Goal: Task Accomplishment & Management: Complete application form

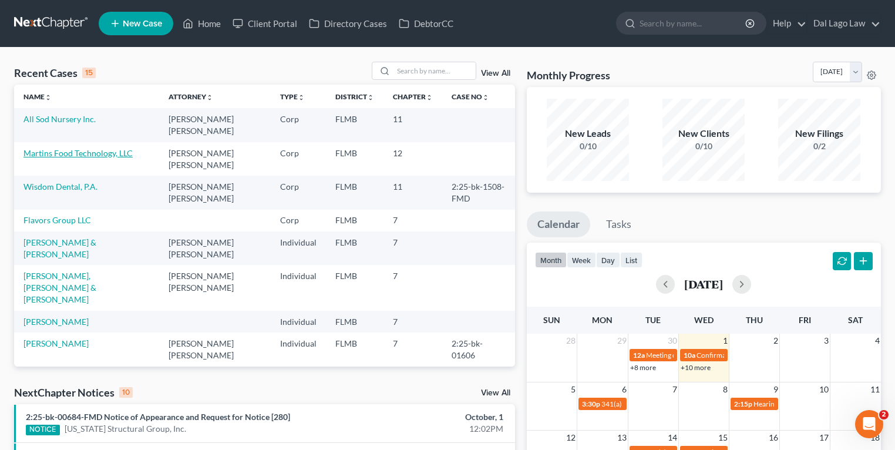
click at [60, 148] on link "Martins Food Technology, LLC" at bounding box center [77, 153] width 109 height 10
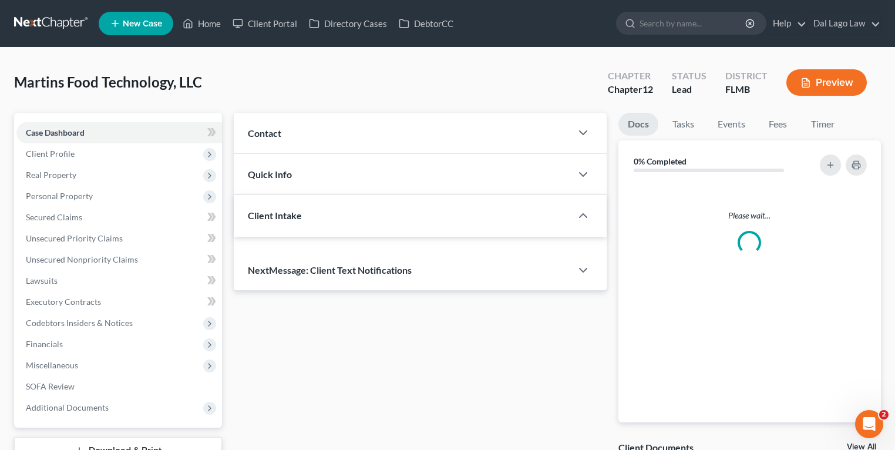
click at [71, 139] on link "Case Dashboard" at bounding box center [119, 132] width 206 height 21
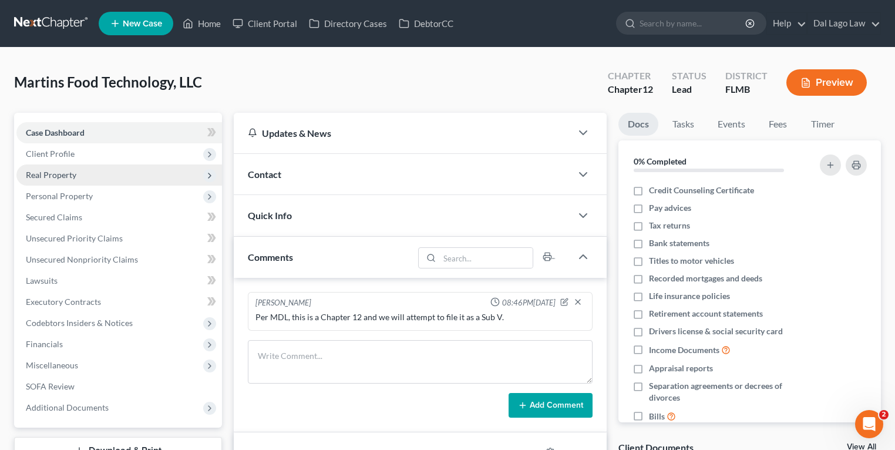
click at [76, 168] on span "Real Property" at bounding box center [119, 174] width 206 height 21
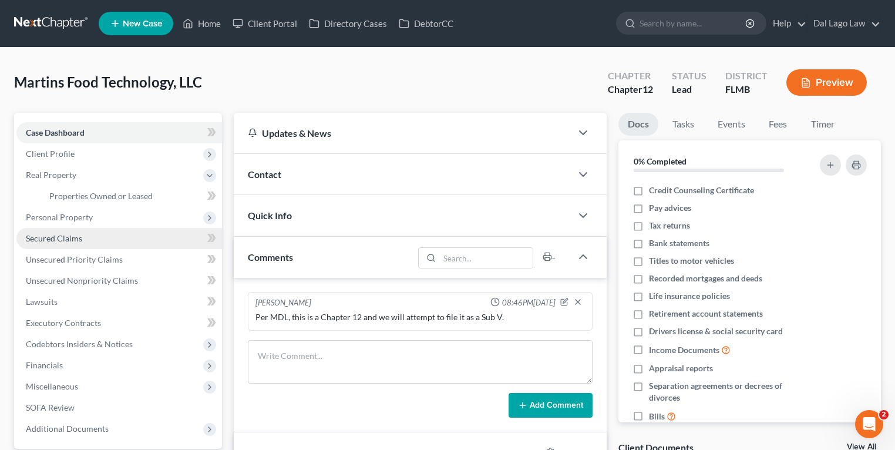
click at [93, 237] on link "Secured Claims" at bounding box center [119, 238] width 206 height 21
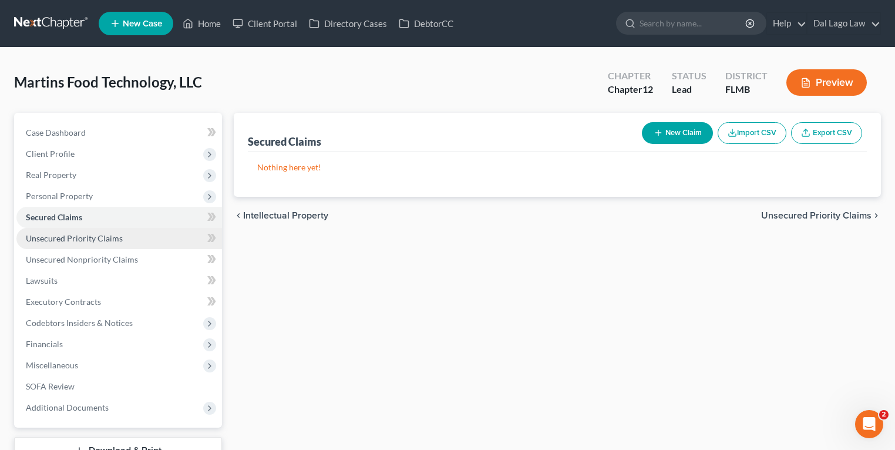
click at [115, 243] on link "Unsecured Priority Claims" at bounding box center [119, 238] width 206 height 21
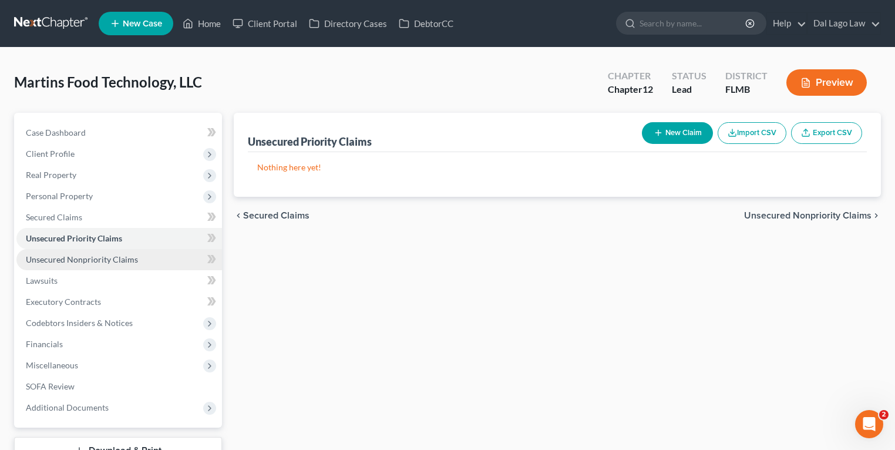
click at [149, 260] on link "Unsecured Nonpriority Claims" at bounding box center [119, 259] width 206 height 21
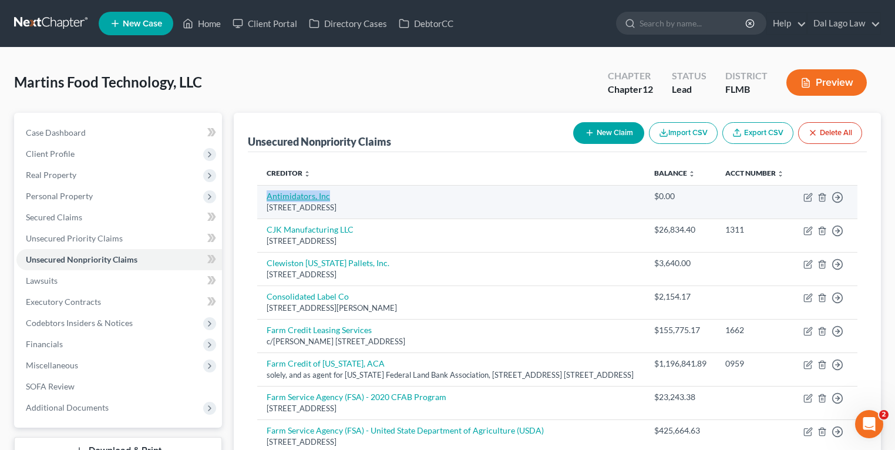
drag, startPoint x: 336, startPoint y: 210, endPoint x: 267, endPoint y: 204, distance: 68.9
click at [267, 204] on td "Antimidators, Inc 991 17th St SW, Naples, FL 34117" at bounding box center [451, 201] width 388 height 33
copy link "Antimidators, Inc"
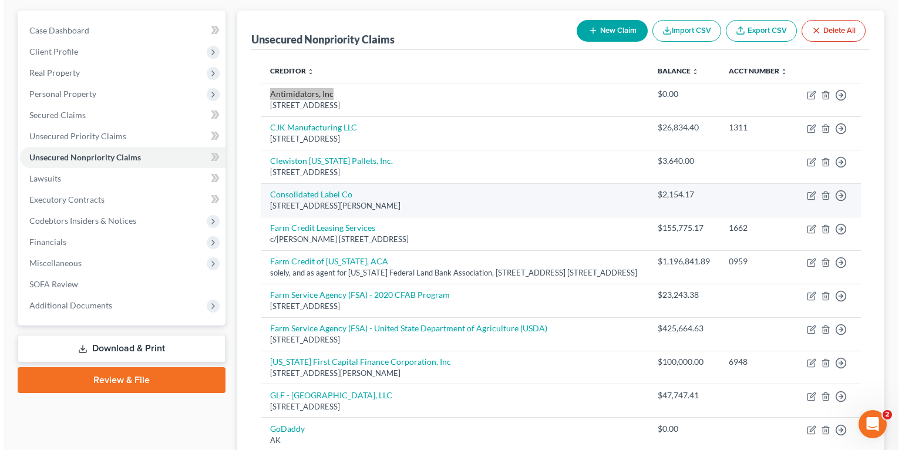
scroll to position [47, 0]
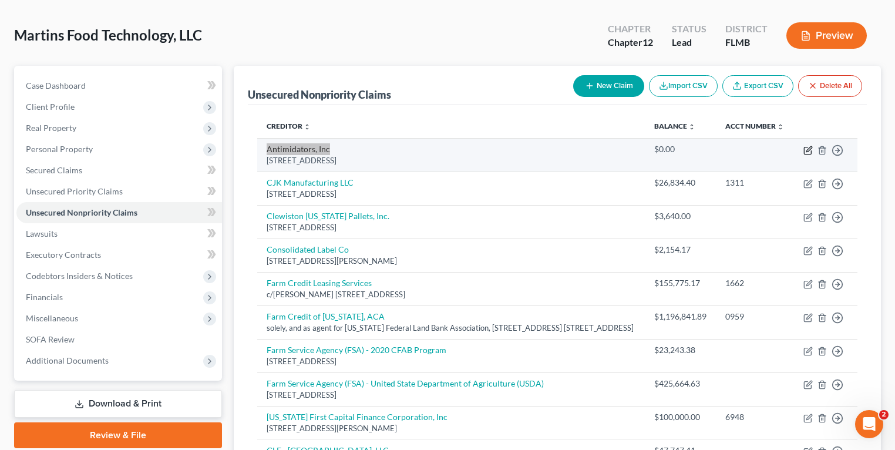
click at [807, 155] on icon "button" at bounding box center [808, 150] width 9 height 9
select select "9"
select select "18"
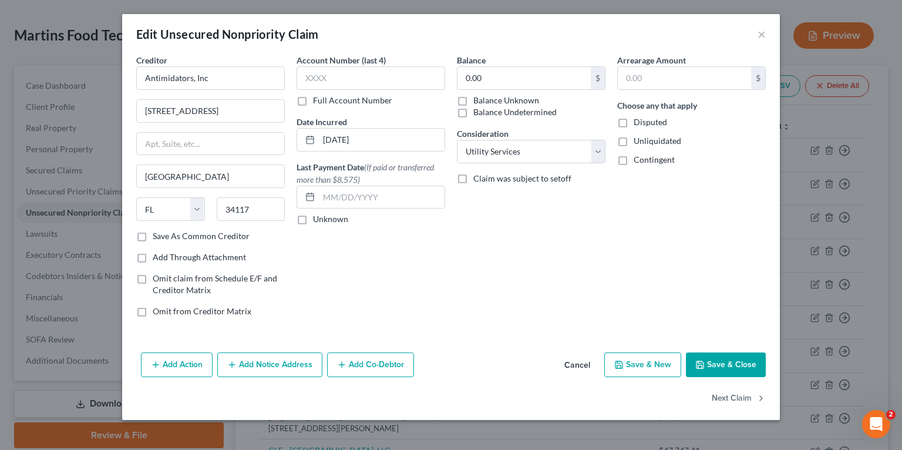
click at [510, 105] on label "Balance Unknown" at bounding box center [507, 101] width 66 height 12
click at [486, 102] on input "Balance Unknown" at bounding box center [482, 99] width 8 height 8
checkbox input "true"
click at [710, 360] on button "Save & Close" at bounding box center [726, 364] width 80 height 25
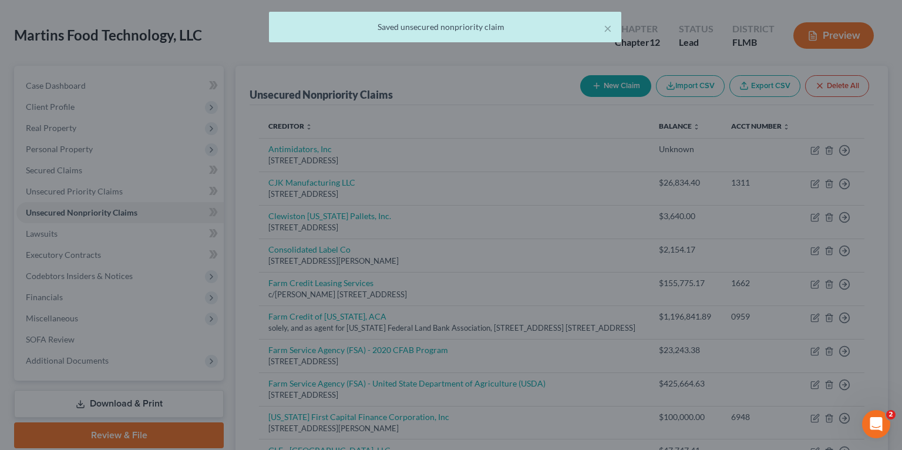
type input "0"
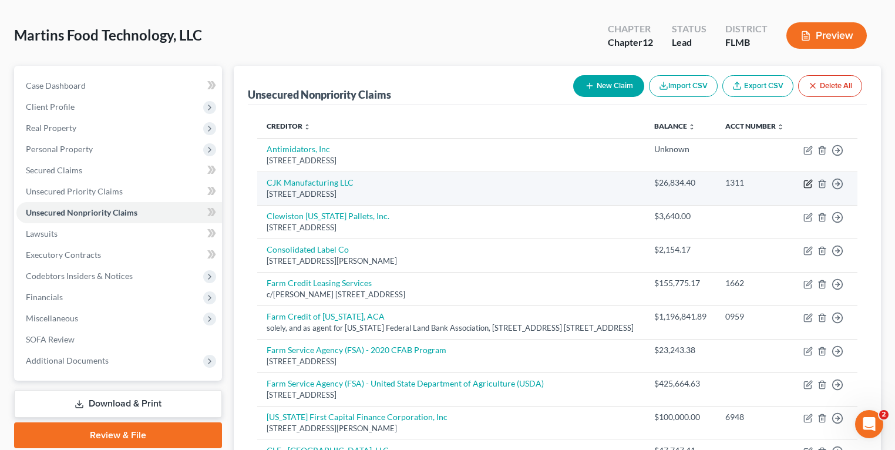
click at [811, 189] on icon "button" at bounding box center [808, 183] width 9 height 9
select select "35"
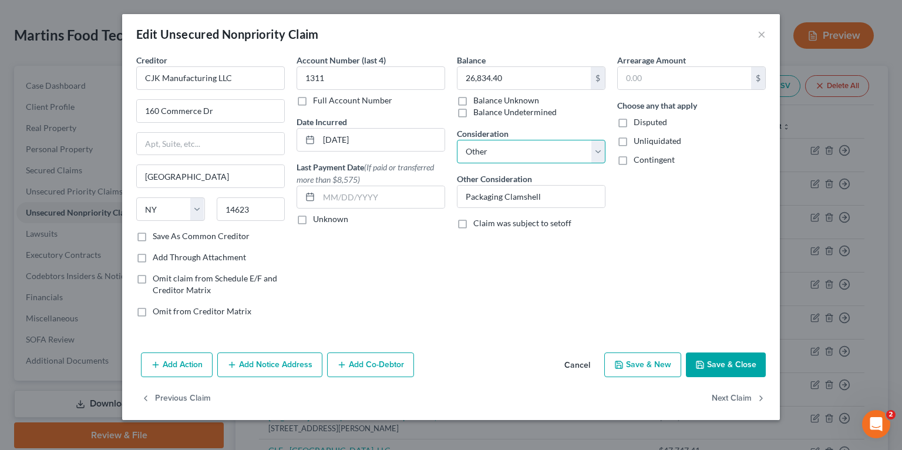
click at [506, 155] on select "Select Cable / Satellite Services Collection Agency Credit Card Debt Debt Couns…" at bounding box center [531, 151] width 149 height 23
click at [533, 155] on select "Select Cable / Satellite Services Collection Agency Credit Card Debt Debt Couns…" at bounding box center [531, 151] width 149 height 23
select select "14"
click at [457, 140] on select "Select Cable / Satellite Services Collection Agency Credit Card Debt Debt Couns…" at bounding box center [531, 151] width 149 height 23
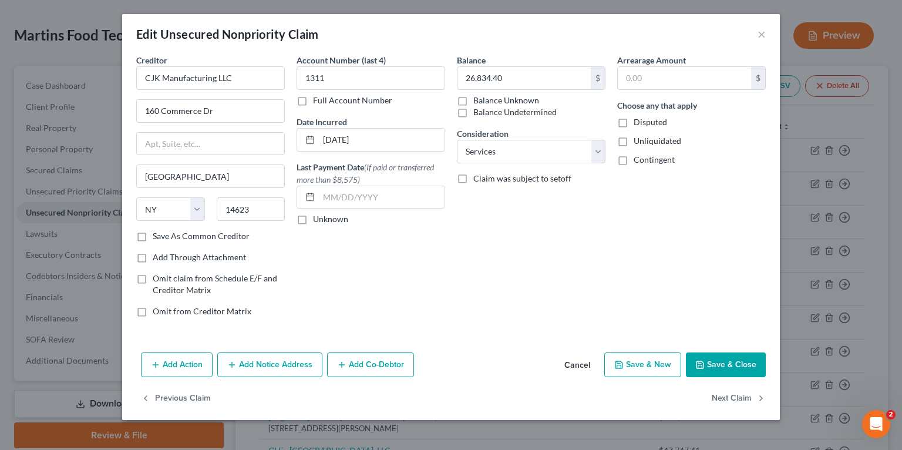
click at [628, 242] on div "Arrearage Amount $ Choose any that apply Disputed Unliquidated Contingent" at bounding box center [692, 190] width 160 height 273
drag, startPoint x: 211, startPoint y: 78, endPoint x: 116, endPoint y: 78, distance: 95.2
click at [116, 78] on div "Edit Unsecured Nonpriority Claim × Creditor * CJK Manufacturing LLC 160 Commerc…" at bounding box center [451, 225] width 902 height 450
click at [214, 77] on input "CJK Manufacturing LLC" at bounding box center [210, 77] width 149 height 23
type input "CJK Manufacturing, LLC"
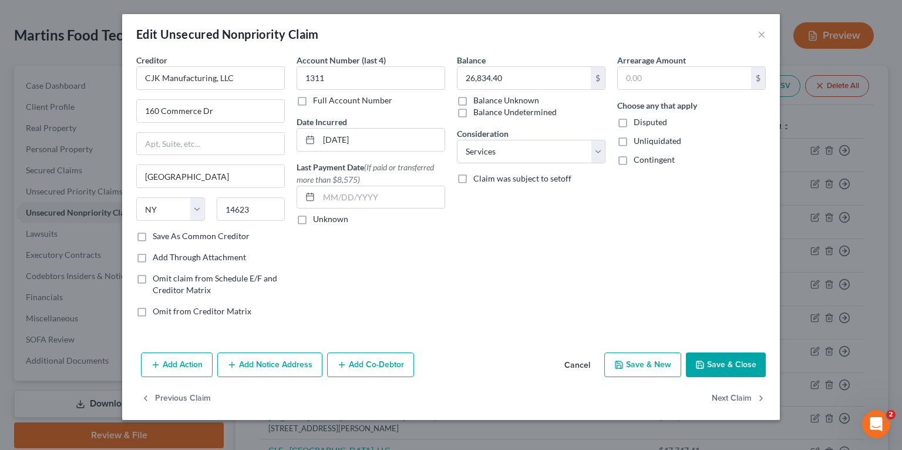
click at [730, 357] on button "Save & Close" at bounding box center [726, 364] width 80 height 25
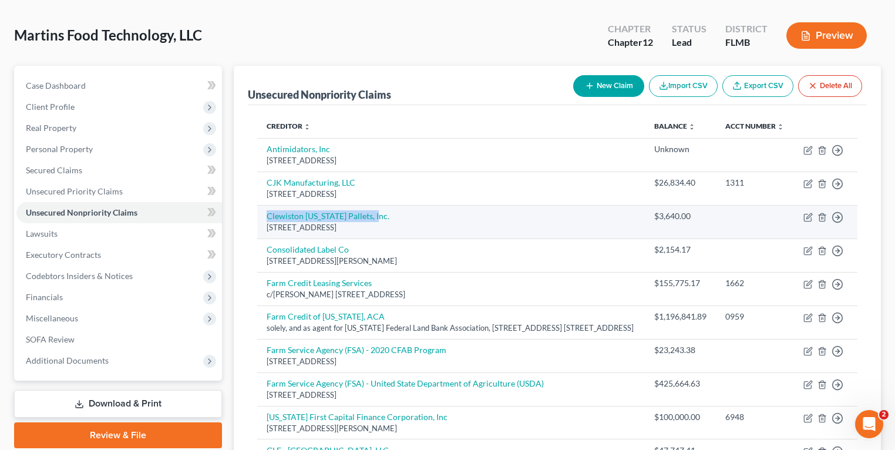
drag, startPoint x: 338, startPoint y: 231, endPoint x: 261, endPoint y: 223, distance: 77.9
click at [261, 223] on td "Clewiston Florida Pallets, Inc. 528 East Obispo Ave, Clewiston, FL 33440" at bounding box center [451, 221] width 388 height 33
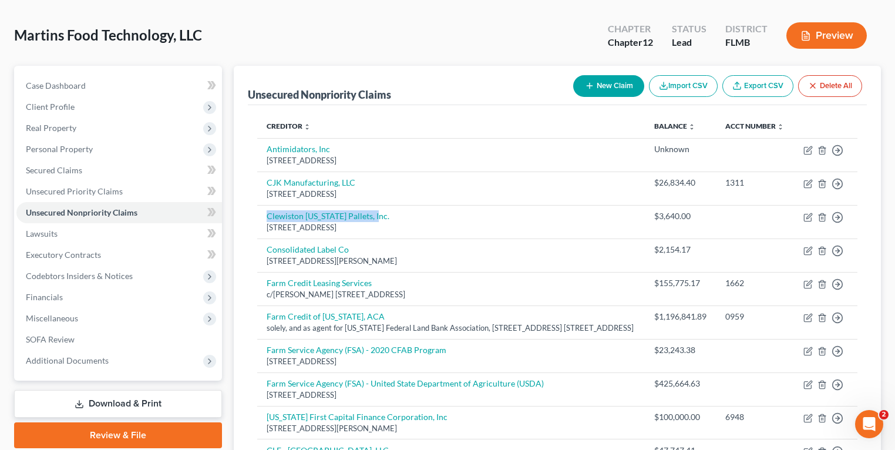
copy link "Clewiston [US_STATE] Pallets, Inc."
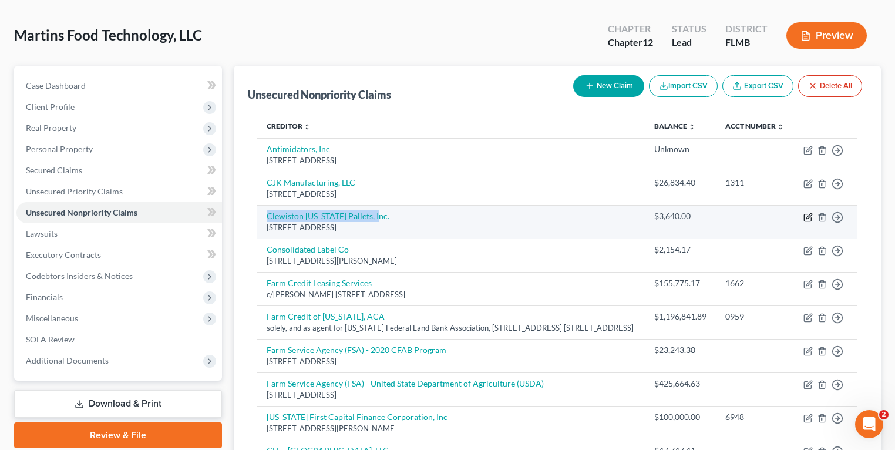
click at [808, 222] on icon "button" at bounding box center [808, 217] width 9 height 9
select select "9"
select select "11"
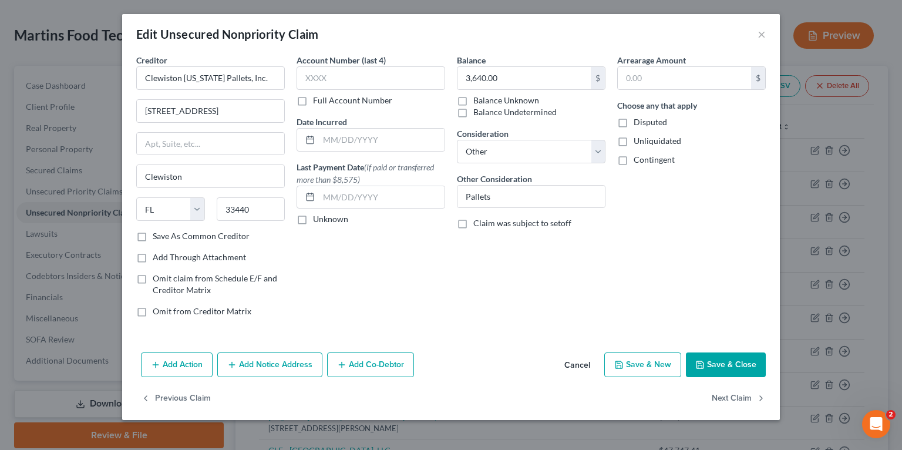
click at [299, 360] on button "Add Notice Address" at bounding box center [269, 364] width 105 height 25
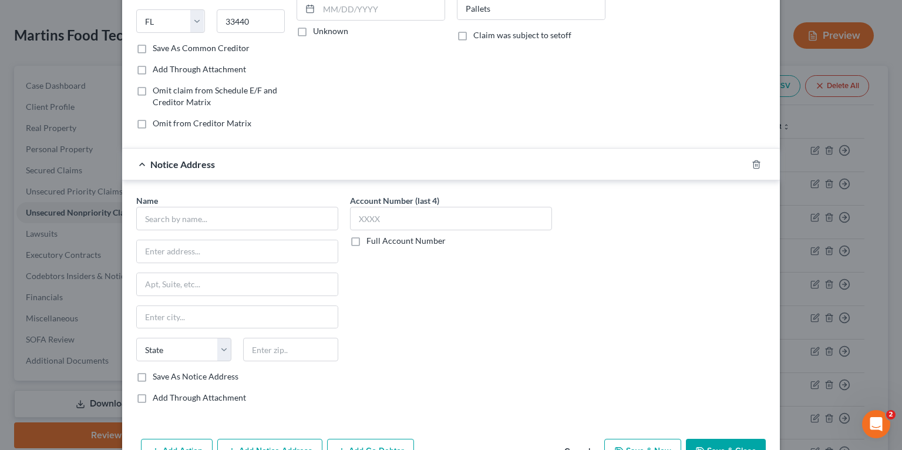
scroll to position [0, 0]
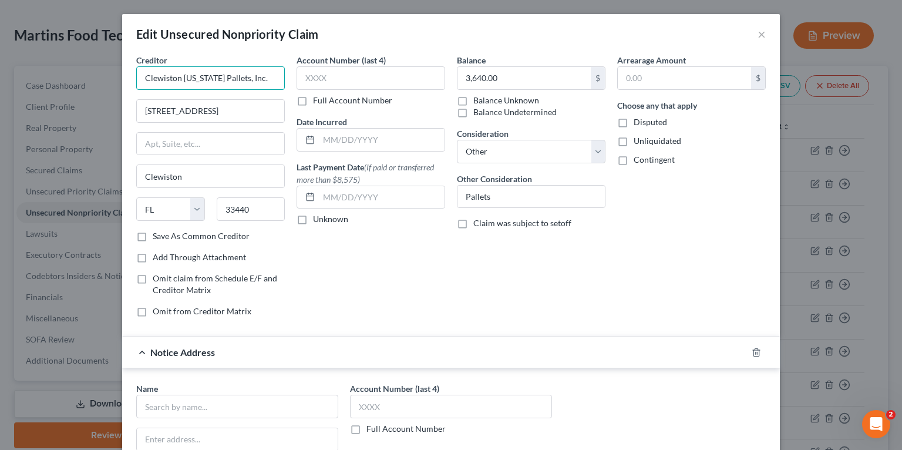
click at [206, 80] on input "Clewiston [US_STATE] Pallets, Inc." at bounding box center [210, 77] width 149 height 23
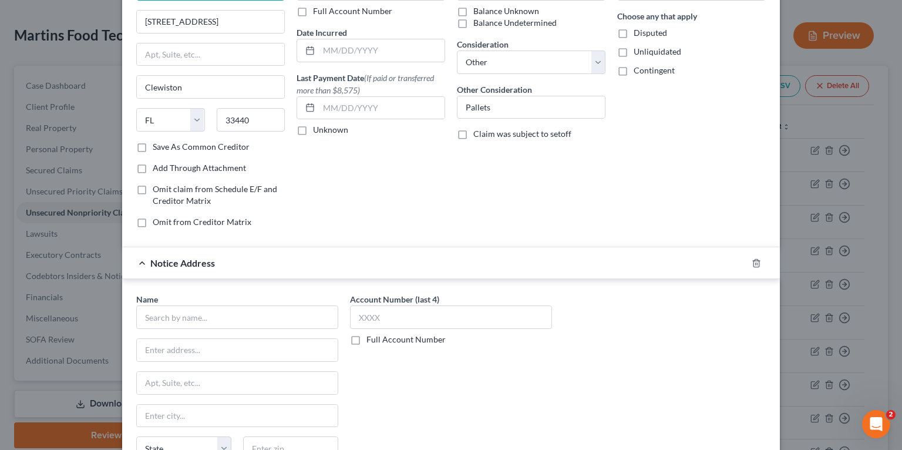
scroll to position [94, 0]
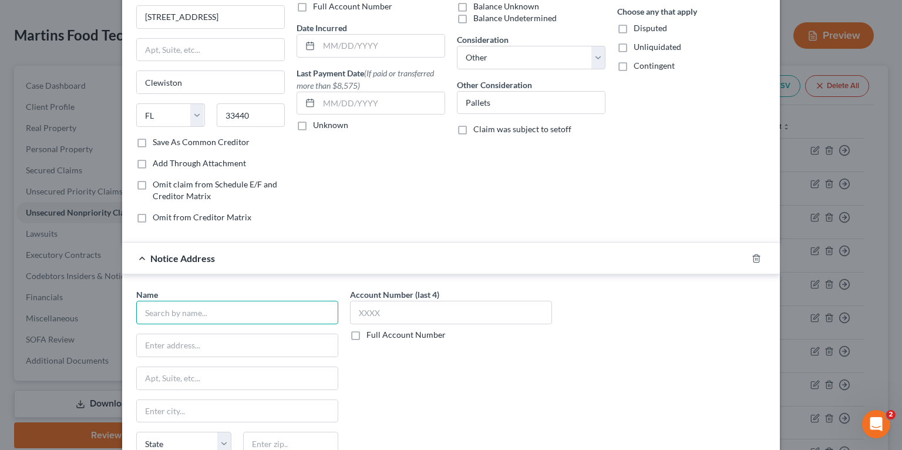
click at [194, 317] on input "text" at bounding box center [237, 312] width 202 height 23
paste input "Clewiston [US_STATE] Pallets, Inc."
type input "Clewiston [US_STATE] Pallets, Inc."
click at [207, 352] on input "text" at bounding box center [237, 345] width 201 height 22
paste input "PO Box 667930"
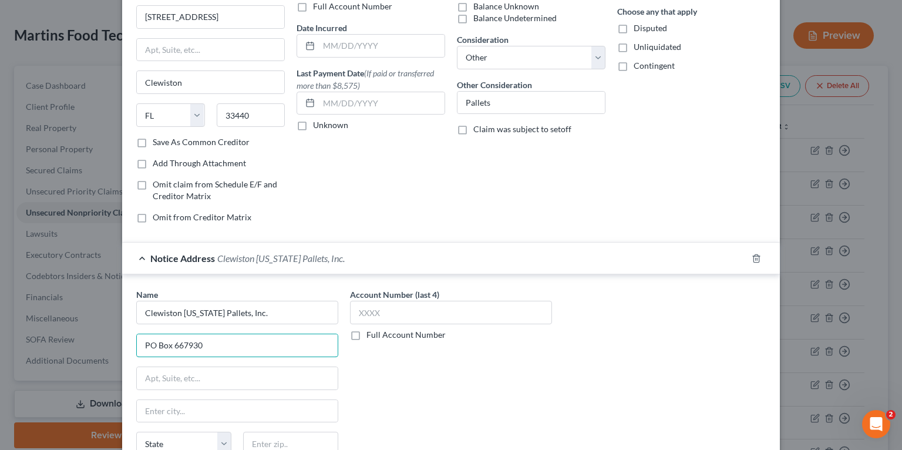
type input "PO Box 667930"
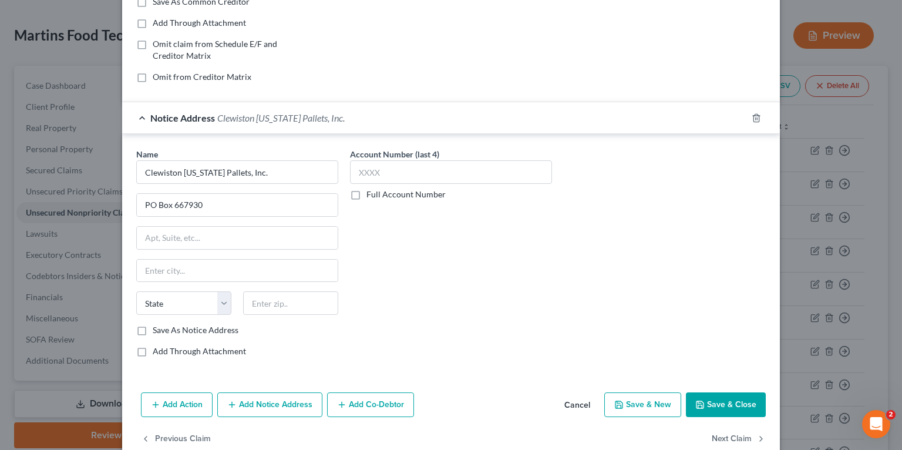
scroll to position [235, 0]
click at [285, 308] on input "text" at bounding box center [290, 302] width 95 height 23
paste input "33166"
type input "33166"
type input "[GEOGRAPHIC_DATA]"
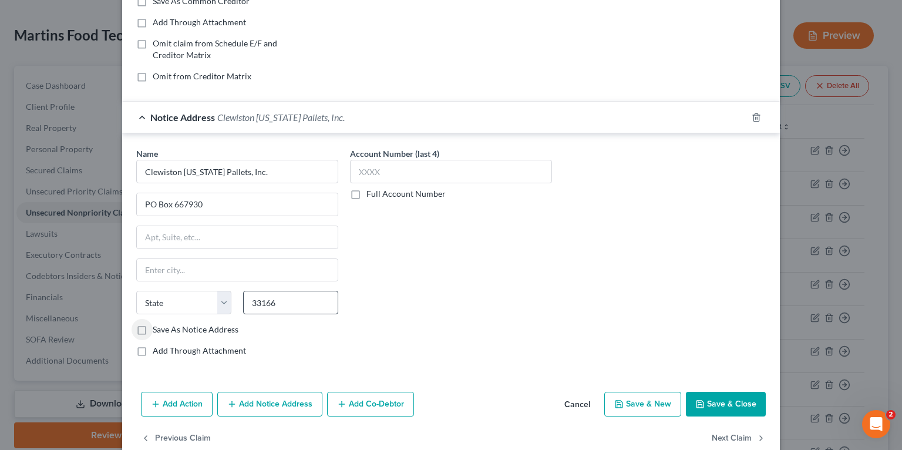
select select "9"
click at [586, 299] on div "Name * Clewiston Florida Pallets, Inc. PO Box 667930 Miami State AL AK AR AZ CA…" at bounding box center [451, 256] width 642 height 219
click at [757, 394] on button "Save & Close" at bounding box center [726, 404] width 80 height 25
type input "0"
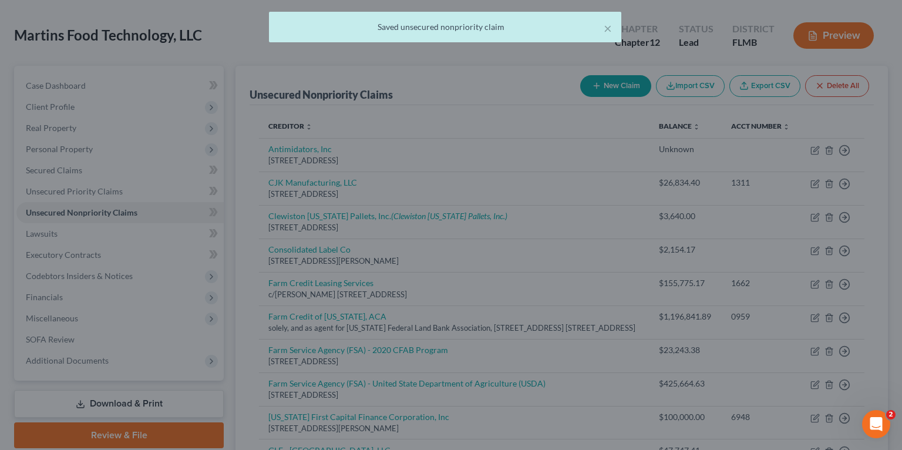
scroll to position [0, 0]
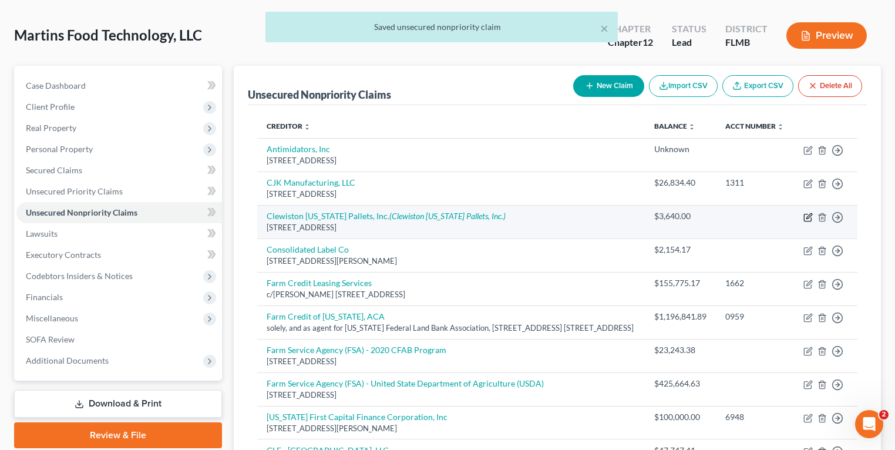
click at [804, 221] on icon "button" at bounding box center [807, 217] width 7 height 7
select select "9"
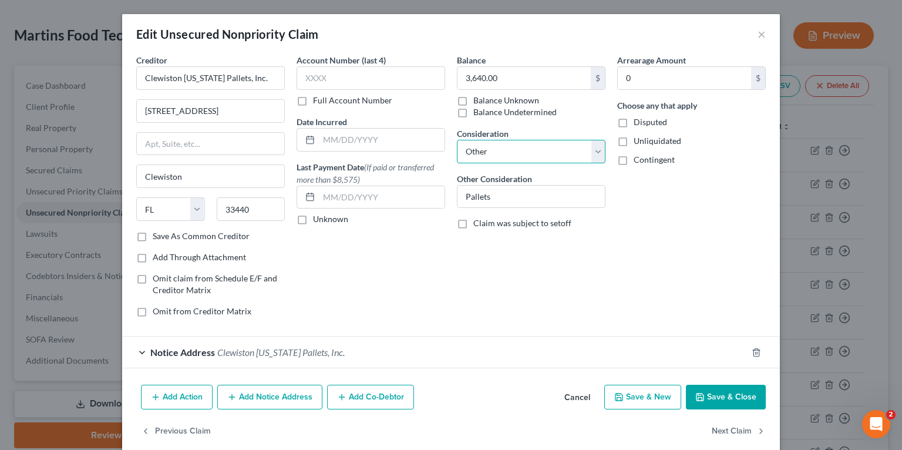
click at [508, 148] on select "Select Cable / Satellite Services Collection Agency Credit Card Debt Debt Couns…" at bounding box center [531, 151] width 149 height 23
select select "15"
click at [457, 140] on select "Select Cable / Satellite Services Collection Agency Credit Card Debt Debt Couns…" at bounding box center [531, 151] width 149 height 23
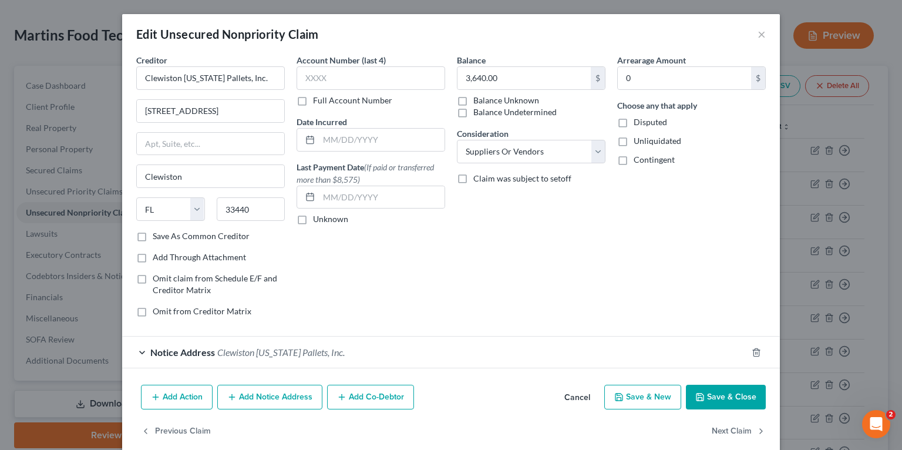
click at [696, 239] on div "Arrearage Amount 0 $ Choose any that apply Disputed Unliquidated Contingent" at bounding box center [692, 190] width 160 height 273
click at [724, 388] on button "Save & Close" at bounding box center [726, 397] width 80 height 25
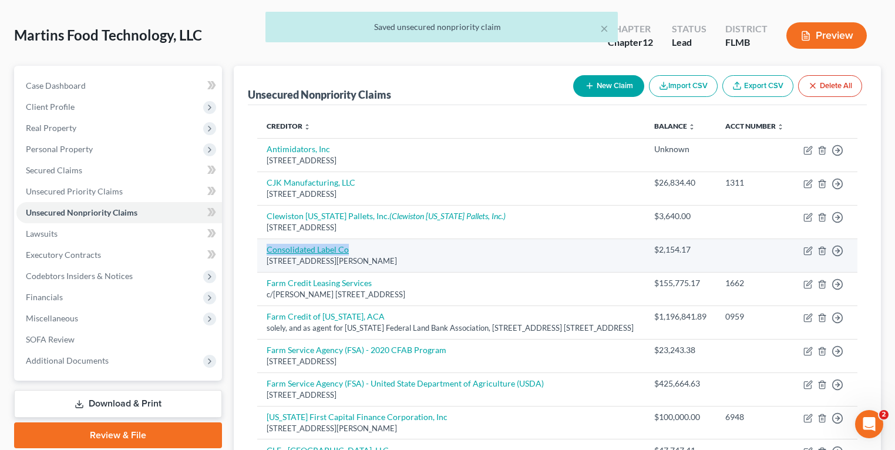
drag, startPoint x: 362, startPoint y: 258, endPoint x: 268, endPoint y: 261, distance: 93.5
click at [268, 261] on td "Consolidated Label Co 2001 E Lake Mary Blvd, Sanford, FL 32773" at bounding box center [451, 255] width 388 height 33
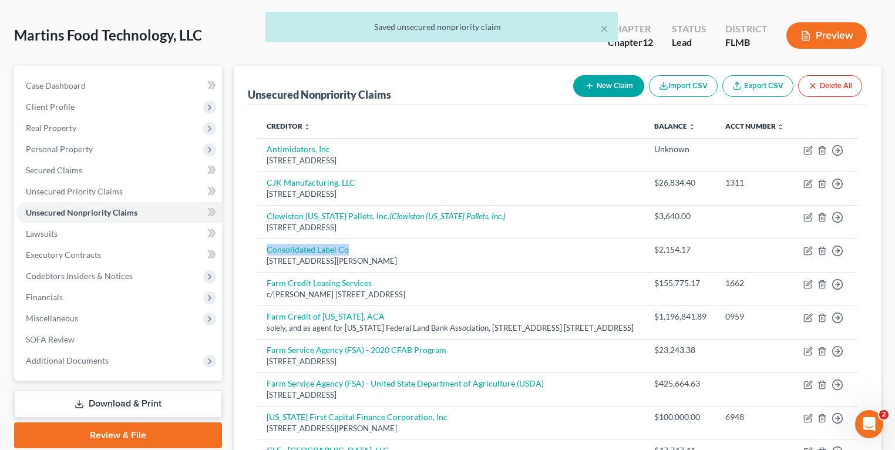
copy link "Consolidated Label Co"
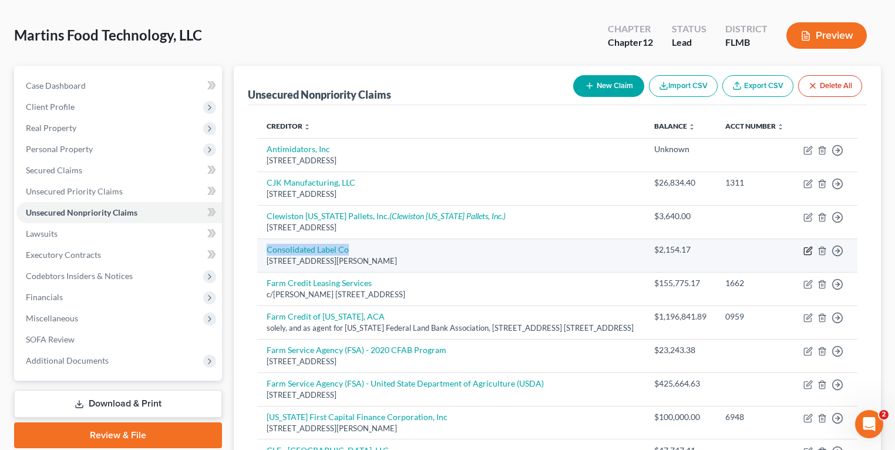
click at [807, 254] on icon "button" at bounding box center [807, 250] width 7 height 7
select select "9"
select select "11"
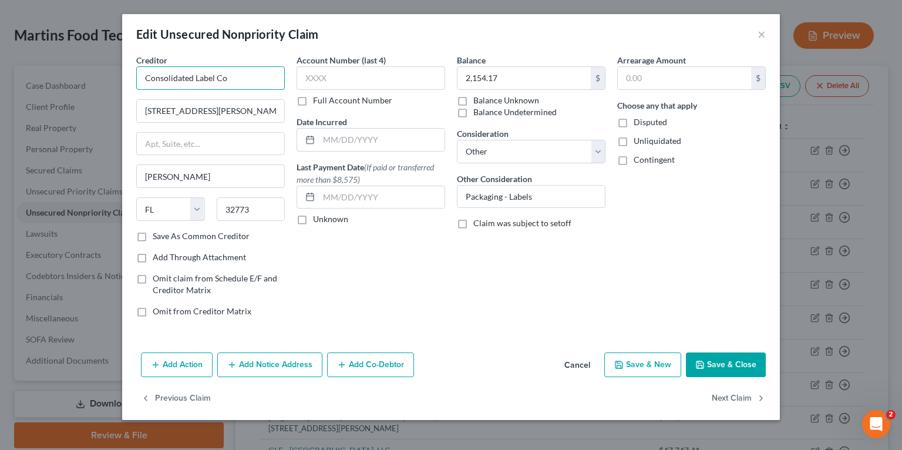
click at [250, 85] on input "Consolidated Label Co" at bounding box center [210, 77] width 149 height 23
type input "Consolidated Label Co."
click at [166, 110] on input "2001 E Lake Mary Blvd" at bounding box center [210, 111] width 147 height 22
click at [169, 110] on input "2001 E Lake Mary Blvd" at bounding box center [210, 111] width 147 height 22
type input "2001 East Lake Mary Blvd"
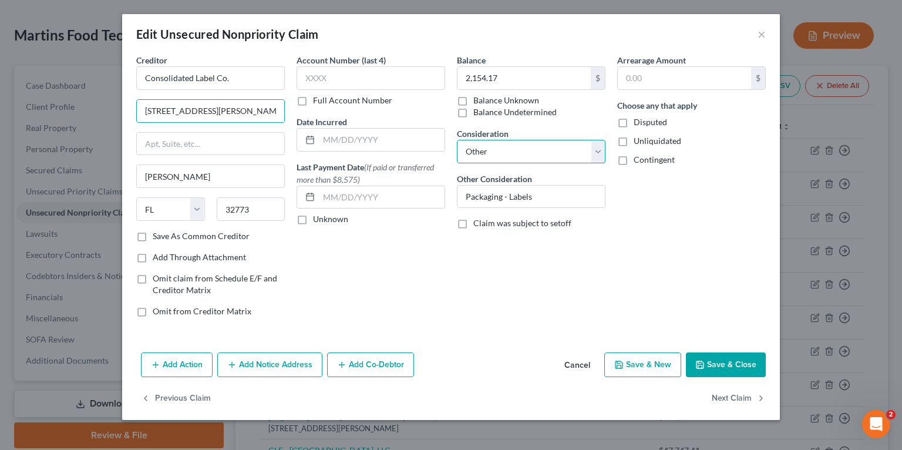
click at [511, 148] on select "Select Cable / Satellite Services Collection Agency Credit Card Debt Debt Couns…" at bounding box center [531, 151] width 149 height 23
select select "15"
click at [457, 140] on select "Select Cable / Satellite Services Collection Agency Credit Card Debt Debt Couns…" at bounding box center [531, 151] width 149 height 23
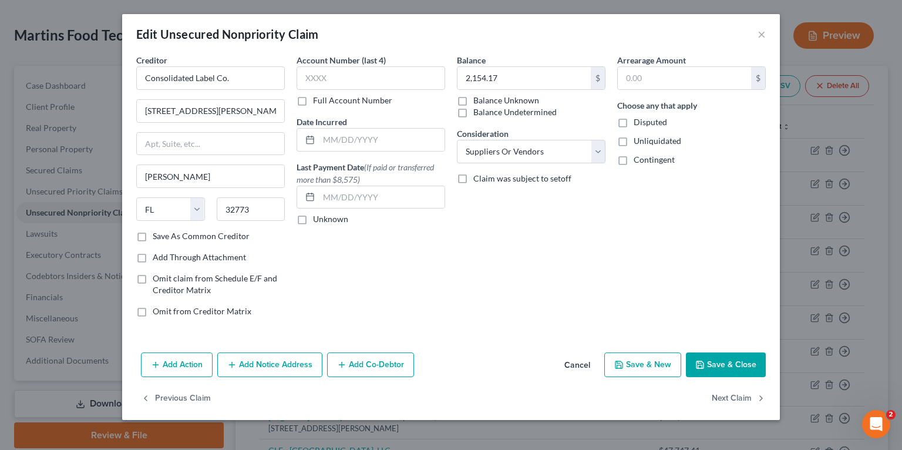
click at [729, 371] on button "Save & Close" at bounding box center [726, 364] width 80 height 25
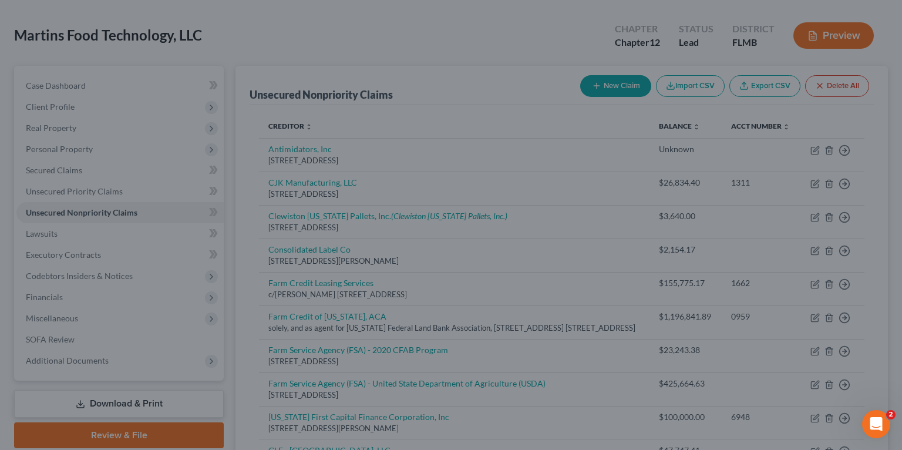
type input "0"
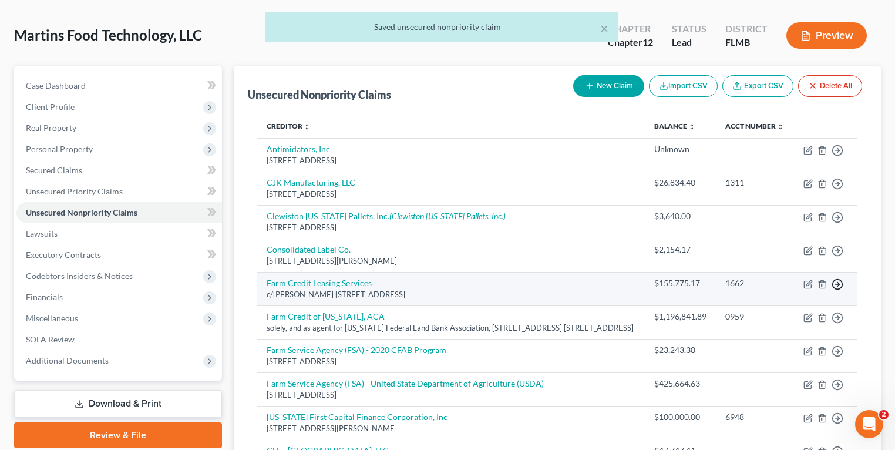
click at [833, 289] on circle "button" at bounding box center [838, 284] width 10 height 10
click at [778, 303] on link "Move to D" at bounding box center [784, 293] width 98 height 20
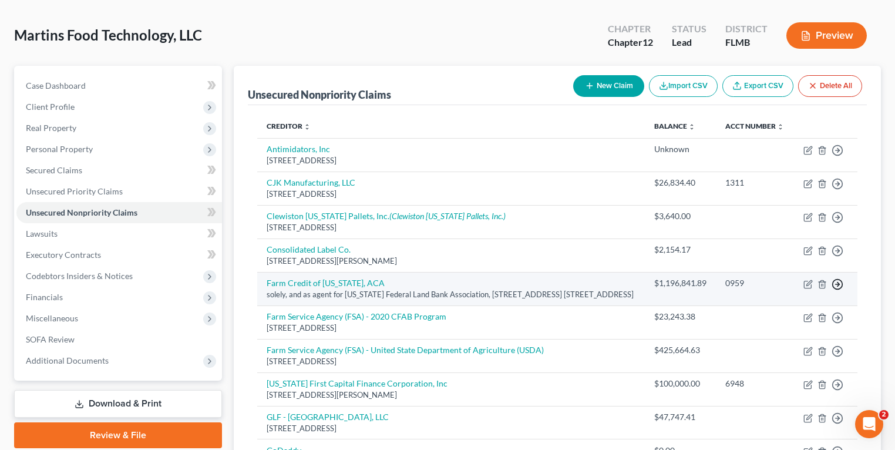
click at [839, 286] on polyline "button" at bounding box center [839, 284] width 2 height 4
click at [763, 303] on link "Move to D" at bounding box center [784, 293] width 98 height 20
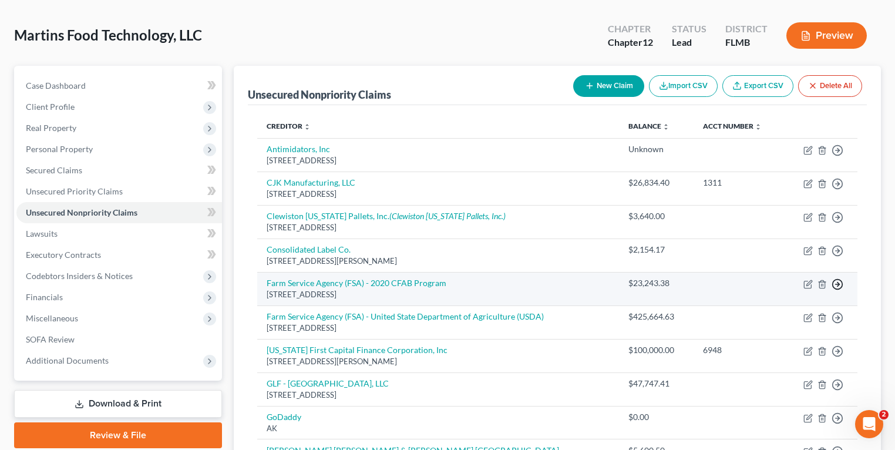
click at [834, 283] on icon "button" at bounding box center [838, 284] width 12 height 12
click at [815, 291] on link "Move to D" at bounding box center [784, 293] width 98 height 20
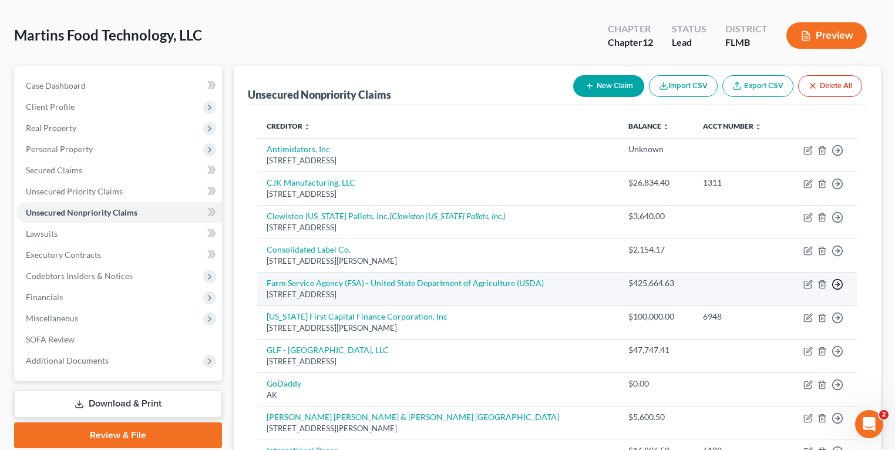
click at [837, 284] on icon "button" at bounding box center [838, 284] width 12 height 12
click at [818, 291] on link "Move to D" at bounding box center [784, 293] width 98 height 20
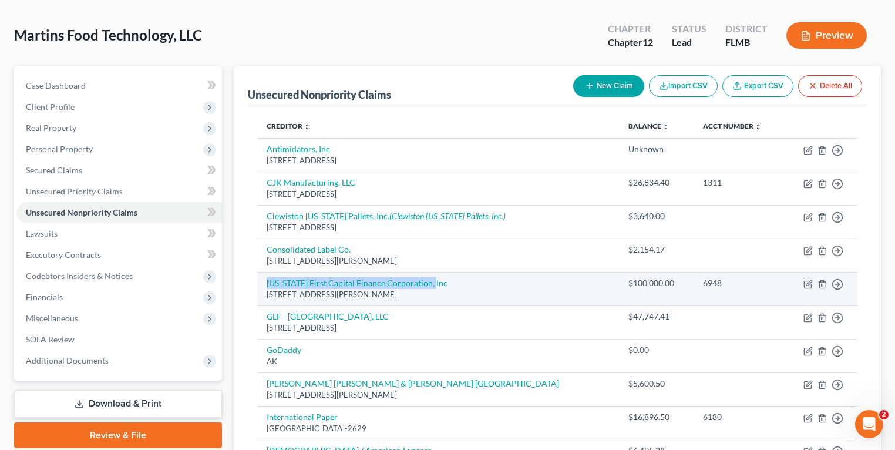
drag, startPoint x: 430, startPoint y: 283, endPoint x: 266, endPoint y: 287, distance: 164.5
click at [266, 287] on td "Florida First Capital Finance Corporation, Inc 1351 N. Gadsden St, Tallahassee,…" at bounding box center [438, 288] width 362 height 33
copy link "[US_STATE] First Capital Finance Corporation, Inc"
click at [807, 283] on icon "button" at bounding box center [809, 282] width 5 height 5
select select "9"
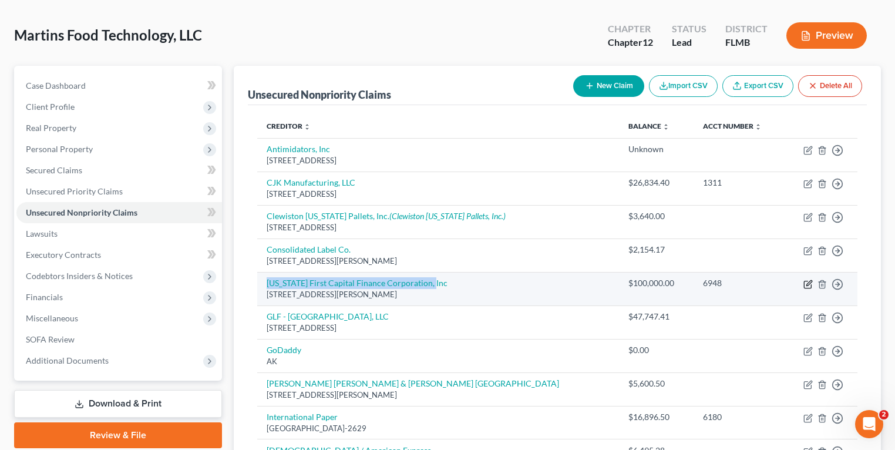
select select "11"
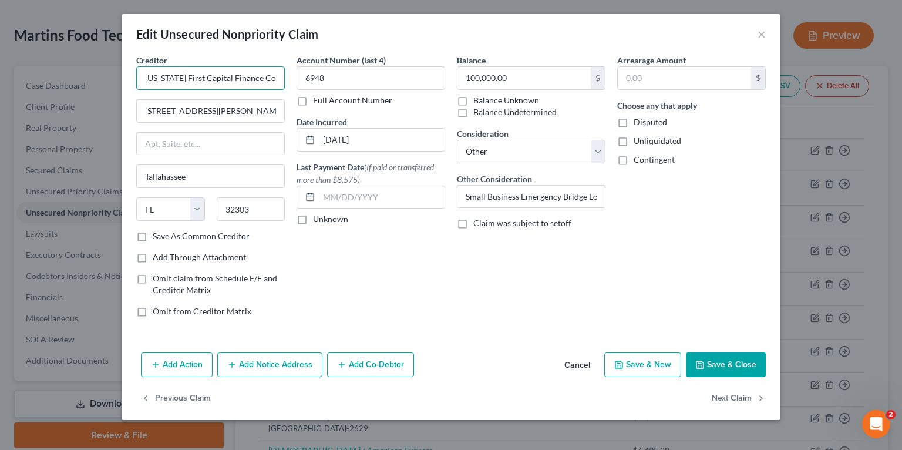
click at [162, 76] on input "[US_STATE] First Capital Finance Corporation, Inc" at bounding box center [210, 77] width 149 height 23
click at [254, 370] on button "Add Notice Address" at bounding box center [269, 364] width 105 height 25
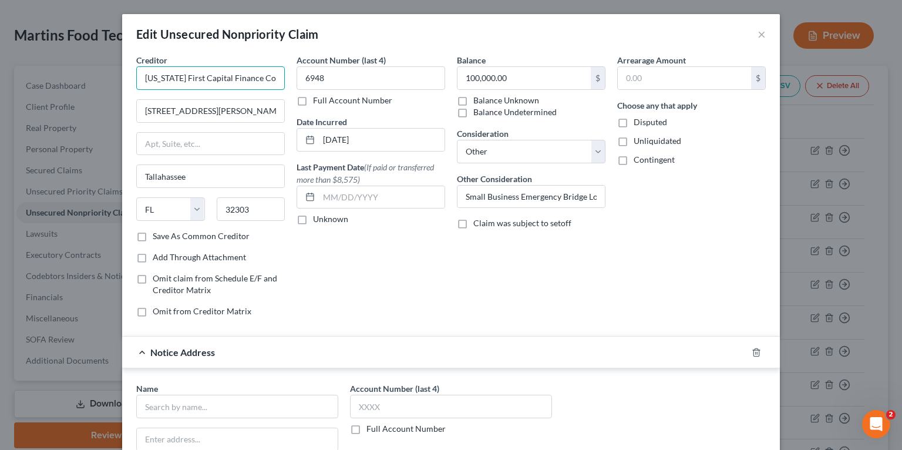
click at [210, 68] on input "[US_STATE] First Capital Finance Corporation, Inc" at bounding box center [210, 77] width 149 height 23
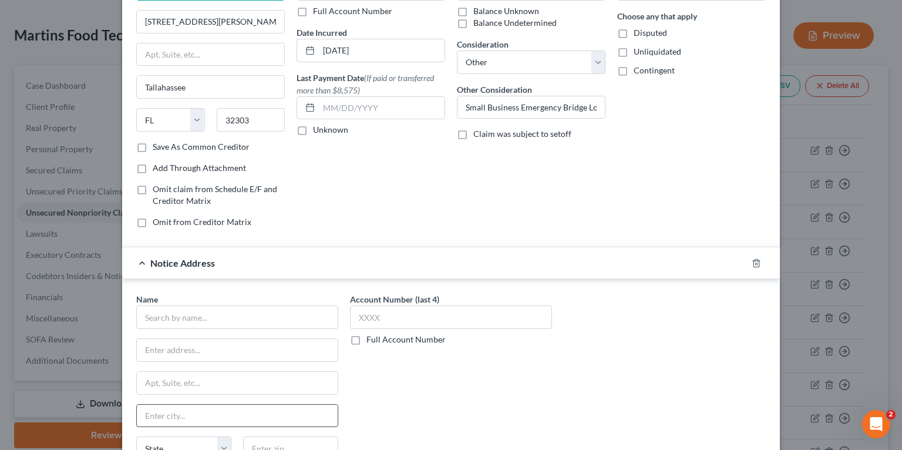
scroll to position [188, 0]
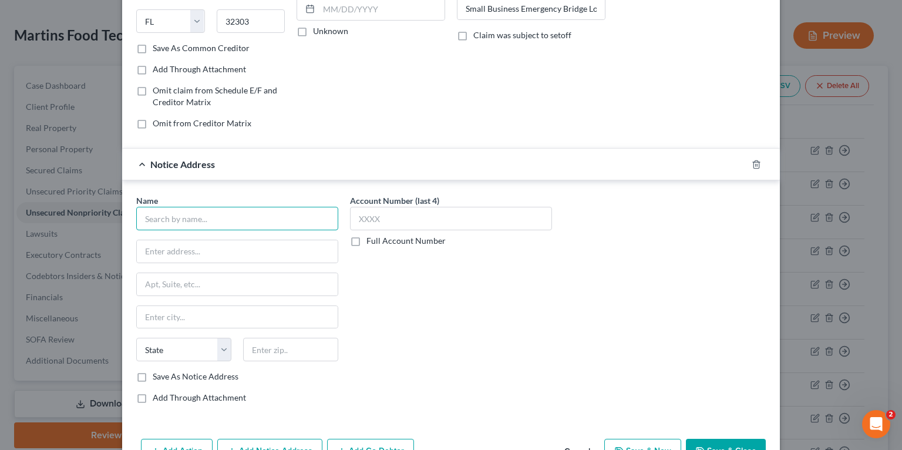
click at [193, 214] on input "text" at bounding box center [237, 218] width 202 height 23
paste input "[US_STATE] First Capital Finance Corporation, Inc"
type input "[US_STATE] First Capital Finance Corporation, Inc"
click at [258, 246] on input "text" at bounding box center [237, 251] width 201 height 22
paste input "PO BOX 4166"
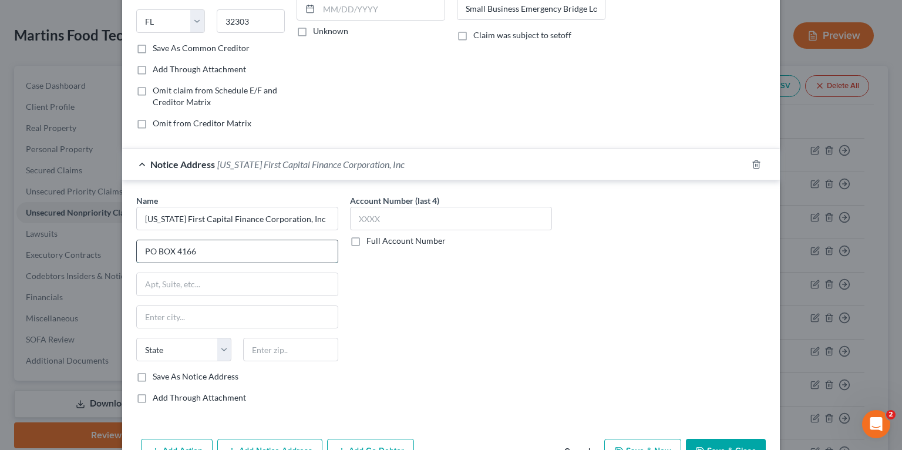
type input "PO BOX 4166"
click at [204, 318] on input "text" at bounding box center [237, 317] width 201 height 22
paste input "TALLAHASSEE"
type input "TALLAHASSEE"
select select "9"
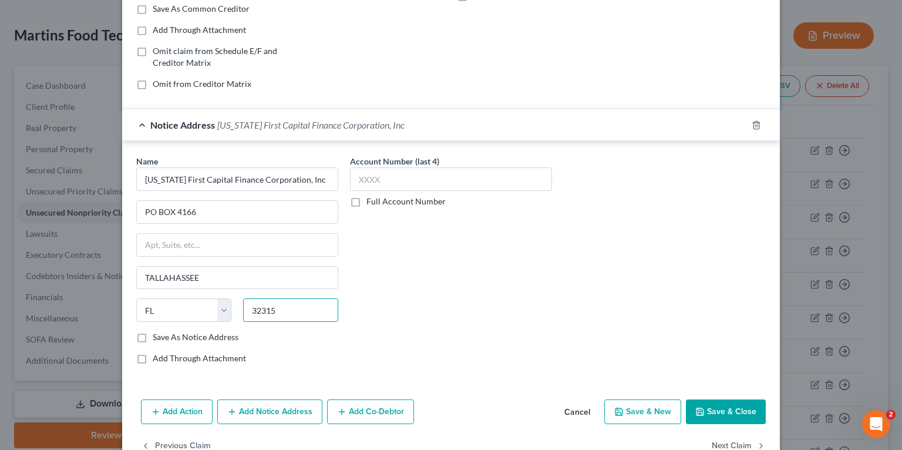
scroll to position [256, 0]
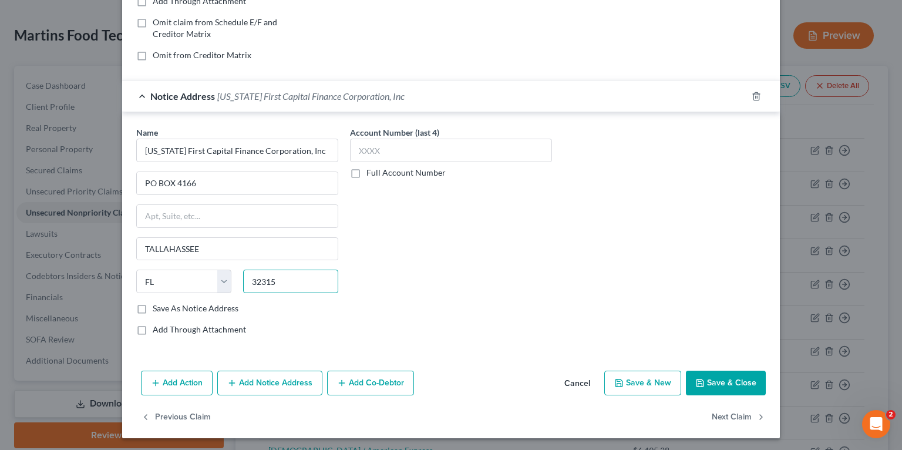
type input "32315"
click at [717, 377] on button "Save & Close" at bounding box center [726, 383] width 80 height 25
type input "Tallahassee"
type input "0"
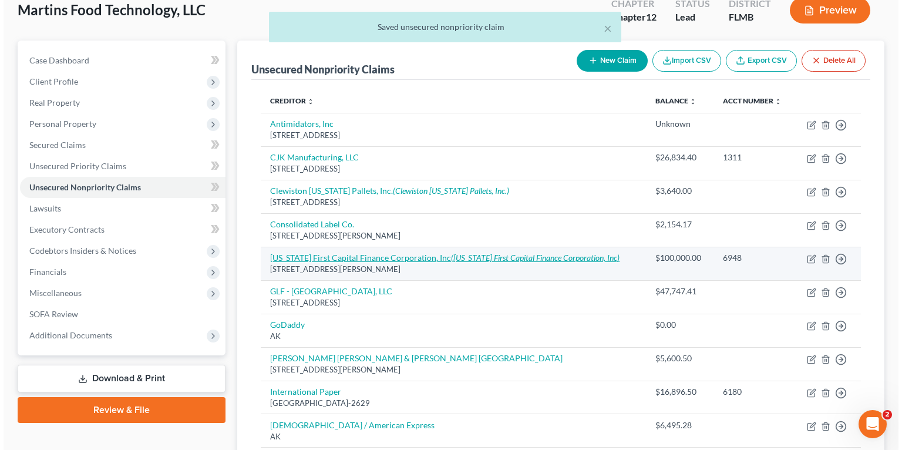
scroll to position [94, 0]
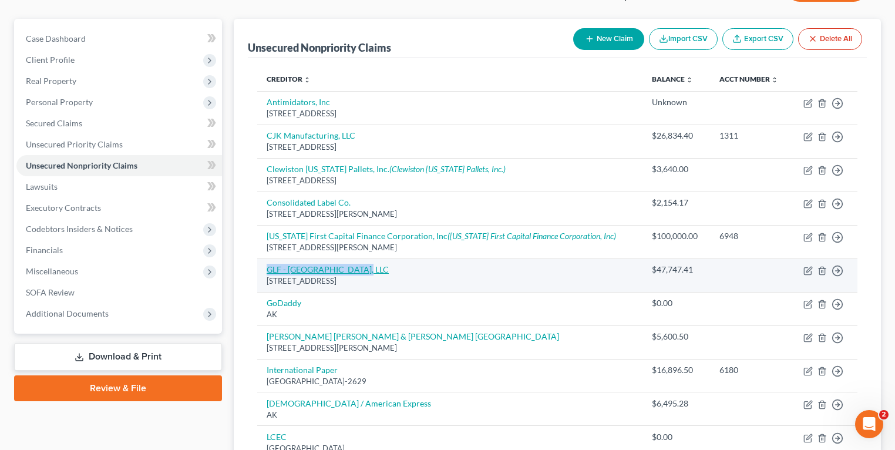
drag, startPoint x: 374, startPoint y: 267, endPoint x: 268, endPoint y: 268, distance: 105.8
click at [268, 268] on td "GLF - Boynton Beach, LLC 631 US Highway 1 Suite 300, North Palm Beach, FL 33408" at bounding box center [449, 274] width 385 height 33
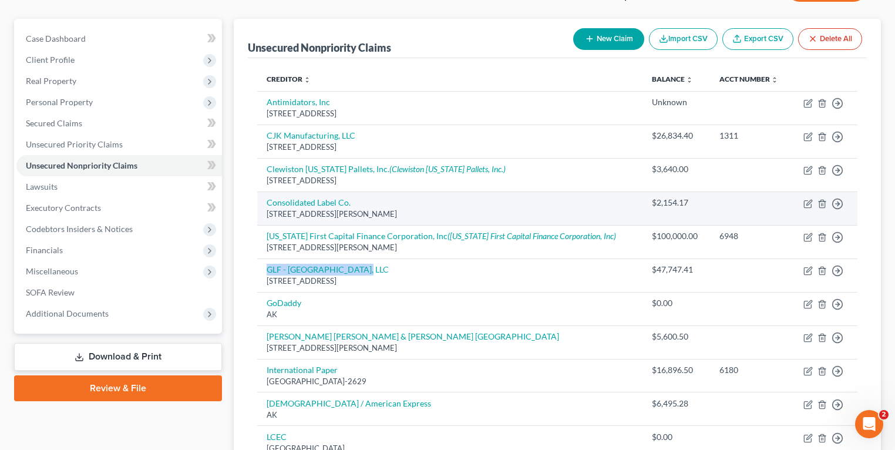
copy link "GLF - [GEOGRAPHIC_DATA], LLC"
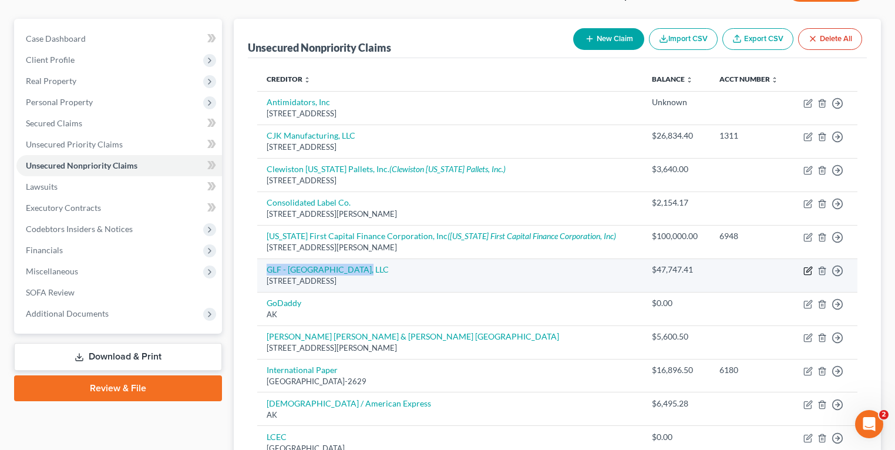
click at [809, 268] on icon "button" at bounding box center [808, 270] width 9 height 9
select select "9"
select select "11"
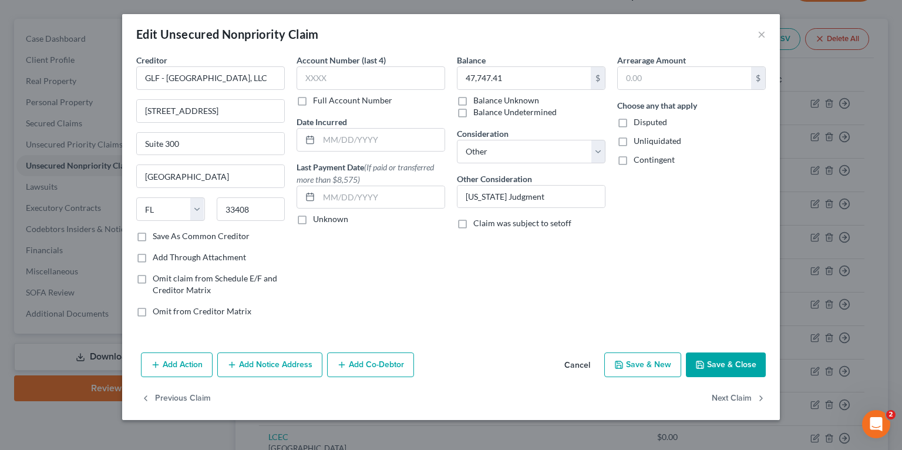
click at [287, 365] on button "Add Notice Address" at bounding box center [269, 364] width 105 height 25
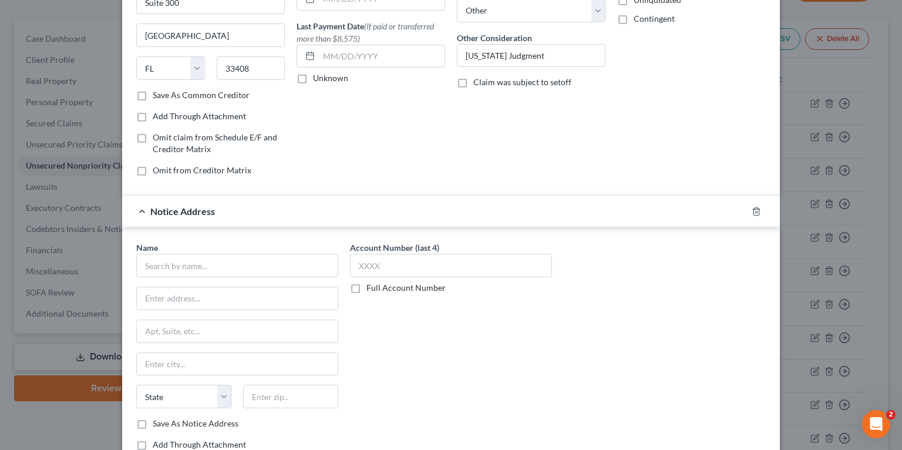
scroll to position [0, 0]
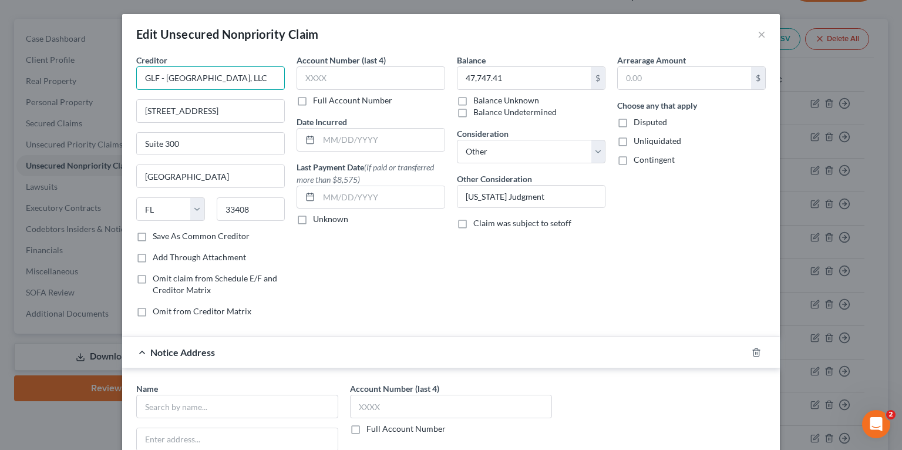
click at [235, 85] on input "GLF - [GEOGRAPHIC_DATA], LLC" at bounding box center [210, 77] width 149 height 23
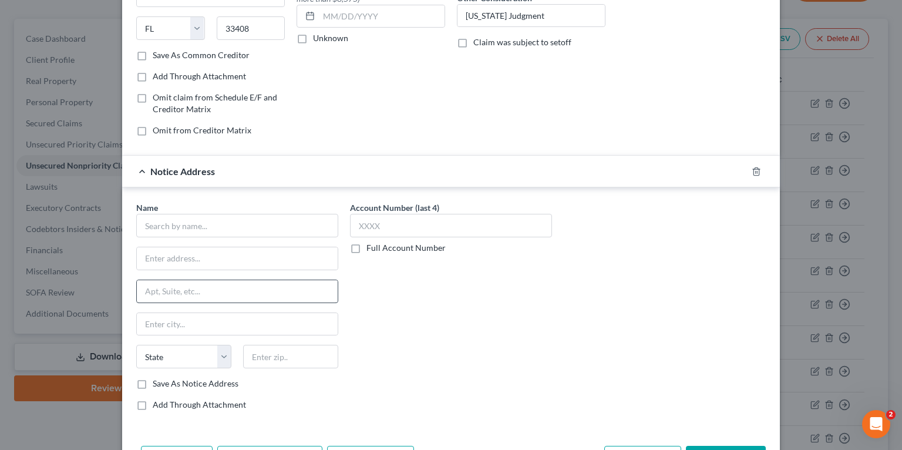
scroll to position [188, 0]
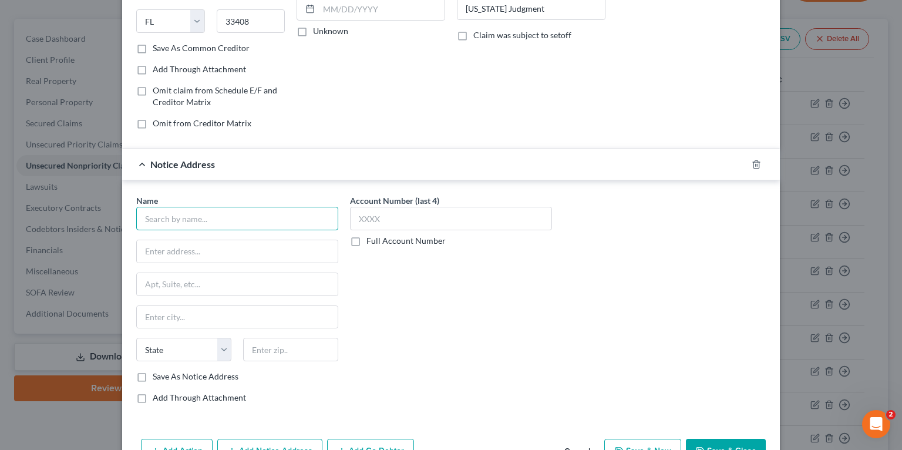
click at [190, 223] on input "text" at bounding box center [237, 218] width 202 height 23
paste input "GLF - [GEOGRAPHIC_DATA], LLC"
type input "GLF - [GEOGRAPHIC_DATA], LLC"
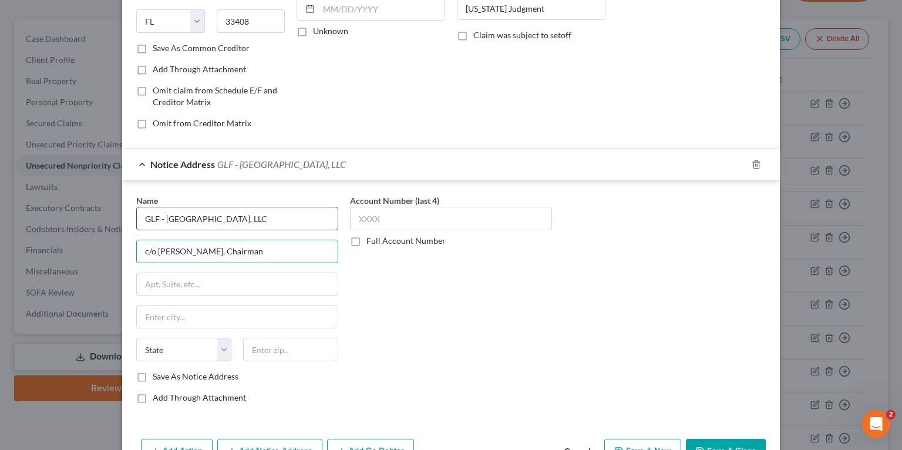
type input "c/o Jean Halle, Chairman"
click at [155, 288] on input "text" at bounding box center [237, 284] width 201 height 22
paste input "1 CATE STREET"
type input "1 CATE STREET"
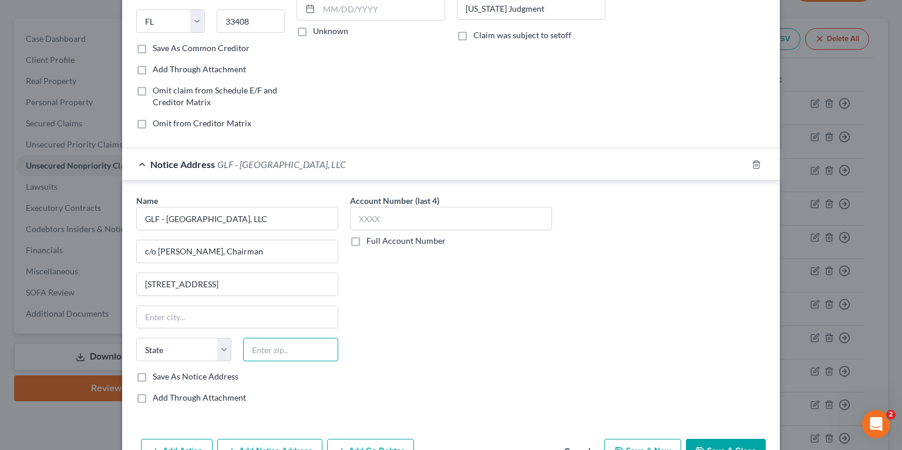
click at [323, 357] on input "text" at bounding box center [290, 349] width 95 height 23
paste input "03801"
type input "03801"
type input "Portsmouth"
select select "32"
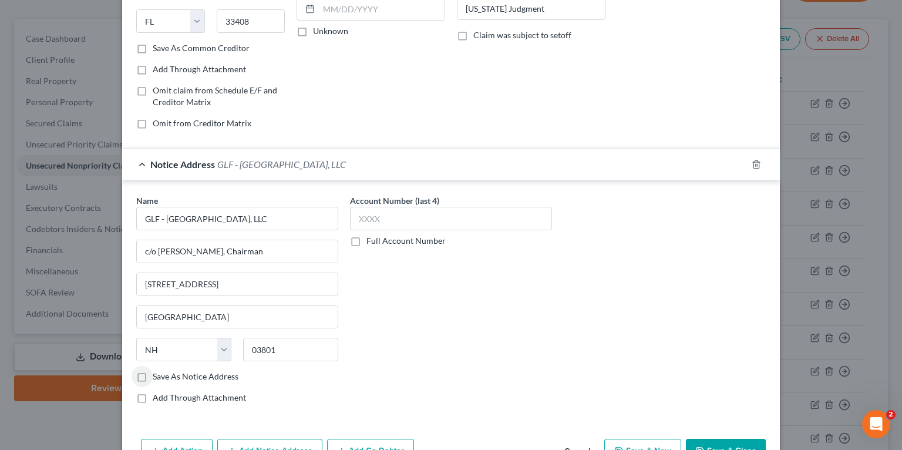
click at [563, 355] on div "Name * GLF - Boynton Beach, LLC c/o Jean Halle, Chairman 1 CATE STREET Portsmou…" at bounding box center [451, 303] width 642 height 219
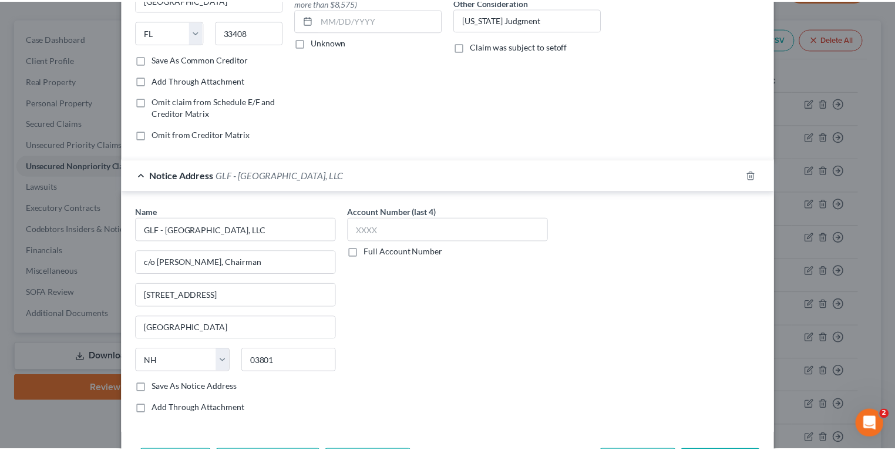
scroll to position [256, 0]
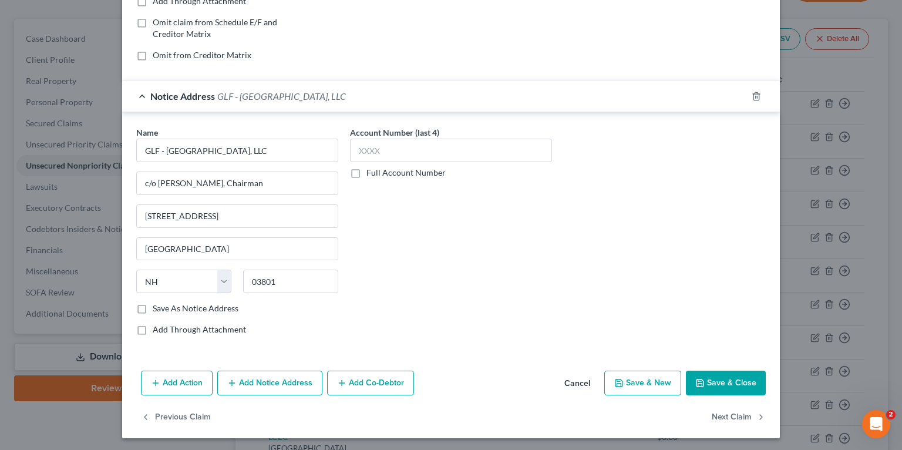
click at [709, 377] on button "Save & Close" at bounding box center [726, 383] width 80 height 25
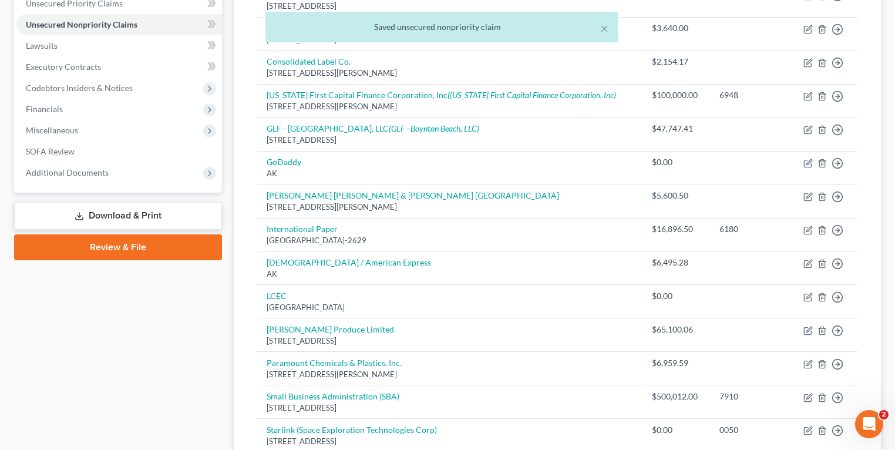
scroll to position [188, 0]
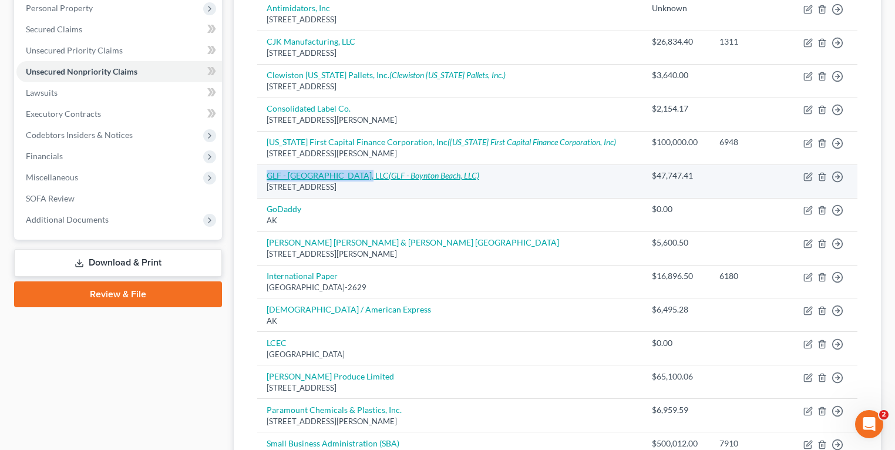
drag, startPoint x: 264, startPoint y: 176, endPoint x: 357, endPoint y: 177, distance: 92.8
click at [357, 177] on td "GLF - Boynton Beach, LLC (GLF - Boynton Beach, LLC) 631 US Highway 1 Suite 300,…" at bounding box center [449, 180] width 385 height 33
copy link "GLF - [GEOGRAPHIC_DATA], LLC"
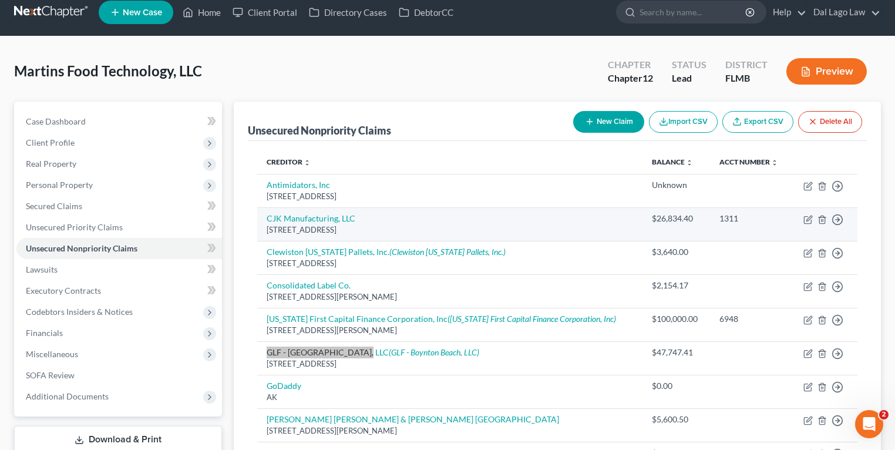
scroll to position [0, 0]
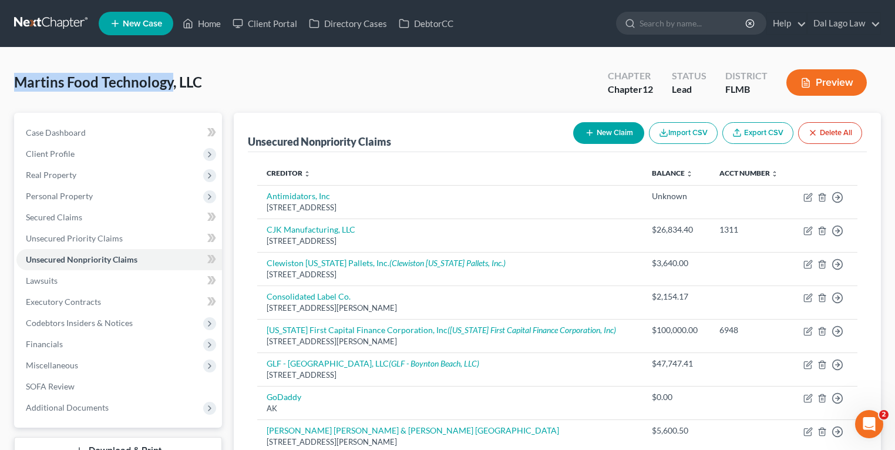
drag, startPoint x: 14, startPoint y: 83, endPoint x: 173, endPoint y: 87, distance: 158.7
click at [173, 87] on span "Martins Food Technology, LLC" at bounding box center [108, 81] width 188 height 17
copy span "Martins Food Technology"
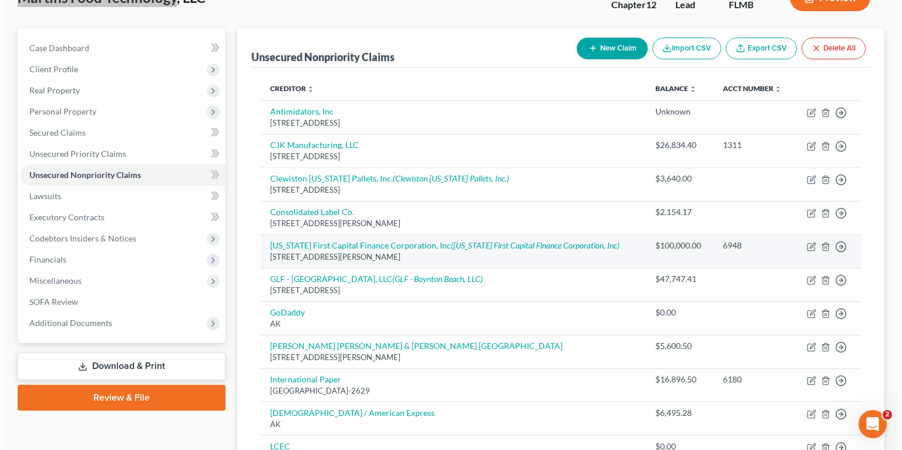
scroll to position [141, 0]
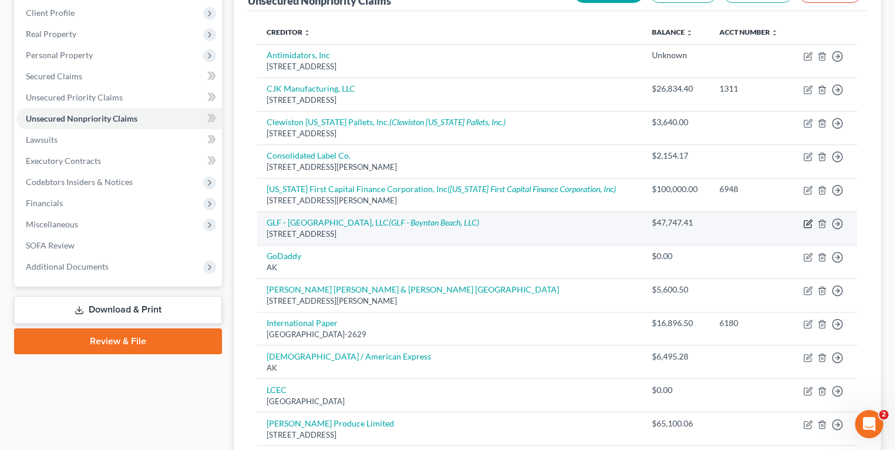
click at [810, 224] on icon "button" at bounding box center [808, 223] width 9 height 9
select select "9"
select select "11"
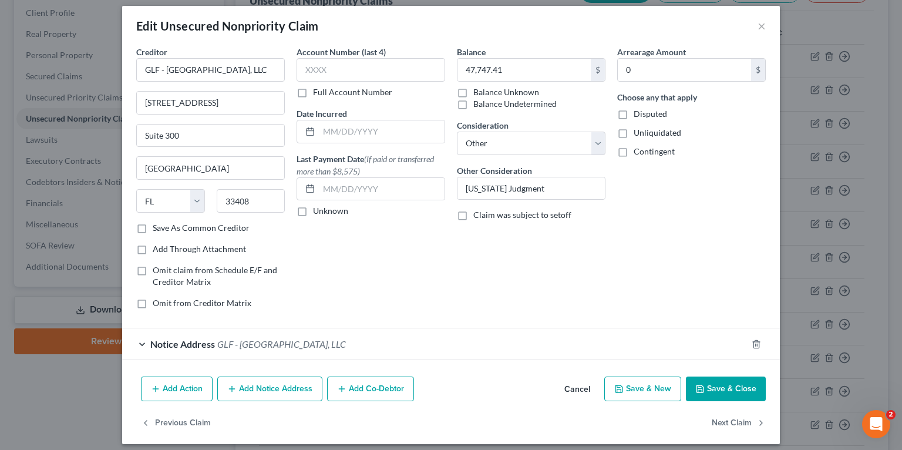
scroll to position [15, 0]
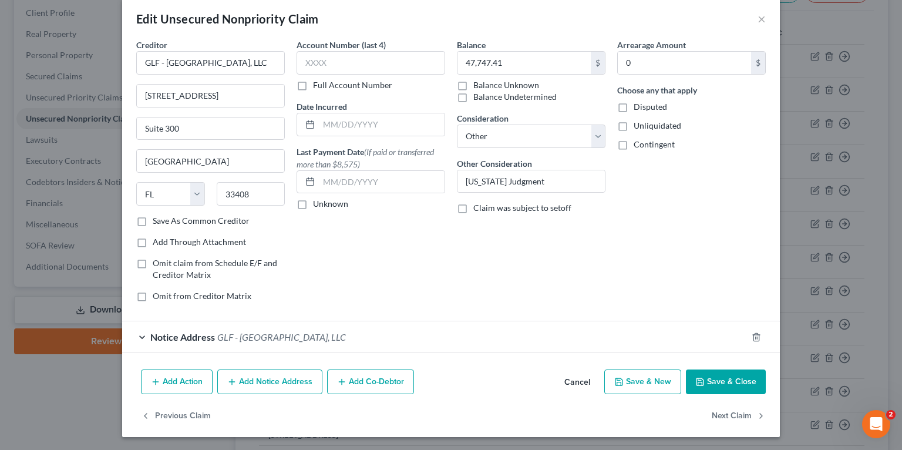
click at [218, 336] on span "GLF - [GEOGRAPHIC_DATA], LLC" at bounding box center [281, 336] width 129 height 11
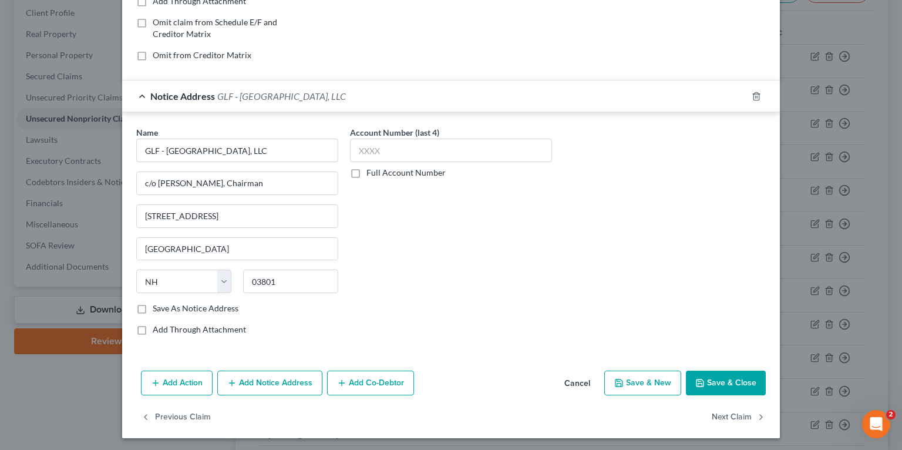
click at [278, 383] on button "Add Notice Address" at bounding box center [269, 383] width 105 height 25
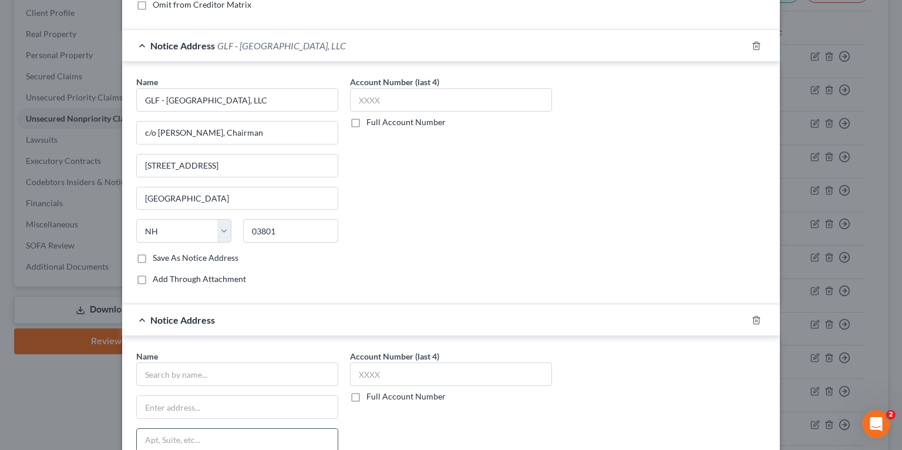
scroll to position [444, 0]
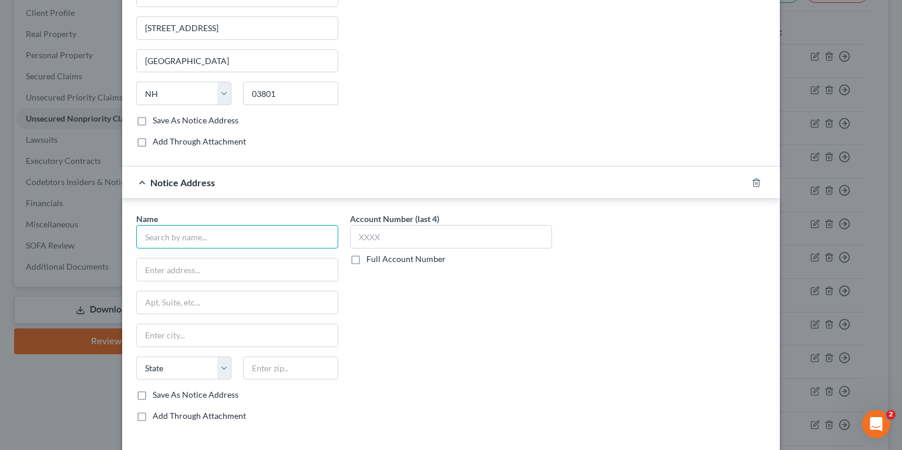
click at [206, 244] on input "text" at bounding box center [237, 236] width 202 height 23
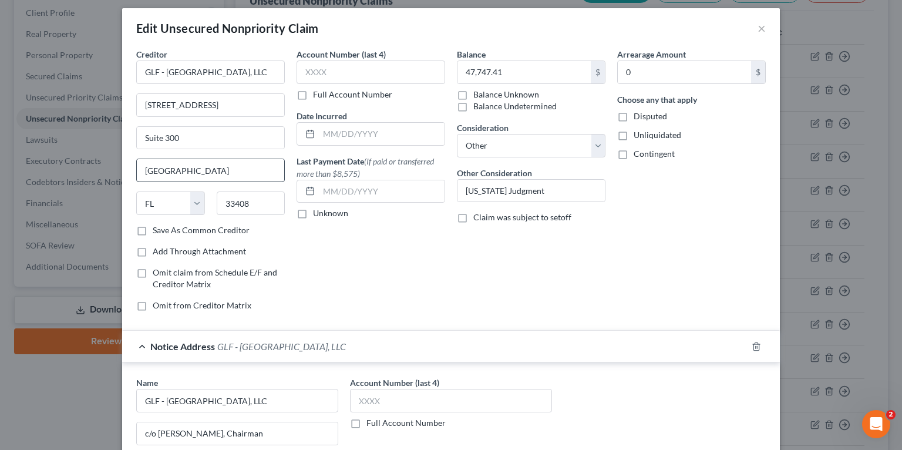
scroll to position [0, 0]
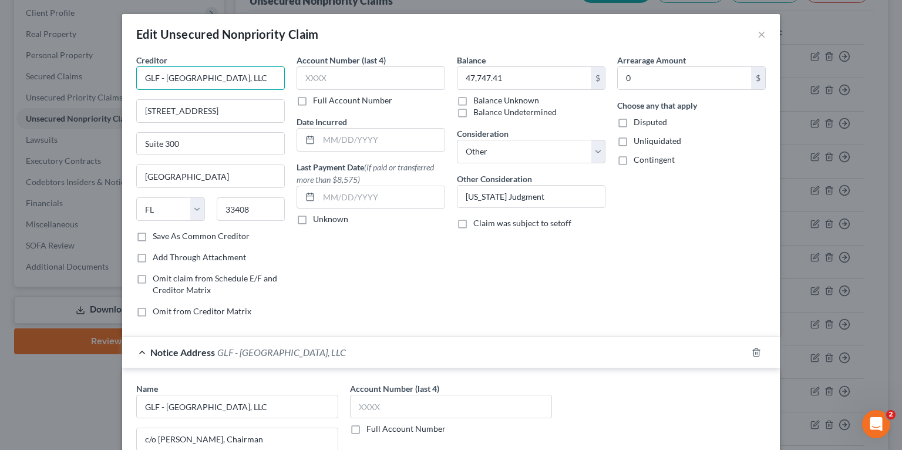
click at [241, 80] on input "GLF - [GEOGRAPHIC_DATA], LLC" at bounding box center [210, 77] width 149 height 23
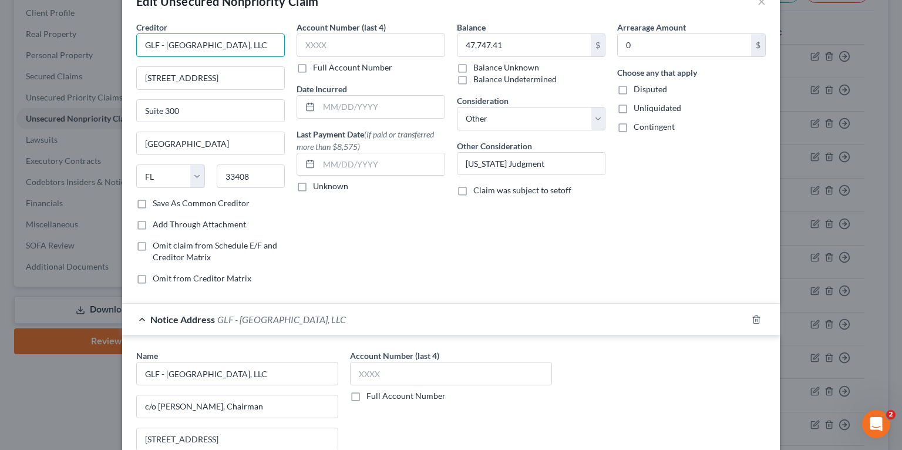
scroll to position [282, 0]
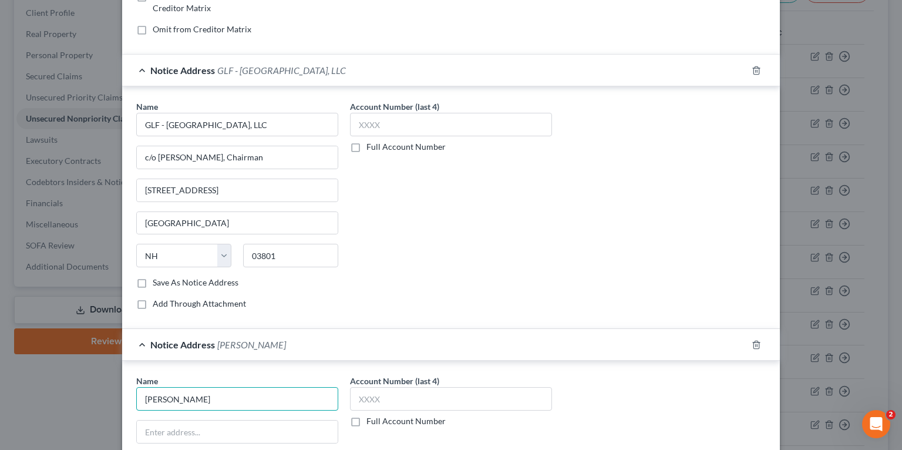
click at [259, 397] on input "Michael Rober Billings" at bounding box center [237, 398] width 202 height 23
click at [233, 428] on input "text" at bounding box center [237, 432] width 201 height 22
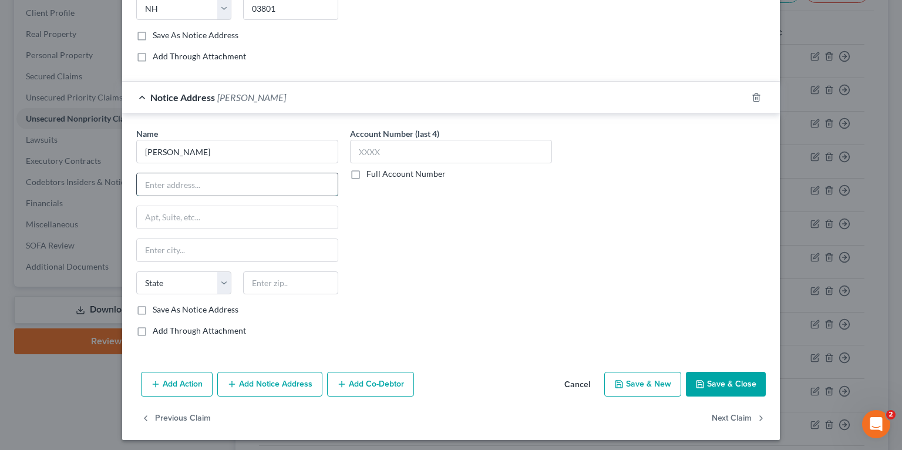
click at [212, 181] on input "text" at bounding box center [237, 184] width 201 height 22
click at [242, 129] on div "Name * Michael Rober Billings" at bounding box center [237, 145] width 202 height 36
click at [241, 179] on input "text" at bounding box center [237, 184] width 201 height 22
type input "Michael Robert Billings"
type input "4420 Beacon Cir"
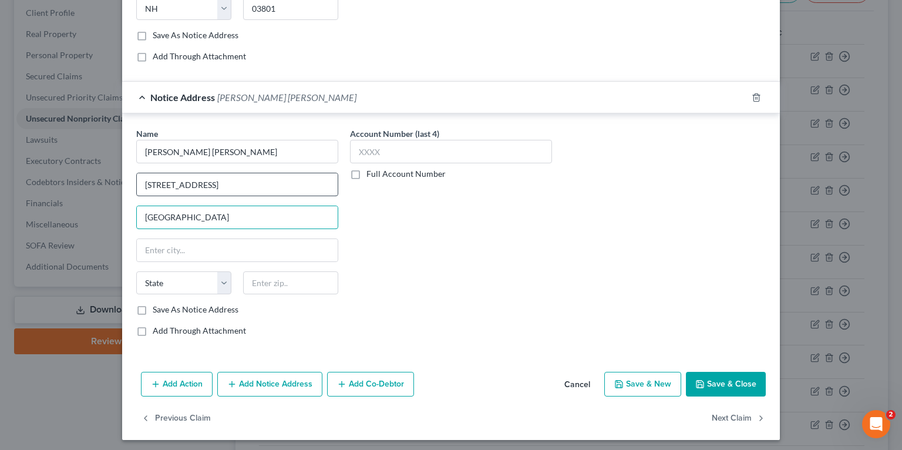
type input "[GEOGRAPHIC_DATA]"
type input "3"
type input "33407"
type input "[GEOGRAPHIC_DATA]"
select select "9"
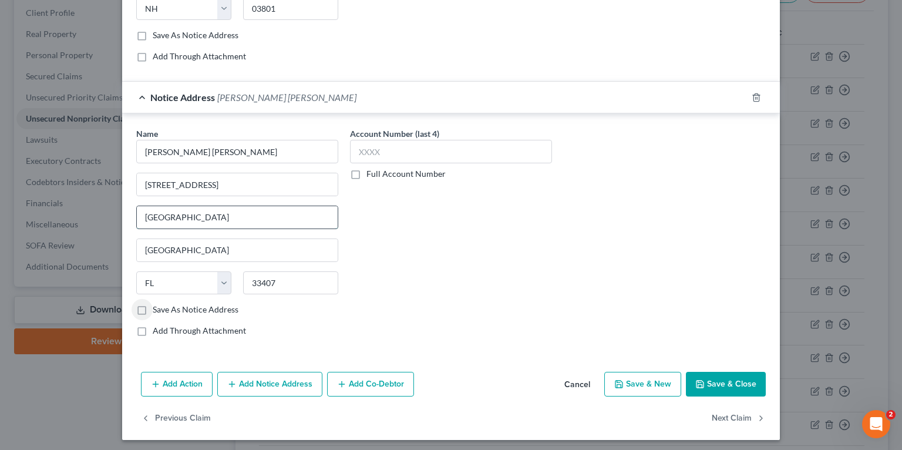
click at [235, 216] on input "[GEOGRAPHIC_DATA]" at bounding box center [237, 217] width 201 height 22
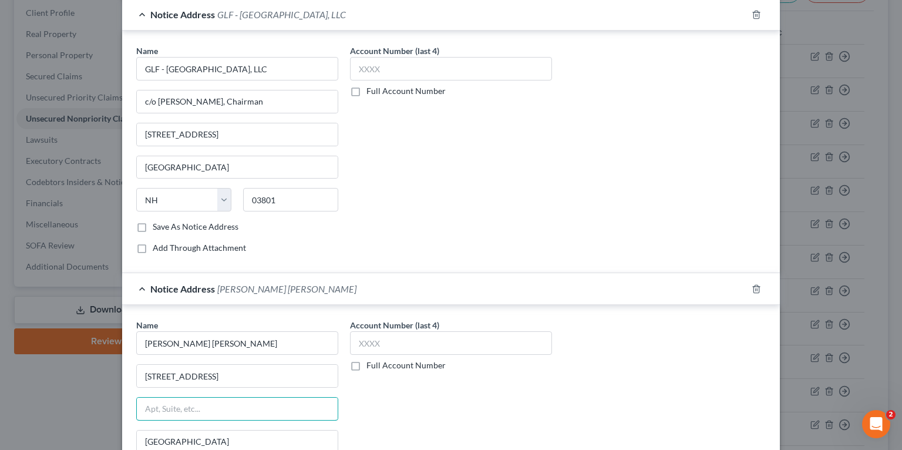
scroll to position [341, 0]
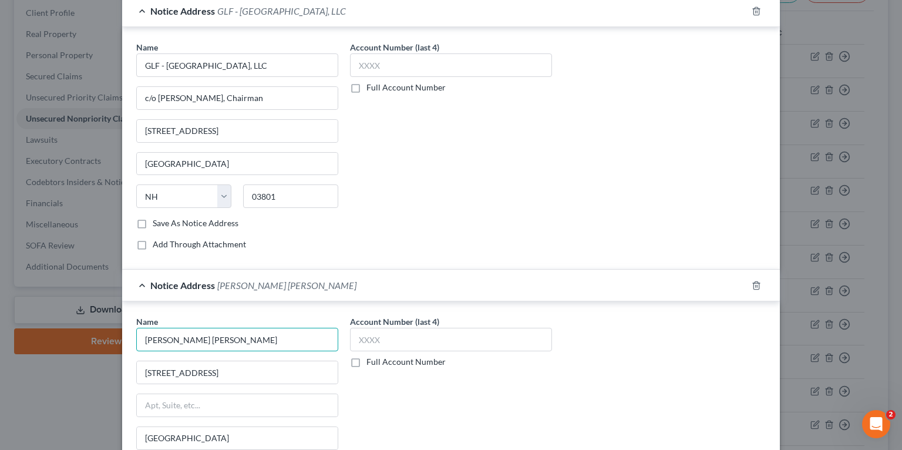
drag, startPoint x: 241, startPoint y: 337, endPoint x: 42, endPoint y: 320, distance: 200.5
click at [45, 320] on div "Edit Unsecured Nonpriority Claim × Creditor * GLF - Boynton Beach, LLC 631 US H…" at bounding box center [451, 225] width 902 height 450
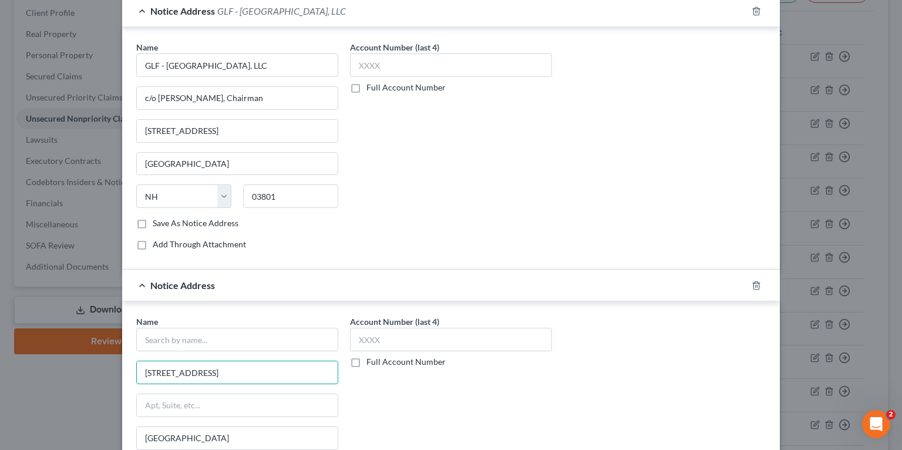
paste input "Michael Robert Billings"
type input "Michael Robert Billings"
click at [250, 397] on input "text" at bounding box center [237, 405] width 201 height 22
paste input "4420 Beacon Cir,"
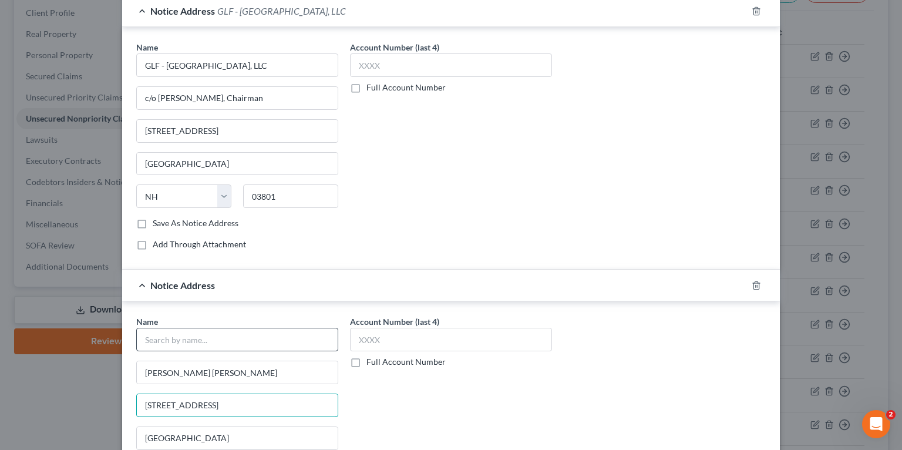
type input "4420 Beacon Cir"
click at [245, 343] on input "text" at bounding box center [237, 339] width 202 height 23
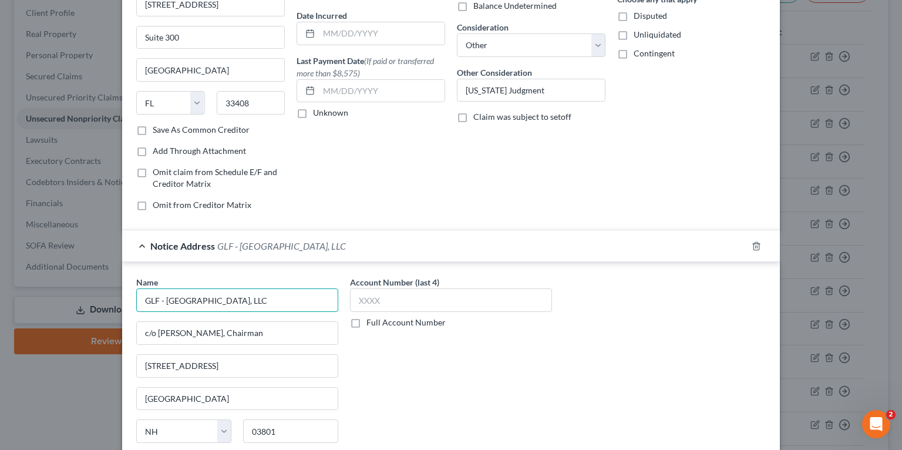
click at [253, 298] on input "GLF - [GEOGRAPHIC_DATA], LLC" at bounding box center [237, 299] width 202 height 23
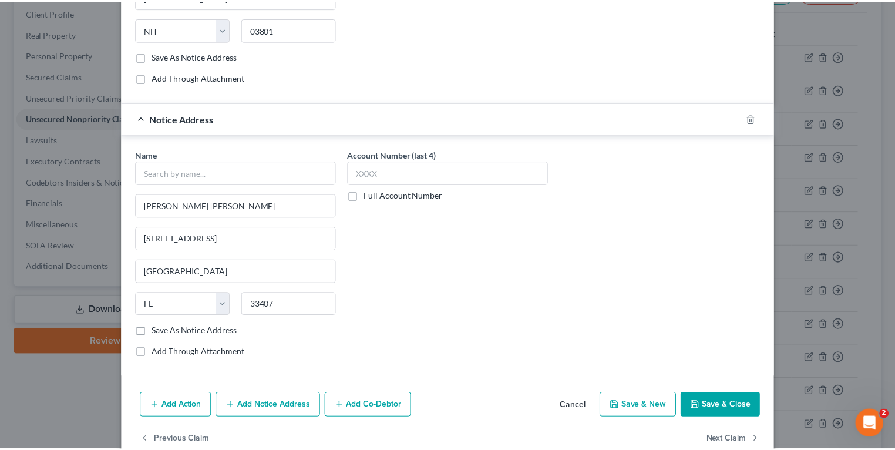
scroll to position [529, 0]
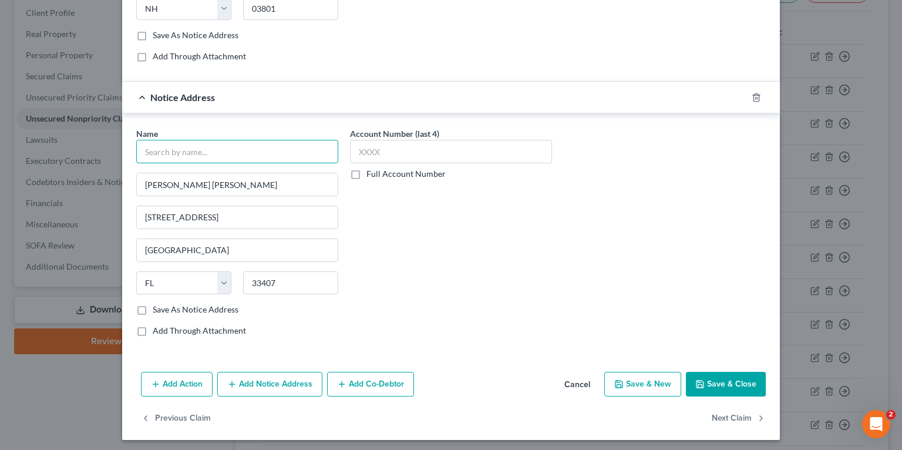
click at [186, 155] on input "text" at bounding box center [237, 151] width 202 height 23
paste input "GLF - [GEOGRAPHIC_DATA], LLC"
type input "GLF - [GEOGRAPHIC_DATA], LLC"
click at [726, 383] on button "Save & Close" at bounding box center [726, 384] width 80 height 25
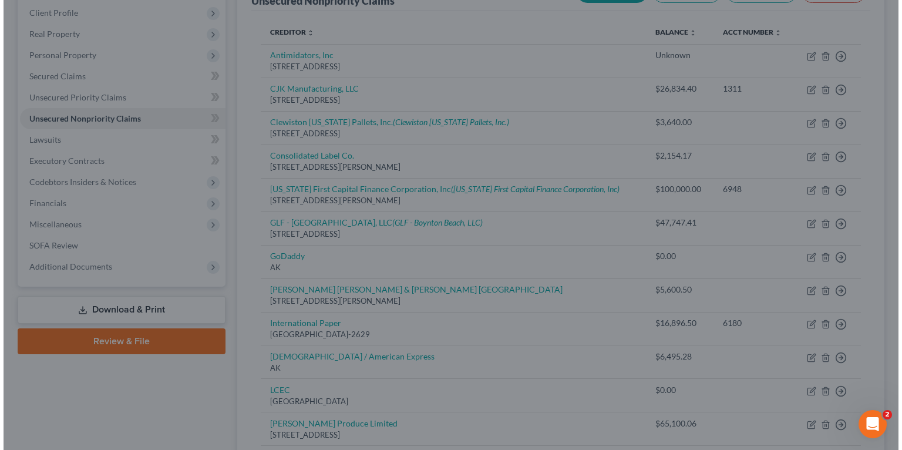
scroll to position [0, 0]
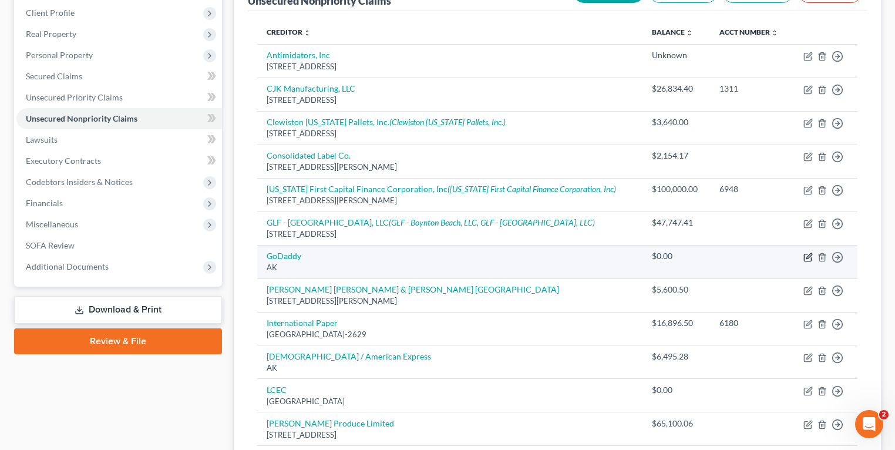
click at [806, 255] on icon "button" at bounding box center [808, 257] width 9 height 9
select select "1"
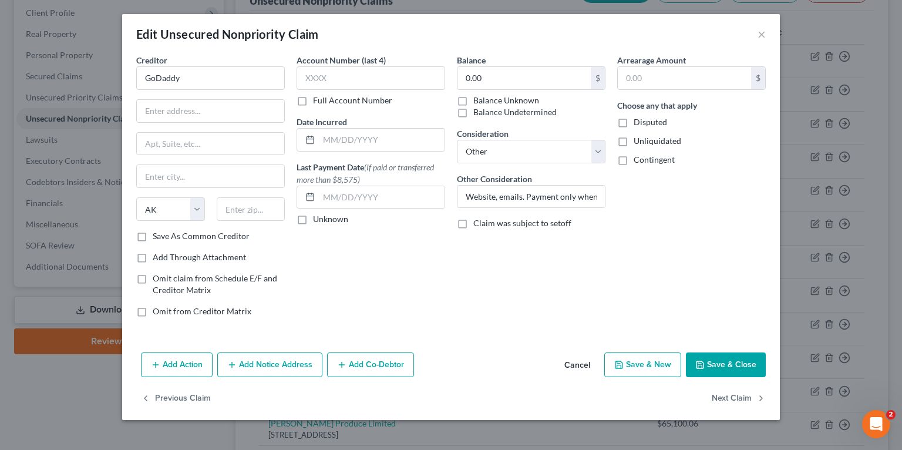
click at [190, 61] on div "Creditor * GoDaddy" at bounding box center [210, 72] width 149 height 36
click at [192, 71] on input "GoDaddy" at bounding box center [210, 77] width 149 height 23
click at [560, 200] on input "Website, emails. Payment only when it is time to renew" at bounding box center [531, 197] width 147 height 22
drag, startPoint x: 562, startPoint y: 150, endPoint x: 562, endPoint y: 161, distance: 11.2
click at [562, 149] on select "Select Cable / Satellite Services Collection Agency Credit Card Debt Debt Couns…" at bounding box center [531, 151] width 149 height 23
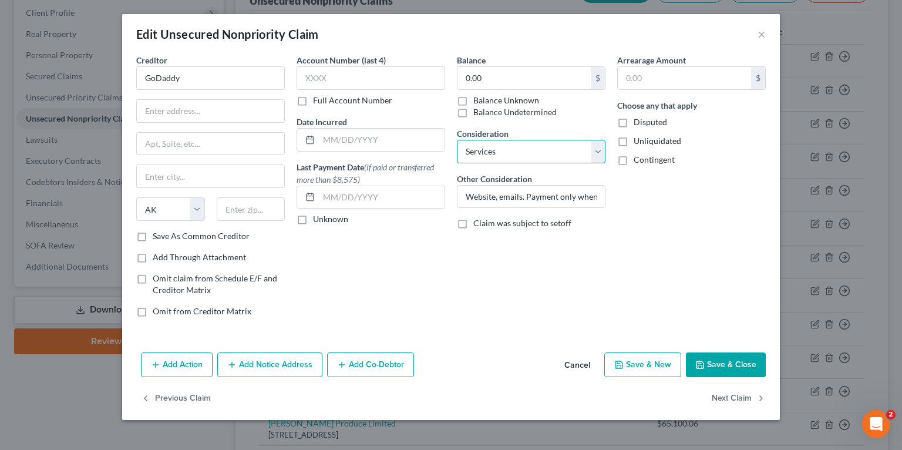
click at [457, 140] on select "Select Cable / Satellite Services Collection Agency Credit Card Debt Debt Couns…" at bounding box center [531, 151] width 149 height 23
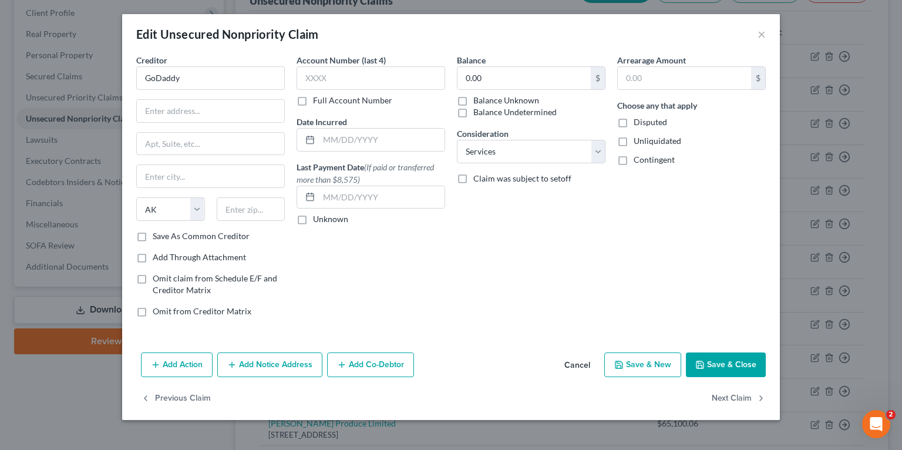
click at [603, 276] on div "Balance 0.00 $ Balance Unknown Balance Undetermined 0.00 $ Balance Unknown Cons…" at bounding box center [531, 190] width 160 height 273
click at [197, 75] on input "GoDaddy" at bounding box center [210, 77] width 149 height 23
click at [513, 153] on select "Select Cable / Satellite Services Collection Agency Credit Card Debt Debt Couns…" at bounding box center [531, 151] width 149 height 23
click at [457, 140] on select "Select Cable / Satellite Services Collection Agency Credit Card Debt Debt Couns…" at bounding box center [531, 151] width 149 height 23
click at [572, 230] on div "Balance 0.00 $ Balance Unknown Balance Undetermined 0.00 $ Balance Unknown Cons…" at bounding box center [531, 190] width 160 height 273
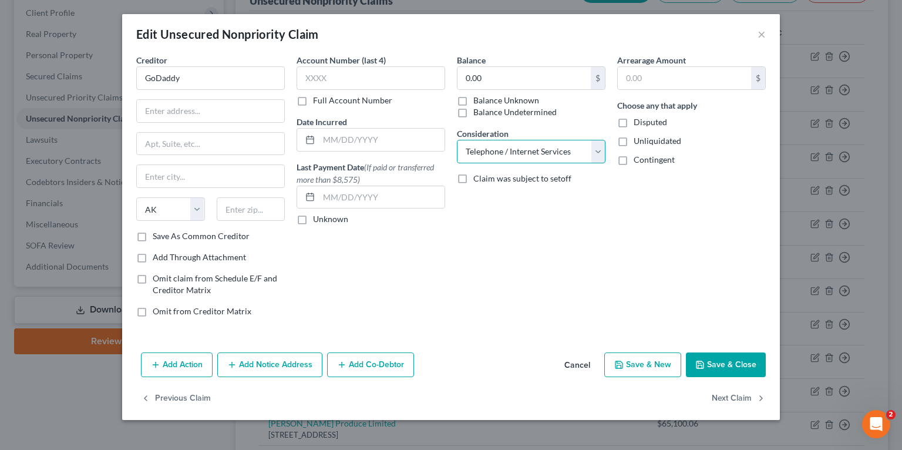
click at [532, 143] on select "Select Cable / Satellite Services Collection Agency Credit Card Debt Debt Couns…" at bounding box center [531, 151] width 149 height 23
click at [457, 140] on select "Select Cable / Satellite Services Collection Agency Credit Card Debt Debt Couns…" at bounding box center [531, 151] width 149 height 23
click at [475, 152] on select "Select Cable / Satellite Services Collection Agency Credit Card Debt Debt Couns…" at bounding box center [531, 151] width 149 height 23
click at [457, 140] on select "Select Cable / Satellite Services Collection Agency Credit Card Debt Debt Couns…" at bounding box center [531, 151] width 149 height 23
click at [486, 148] on select "Select Cable / Satellite Services Collection Agency Credit Card Debt Debt Couns…" at bounding box center [531, 151] width 149 height 23
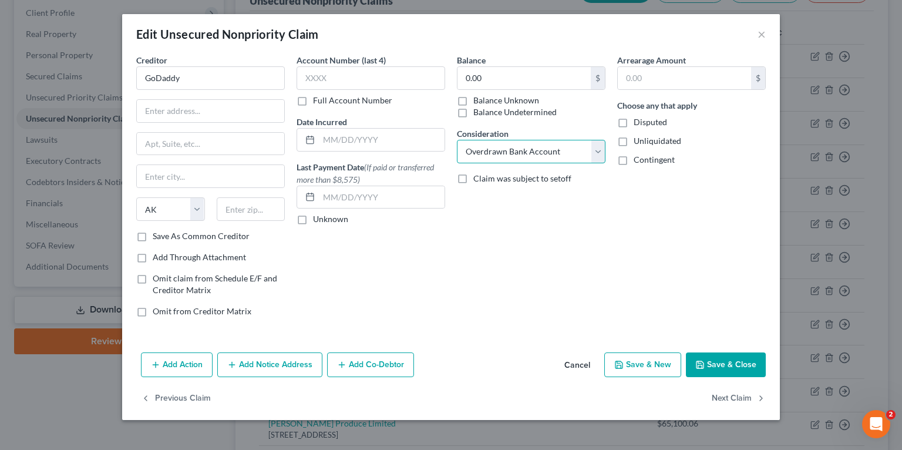
select select "11"
click at [457, 140] on select "Select Cable / Satellite Services Collection Agency Credit Card Debt Debt Couns…" at bounding box center [531, 151] width 149 height 23
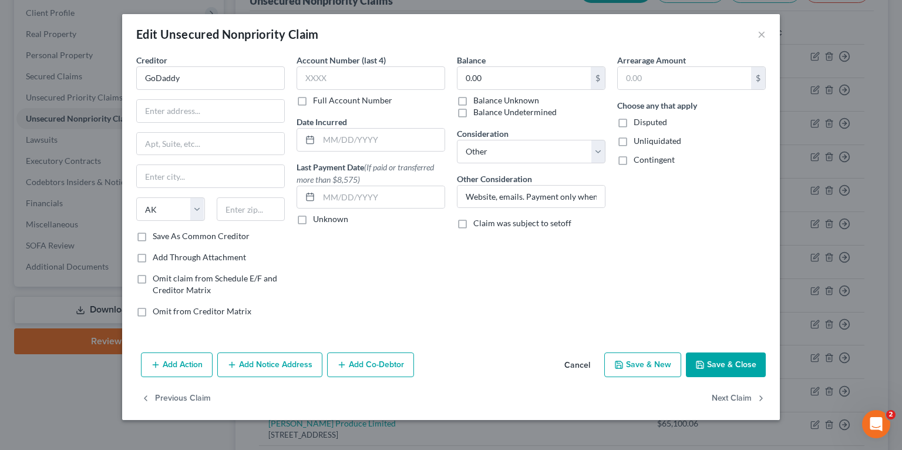
click at [620, 246] on div "Arrearage Amount $ Choose any that apply Disputed Unliquidated Contingent" at bounding box center [692, 190] width 160 height 273
drag, startPoint x: 565, startPoint y: 199, endPoint x: 658, endPoint y: 197, distance: 93.4
click at [658, 197] on div "Creditor * GoDaddy State AL AK AR AZ CA CO CT DE DC FL GA GU HI ID IL IN IA KS …" at bounding box center [451, 190] width 642 height 273
click at [649, 200] on div "Arrearage Amount $ Choose any that apply Disputed Unliquidated Contingent" at bounding box center [692, 190] width 160 height 273
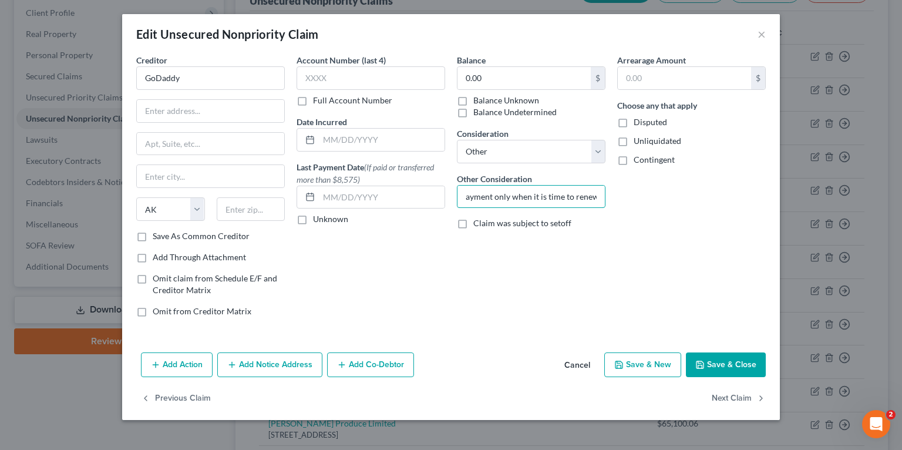
drag, startPoint x: 542, startPoint y: 200, endPoint x: 647, endPoint y: 193, distance: 105.4
click at [647, 193] on div "Creditor * GoDaddy State AL AK AR AZ CA CO CT DE DC FL GA GU HI ID IL IN IA KS …" at bounding box center [451, 190] width 642 height 273
click at [640, 197] on div "Arrearage Amount $ Choose any that apply Disputed Unliquidated Contingent" at bounding box center [692, 190] width 160 height 273
click at [509, 199] on input "Website, emails. Payment only when it is time to renew" at bounding box center [531, 197] width 147 height 22
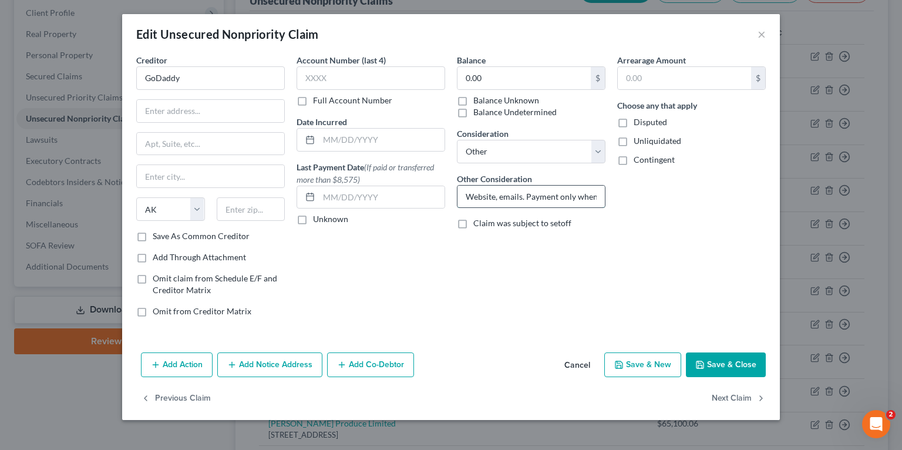
click at [539, 199] on input "Website, emails. Payment only when it is time to renew" at bounding box center [531, 197] width 147 height 22
drag, startPoint x: 525, startPoint y: 199, endPoint x: 702, endPoint y: 193, distance: 176.9
click at [702, 193] on div "Creditor * GoDaddy State AL AK AR AZ CA CO CT DE DC FL GA GU HI ID IL IN IA KS …" at bounding box center [451, 190] width 642 height 273
click at [669, 228] on div "Arrearage Amount $ Choose any that apply Disputed Unliquidated Contingent" at bounding box center [692, 190] width 160 height 273
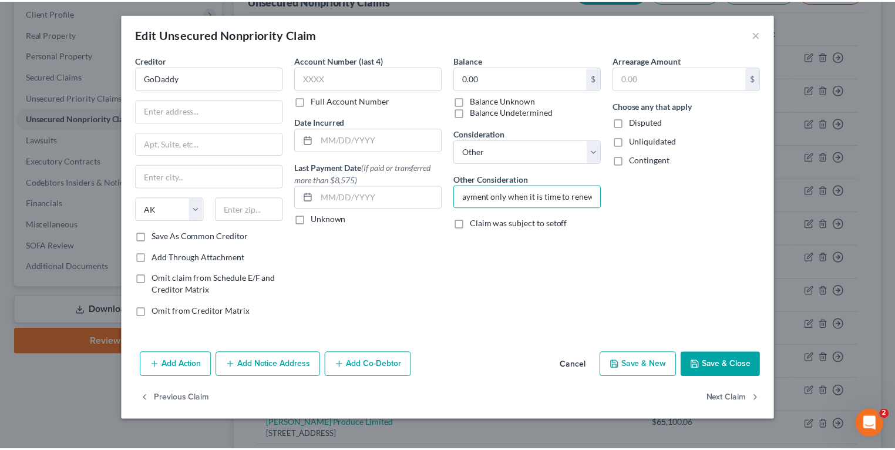
scroll to position [0, 0]
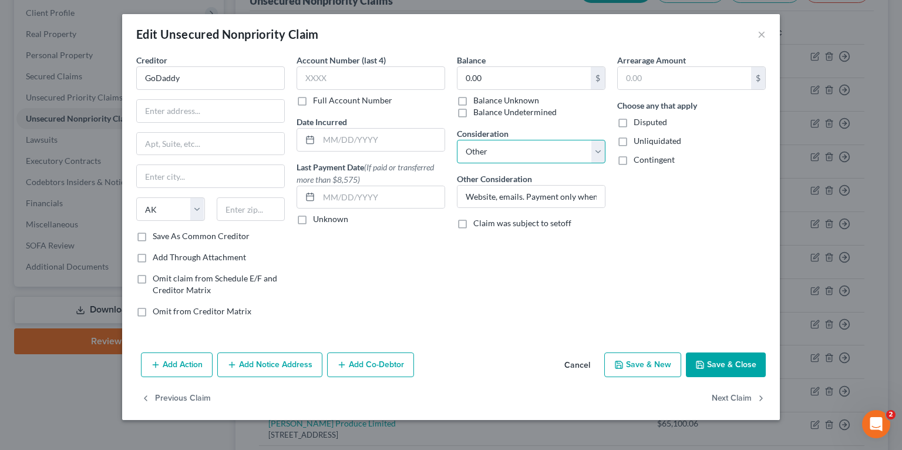
click at [573, 153] on select "Select Cable / Satellite Services Collection Agency Credit Card Debt Debt Couns…" at bounding box center [531, 151] width 149 height 23
click at [457, 140] on select "Select Cable / Satellite Services Collection Agency Credit Card Debt Debt Couns…" at bounding box center [531, 151] width 149 height 23
click at [490, 293] on div "Balance 0.00 $ Balance Unknown Balance Undetermined 0.00 $ Balance Unknown Cons…" at bounding box center [531, 190] width 160 height 273
click at [216, 70] on input "GoDaddy" at bounding box center [210, 77] width 149 height 23
type input "[DOMAIN_NAME], LLC"
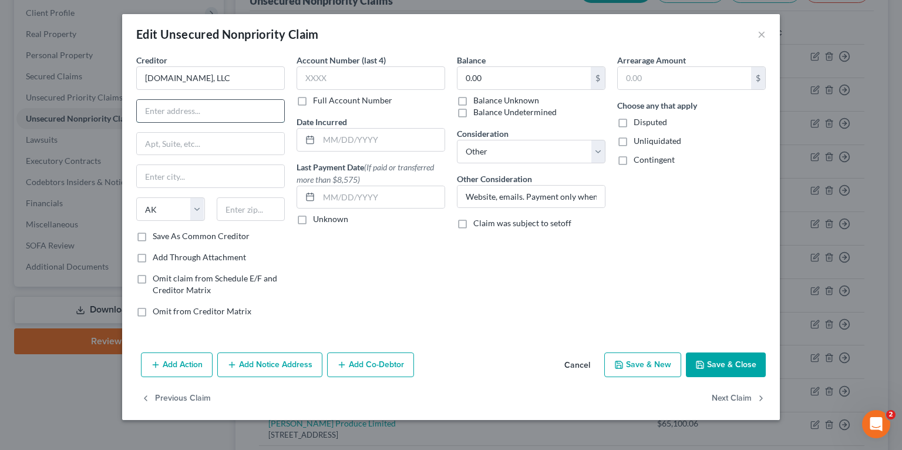
click at [193, 105] on input "text" at bounding box center [210, 111] width 147 height 22
paste input "100 S. Mill Avenue"
type input "100 S. Mill Avenue"
drag, startPoint x: 197, startPoint y: 144, endPoint x: 204, endPoint y: 146, distance: 6.7
click at [197, 144] on input "text" at bounding box center [210, 144] width 147 height 22
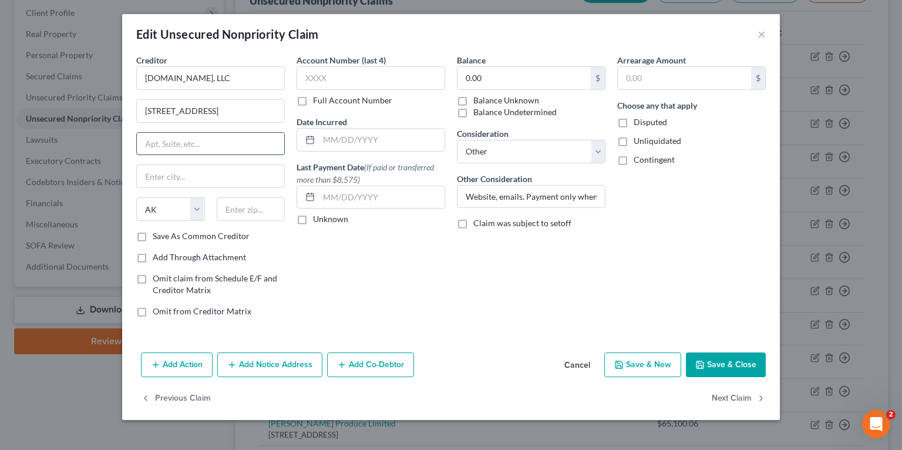
paste input "Suite 1600"
type input "Suite 1600"
click at [266, 212] on input "text" at bounding box center [251, 208] width 69 height 23
paste input "85281"
type input "85281"
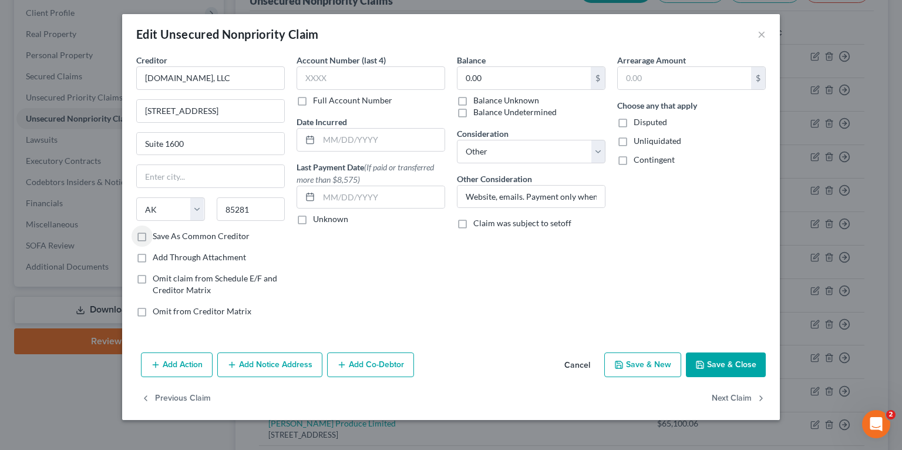
type input "Tempe"
select select "3"
click at [330, 273] on div "Account Number (last 4) Full Account Number Date Incurred Last Payment Date (If…" at bounding box center [371, 190] width 160 height 273
drag, startPoint x: 231, startPoint y: 112, endPoint x: 145, endPoint y: 106, distance: 86.6
click at [145, 106] on input "100 S. Mill Avenue" at bounding box center [210, 111] width 147 height 22
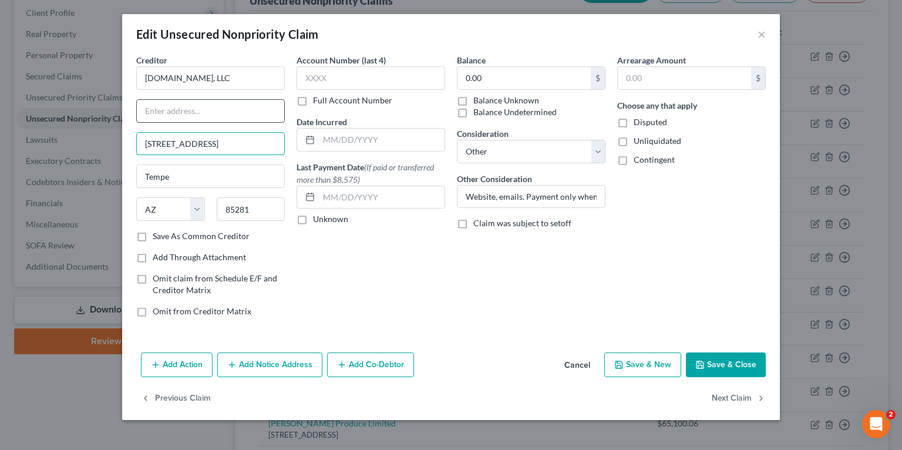
type input "100 S. Mill AvenueSuite 1600"
click at [174, 110] on input "text" at bounding box center [210, 111] width 147 height 22
paste input "Go Daddy Operating Company, LLC"
type input "c/o Go Daddy Operating Company, LLC"
type input "100 S. Mill Avenue, Suite 1600"
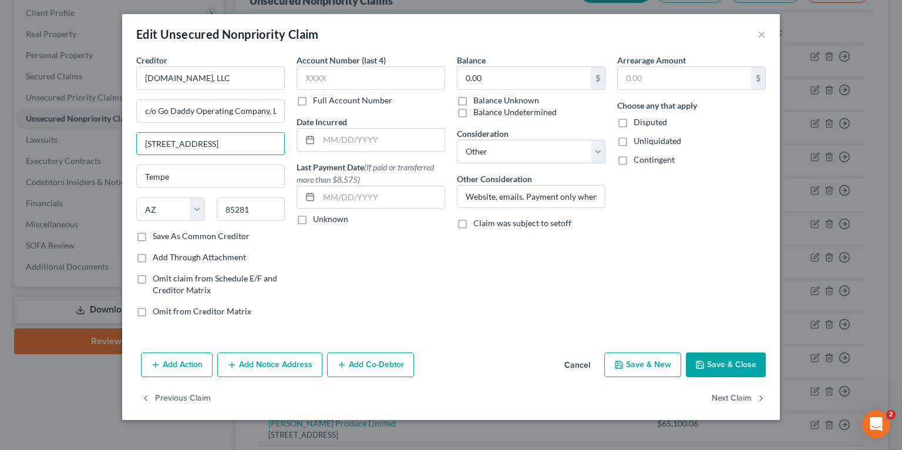
click at [740, 367] on button "Save & Close" at bounding box center [726, 364] width 80 height 25
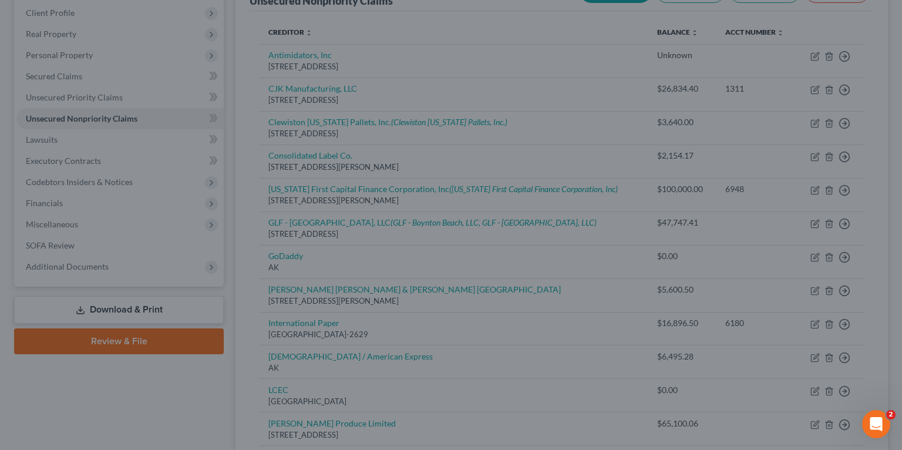
type input "0"
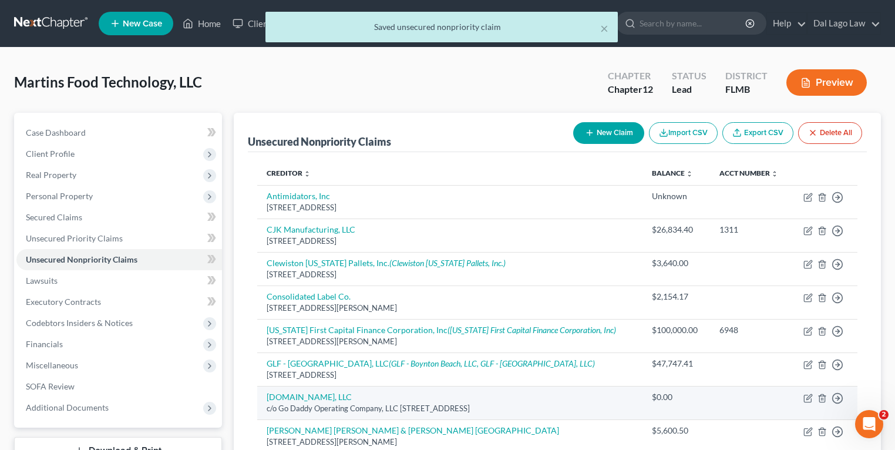
click at [803, 397] on td "Move to D Move to E Move to G Move to Notice Only" at bounding box center [824, 402] width 66 height 33
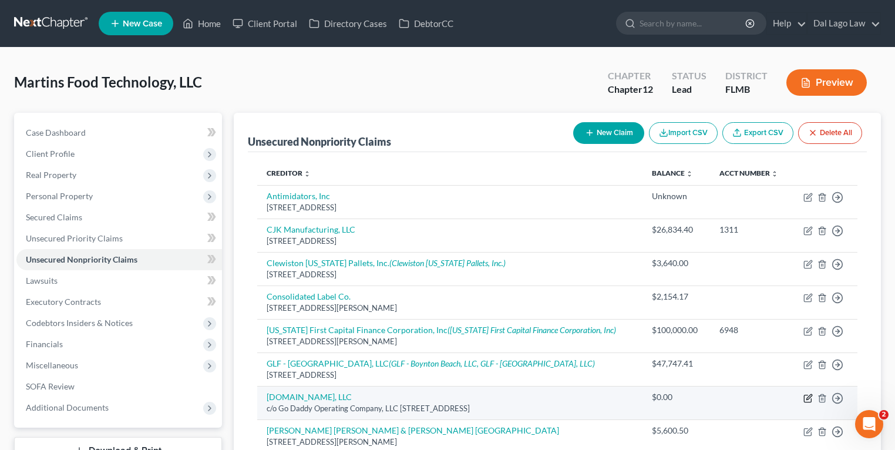
click at [805, 397] on icon "button" at bounding box center [808, 398] width 9 height 9
select select "3"
select select "11"
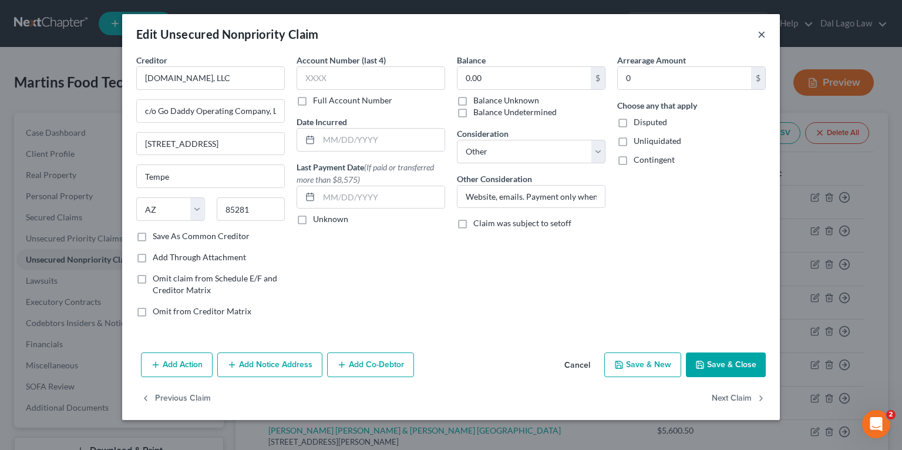
click at [761, 32] on button "×" at bounding box center [762, 34] width 8 height 14
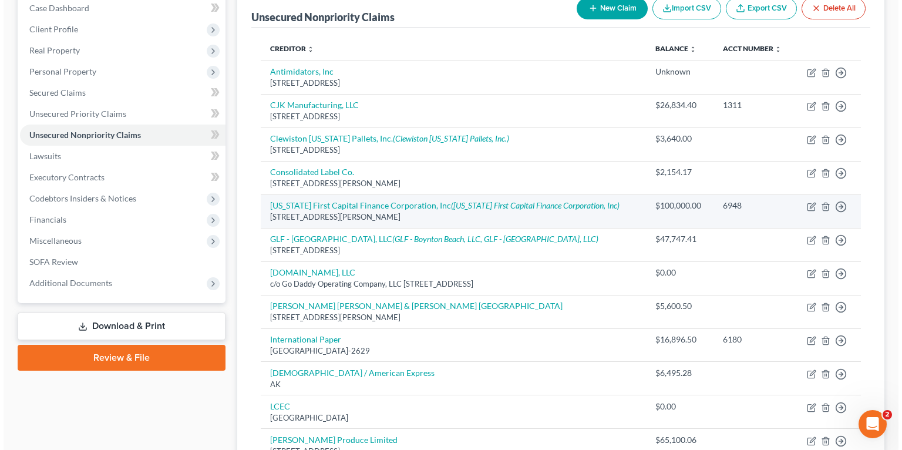
scroll to position [141, 0]
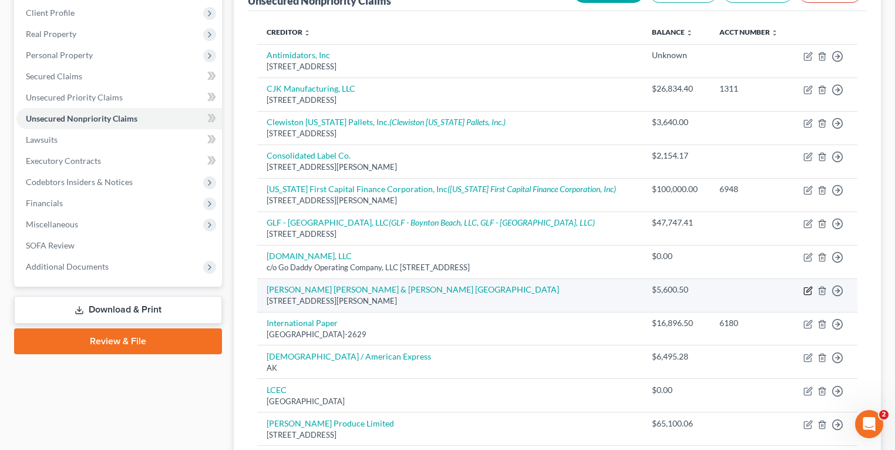
click at [808, 290] on icon "button" at bounding box center [809, 289] width 5 height 5
select select "9"
select select "11"
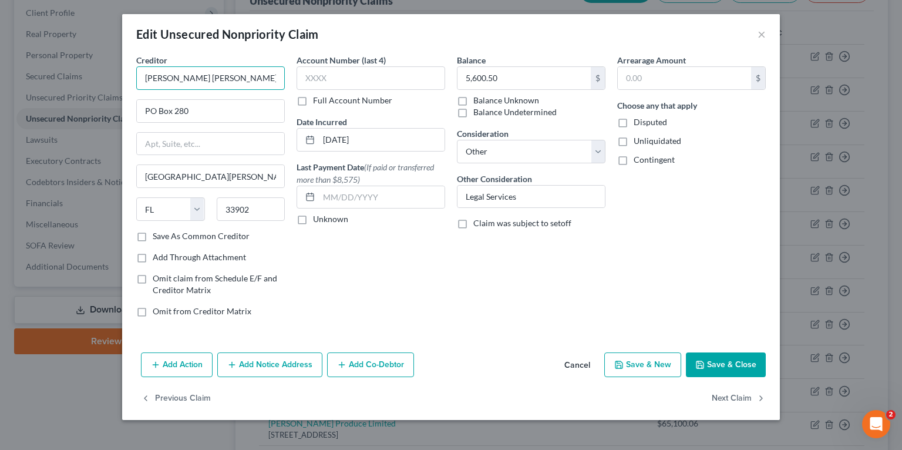
click at [250, 79] on input "Henderson Franklin Starnes & Holt PA" at bounding box center [210, 77] width 149 height 23
click at [173, 70] on input "Henderson Franklin Starnes & Holt PA" at bounding box center [210, 77] width 149 height 23
type input "[PERSON_NAME], [PERSON_NAME], [PERSON_NAME] & [PERSON_NAME], P.A."
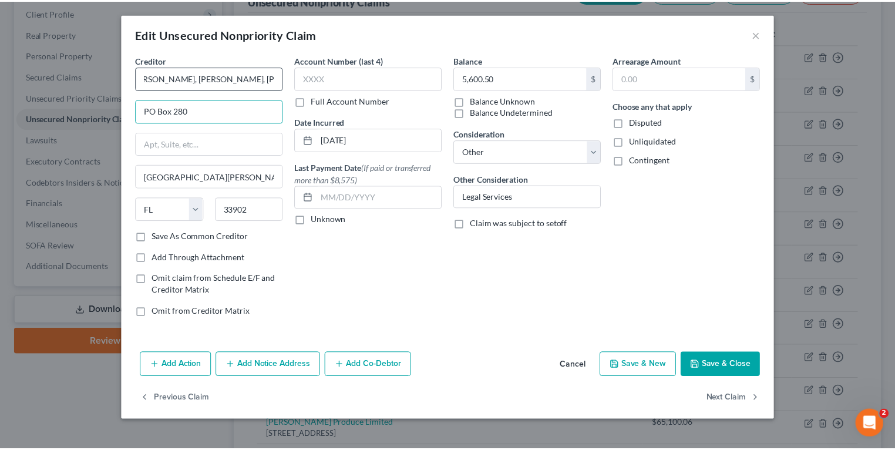
scroll to position [0, 0]
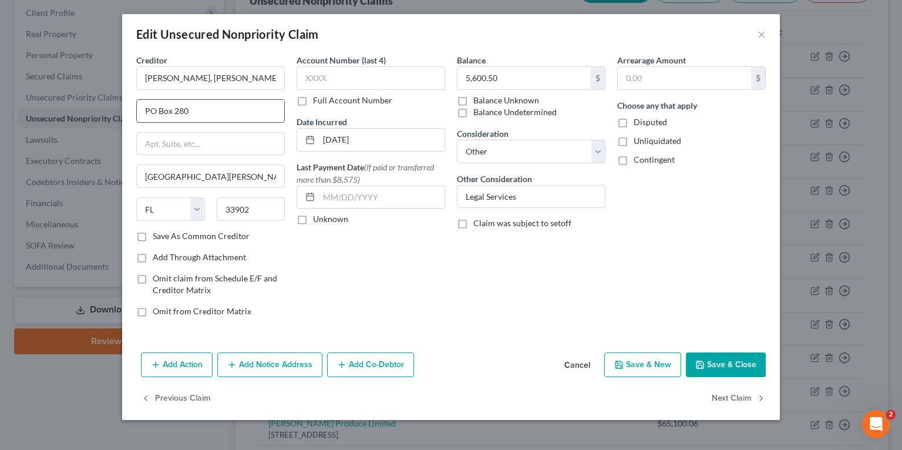
click at [213, 115] on input "PO Box 280" at bounding box center [210, 111] width 147 height 22
paste input "1715 MONROE STREET"
type input "1715 MONROE STREET"
click at [248, 202] on input "33902" at bounding box center [251, 208] width 69 height 23
paste input "1"
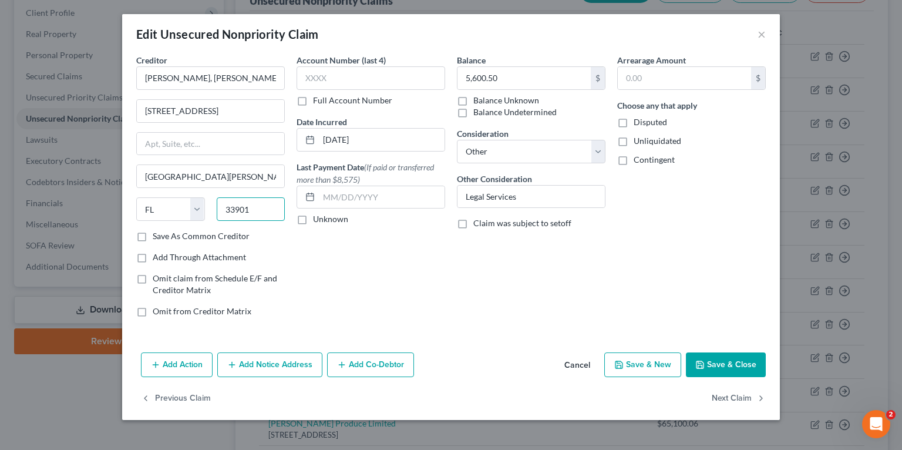
type input "33901"
click at [228, 166] on input "Fort Myers" at bounding box center [210, 176] width 147 height 22
drag, startPoint x: 244, startPoint y: 172, endPoint x: 19, endPoint y: 150, distance: 226.7
click at [39, 152] on div "Edit Unsecured Nonpriority Claim × Creditor * Henderson, Franklin, Starnes & Ho…" at bounding box center [451, 225] width 902 height 450
click at [442, 268] on div "Account Number (last 4) Full Account Number Date Incurred 08/31/2025 Last Payme…" at bounding box center [371, 190] width 160 height 273
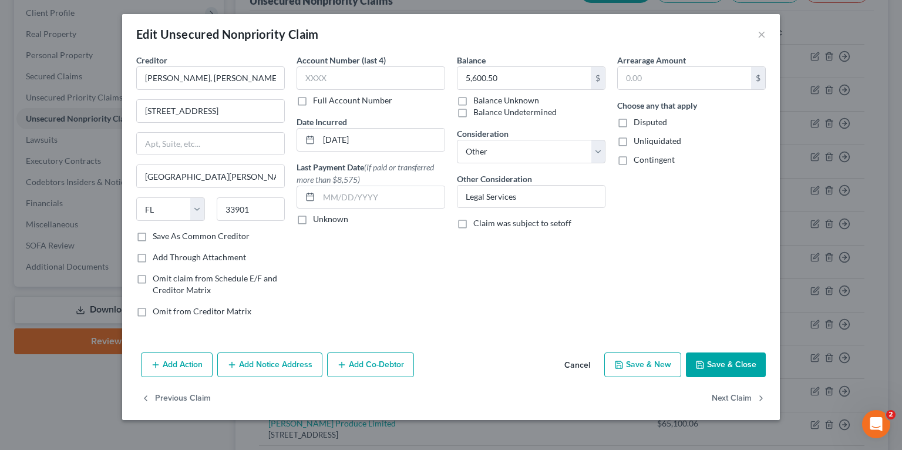
click at [726, 363] on button "Save & Close" at bounding box center [726, 364] width 80 height 25
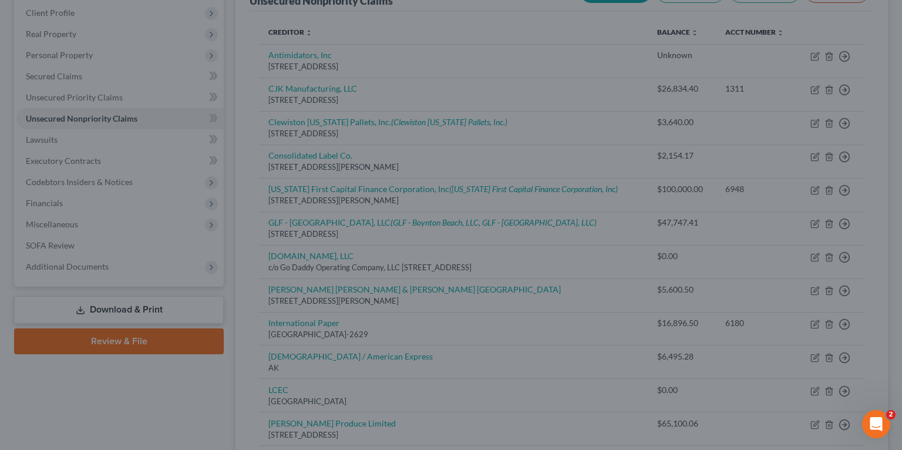
type input "0"
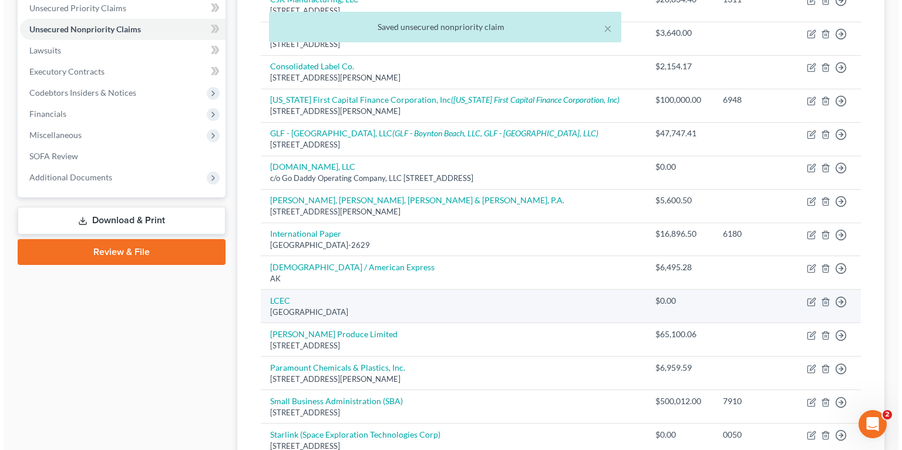
scroll to position [235, 0]
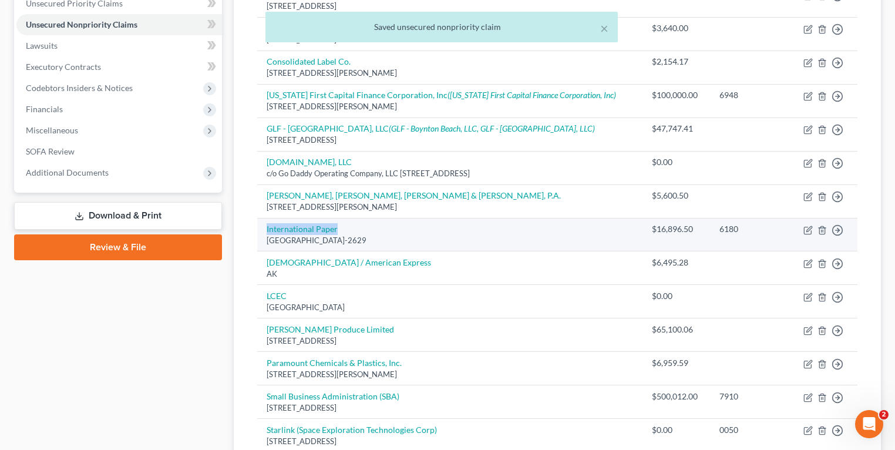
drag, startPoint x: 353, startPoint y: 230, endPoint x: 265, endPoint y: 231, distance: 88.1
click at [265, 231] on td "International Paper PO Box 532629, Atlanta, GA 30353-2629" at bounding box center [449, 234] width 385 height 33
copy link "International Paper"
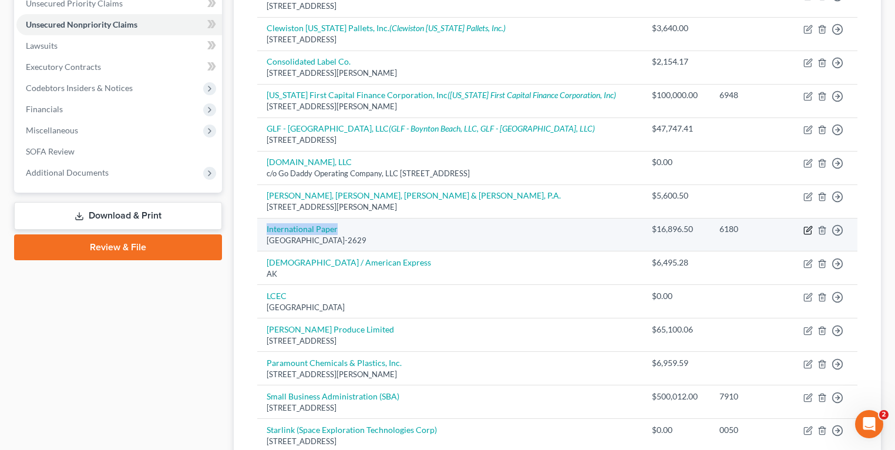
click at [806, 230] on icon "button" at bounding box center [808, 230] width 9 height 9
select select "10"
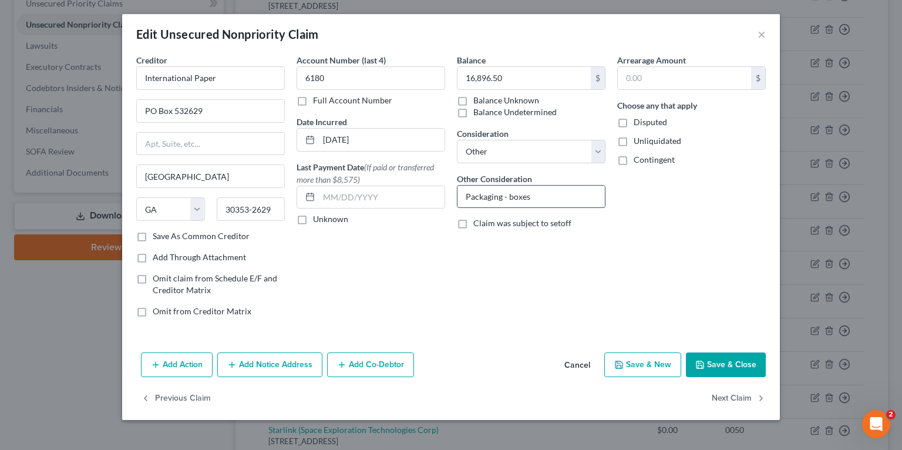
click at [577, 198] on input "Packaging - boxes" at bounding box center [531, 197] width 147 height 22
click at [553, 147] on select "Select Cable / Satellite Services Collection Agency Credit Card Debt Debt Couns…" at bounding box center [531, 151] width 149 height 23
select select "15"
click at [457, 140] on select "Select Cable / Satellite Services Collection Agency Credit Card Debt Debt Couns…" at bounding box center [531, 151] width 149 height 23
click at [579, 326] on div "Creditor * International Paper PO Box 532629 Atlanta State AL AK AR AZ CA CO CT…" at bounding box center [451, 201] width 658 height 294
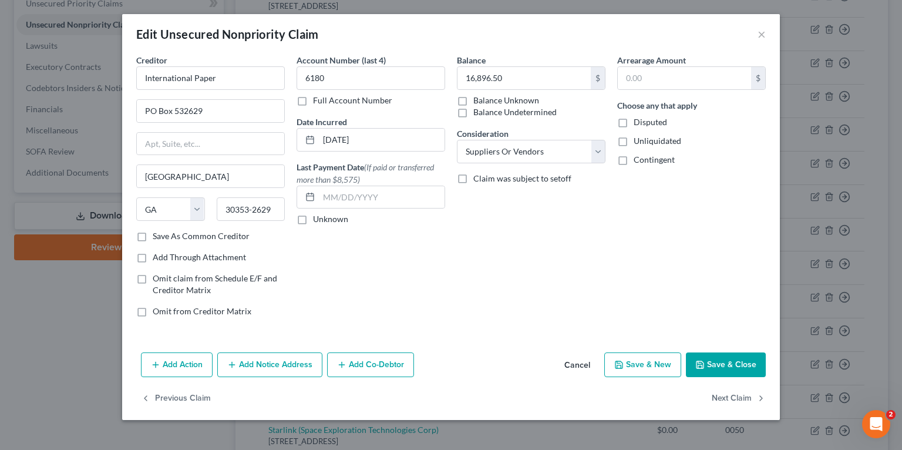
click at [738, 369] on button "Save & Close" at bounding box center [726, 364] width 80 height 25
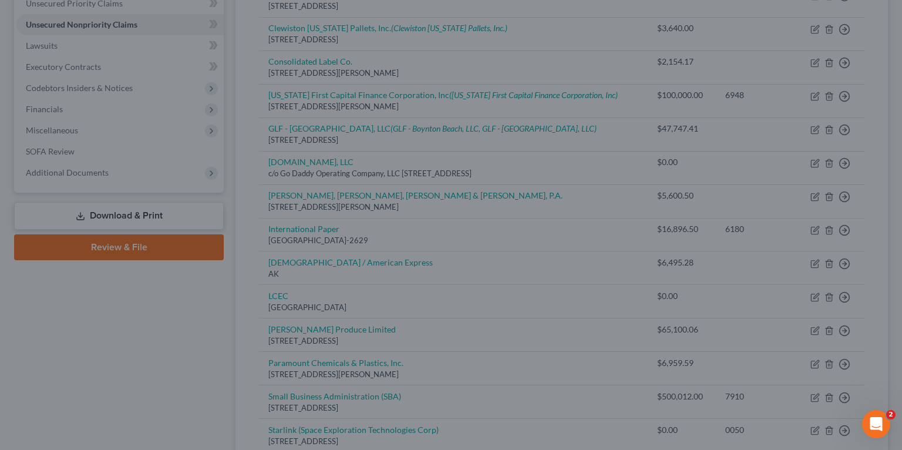
type input "0"
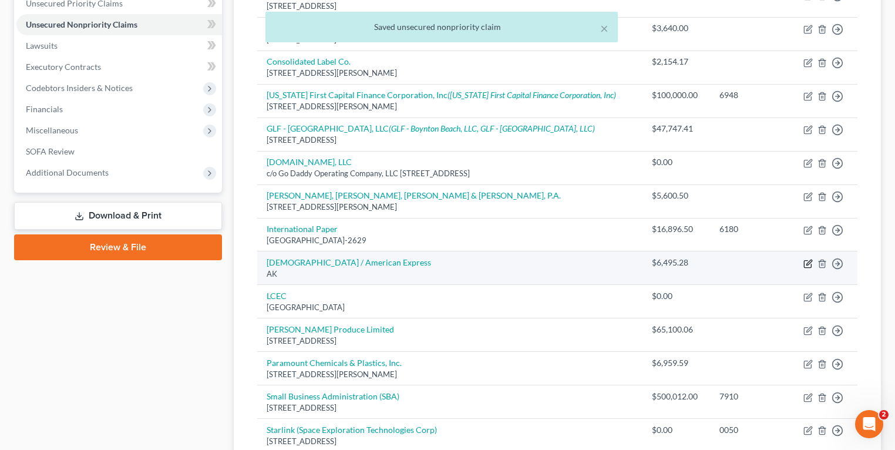
click at [808, 263] on icon "button" at bounding box center [808, 263] width 9 height 9
select select "1"
select select "8"
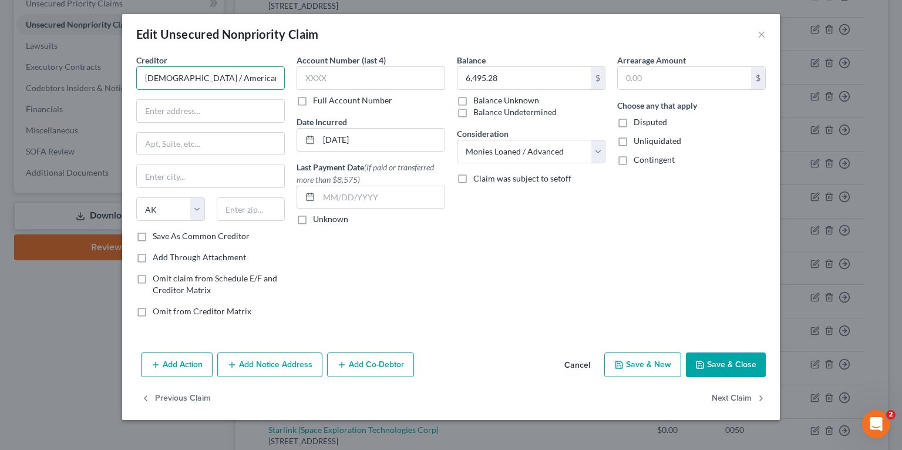
click at [162, 79] on input "Kabbage / American Express" at bounding box center [210, 77] width 149 height 23
click at [188, 80] on input "Kabbage / American Express" at bounding box center [210, 77] width 149 height 23
drag, startPoint x: 182, startPoint y: 78, endPoint x: 19, endPoint y: 68, distance: 162.4
click at [19, 68] on div "Edit Unsecured Nonpriority Claim × Creditor * Kabbage / American Express State …" at bounding box center [451, 225] width 902 height 450
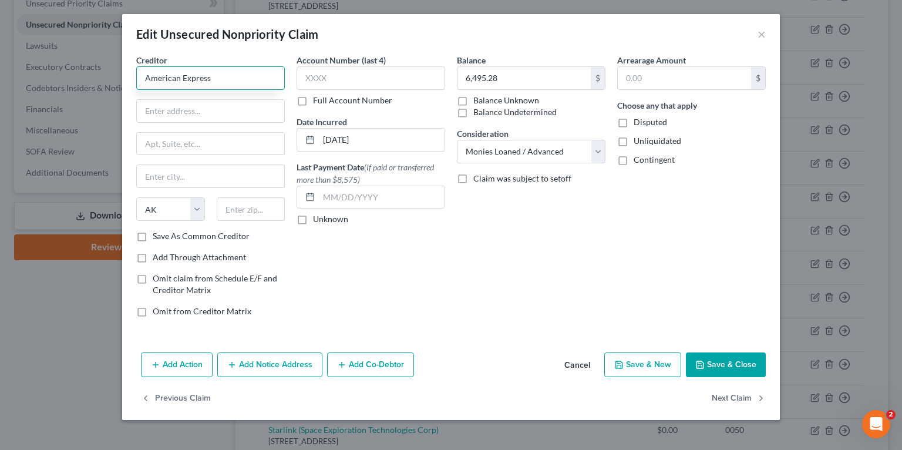
type input "American Express"
click at [241, 122] on div "Creditor * American Express State AL AK AR AZ CA CO CT DE DC FL GA GU HI ID IL …" at bounding box center [210, 142] width 149 height 176
click at [242, 120] on input "text" at bounding box center [210, 111] width 147 height 22
paste input "Kabbage /"
type input "fka Kabbage"
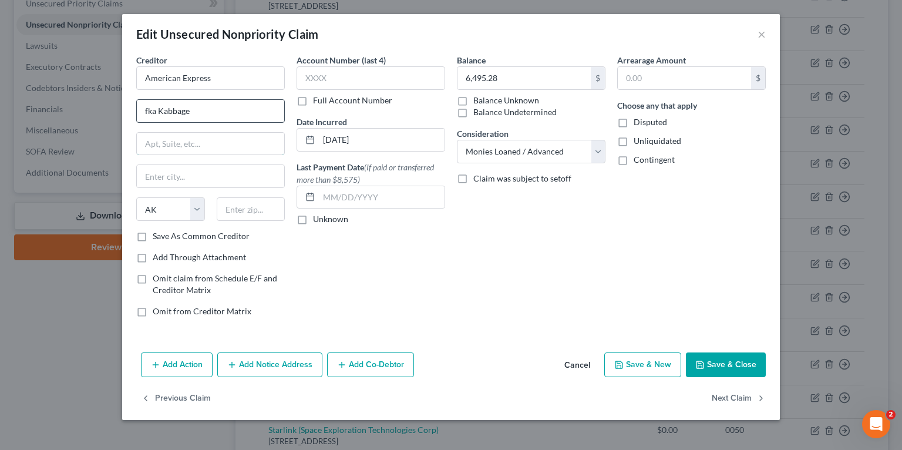
type input "`"
click at [260, 78] on input "American Express" at bounding box center [210, 77] width 149 height 23
type input "American Express Company"
click at [235, 214] on input "text" at bounding box center [251, 208] width 69 height 23
paste input "10005"
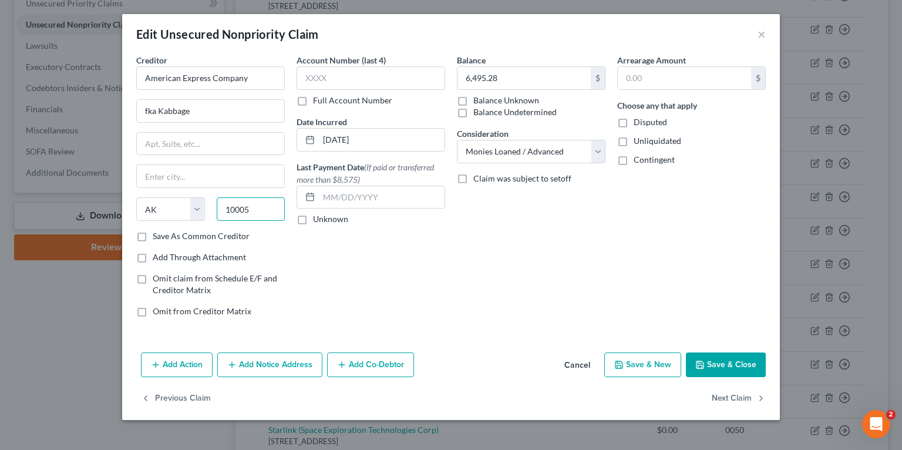
type input "10005"
type input "New York"
select select "35"
click at [216, 133] on input "text" at bounding box center [210, 144] width 147 height 22
type input "28 Liberty St."
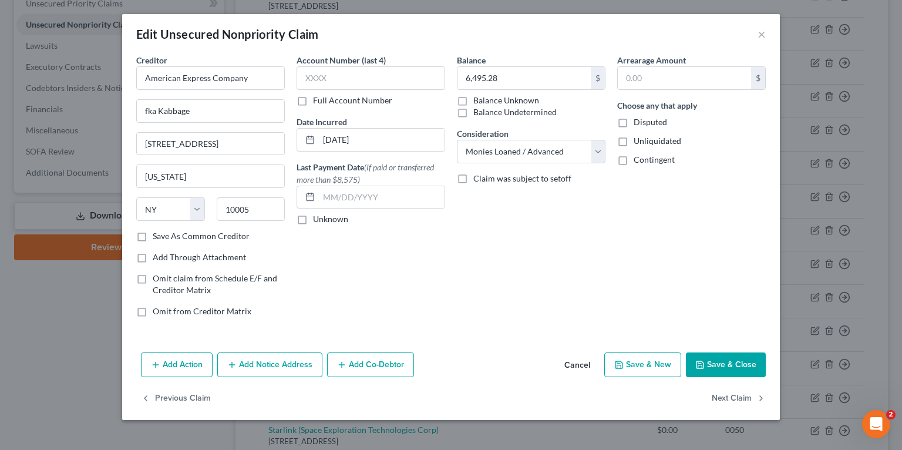
click at [548, 283] on div "Balance 6,495.28 $ Balance Unknown Balance Undetermined 6,495.28 $ Balance Unkn…" at bounding box center [531, 190] width 160 height 273
click at [538, 151] on select "Select Cable / Satellite Services Collection Agency Credit Card Debt Debt Couns…" at bounding box center [531, 151] width 149 height 23
click at [513, 294] on div "Balance 6,495.28 $ Balance Unknown Balance Undetermined 6,495.28 $ Balance Unkn…" at bounding box center [531, 190] width 160 height 273
click at [720, 365] on button "Save & Close" at bounding box center [726, 364] width 80 height 25
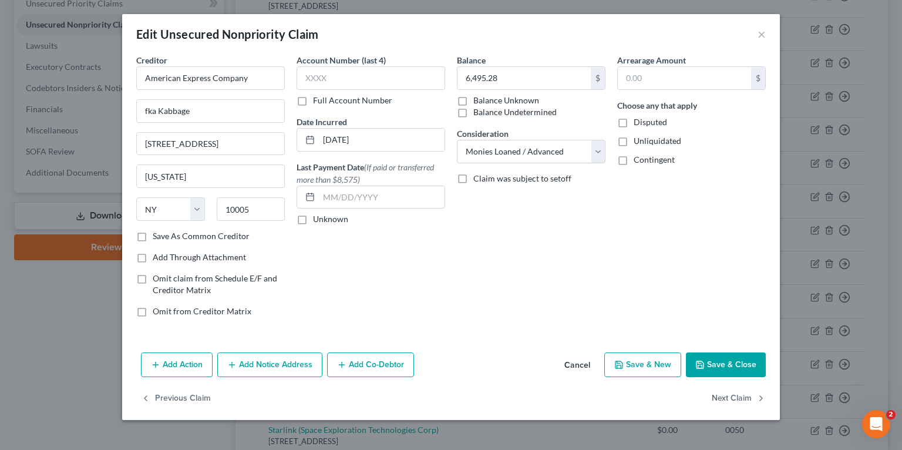
type input "0"
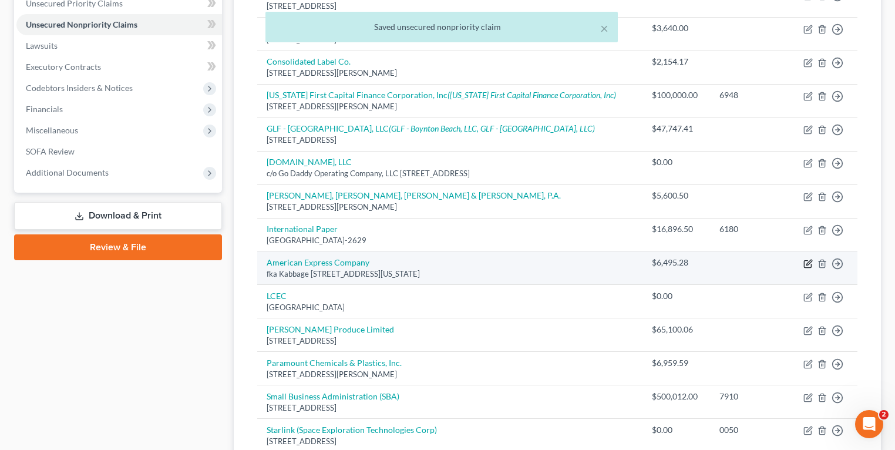
click at [805, 263] on icon "button" at bounding box center [808, 263] width 9 height 9
select select "35"
select select "8"
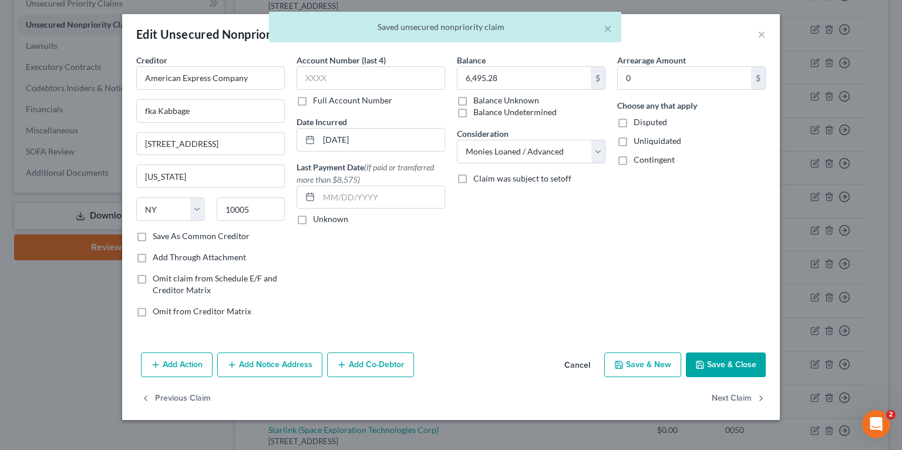
click at [706, 362] on button "Save & Close" at bounding box center [726, 364] width 80 height 25
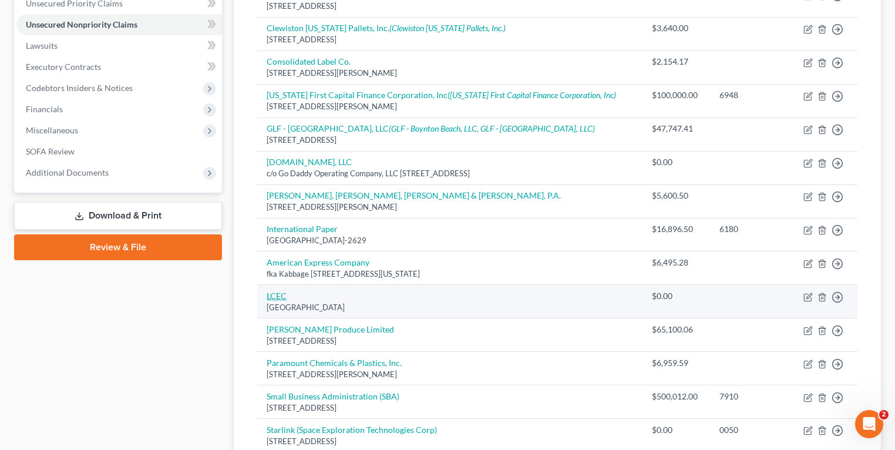
click at [280, 297] on link "LCEC" at bounding box center [277, 296] width 20 height 10
select select "9"
select select "18"
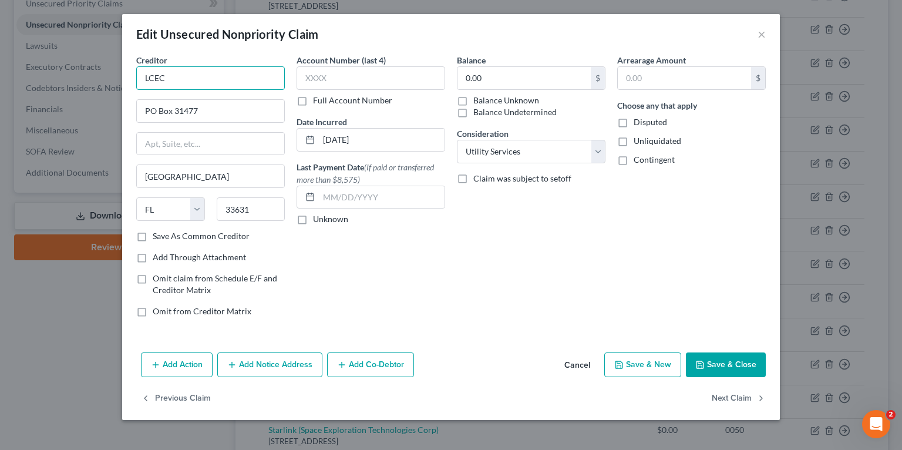
click at [213, 72] on input "LCEC" at bounding box center [210, 77] width 149 height 23
click at [150, 77] on input "LCEC" at bounding box center [210, 77] width 149 height 23
click at [251, 76] on input "Lee County Electric Corporation" at bounding box center [210, 77] width 149 height 23
click at [270, 76] on input "Lee County Electric Corporation" at bounding box center [210, 77] width 149 height 23
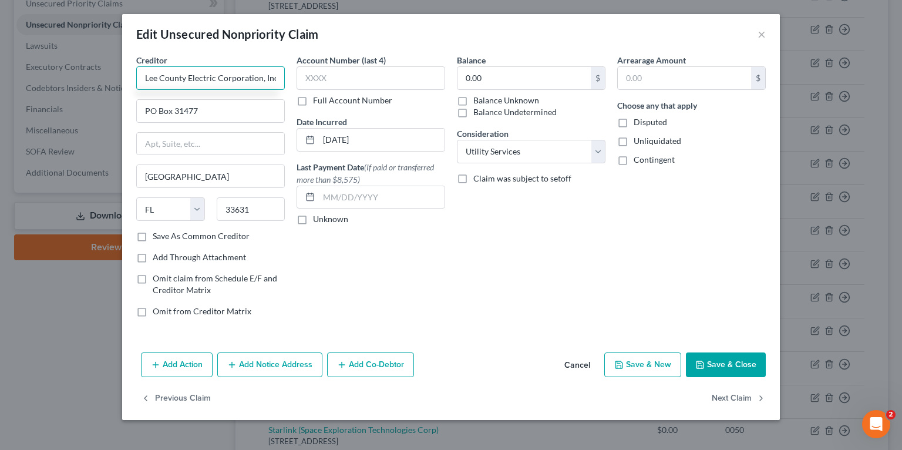
type input "Lee County Electric Corporation, Inc."
click at [243, 122] on div "PO Box 31477" at bounding box center [210, 110] width 149 height 23
click at [245, 112] on input "PO Box 31477" at bounding box center [210, 111] width 147 height 22
paste input ".O. BOX 3455"
type input "P.O. BOX 3455"
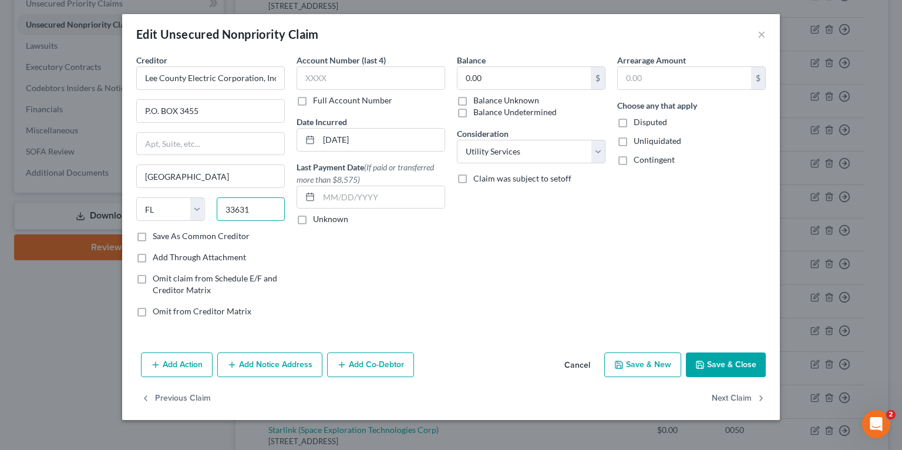
click at [271, 210] on input "33631" at bounding box center [251, 208] width 69 height 23
click at [244, 212] on input "33631" at bounding box center [251, 208] width 69 height 23
paste input "918"
type input "33918"
type input "North Fort Myers"
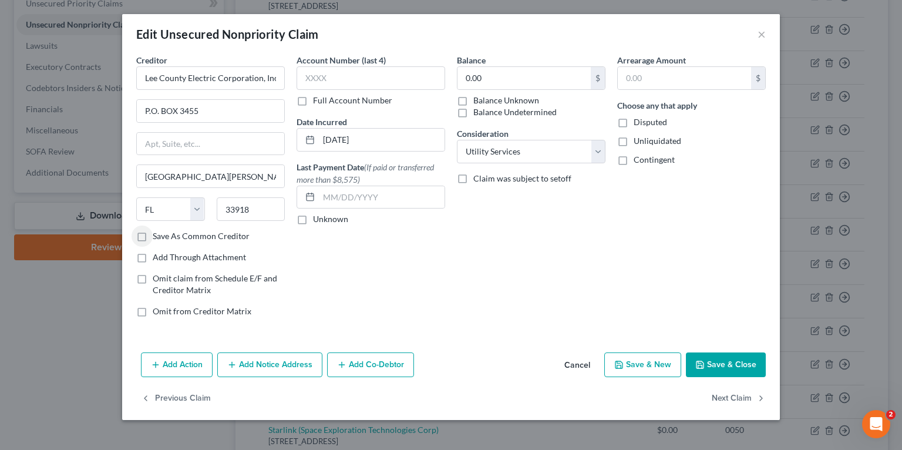
click at [728, 359] on button "Save & Close" at bounding box center [726, 364] width 80 height 25
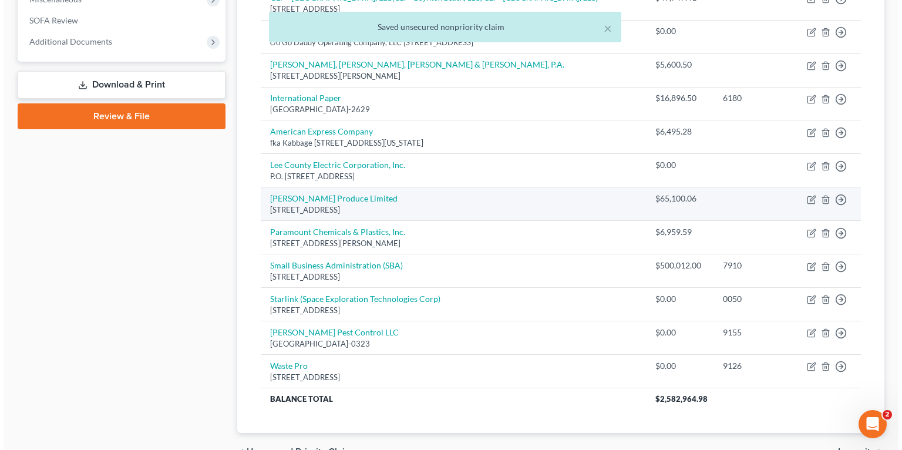
scroll to position [376, 0]
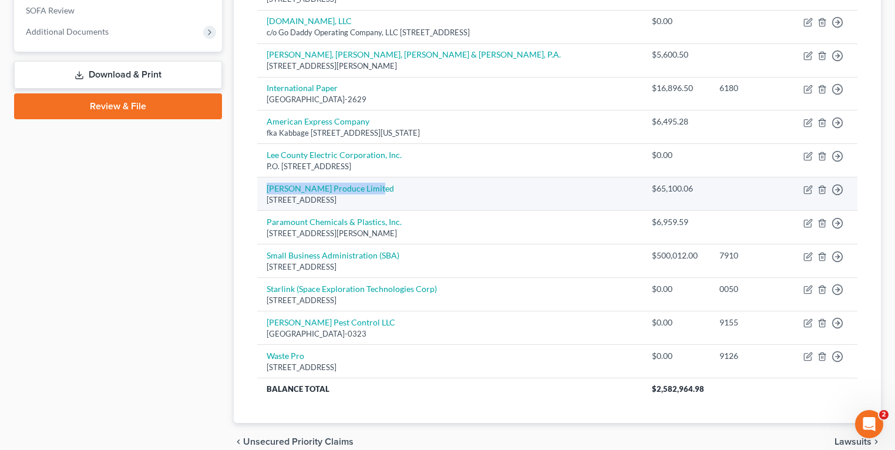
drag, startPoint x: 384, startPoint y: 187, endPoint x: 262, endPoint y: 177, distance: 122.7
click at [262, 177] on td "Mastronardi Produce Limited 2100 Road 4 East, Kingsville, Ontario - Canada, AK …" at bounding box center [449, 193] width 385 height 33
copy link "[PERSON_NAME] Produce Limited"
click at [806, 191] on icon "button" at bounding box center [808, 189] width 9 height 9
select select "1"
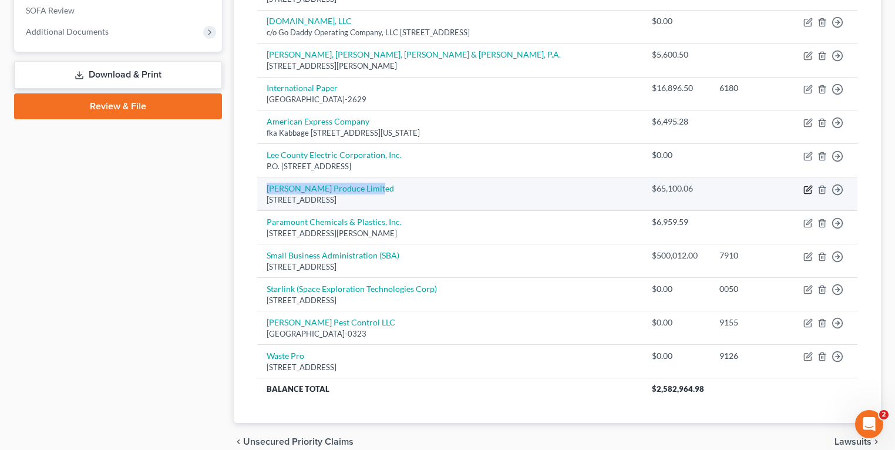
select select "11"
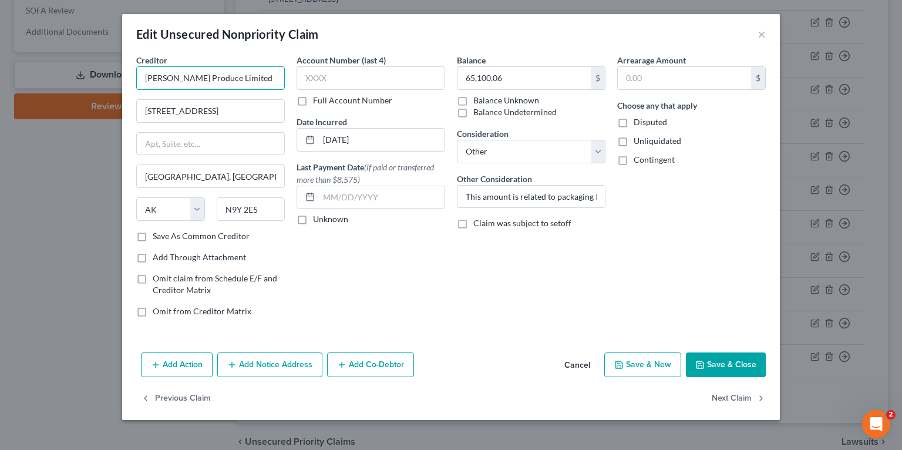
click at [266, 82] on input "[PERSON_NAME] Produce Limited" at bounding box center [210, 77] width 149 height 23
drag, startPoint x: 575, startPoint y: 194, endPoint x: 622, endPoint y: 197, distance: 47.7
click at [622, 197] on div "Creditor * Mastronardi Produce Limited 2100 Road 4 East Kingsville, Ontario - C…" at bounding box center [451, 190] width 642 height 273
click at [562, 196] on input "This amount is related to packaging I owed Mastronardi when we canceled the Exc…" at bounding box center [531, 197] width 147 height 22
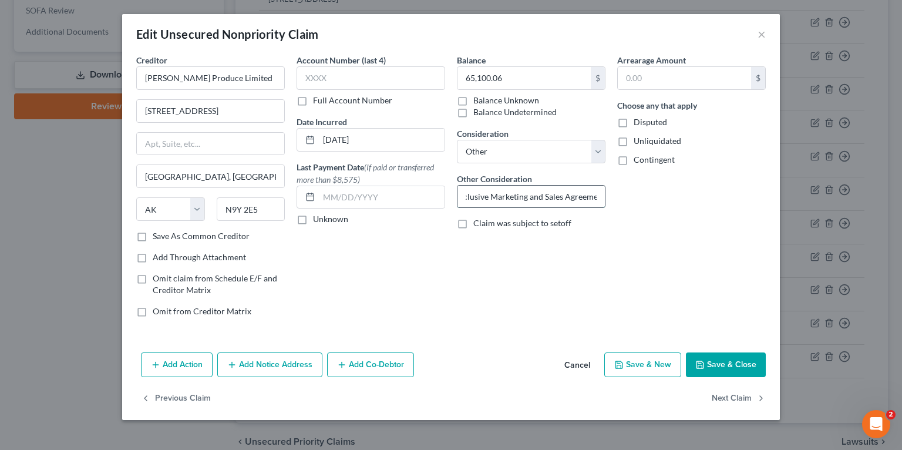
drag, startPoint x: 562, startPoint y: 196, endPoint x: 472, endPoint y: 192, distance: 90.0
click at [472, 192] on input "This amount is related to packaging I owed Mastronardi when we canceled the Exc…" at bounding box center [531, 197] width 147 height 22
click at [700, 209] on div "Arrearage Amount $ Choose any that apply Disputed Unliquidated Contingent" at bounding box center [692, 190] width 160 height 273
drag, startPoint x: 506, startPoint y: 194, endPoint x: 700, endPoint y: 195, distance: 193.9
click at [700, 195] on div "Creditor * Mastronardi Produce Limited 2100 Road 4 East Kingsville, Ontario - C…" at bounding box center [451, 190] width 642 height 273
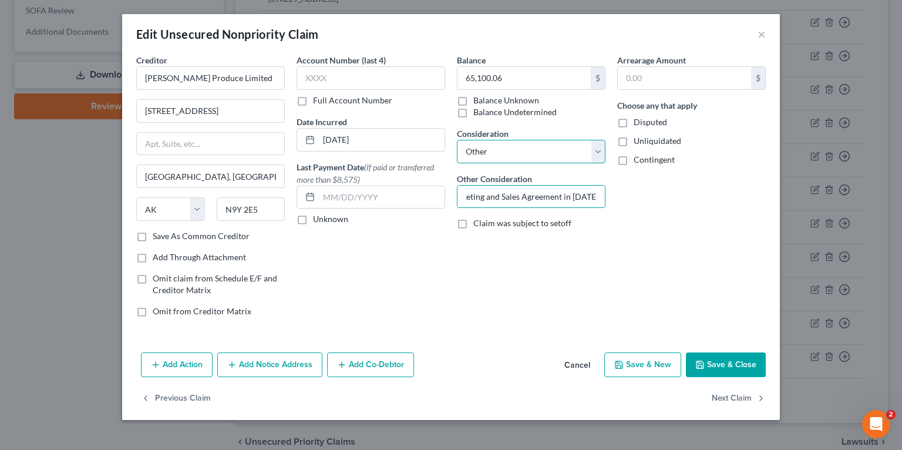
click at [508, 151] on select "Select Cable / Satellite Services Collection Agency Credit Card Debt Debt Couns…" at bounding box center [531, 151] width 149 height 23
click at [355, 287] on div "Account Number (last 4) Full Account Number Date Incurred 03/12/2025 Last Payme…" at bounding box center [371, 190] width 160 height 273
click at [728, 368] on button "Save & Close" at bounding box center [726, 364] width 80 height 25
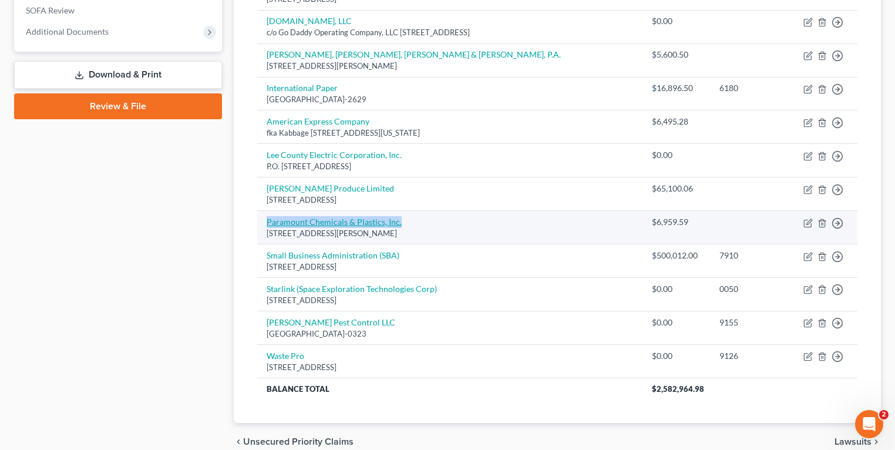
drag, startPoint x: 429, startPoint y: 221, endPoint x: 268, endPoint y: 219, distance: 161.6
click at [268, 219] on td "Paramount Chemicals & Plastics, Inc. PO Box 658, Alva, FL 33920" at bounding box center [449, 227] width 385 height 33
copy link "Paramount Chemicals & Plastics, Inc."
click at [811, 221] on icon "button" at bounding box center [808, 223] width 9 height 9
select select "9"
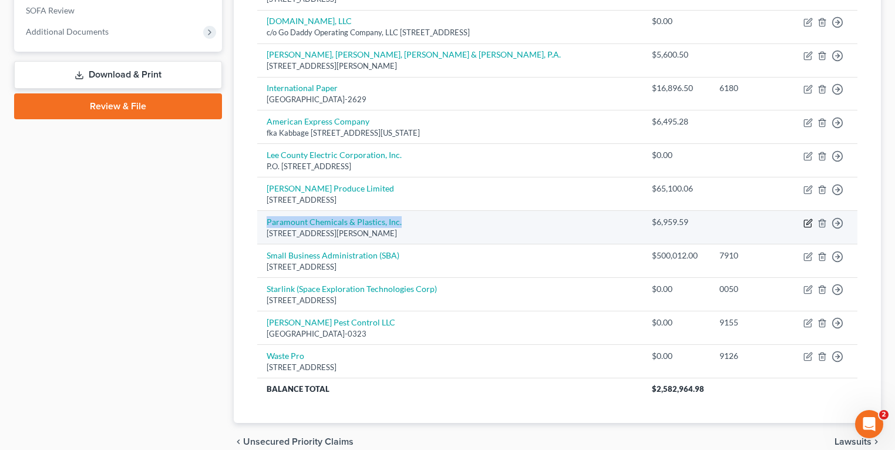
select select "11"
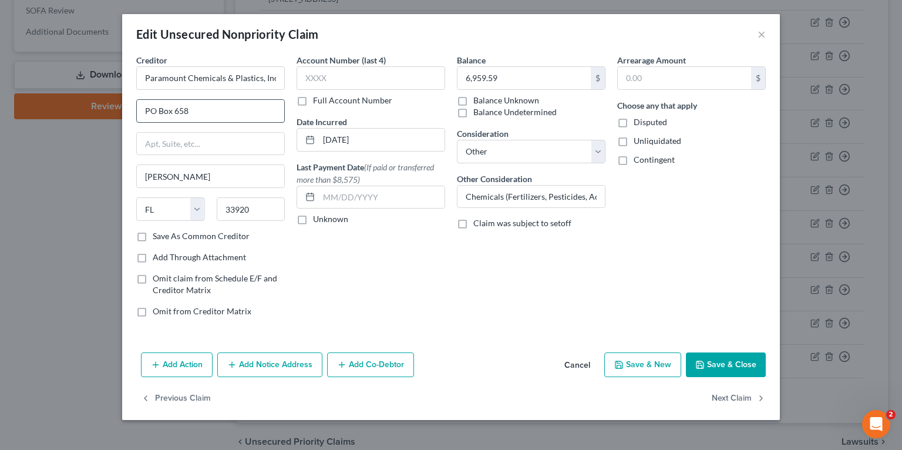
click at [195, 117] on input "PO Box 658" at bounding box center [210, 111] width 147 height 22
paste input "3601 Packinghouse Road"
type input "3601 Packinghouse Road"
click at [716, 364] on button "Save & Close" at bounding box center [726, 364] width 80 height 25
type input "0"
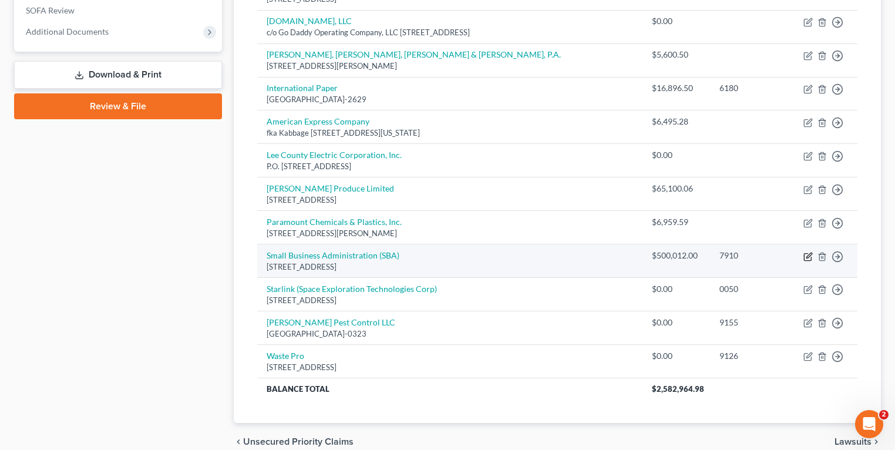
click at [804, 252] on icon "button" at bounding box center [808, 256] width 9 height 9
select select "38"
select select "11"
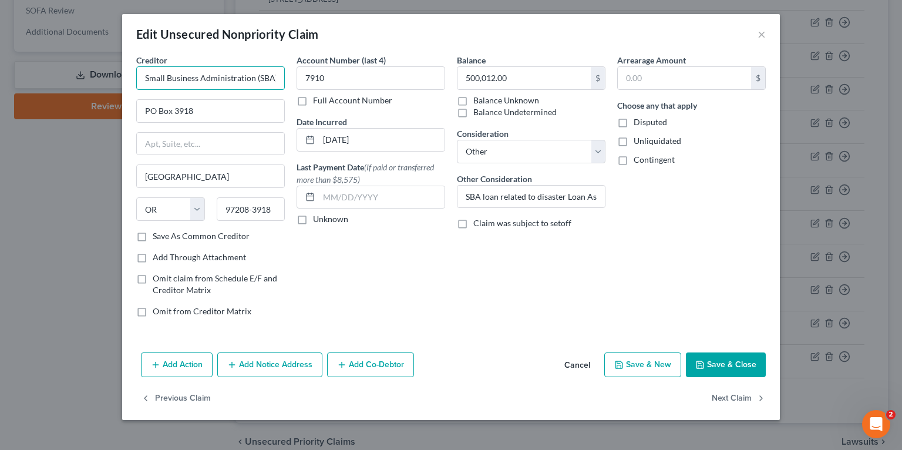
click at [260, 76] on input "Small Business Administration (SBA)" at bounding box center [210, 77] width 149 height 23
paste input "U.S. Small Business Administration"
type input "U.S. Small Business Administration"
click at [192, 107] on input "PO Box 3918" at bounding box center [210, 111] width 147 height 22
paste input "51 SW 1st Avenue"
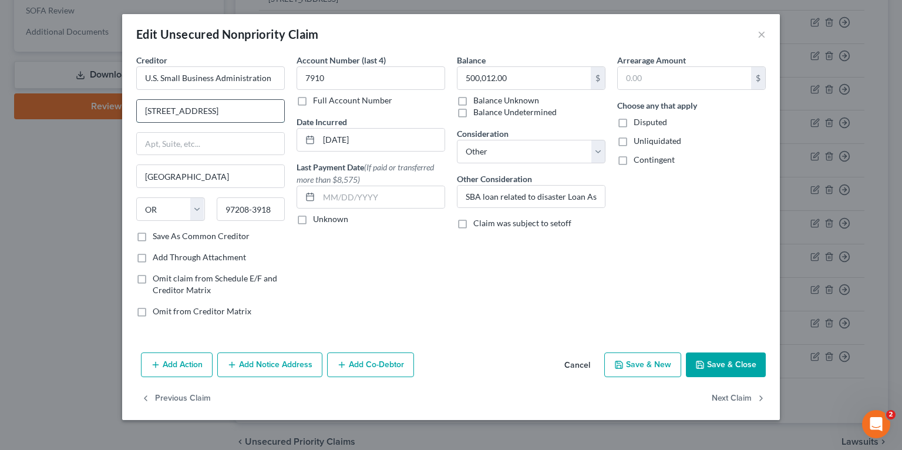
drag, startPoint x: 255, startPoint y: 112, endPoint x: 217, endPoint y: 113, distance: 37.6
click at [217, 113] on input "[STREET_ADDRESS]" at bounding box center [210, 111] width 147 height 22
type input "[STREET_ADDRESS]"
drag, startPoint x: 250, startPoint y: 172, endPoint x: 1, endPoint y: 146, distance: 249.8
click at [7, 147] on div "Edit Unsecured Nonpriority Claim × Creditor * U.S. Small Business Administratio…" at bounding box center [451, 225] width 902 height 450
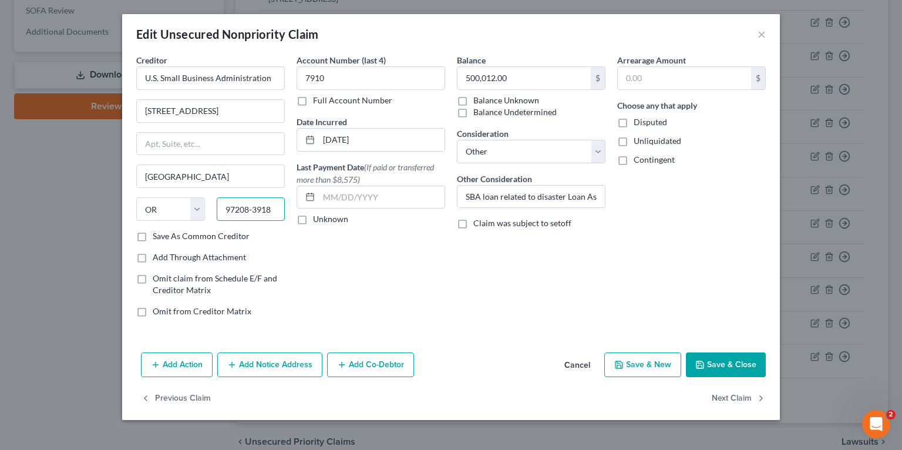
click at [251, 207] on input "97208-3918" at bounding box center [251, 208] width 69 height 23
paste input "33130"
type input "33130"
type input "[GEOGRAPHIC_DATA]"
select select "9"
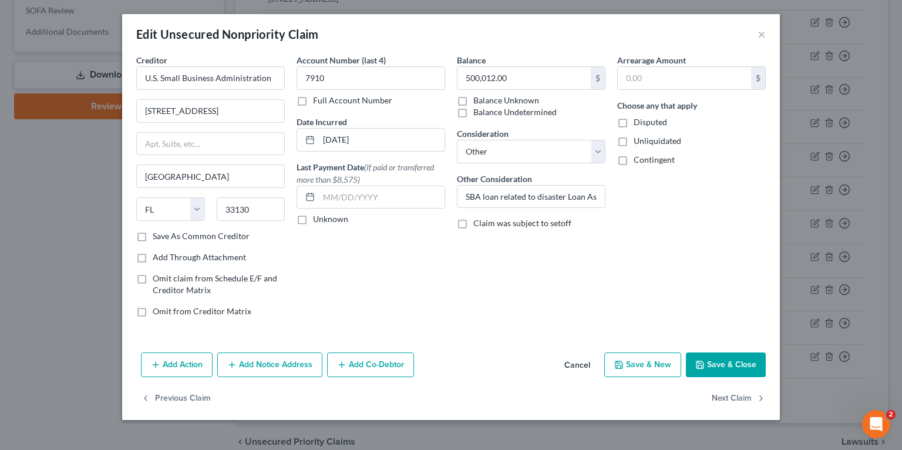
click at [410, 275] on div "Account Number (last 4) 7910 Full Account Number Date Incurred 08/04/2020 Last …" at bounding box center [371, 190] width 160 height 273
click at [254, 100] on input "[STREET_ADDRESS]" at bounding box center [210, 111] width 147 height 22
click at [502, 301] on div "Balance 500,012.00 $ Balance Unknown Balance Undetermined 500,012.00 $ Balance …" at bounding box center [531, 190] width 160 height 273
click at [736, 359] on button "Save & Close" at bounding box center [726, 364] width 80 height 25
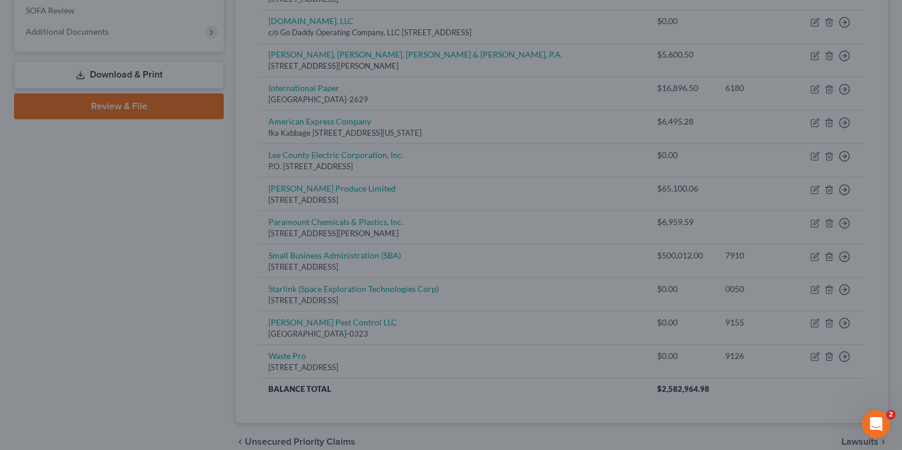
type input "0"
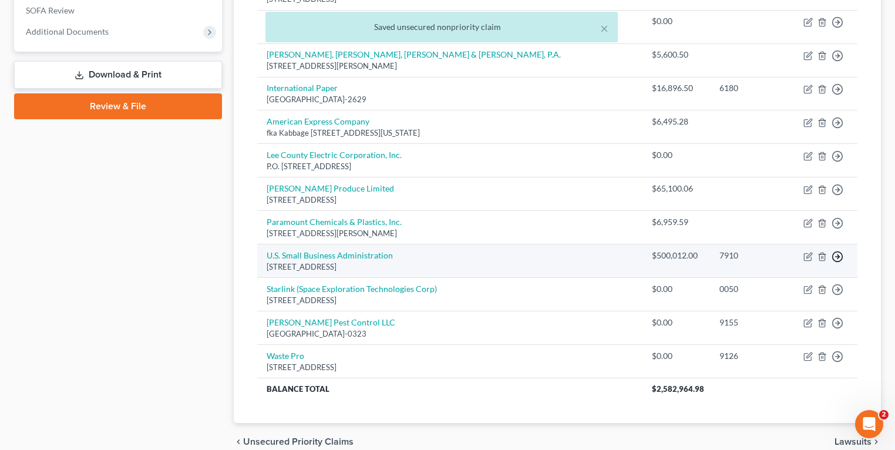
click at [836, 253] on icon "button" at bounding box center [838, 257] width 12 height 12
click at [770, 258] on link "Move to D" at bounding box center [784, 266] width 98 height 20
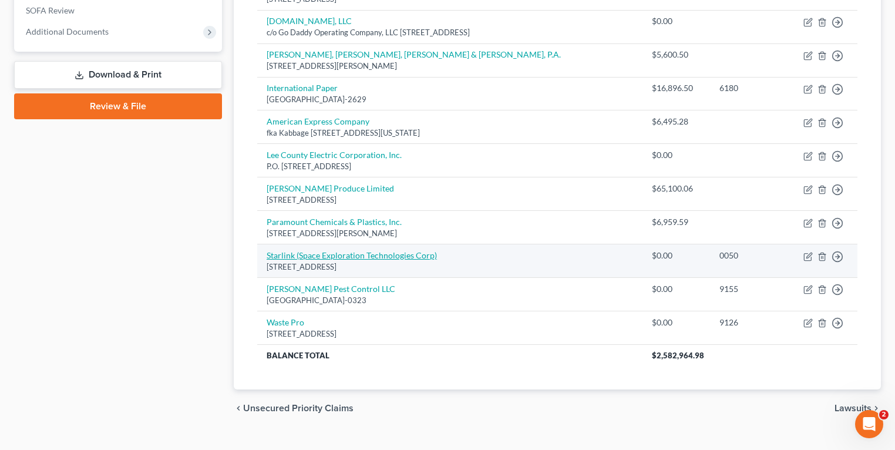
click at [287, 258] on link "Starlink (Space Exploration Technologies Corp)" at bounding box center [352, 255] width 170 height 10
select select "4"
select select "0"
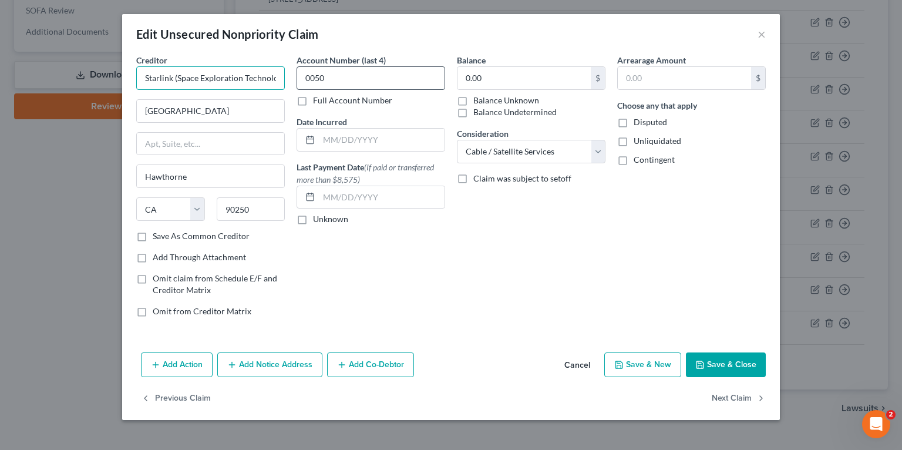
scroll to position [0, 35]
drag, startPoint x: 175, startPoint y: 78, endPoint x: 367, endPoint y: 73, distance: 191.6
click at [367, 73] on div "Creditor * Starlink (Space Exploration Technologies Corp) 1 Rocket Road Hawthor…" at bounding box center [451, 190] width 642 height 273
click at [256, 82] on input "Starlink (Space Exploration Technologies Corp)" at bounding box center [210, 77] width 149 height 23
drag, startPoint x: 179, startPoint y: 78, endPoint x: 273, endPoint y: 82, distance: 94.7
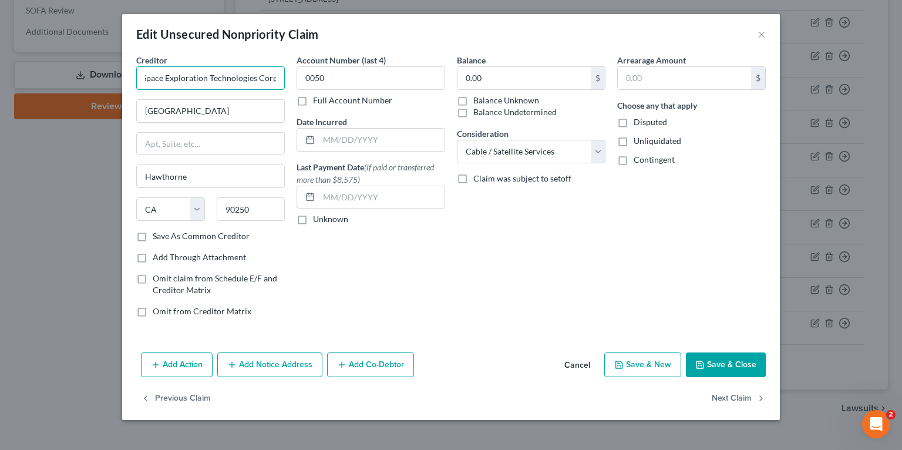
click at [273, 82] on input "Starlink (Space Exploration Technologies Corp)" at bounding box center [210, 77] width 149 height 23
click at [264, 82] on input "Starlink (Space Exploration Technologies Corp)" at bounding box center [210, 77] width 149 height 23
drag, startPoint x: 273, startPoint y: 80, endPoint x: 300, endPoint y: 79, distance: 27.1
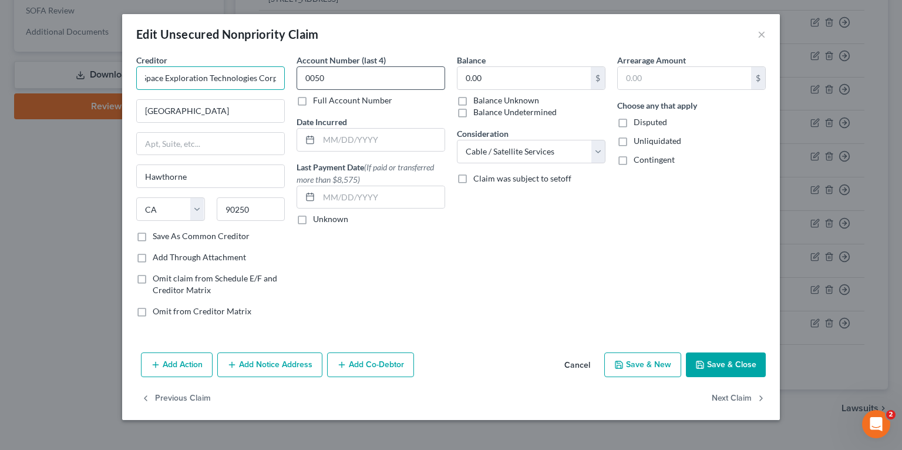
click at [300, 79] on div "Creditor * Starlink (Space Exploration Technologies Corp) 1 Rocket Road Hawthor…" at bounding box center [451, 190] width 642 height 273
click at [188, 78] on input "Starlink (Space Exploration Technologies Corp)" at bounding box center [210, 77] width 149 height 23
type input "Starlink"
paste input "(Space Exploration Technologies Corp)"
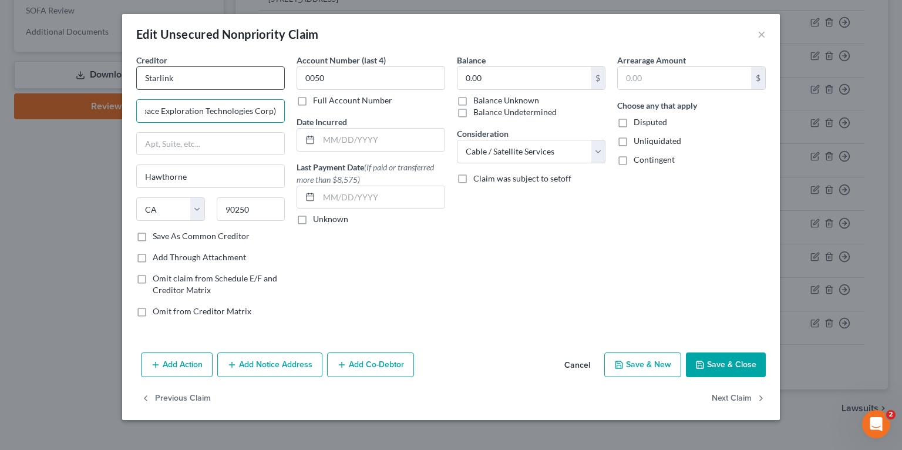
scroll to position [0, 16]
type input "c/o Space Exploration Technologies Corp)"
paste input "1 Rocket Road"
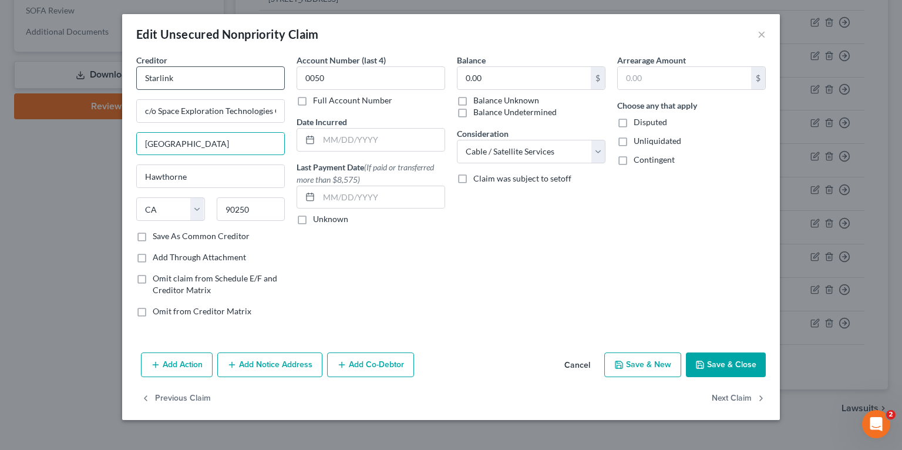
type input "1 Rocket Road"
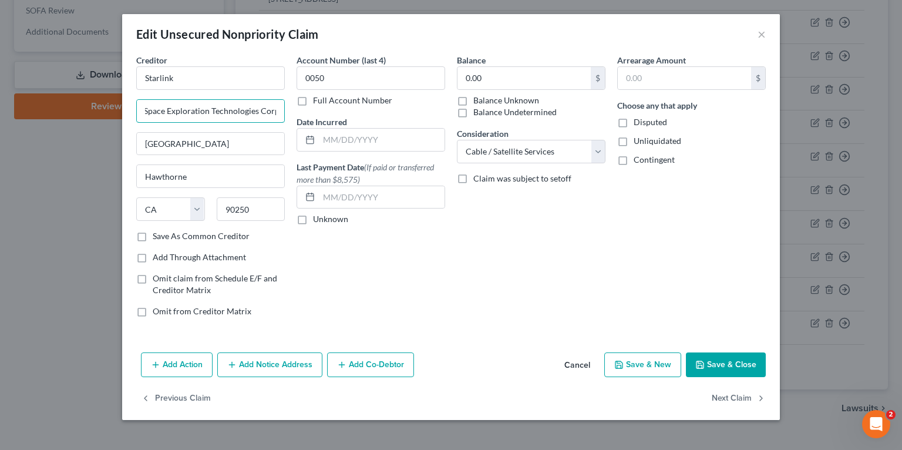
type input "c/o Space Exploration Technologies Corp"
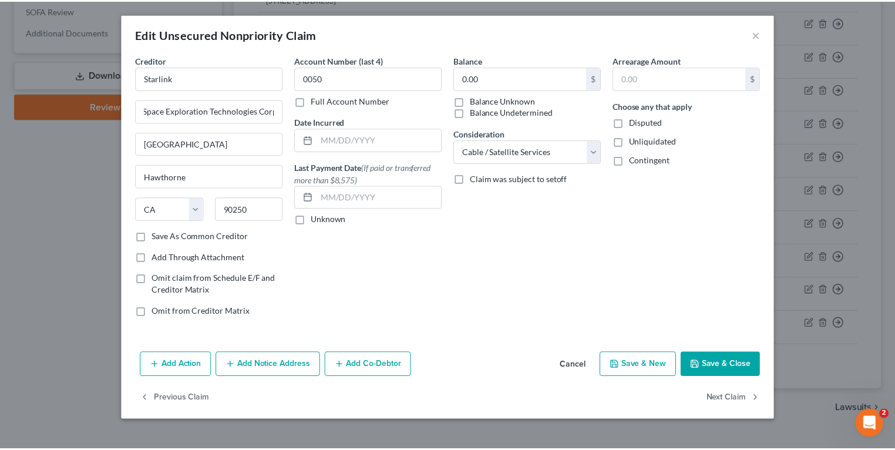
scroll to position [0, 0]
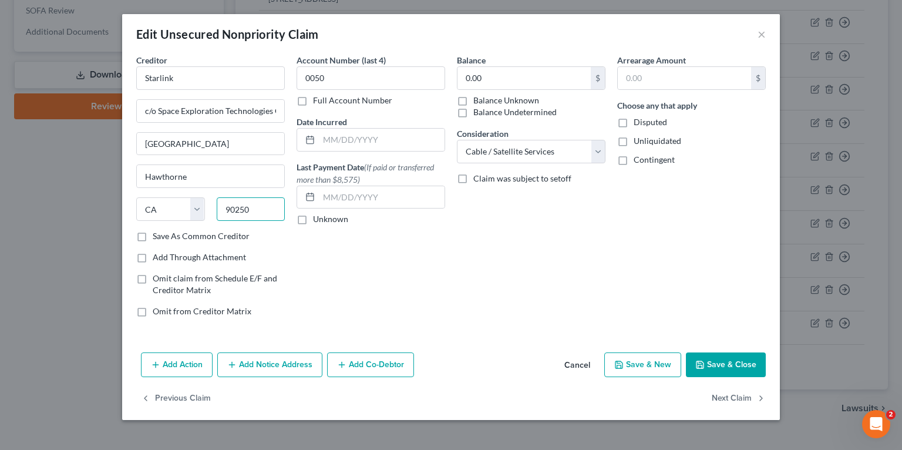
click at [247, 204] on input "90250" at bounding box center [251, 208] width 69 height 23
paste input "78521"
type input "78521"
type input "Brownsville"
select select "45"
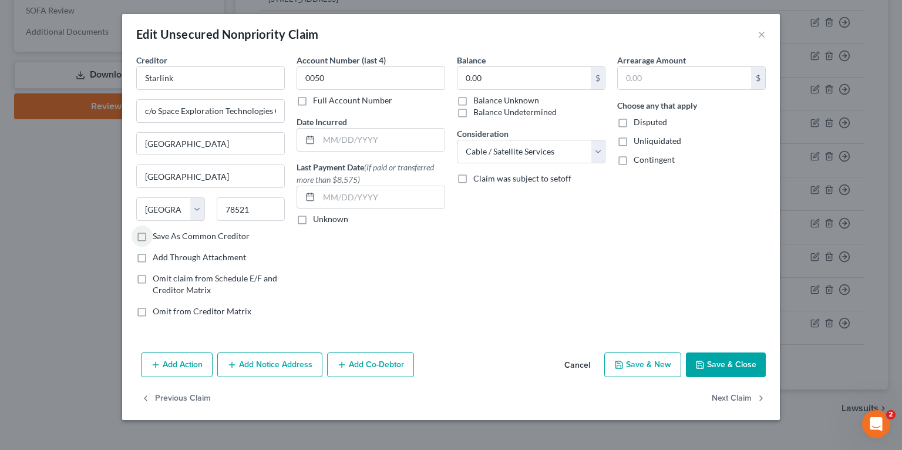
click at [717, 360] on button "Save & Close" at bounding box center [726, 364] width 80 height 25
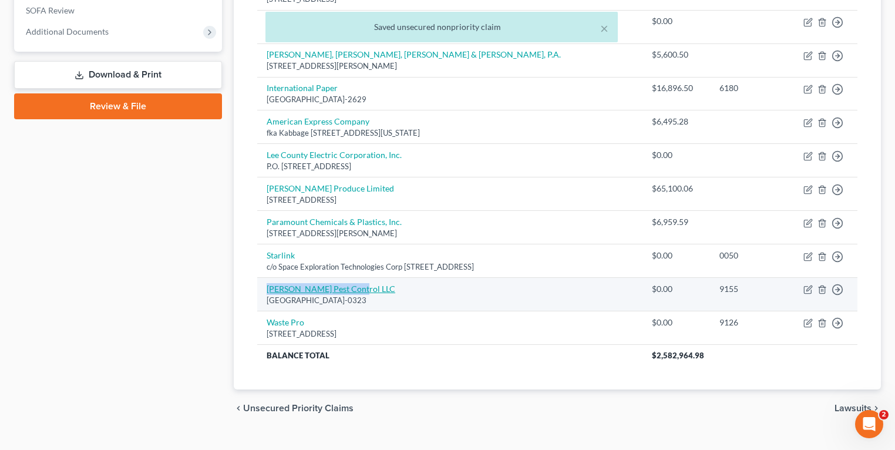
drag, startPoint x: 383, startPoint y: 288, endPoint x: 266, endPoint y: 283, distance: 117.0
click at [266, 283] on td "Turner Pest Control LLC PO Box 600323, Jacksonville, FL 32260-0323" at bounding box center [449, 294] width 385 height 33
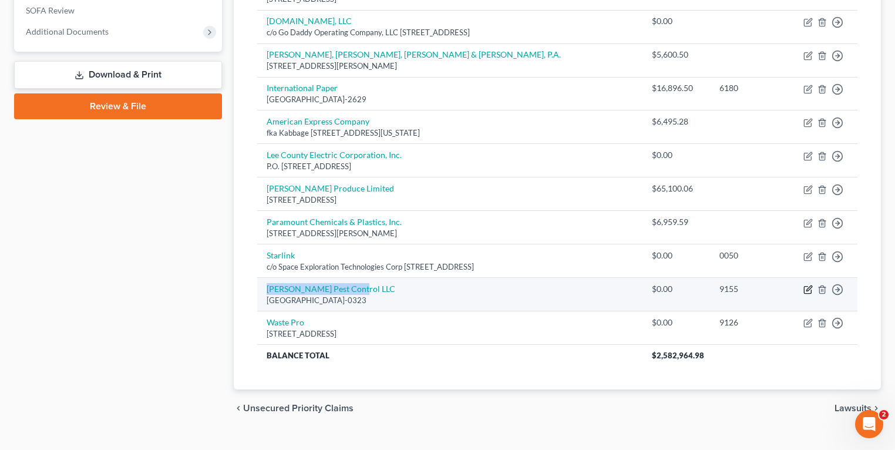
click at [810, 288] on icon "button" at bounding box center [808, 289] width 9 height 9
select select "9"
select select "18"
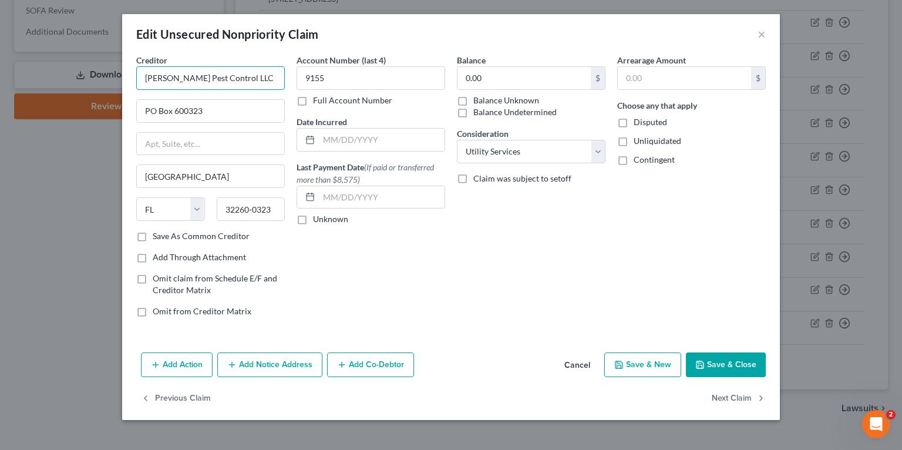
click at [234, 82] on input "Turner Pest Control LLC" at bounding box center [210, 77] width 149 height 23
type input "[PERSON_NAME] Pest Control, LLC"
click at [216, 113] on input "PO Box 600323" at bounding box center [210, 111] width 147 height 22
paste input "8400 BAYMEADOWS WAY"
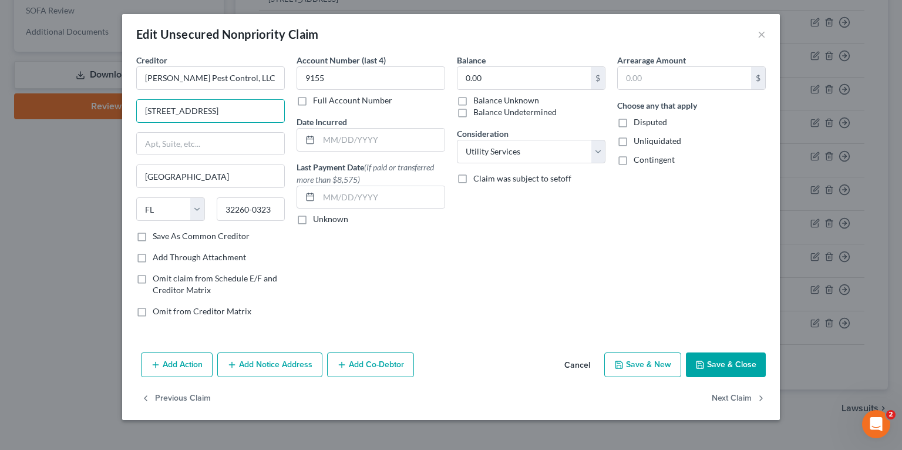
type input "8400 BAYMEADOWS WAY"
click at [245, 143] on input "text" at bounding box center [210, 144] width 147 height 22
paste input "SUITE 12"
type input "SUITE 12"
click at [275, 204] on input "32260-0323" at bounding box center [251, 208] width 69 height 23
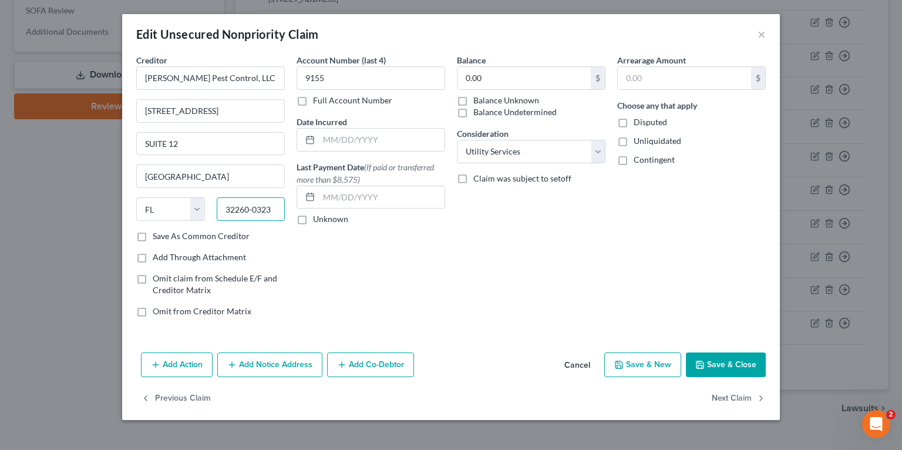
paste input "56"
type input "32256"
click at [727, 360] on button "Save & Close" at bounding box center [726, 364] width 80 height 25
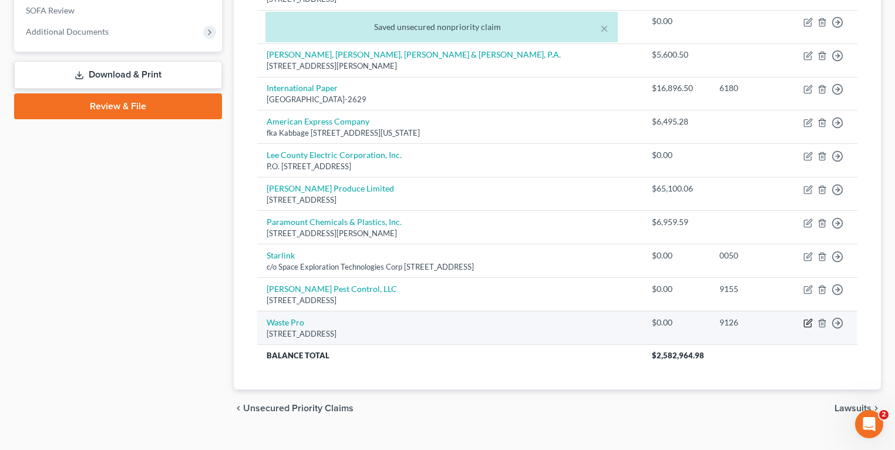
click at [808, 321] on icon "button" at bounding box center [808, 322] width 9 height 9
select select "9"
select select "18"
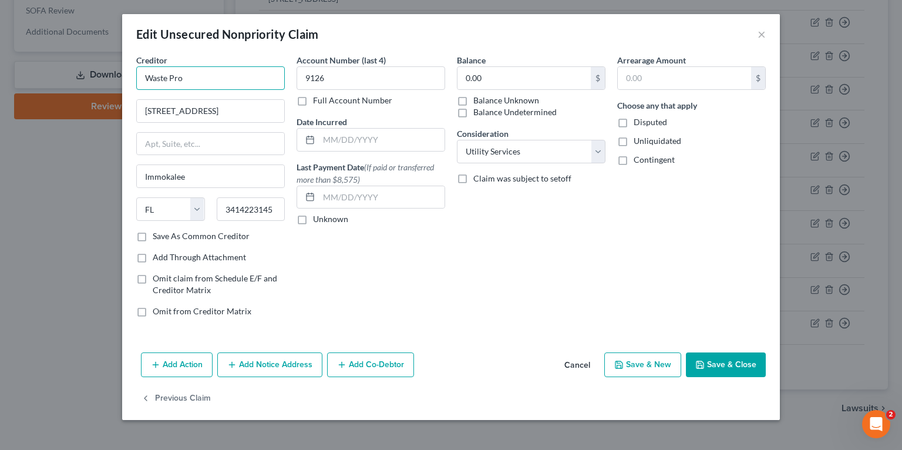
click at [224, 80] on input "Waste Pro" at bounding box center [210, 77] width 149 height 23
click at [248, 81] on input "Waste Pro" at bounding box center [210, 77] width 149 height 23
type input "Waste Pro, LLC"
click at [250, 204] on input "3414223145" at bounding box center [251, 208] width 69 height 23
type input "34142"
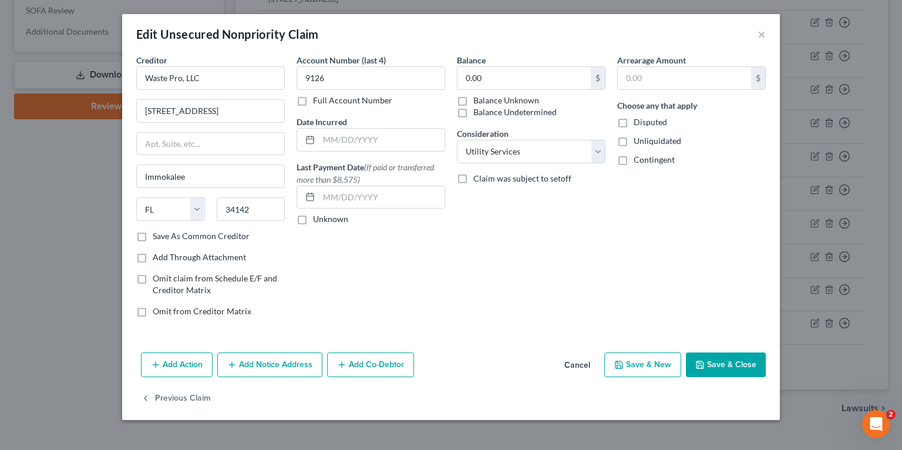
click at [507, 253] on div "Balance 0.00 $ Balance Unknown Balance Undetermined 0.00 $ Balance Unknown Cons…" at bounding box center [531, 190] width 160 height 273
click at [734, 365] on button "Save & Close" at bounding box center [726, 364] width 80 height 25
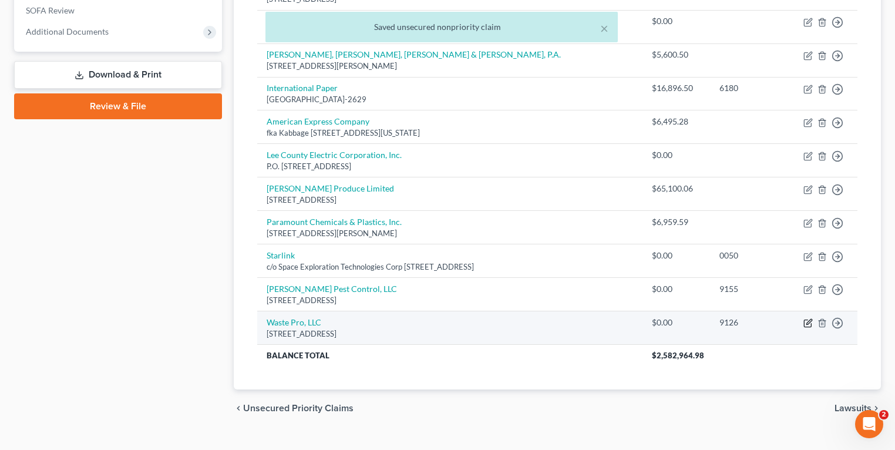
click at [811, 319] on icon "button" at bounding box center [808, 322] width 9 height 9
select select "9"
select select "18"
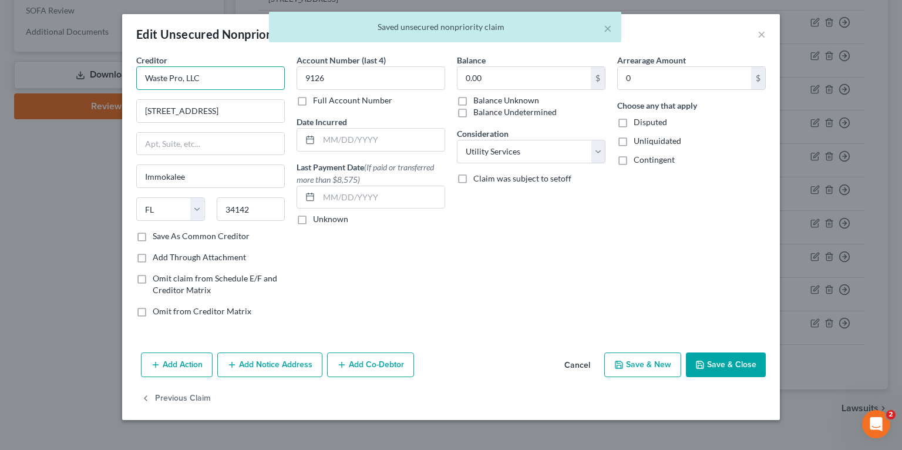
drag, startPoint x: 250, startPoint y: 75, endPoint x: 234, endPoint y: 59, distance: 22.4
click at [249, 75] on input "Waste Pro, LLC" at bounding box center [210, 77] width 149 height 23
type input "Waste Pro"
click at [727, 361] on button "Save & Close" at bounding box center [726, 364] width 80 height 25
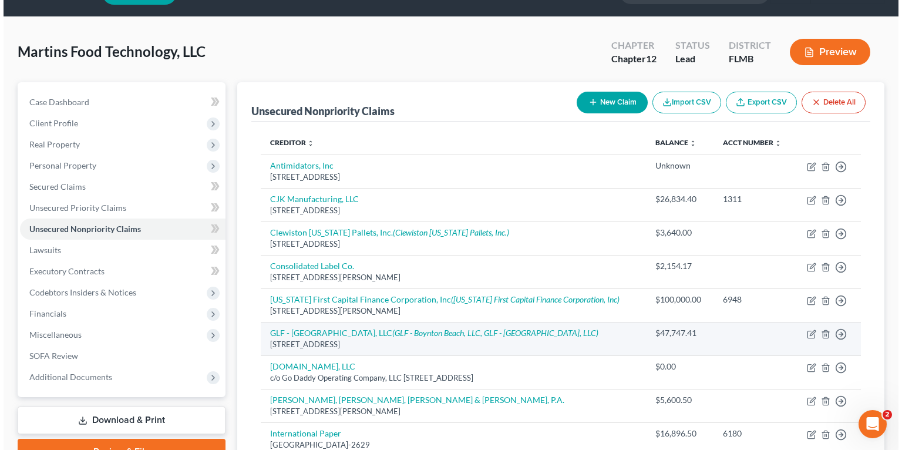
scroll to position [47, 0]
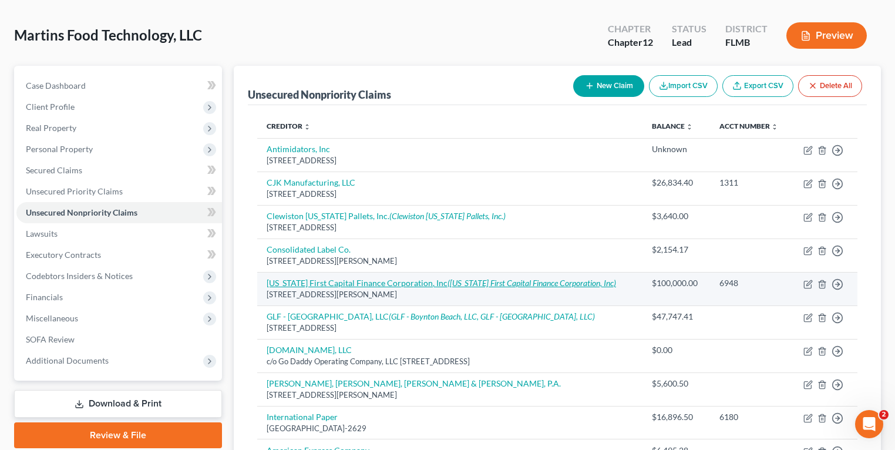
click at [370, 278] on link "Florida First Capital Finance Corporation, Inc (Florida First Capital Finance C…" at bounding box center [442, 283] width 350 height 10
select select "9"
select select "11"
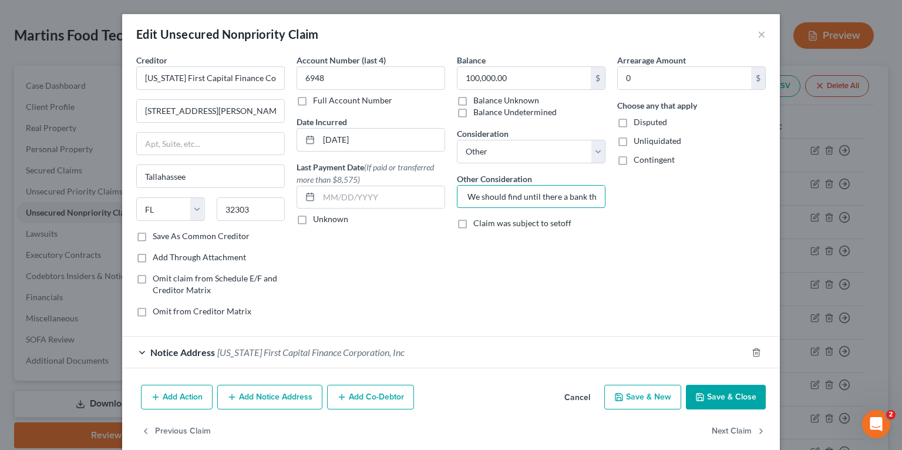
scroll to position [0, 543]
drag, startPoint x: 533, startPoint y: 194, endPoint x: 646, endPoint y: 191, distance: 112.9
click at [646, 191] on div "Creditor * Florida First Capital Finance Corporation, Inc 1351 N. Gadsden St Ta…" at bounding box center [451, 190] width 642 height 273
click at [624, 214] on div "Arrearage Amount 0 $ Choose any that apply Disputed Unliquidated Contingent" at bounding box center [692, 190] width 160 height 273
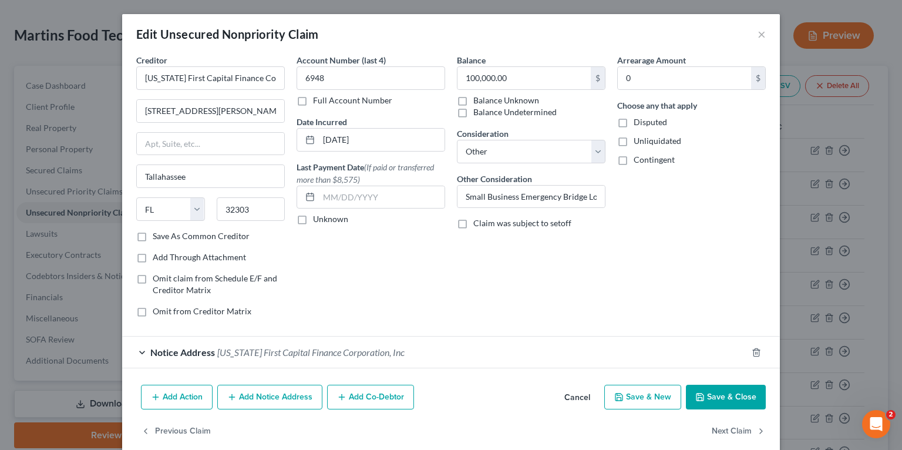
click at [367, 355] on span "[US_STATE] First Capital Finance Corporation, Inc" at bounding box center [310, 352] width 187 height 11
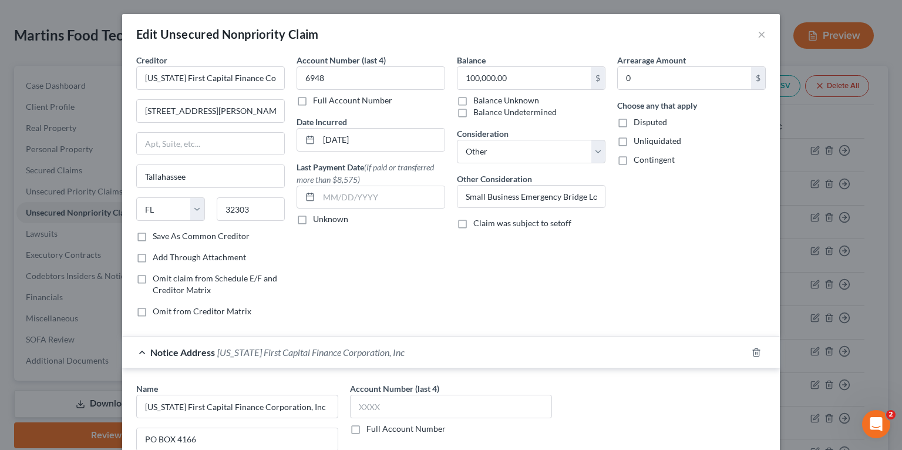
click at [695, 253] on div "Arrearage Amount 0 $ Choose any that apply Disputed Unliquidated Contingent" at bounding box center [692, 190] width 160 height 273
drag, startPoint x: 243, startPoint y: 78, endPoint x: 484, endPoint y: 95, distance: 241.4
click at [449, 93] on div "Creditor * Florida First Capital Finance Corporation, Inc 1351 N. Gadsden St Ta…" at bounding box center [451, 190] width 642 height 273
click at [758, 32] on button "×" at bounding box center [762, 34] width 8 height 14
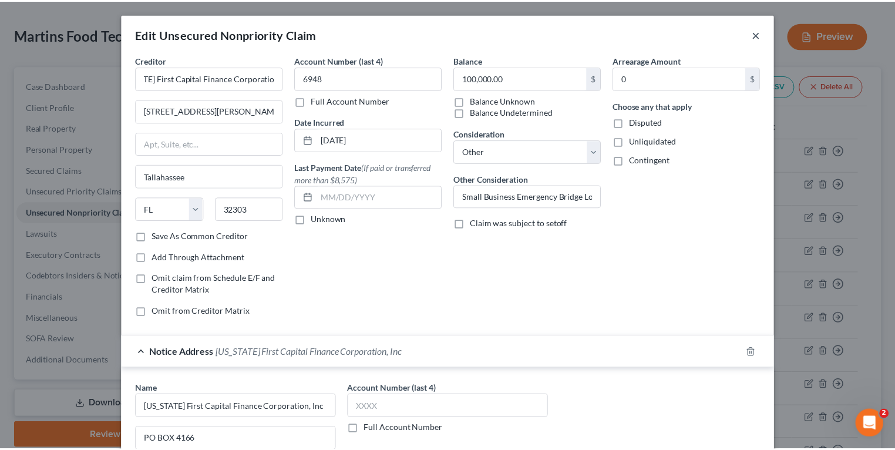
scroll to position [0, 0]
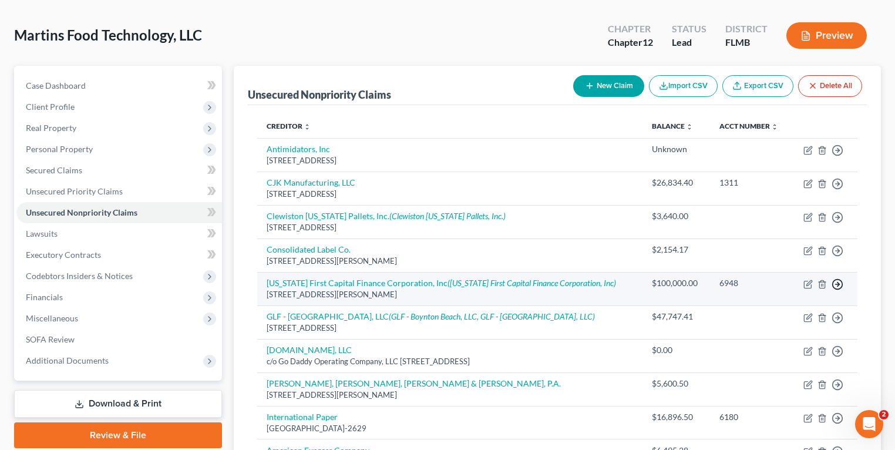
click at [839, 284] on polyline "button" at bounding box center [839, 284] width 2 height 4
click at [787, 289] on link "Move to D" at bounding box center [784, 293] width 98 height 20
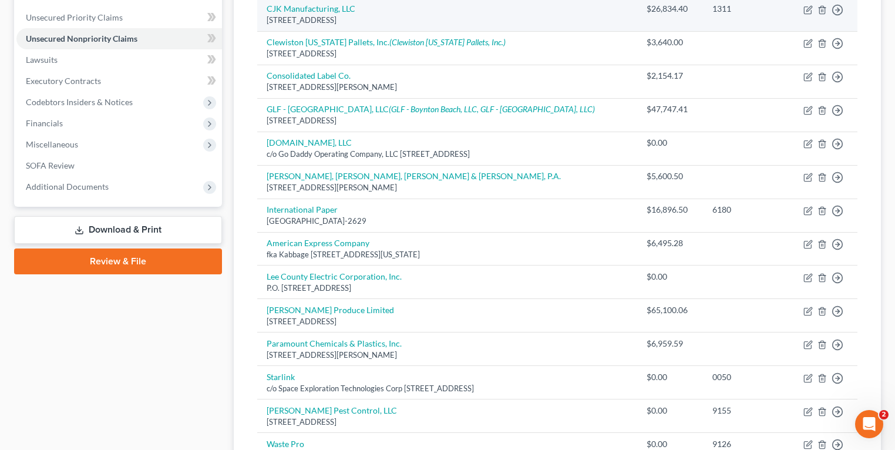
scroll to position [221, 0]
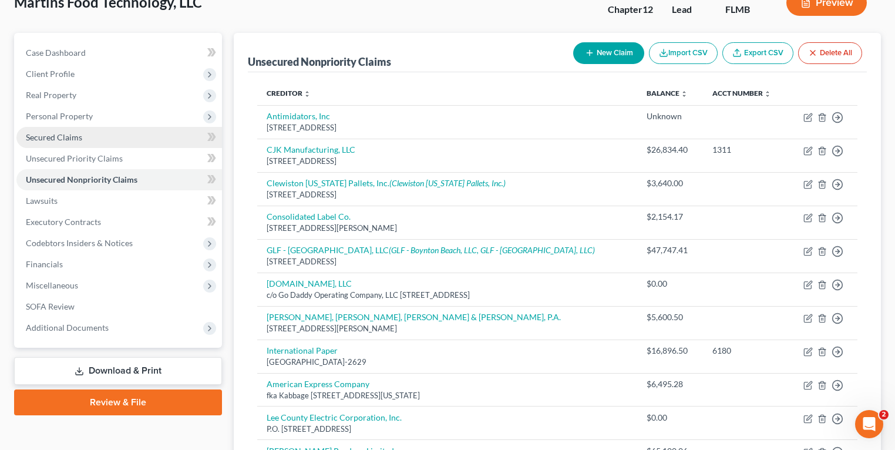
click at [63, 141] on link "Secured Claims" at bounding box center [119, 137] width 206 height 21
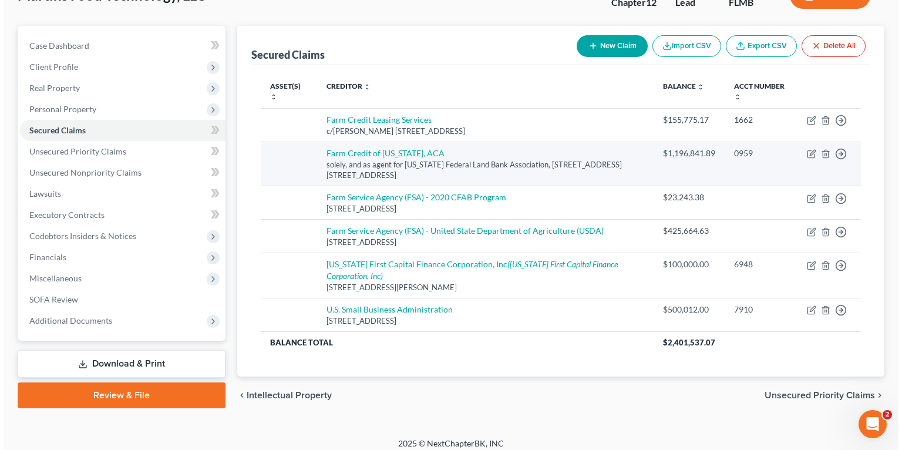
scroll to position [89, 0]
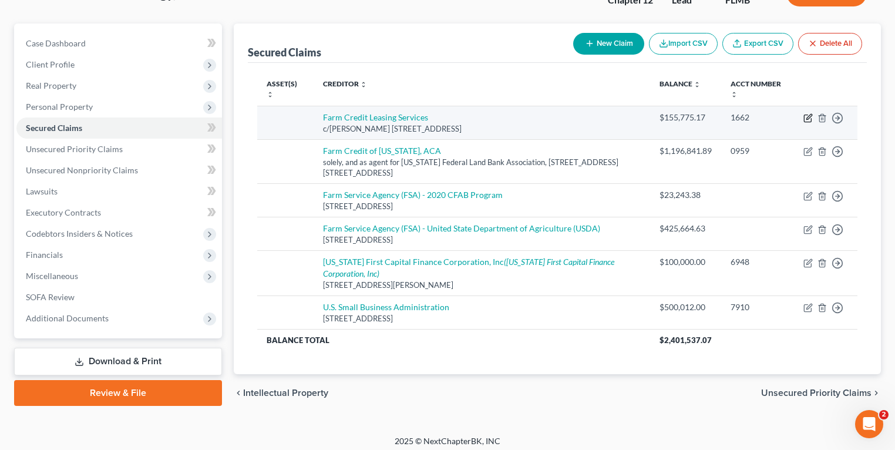
click at [808, 115] on icon "button" at bounding box center [808, 117] width 9 height 9
select select "24"
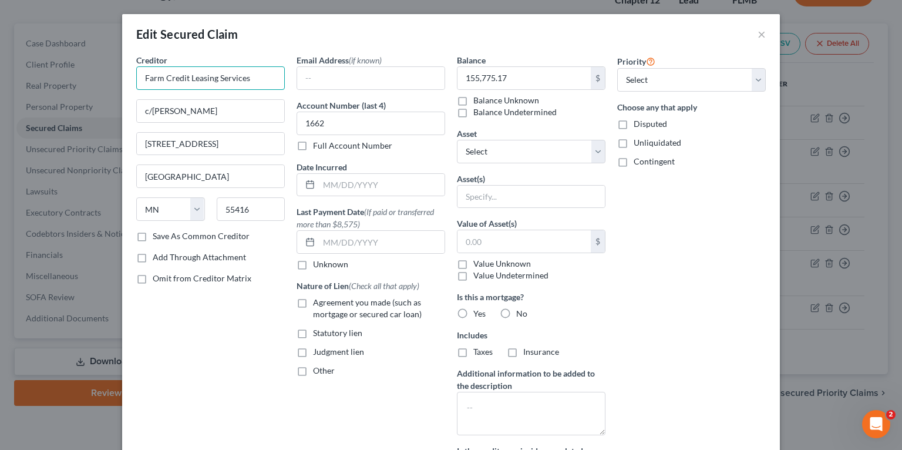
click at [249, 78] on input "Farm Credit Leasing Services" at bounding box center [210, 77] width 149 height 23
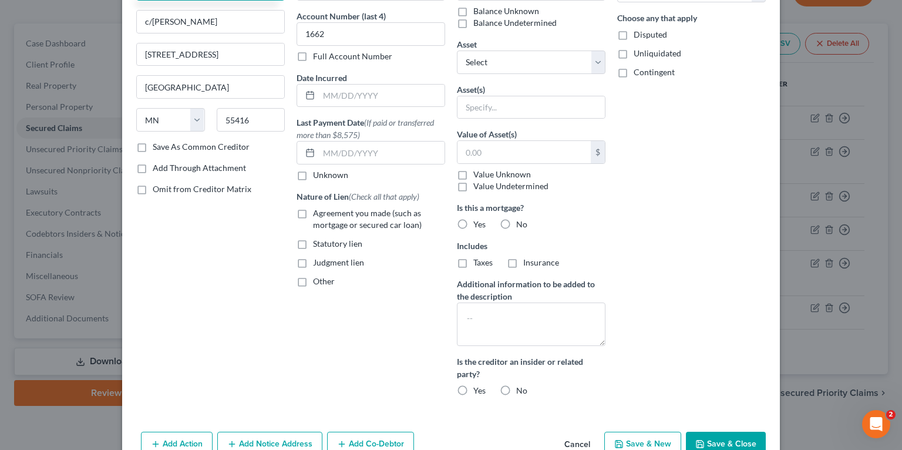
scroll to position [152, 0]
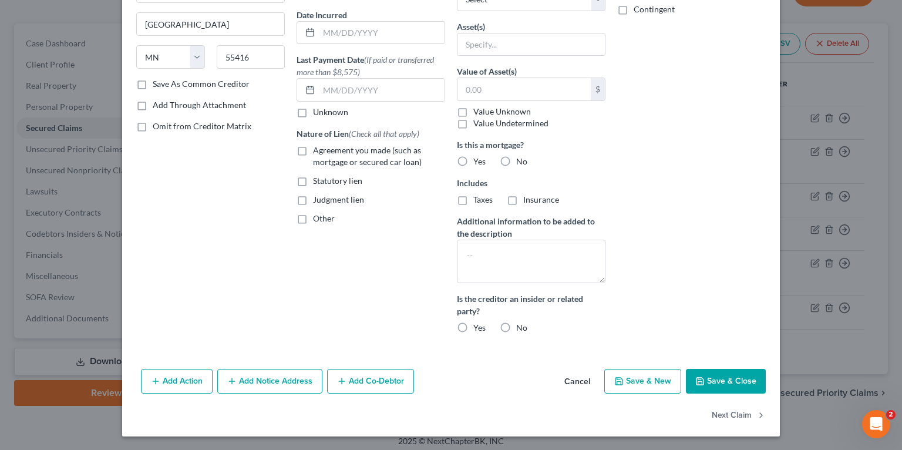
type input "Farm Credit Leasing Services Corporation"
click at [711, 378] on button "Save & Close" at bounding box center [726, 381] width 80 height 25
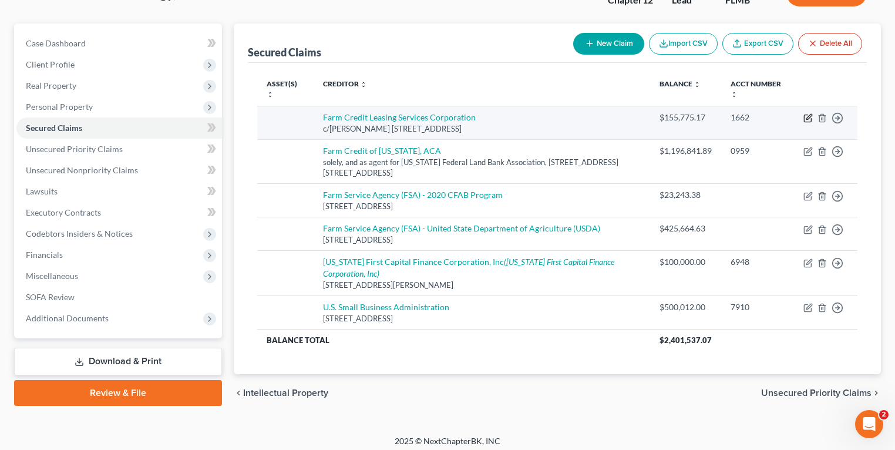
click at [808, 115] on icon "button" at bounding box center [808, 117] width 9 height 9
select select "24"
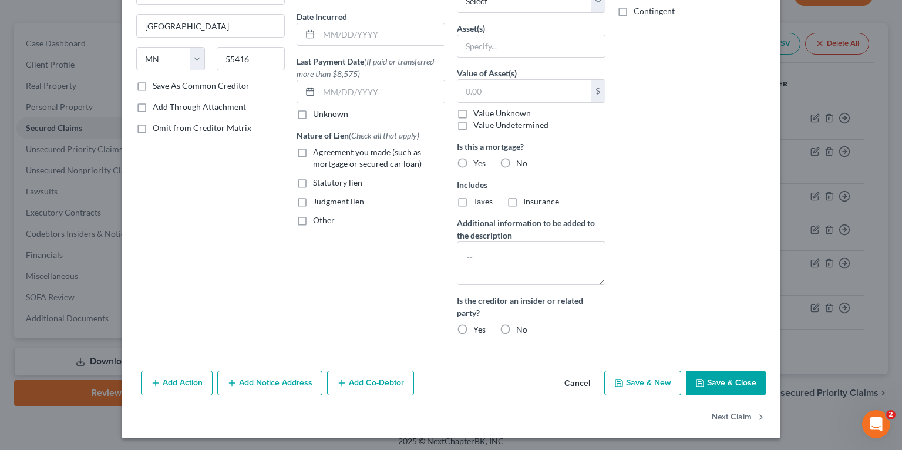
scroll to position [152, 0]
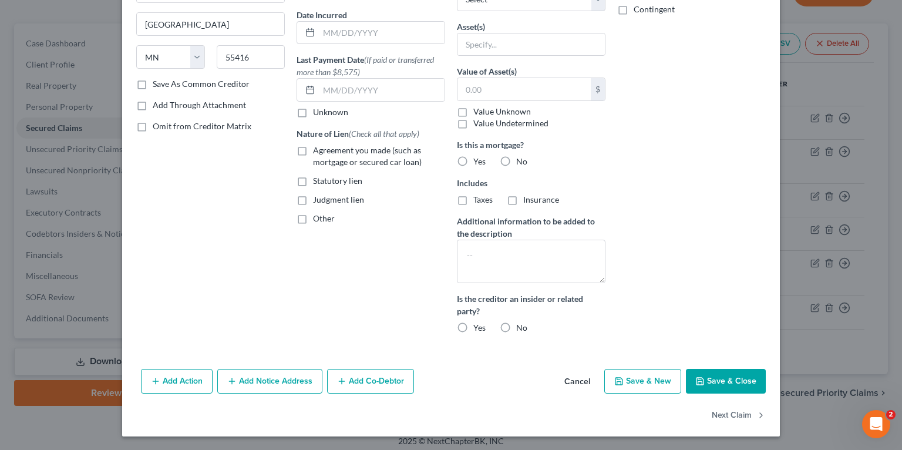
click at [271, 383] on button "Add Notice Address" at bounding box center [269, 381] width 105 height 25
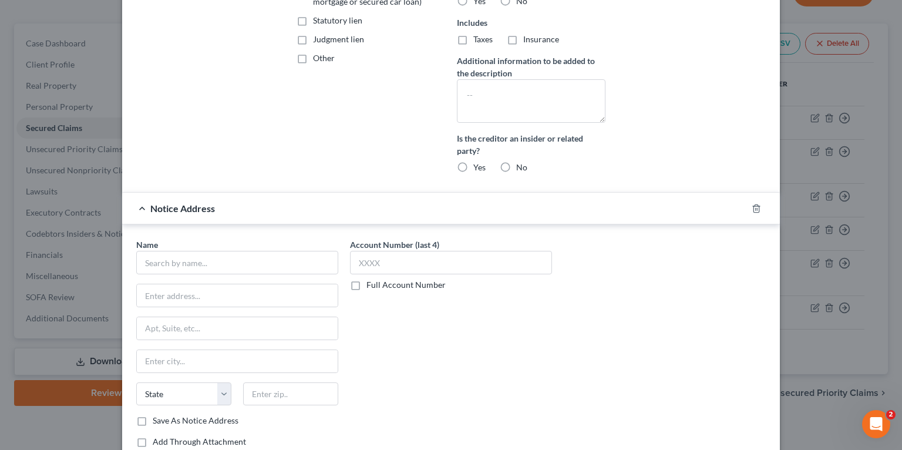
scroll to position [425, 0]
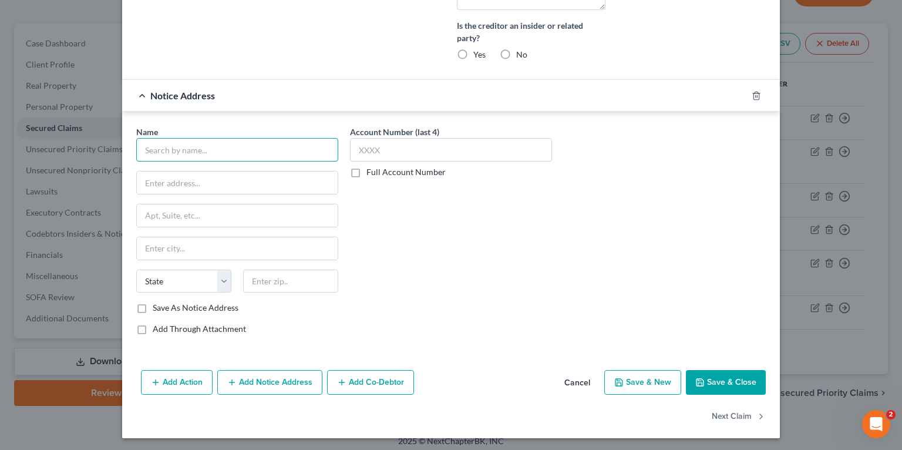
click at [210, 156] on input "text" at bounding box center [237, 149] width 202 height 23
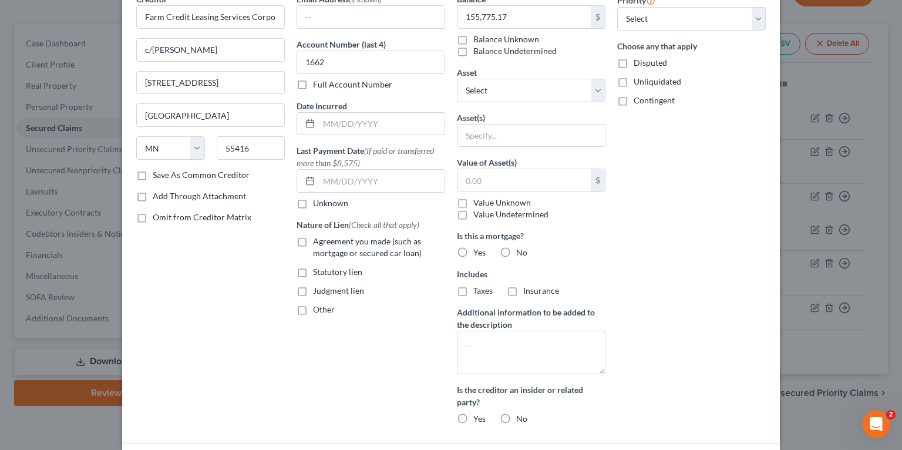
scroll to position [0, 0]
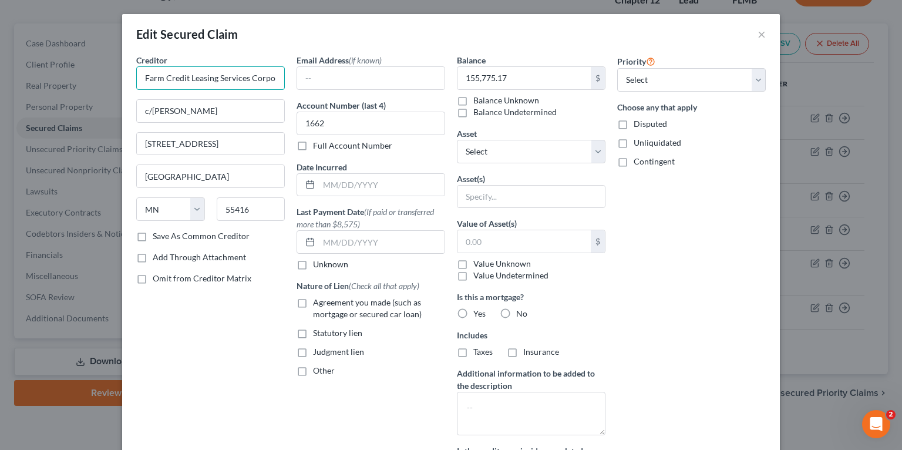
click at [249, 78] on input "Farm Credit Leasing Services Corporation" at bounding box center [210, 77] width 149 height 23
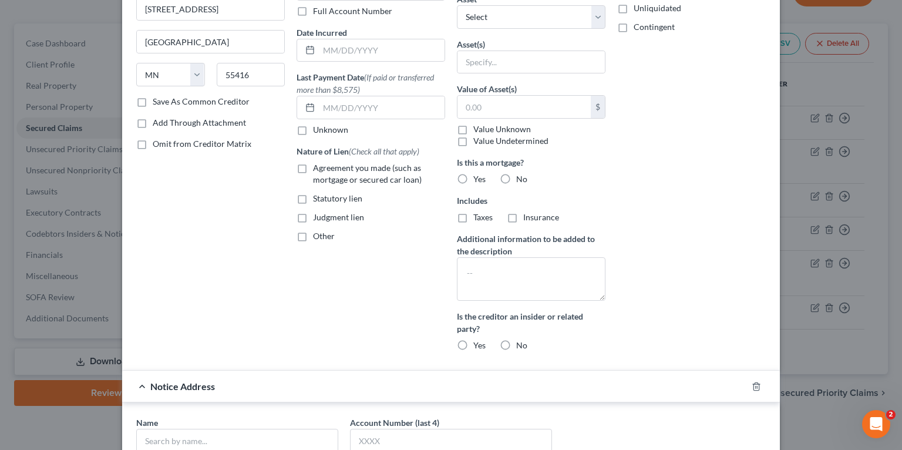
scroll to position [282, 0]
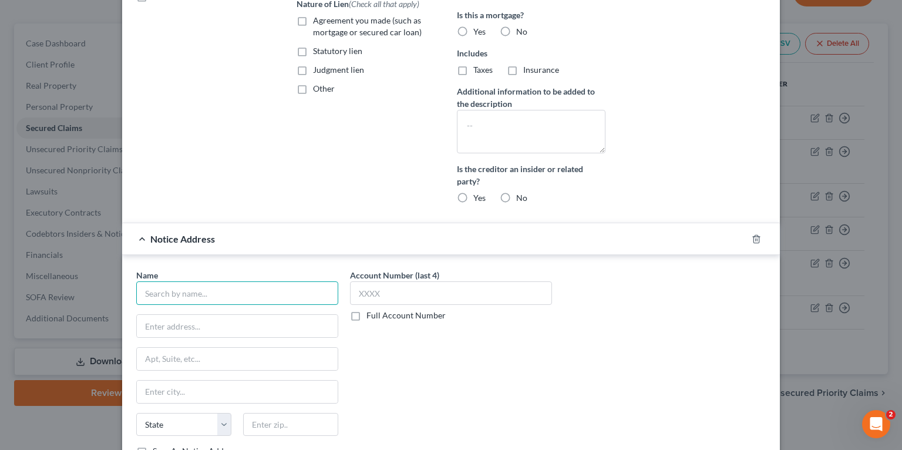
click at [202, 288] on input "text" at bounding box center [237, 292] width 202 height 23
paste input "Farm Credit Leasing Services Corporation"
type input "Farm Credit Leasing Services Corporation"
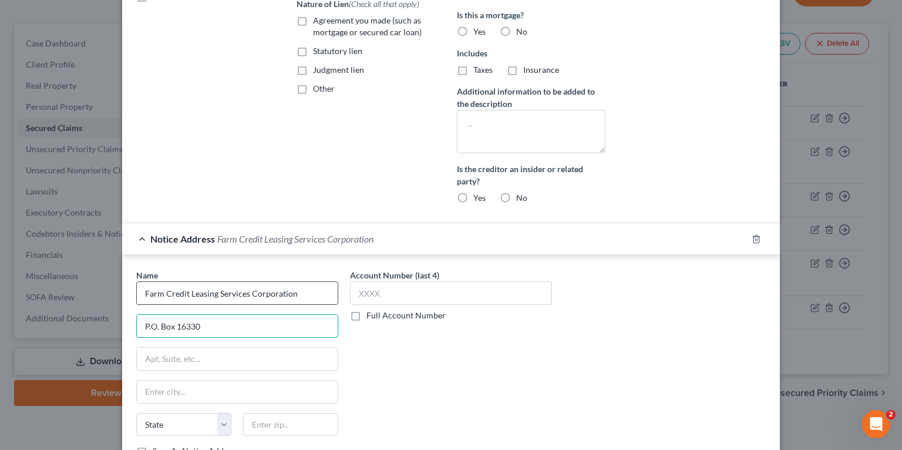
type input "P.O. Box 16330"
select select "27"
type input "55416"
type input "[GEOGRAPHIC_DATA]"
select select "24"
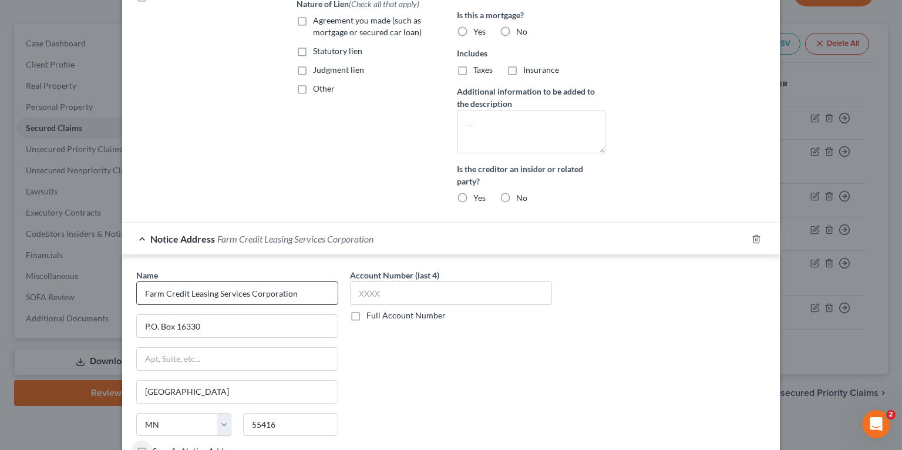
scroll to position [283, 0]
click at [466, 358] on div "Account Number (last 4) Full Account Number" at bounding box center [451, 377] width 214 height 219
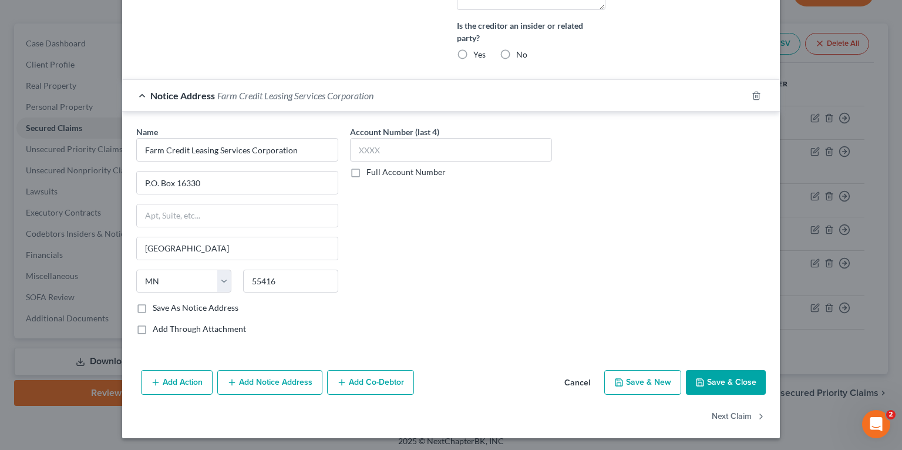
click at [722, 385] on button "Save & Close" at bounding box center [726, 382] width 80 height 25
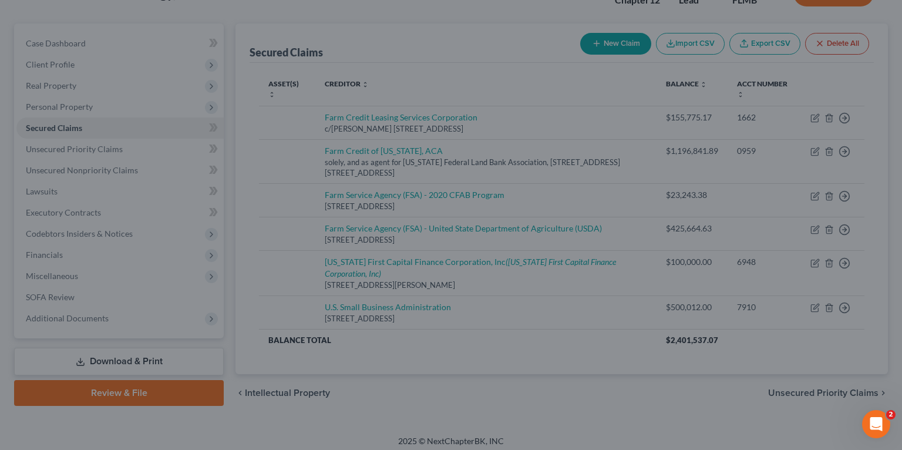
scroll to position [316, 0]
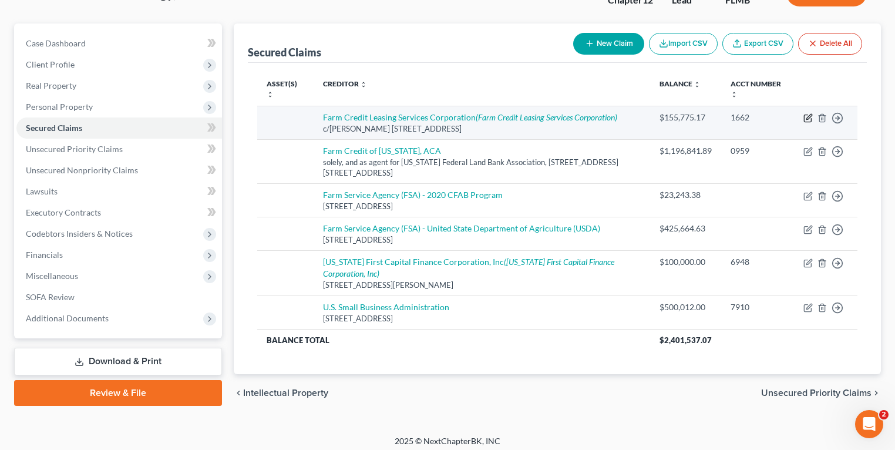
click at [811, 117] on icon "button" at bounding box center [808, 117] width 9 height 9
select select "24"
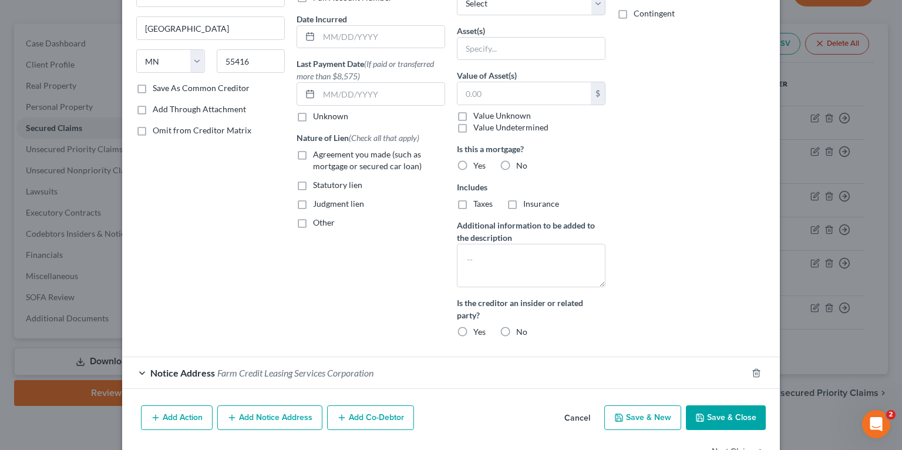
scroll to position [184, 0]
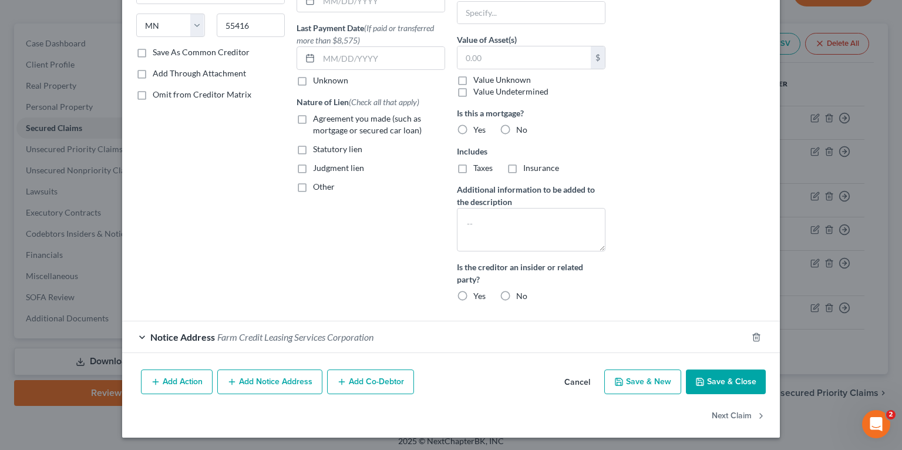
click at [249, 336] on span "Farm Credit Leasing Services Corporation" at bounding box center [295, 336] width 156 height 11
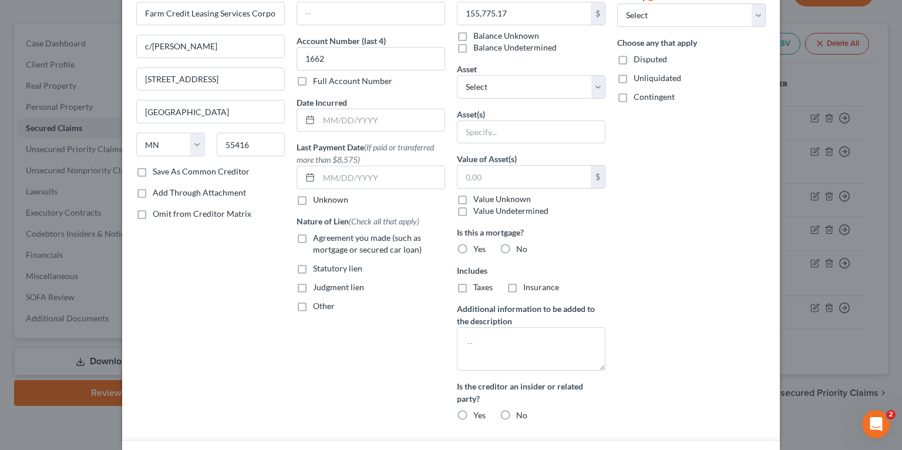
scroll to position [0, 0]
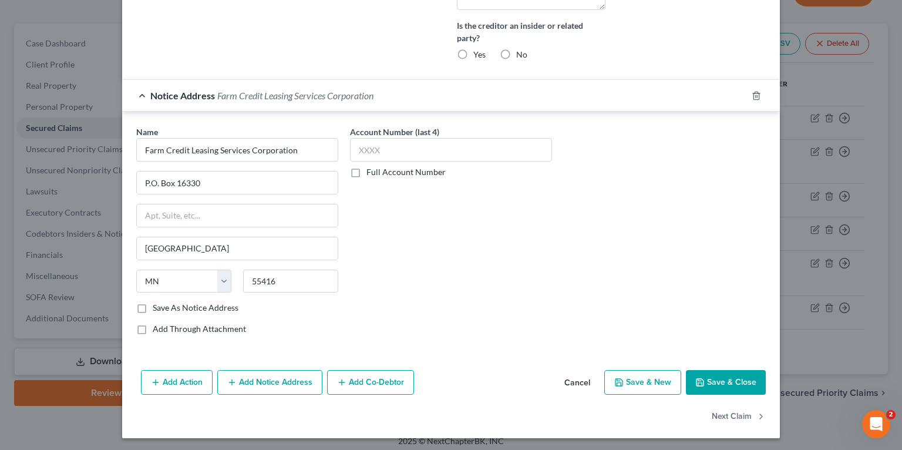
click at [703, 375] on button "Save & Close" at bounding box center [726, 382] width 80 height 25
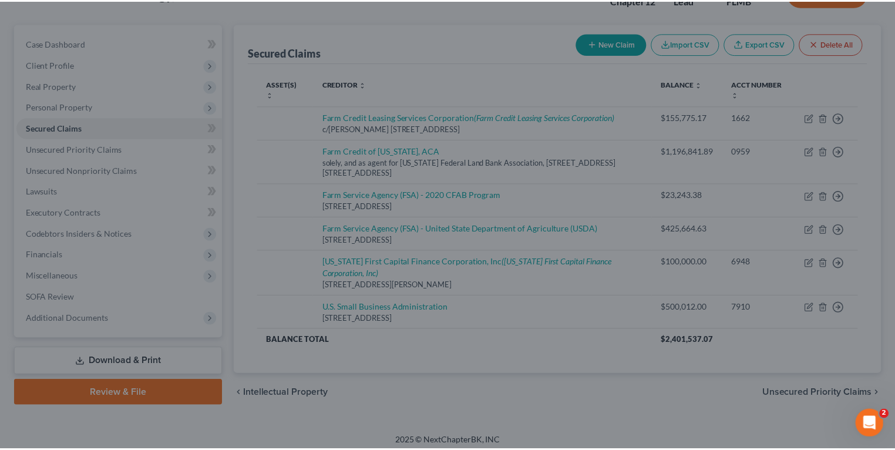
scroll to position [316, 0]
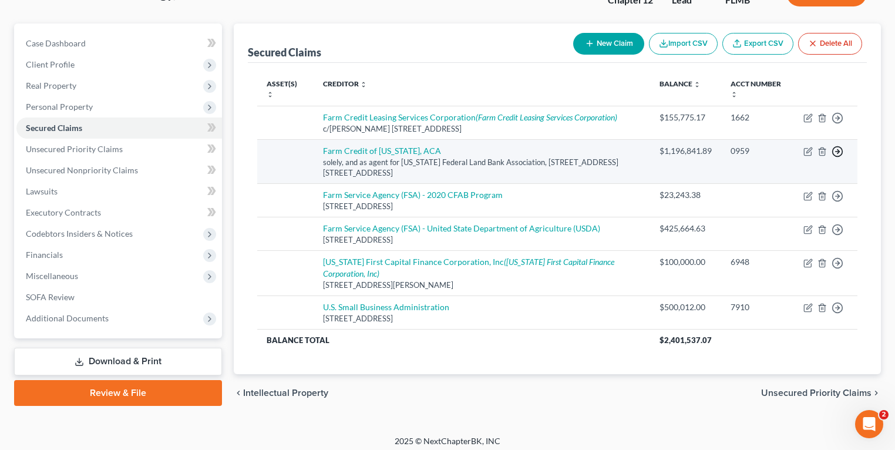
click at [839, 149] on icon "button" at bounding box center [838, 152] width 12 height 12
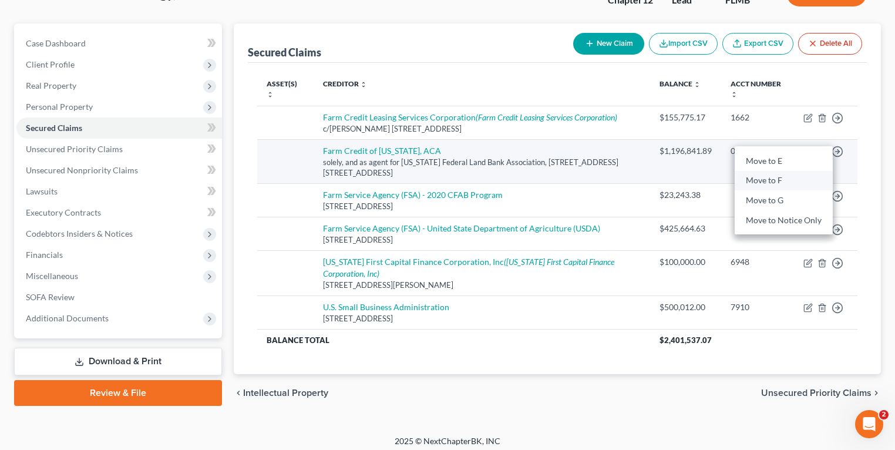
click at [792, 179] on link "Move to F" at bounding box center [784, 180] width 98 height 20
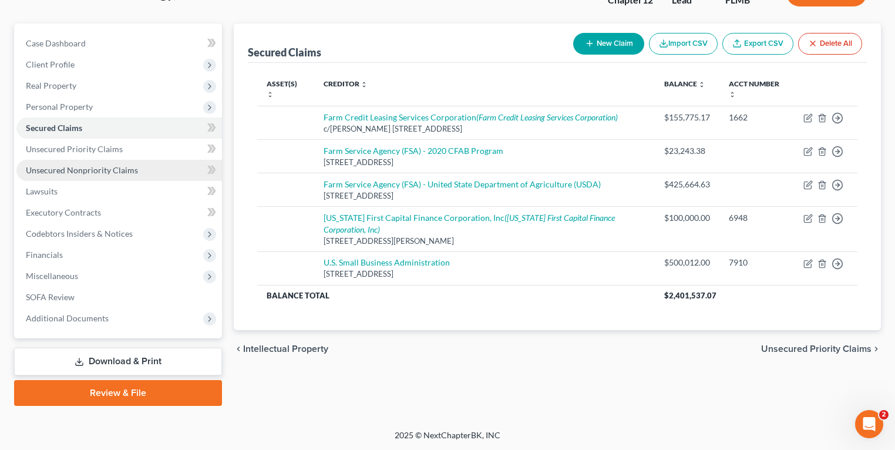
click at [120, 166] on span "Unsecured Nonpriority Claims" at bounding box center [82, 170] width 112 height 10
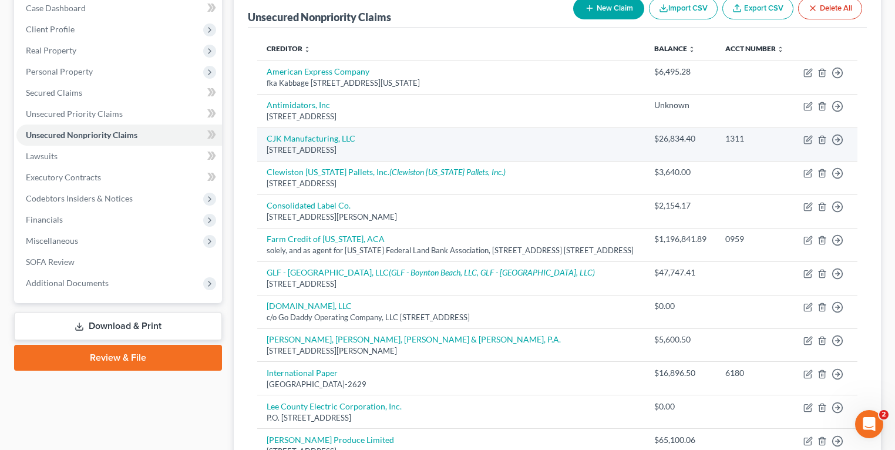
scroll to position [141, 0]
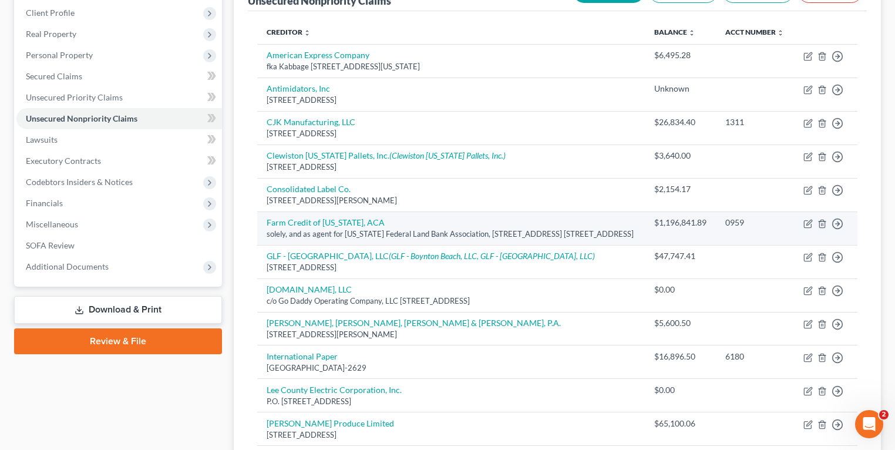
click at [803, 231] on td "Move to D Move to E Move to G Move to Notice Only" at bounding box center [825, 227] width 63 height 33
click at [807, 229] on icon "button" at bounding box center [808, 223] width 9 height 9
select select "9"
select select "11"
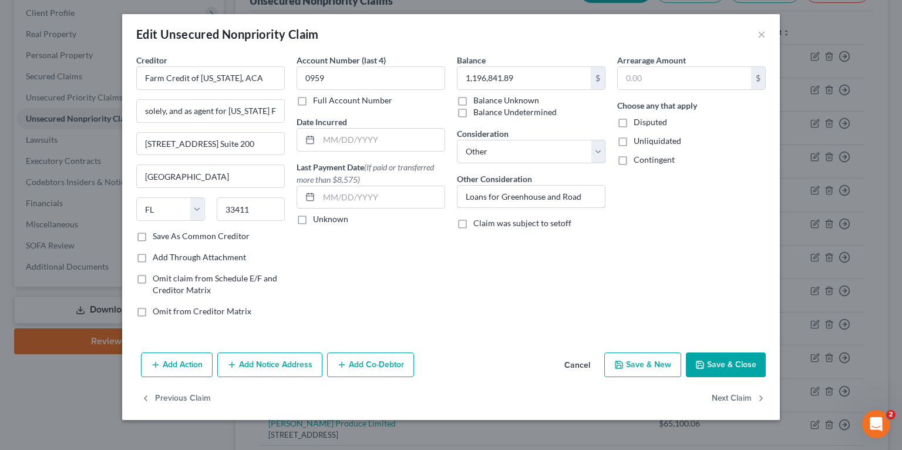
drag, startPoint x: 488, startPoint y: 202, endPoint x: 644, endPoint y: 217, distance: 157.0
click at [627, 209] on div "Creditor * Farm Credit of Florida, ACA solely, and as agent for Florida Federal…" at bounding box center [451, 190] width 642 height 273
click at [654, 254] on div "Arrearage Amount $ Choose any that apply Disputed Unliquidated Contingent" at bounding box center [692, 190] width 160 height 273
click at [526, 148] on select "Select Cable / Satellite Services Collection Agency Credit Card Debt Debt Couns…" at bounding box center [531, 151] width 149 height 23
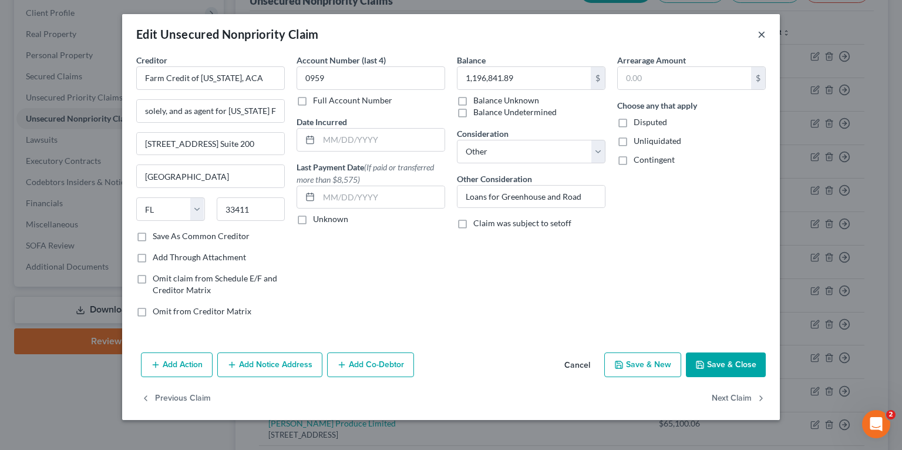
click at [759, 32] on button "×" at bounding box center [762, 34] width 8 height 14
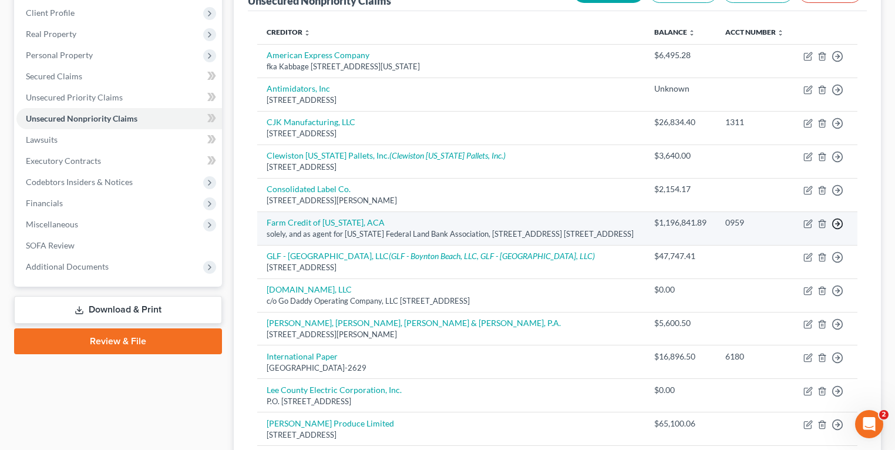
click at [838, 226] on polyline "button" at bounding box center [839, 223] width 2 height 4
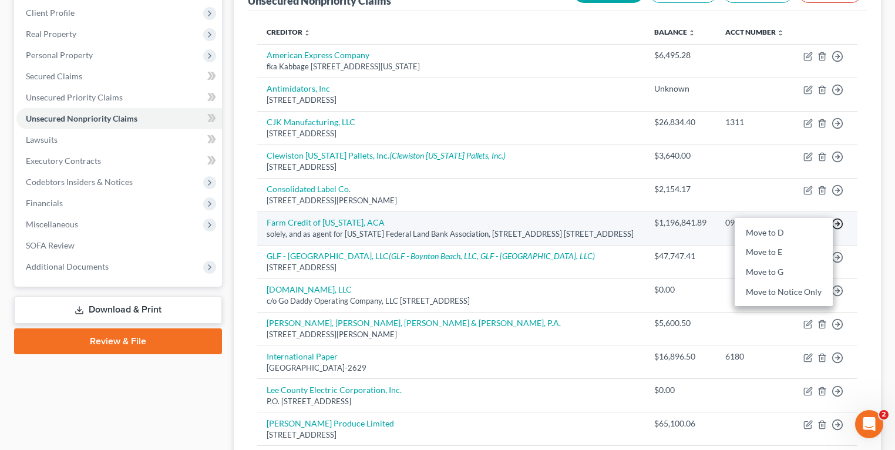
click at [838, 230] on icon "button" at bounding box center [838, 224] width 12 height 12
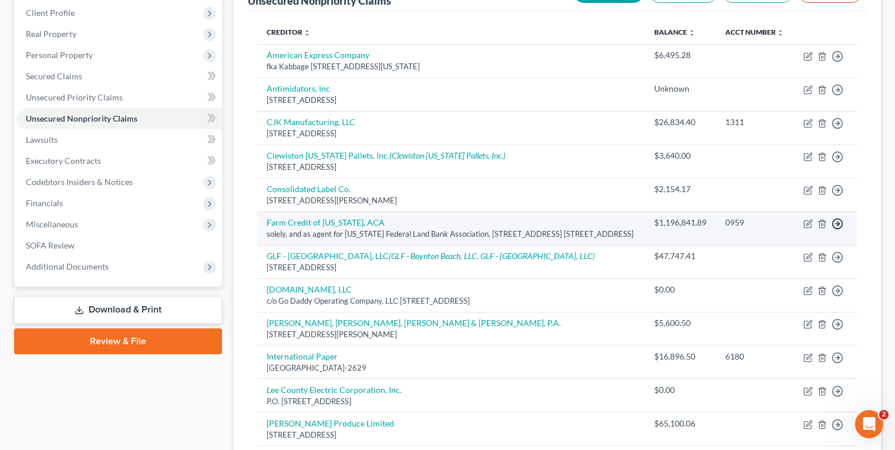
click at [837, 230] on icon "button" at bounding box center [838, 224] width 12 height 12
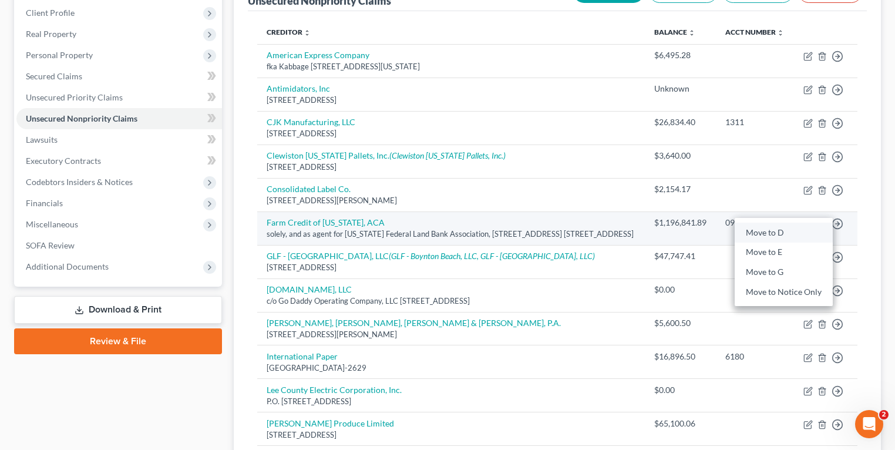
click at [776, 239] on link "Move to D" at bounding box center [784, 233] width 98 height 20
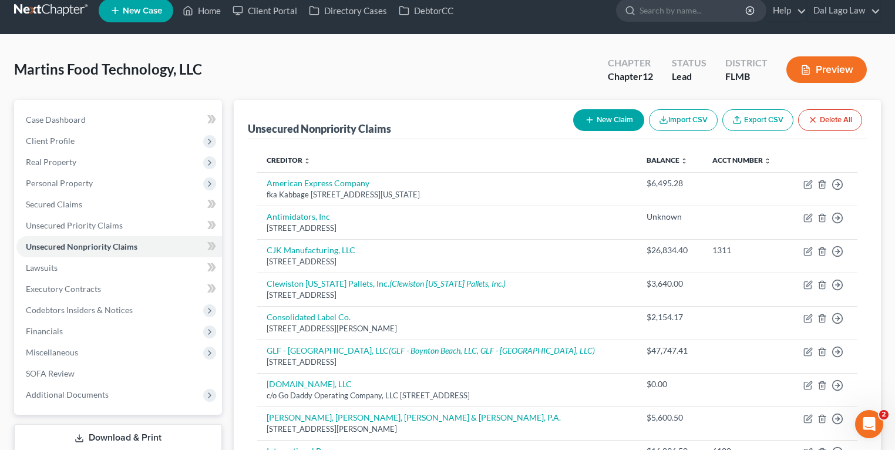
scroll to position [0, 0]
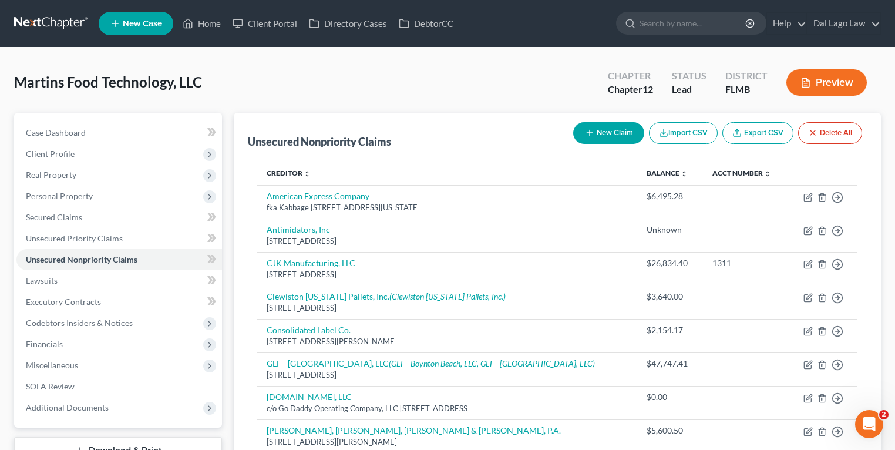
click at [68, 53] on div "Martins Food Technology, LLC Upgraded Chapter Chapter 12 Status Lead District F…" at bounding box center [447, 421] width 895 height 746
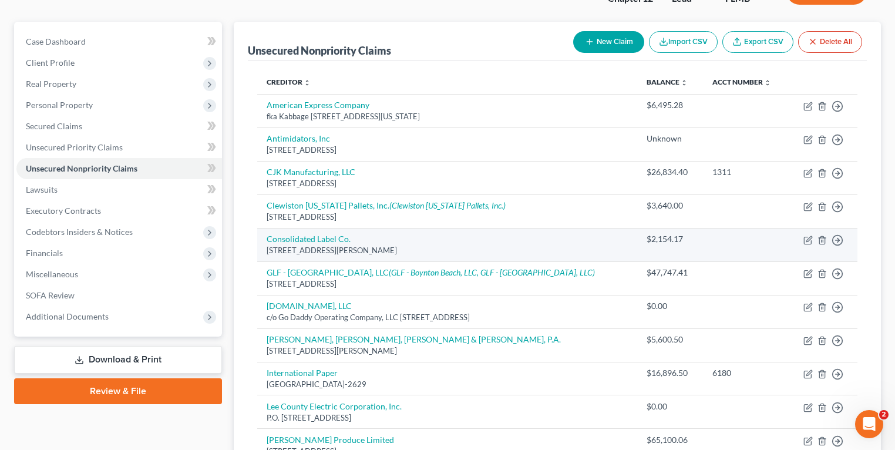
scroll to position [47, 0]
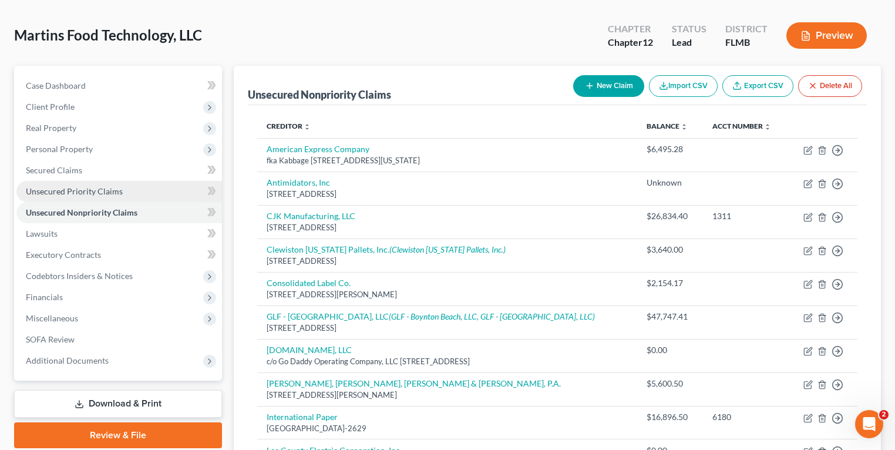
click at [103, 192] on span "Unsecured Priority Claims" at bounding box center [74, 191] width 97 height 10
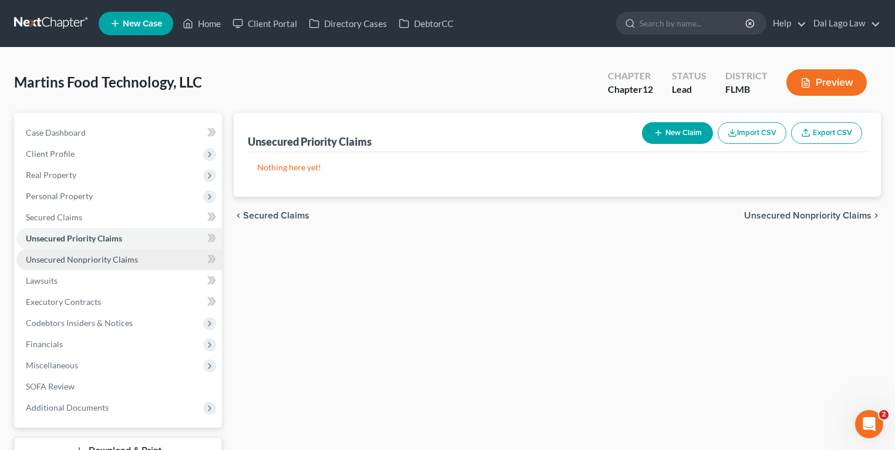
click at [113, 262] on span "Unsecured Nonpriority Claims" at bounding box center [82, 259] width 112 height 10
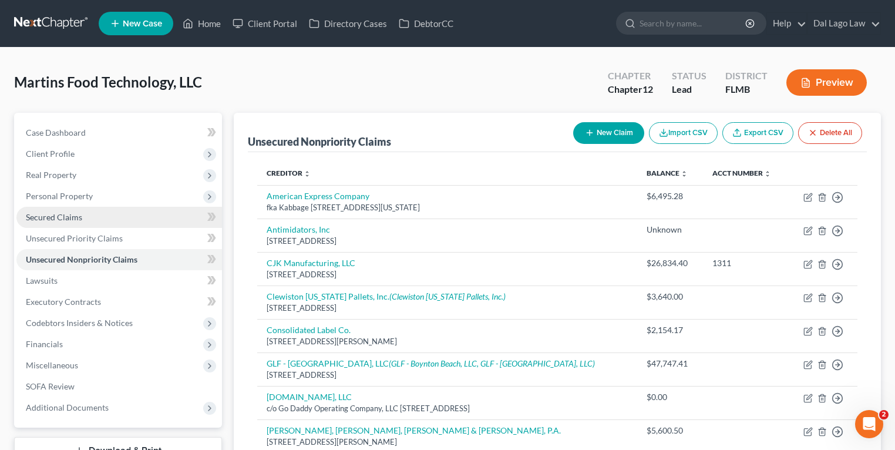
click at [92, 219] on link "Secured Claims" at bounding box center [119, 217] width 206 height 21
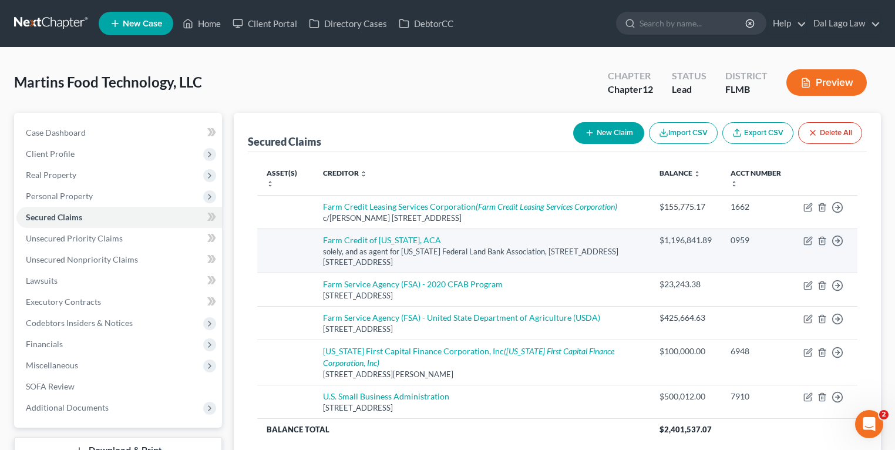
click at [803, 240] on td "Move to E Move to F Move to G Move to Notice Only" at bounding box center [825, 251] width 63 height 45
click at [807, 240] on icon "button" at bounding box center [809, 239] width 5 height 5
select select "9"
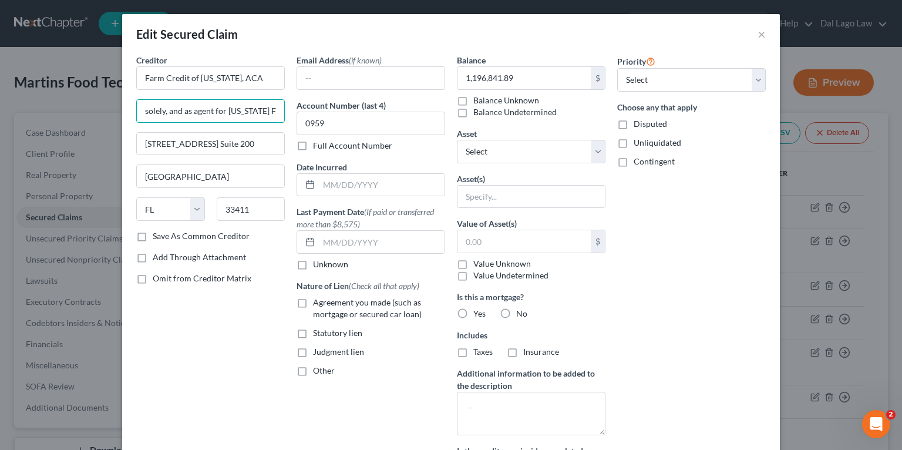
scroll to position [0, 110]
drag, startPoint x: 199, startPoint y: 104, endPoint x: 380, endPoint y: 113, distance: 181.2
click at [380, 113] on div "Creditor * Farm Credit of Florida, ACA solely, and as agent for Florida Federal…" at bounding box center [451, 274] width 642 height 441
click at [218, 85] on input "Farm Credit of [US_STATE], ACA" at bounding box center [210, 77] width 149 height 23
drag, startPoint x: 160, startPoint y: 109, endPoint x: 357, endPoint y: 114, distance: 197.5
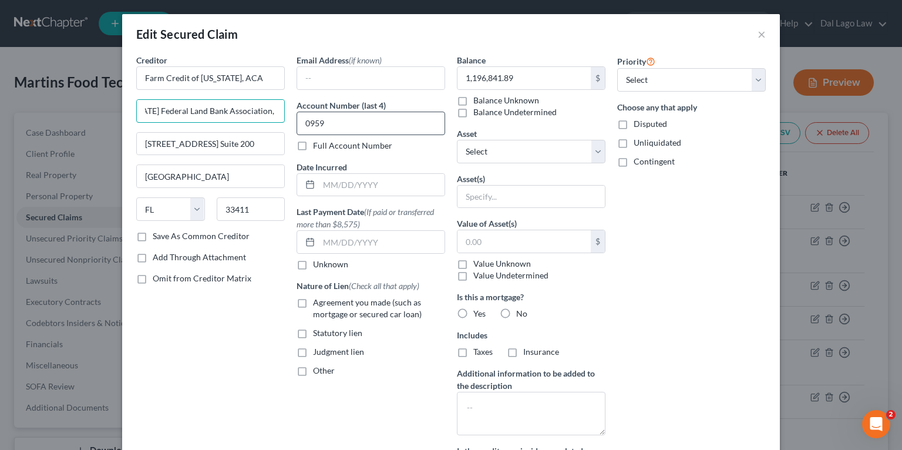
click at [357, 114] on div "Creditor * Farm Credit of Florida, ACA solely, and as agent for Florida Federal…" at bounding box center [451, 274] width 642 height 441
click at [230, 338] on div "Creditor * Farm Credit of Florida, ACA solely, and as agent for Florida Federal…" at bounding box center [210, 274] width 160 height 441
drag, startPoint x: 186, startPoint y: 116, endPoint x: 333, endPoint y: 114, distance: 146.9
click at [333, 114] on div "Creditor * Farm Credit of Florida, ACA solely, and as agent for Florida Federal…" at bounding box center [451, 274] width 642 height 441
click at [202, 341] on div "Creditor * Farm Credit of Florida, ACA solely, and as agent for Florida Federal…" at bounding box center [210, 274] width 160 height 441
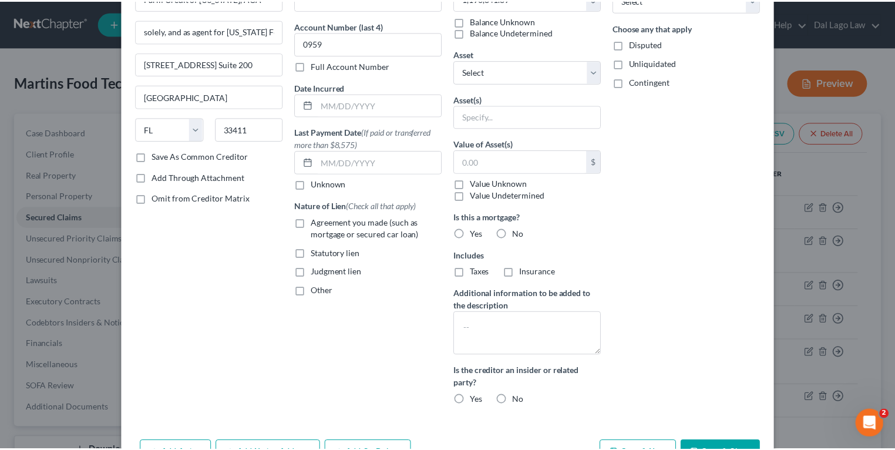
scroll to position [0, 0]
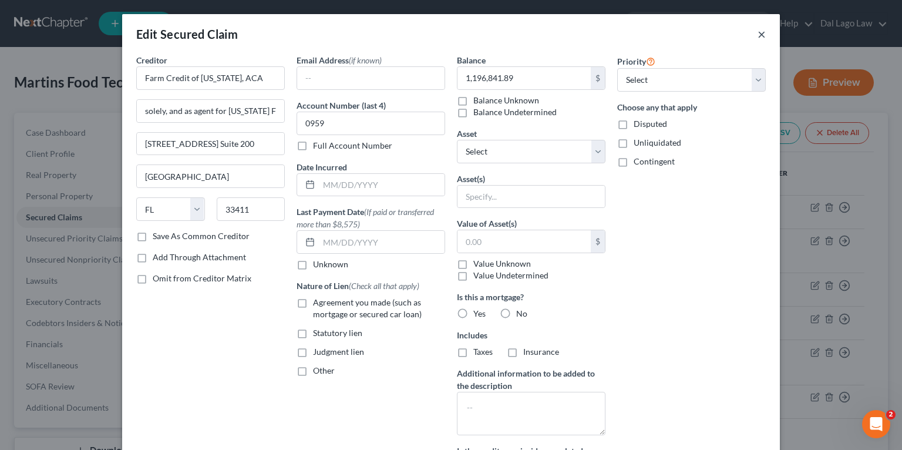
click at [758, 35] on button "×" at bounding box center [762, 34] width 8 height 14
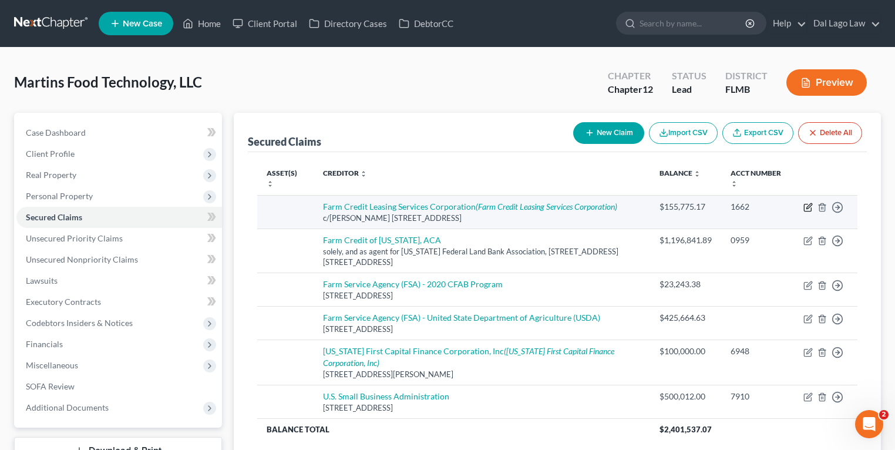
click at [806, 206] on icon "button" at bounding box center [808, 207] width 9 height 9
select select "24"
select select "0"
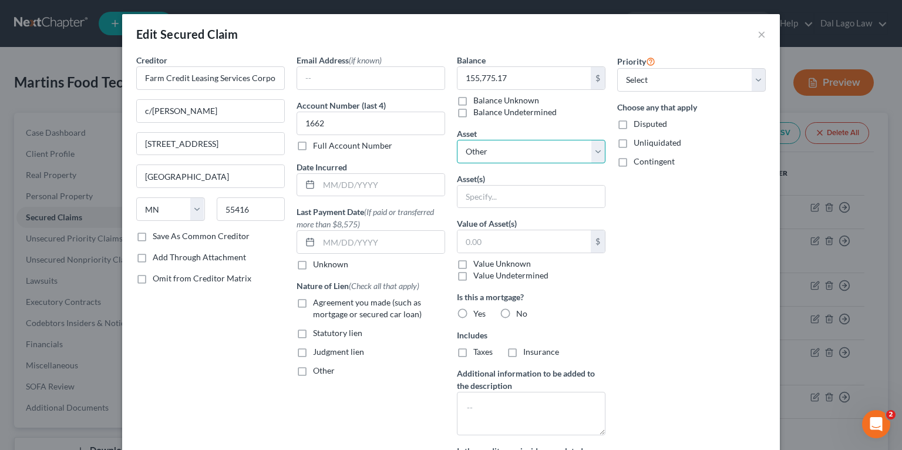
click at [512, 152] on select "Select Other Multiple Assets 15 acres at: Old Address :7390 Friendship Lane, Na…" at bounding box center [531, 151] width 149 height 23
drag, startPoint x: 394, startPoint y: 395, endPoint x: 671, endPoint y: 293, distance: 295.0
click at [394, 395] on div "Email Address (if known) Account Number (last 4) 1662 Full Account Number Date …" at bounding box center [371, 274] width 160 height 441
drag, startPoint x: 760, startPoint y: 35, endPoint x: 752, endPoint y: 38, distance: 8.2
click at [760, 35] on button "×" at bounding box center [762, 34] width 8 height 14
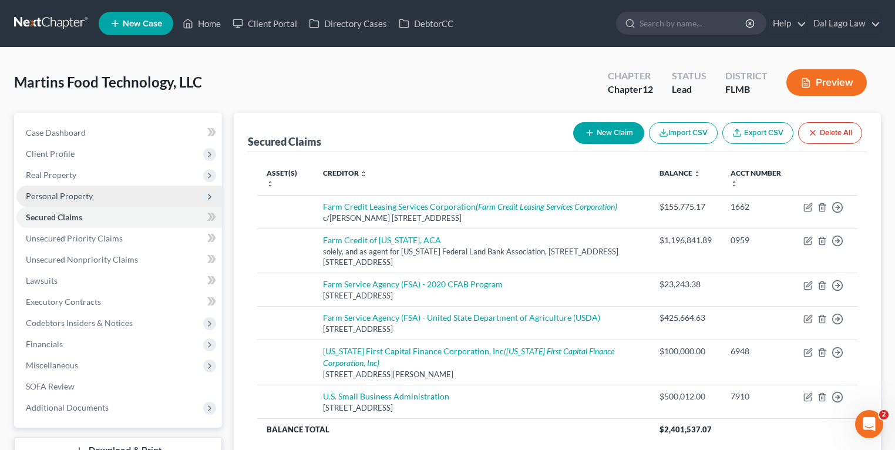
click at [63, 195] on span "Personal Property" at bounding box center [59, 196] width 67 height 10
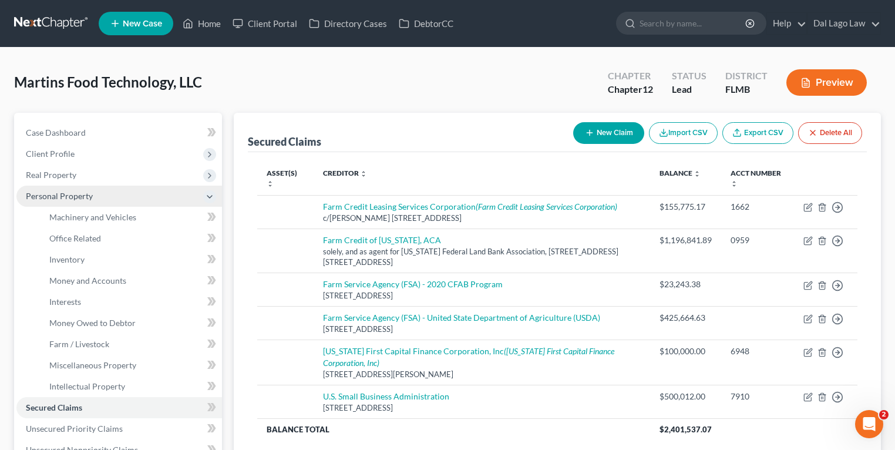
drag, startPoint x: 72, startPoint y: 170, endPoint x: 100, endPoint y: 207, distance: 46.1
click at [72, 170] on span "Real Property" at bounding box center [51, 175] width 51 height 10
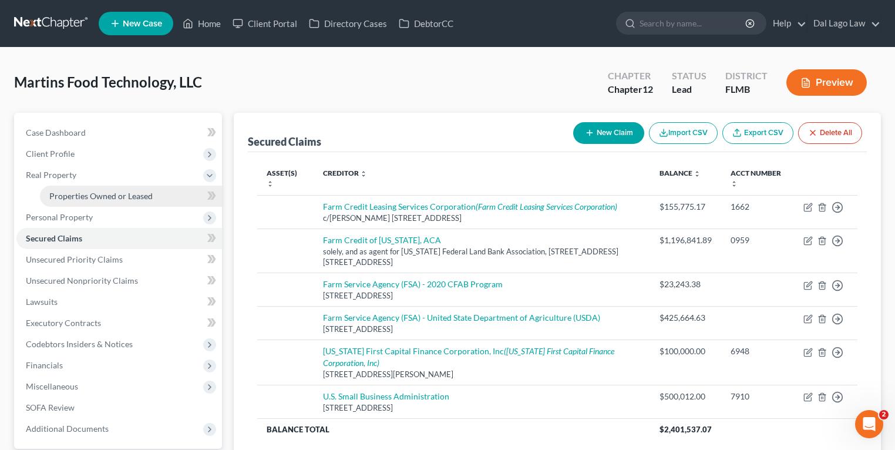
click at [92, 197] on span "Properties Owned or Leased" at bounding box center [100, 196] width 103 height 10
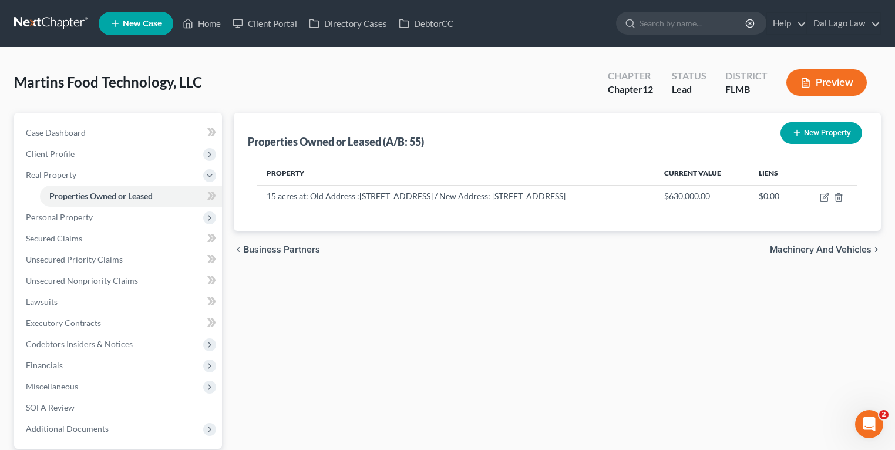
click at [821, 136] on button "New Property" at bounding box center [822, 133] width 82 height 22
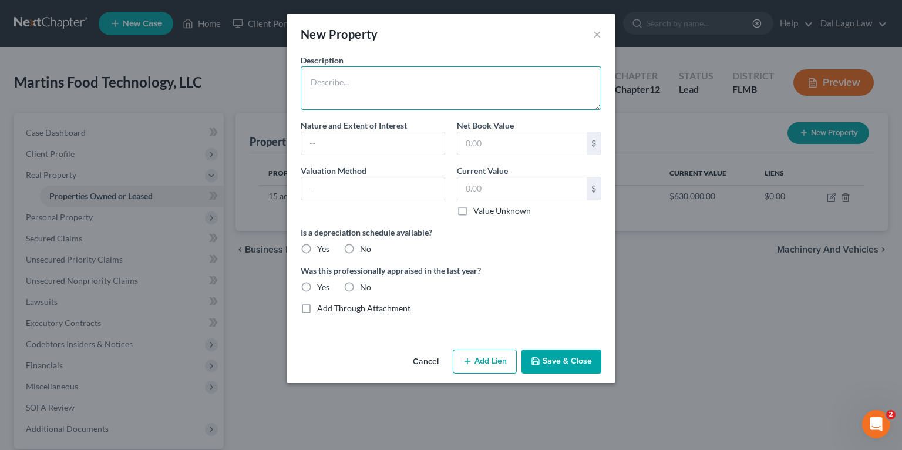
click at [383, 82] on textarea at bounding box center [451, 87] width 301 height 43
click at [378, 95] on textarea at bounding box center [451, 87] width 301 height 43
paste textarea "19757 IMMOKALEE RD, NAPLES 34120"
type textarea "19757 IMMOKALEE RD, NAPLES 34120"
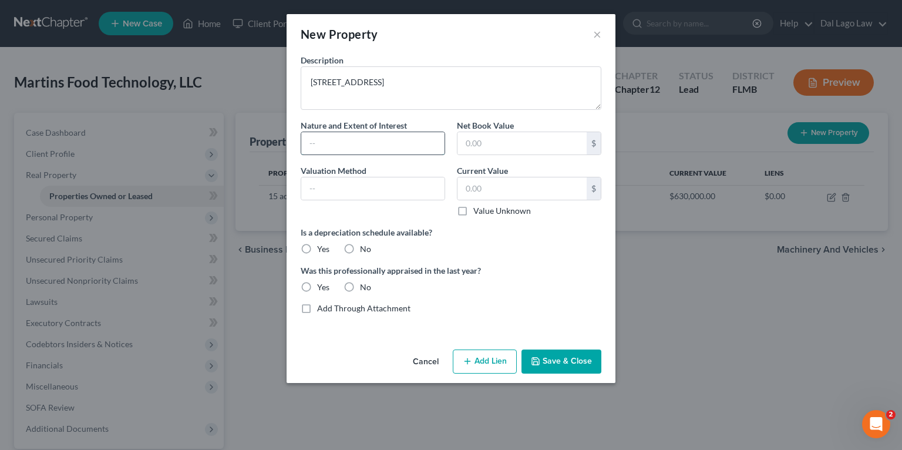
click at [338, 141] on input "text" at bounding box center [372, 143] width 143 height 22
type input "Owner"
click at [472, 143] on input "text" at bounding box center [522, 143] width 129 height 22
click at [354, 193] on input "text" at bounding box center [372, 188] width 143 height 22
click at [364, 192] on input "text" at bounding box center [372, 188] width 143 height 22
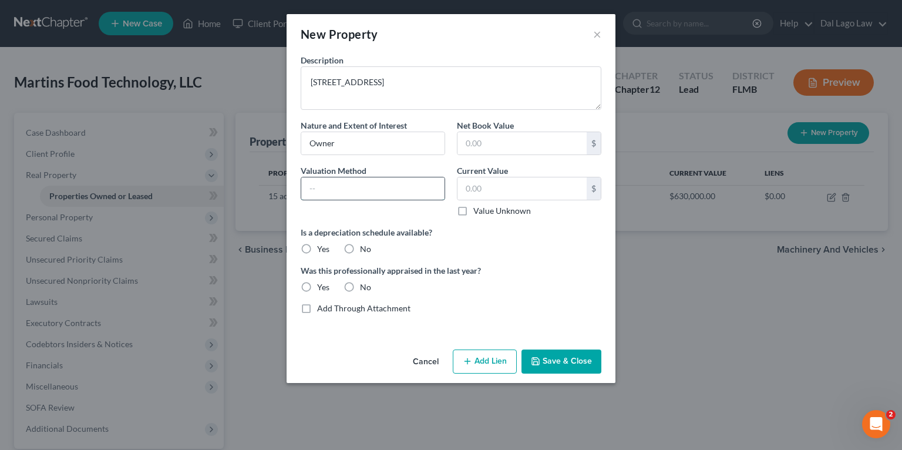
type input "A"
type input "Appraiser"
type input "County Appraiser Value"
type input "142,675"
click at [360, 247] on label "No" at bounding box center [365, 249] width 11 height 12
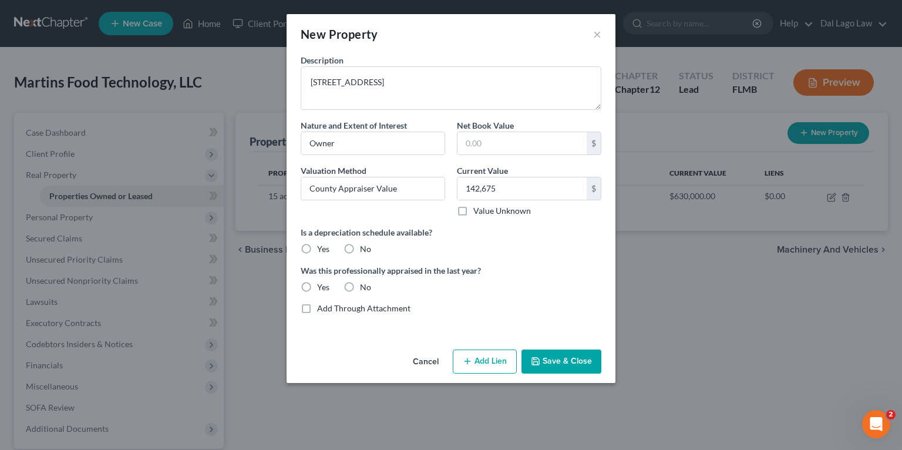
click at [365, 247] on input "No" at bounding box center [369, 247] width 8 height 8
radio input "true"
click at [360, 289] on label "No" at bounding box center [365, 287] width 11 height 12
click at [365, 289] on input "No" at bounding box center [369, 285] width 8 height 8
radio input "true"
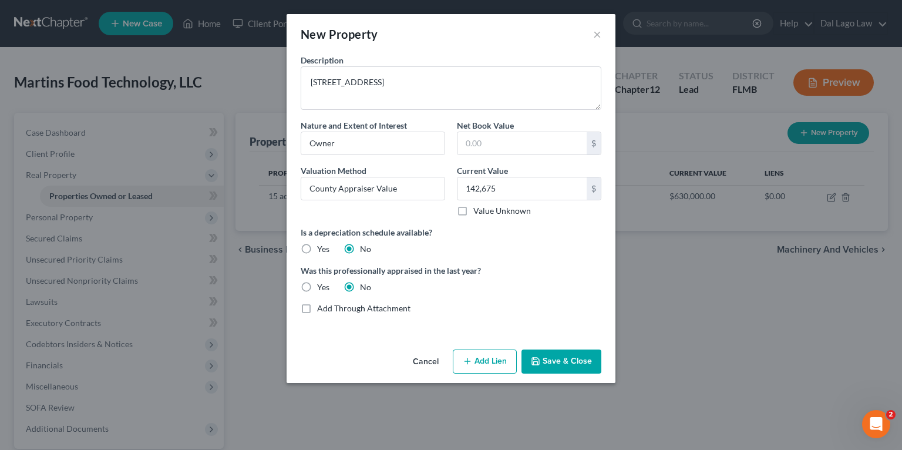
click at [317, 243] on label "Yes" at bounding box center [323, 249] width 12 height 12
click at [322, 243] on input "Yes" at bounding box center [326, 247] width 8 height 8
radio input "true"
click at [555, 360] on button "Save & Close" at bounding box center [562, 362] width 80 height 25
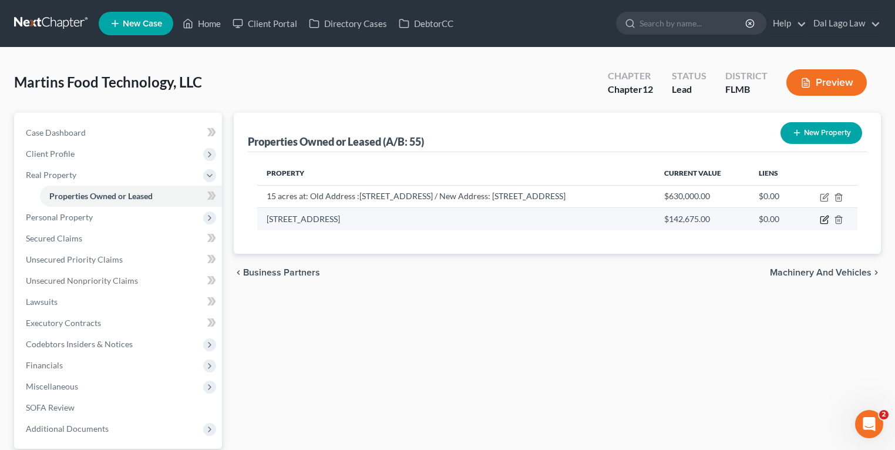
click at [830, 224] on icon "button" at bounding box center [824, 219] width 9 height 9
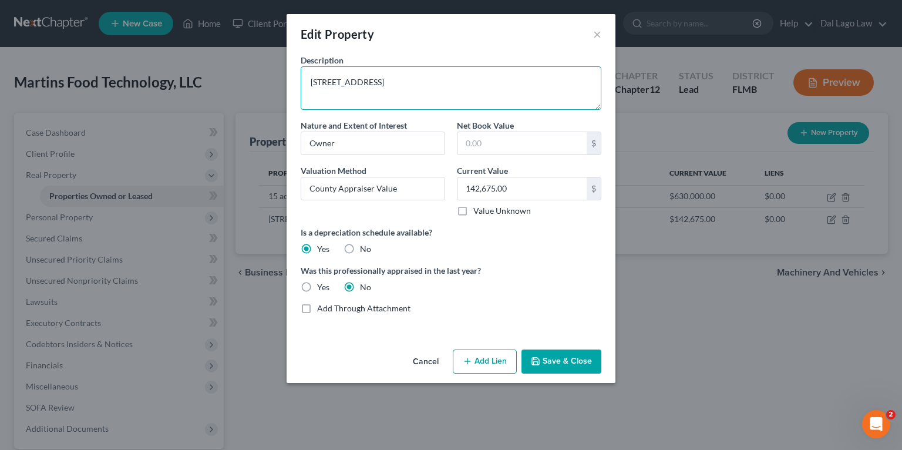
click at [497, 91] on textarea "19757 IMMOKALEE RD, NAPLES 34120" at bounding box center [451, 87] width 301 height 43
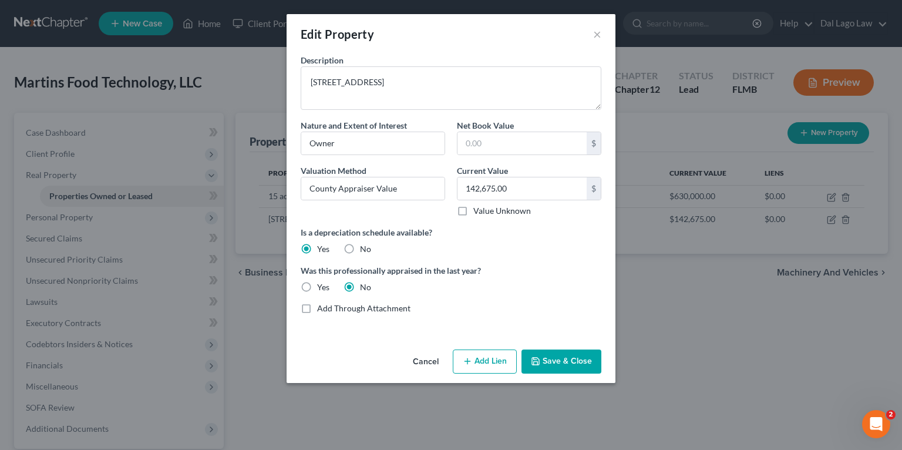
click at [552, 361] on button "Save & Close" at bounding box center [562, 362] width 80 height 25
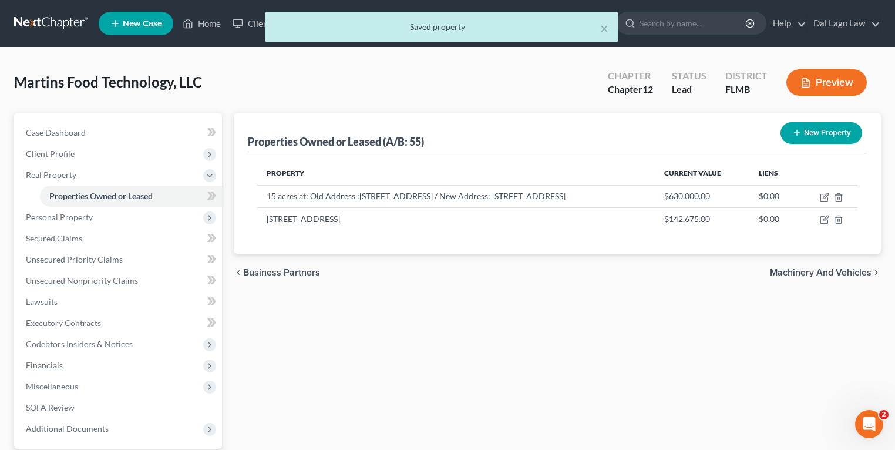
click at [815, 135] on button "New Property" at bounding box center [822, 133] width 82 height 22
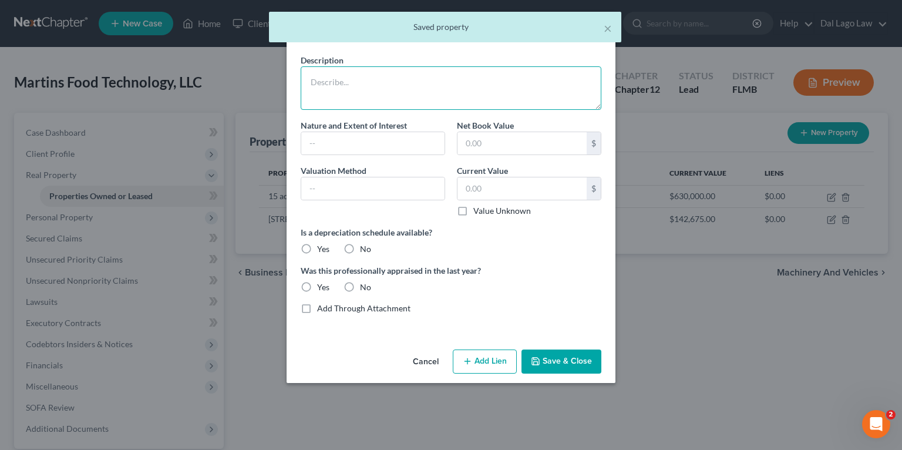
click at [380, 82] on textarea at bounding box center [451, 87] width 301 height 43
paste textarea "24 47 27 W1/2 OF NE1/4 OF SW1/4 OF SE1/4 LESS S 30FT"
type textarea "24 47 27 W1/2 OF NE1/4 OF SW1/4 OF SE1/4 LESS S 30FT"
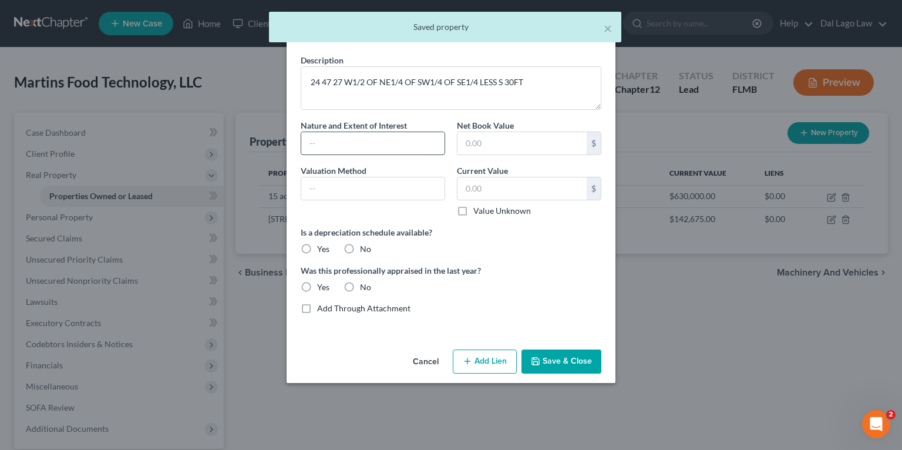
click at [360, 142] on input "text" at bounding box center [372, 143] width 143 height 22
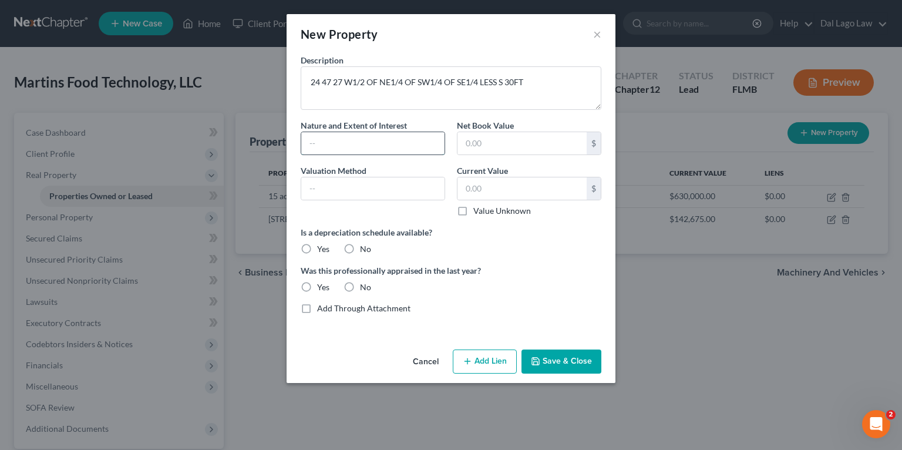
type input "Owner"
type input "County Appraiser Value"
paste input "499,674"
type input "499,674"
click at [576, 363] on button "Save & Close" at bounding box center [562, 362] width 80 height 25
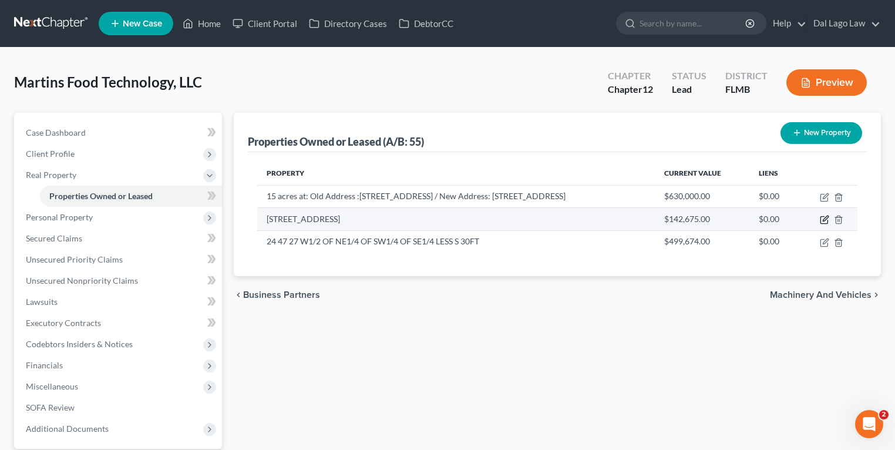
click at [830, 224] on icon "button" at bounding box center [824, 219] width 9 height 9
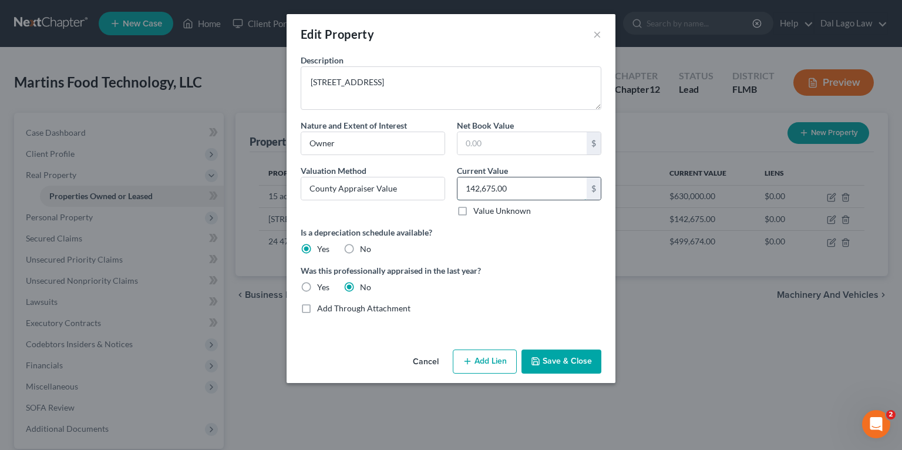
click at [546, 190] on input "142,675.00" at bounding box center [522, 188] width 129 height 22
paste input "text"
type input "142,675"
click at [569, 359] on button "Save & Close" at bounding box center [562, 362] width 80 height 25
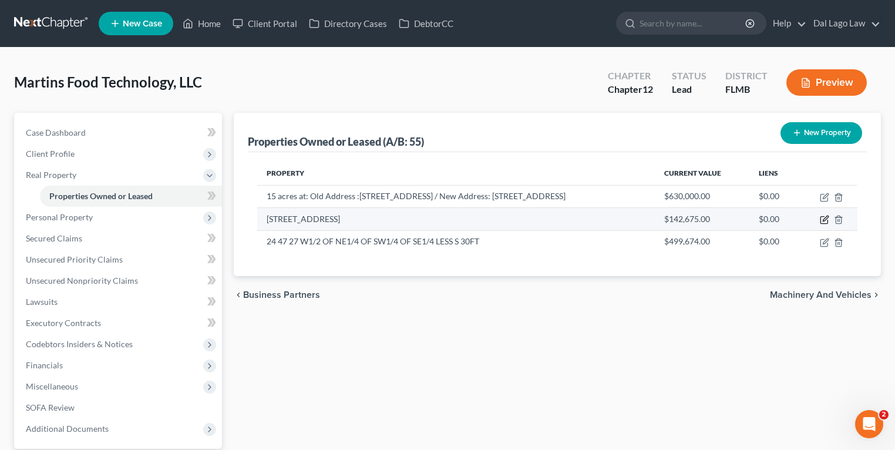
click at [830, 224] on icon "button" at bounding box center [824, 219] width 9 height 9
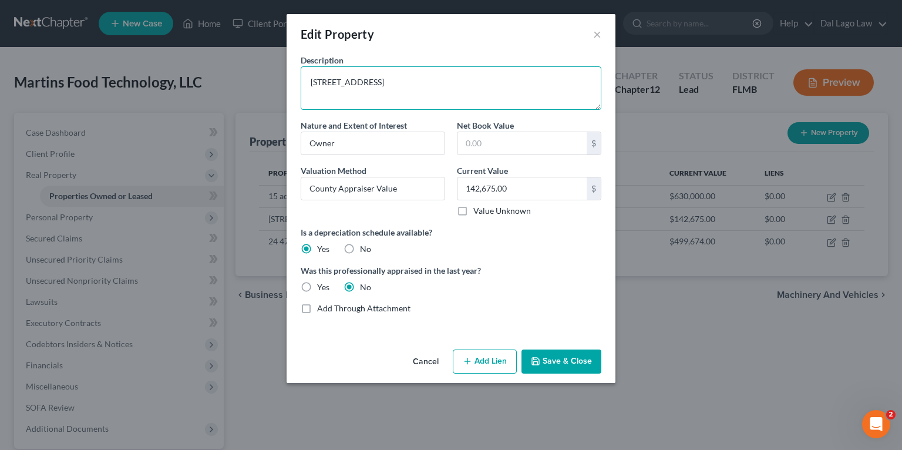
click at [493, 91] on textarea "19757 IMMOKALEE RD, NAPLES 34120" at bounding box center [451, 87] width 301 height 43
paste textarea "24 47 27 E1/2 OF SE1/4 OF SW1/4 OF SE1/4, LESS S 50FT & N 30FT"
type textarea "19757 IMMOKALEE RD, NAPLES 34120 (24 47 27 E1/2 OF SE1/4 OF SW1/4 OF SE1/4, LES…"
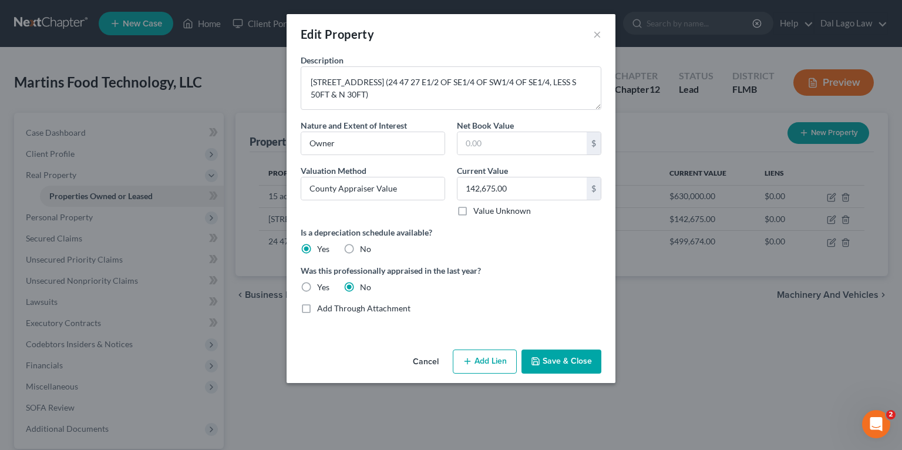
click at [559, 357] on button "Save & Close" at bounding box center [562, 362] width 80 height 25
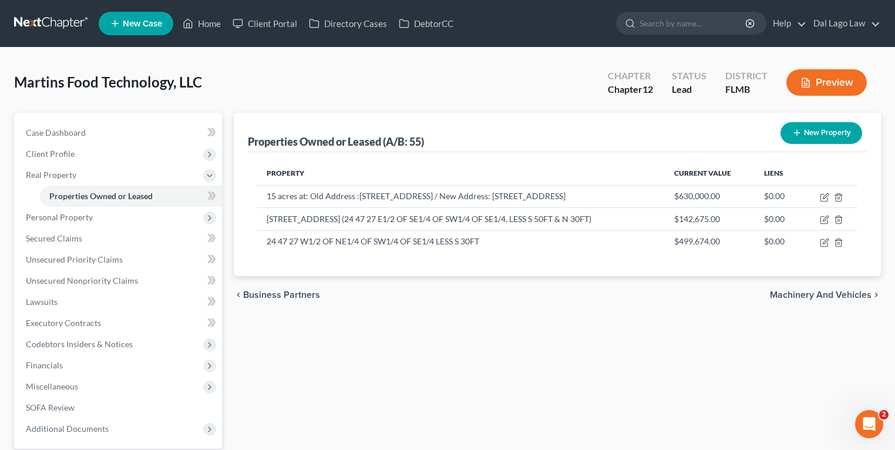
click at [814, 135] on button "New Property" at bounding box center [822, 133] width 82 height 22
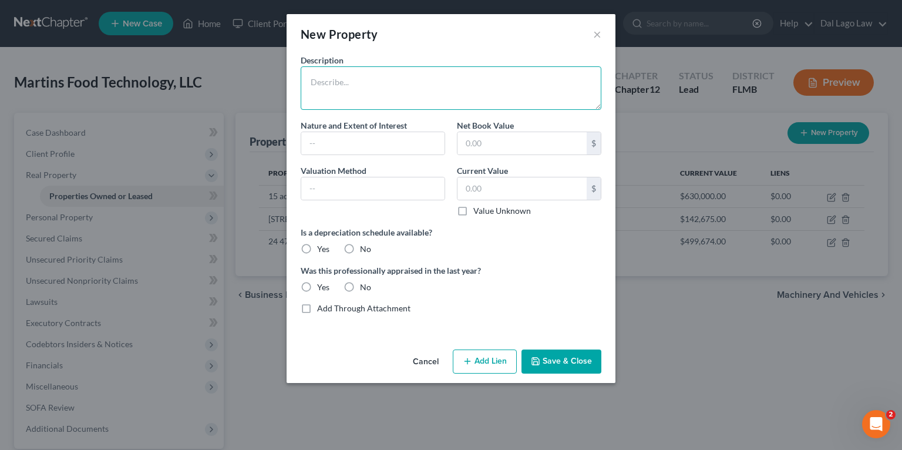
click at [367, 98] on textarea at bounding box center [451, 87] width 301 height 43
paste textarea "24 47 27 E1/2 OF NE1/4 OF SW1/4 OF SE1/4 LESS S 30FT"
type textarea "24 47 27 E1/2 OF NE1/4 OF SW1/4 OF SE1/4 LESS S 30FT"
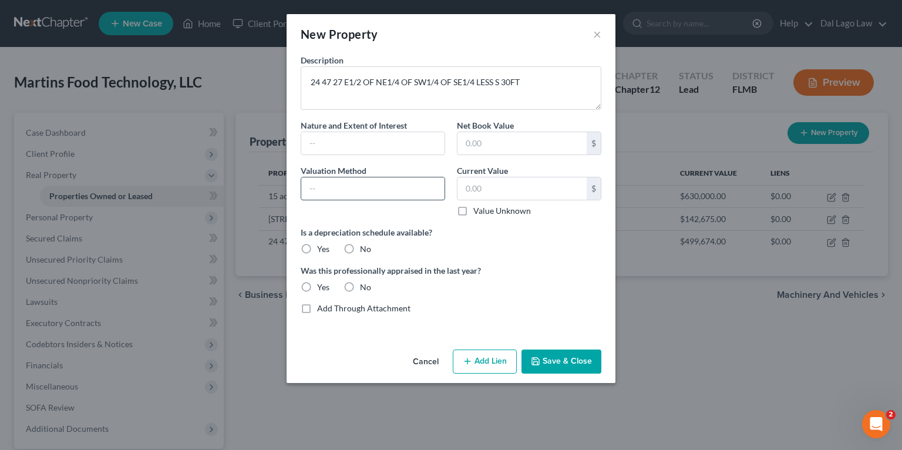
click at [352, 196] on input "text" at bounding box center [372, 188] width 143 height 22
click at [354, 152] on input "text" at bounding box center [372, 143] width 143 height 22
type input "Owner"
type input "County Appraiser Value"
paste input "55,025"
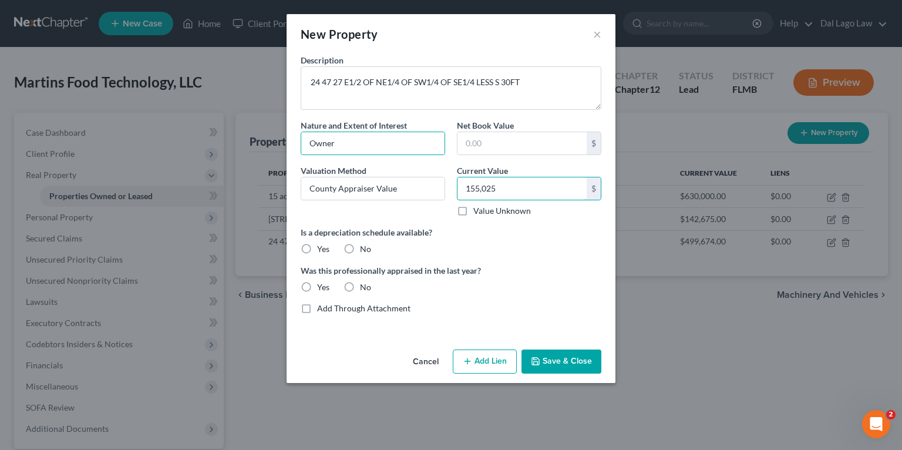
type input "155,025"
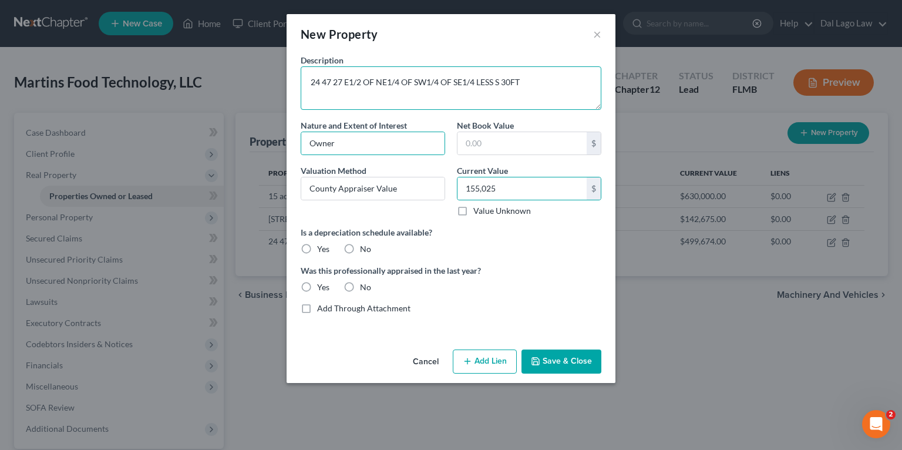
click at [409, 90] on textarea "24 47 27 E1/2 OF NE1/4 OF SW1/4 OF SE1/4 LESS S 30FT" at bounding box center [451, 87] width 301 height 43
type textarea "4.77 Acres of Land (24 47 27 E1/2 OF NE1/4 OF SW1/4 OF SE1/4 LESS S 30FT)"
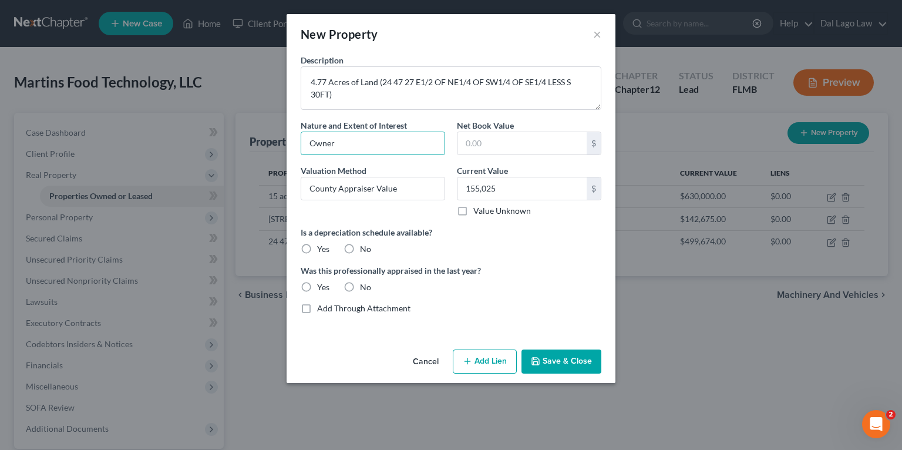
click at [569, 362] on button "Save & Close" at bounding box center [562, 362] width 80 height 25
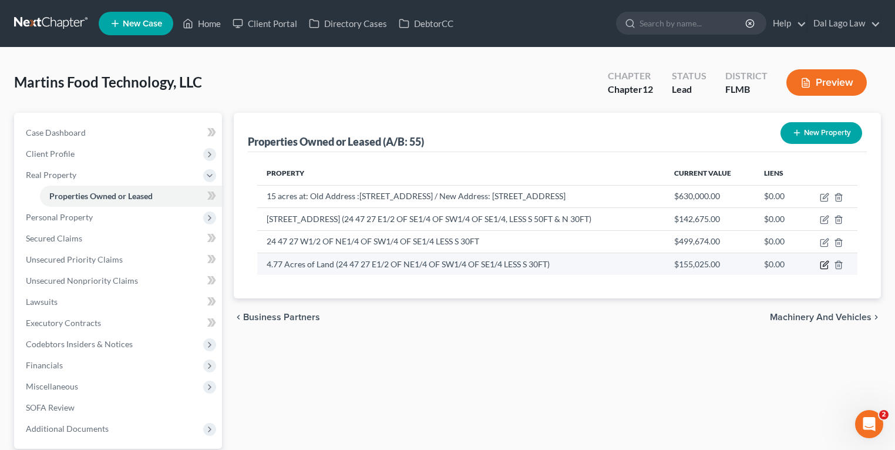
click at [828, 269] on icon "button" at bounding box center [824, 265] width 7 height 7
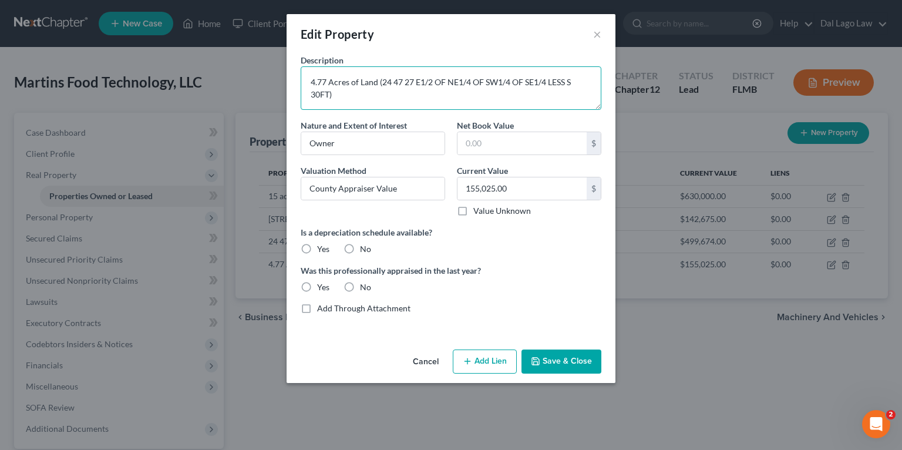
click at [359, 80] on textarea "4.77 Acres of Land (24 47 27 E1/2 OF NE1/4 OF SW1/4 OF SE1/4 LESS S 30FT)" at bounding box center [451, 87] width 301 height 43
click at [382, 84] on textarea "4.77 Acres of Farmland (24 47 27 E1/2 OF NE1/4 OF SW1/4 OF SE1/4 LESS S 30FT)" at bounding box center [451, 87] width 301 height 43
type textarea "4.77 Acres of Land (24 47 27 E1/2 OF NE1/4 OF SW1/4 OF SE1/4 LESS S 30FT)"
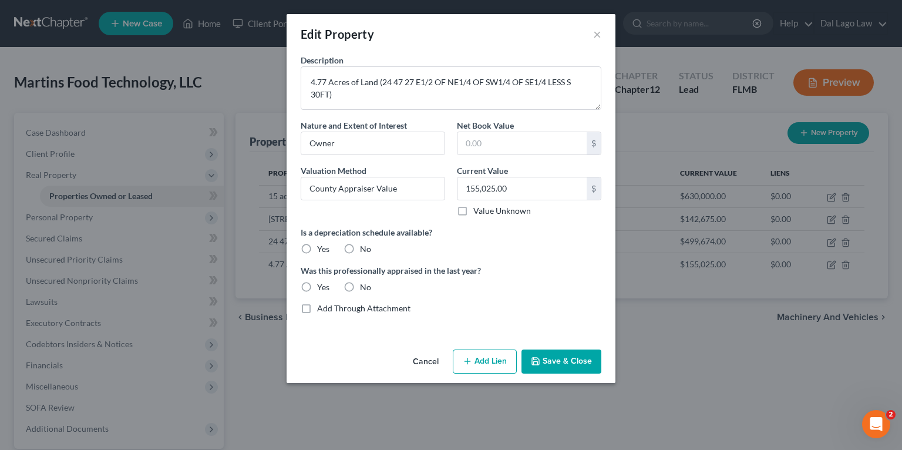
click at [555, 351] on button "Save & Close" at bounding box center [562, 362] width 80 height 25
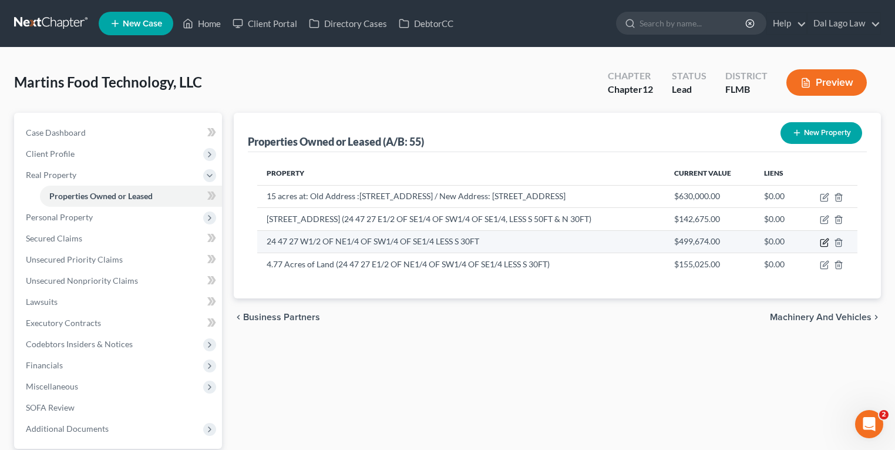
click at [830, 247] on icon "button" at bounding box center [824, 242] width 9 height 9
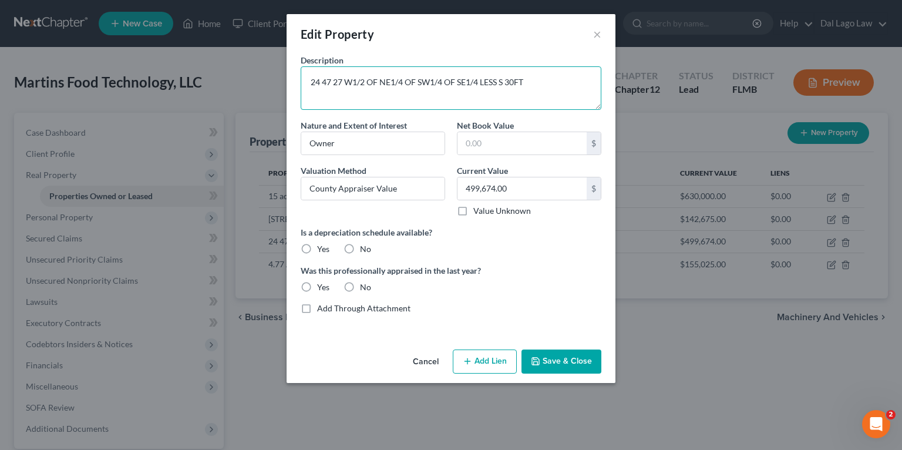
click at [325, 83] on textarea "24 47 27 W1/2 OF NE1/4 OF SW1/4 OF SE1/4 LESS S 30FT" at bounding box center [451, 87] width 301 height 43
type textarea "4.77 Acres of Land (24 47 27 W1/2 OF NE1/4 OF SW1/4 OF SE1/4 LESS S 30FT)"
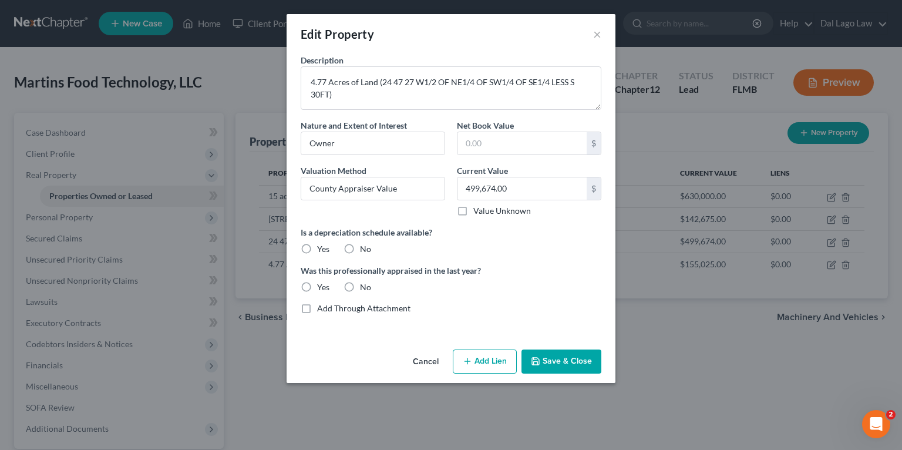
click at [559, 355] on button "Save & Close" at bounding box center [562, 362] width 80 height 25
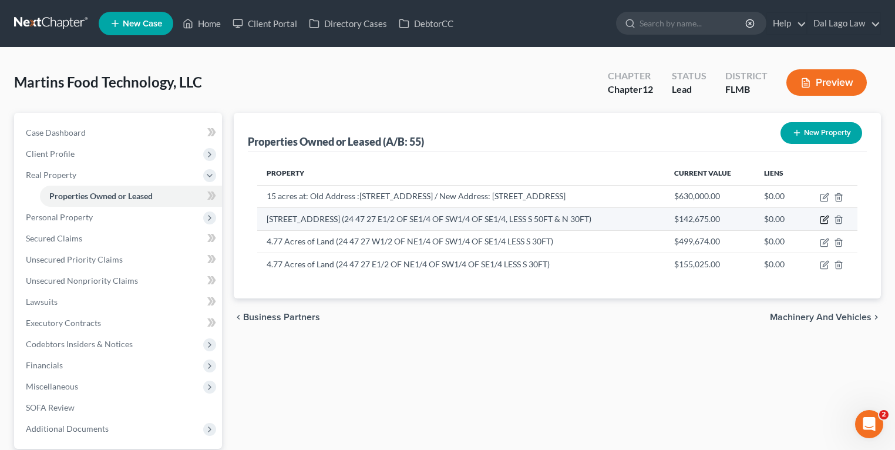
click at [828, 221] on icon "button" at bounding box center [825, 218] width 5 height 5
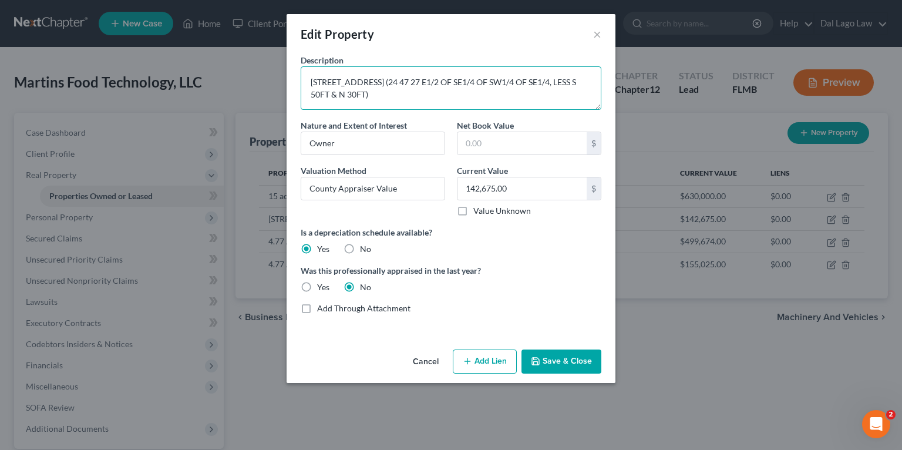
click at [385, 82] on textarea "19757 IMMOKALEE RD, NAPLES 34120 (24 47 27 E1/2 OF SE1/4 OF SW1/4 OF SE1/4, LES…" at bounding box center [451, 87] width 301 height 43
paste textarea "19757 IMMOKALEE RD, NAPLES 34120"
type textarea "4.39 Acres of Land (24 47 27 E1/2 OF SE1/4 OF SW1/4 OF SE1/4, LESS S 50FT & N 3…"
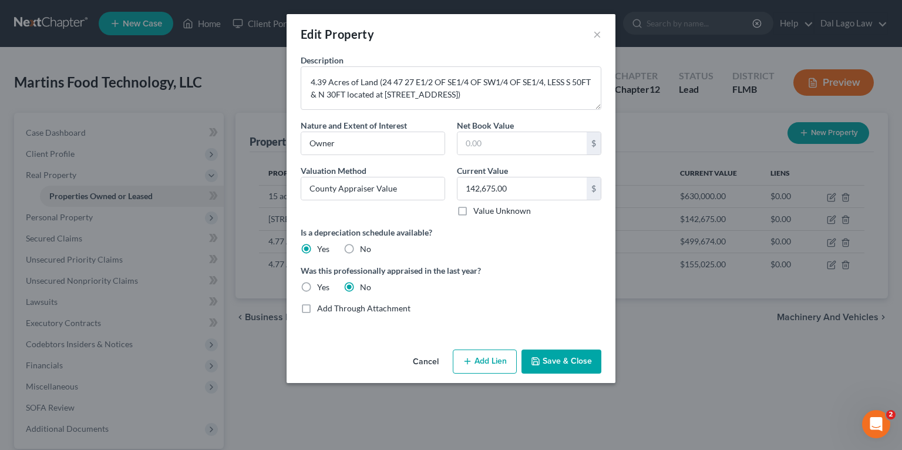
click at [562, 367] on button "Save & Close" at bounding box center [562, 362] width 80 height 25
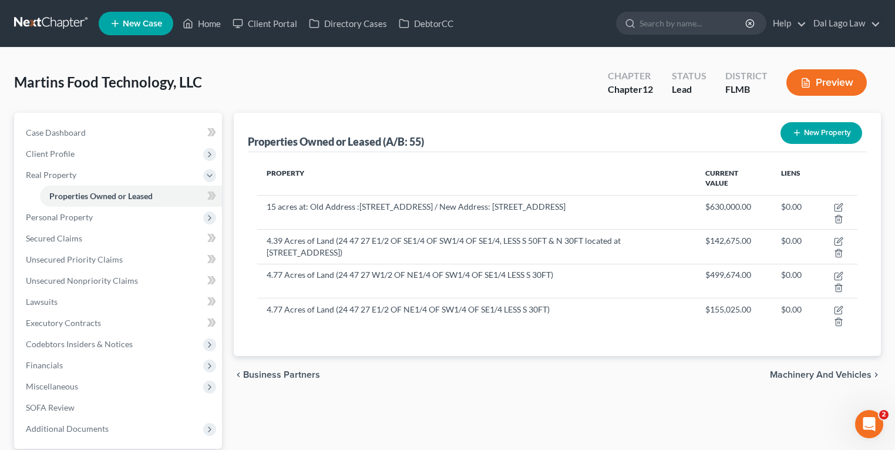
click at [436, 153] on div "Property Current Value Liens 15 acres at: Old Address :7390 Friendship Lane, Na…" at bounding box center [557, 254] width 619 height 204
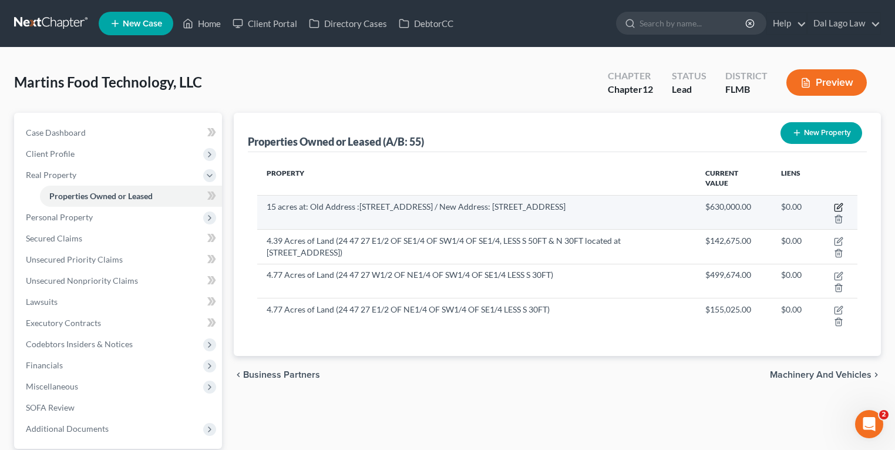
click at [841, 207] on icon "button" at bounding box center [838, 207] width 9 height 9
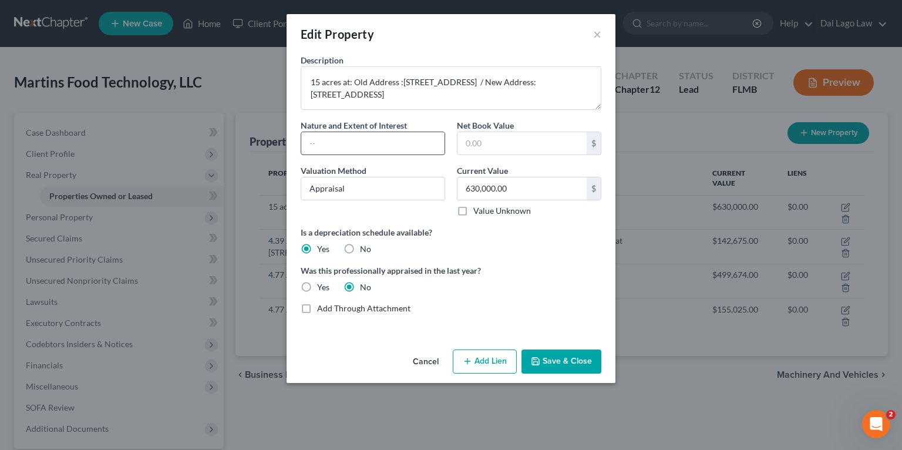
type input "333,375.28"
click at [593, 33] on button "×" at bounding box center [597, 34] width 8 height 14
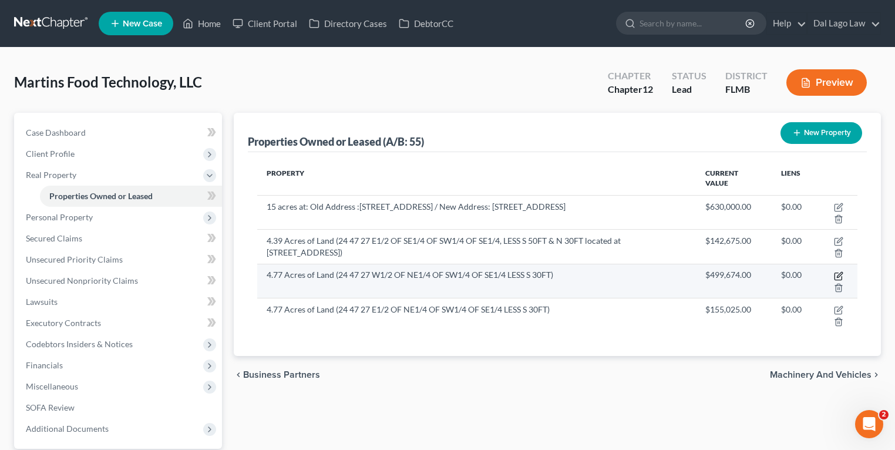
click at [839, 274] on icon "button" at bounding box center [838, 275] width 9 height 9
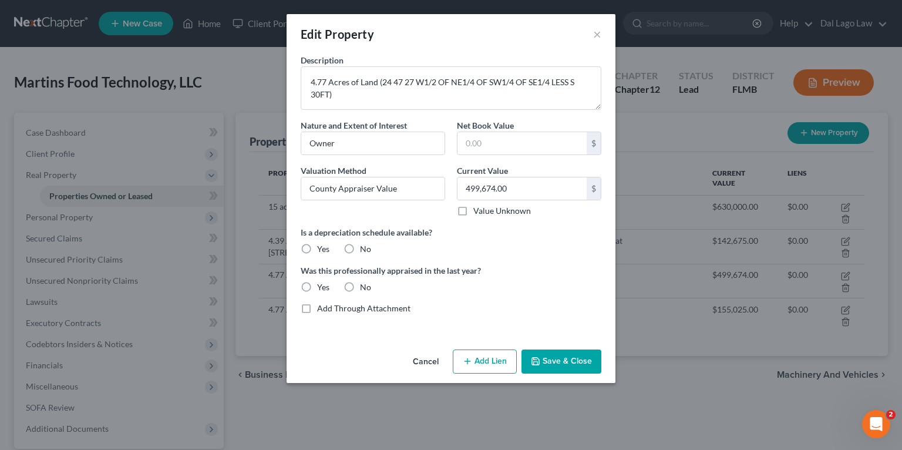
click at [317, 244] on label "Yes" at bounding box center [323, 249] width 12 height 12
click at [322, 244] on input "Yes" at bounding box center [326, 247] width 8 height 8
radio input "true"
click at [365, 291] on label "No" at bounding box center [365, 287] width 11 height 12
click at [365, 289] on input "No" at bounding box center [369, 285] width 8 height 8
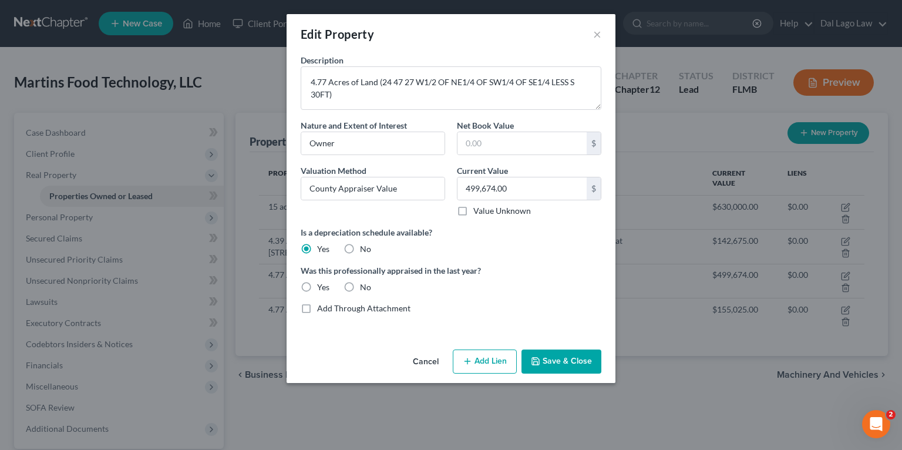
radio input "true"
click at [362, 289] on label "No" at bounding box center [365, 287] width 11 height 12
click at [365, 289] on input "No" at bounding box center [369, 285] width 8 height 8
click at [557, 358] on button "Save & Close" at bounding box center [562, 362] width 80 height 25
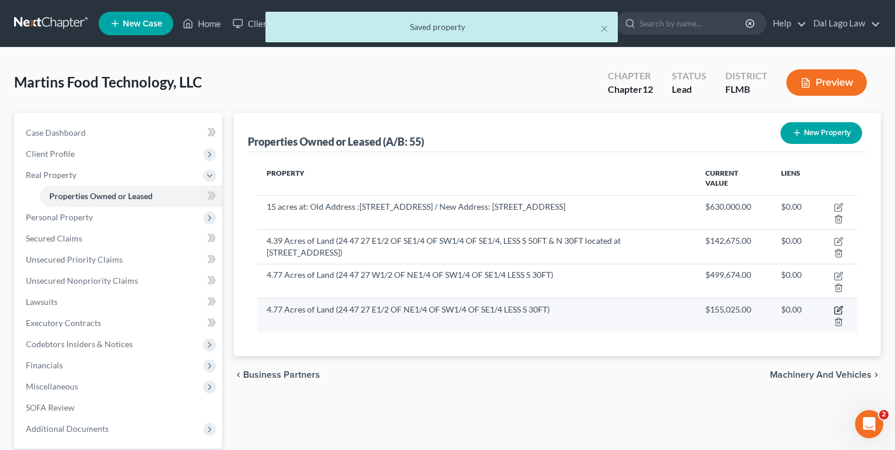
click at [840, 309] on icon "button" at bounding box center [839, 309] width 5 height 5
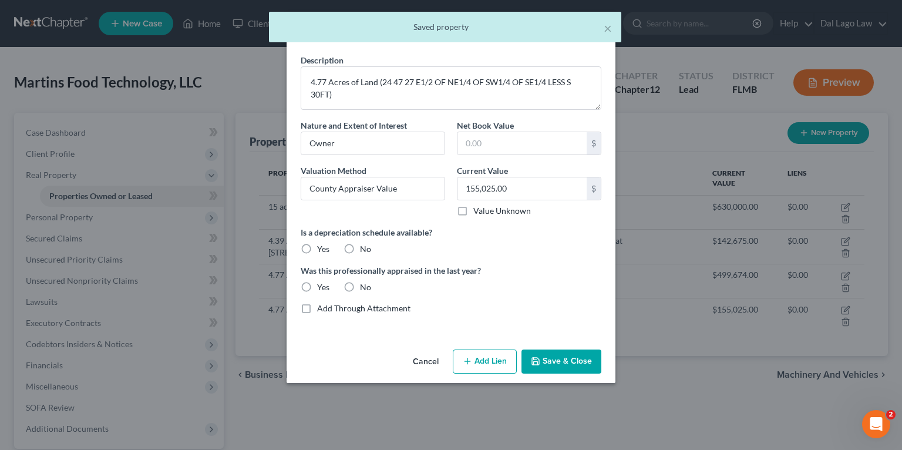
click at [317, 246] on label "Yes" at bounding box center [323, 249] width 12 height 12
click at [322, 246] on input "Yes" at bounding box center [326, 247] width 8 height 8
radio input "true"
click at [360, 287] on label "No" at bounding box center [365, 287] width 11 height 12
click at [365, 287] on input "No" at bounding box center [369, 285] width 8 height 8
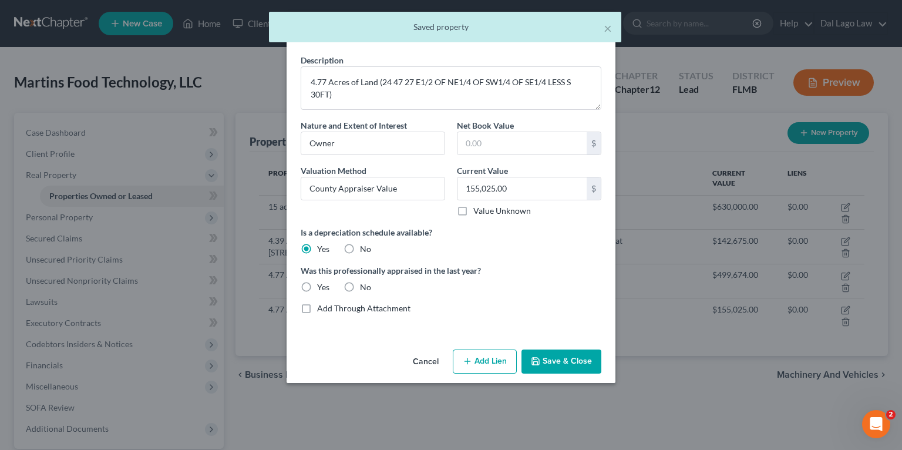
radio input "true"
drag, startPoint x: 564, startPoint y: 358, endPoint x: 577, endPoint y: 362, distance: 14.1
click at [564, 358] on button "Save & Close" at bounding box center [562, 362] width 80 height 25
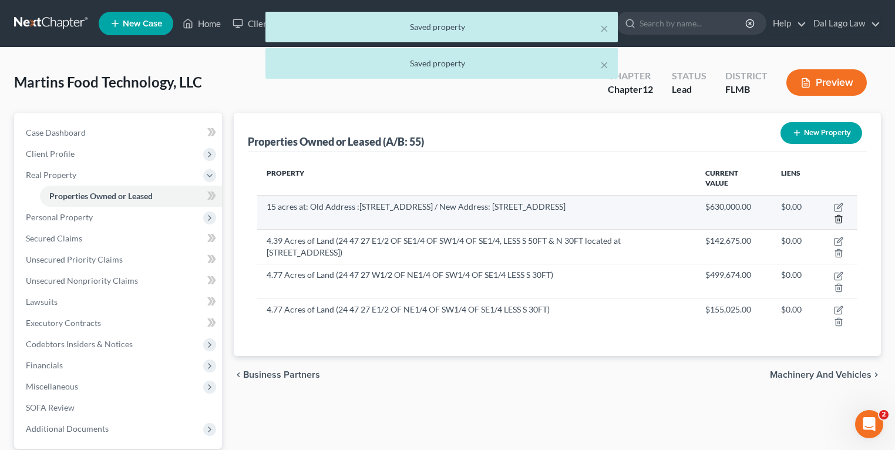
click at [840, 220] on line "button" at bounding box center [840, 220] width 0 height 2
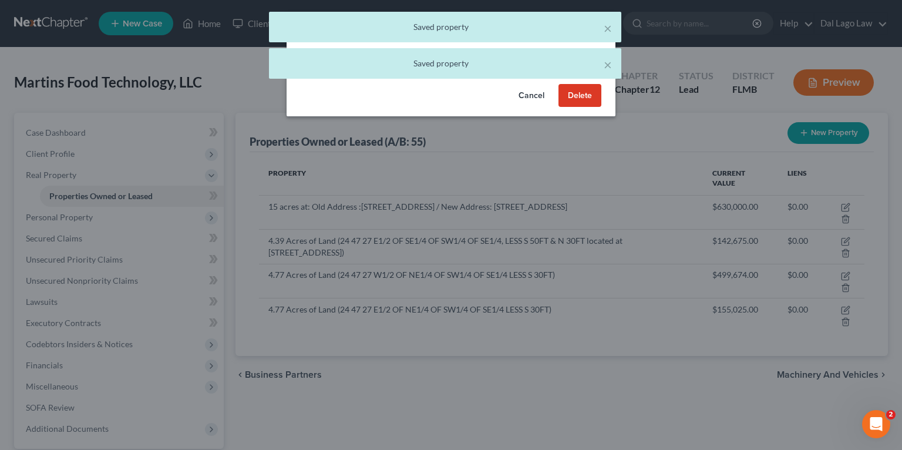
click at [576, 98] on button "Delete" at bounding box center [580, 95] width 43 height 23
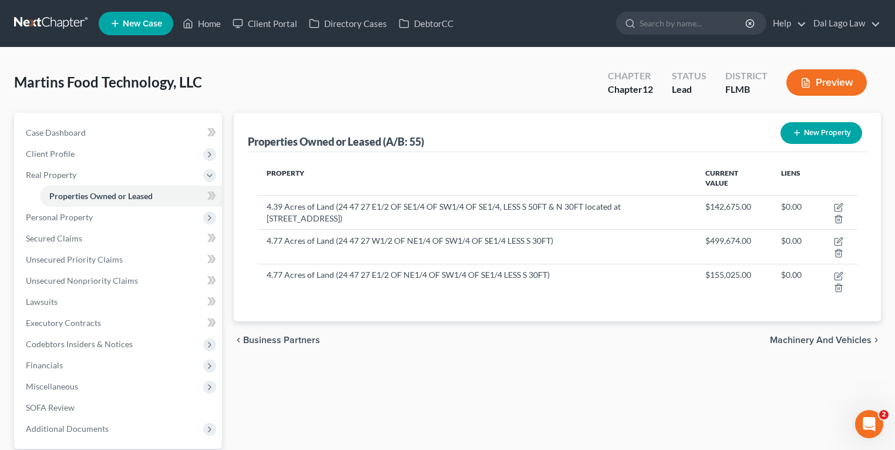
click at [617, 371] on div "Properties Owned or Leased (A/B: 55) New Property Property Current Value Liens …" at bounding box center [557, 315] width 659 height 404
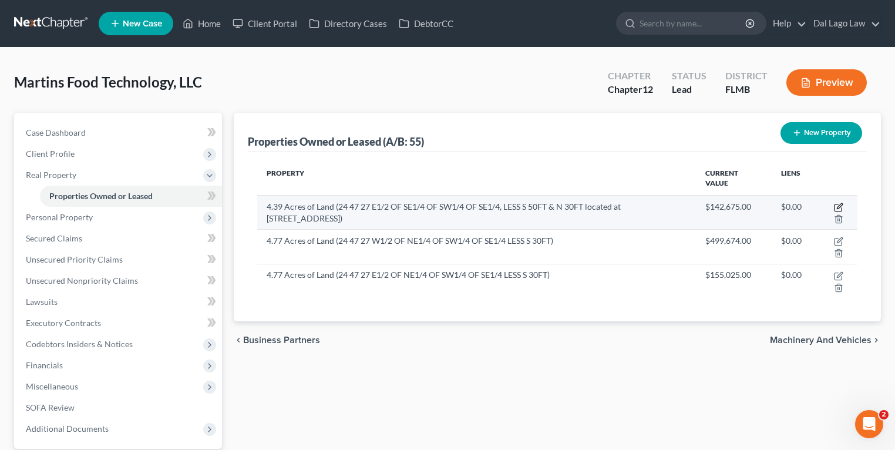
click at [840, 204] on icon "button" at bounding box center [838, 207] width 9 height 9
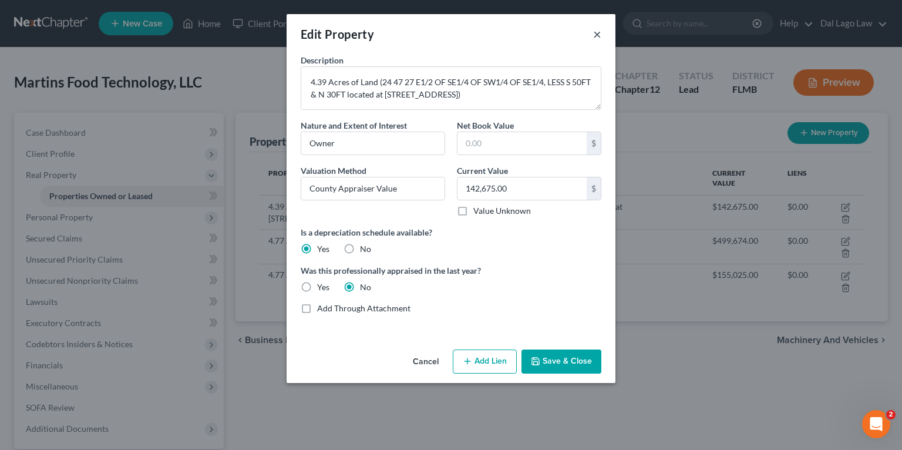
click at [597, 34] on button "×" at bounding box center [597, 34] width 8 height 14
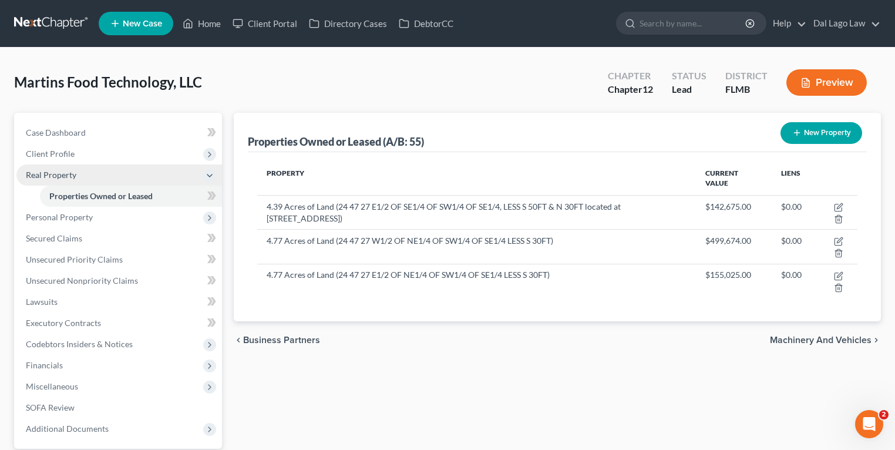
click at [73, 179] on span "Real Property" at bounding box center [51, 175] width 51 height 10
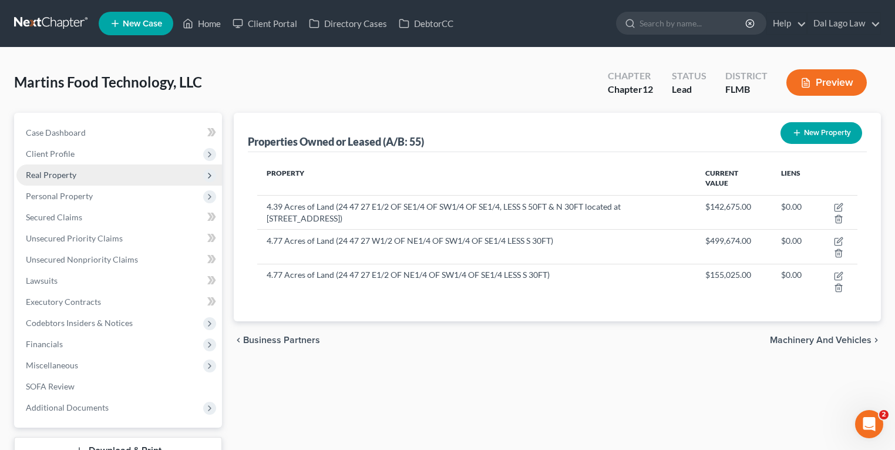
click at [73, 179] on span "Real Property" at bounding box center [51, 175] width 51 height 10
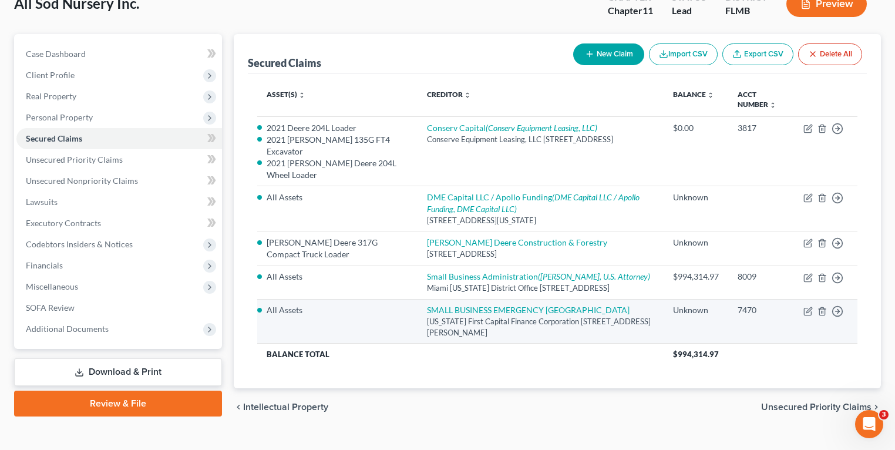
scroll to position [62, 0]
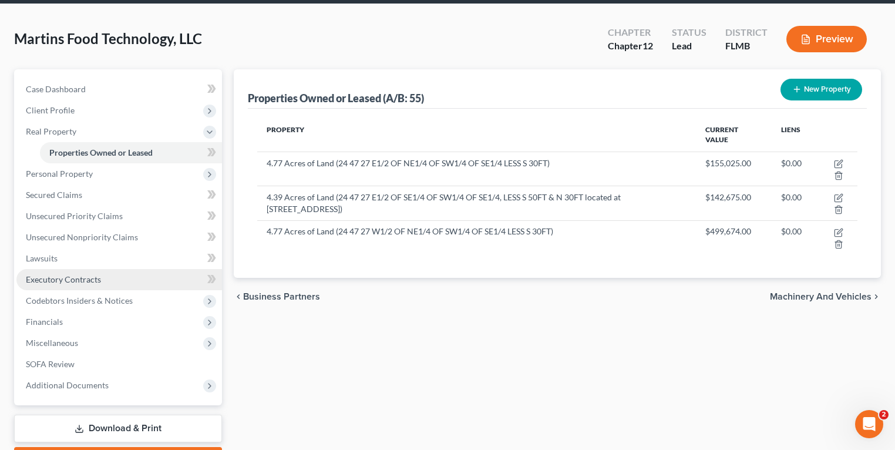
scroll to position [94, 0]
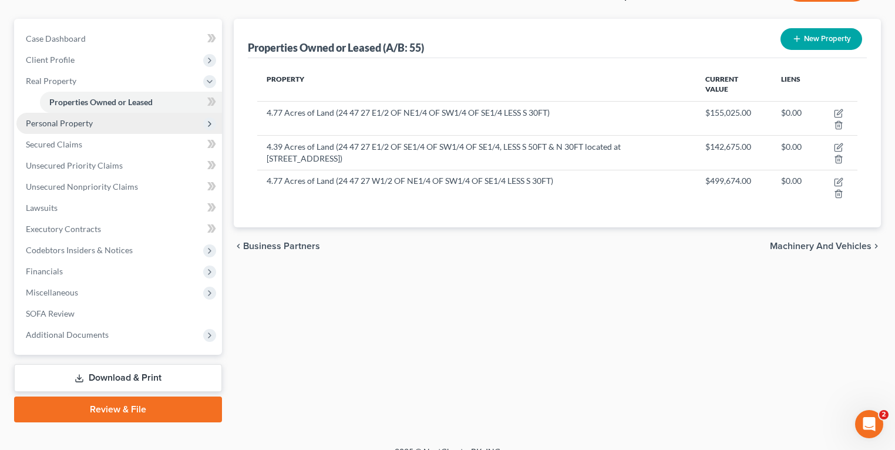
click at [87, 126] on span "Personal Property" at bounding box center [59, 123] width 67 height 10
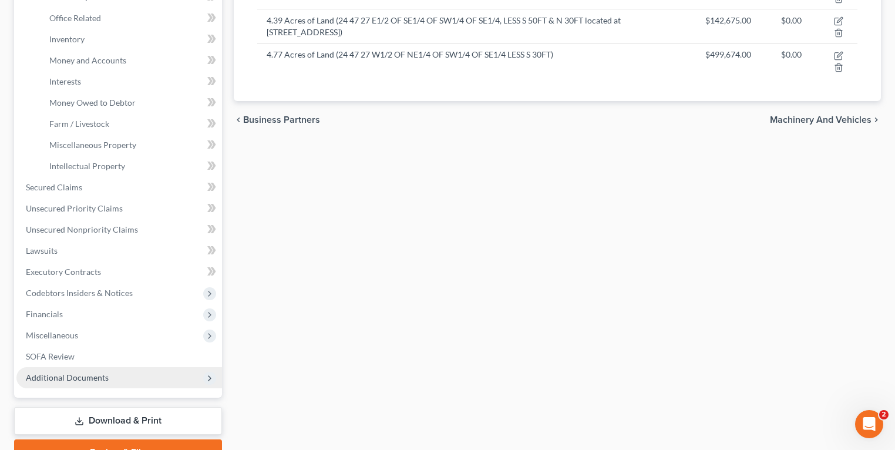
scroll to position [280, 0]
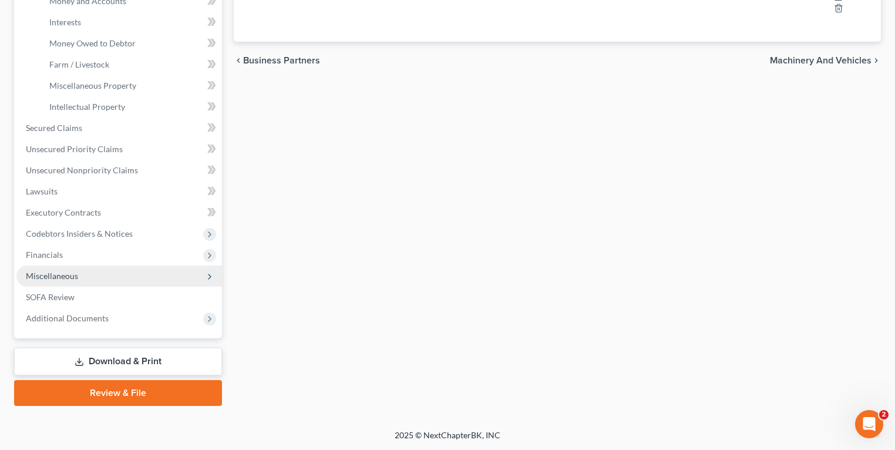
click at [85, 273] on span "Miscellaneous" at bounding box center [119, 276] width 206 height 21
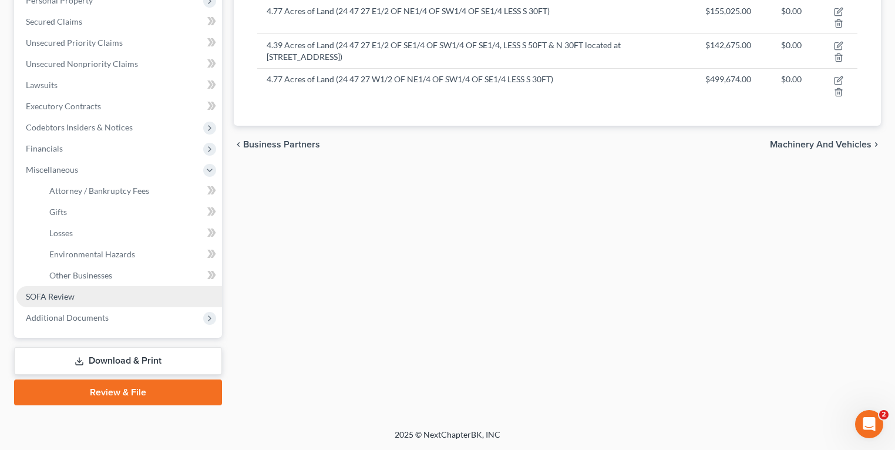
scroll to position [195, 0]
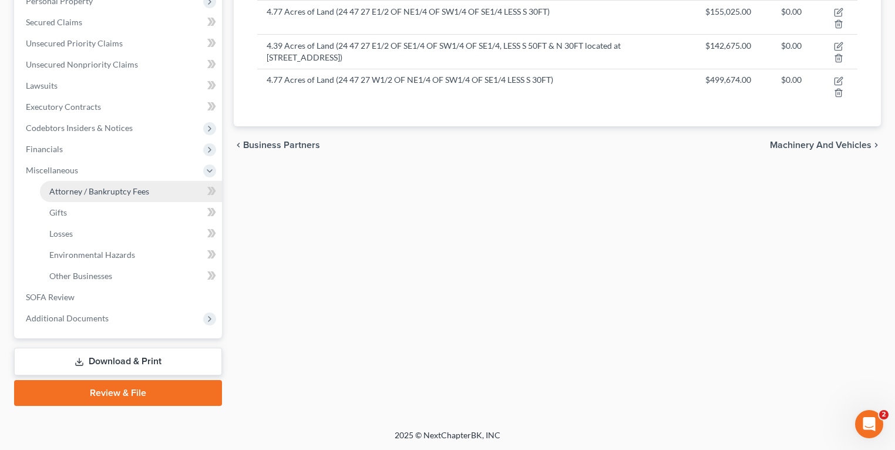
click at [98, 188] on span "Attorney / Bankruptcy Fees" at bounding box center [99, 191] width 100 height 10
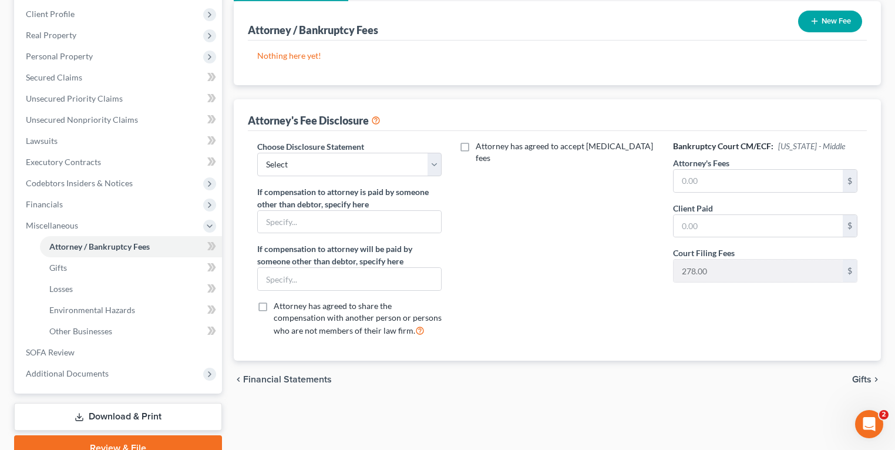
scroll to position [141, 0]
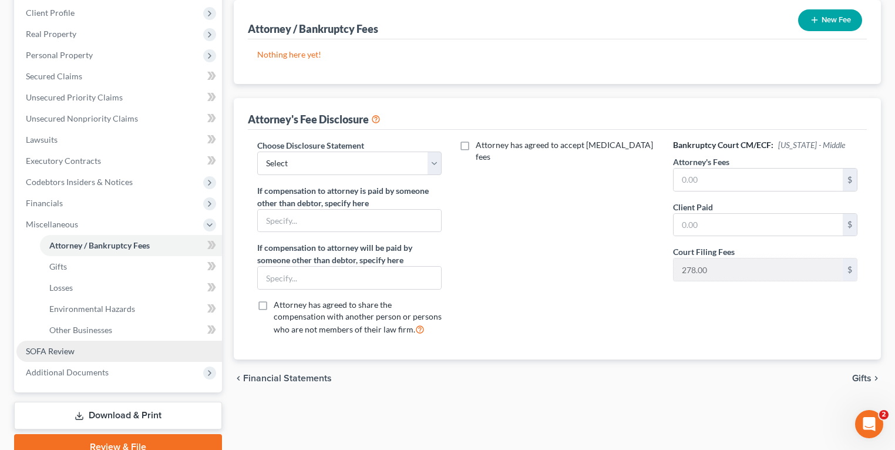
click at [90, 352] on link "SOFA Review" at bounding box center [119, 351] width 206 height 21
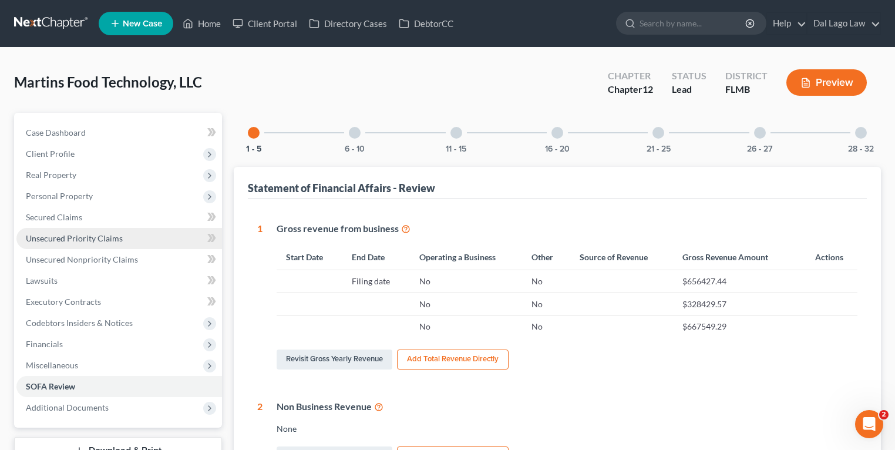
click at [68, 233] on span "Unsecured Priority Claims" at bounding box center [74, 238] width 97 height 10
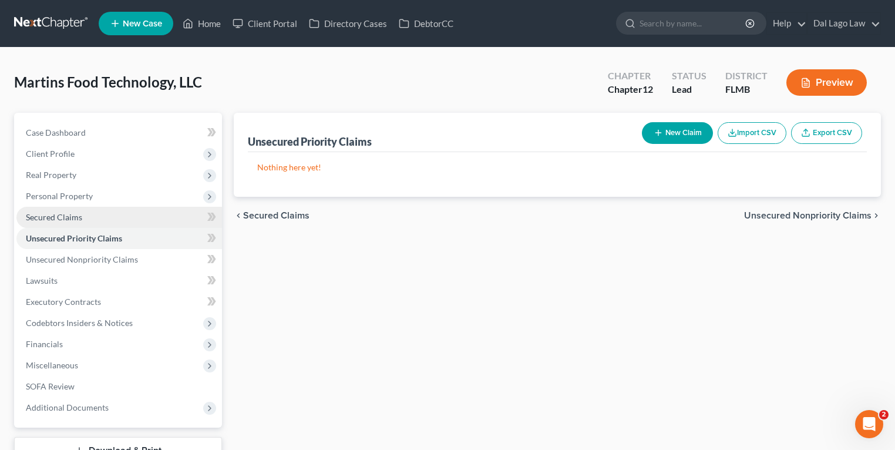
click at [97, 223] on link "Secured Claims" at bounding box center [119, 217] width 206 height 21
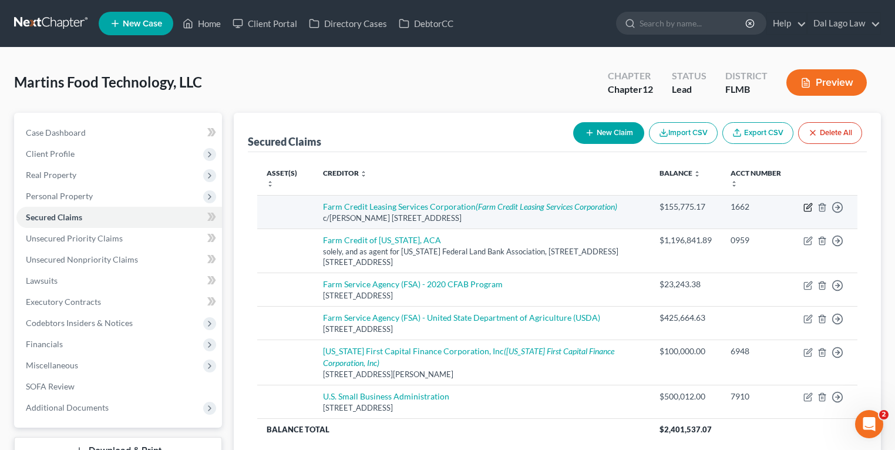
click at [808, 203] on icon "button" at bounding box center [808, 207] width 9 height 9
select select "24"
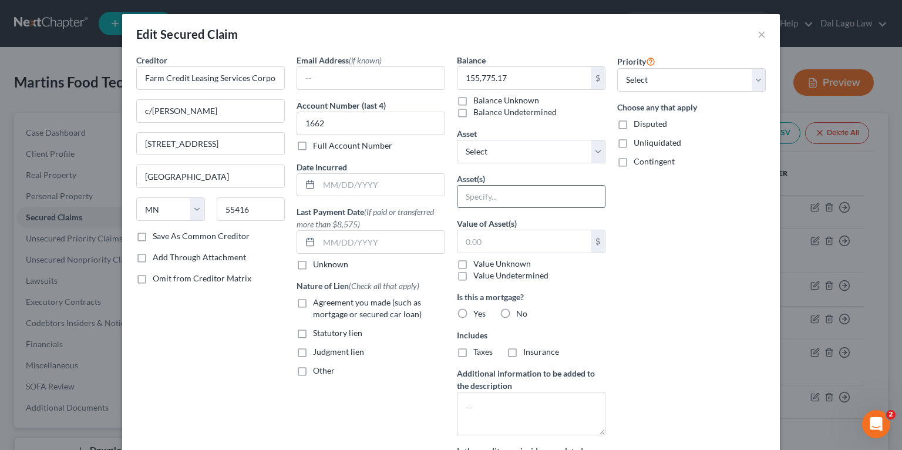
click at [519, 190] on input "text" at bounding box center [531, 197] width 147 height 22
click at [525, 149] on select "Select Other Multiple Assets Fogger - $3000.0 Farm Loader - $1500.0 Rotary Till…" at bounding box center [531, 151] width 149 height 23
select select "1"
click at [457, 140] on select "Select Other Multiple Assets Fogger - $3000.0 Farm Loader - $1500.0 Rotary Till…" at bounding box center [531, 151] width 149 height 23
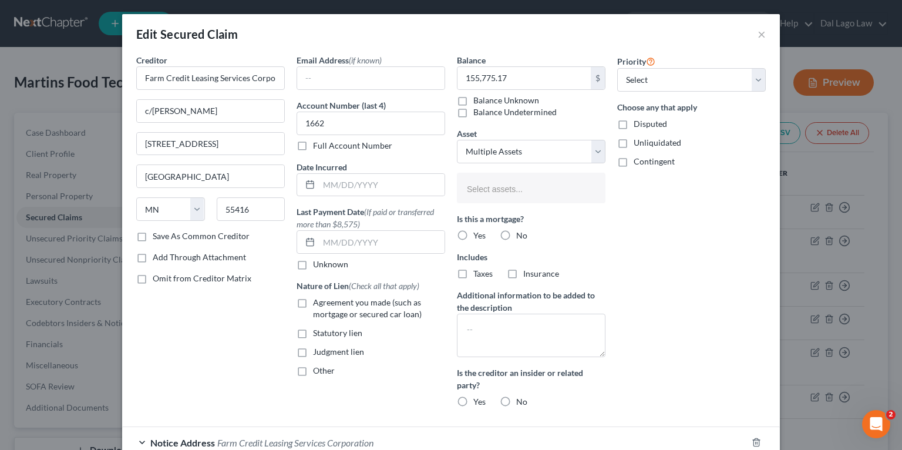
click at [519, 179] on li "Select assets..." at bounding box center [530, 188] width 142 height 23
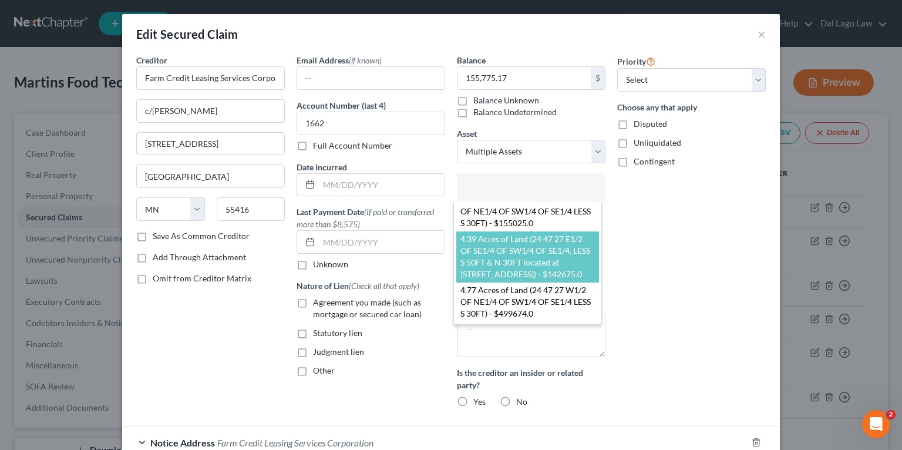
scroll to position [620, 0]
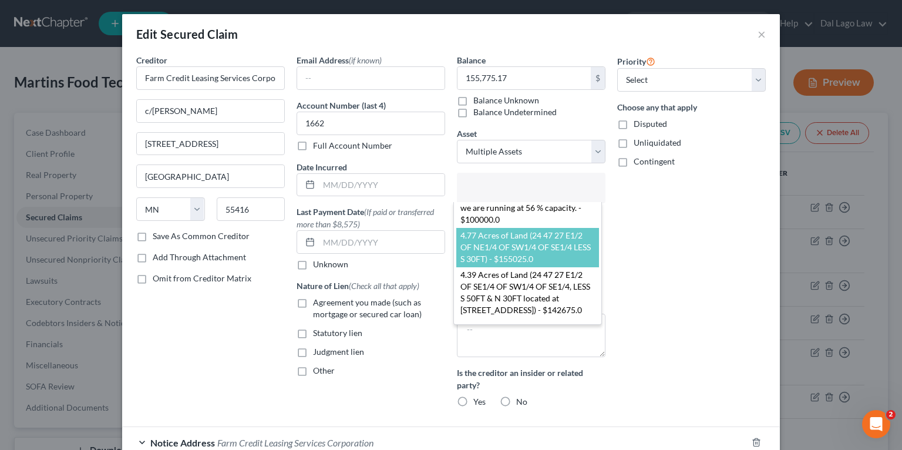
select select "2856845"
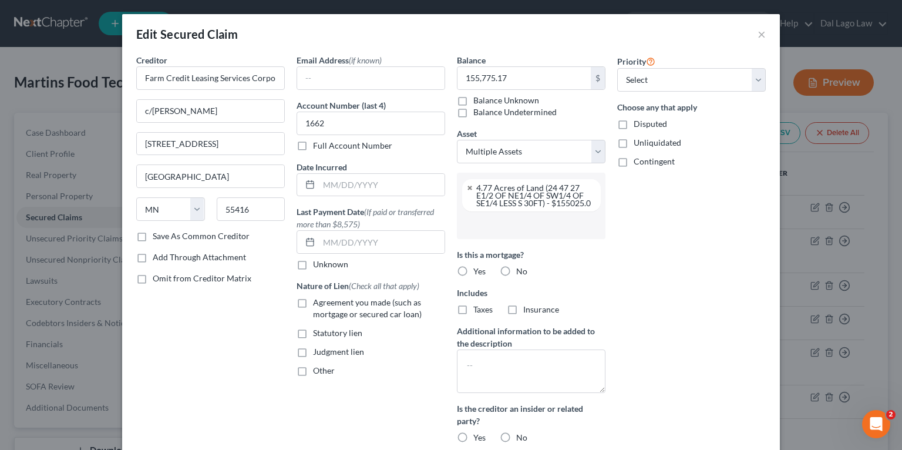
scroll to position [293, 0]
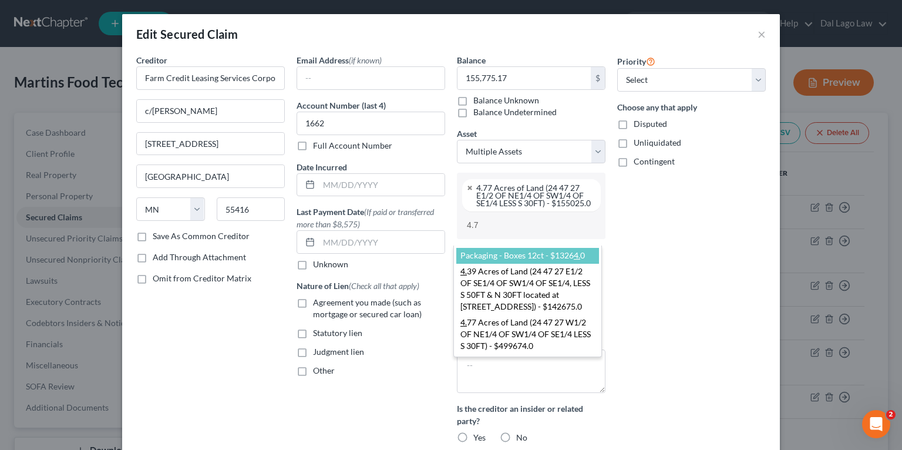
type input "4.77"
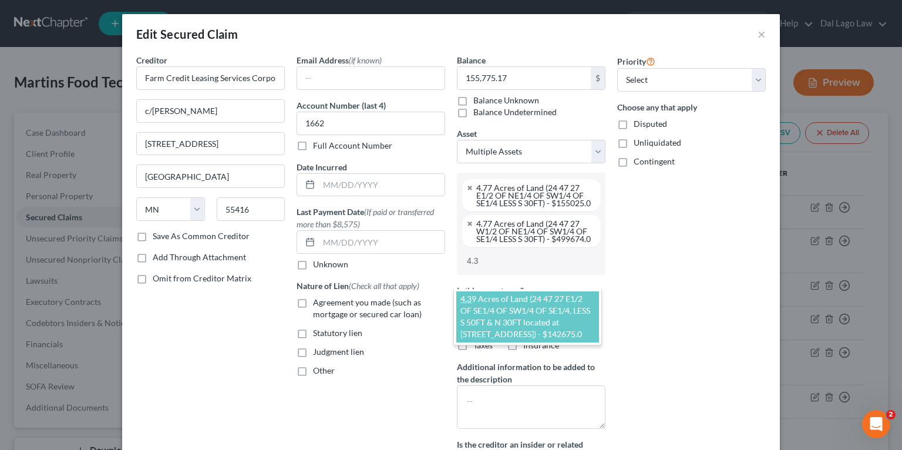
type input "4.39"
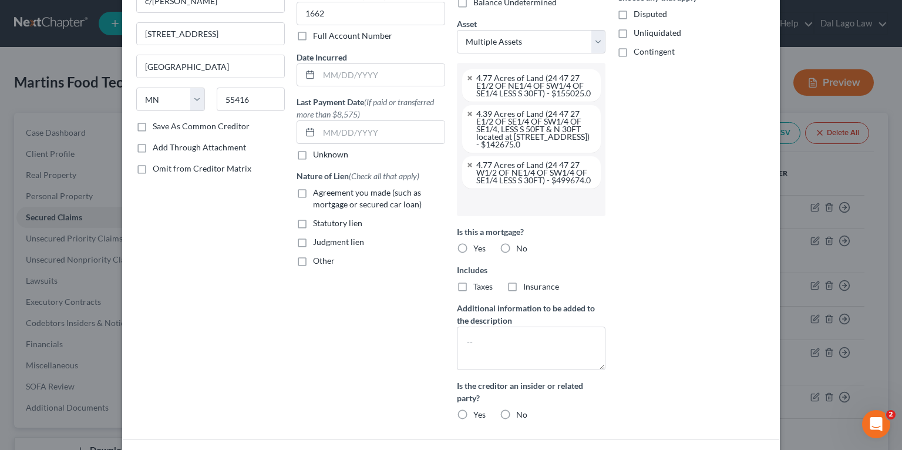
scroll to position [141, 0]
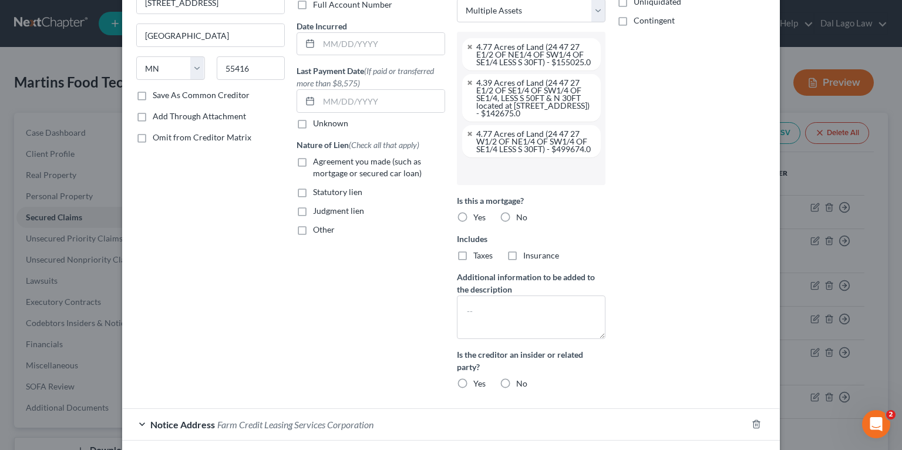
click at [474, 223] on label "Yes" at bounding box center [480, 217] width 12 height 12
click at [478, 219] on input "Yes" at bounding box center [482, 215] width 8 height 8
radio input "true"
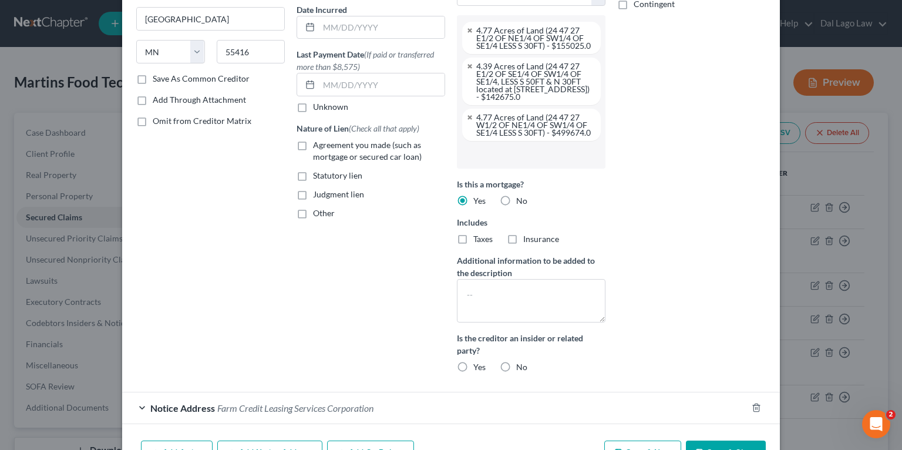
scroll to position [110, 0]
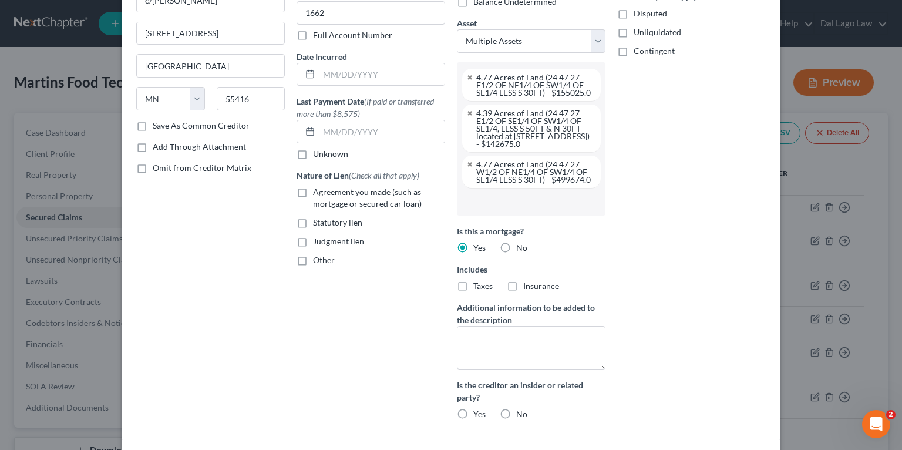
click at [313, 261] on label "Other" at bounding box center [324, 260] width 22 height 12
click at [318, 261] on input "Other" at bounding box center [322, 258] width 8 height 8
checkbox input "true"
click at [336, 288] on input "text" at bounding box center [370, 287] width 147 height 22
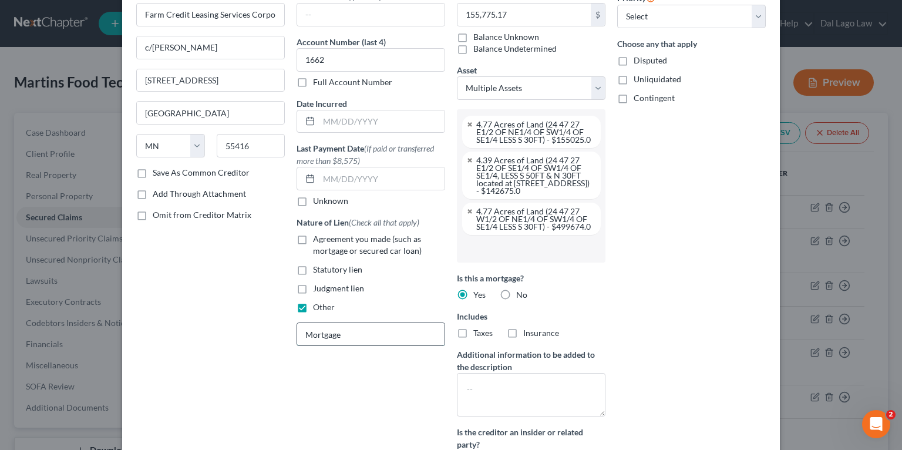
scroll to position [0, 0]
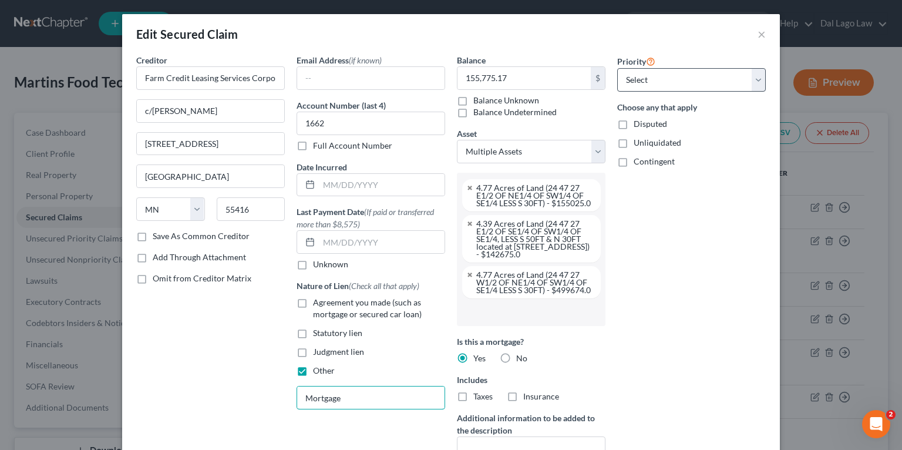
type input "Mortgage"
click at [671, 78] on select "Select 1st 2nd 3rd 4th 5th 6th 7th 8th 9th 10th 11th 12th 13th 14th 15th 16th 1…" at bounding box center [691, 79] width 149 height 23
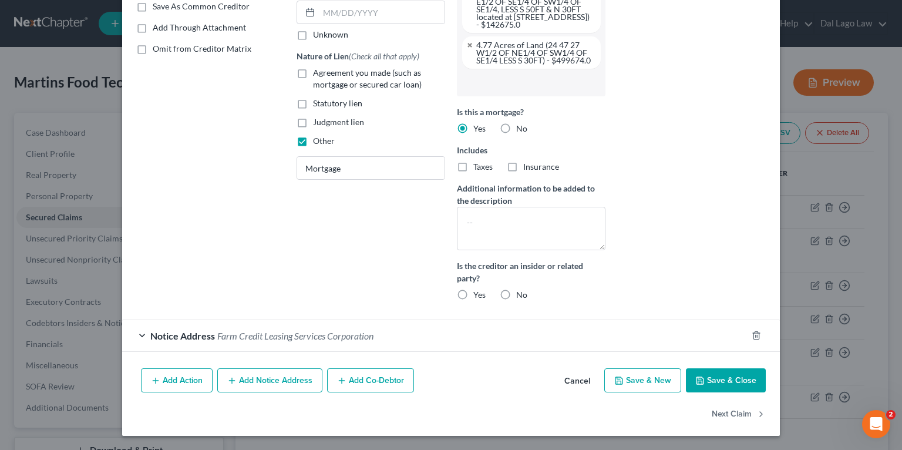
click at [516, 298] on label "No" at bounding box center [521, 295] width 11 height 12
click at [521, 297] on input "No" at bounding box center [525, 293] width 8 height 8
radio input "true"
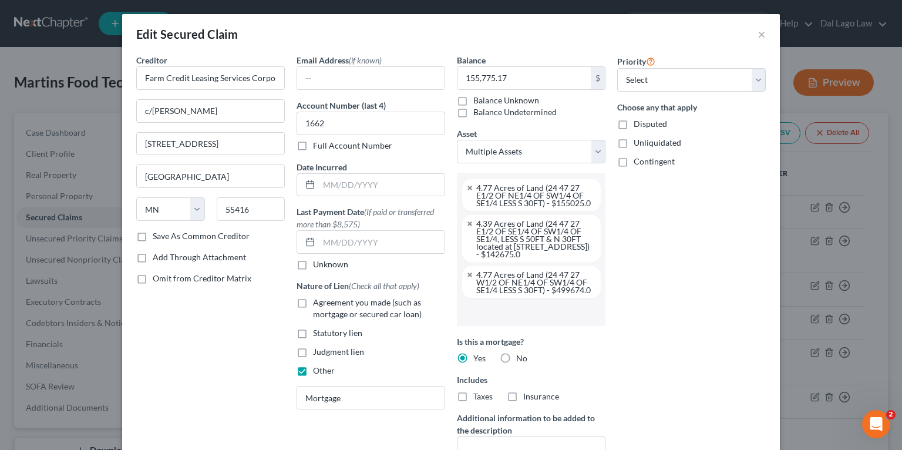
scroll to position [0, 0]
click at [551, 321] on input "text" at bounding box center [530, 312] width 132 height 18
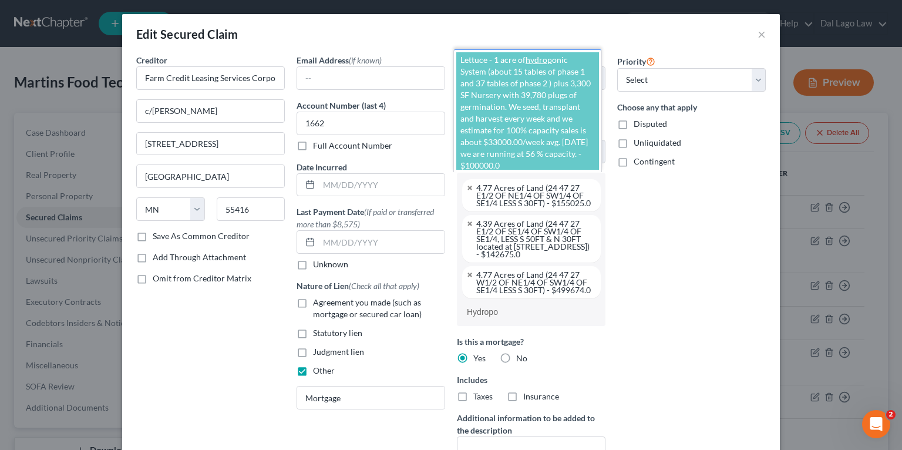
type input "Hydropon"
select select "2856479"
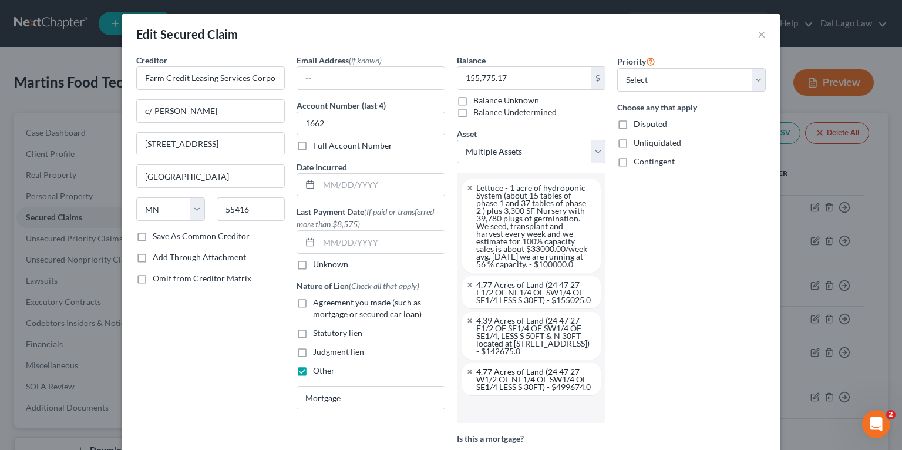
type input "="
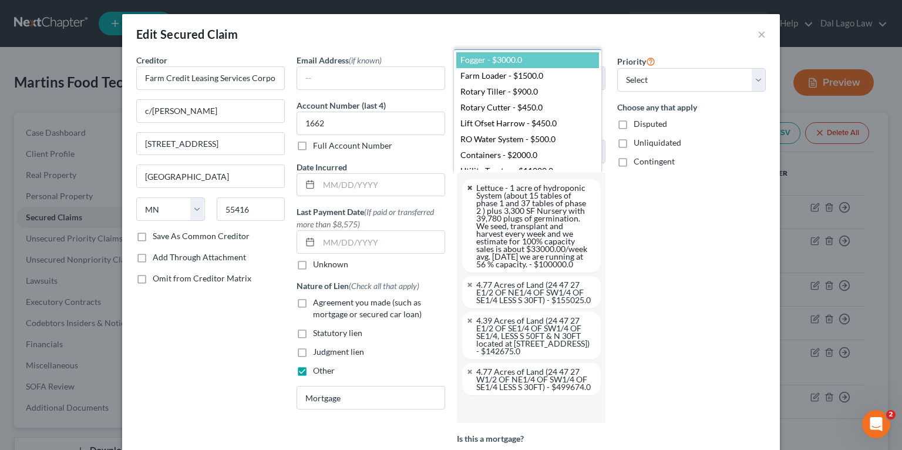
click at [464, 186] on body "Home New Case Client Portal Directory Cases DebtorCC Dal Lago Law [EMAIL_ADDRES…" at bounding box center [451, 273] width 902 height 546
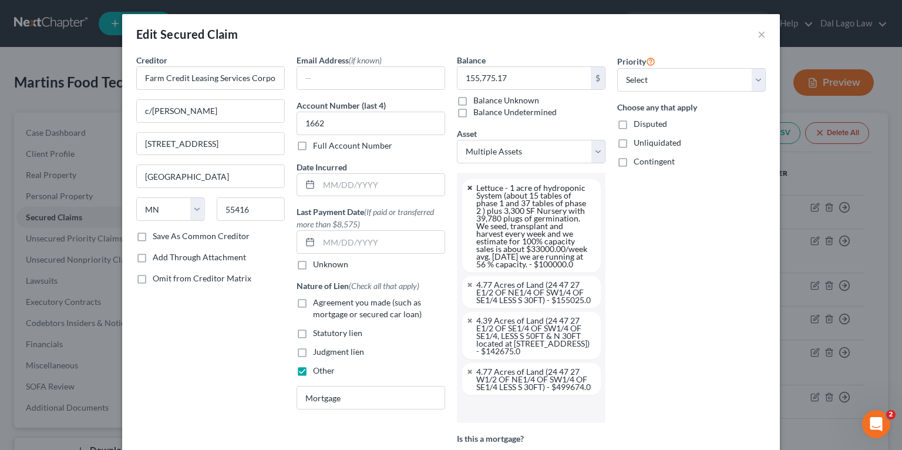
click at [467, 186] on link at bounding box center [470, 188] width 7 height 8
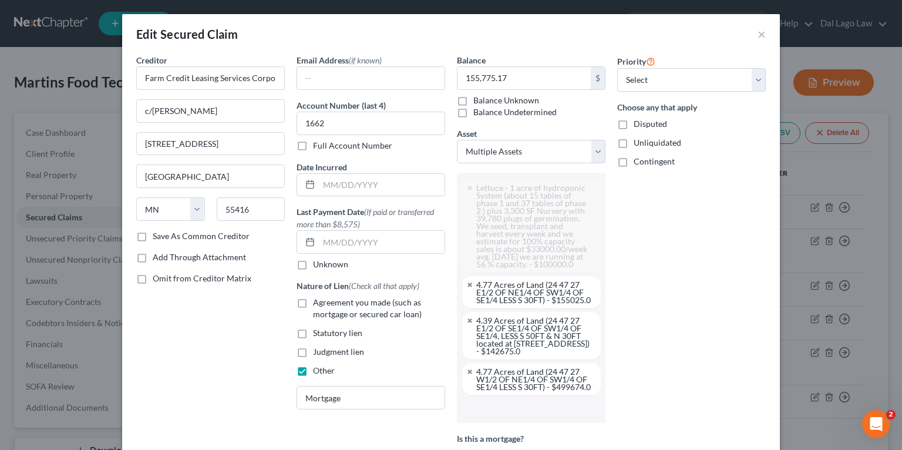
select select "2856845"
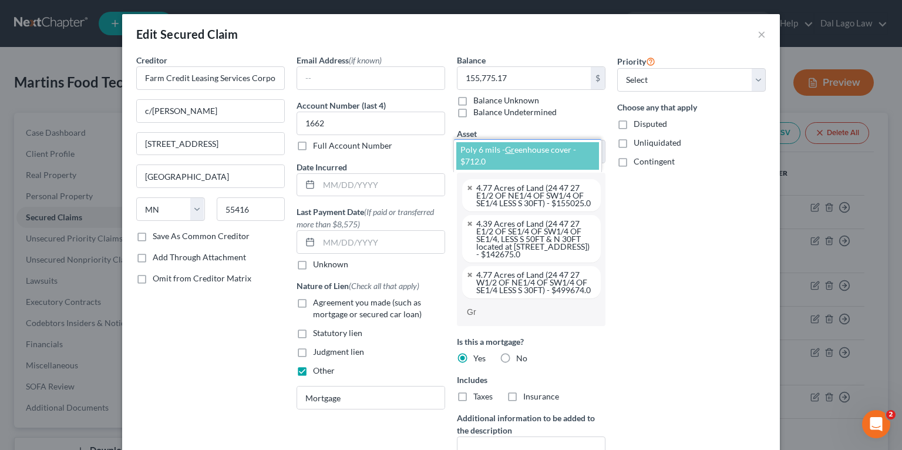
type input "G"
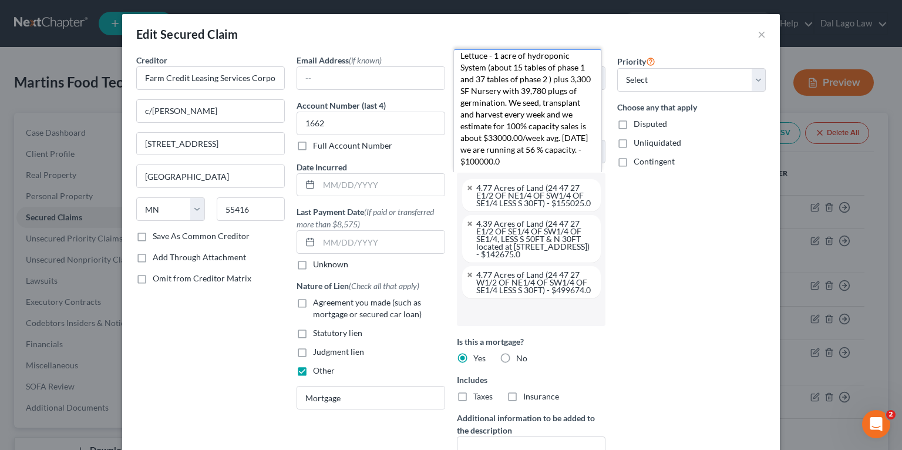
scroll to position [522, 0]
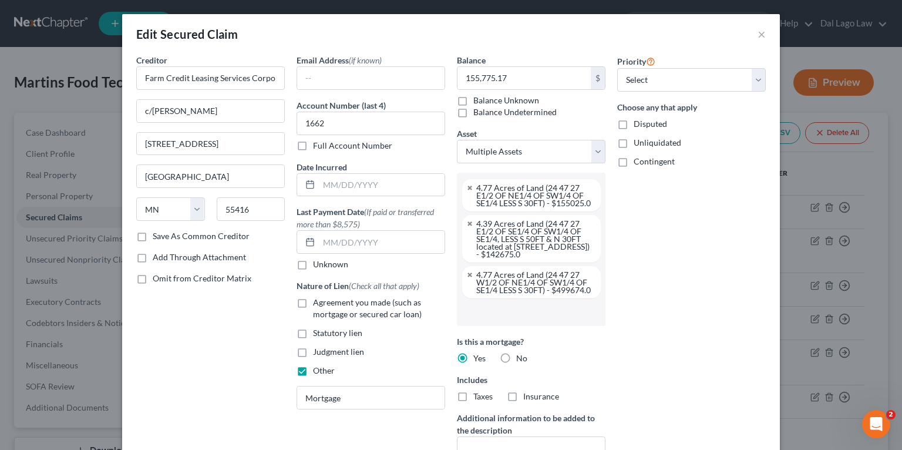
drag, startPoint x: 680, startPoint y: 304, endPoint x: 662, endPoint y: 340, distance: 40.5
click at [680, 303] on body "Home New Case Client Portal Directory Cases DebtorCC Dal Lago Law [EMAIL_ADDRES…" at bounding box center [451, 273] width 902 height 546
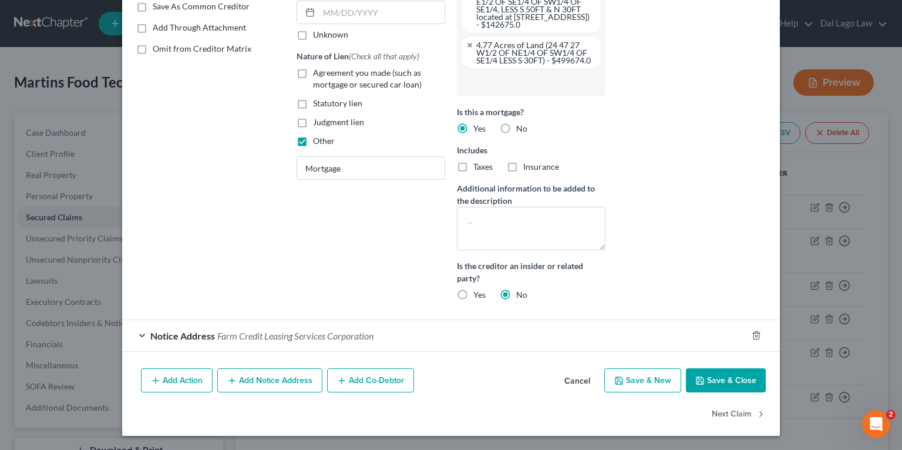
click at [707, 393] on button "Save & Close" at bounding box center [726, 380] width 80 height 25
select select
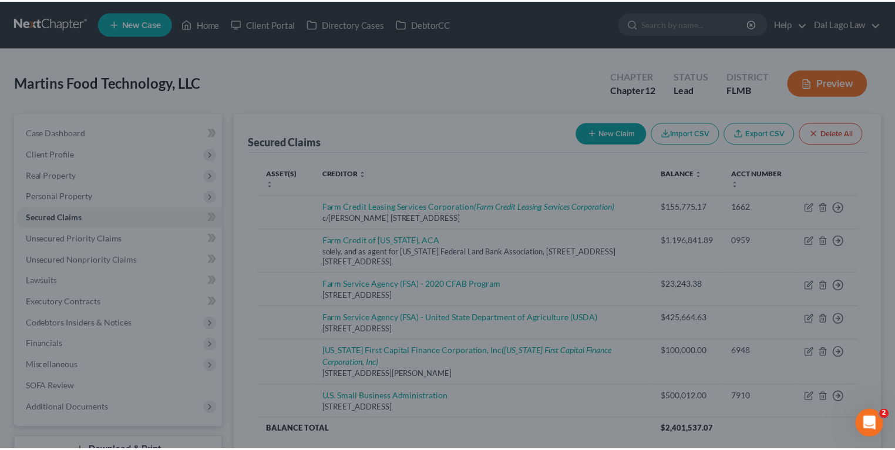
scroll to position [108, 0]
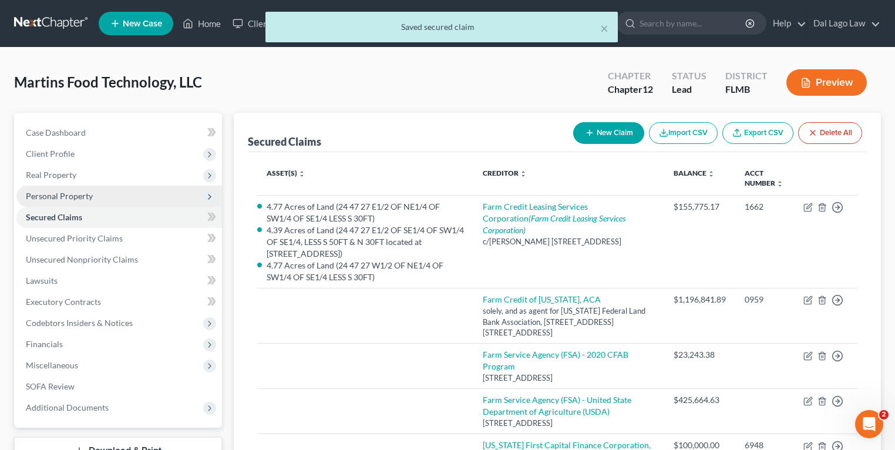
click at [86, 195] on span "Personal Property" at bounding box center [59, 196] width 67 height 10
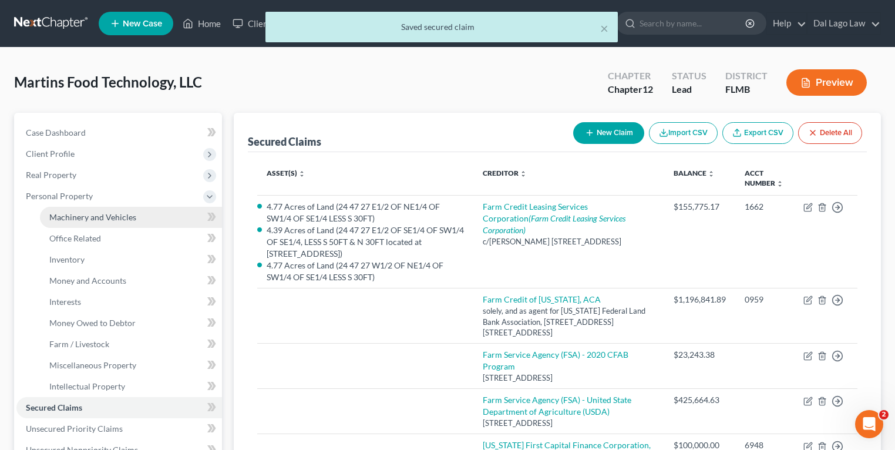
click at [100, 214] on span "Machinery and Vehicles" at bounding box center [92, 217] width 87 height 10
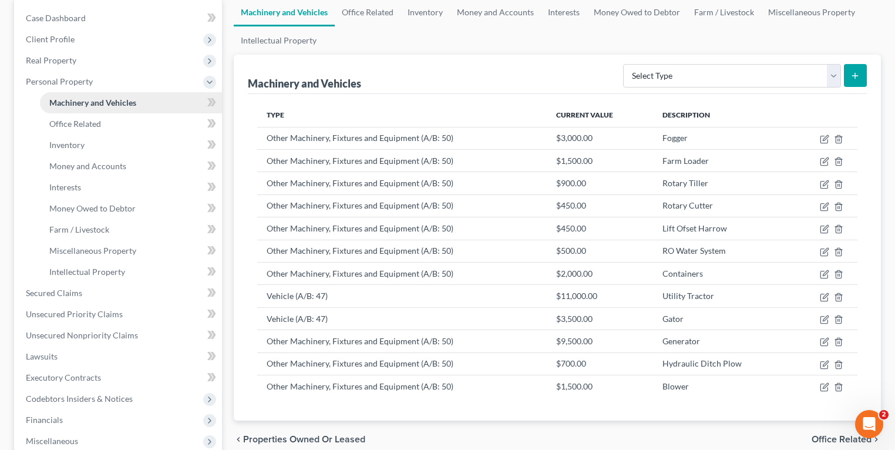
scroll to position [94, 0]
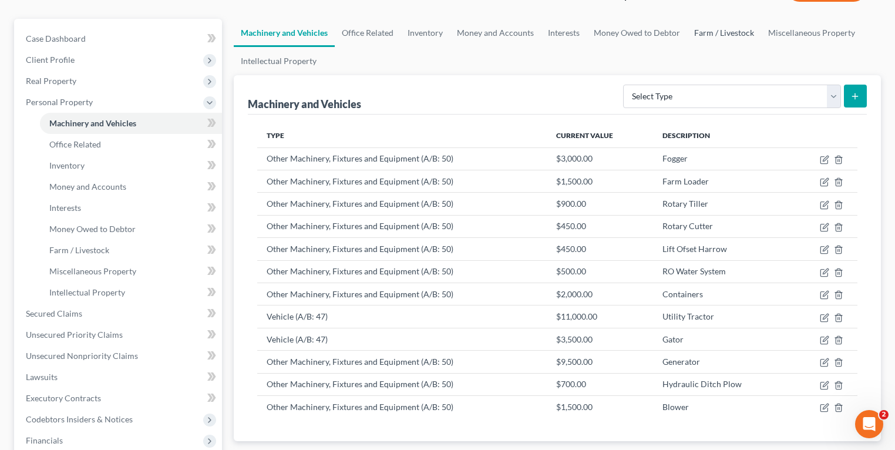
click at [723, 32] on link "Farm / Livestock" at bounding box center [724, 33] width 74 height 28
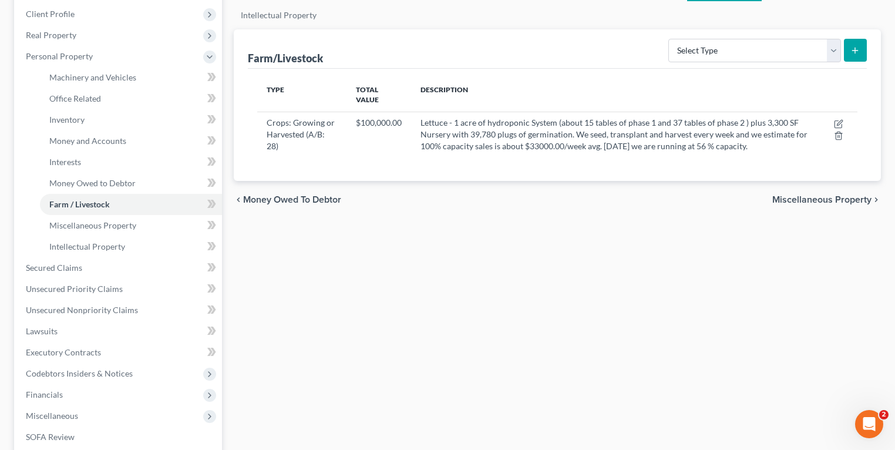
scroll to position [141, 0]
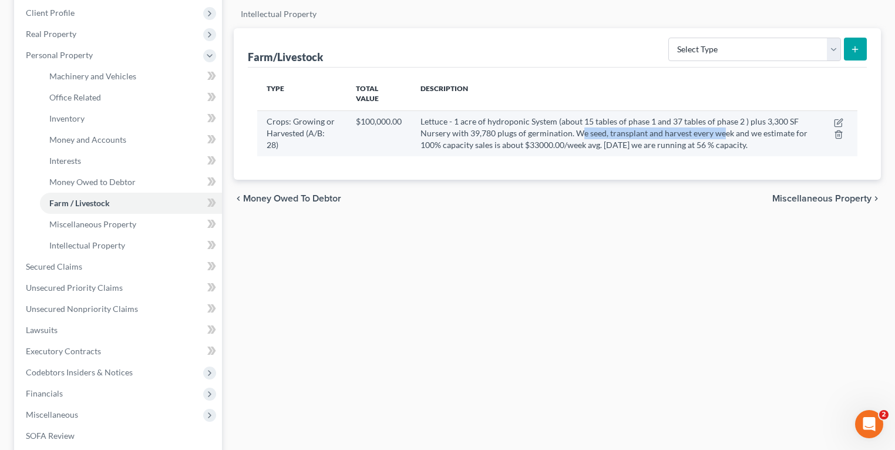
drag, startPoint x: 578, startPoint y: 119, endPoint x: 721, endPoint y: 119, distance: 142.8
click at [721, 119] on span "Lettuce - 1 acre of hydroponic System (about 15 tables of phase 1 and 37 tables…" at bounding box center [614, 132] width 387 height 33
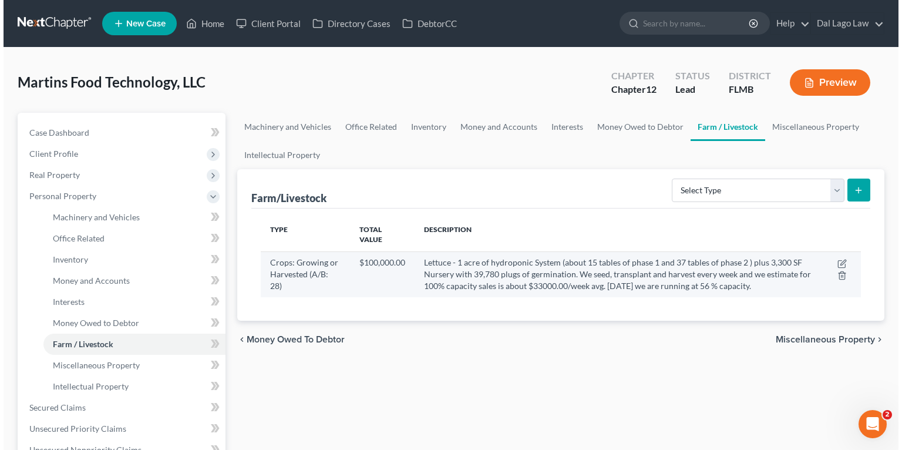
scroll to position [0, 0]
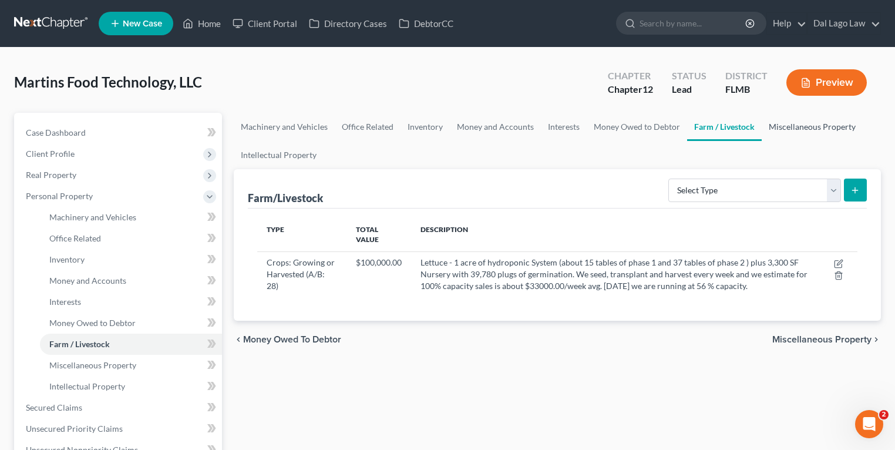
click at [804, 126] on link "Miscellaneous Property" at bounding box center [812, 127] width 101 height 28
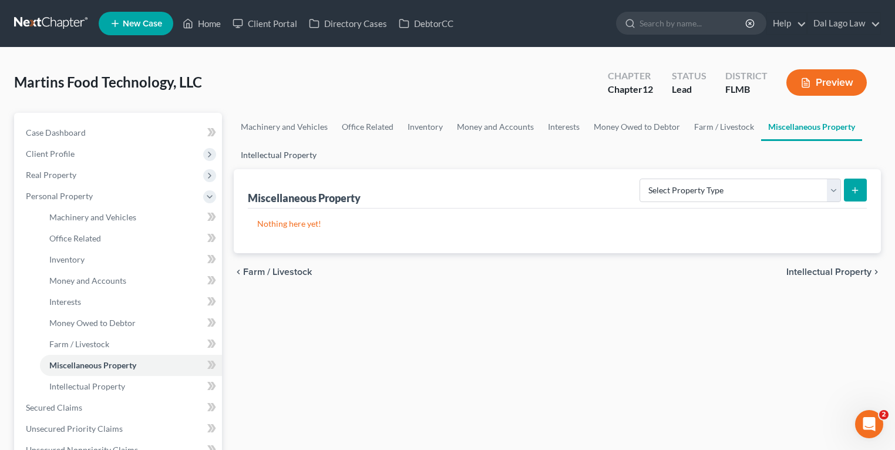
click at [278, 150] on link "Intellectual Property" at bounding box center [279, 155] width 90 height 28
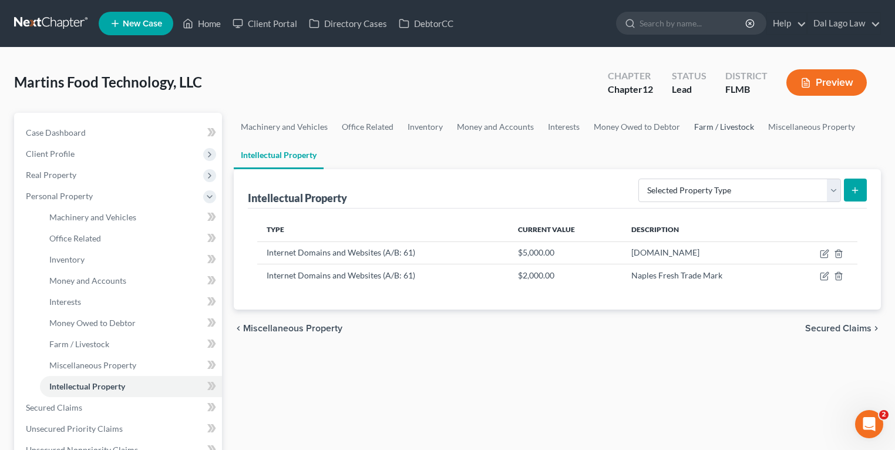
click at [727, 125] on link "Farm / Livestock" at bounding box center [724, 127] width 74 height 28
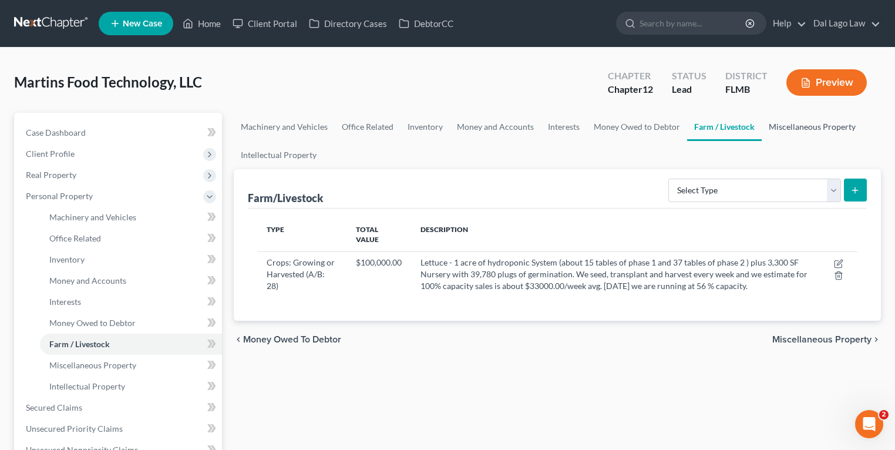
click at [794, 128] on link "Miscellaneous Property" at bounding box center [812, 127] width 101 height 28
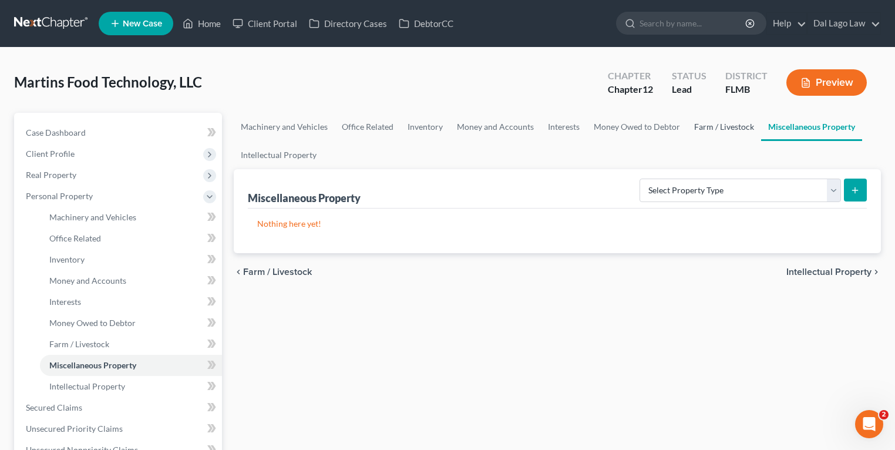
click at [711, 123] on link "Farm / Livestock" at bounding box center [724, 127] width 74 height 28
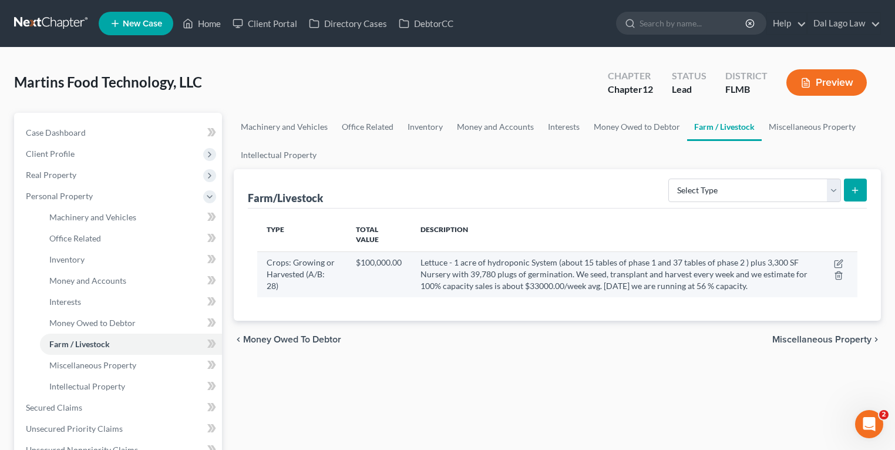
click at [834, 251] on td at bounding box center [839, 274] width 38 height 46
click at [835, 259] on icon "button" at bounding box center [838, 263] width 9 height 9
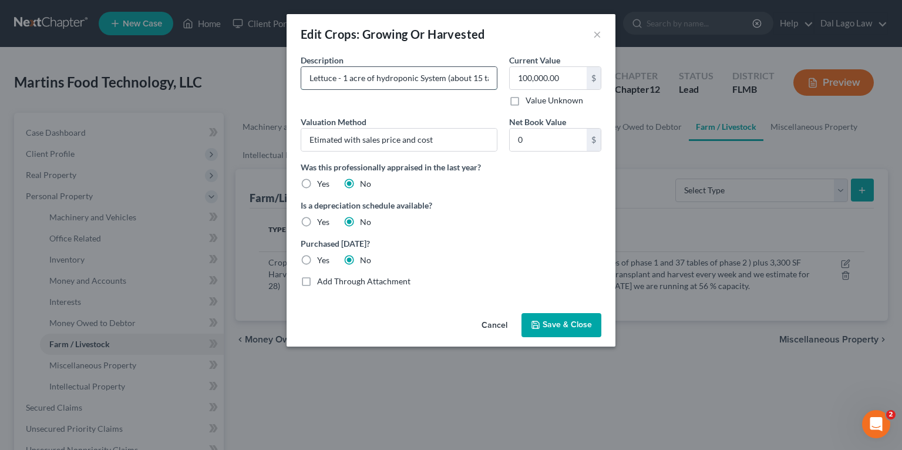
click at [356, 78] on input "Lettuce - 1 acre of hydroponic System (about 15 tables of phase 1 and 37 tables…" at bounding box center [399, 78] width 196 height 22
type input "Lettuce - 1 Acre of hydroponic System (about 15 tables of phase 1 and 37 tables…"
click at [559, 321] on span "Save & Close" at bounding box center [567, 325] width 49 height 10
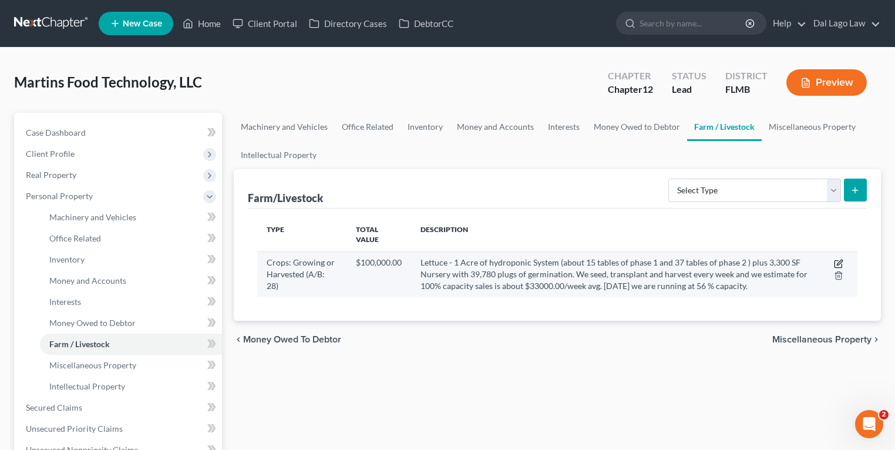
click at [838, 259] on icon "button" at bounding box center [838, 263] width 9 height 9
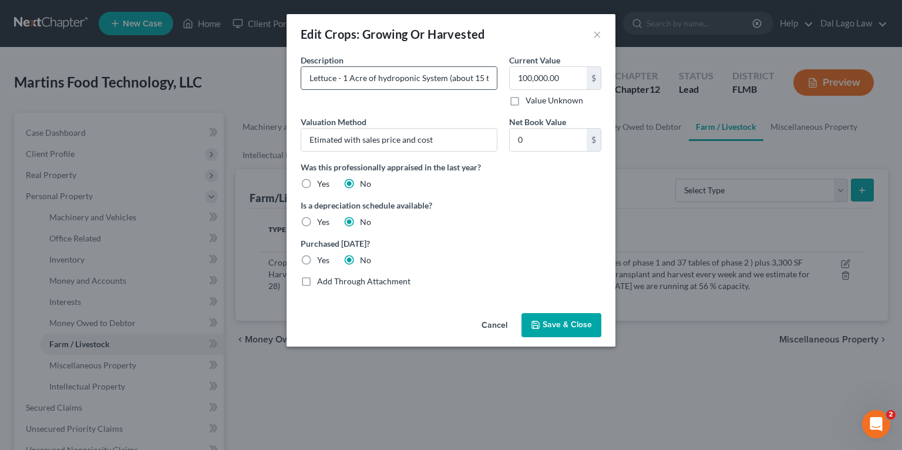
click at [378, 76] on input "Lettuce - 1 Acre of hydroponic System (about 15 tables of phase 1 and 37 tables…" at bounding box center [399, 78] width 196 height 22
type input "Lettuce - 1 Acre of Hydroponic System (about 15 tables of phase 1 and 37 tables…"
click at [573, 327] on span "Save & Close" at bounding box center [567, 325] width 49 height 10
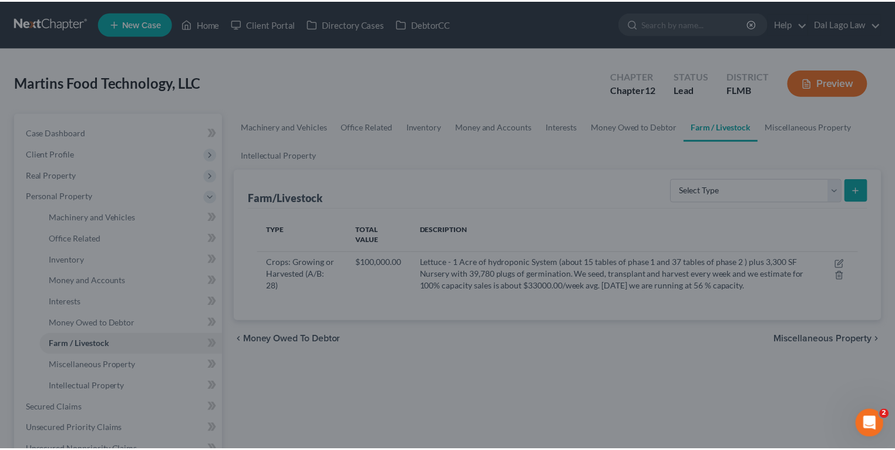
scroll to position [0, 0]
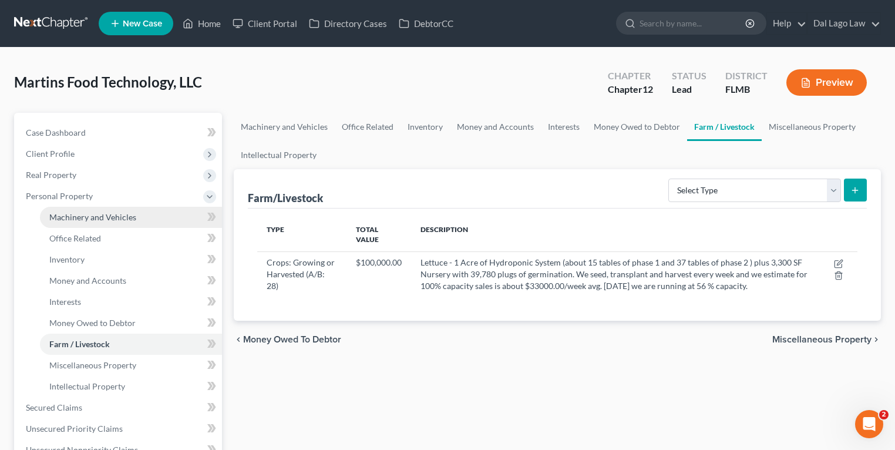
click at [92, 223] on link "Machinery and Vehicles" at bounding box center [131, 217] width 182 height 21
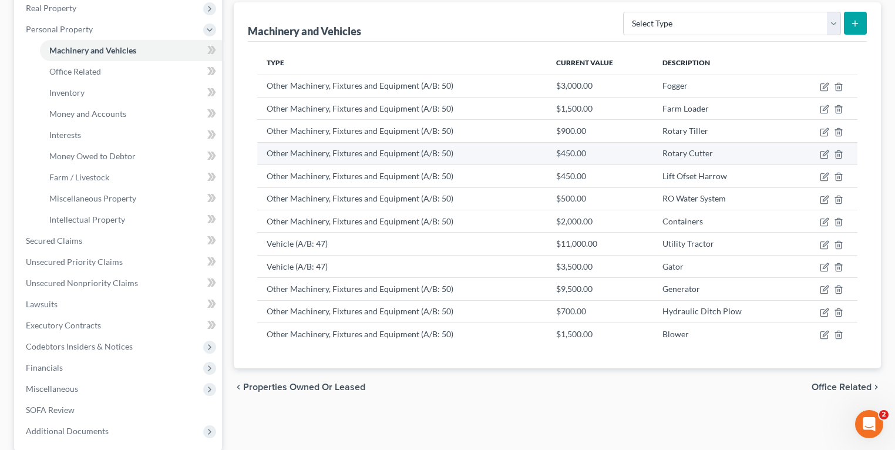
scroll to position [141, 0]
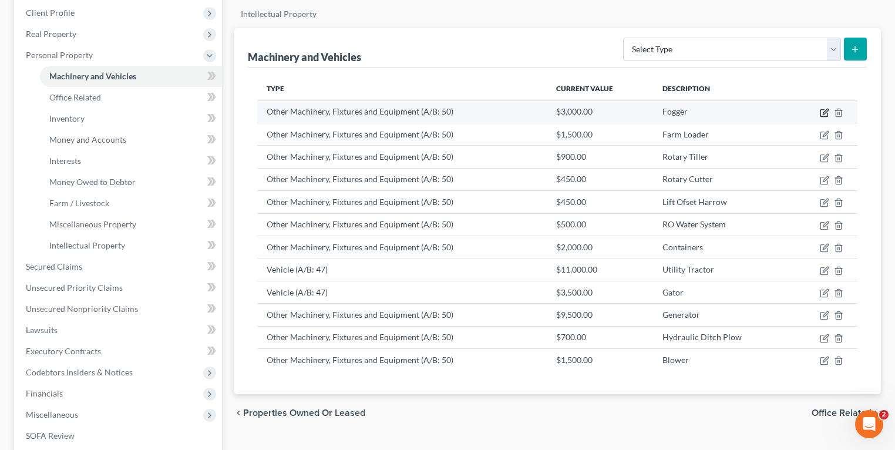
click at [822, 110] on icon "button" at bounding box center [824, 112] width 9 height 9
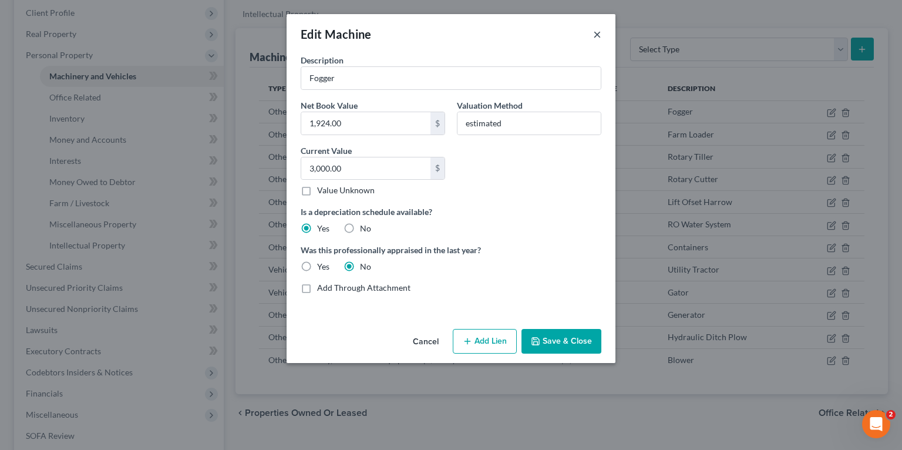
click at [597, 35] on button "×" at bounding box center [597, 34] width 8 height 14
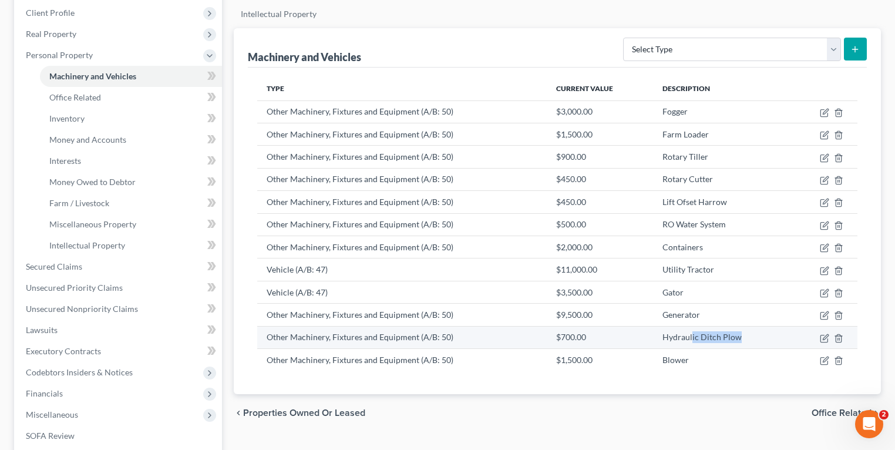
drag, startPoint x: 693, startPoint y: 331, endPoint x: 751, endPoint y: 336, distance: 58.4
click at [751, 336] on td "Hydraulic Ditch Plow" at bounding box center [722, 337] width 138 height 22
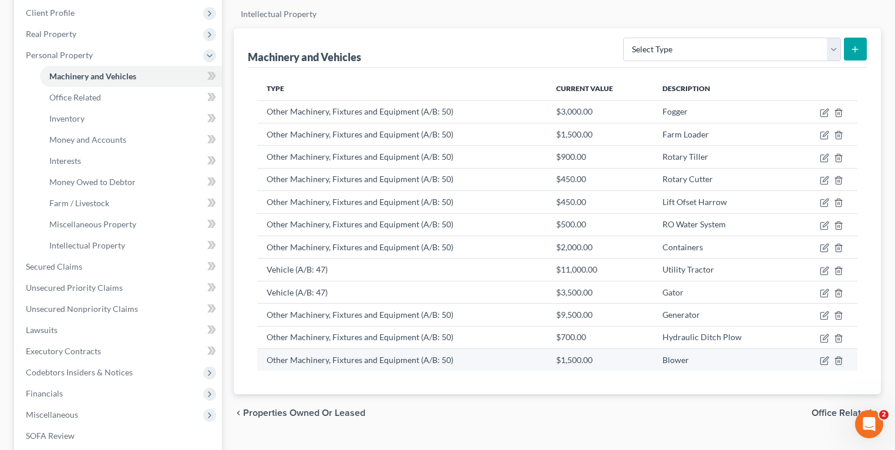
drag, startPoint x: 751, startPoint y: 336, endPoint x: 718, endPoint y: 357, distance: 39.1
click at [720, 361] on td "Blower" at bounding box center [722, 360] width 138 height 22
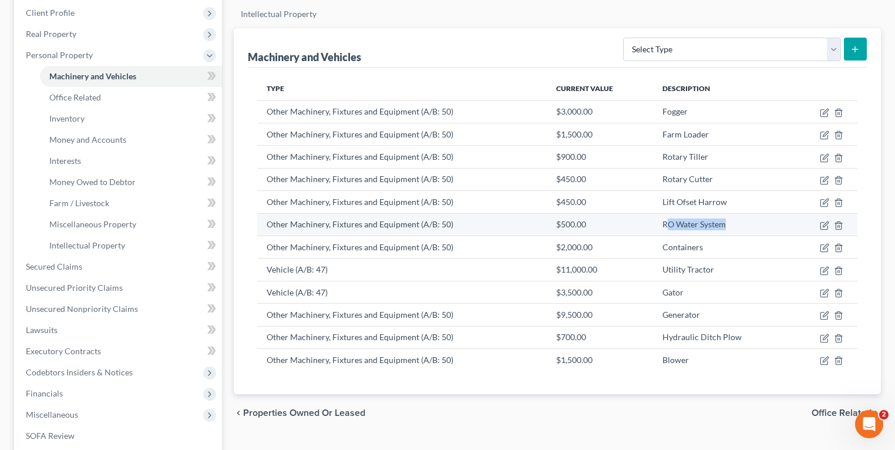
drag, startPoint x: 671, startPoint y: 224, endPoint x: 750, endPoint y: 227, distance: 78.8
click at [750, 226] on td "RO Water System" at bounding box center [722, 224] width 138 height 22
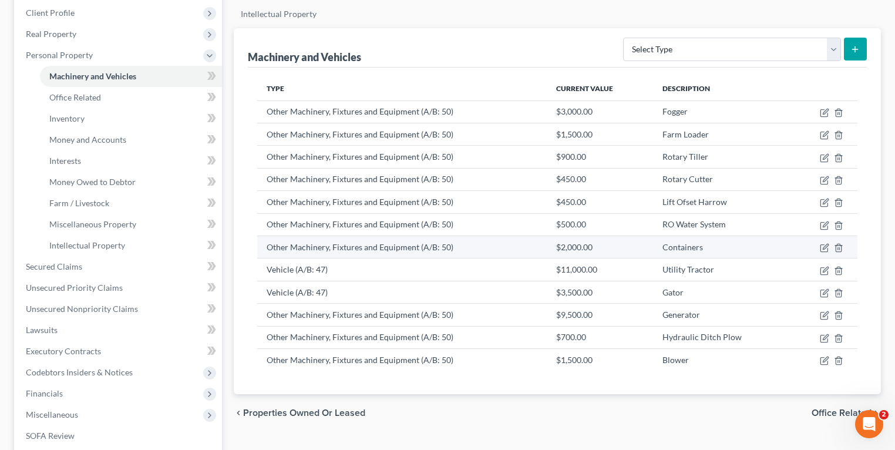
drag, startPoint x: 750, startPoint y: 227, endPoint x: 726, endPoint y: 234, distance: 24.5
click at [726, 236] on td "Containers" at bounding box center [722, 247] width 138 height 22
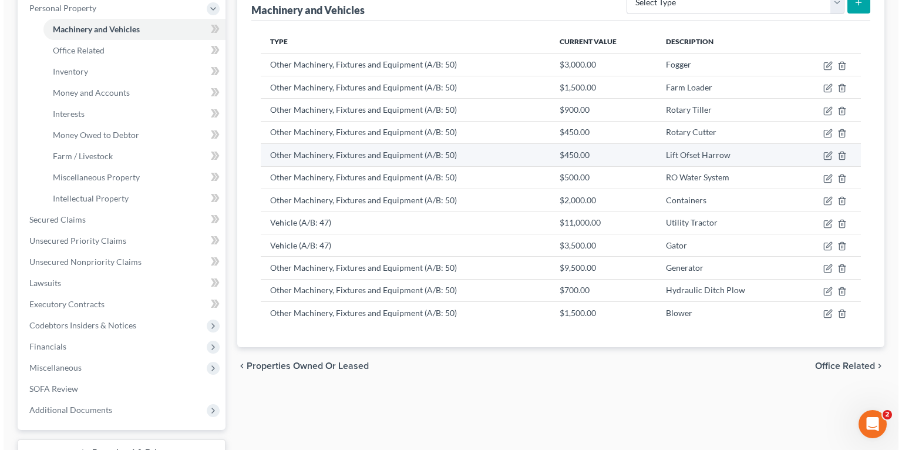
scroll to position [0, 0]
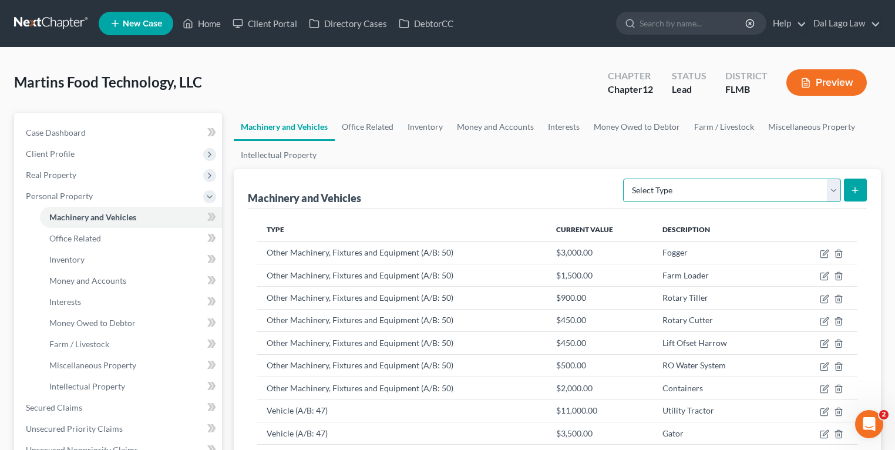
click at [786, 190] on select "Select Type Aircraft (A/B: 49) Other Machinery, Fixtures and Equipment (A/B: 50…" at bounding box center [732, 190] width 218 height 23
select select "other"
click at [626, 179] on select "Select Type Aircraft (A/B: 49) Other Machinery, Fixtures and Equipment (A/B: 50…" at bounding box center [732, 190] width 218 height 23
click at [850, 186] on button "submit" at bounding box center [855, 190] width 23 height 23
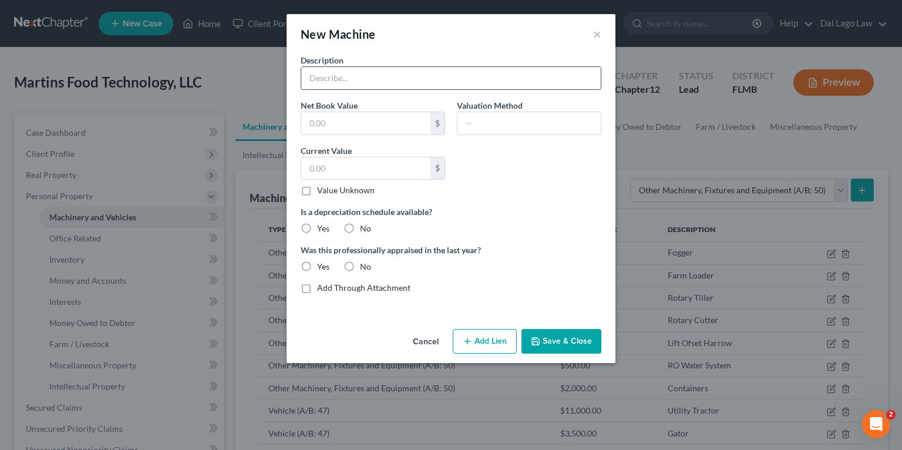
click at [419, 78] on input "text" at bounding box center [451, 78] width 300 height 22
drag, startPoint x: 492, startPoint y: 79, endPoint x: 681, endPoint y: 80, distance: 189.8
click at [681, 80] on div "New Machine × Description One (1) GrowPonics Custom Hydroponics System together…" at bounding box center [451, 225] width 902 height 450
click at [502, 75] on input "One (1) GrowPonics Custom Hydroponics System together with all fixtures, attach…" at bounding box center [451, 78] width 300 height 22
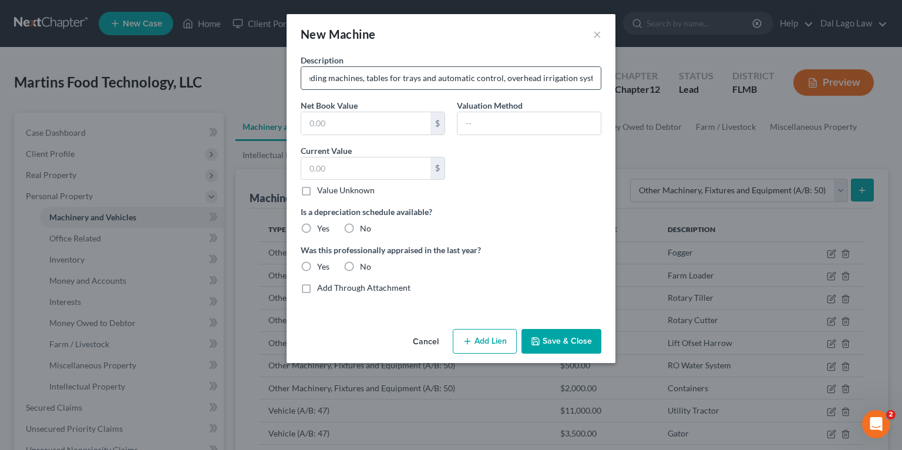
scroll to position [0, 992]
type input "One (1) GrowPonics Custom Hydroponics System together with all fixtures, attach…"
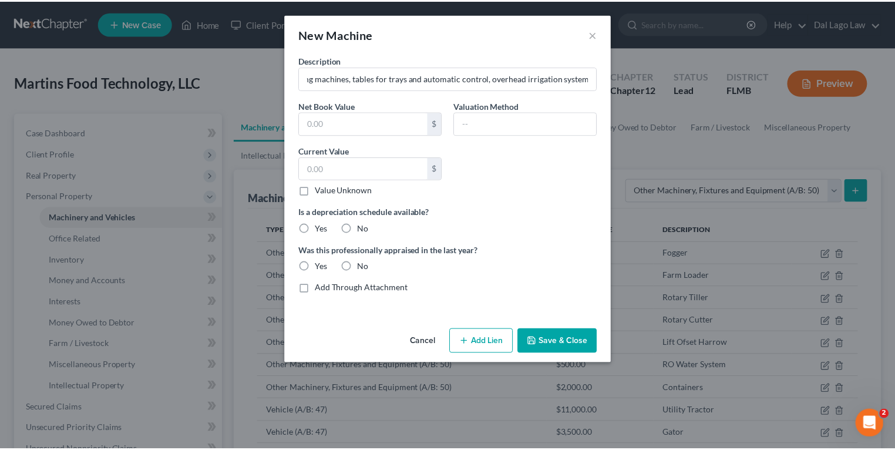
scroll to position [0, 0]
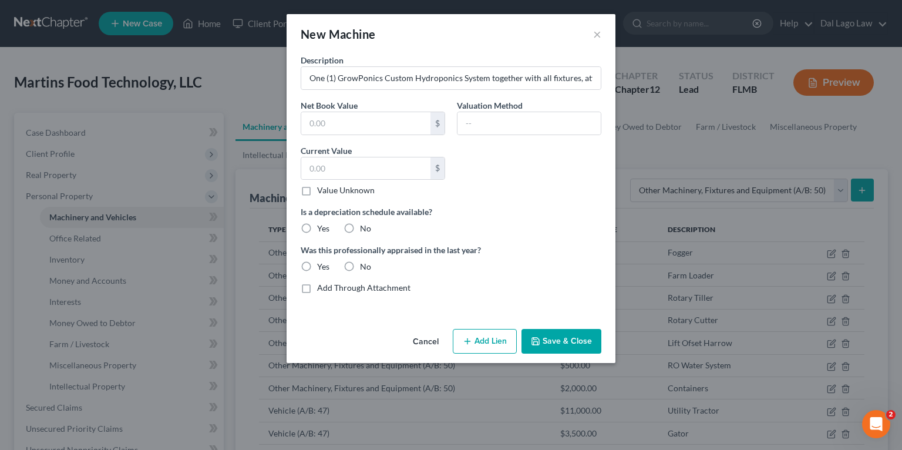
click at [553, 339] on button "Save & Close" at bounding box center [562, 341] width 80 height 25
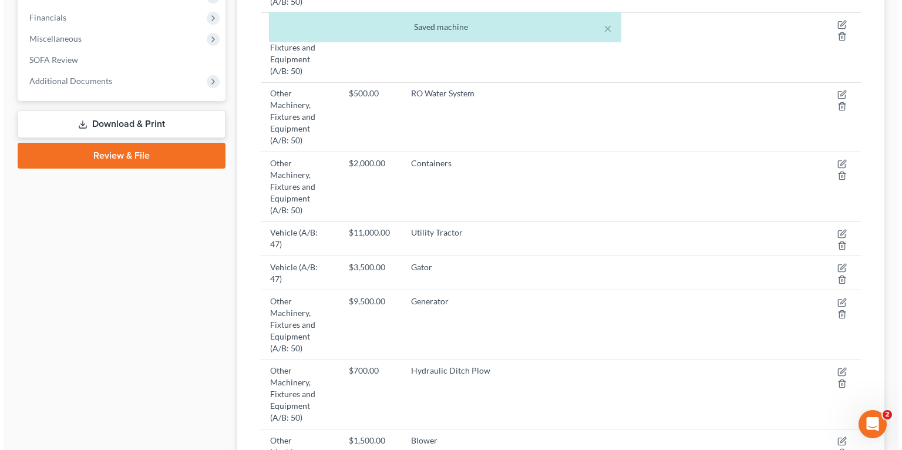
scroll to position [762, 0]
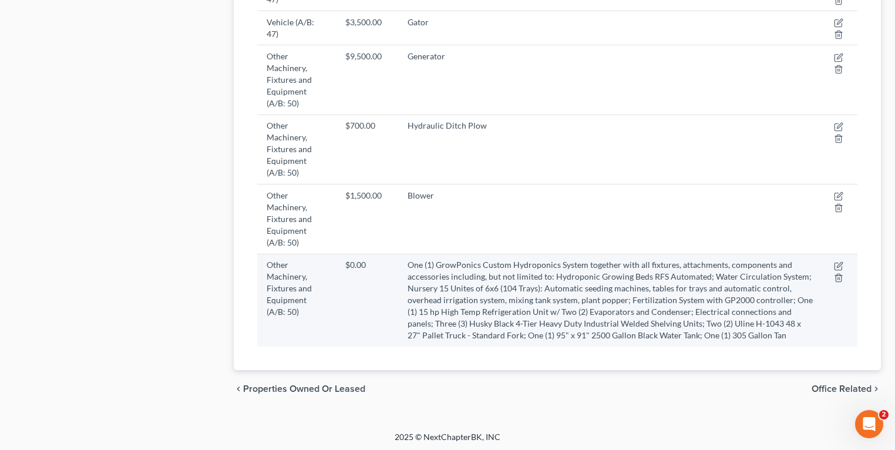
click at [838, 257] on td at bounding box center [840, 300] width 35 height 93
click at [839, 263] on icon "button" at bounding box center [838, 265] width 9 height 9
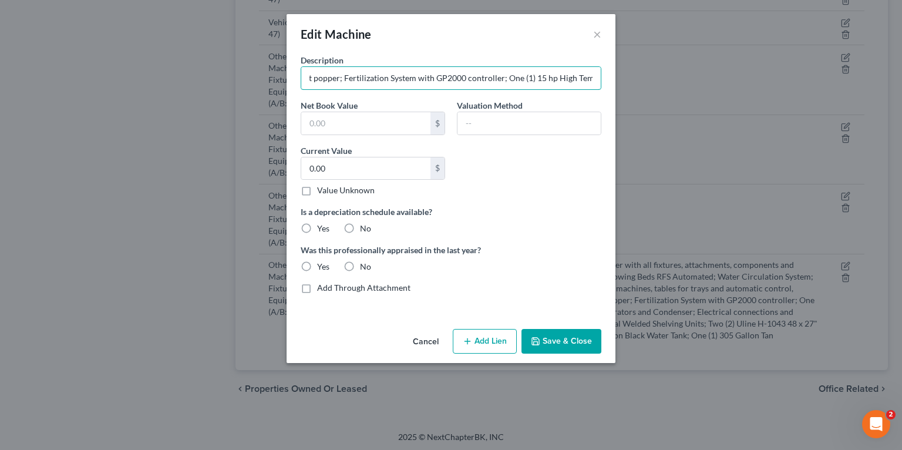
scroll to position [0, 2415]
drag, startPoint x: 555, startPoint y: 75, endPoint x: 717, endPoint y: 85, distance: 163.0
click at [717, 85] on div "Edit Machine × Description One (1) GrowPonics Custom Hydroponics System togethe…" at bounding box center [451, 225] width 902 height 450
type input "One (1) GrowPonics Custom Hydroponics System together with all fixtures, attach…"
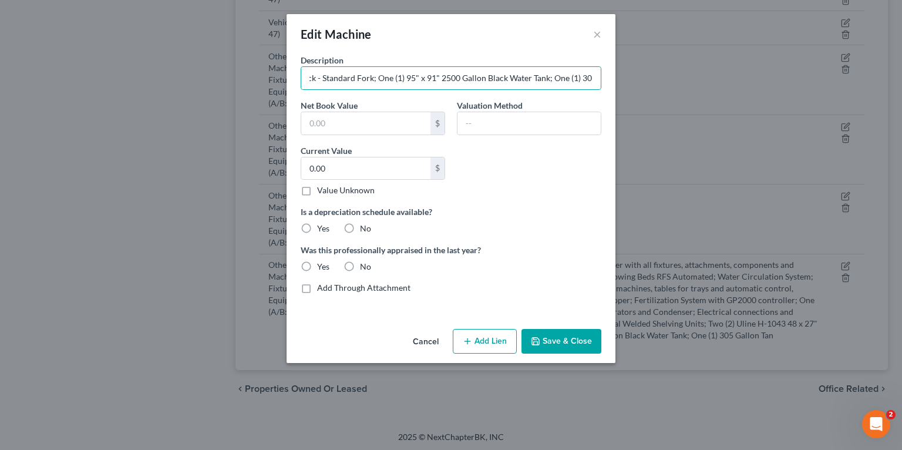
click at [585, 347] on button "Save & Close" at bounding box center [562, 341] width 80 height 25
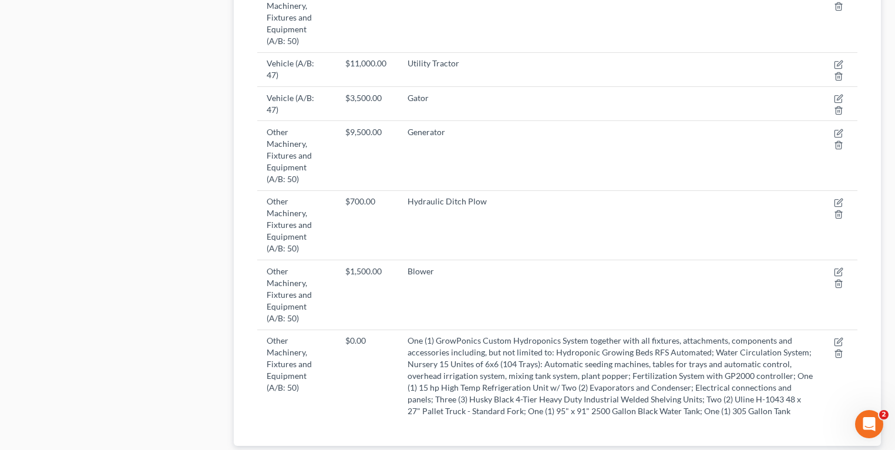
scroll to position [762, 0]
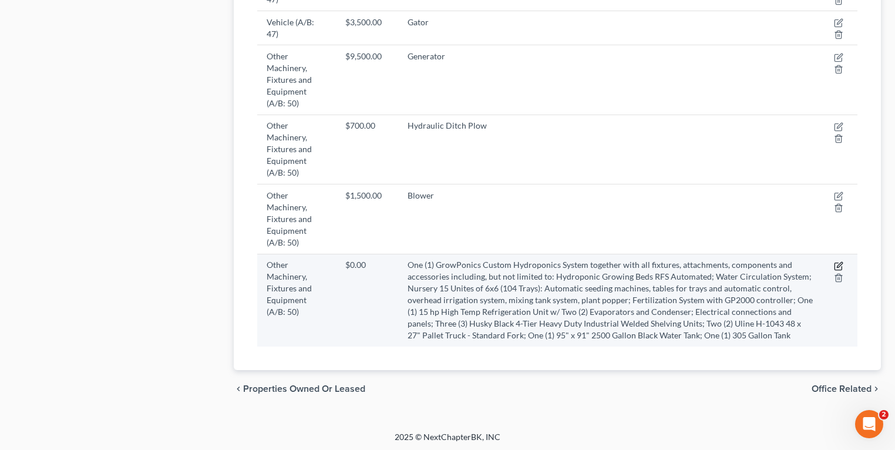
click at [838, 264] on icon "button" at bounding box center [838, 265] width 9 height 9
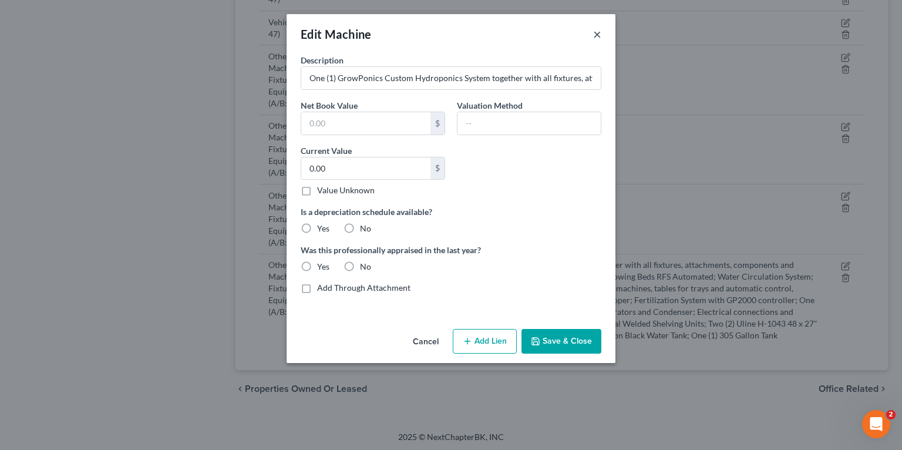
click at [600, 35] on button "×" at bounding box center [597, 34] width 8 height 14
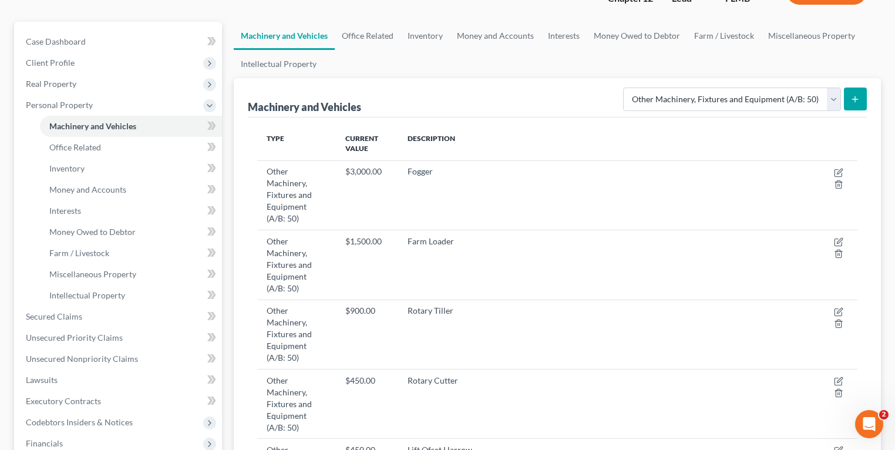
scroll to position [0, 0]
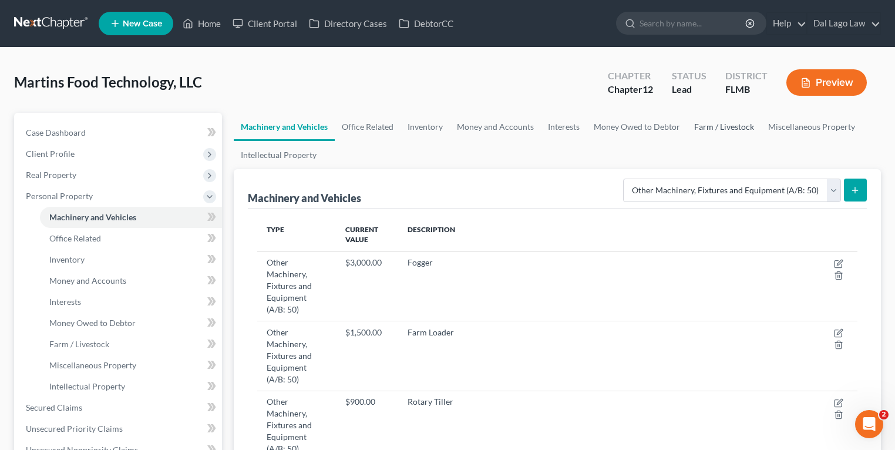
click at [733, 127] on link "Farm / Livestock" at bounding box center [724, 127] width 74 height 28
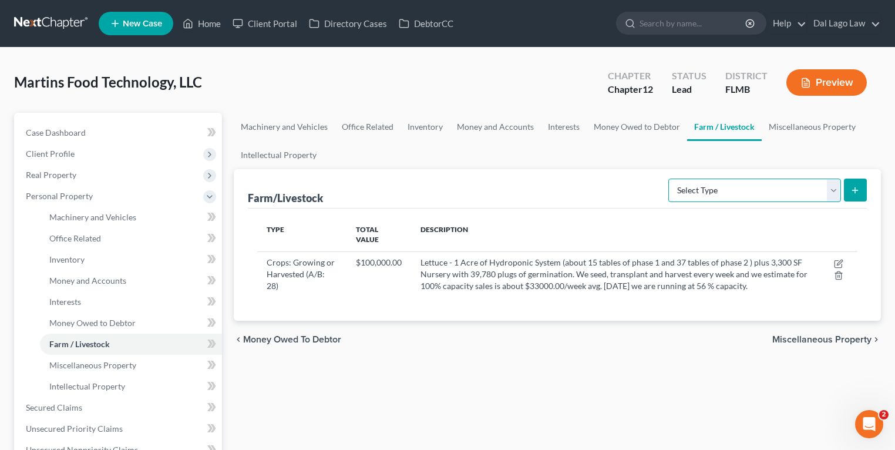
click at [753, 191] on select "Select Type Animals & Livestock (A/B: 29) Crops: Growing or Harvested (A/B: 28)…" at bounding box center [755, 190] width 173 height 23
select select "farming_equipment"
click at [671, 179] on select "Select Type Animals & Livestock (A/B: 29) Crops: Growing or Harvested (A/B: 28)…" at bounding box center [755, 190] width 173 height 23
click at [257, 120] on link "Machinery and Vehicles" at bounding box center [284, 127] width 101 height 28
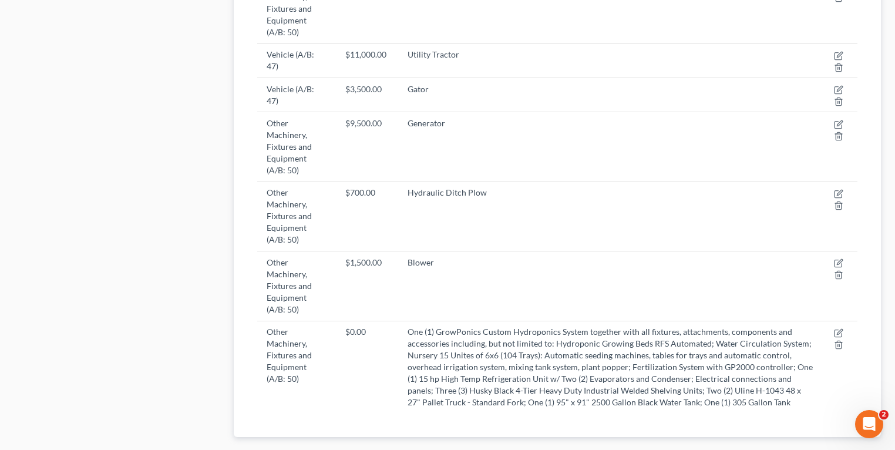
scroll to position [762, 0]
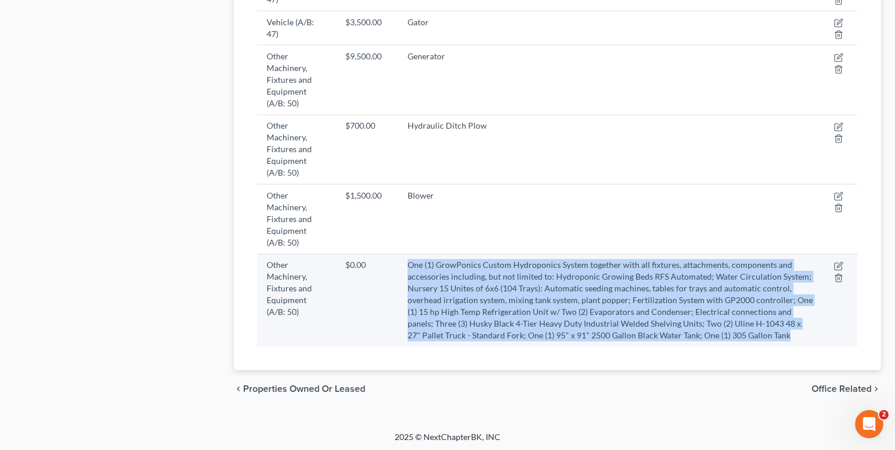
drag, startPoint x: 755, startPoint y: 333, endPoint x: 406, endPoint y: 264, distance: 355.7
click at [406, 264] on td "One (1) GrowPonics Custom Hydroponics System together with all fixtures, attach…" at bounding box center [610, 300] width 425 height 93
drag, startPoint x: 406, startPoint y: 264, endPoint x: 428, endPoint y: 266, distance: 22.4
copy td "One (1) GrowPonics Custom Hydroponics System together with all fixtures, attach…"
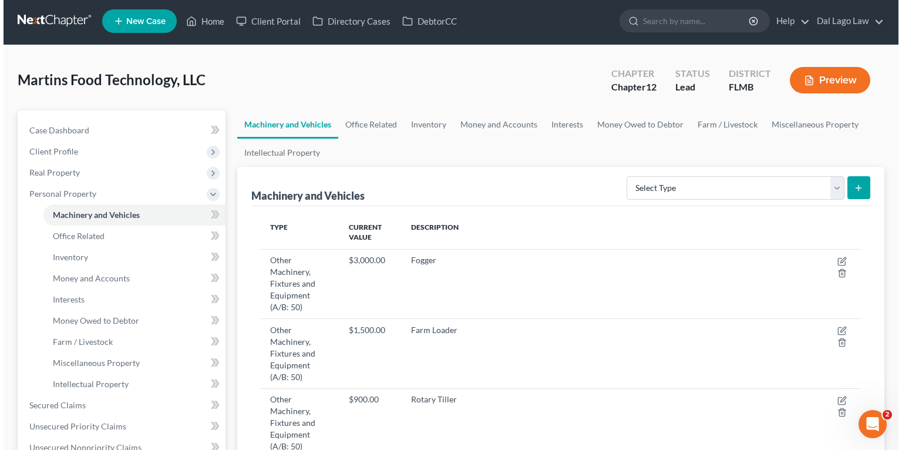
scroll to position [0, 0]
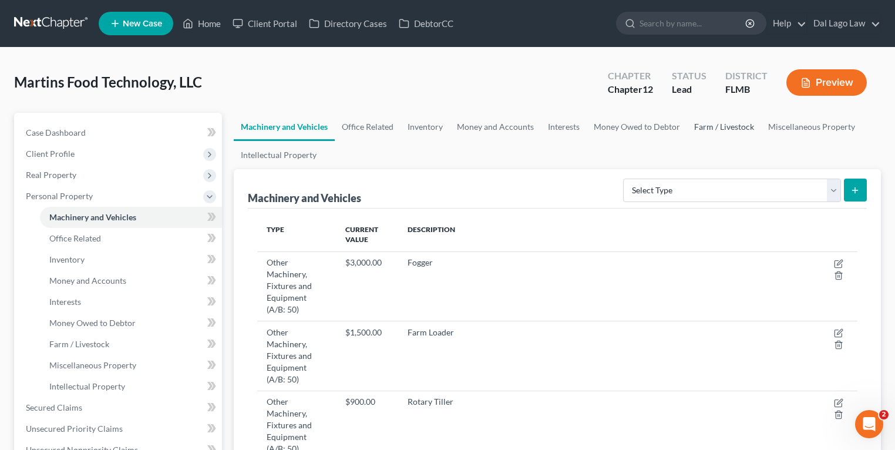
click at [723, 126] on link "Farm / Livestock" at bounding box center [724, 127] width 74 height 28
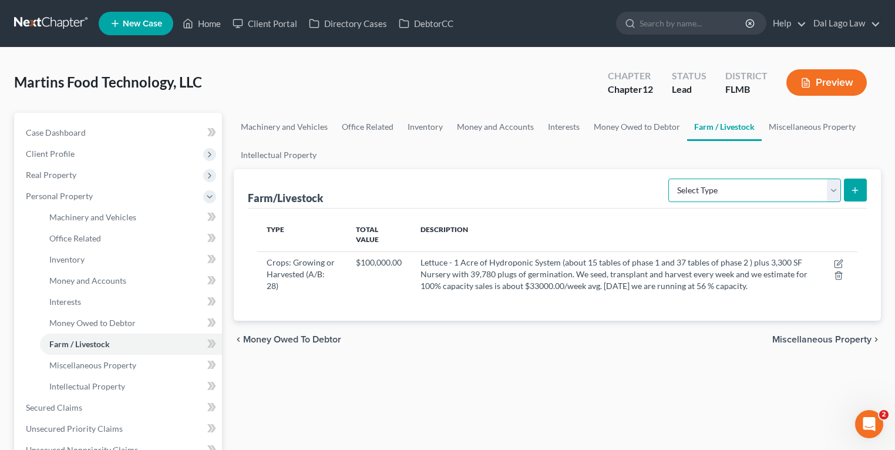
click at [721, 194] on select "Select Type Animals & Livestock (A/B: 29) Crops: Growing or Harvested (A/B: 28)…" at bounding box center [755, 190] width 173 height 23
select select "farming_equipment"
click at [671, 179] on select "Select Type Animals & Livestock (A/B: 29) Crops: Growing or Harvested (A/B: 28)…" at bounding box center [755, 190] width 173 height 23
click at [859, 187] on icon "submit" at bounding box center [855, 190] width 9 height 9
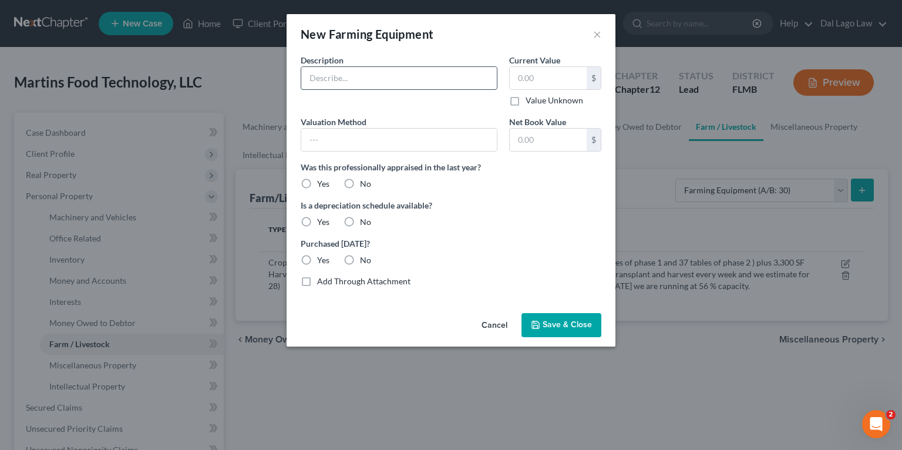
click at [402, 82] on input "text" at bounding box center [399, 78] width 196 height 22
paste input "One (1) GrowPonics Custom Hydroponics System together with all fixtures, attach…"
type input "One (1) GrowPonics Custom Hydroponics System together with all fixtures, attach…"
click at [397, 142] on input "text" at bounding box center [399, 140] width 196 height 22
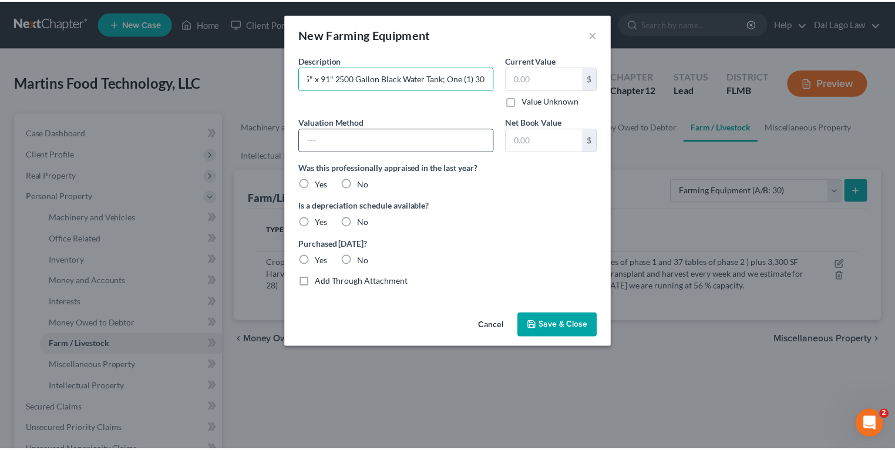
scroll to position [0, 0]
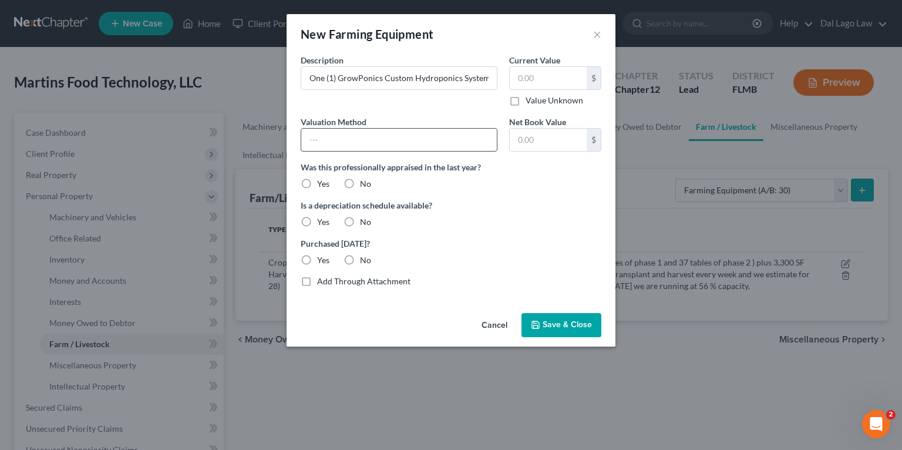
click at [397, 142] on input "text" at bounding box center [399, 140] width 196 height 22
click at [552, 271] on div "Valuation Method Net Book Value $ Was this professionally appraised in the last…" at bounding box center [451, 196] width 313 height 160
click at [360, 180] on label "No" at bounding box center [365, 184] width 11 height 12
click at [365, 180] on input "No" at bounding box center [369, 182] width 8 height 8
radio input "true"
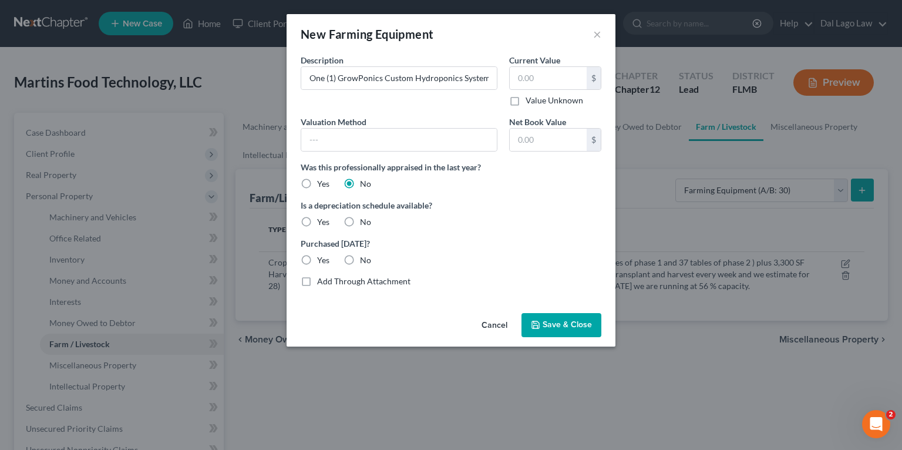
click at [360, 221] on label "No" at bounding box center [365, 222] width 11 height 12
click at [365, 221] on input "No" at bounding box center [369, 220] width 8 height 8
radio input "true"
click at [360, 261] on label "No" at bounding box center [365, 260] width 11 height 12
click at [365, 261] on input "No" at bounding box center [369, 258] width 8 height 8
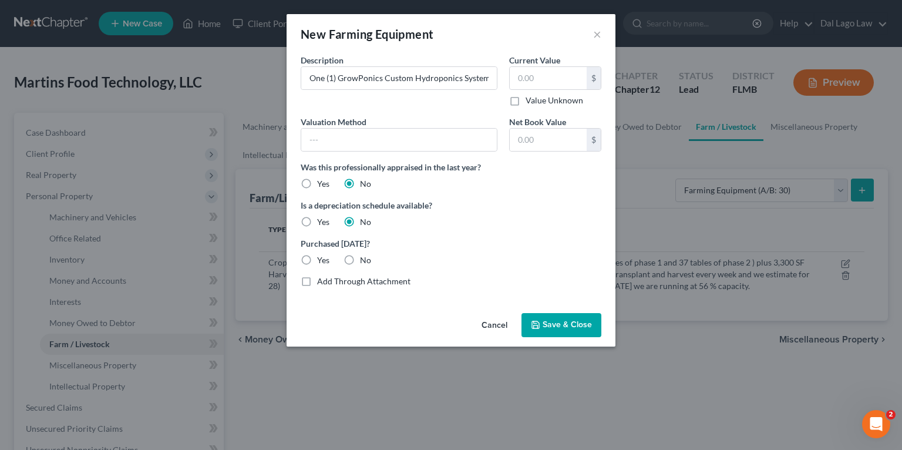
radio input "true"
click at [562, 318] on button "Save & Close" at bounding box center [562, 325] width 80 height 25
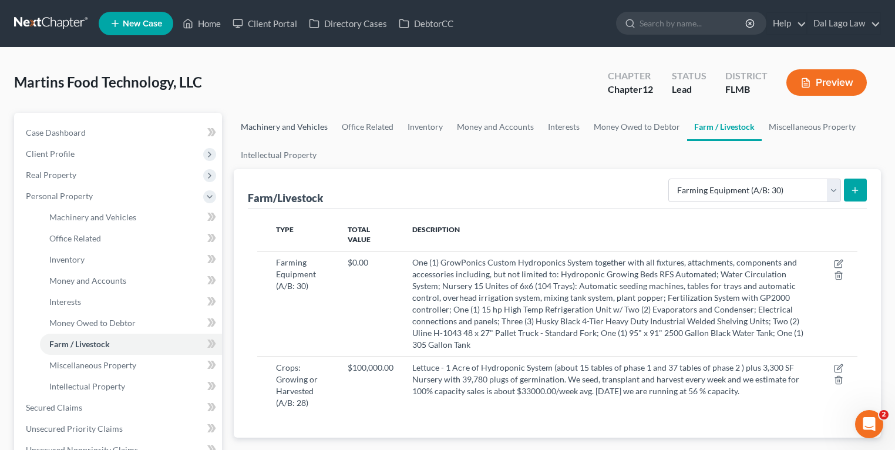
click at [291, 127] on link "Machinery and Vehicles" at bounding box center [284, 127] width 101 height 28
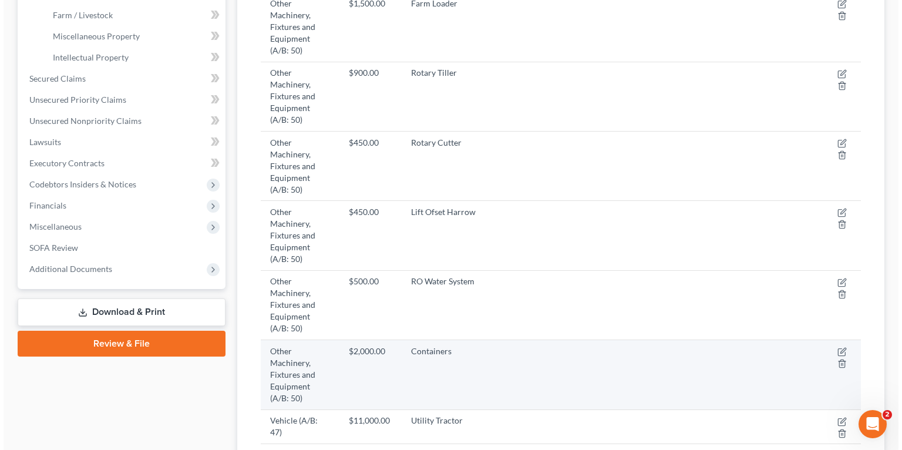
scroll to position [705, 0]
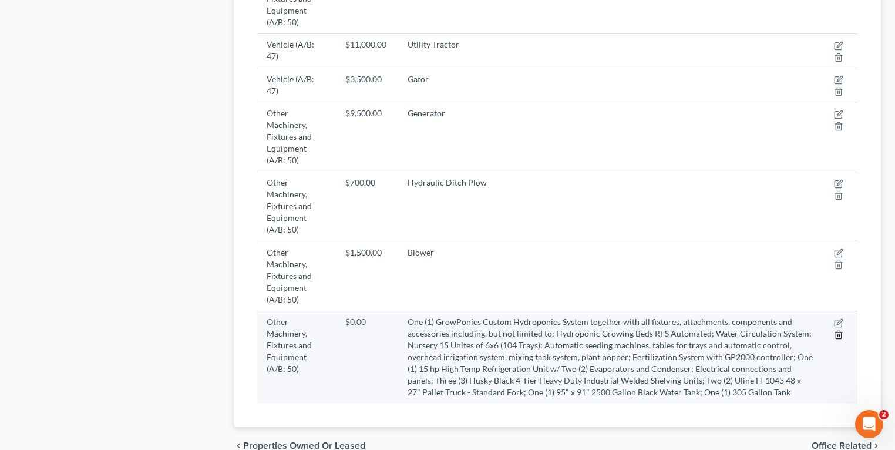
click at [837, 333] on icon "button" at bounding box center [838, 334] width 9 height 9
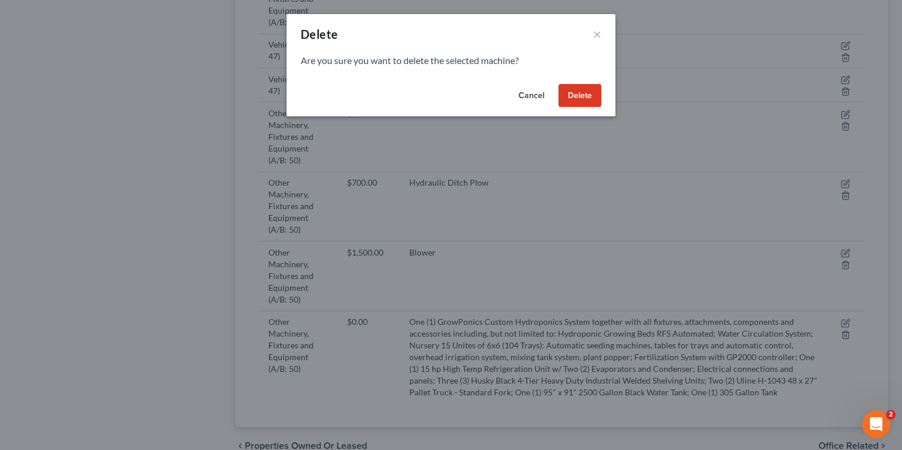
click at [580, 106] on button "Delete" at bounding box center [580, 95] width 43 height 23
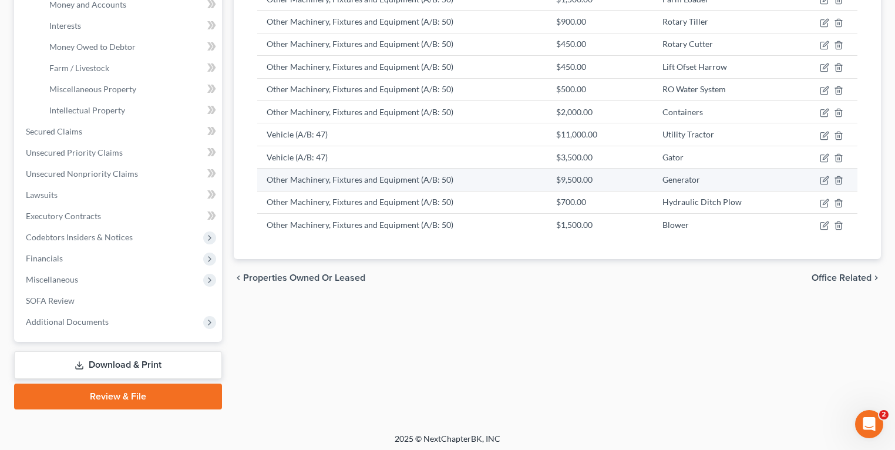
scroll to position [280, 0]
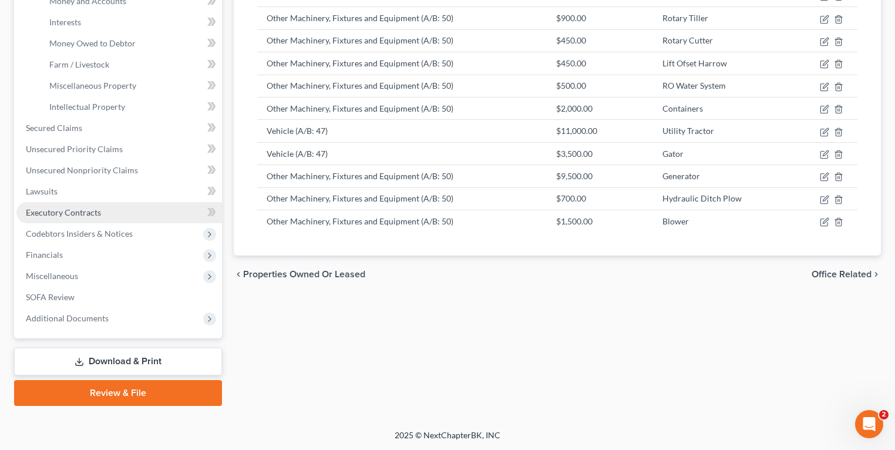
click at [80, 214] on span "Executory Contracts" at bounding box center [63, 212] width 75 height 10
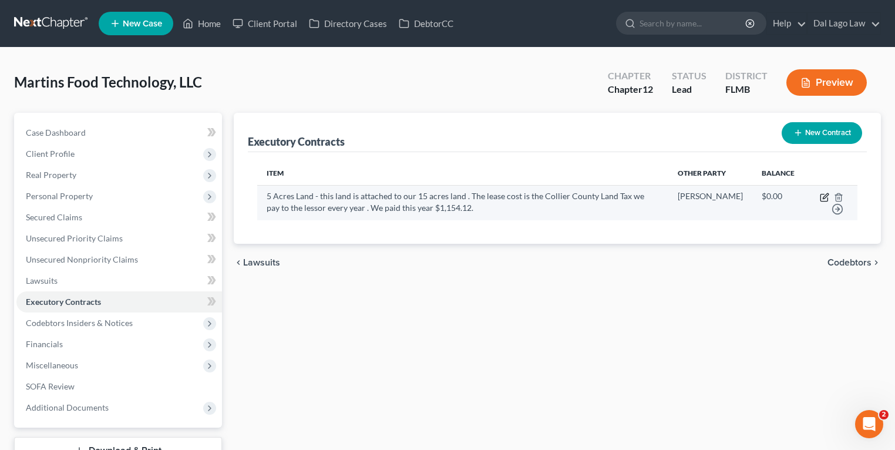
click at [823, 202] on icon "button" at bounding box center [824, 197] width 7 height 7
select select "2"
select select "9"
select select "0"
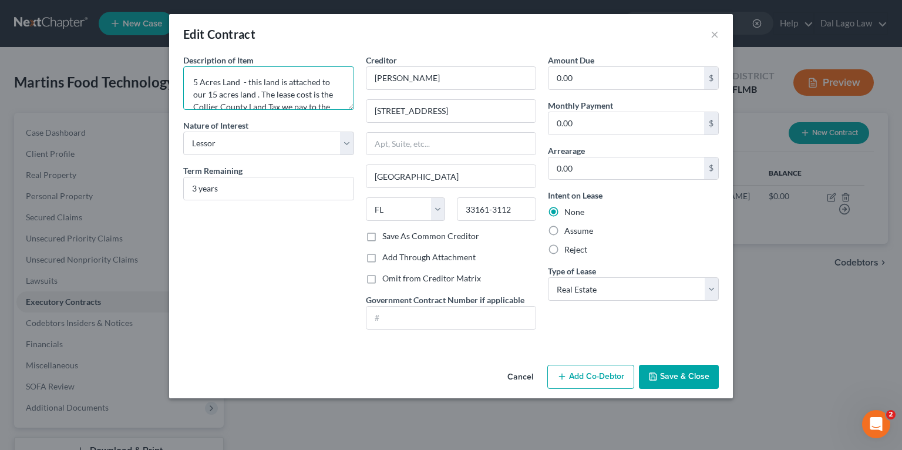
click at [242, 83] on textarea "5 Acres Land - this land is attached to our 15 acres land . The lease cost is t…" at bounding box center [268, 87] width 171 height 43
click at [256, 80] on textarea "Lease agreement with 5 Acres Land - this land is attached to our 15 acres land …" at bounding box center [268, 87] width 171 height 43
type textarea "Lease agreement for 5 Acres Land - this land is attached to our 15 acres land .…"
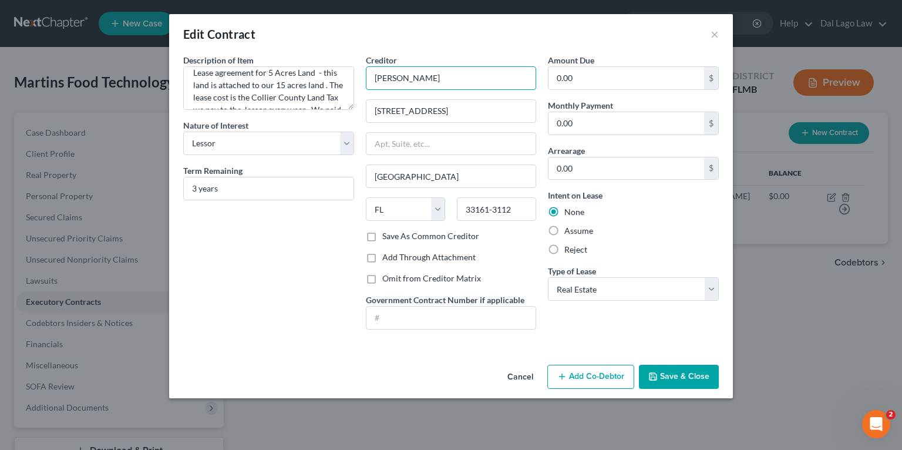
click at [444, 85] on input "[PERSON_NAME]" at bounding box center [451, 77] width 171 height 23
click at [482, 82] on input "[PERSON_NAME]" at bounding box center [451, 77] width 171 height 23
type input "[PERSON_NAME] Irrevocable Trust"
click at [257, 73] on textarea "Lease agreement for 5 Acres Land - this land is attached to our 15 acres land .…" at bounding box center [268, 87] width 171 height 43
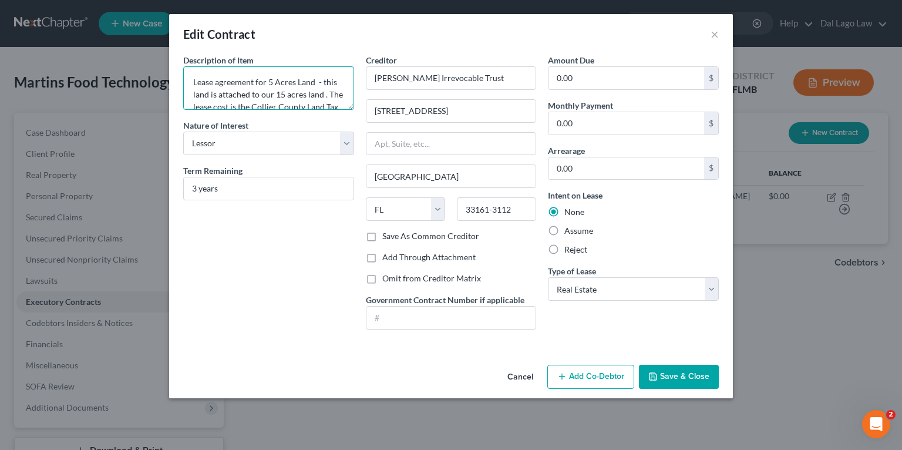
scroll to position [37, 0]
drag, startPoint x: 316, startPoint y: 80, endPoint x: 331, endPoint y: 119, distance: 41.7
click at [331, 119] on div "Description of non-residential real property * Description of Item * Lease agre…" at bounding box center [268, 196] width 183 height 285
click at [288, 96] on textarea "Lease agreement for 5 Acres Land located in [GEOGRAPHIC_DATA] [GEOGRAPHIC_DATA]…" at bounding box center [268, 87] width 171 height 43
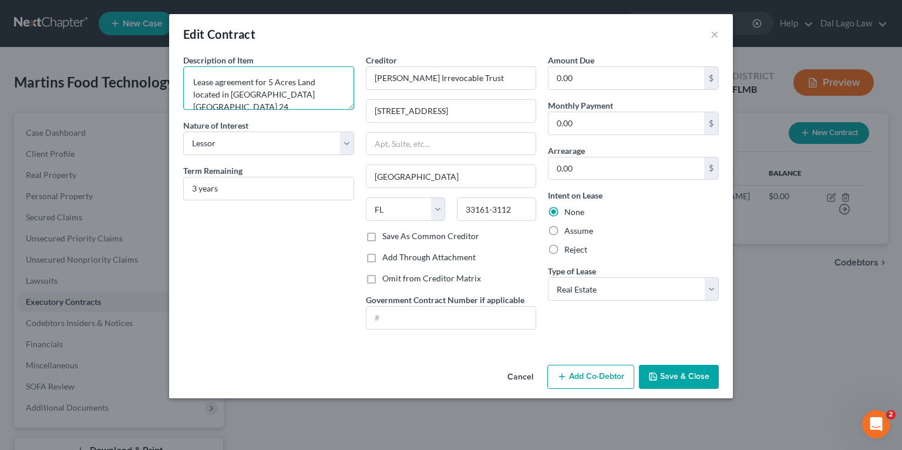
paste textarea "24 47 27 E1/2 OF SE1/4 OF SW1/4 OF SE1/4, LESS S 50FT & N 30FT"
click at [301, 78] on textarea "Lease agreement for 5 Acres Land located in [GEOGRAPHIC_DATA] 24 24 47 27 E1/2 …" at bounding box center [268, 87] width 171 height 43
type textarea "Lease agreement for 5 Acres Land located in [GEOGRAPHIC_DATA] 24 47 27 E1/2 OF …"
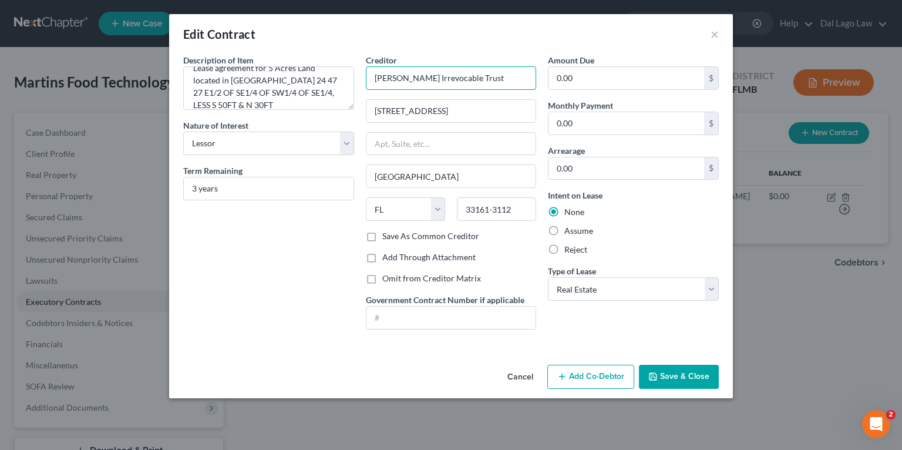
click at [495, 83] on input "[PERSON_NAME] Irrevocable Trust" at bounding box center [451, 77] width 171 height 23
drag, startPoint x: 455, startPoint y: 106, endPoint x: 267, endPoint y: 89, distance: 188.1
click at [371, 95] on div "Creditor * [PERSON_NAME] Irrevocable Trust [STREET_ADDRESS][GEOGRAPHIC_DATA] [U…" at bounding box center [451, 142] width 171 height 176
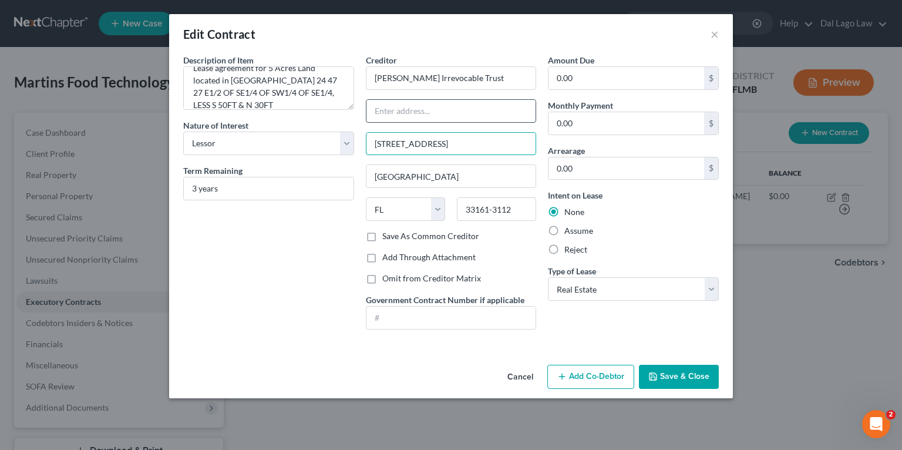
type input "[STREET_ADDRESS]"
click at [420, 109] on input "text" at bounding box center [452, 111] width 170 height 22
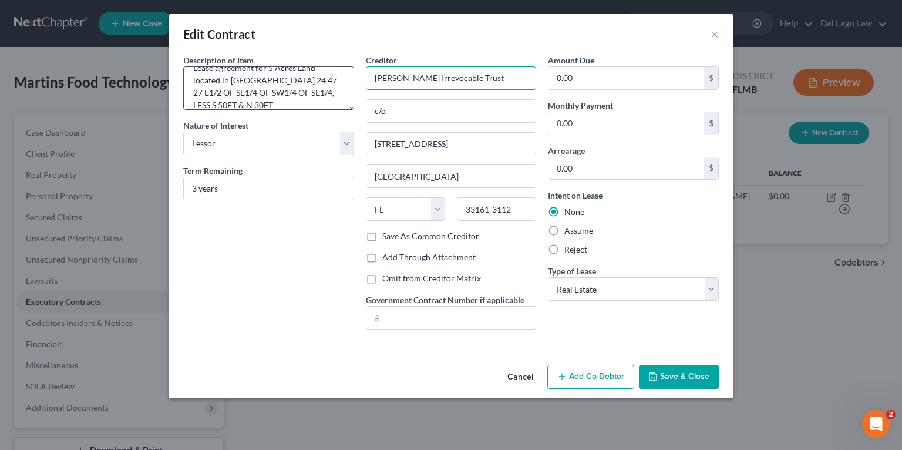
drag, startPoint x: 421, startPoint y: 80, endPoint x: 325, endPoint y: 79, distance: 96.4
click at [325, 79] on div "Description of non-residential real property * Description of Item * Lease agre…" at bounding box center [451, 196] width 548 height 285
click at [425, 110] on input "c/o" at bounding box center [452, 111] width 170 height 22
paste input "[PERSON_NAME]"
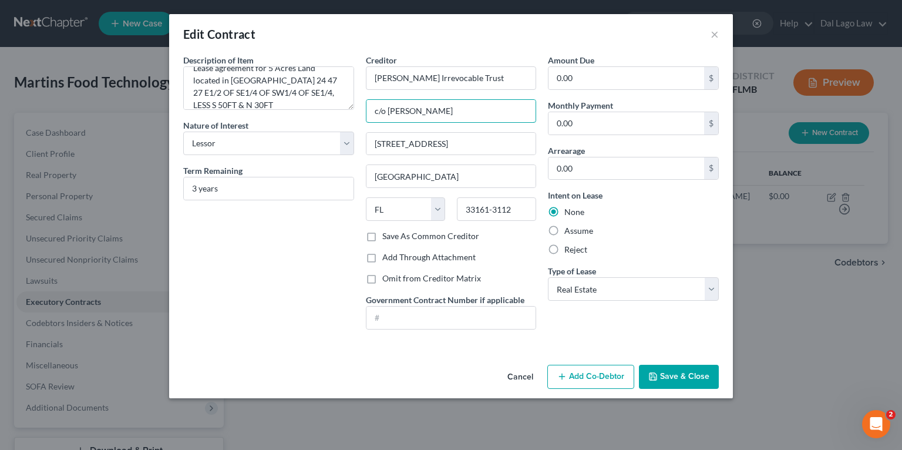
type input "c/o [PERSON_NAME]"
click at [146, 166] on div "Edit Contract × Description of non-residential real property * Description of I…" at bounding box center [451, 225] width 902 height 450
type input "29 Months"
type input "About 3 years"
click at [199, 187] on input "About 3 years" at bounding box center [269, 188] width 170 height 22
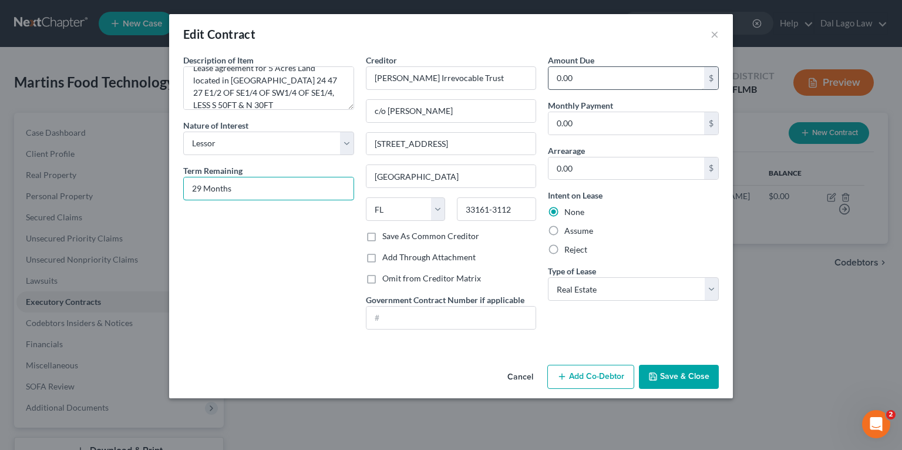
type input "29 Months"
click at [597, 86] on input "0.00" at bounding box center [627, 78] width 156 height 22
drag, startPoint x: 616, startPoint y: 76, endPoint x: 396, endPoint y: 39, distance: 222.8
click at [540, 78] on div "Description of non-residential real property * Description of Item * Lease agre…" at bounding box center [451, 196] width 548 height 285
click at [690, 222] on div "Intent on Lease None Assume Reject" at bounding box center [633, 222] width 171 height 66
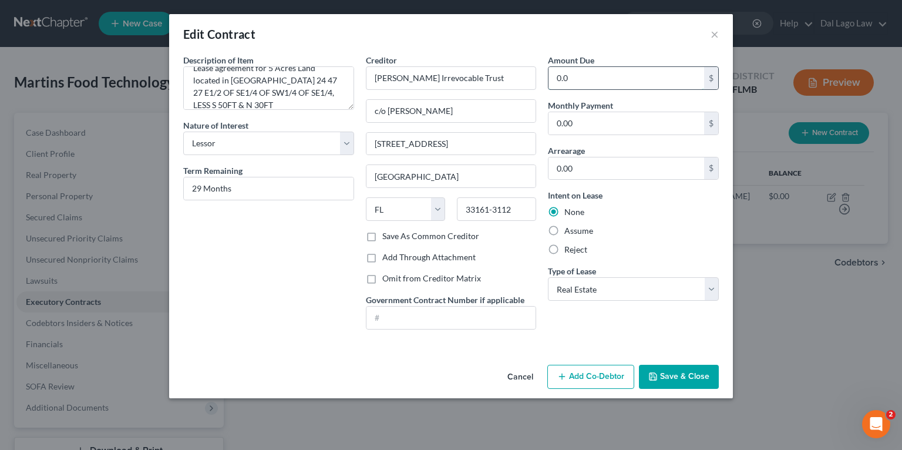
click at [620, 79] on input "0.0" at bounding box center [627, 78] width 156 height 22
type input "0.00"
click at [568, 227] on label "Assume" at bounding box center [579, 231] width 29 height 12
click at [569, 227] on input "Assume" at bounding box center [573, 229] width 8 height 8
radio input "true"
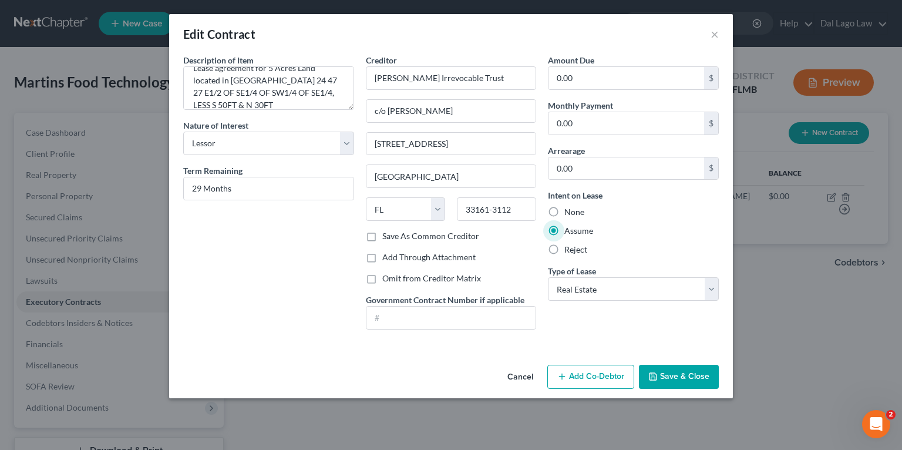
click at [697, 240] on div "Intent on Lease None Assume Reject" at bounding box center [633, 222] width 171 height 66
click at [294, 80] on textarea "Lease agreement for 5 Acres Land located in [GEOGRAPHIC_DATA] 24 47 27 E1/2 OF …" at bounding box center [268, 87] width 171 height 43
click at [292, 74] on textarea "Lease agreement for 5 Acres of Land located in [GEOGRAPHIC_DATA] 24 47 27 E1/2 …" at bounding box center [268, 87] width 171 height 43
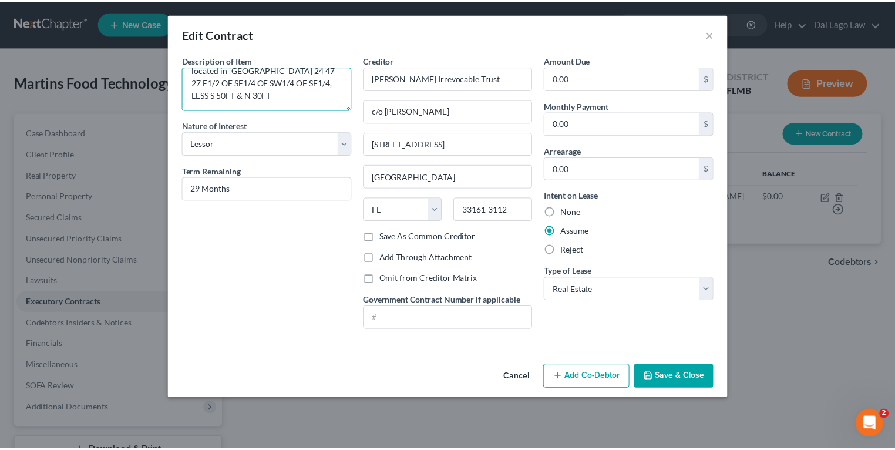
scroll to position [22, 0]
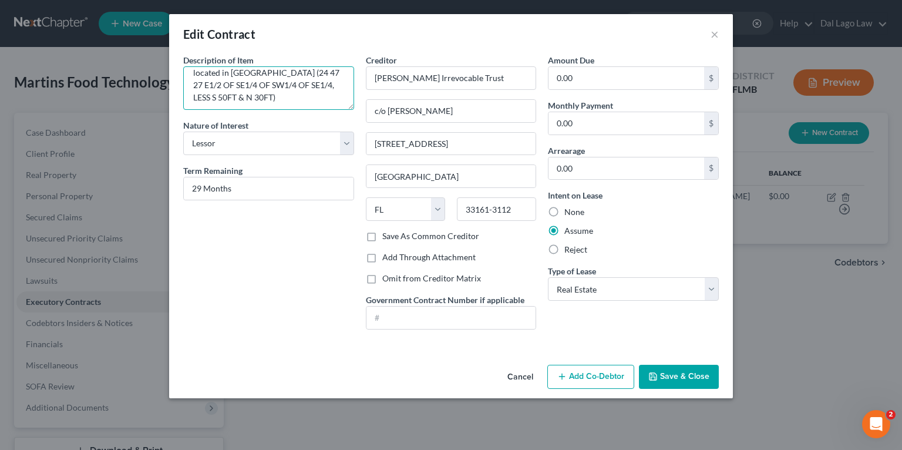
type textarea "Lease agreement for 5 Acres of Land located in [GEOGRAPHIC_DATA] (24 47 27 E1/2…"
click at [669, 374] on button "Save & Close" at bounding box center [679, 377] width 80 height 25
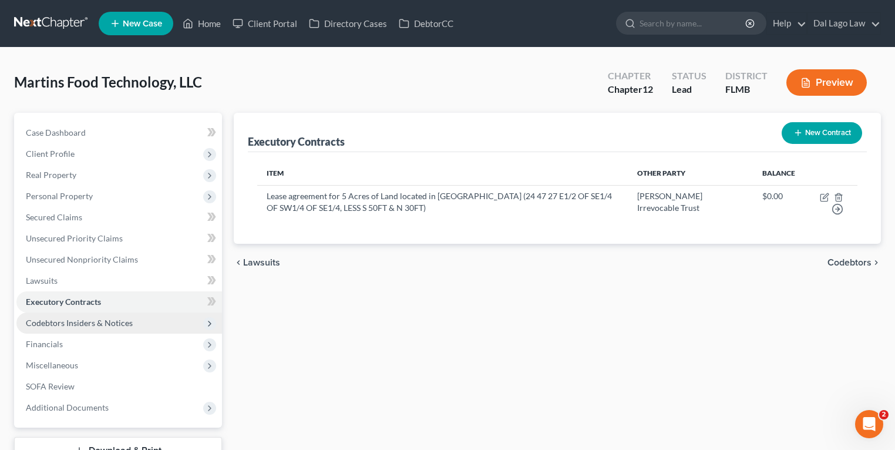
click at [141, 328] on span "Codebtors Insiders & Notices" at bounding box center [119, 323] width 206 height 21
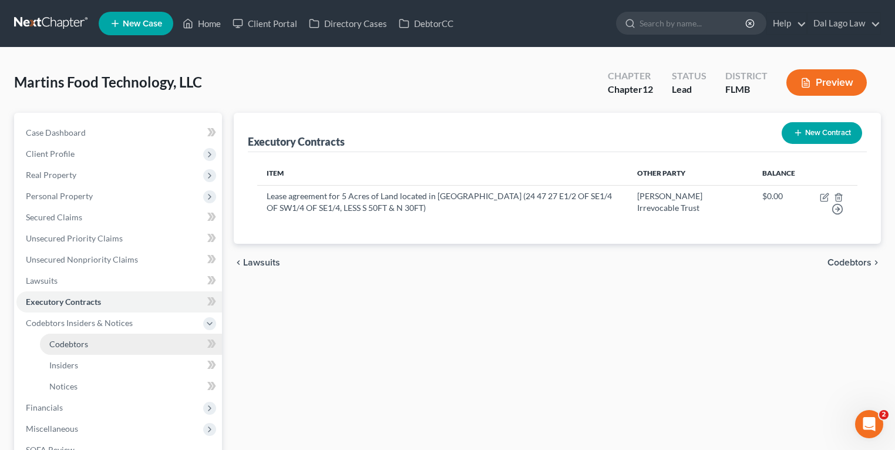
click at [127, 343] on link "Codebtors" at bounding box center [131, 344] width 182 height 21
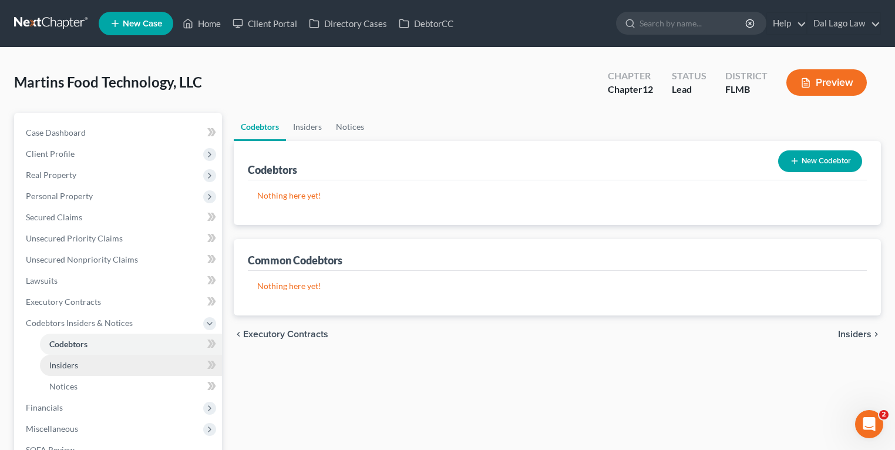
click at [120, 367] on link "Insiders" at bounding box center [131, 365] width 182 height 21
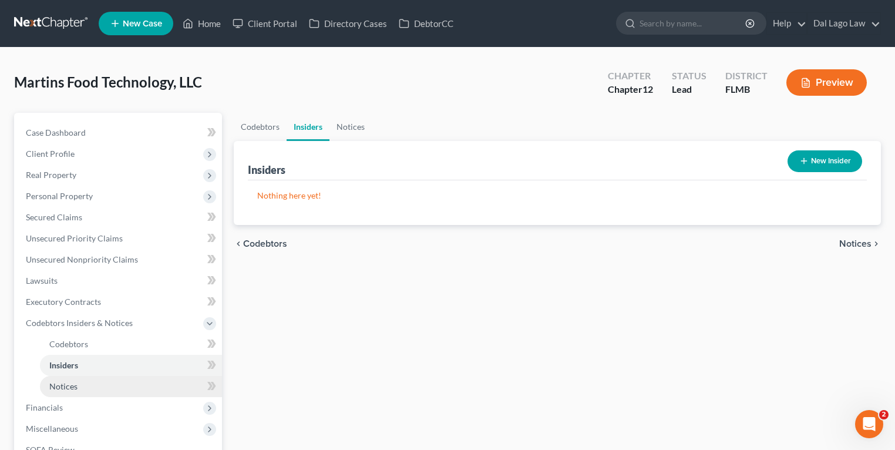
click at [117, 388] on link "Notices" at bounding box center [131, 386] width 182 height 21
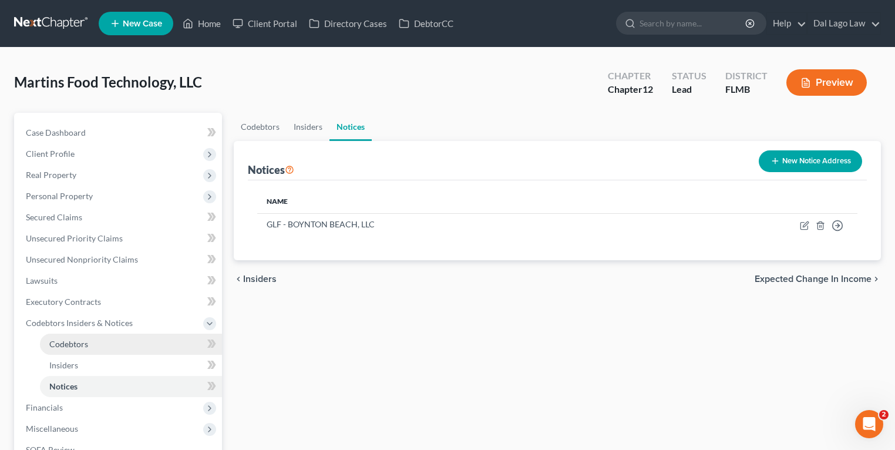
click at [127, 335] on link "Codebtors" at bounding box center [131, 344] width 182 height 21
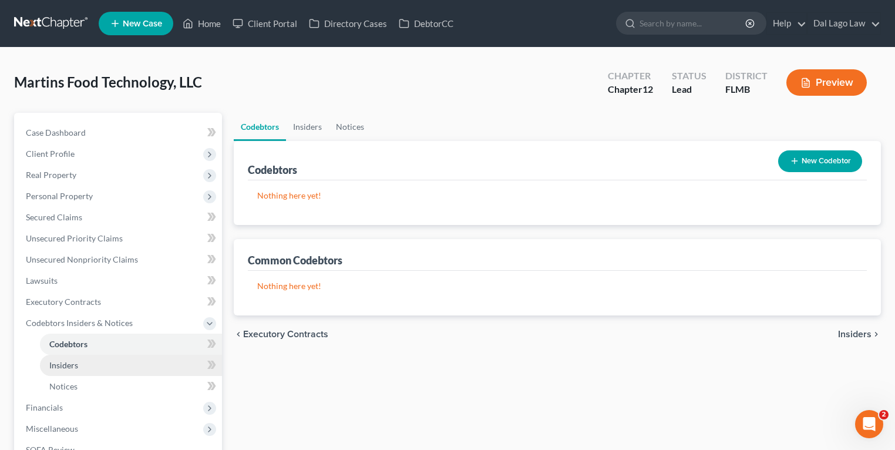
click at [117, 364] on link "Insiders" at bounding box center [131, 365] width 182 height 21
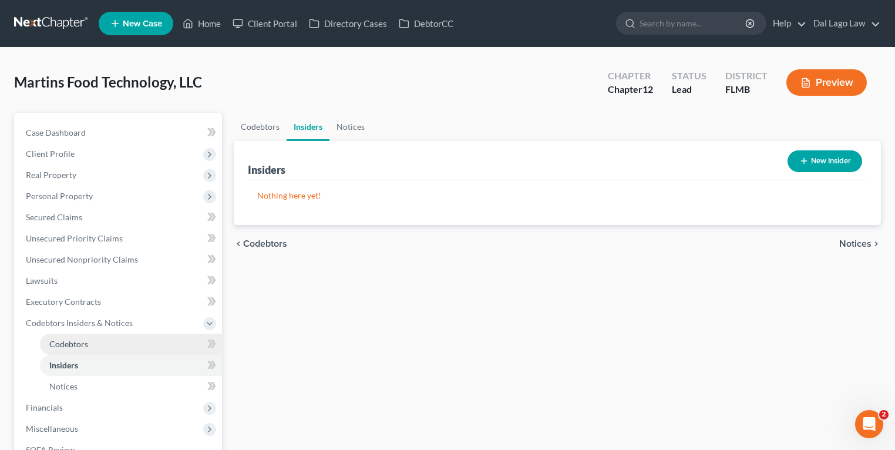
click at [134, 345] on link "Codebtors" at bounding box center [131, 344] width 182 height 21
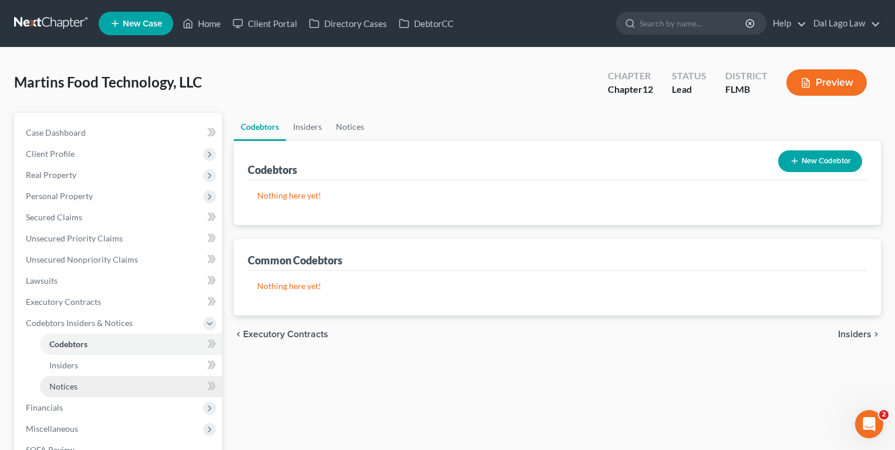
click at [122, 383] on link "Notices" at bounding box center [131, 386] width 182 height 21
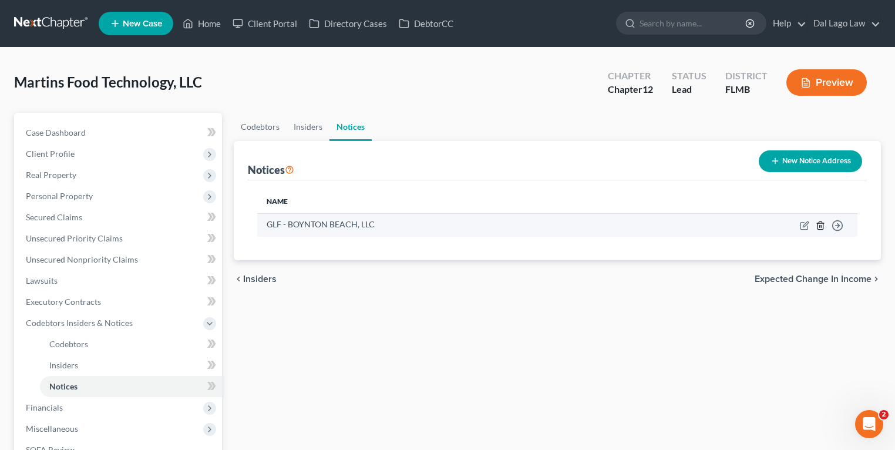
click at [816, 221] on icon "button" at bounding box center [820, 225] width 9 height 9
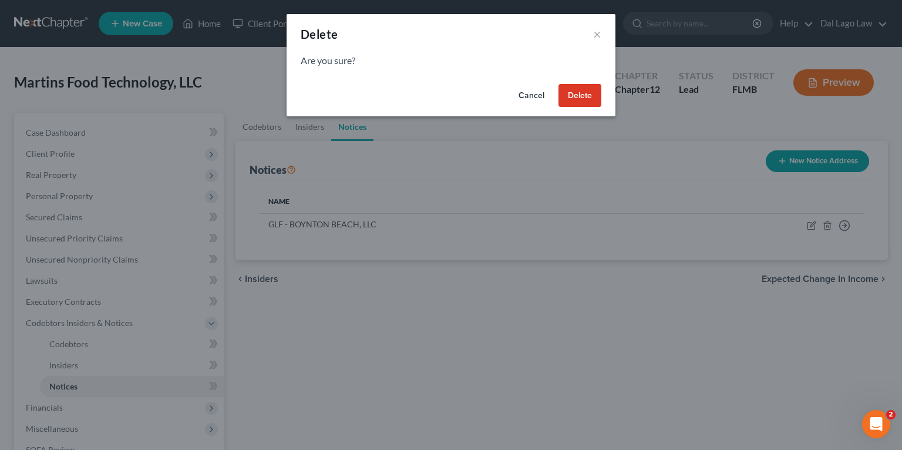
click at [586, 96] on button "Delete" at bounding box center [580, 95] width 43 height 23
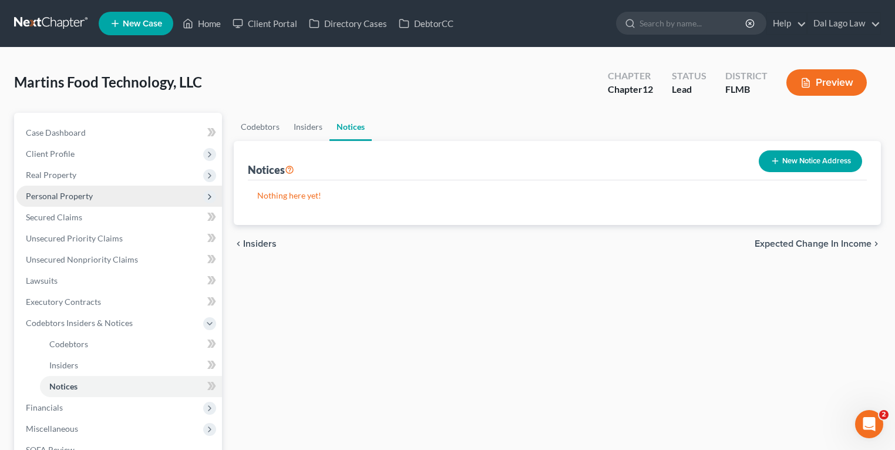
click at [56, 197] on span "Personal Property" at bounding box center [59, 196] width 67 height 10
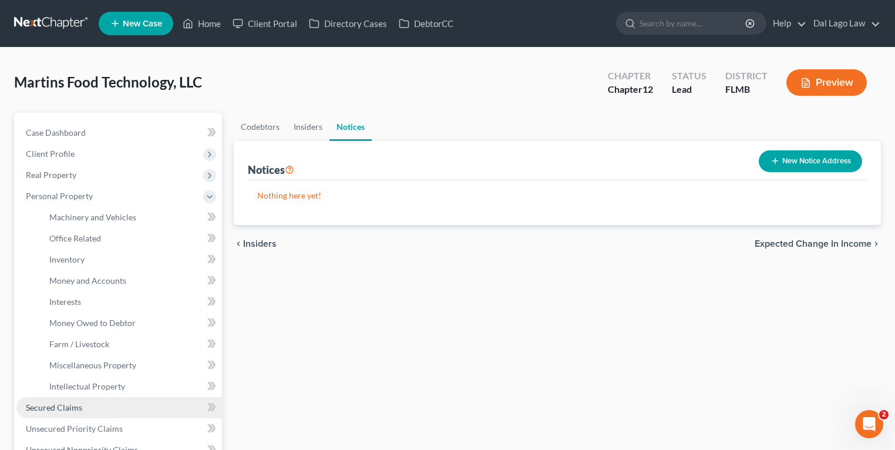
click at [58, 415] on link "Secured Claims" at bounding box center [119, 407] width 206 height 21
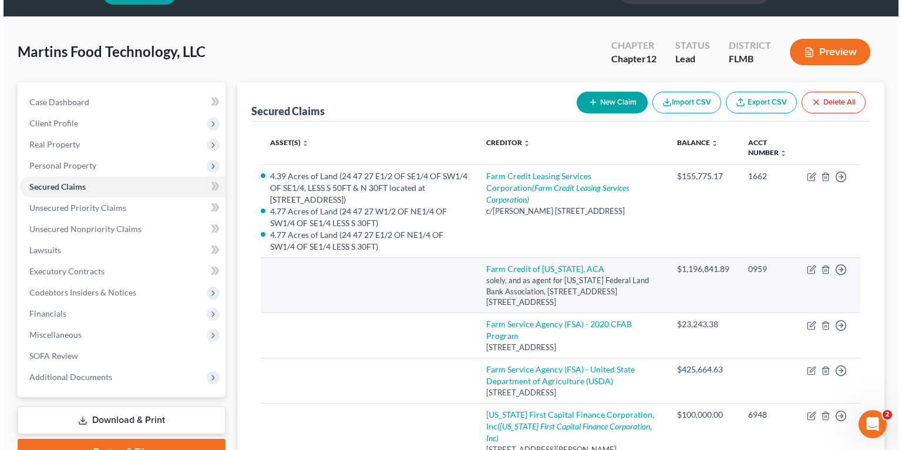
scroll to position [47, 0]
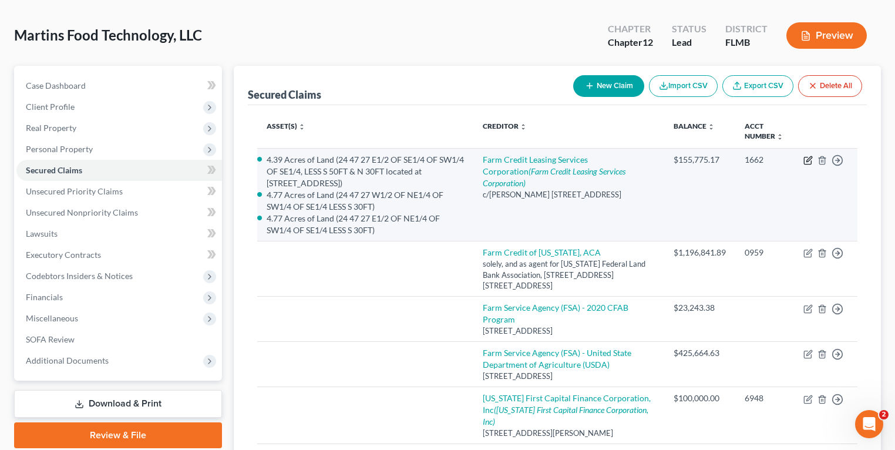
click at [809, 158] on icon "button" at bounding box center [808, 160] width 9 height 9
select select "24"
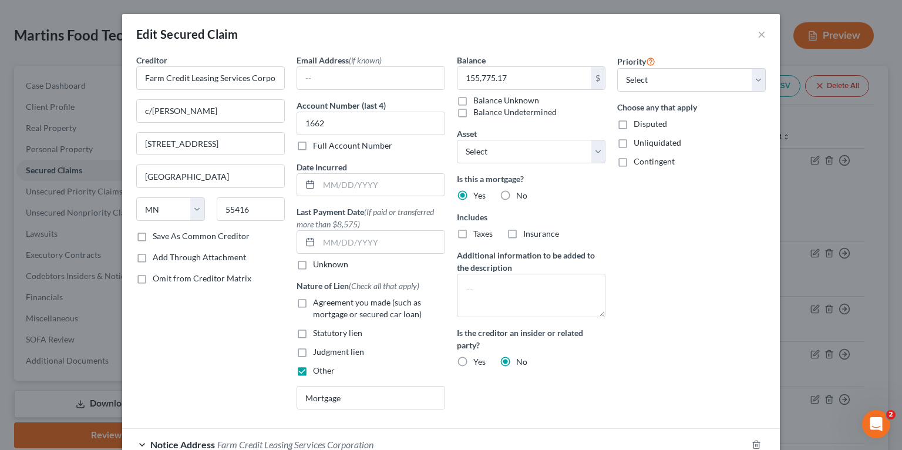
scroll to position [313, 0]
select select "2856845"
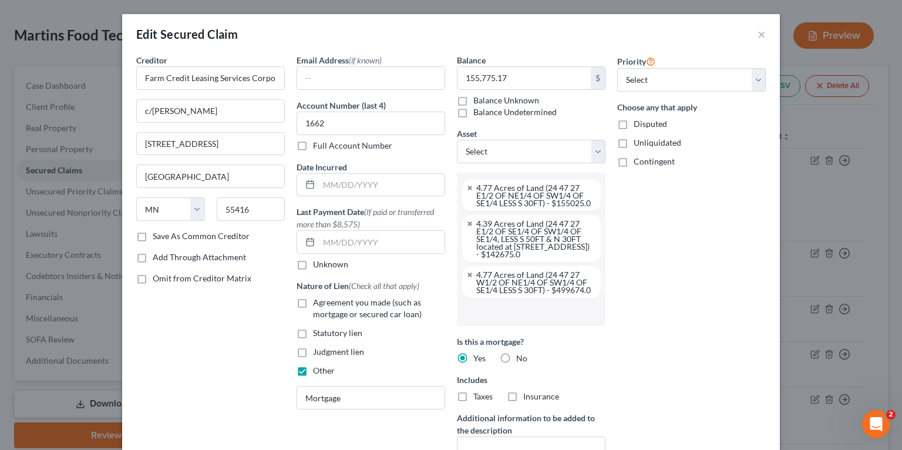
click at [500, 321] on input "text" at bounding box center [530, 312] width 132 height 18
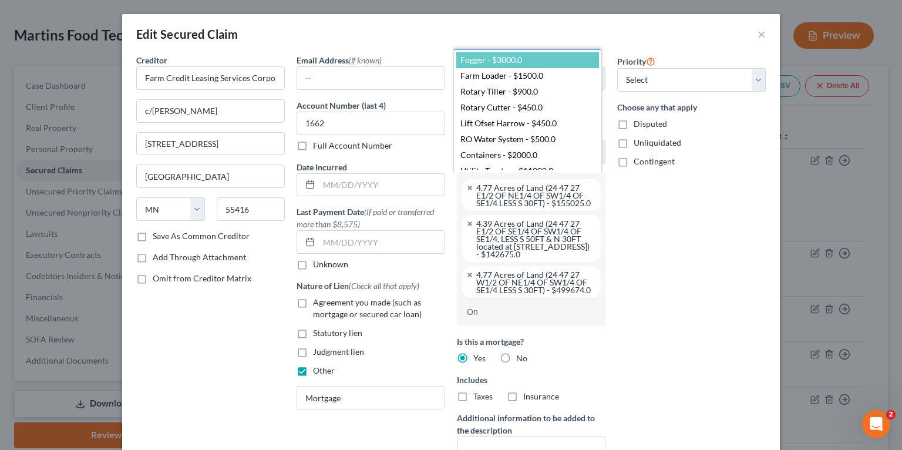
type input "One"
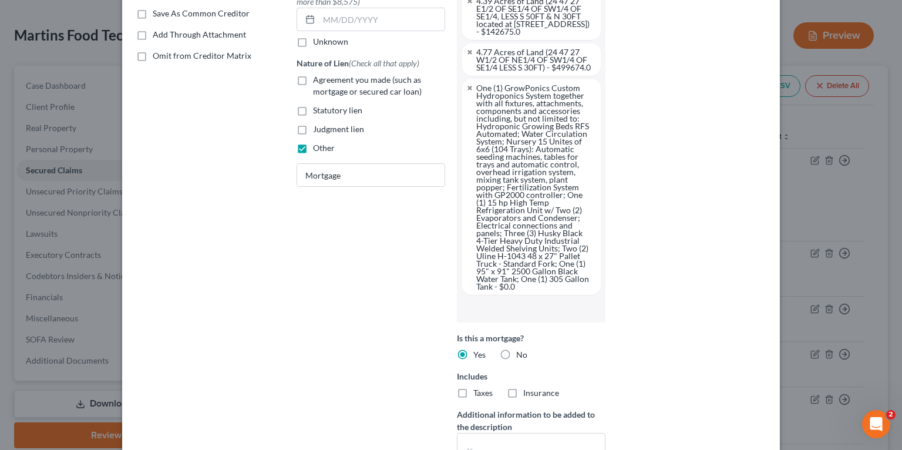
scroll to position [376, 0]
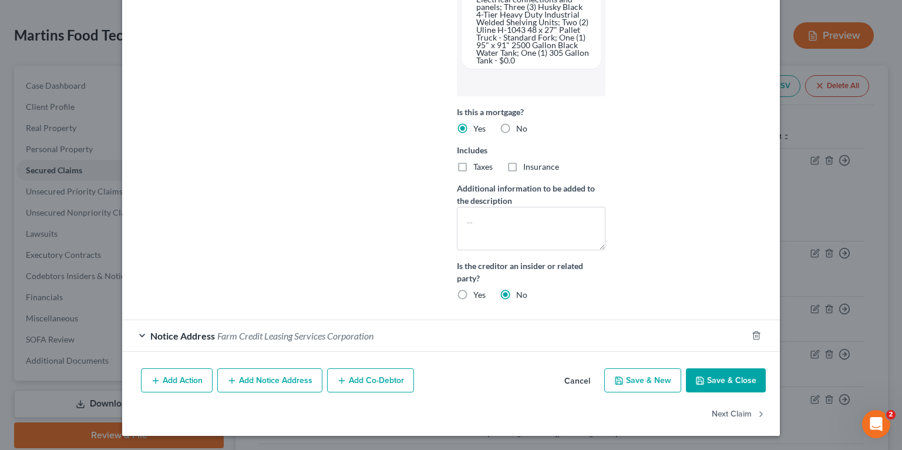
click at [730, 381] on button "Save & Close" at bounding box center [726, 380] width 80 height 25
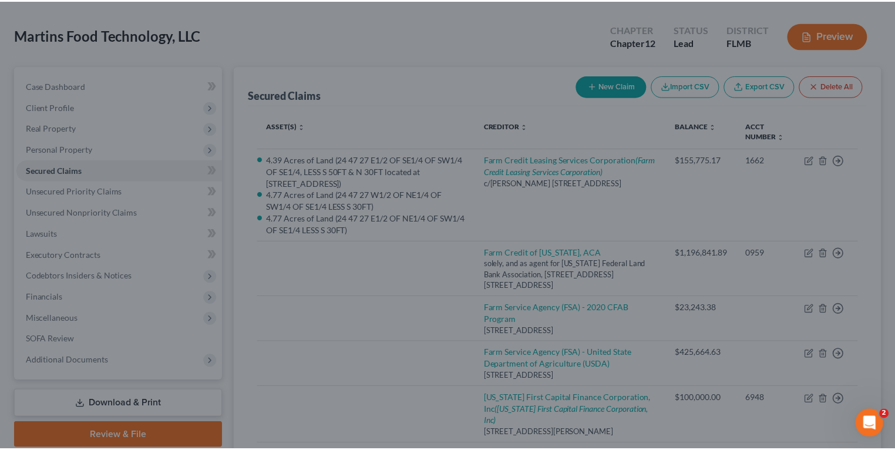
scroll to position [108, 0]
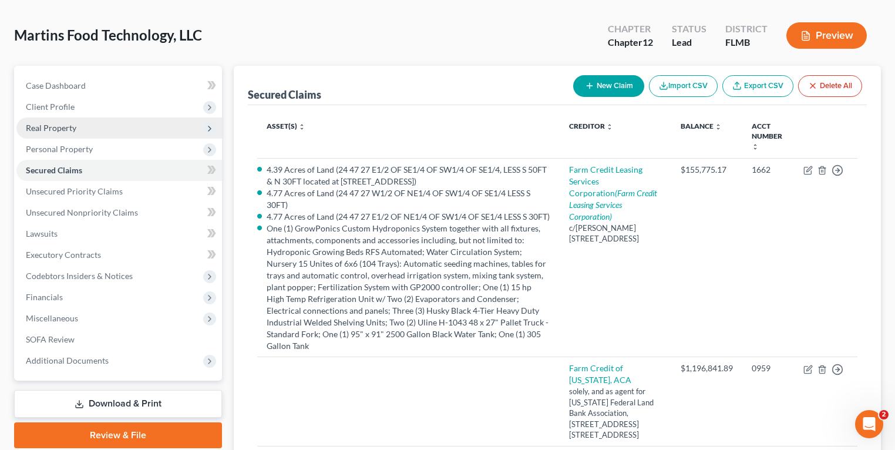
click at [72, 132] on span "Real Property" at bounding box center [51, 128] width 51 height 10
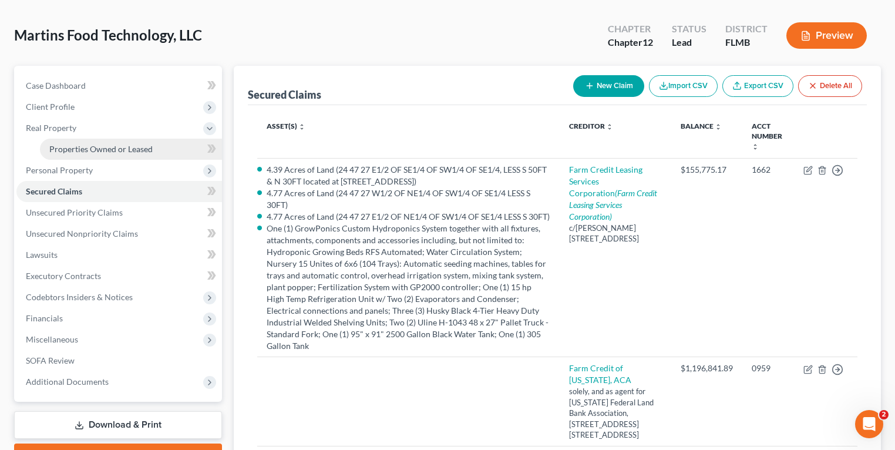
click at [85, 146] on span "Properties Owned or Leased" at bounding box center [100, 149] width 103 height 10
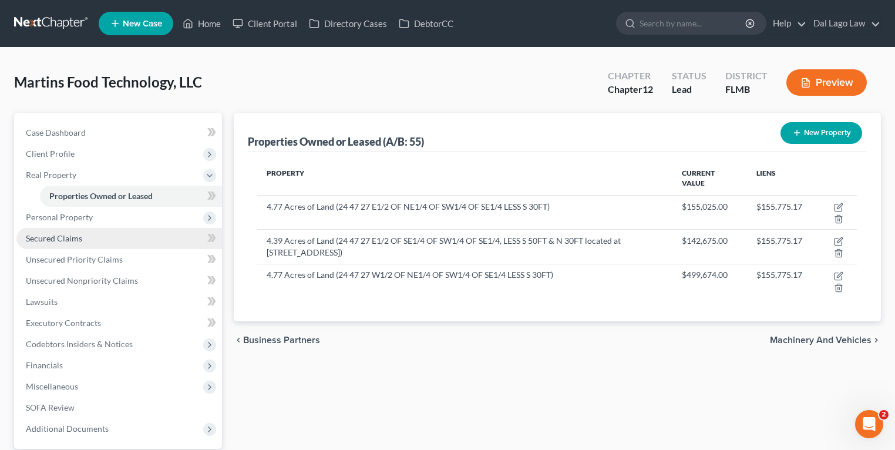
click at [63, 240] on span "Secured Claims" at bounding box center [54, 238] width 56 height 10
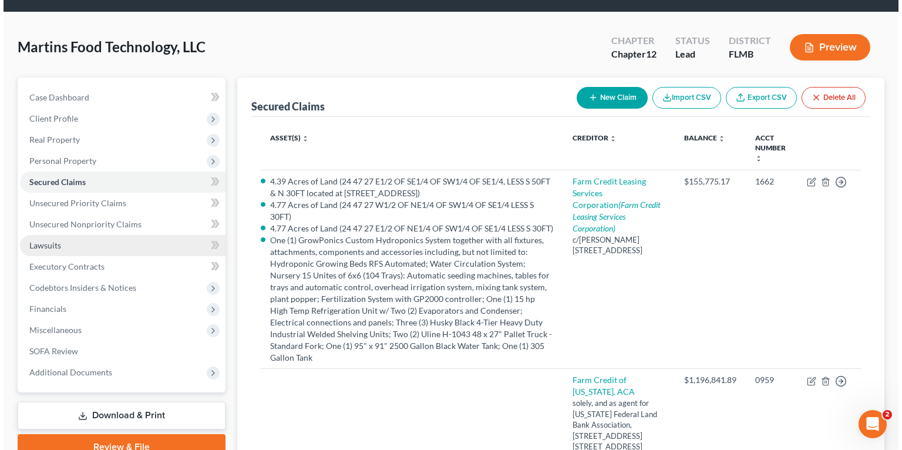
scroll to position [94, 0]
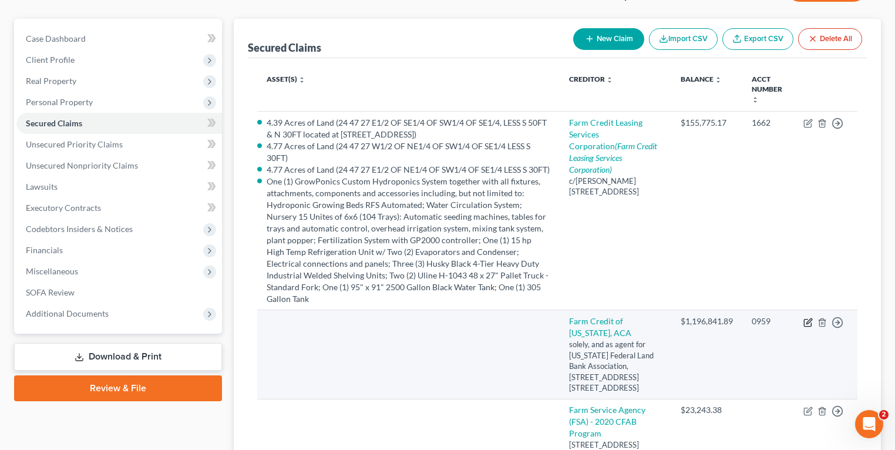
click at [806, 318] on icon "button" at bounding box center [808, 322] width 9 height 9
select select "9"
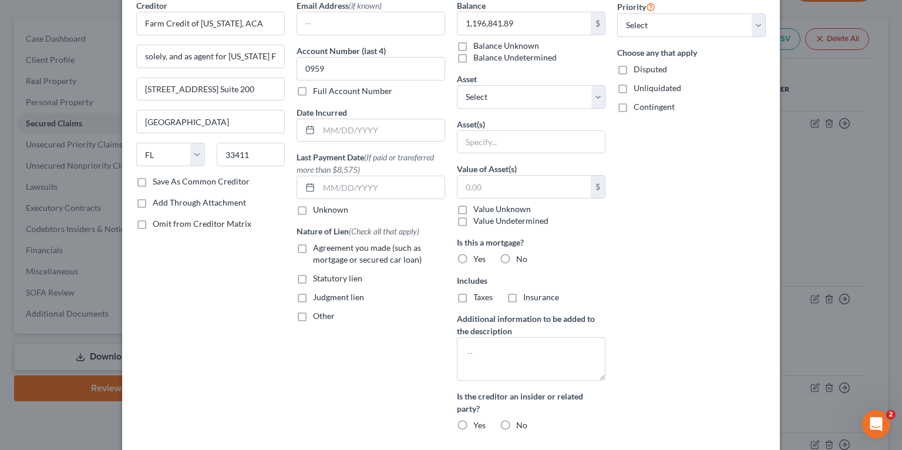
scroll to position [47, 0]
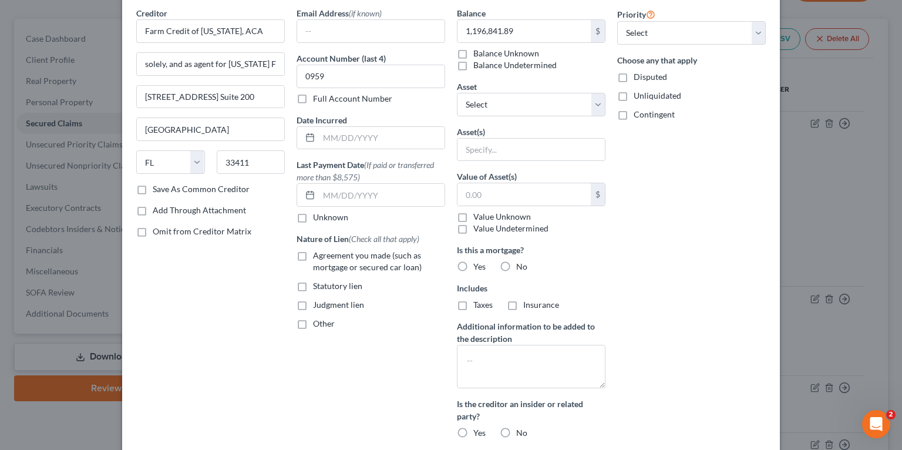
click at [362, 258] on span "Agreement you made (such as mortgage or secured car loan)" at bounding box center [367, 261] width 109 height 22
click at [325, 257] on input "Agreement you made (such as mortgage or secured car loan)" at bounding box center [322, 254] width 8 height 8
checkbox input "true"
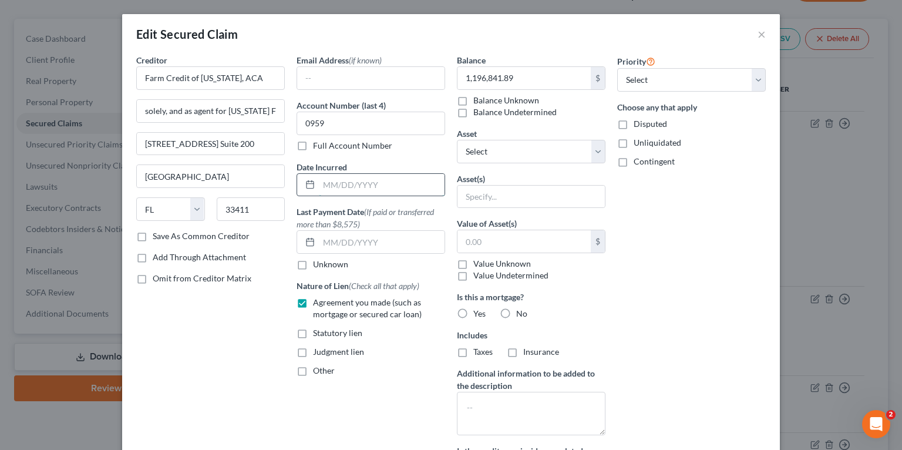
click at [354, 186] on input "text" at bounding box center [382, 185] width 126 height 22
type input "[DATE]"
click at [422, 212] on span "(If paid or transferred more than $8,575)" at bounding box center [365, 218] width 137 height 22
drag, startPoint x: 399, startPoint y: 185, endPoint x: 170, endPoint y: 166, distance: 229.9
click at [172, 168] on div "Creditor * Farm Credit of [US_STATE], ACA solely, and as agent for [US_STATE] F…" at bounding box center [451, 274] width 642 height 441
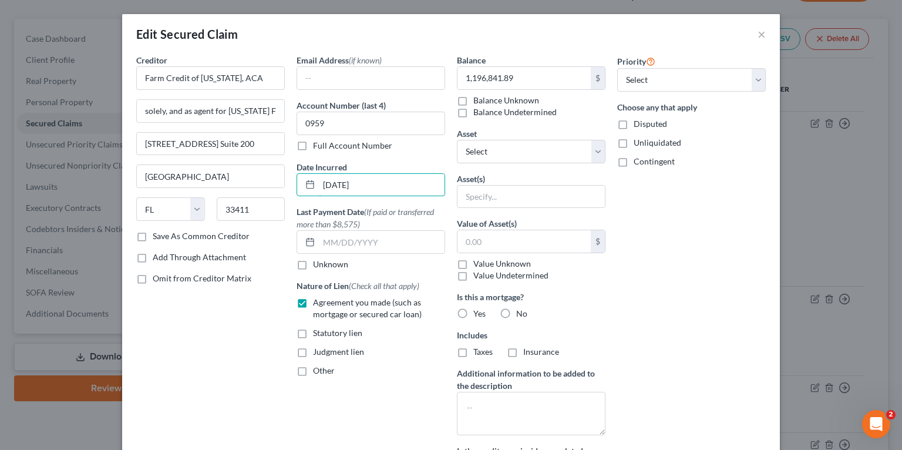
type input "[DATE]"
click at [664, 284] on div "Priority Select 1st 2nd 3rd 4th 5th 6th 7th 8th 9th 10th 11th 12th 13th 14th 15…" at bounding box center [692, 274] width 160 height 441
click at [509, 190] on input "text" at bounding box center [531, 197] width 147 height 22
type input "Greenhouse"
type input "4.77"
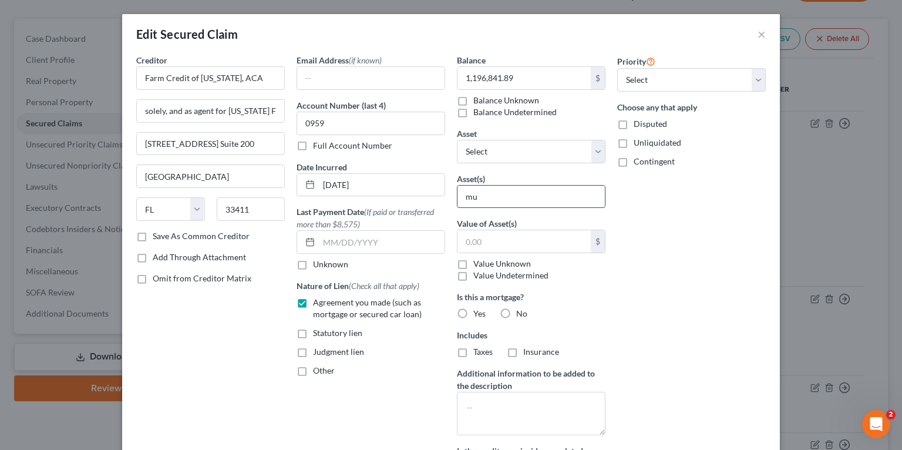
type input "mul"
click at [563, 195] on input "text" at bounding box center [531, 197] width 147 height 22
drag, startPoint x: 683, startPoint y: 193, endPoint x: 647, endPoint y: 193, distance: 35.8
click at [681, 193] on div "Priority Select 1st 2nd 3rd 4th 5th 6th 7th 8th 9th 10th 11th 12th 13th 14th 15…" at bounding box center [692, 274] width 160 height 441
click at [510, 147] on select "Select Other Multiple Assets Fogger - $3000.0 Farm Loader - $1500.0 Rotary Till…" at bounding box center [531, 151] width 149 height 23
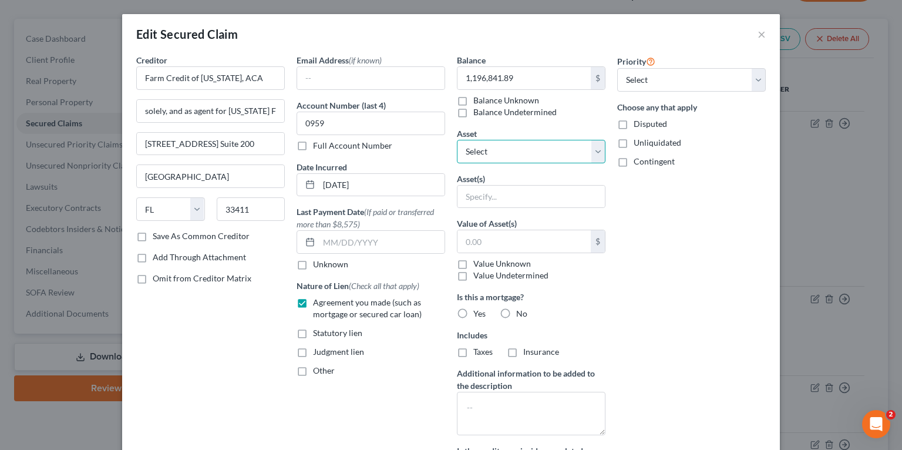
select select "1"
click at [457, 140] on select "Select Other Multiple Assets Fogger - $3000.0 Farm Loader - $1500.0 Rotary Till…" at bounding box center [531, 151] width 149 height 23
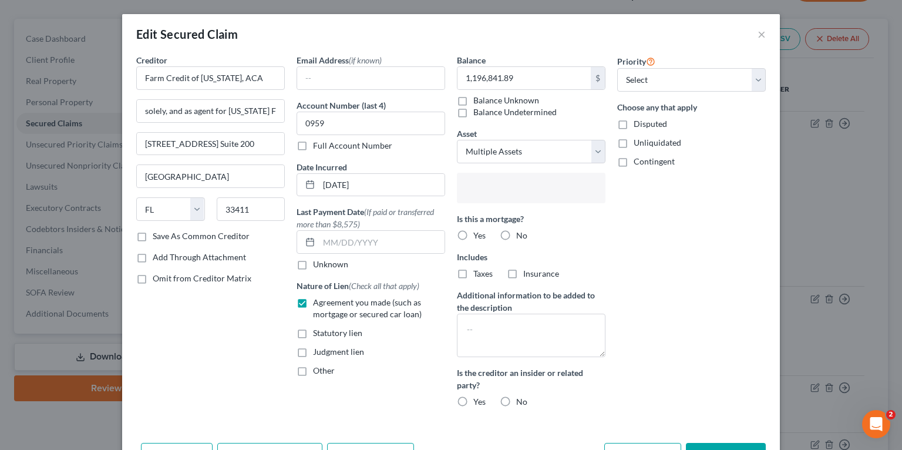
click at [503, 183] on input "text" at bounding box center [530, 189] width 132 height 18
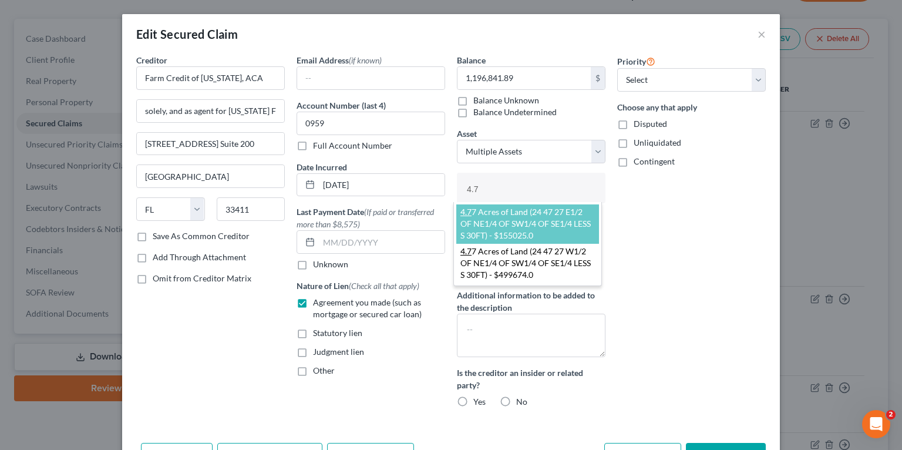
type input "4.77"
select select "2856845"
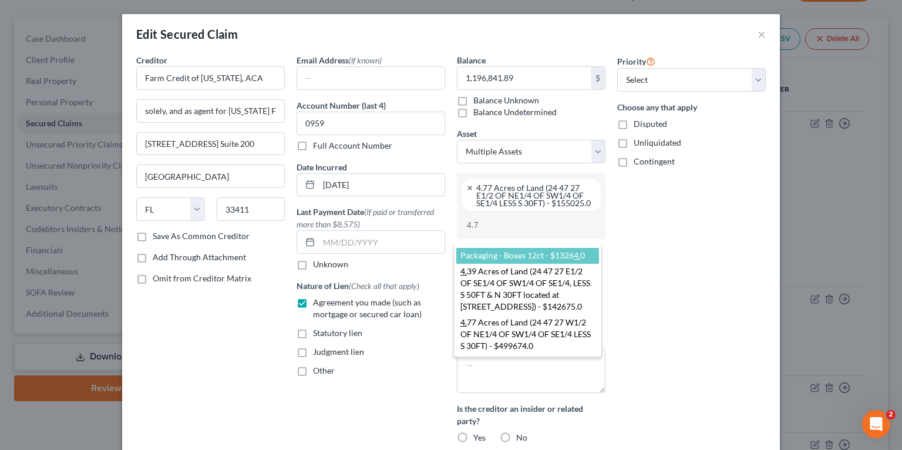
type input "4.77"
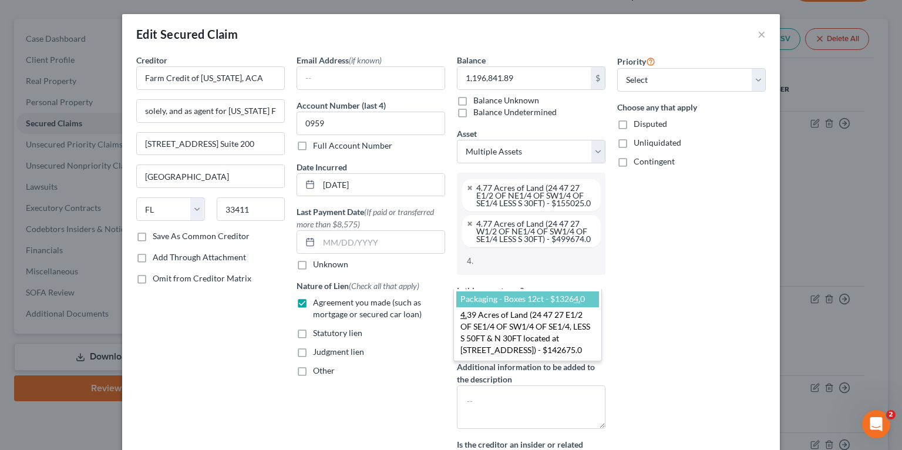
type input "4.3"
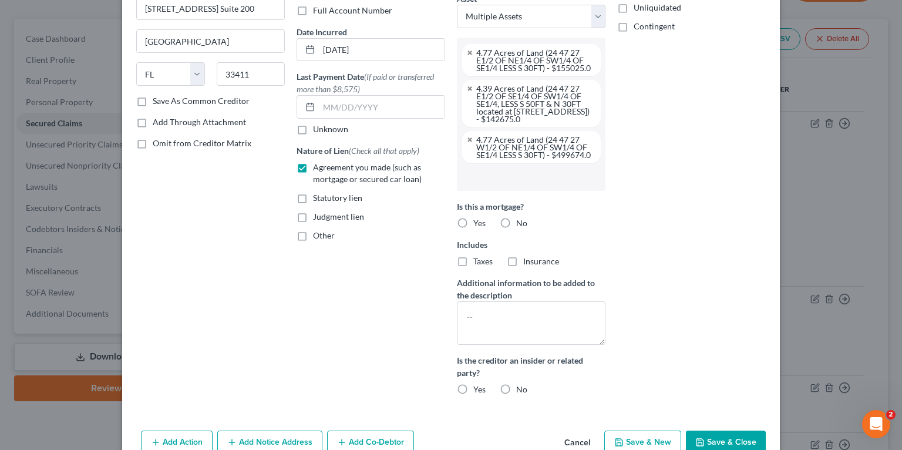
scroll to position [220, 0]
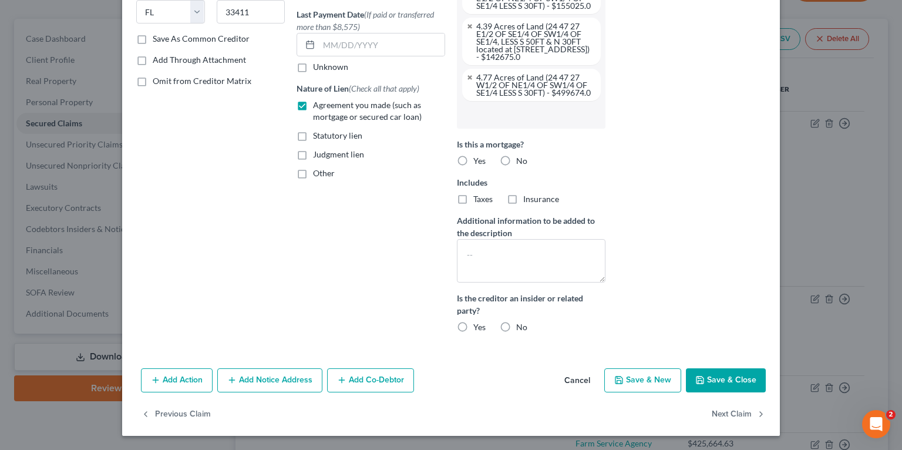
click at [375, 374] on button "Add Co-Debtor" at bounding box center [370, 380] width 87 height 25
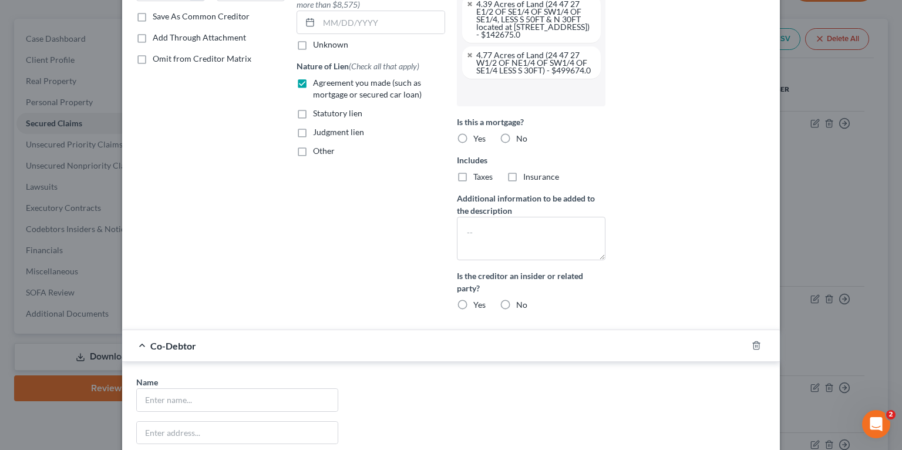
scroll to position [493, 0]
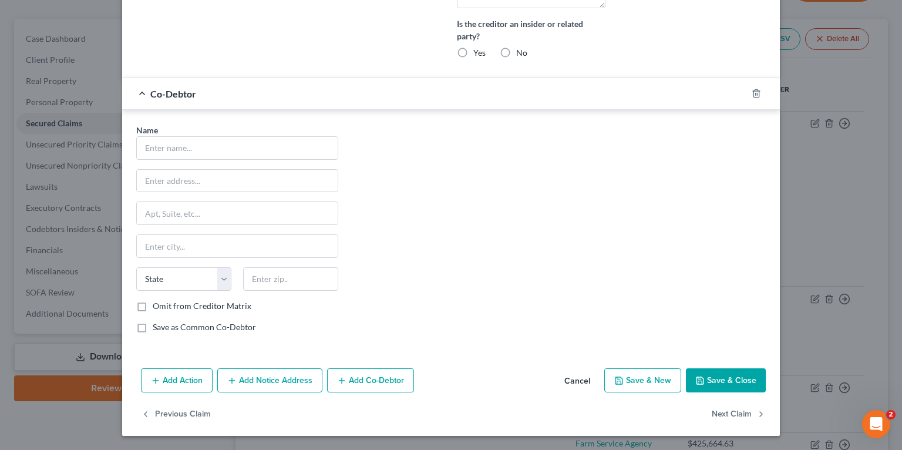
click at [200, 135] on div "Name *" at bounding box center [237, 142] width 202 height 36
click at [197, 146] on input "text" at bounding box center [237, 148] width 201 height 22
click at [216, 149] on input "text" at bounding box center [237, 148] width 201 height 22
type input "s"
type input "Saint [PERSON_NAME]"
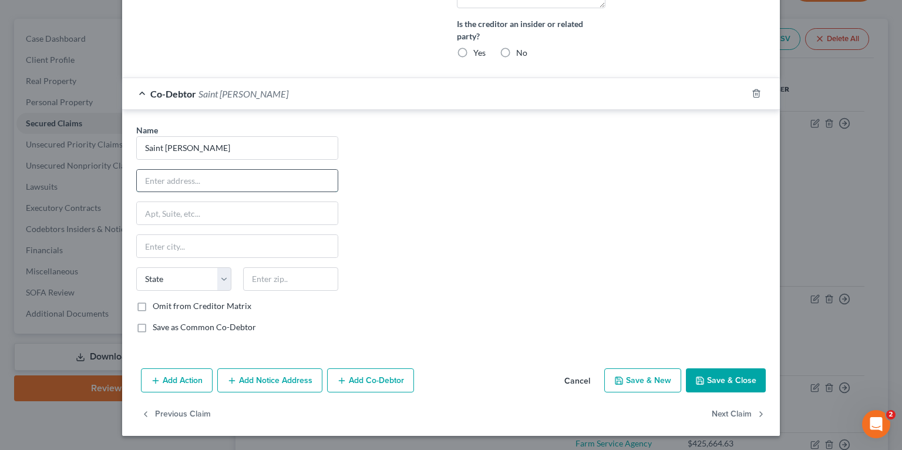
paste input "[STREET_ADDRESS][PERSON_NAME]"
click at [287, 179] on input "[STREET_ADDRESS][PERSON_NAME]" at bounding box center [237, 181] width 201 height 22
type input "[STREET_ADDRESS][PERSON_NAME]"
click at [290, 281] on input "text" at bounding box center [290, 278] width 95 height 23
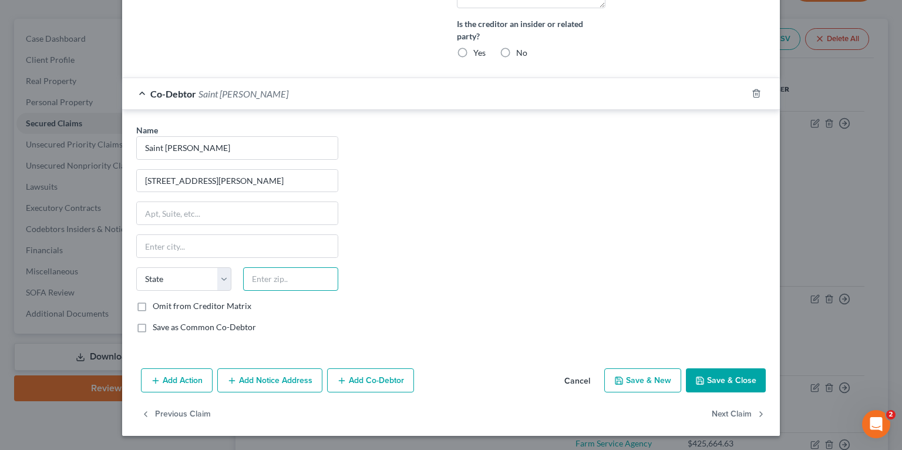
paste input "34110"
type input "34110"
type input "[GEOGRAPHIC_DATA]"
select select "9"
click at [226, 182] on input "[STREET_ADDRESS][PERSON_NAME]" at bounding box center [237, 181] width 201 height 22
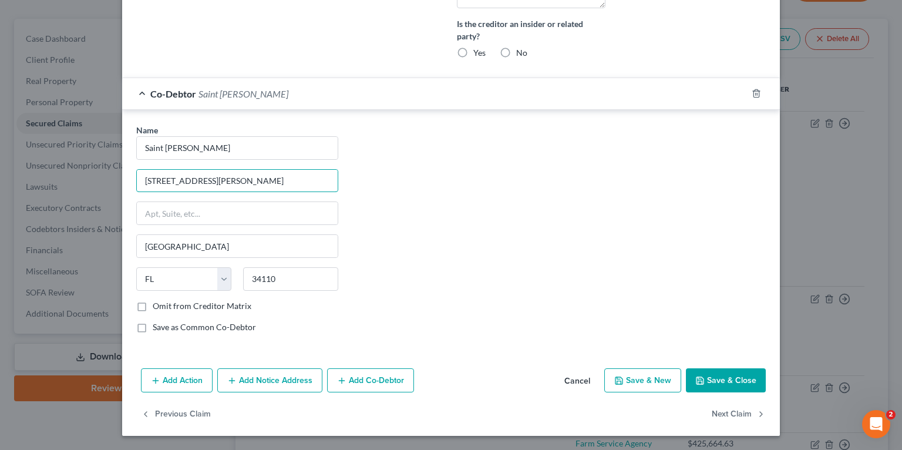
type input "[STREET_ADDRESS][PERSON_NAME]"
click at [355, 386] on button "Add Co-Debtor" at bounding box center [370, 380] width 87 height 25
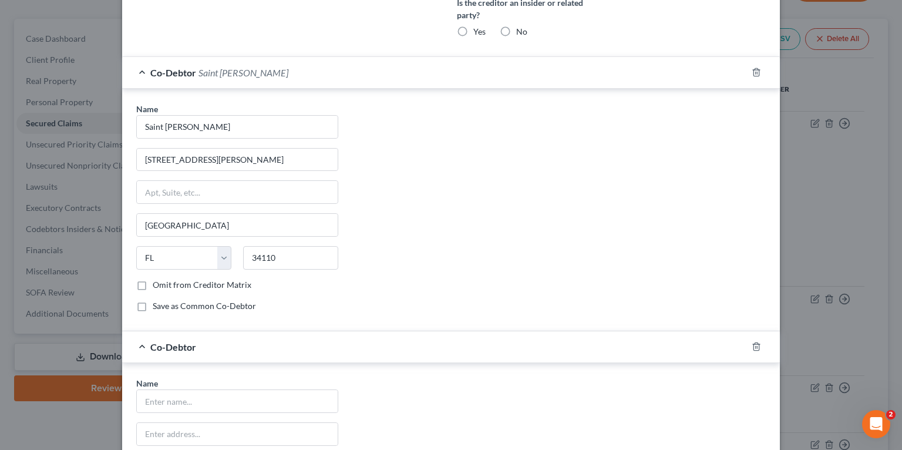
click at [167, 291] on label "Omit from Creditor Matrix" at bounding box center [202, 285] width 99 height 12
click at [165, 287] on input "Omit from Creditor Matrix" at bounding box center [161, 283] width 8 height 8
click at [167, 291] on label "Omit from Creditor Matrix" at bounding box center [202, 285] width 99 height 12
click at [165, 287] on input "Omit from Creditor Matrix" at bounding box center [161, 283] width 8 height 8
checkbox input "false"
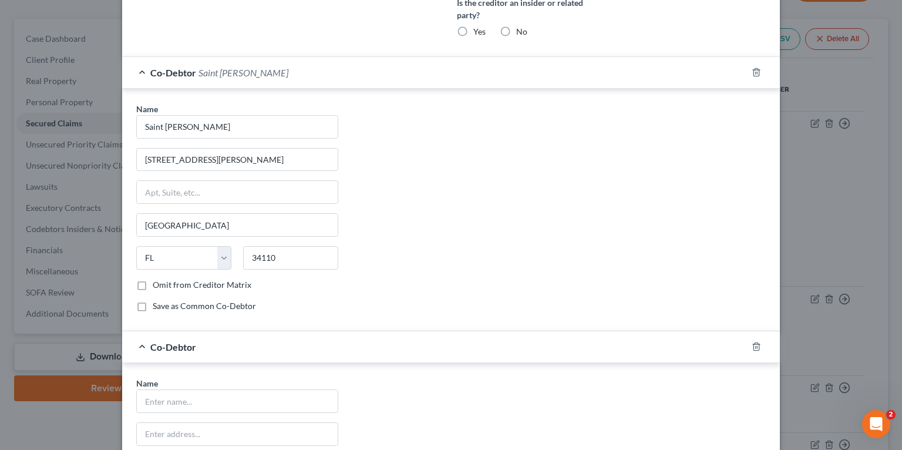
click at [164, 312] on label "Save as Common Co-Debtor" at bounding box center [204, 306] width 103 height 12
click at [164, 308] on input "Save as Common Co-Debtor" at bounding box center [161, 304] width 8 height 8
checkbox input "true"
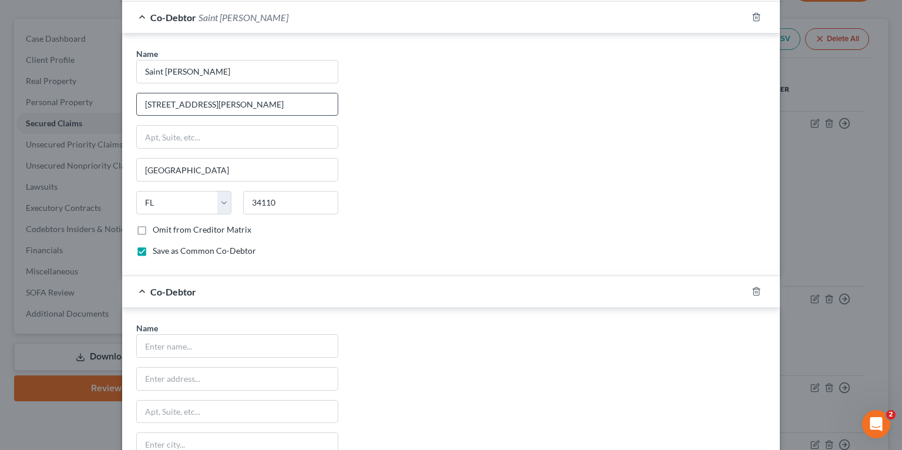
scroll to position [540, 0]
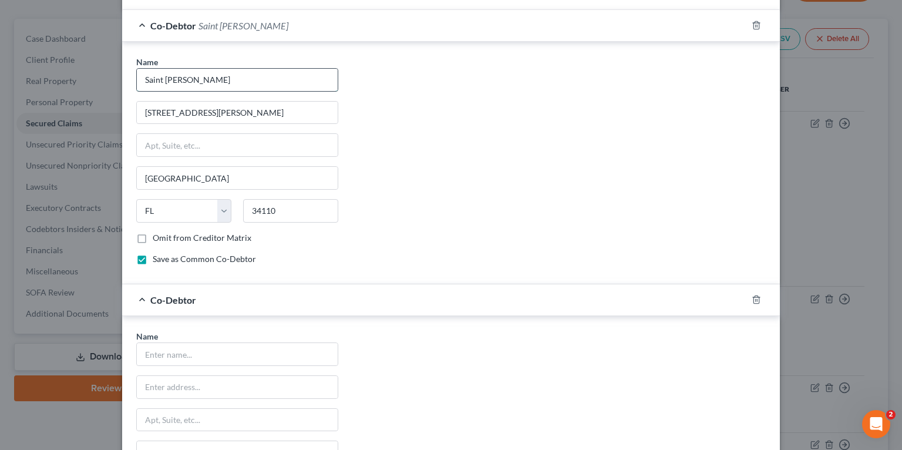
click at [207, 91] on input "Saint [PERSON_NAME]" at bounding box center [237, 80] width 201 height 22
click at [193, 124] on input "[STREET_ADDRESS][PERSON_NAME]" at bounding box center [237, 113] width 201 height 22
click at [190, 398] on input "text" at bounding box center [237, 387] width 201 height 22
paste input "[STREET_ADDRESS][PERSON_NAME]"
type input "[STREET_ADDRESS][PERSON_NAME]"
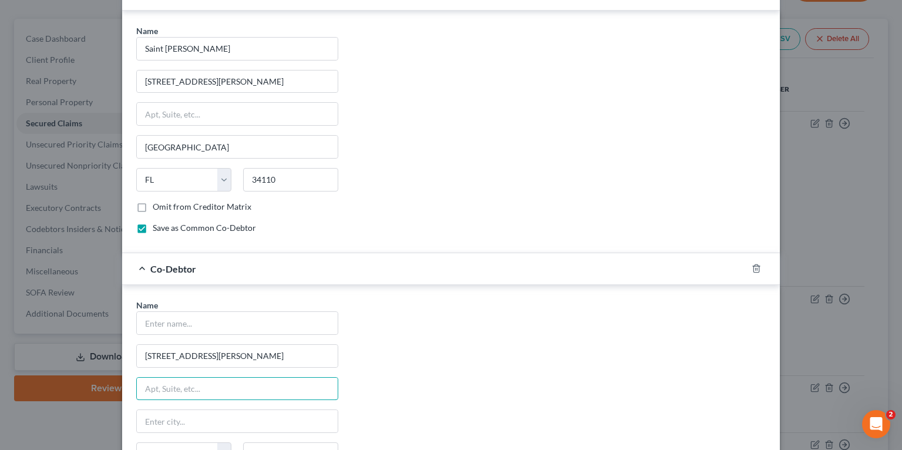
scroll to position [728, 0]
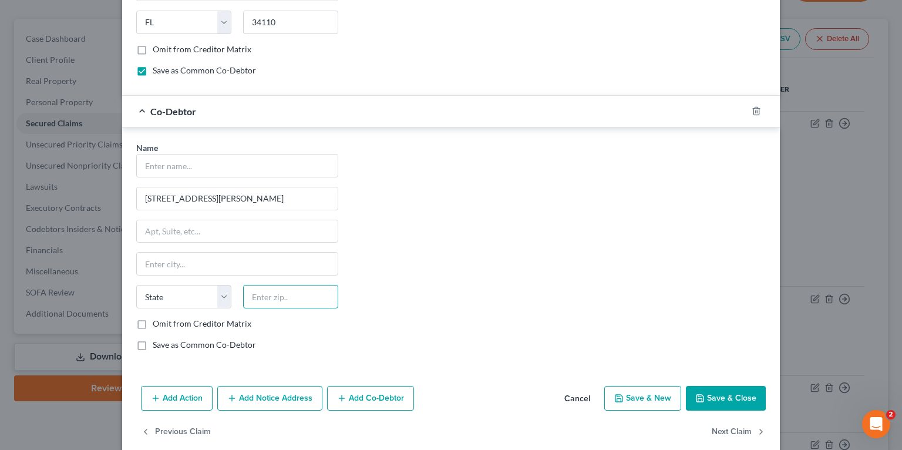
click at [258, 308] on input "text" at bounding box center [290, 296] width 95 height 23
type input "34110"
type input "[GEOGRAPHIC_DATA]"
select select "9"
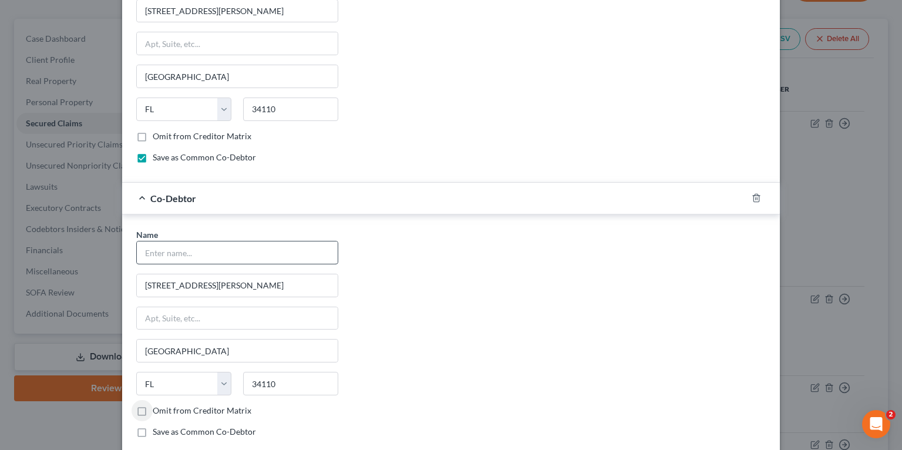
scroll to position [634, 0]
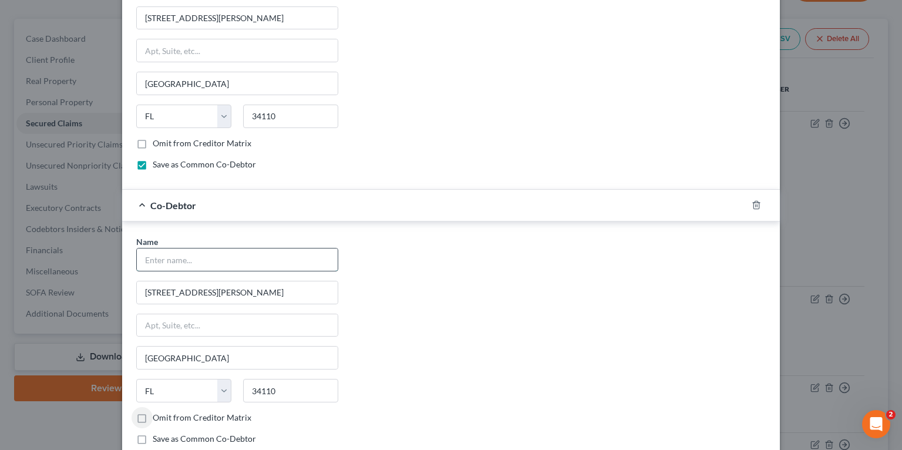
click at [199, 271] on input "text" at bounding box center [237, 260] width 201 height 22
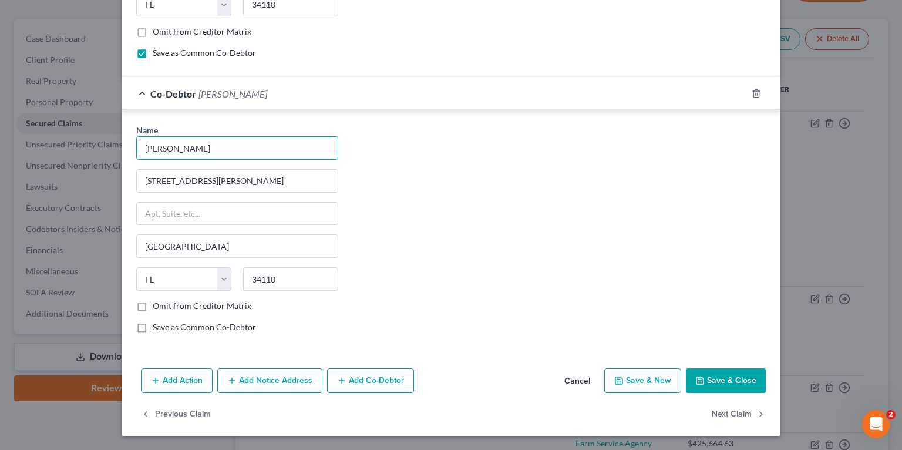
scroll to position [766, 0]
type input "[PERSON_NAME]"
drag, startPoint x: 194, startPoint y: 331, endPoint x: 241, endPoint y: 343, distance: 49.0
click at [192, 331] on label "Save as Common Co-Debtor" at bounding box center [204, 327] width 103 height 12
click at [165, 329] on input "Save as Common Co-Debtor" at bounding box center [161, 325] width 8 height 8
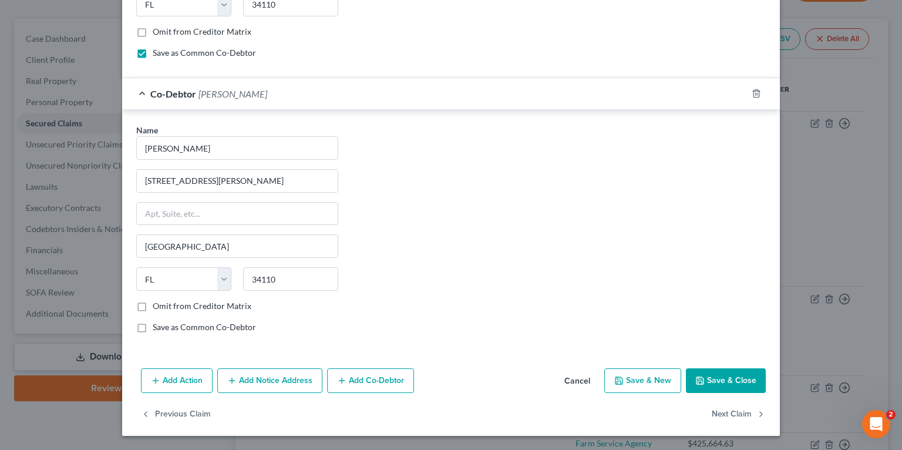
checkbox input "true"
click at [371, 383] on button "Add Co-Debtor" at bounding box center [370, 380] width 87 height 25
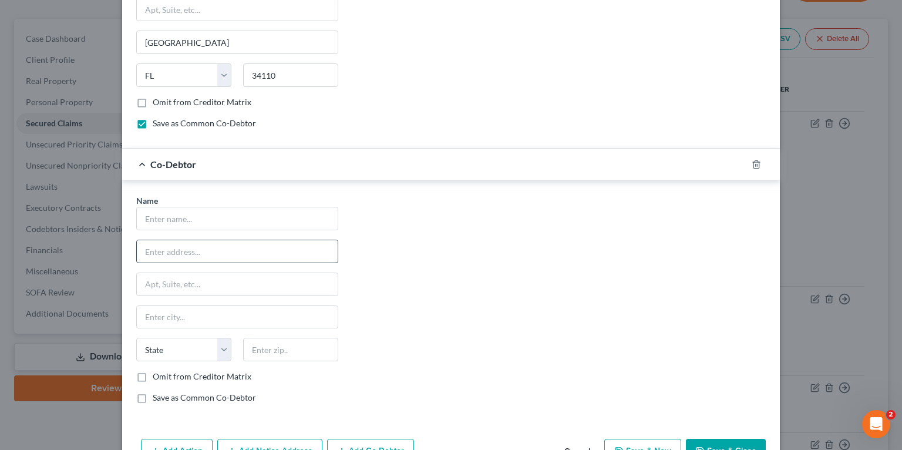
scroll to position [954, 0]
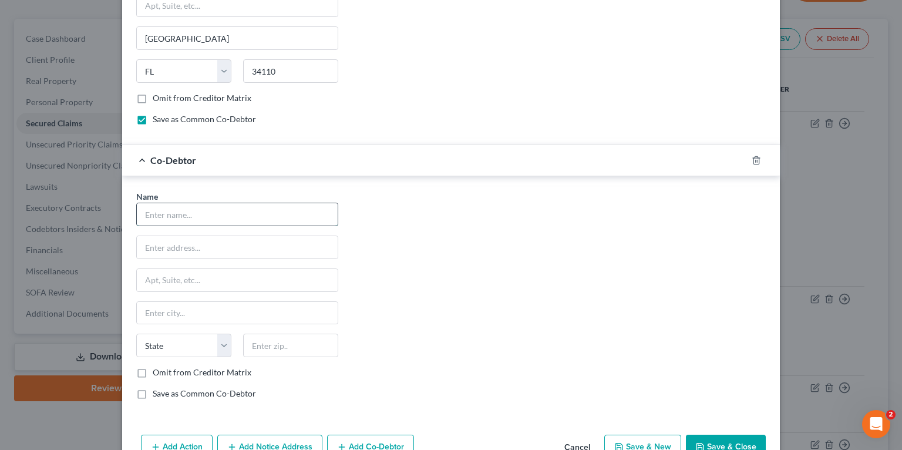
click at [208, 226] on input "text" at bounding box center [237, 214] width 201 height 22
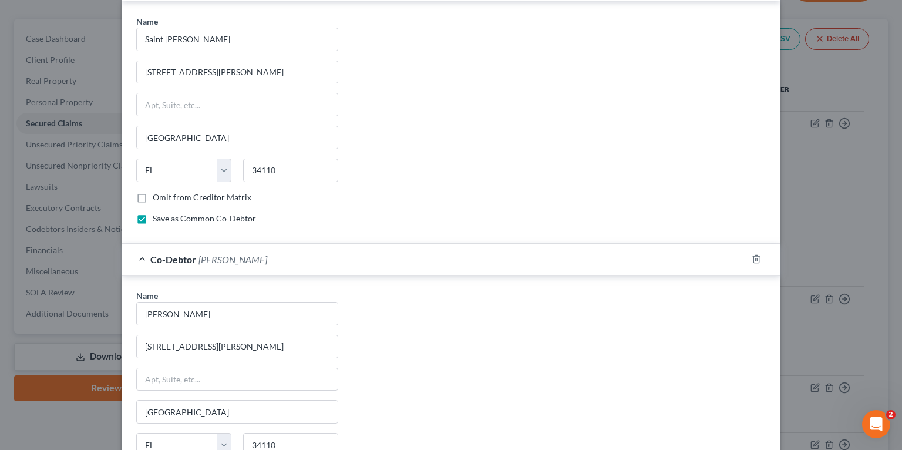
scroll to position [484, 0]
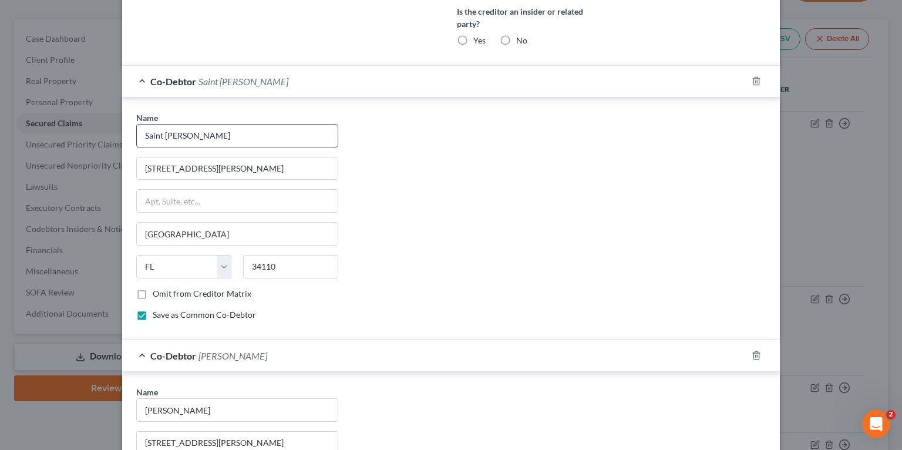
type input "[PERSON_NAME]"
click at [251, 147] on input "Saint [PERSON_NAME]" at bounding box center [237, 136] width 201 height 22
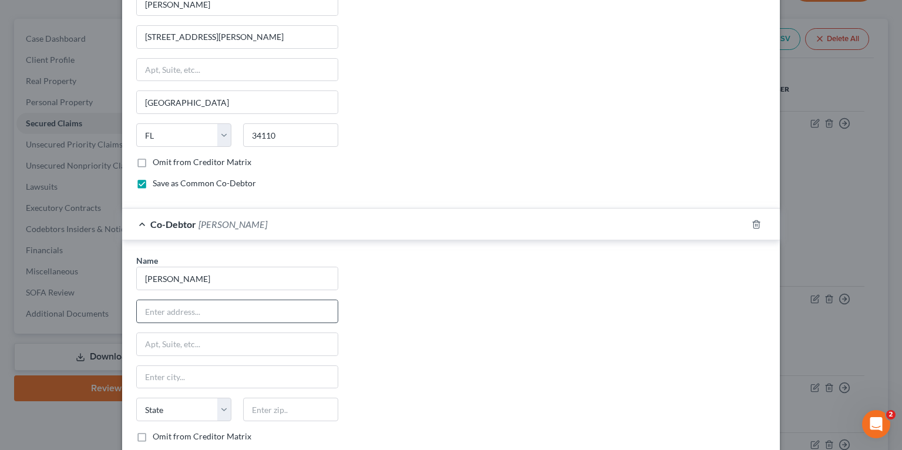
scroll to position [907, 0]
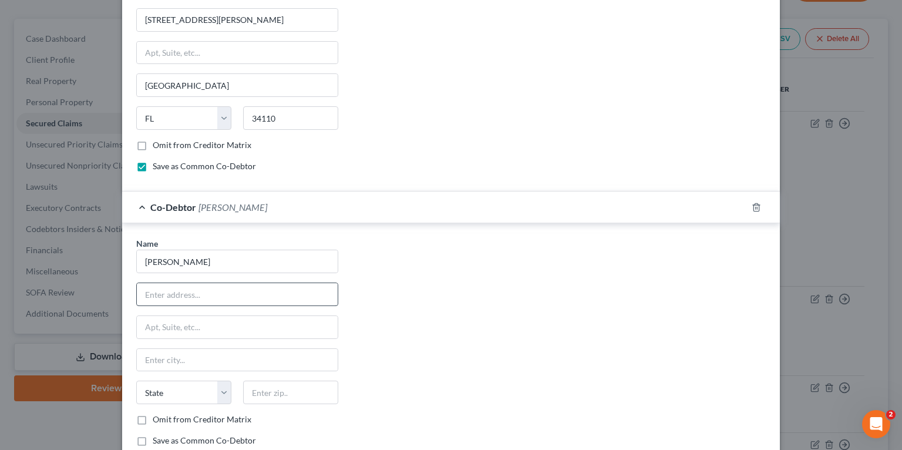
type input "[PERSON_NAME]"
click at [226, 305] on input "text" at bounding box center [237, 294] width 201 height 22
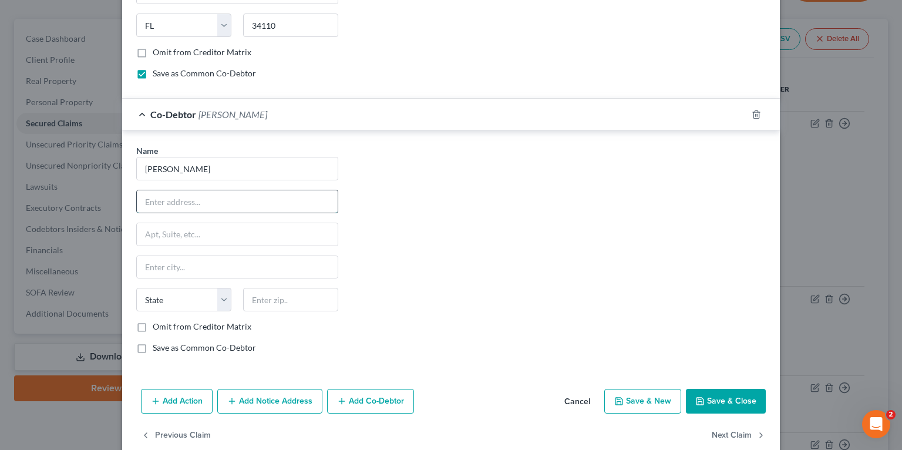
scroll to position [1001, 0]
drag, startPoint x: 430, startPoint y: 221, endPoint x: 388, endPoint y: 224, distance: 42.4
click at [430, 221] on div "Name * [PERSON_NAME] State [US_STATE] AK AR AZ CA CO CT DE DC [GEOGRAPHIC_DATA]…" at bounding box center [451, 252] width 642 height 219
click at [244, 211] on input "text" at bounding box center [237, 200] width 201 height 22
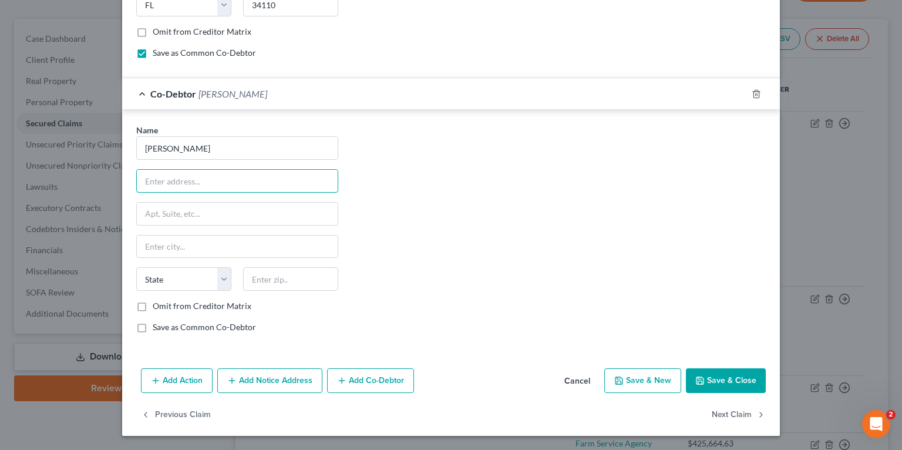
scroll to position [1039, 0]
click at [249, 181] on input "text" at bounding box center [237, 181] width 201 height 22
click at [473, 177] on div "Name * [PERSON_NAME] State [US_STATE] AK AR AZ CA CO CT DE DC [GEOGRAPHIC_DATA]…" at bounding box center [451, 233] width 642 height 219
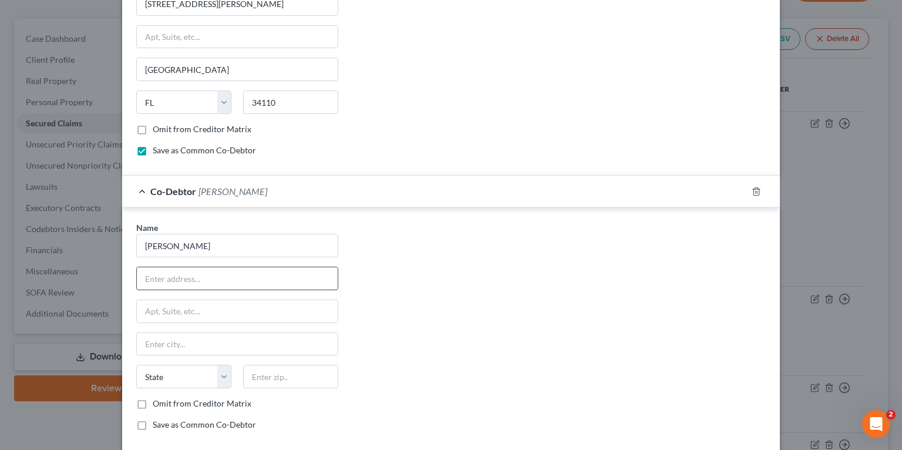
scroll to position [851, 0]
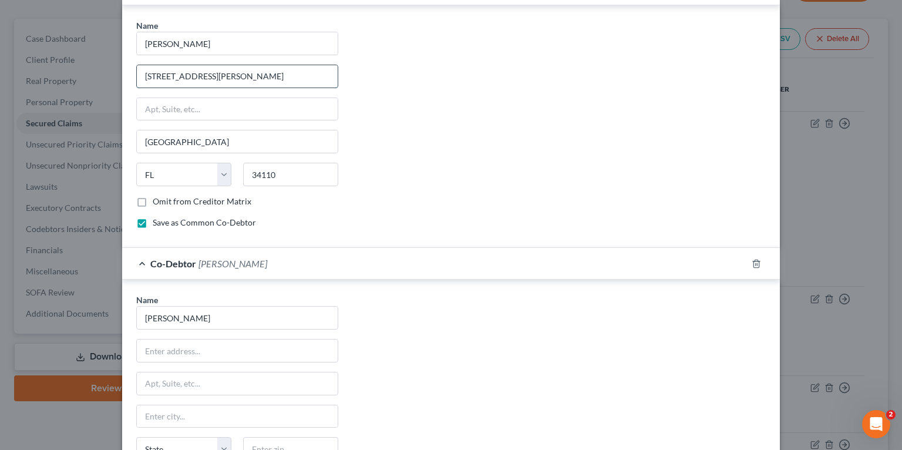
click at [208, 88] on input "[STREET_ADDRESS][PERSON_NAME]" at bounding box center [237, 76] width 201 height 22
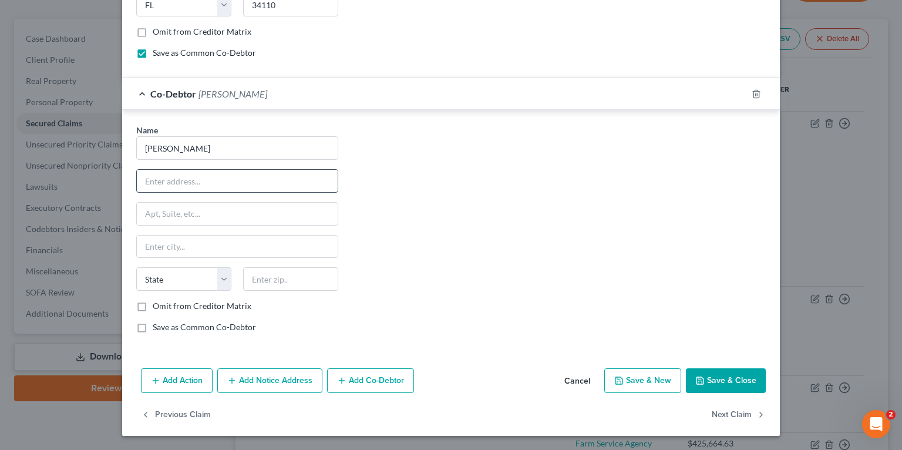
click at [182, 176] on input "text" at bounding box center [237, 181] width 201 height 22
paste input "[STREET_ADDRESS][PERSON_NAME]"
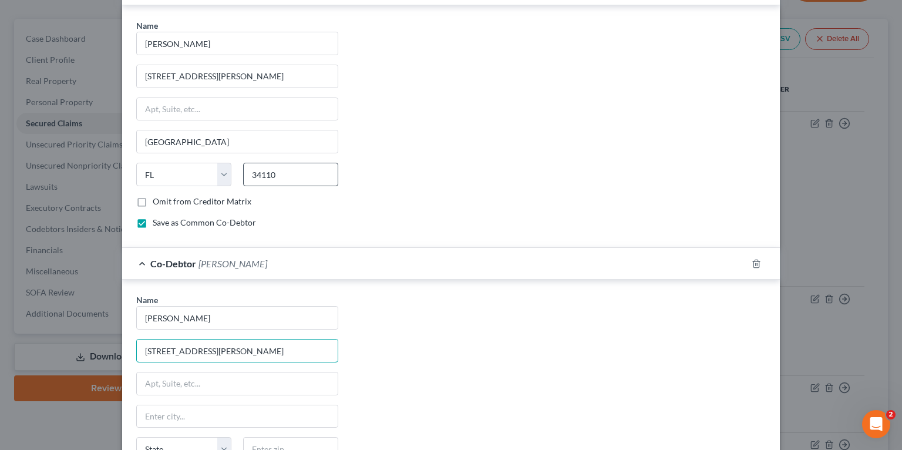
type input "[STREET_ADDRESS][PERSON_NAME]"
click at [268, 186] on input "34110" at bounding box center [290, 174] width 95 height 23
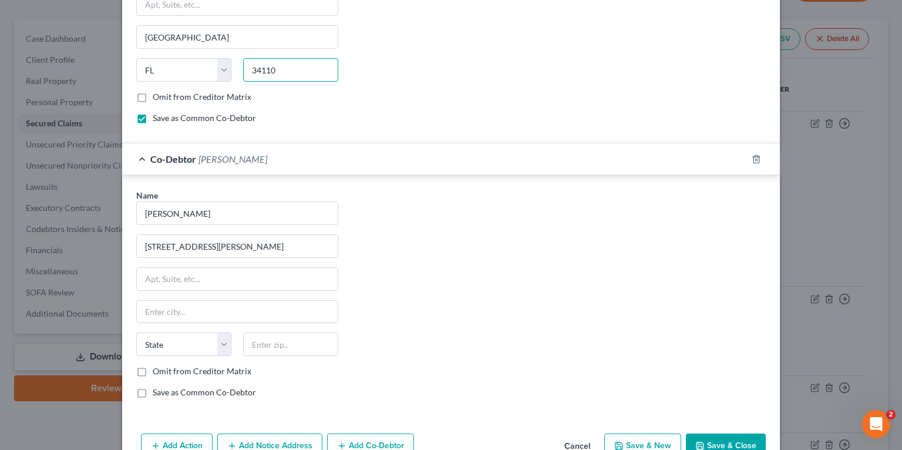
scroll to position [1039, 0]
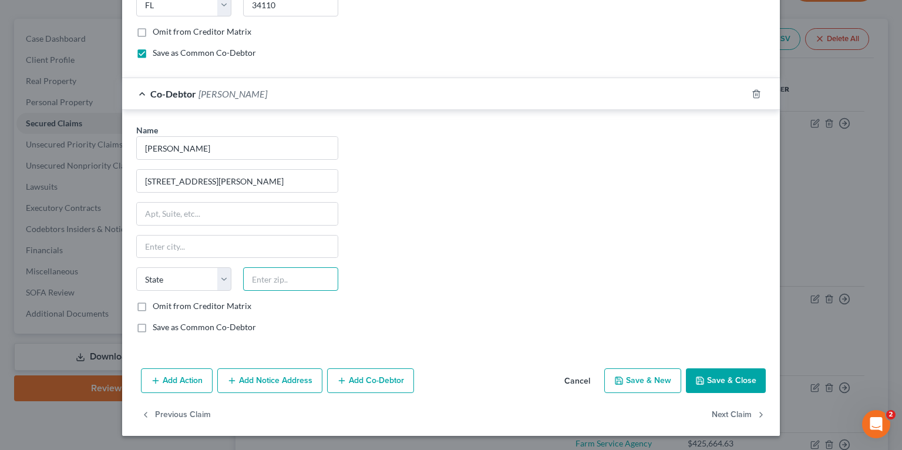
click at [264, 289] on input "text" at bounding box center [290, 278] width 95 height 23
paste input "34110"
type input "34110"
click at [515, 264] on div "Name * [PERSON_NAME] 392 [PERSON_NAME] COURT State [US_STATE] AK AR AZ CA CO CT…" at bounding box center [451, 233] width 642 height 219
type input "[GEOGRAPHIC_DATA]"
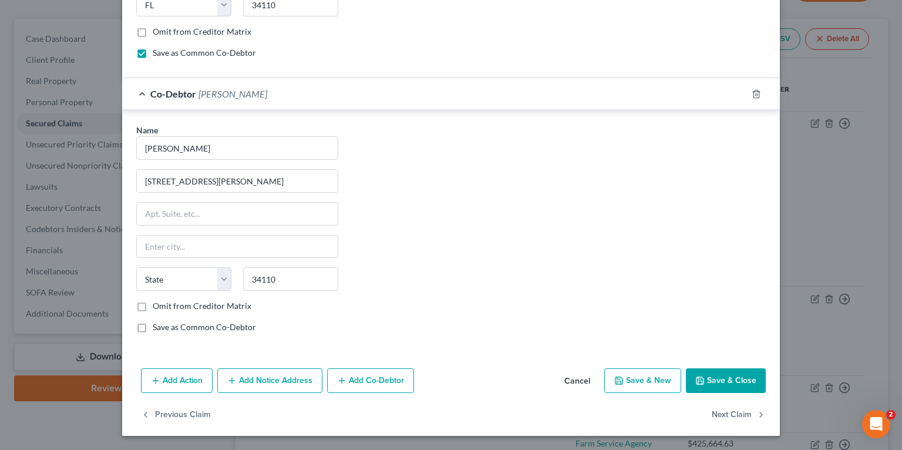
select select "9"
click at [734, 382] on button "Save & Close" at bounding box center [726, 380] width 80 height 25
select select
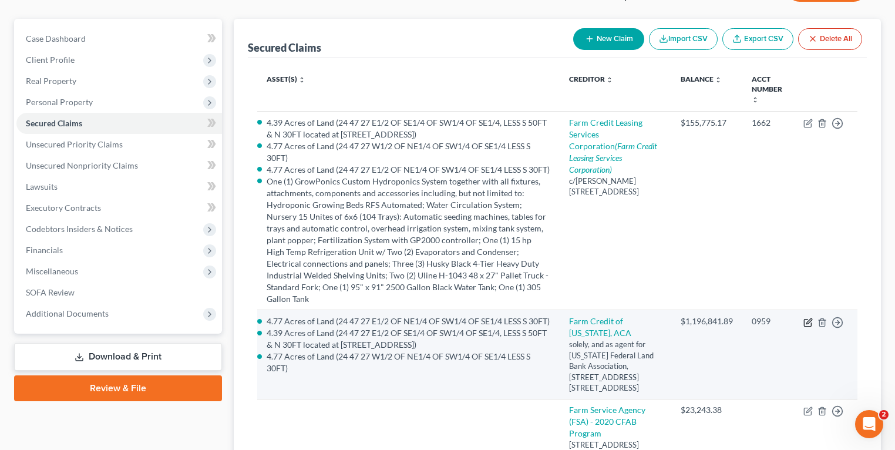
click at [807, 318] on icon "button" at bounding box center [809, 320] width 5 height 5
select select "9"
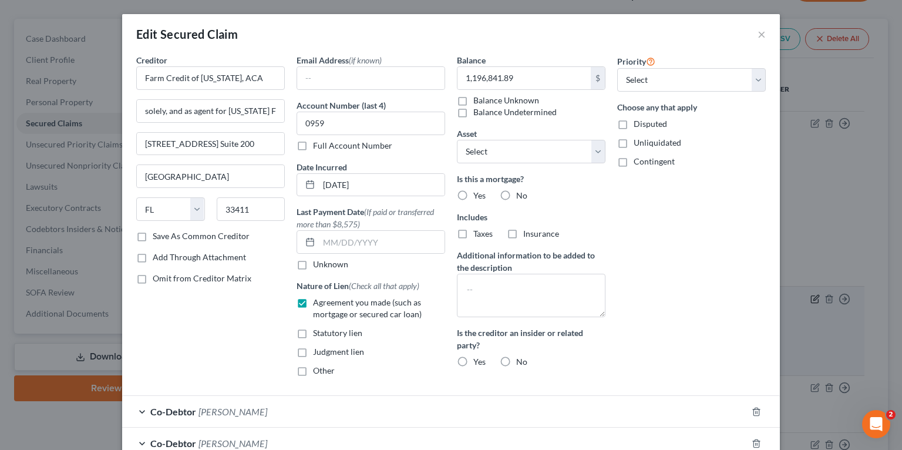
select select "2856845"
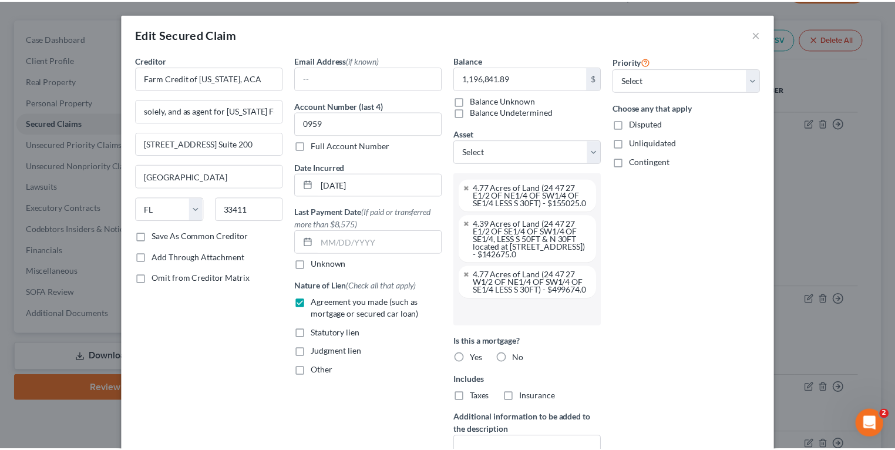
scroll to position [313, 0]
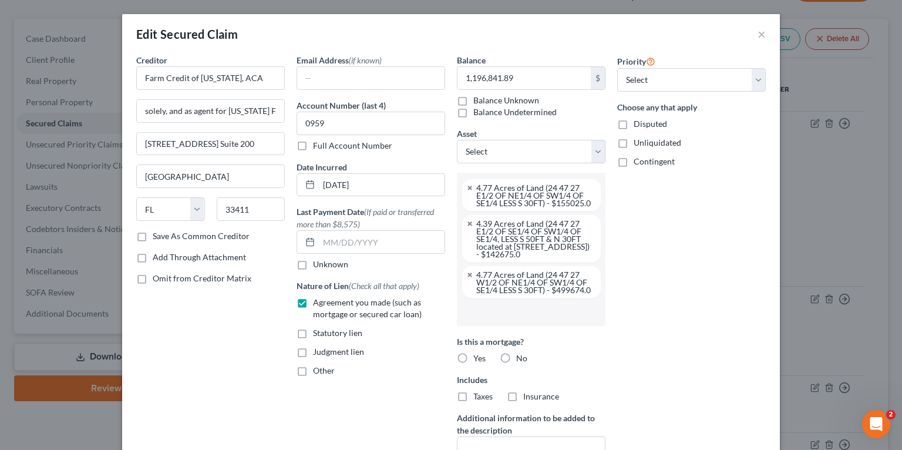
click at [630, 161] on div "Contingent" at bounding box center [691, 162] width 149 height 12
click at [761, 32] on button "×" at bounding box center [762, 34] width 8 height 14
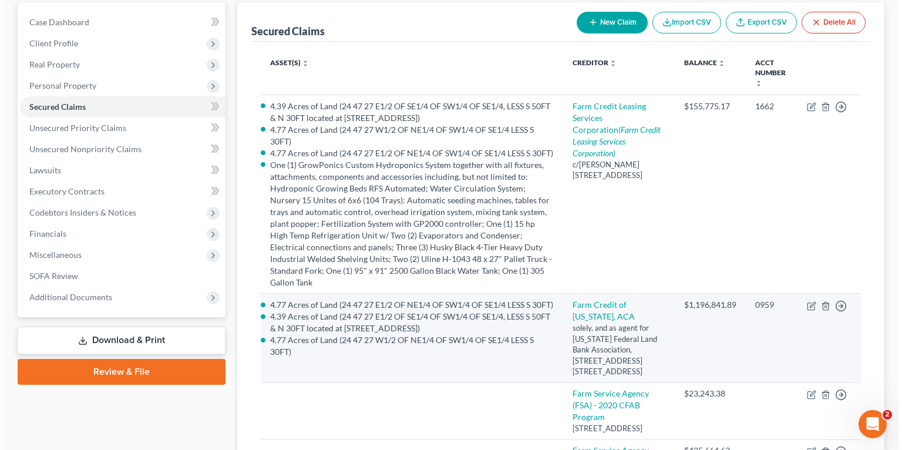
scroll to position [94, 0]
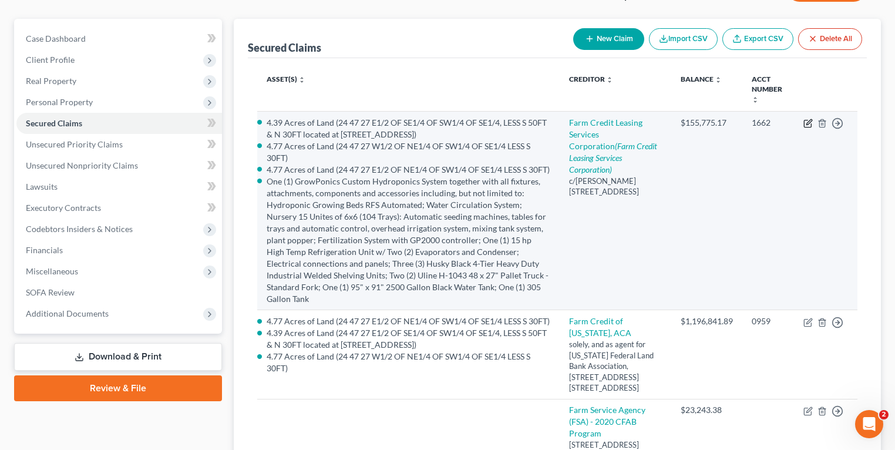
click at [807, 122] on icon "button" at bounding box center [809, 121] width 5 height 5
select select "24"
select select "1"
select select "2856845"
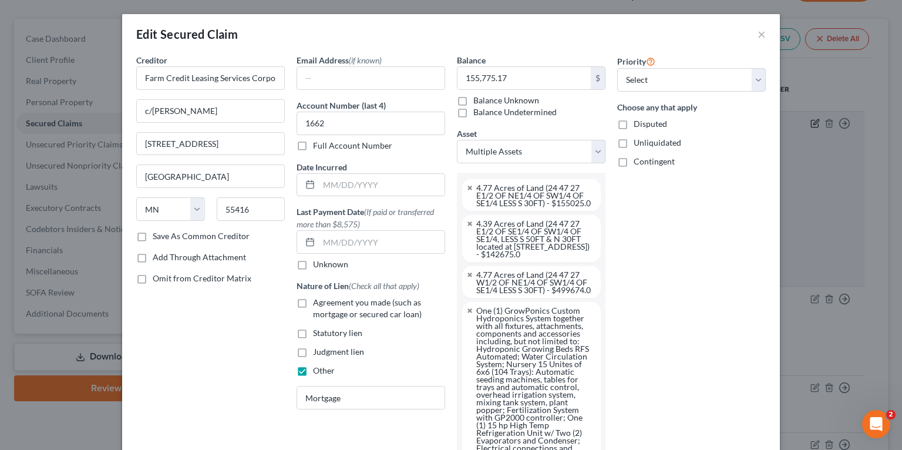
scroll to position [345, 0]
click at [758, 32] on button "×" at bounding box center [762, 34] width 8 height 14
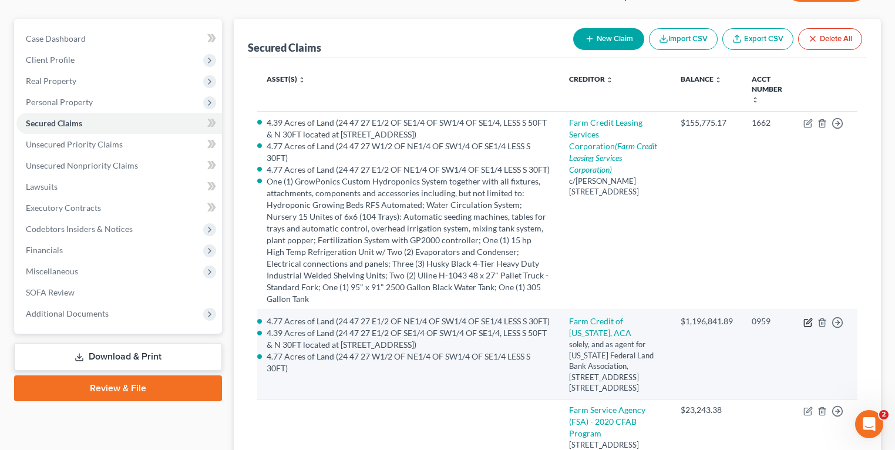
click at [808, 318] on icon "button" at bounding box center [808, 322] width 9 height 9
select select "9"
select select "1"
select select "2856845"
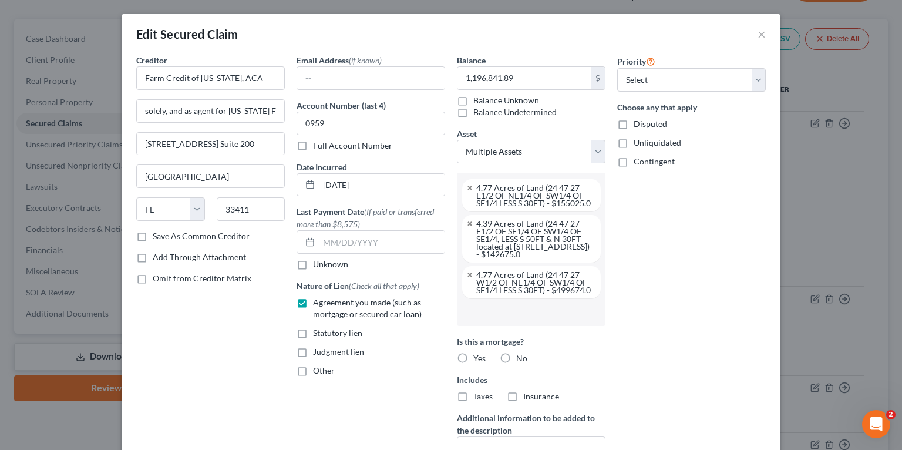
scroll to position [334, 0]
click at [758, 33] on button "×" at bounding box center [762, 34] width 8 height 14
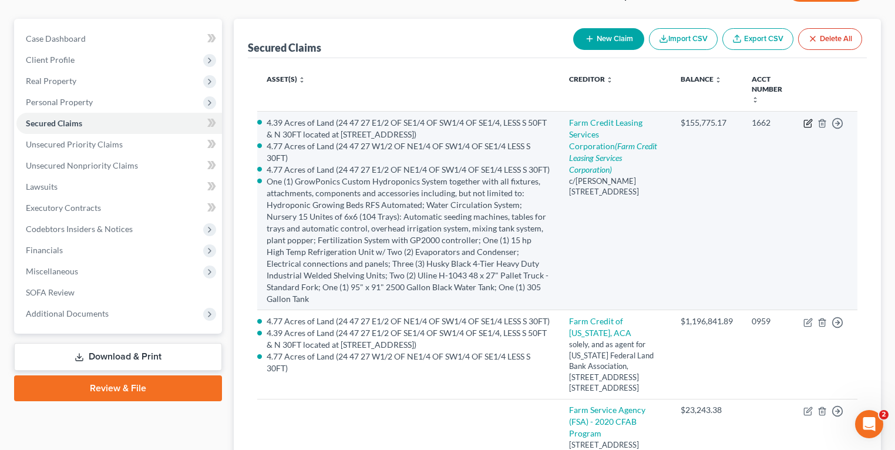
click at [806, 120] on icon "button" at bounding box center [808, 123] width 9 height 9
select select "24"
select select "1"
select select "2856845"
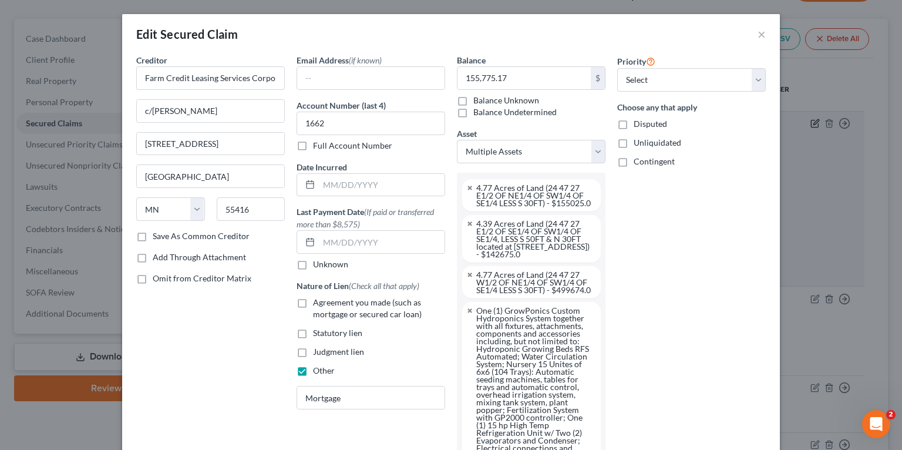
scroll to position [345, 0]
click at [343, 186] on input "text" at bounding box center [382, 185] width 126 height 22
click at [378, 180] on input "text" at bounding box center [382, 185] width 126 height 22
type input "[DATE]"
click at [674, 266] on div "Priority Select 1st 2nd 3rd 4th 5th 6th 7th 8th 9th 10th 11th 12th 13th 14th 15…" at bounding box center [692, 406] width 160 height 705
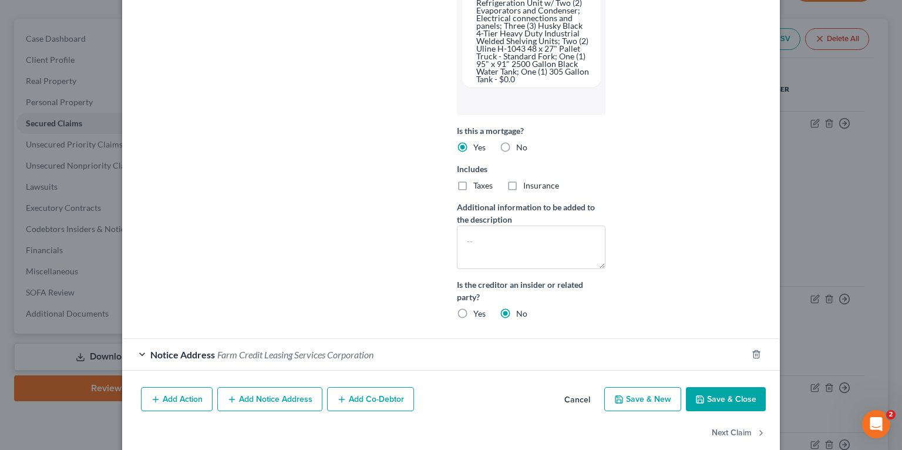
scroll to position [471, 0]
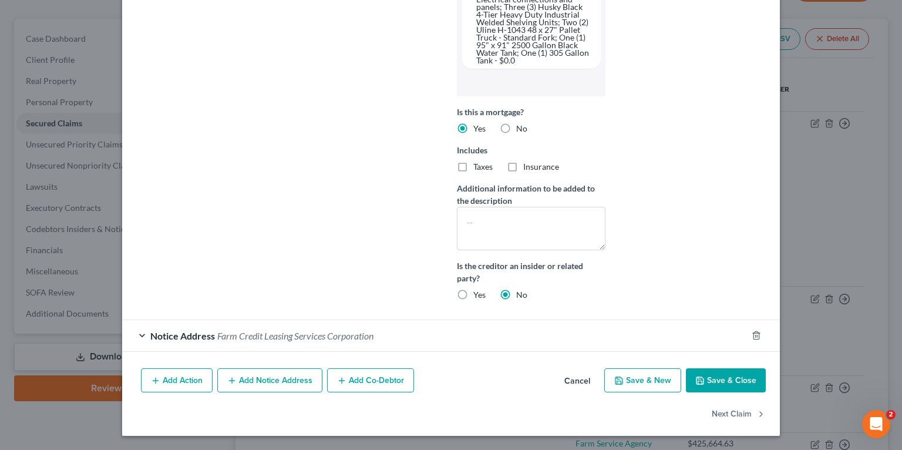
click at [249, 335] on span "Farm Credit Leasing Services Corporation" at bounding box center [295, 335] width 156 height 11
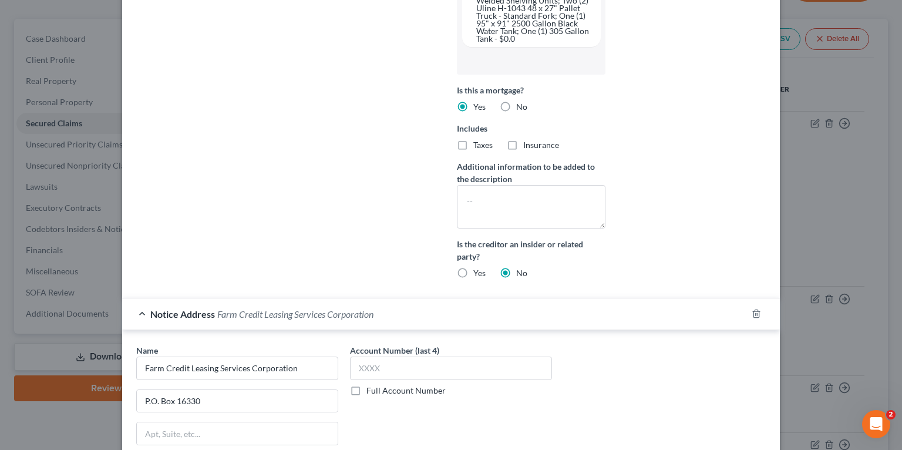
scroll to position [712, 0]
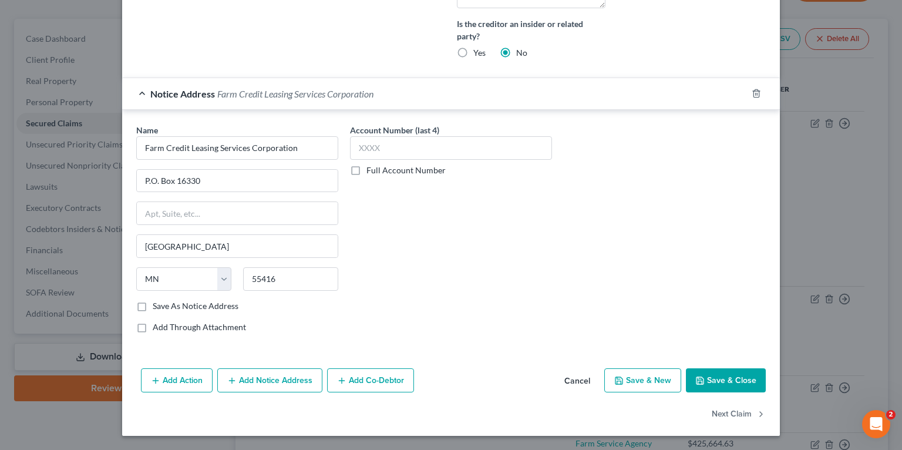
click at [350, 385] on button "Add Co-Debtor" at bounding box center [370, 380] width 87 height 25
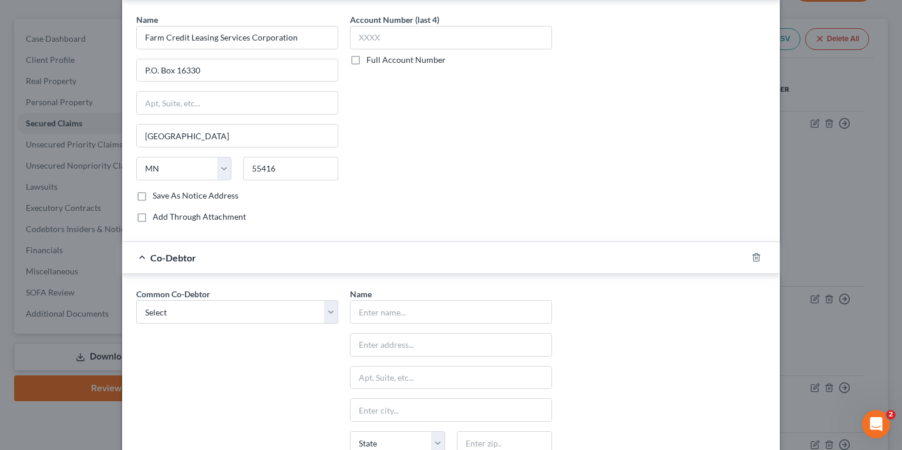
scroll to position [801, 0]
click at [207, 324] on select "Select [PERSON_NAME] Filho [PERSON_NAME]" at bounding box center [237, 311] width 202 height 23
select select "0"
click at [136, 320] on select "Select [PERSON_NAME] Filho [PERSON_NAME]" at bounding box center [237, 311] width 202 height 23
type input "[PERSON_NAME]"
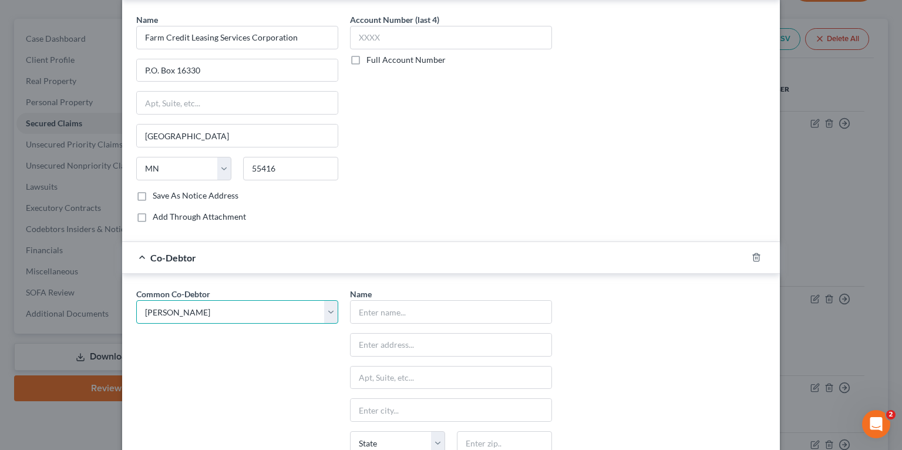
type input "[STREET_ADDRESS][PERSON_NAME]"
type input "[GEOGRAPHIC_DATA]"
select select "9"
type input "34110"
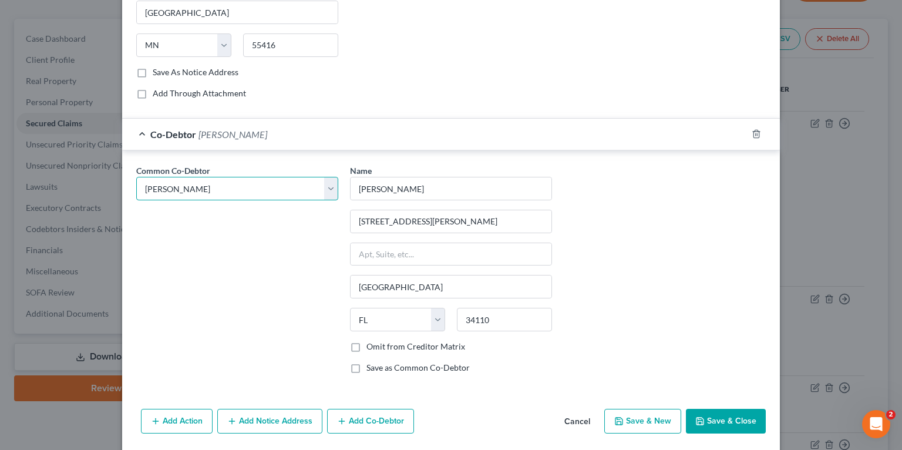
scroll to position [985, 0]
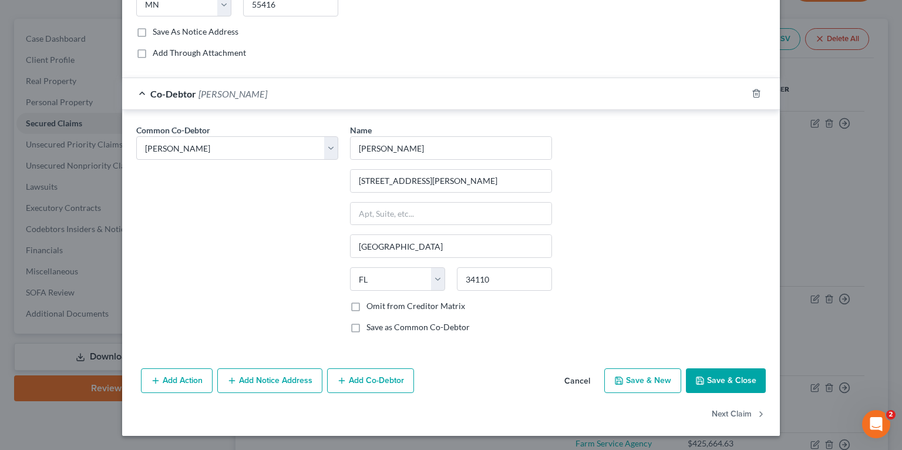
click at [369, 380] on button "Add Co-Debtor" at bounding box center [370, 380] width 87 height 25
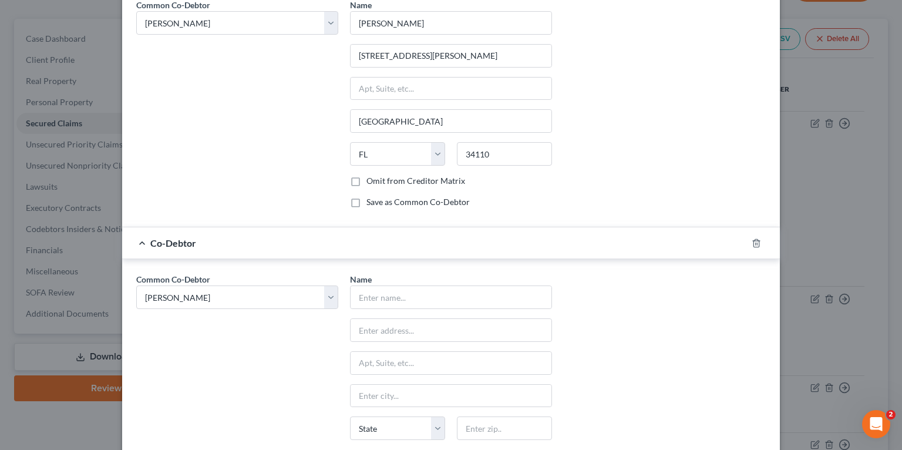
scroll to position [1173, 0]
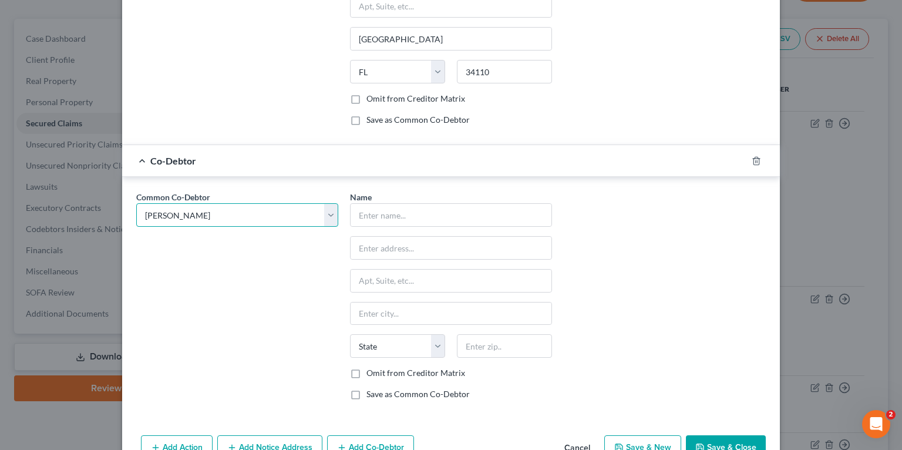
click at [207, 227] on select "Select [PERSON_NAME] Filho [PERSON_NAME]" at bounding box center [237, 214] width 202 height 23
select select "1"
click at [136, 222] on select "Select [PERSON_NAME] Filho [PERSON_NAME]" at bounding box center [237, 214] width 202 height 23
select select "1"
type input "[PERSON_NAME]"
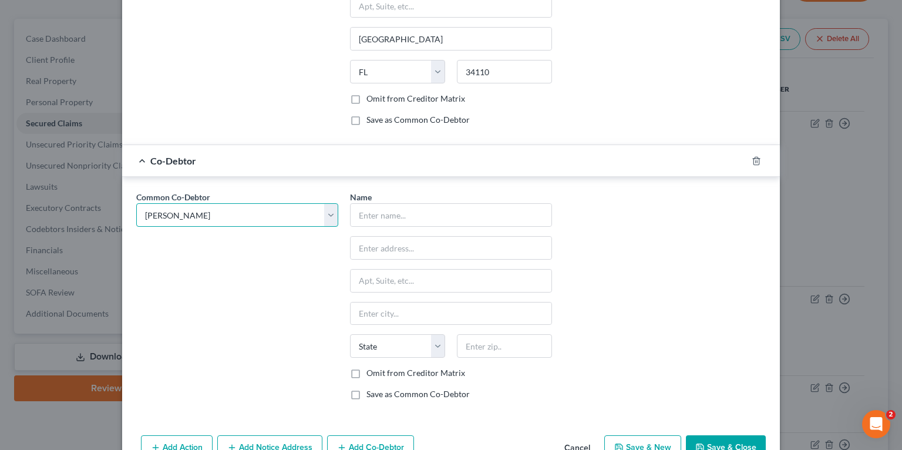
type input "[STREET_ADDRESS][PERSON_NAME]"
type input "[GEOGRAPHIC_DATA]"
select select "9"
type input "34110"
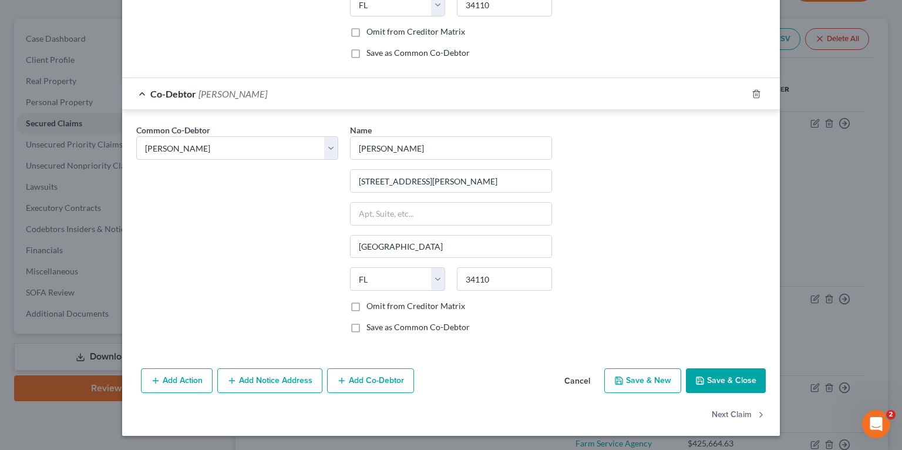
click at [357, 380] on button "Add Co-Debtor" at bounding box center [370, 380] width 87 height 25
select select "1"
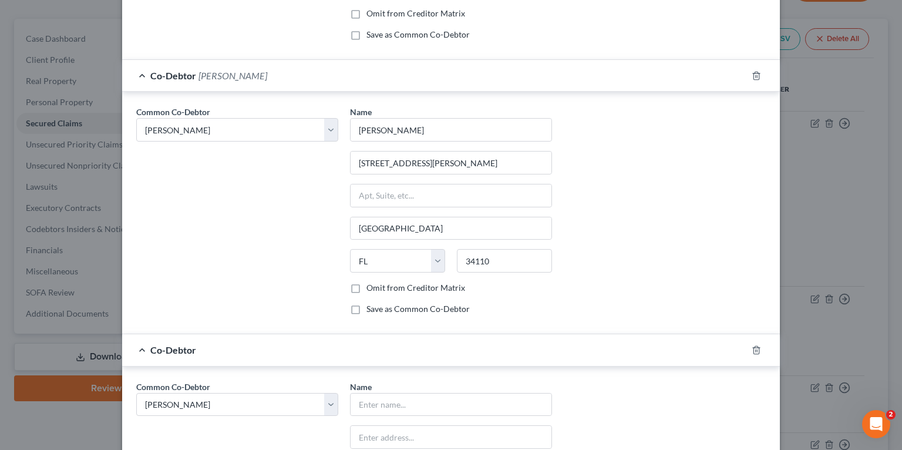
scroll to position [1493, 0]
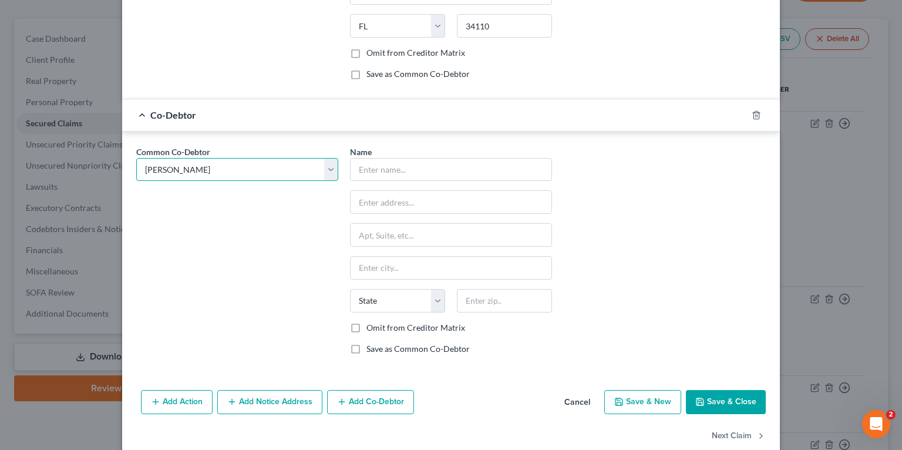
click at [197, 182] on select "Select [PERSON_NAME] Filho [PERSON_NAME]" at bounding box center [237, 169] width 202 height 23
click at [413, 181] on input "text" at bounding box center [451, 170] width 201 height 22
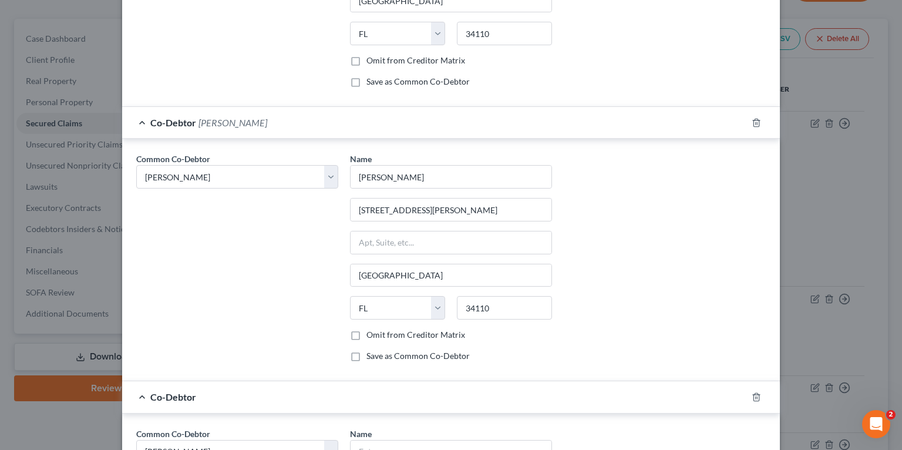
click at [276, 257] on div "Common Co-Debtor Select Saint [PERSON_NAME] Filho [PERSON_NAME]" at bounding box center [237, 262] width 214 height 219
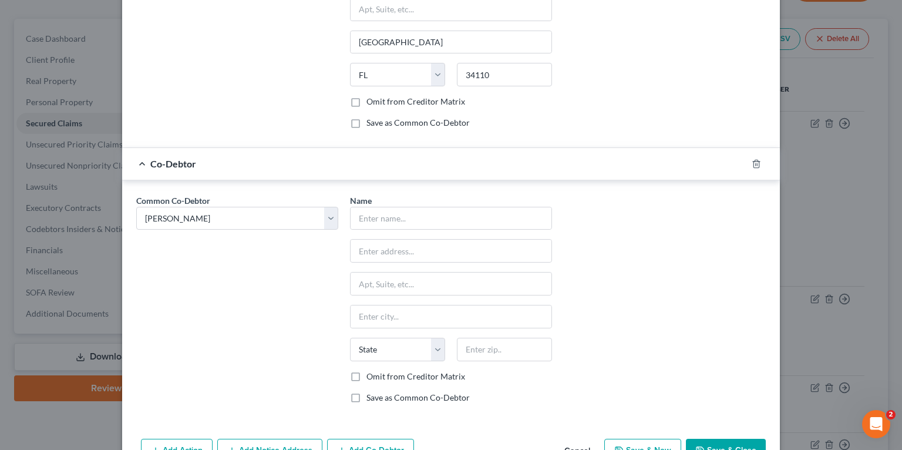
scroll to position [1531, 0]
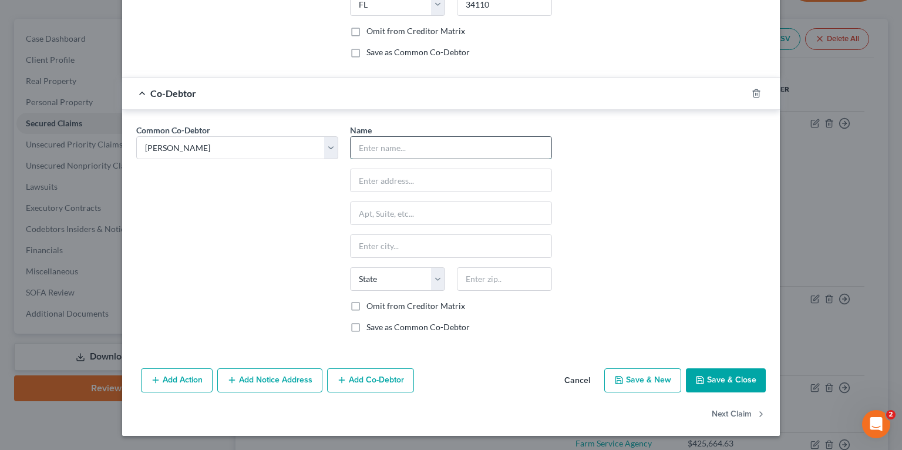
click at [381, 150] on input "text" at bounding box center [451, 148] width 201 height 22
type input "[PERSON_NAME]"
click at [409, 180] on input "text" at bounding box center [451, 180] width 201 height 22
type input "[STREET_ADDRESS][PERSON_NAME]"
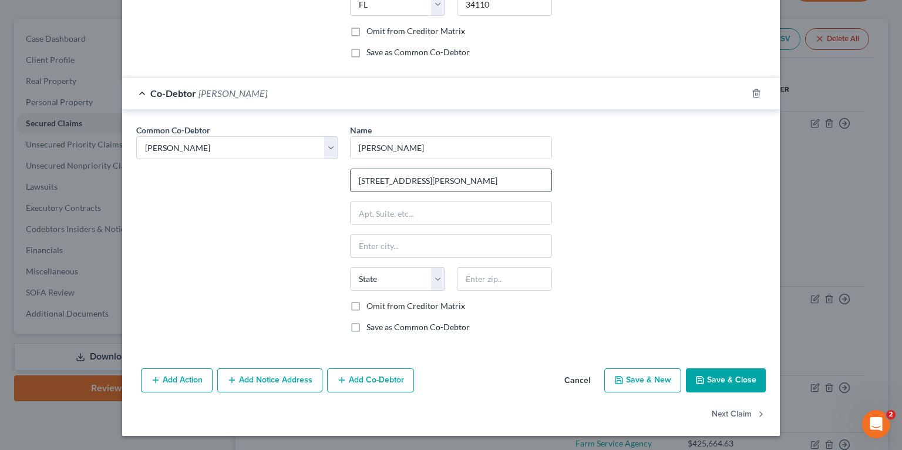
type input "[GEOGRAPHIC_DATA]"
type input "34110"
select select "9"
click at [278, 263] on div "Common Co-Debtor Select Saint [PERSON_NAME] Filho [PERSON_NAME]" at bounding box center [237, 233] width 214 height 219
click at [379, 329] on label "Save as Common Co-Debtor" at bounding box center [418, 327] width 103 height 12
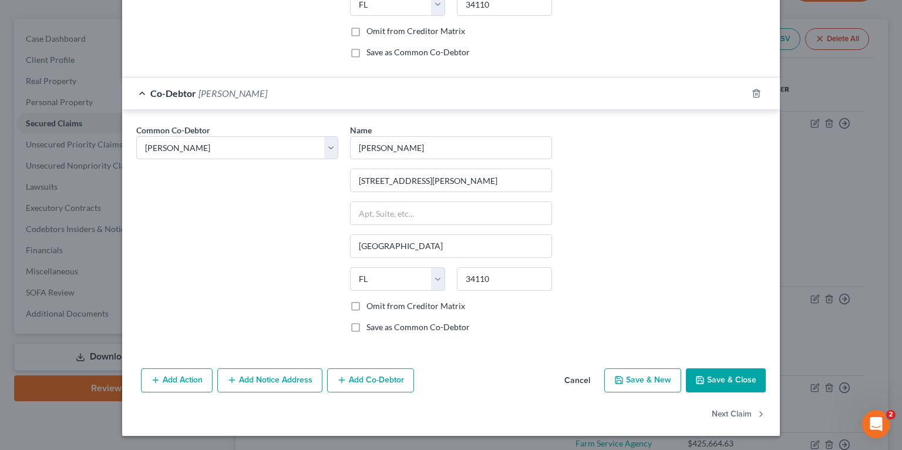
click at [379, 329] on input "Save as Common Co-Debtor" at bounding box center [375, 325] width 8 height 8
checkbox input "true"
click at [721, 383] on button "Save & Close" at bounding box center [726, 380] width 80 height 25
select select
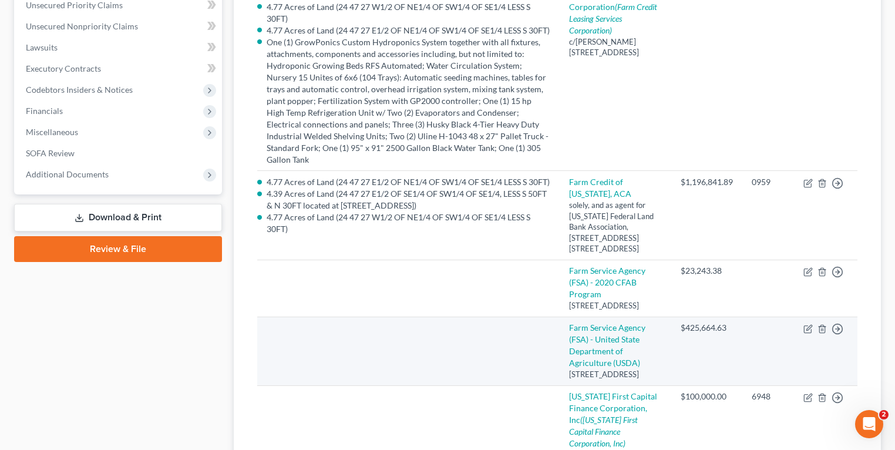
scroll to position [235, 0]
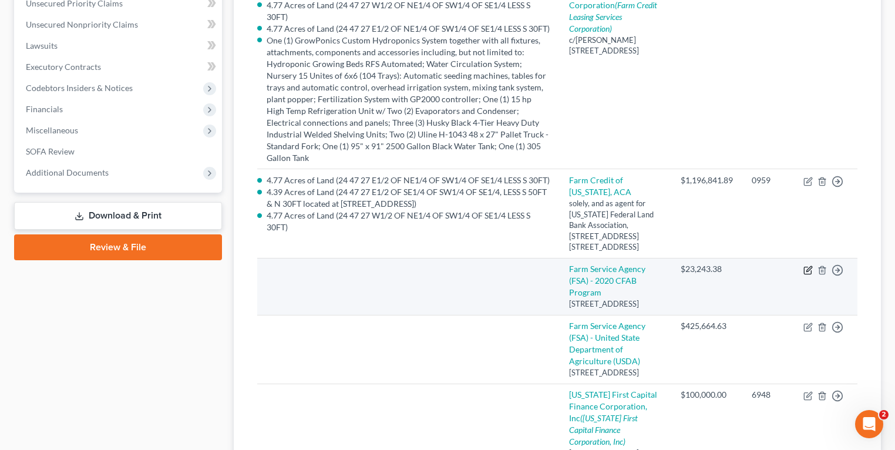
click at [812, 266] on icon "button" at bounding box center [808, 270] width 9 height 9
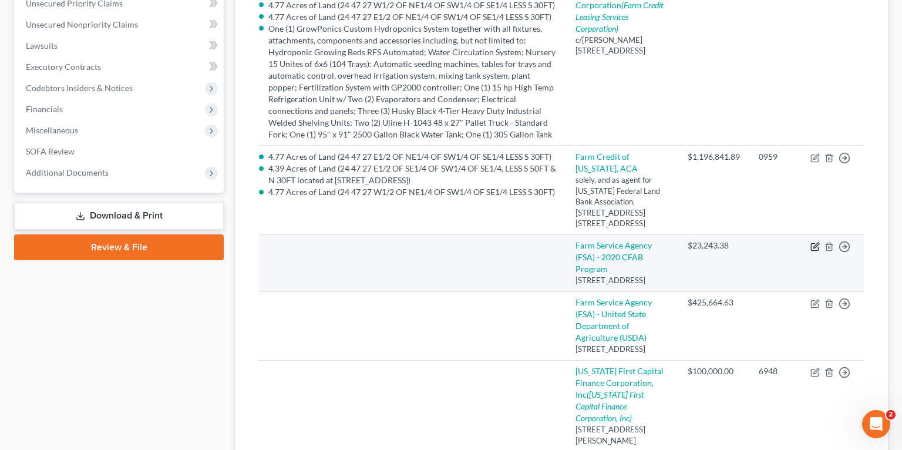
select select "9"
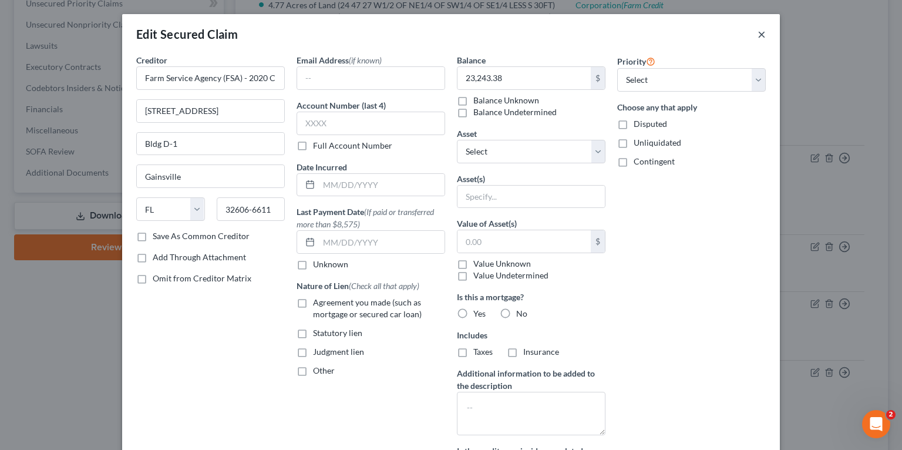
click at [758, 36] on button "×" at bounding box center [762, 34] width 8 height 14
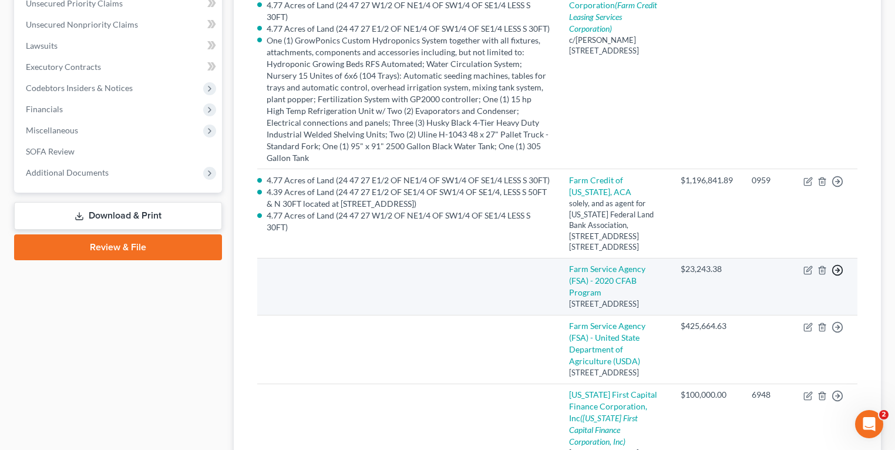
click at [841, 264] on icon "button" at bounding box center [838, 270] width 12 height 12
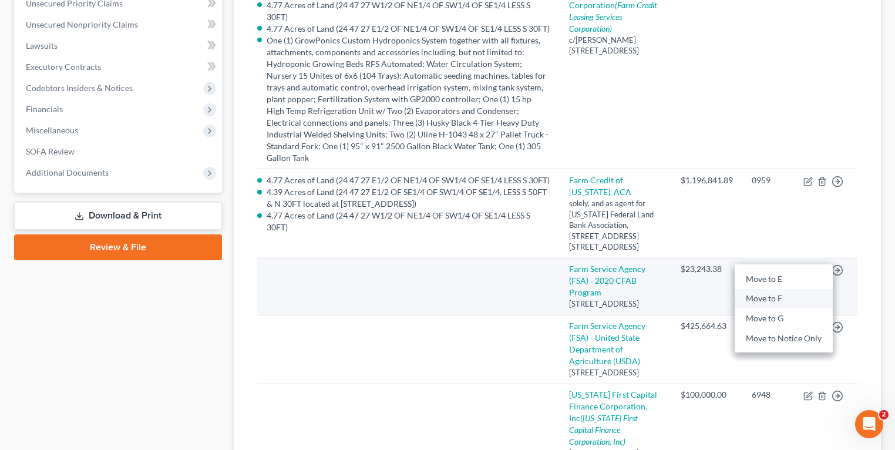
click at [788, 289] on link "Move to F" at bounding box center [784, 299] width 98 height 20
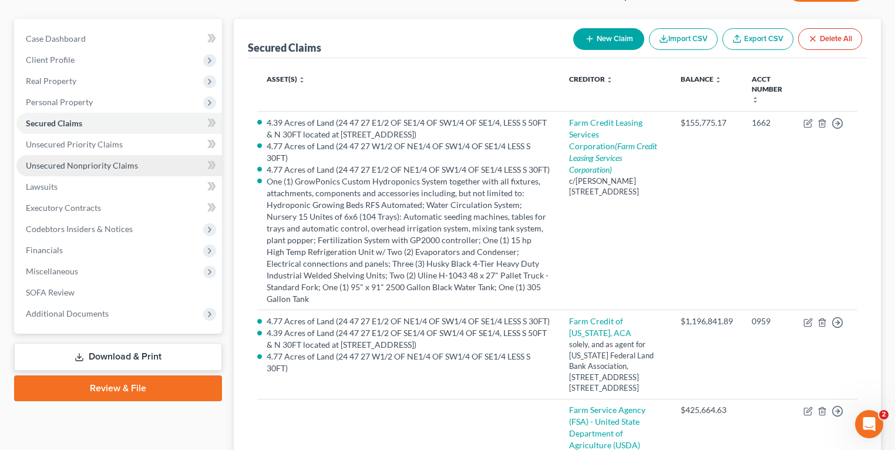
click at [82, 172] on link "Unsecured Nonpriority Claims" at bounding box center [119, 165] width 206 height 21
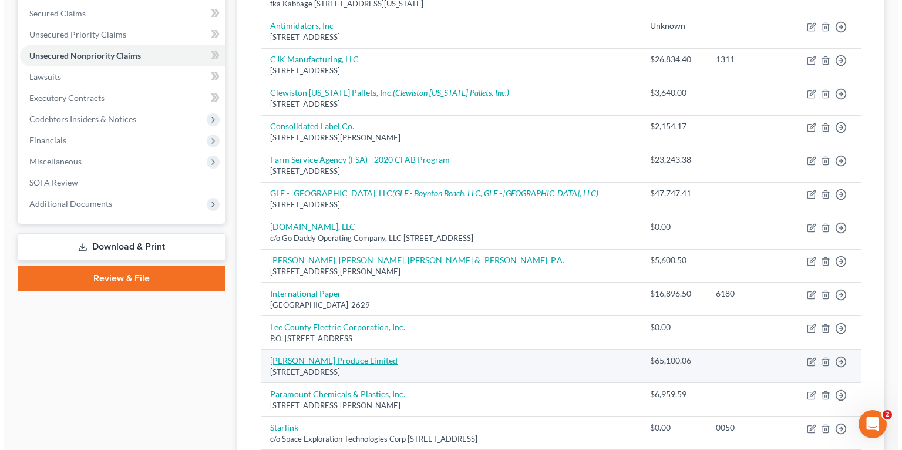
scroll to position [188, 0]
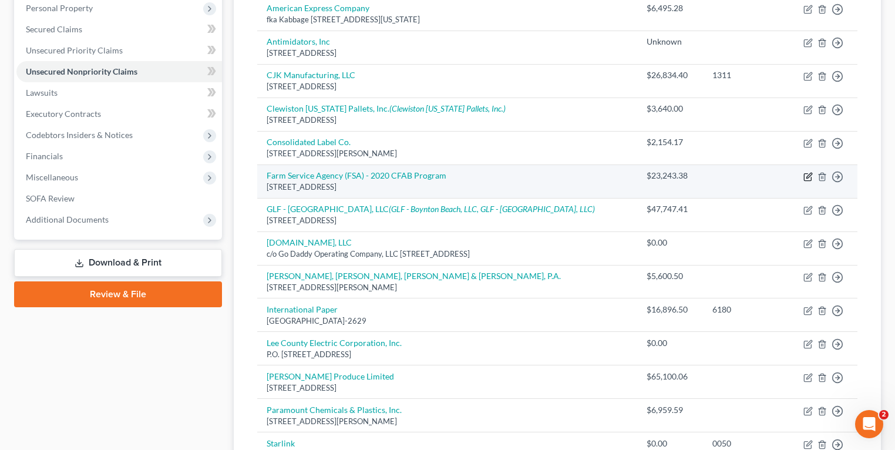
click at [806, 175] on icon "button" at bounding box center [808, 176] width 9 height 9
select select "9"
select select "11"
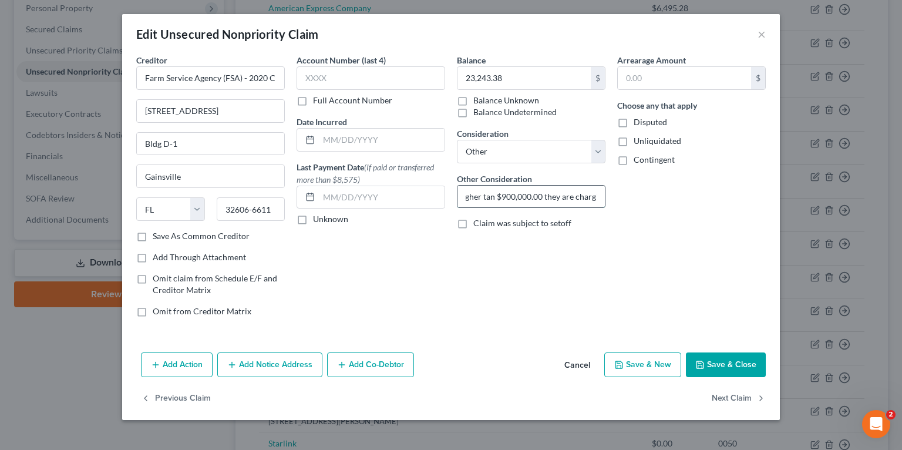
scroll to position [0, 451]
drag, startPoint x: 491, startPoint y: 199, endPoint x: 596, endPoint y: 197, distance: 104.6
click at [596, 197] on input "This was a grant for FSA in [DATE] due [MEDICAL_DATA]. However, as I had an AGI…" at bounding box center [531, 197] width 147 height 22
type input "This was a grant for FSA in [DATE] due [MEDICAL_DATA]. However, as I had an AGI…"
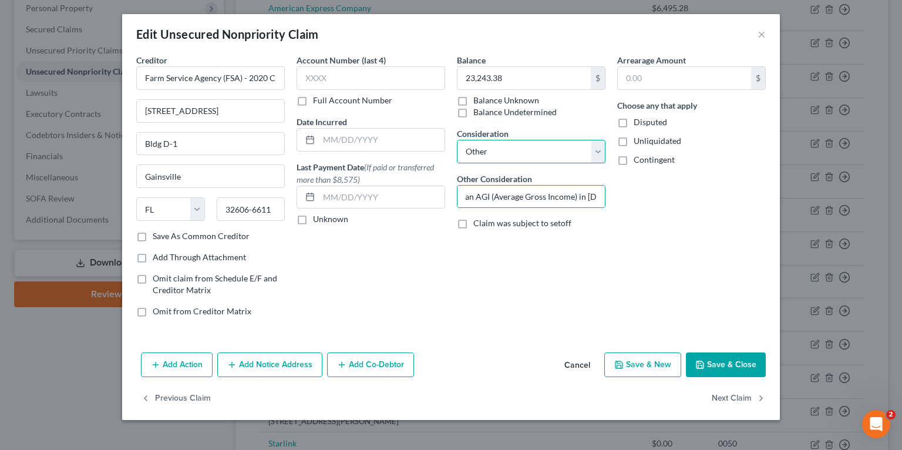
click at [497, 145] on select "Select Cable / Satellite Services Collection Agency Credit Card Debt Debt Couns…" at bounding box center [531, 151] width 149 height 23
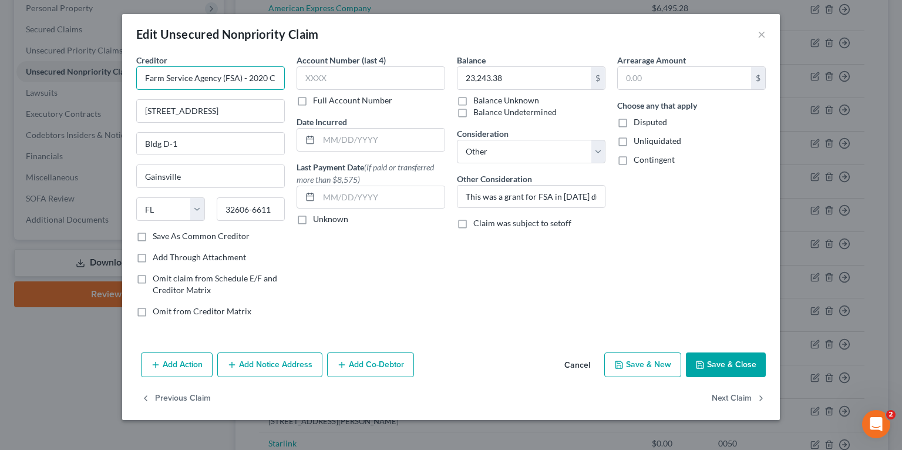
click at [223, 78] on input "Farm Service Agency (FSA) - 2020 CFAB Program" at bounding box center [210, 77] width 149 height 23
click at [514, 189] on input "This was a grant for FSA in [DATE] due [MEDICAL_DATA]. However, as I had an AGI…" at bounding box center [531, 197] width 147 height 22
drag, startPoint x: 247, startPoint y: 72, endPoint x: 330, endPoint y: 79, distance: 82.5
click at [330, 79] on div "Creditor * Farm Service Agency (FSA) - 2020 CFAB Program [STREET_ADDRESS] [GEOG…" at bounding box center [451, 190] width 642 height 273
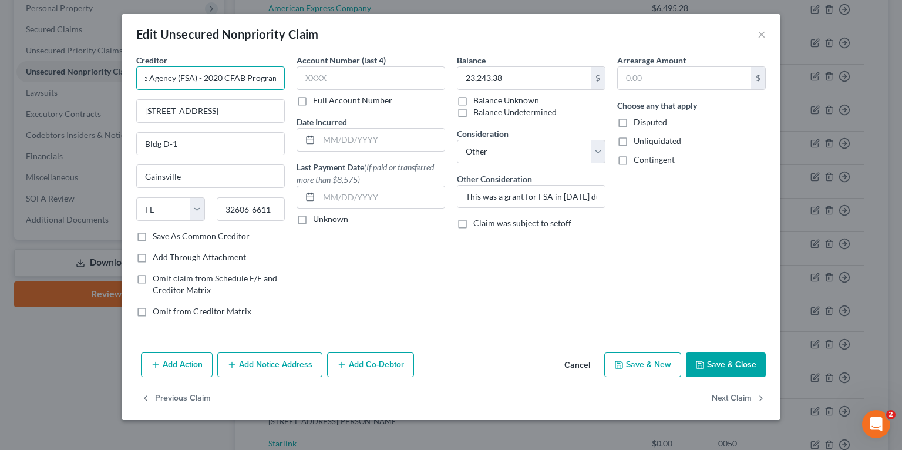
click at [245, 80] on input "Farm Service Agency (FSA) - 2020 CFAB Program" at bounding box center [210, 77] width 149 height 23
drag, startPoint x: 179, startPoint y: 74, endPoint x: 98, endPoint y: 73, distance: 81.1
click at [98, 73] on div "Edit Unsecured Nonpriority Claim × Creditor * Farm Service Agency (FSA) - 2020 …" at bounding box center [451, 225] width 902 height 450
click at [266, 104] on input "[STREET_ADDRESS]" at bounding box center [210, 111] width 147 height 22
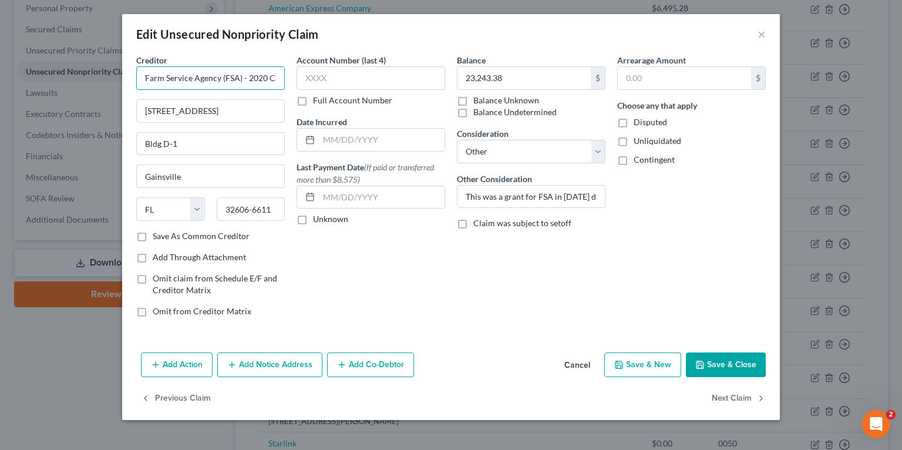
drag, startPoint x: 219, startPoint y: 75, endPoint x: 76, endPoint y: 73, distance: 142.8
click at [76, 73] on div "Edit Unsecured Nonpriority Claim × Creditor * Farm Service Agency (FSA) - 2020 …" at bounding box center [451, 225] width 902 height 450
type input "U.S. Dept. of Agriculture"
paste input "Farm Service Agency (FSA) - 2020 CFAB Program"
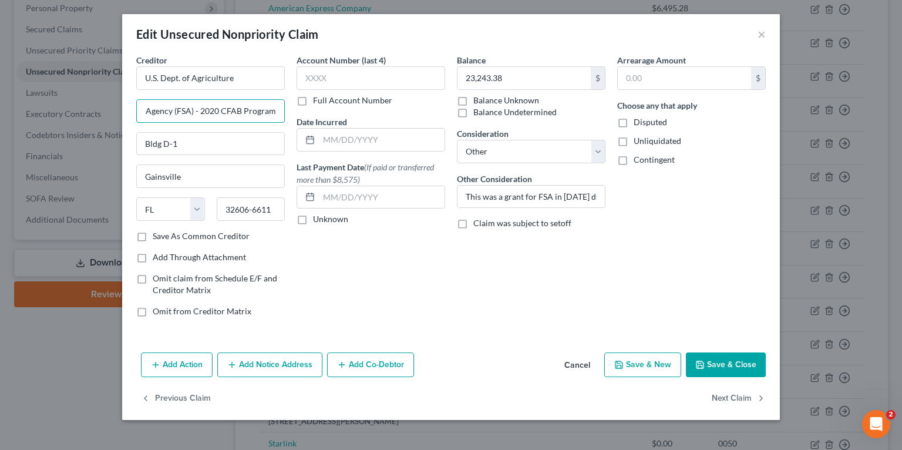
scroll to position [0, 45]
type input "Farm Service Agency (FSA) - 2020 CFAB Program"
paste input "[STREET_ADDRESS]"
type input "[STREET_ADDRESS]"
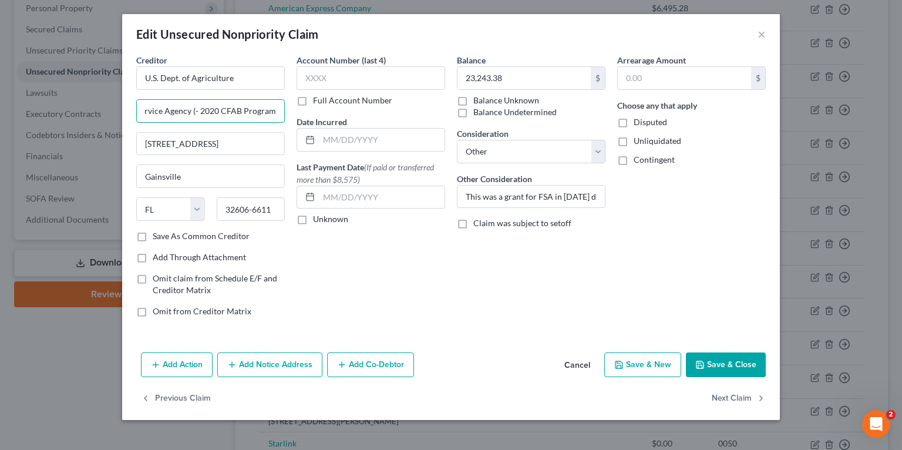
scroll to position [0, 24]
drag, startPoint x: 203, startPoint y: 109, endPoint x: 366, endPoint y: 113, distance: 163.4
click at [366, 113] on div "Creditor * U.S. Dept. of Agriculture Farm Service Agency - 2020 CFAB Program [S…" at bounding box center [451, 190] width 642 height 273
type input "Farm Service Agency - 2020 CFAB Program"
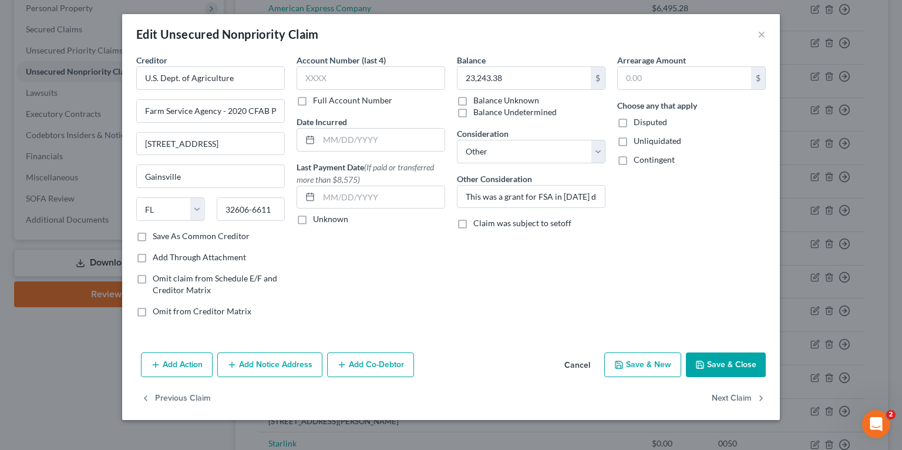
click at [724, 261] on div "Arrearage Amount $ Choose any that apply Disputed Unliquidated Contingent" at bounding box center [692, 190] width 160 height 273
click at [227, 117] on input "Farm Service Agency - 2020 CFAB Program" at bounding box center [210, 111] width 147 height 22
drag, startPoint x: 236, startPoint y: 110, endPoint x: 324, endPoint y: 120, distance: 89.2
click at [324, 120] on div "Creditor * U.S. Dept. of Agriculture Farm Service Agency - 2020 CFAB Program [S…" at bounding box center [451, 190] width 642 height 273
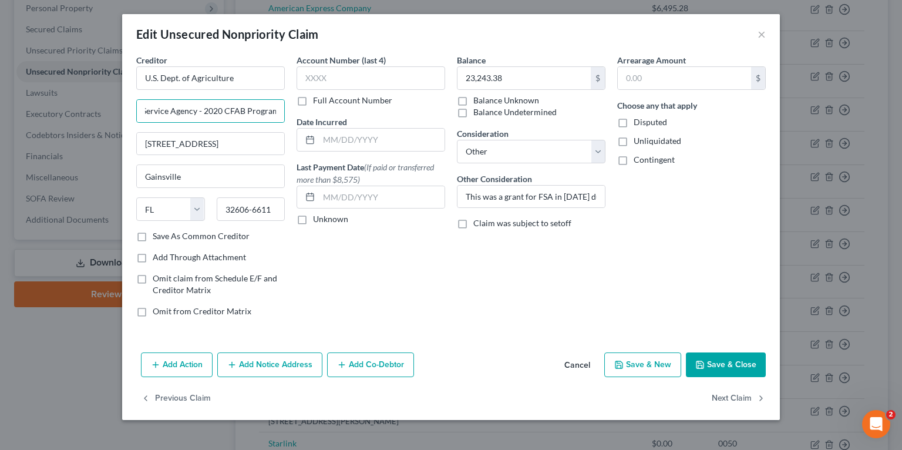
click at [425, 260] on div "Account Number (last 4) Full Account Number Date Incurred Last Payment Date (If…" at bounding box center [371, 190] width 160 height 273
click at [184, 111] on input "Farm Service Agency - 2020 CFAB Program" at bounding box center [210, 111] width 147 height 22
click at [225, 109] on input "Farm Service Agency - 2020 CFAB Program" at bounding box center [210, 111] width 147 height 22
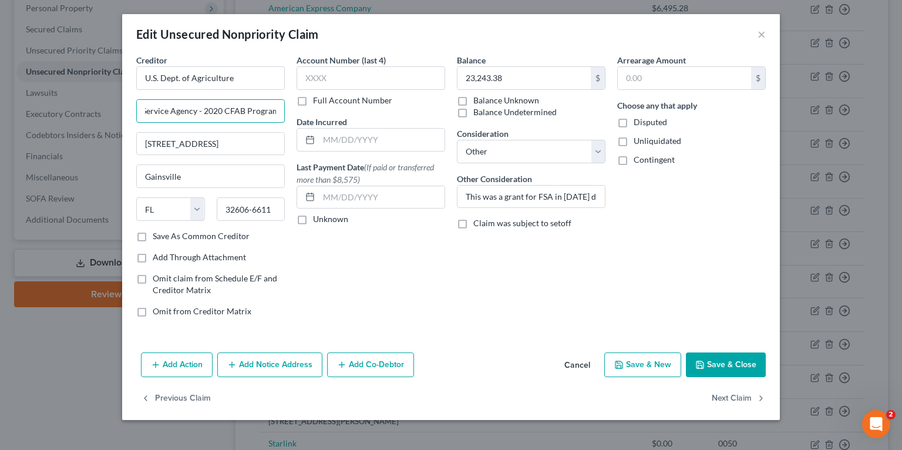
drag, startPoint x: 261, startPoint y: 106, endPoint x: 498, endPoint y: 94, distance: 237.6
click at [498, 94] on div "Creditor * U.S. Dept. of Agriculture Farm Service Agency - 2020 CFAB Program [S…" at bounding box center [451, 190] width 642 height 273
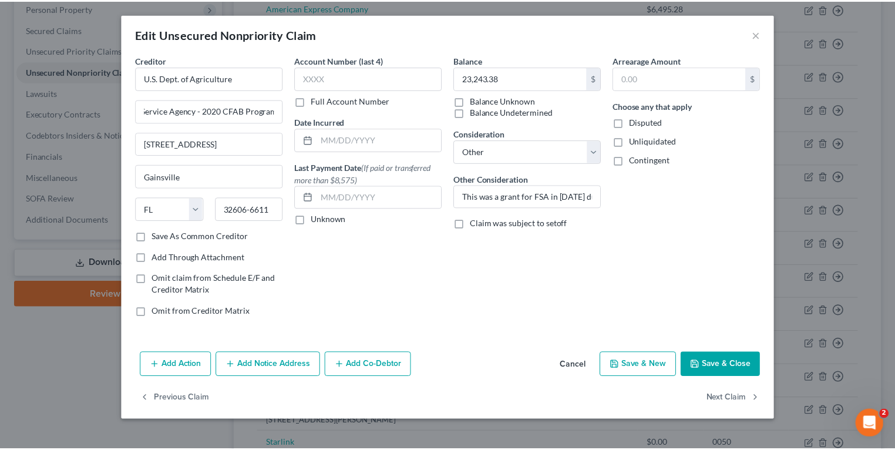
scroll to position [0, 0]
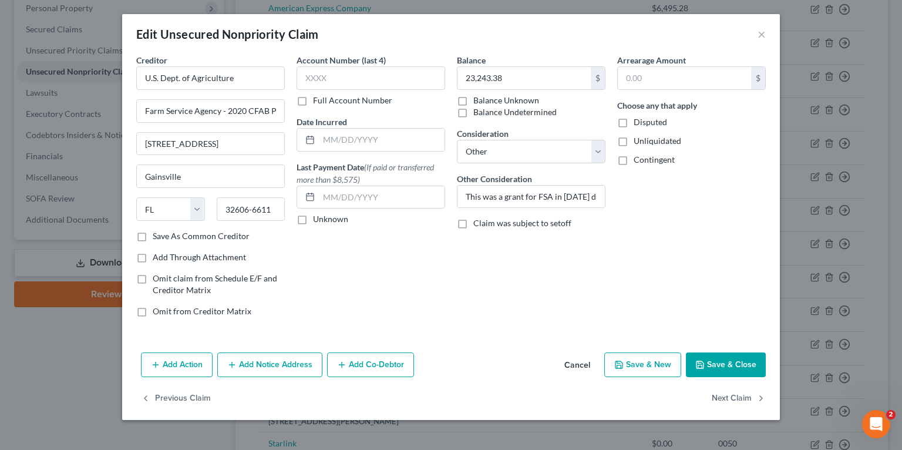
click at [746, 362] on button "Save & Close" at bounding box center [726, 364] width 80 height 25
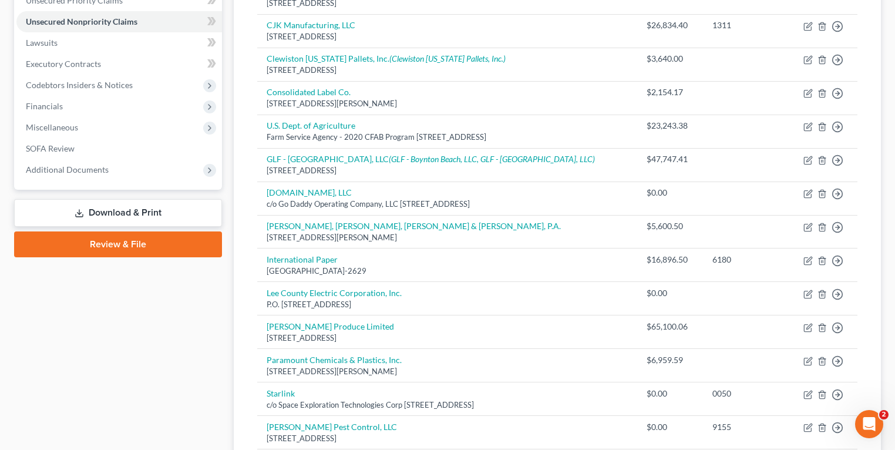
scroll to position [235, 0]
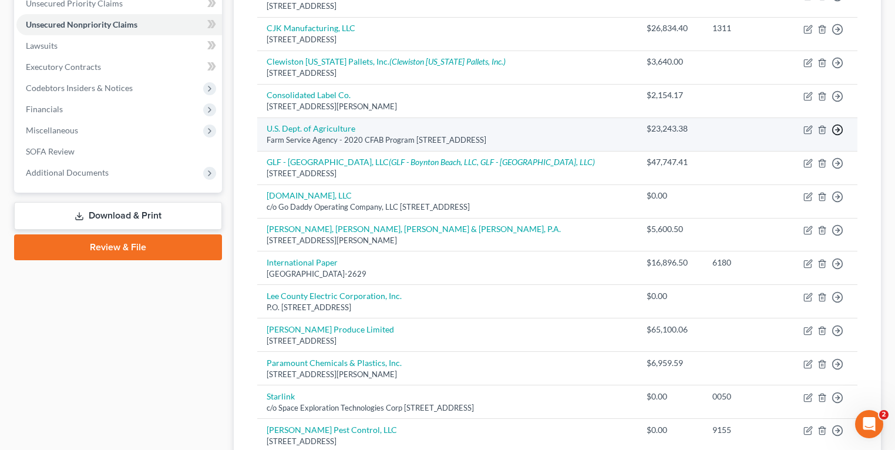
click at [838, 127] on polyline "button" at bounding box center [839, 129] width 2 height 4
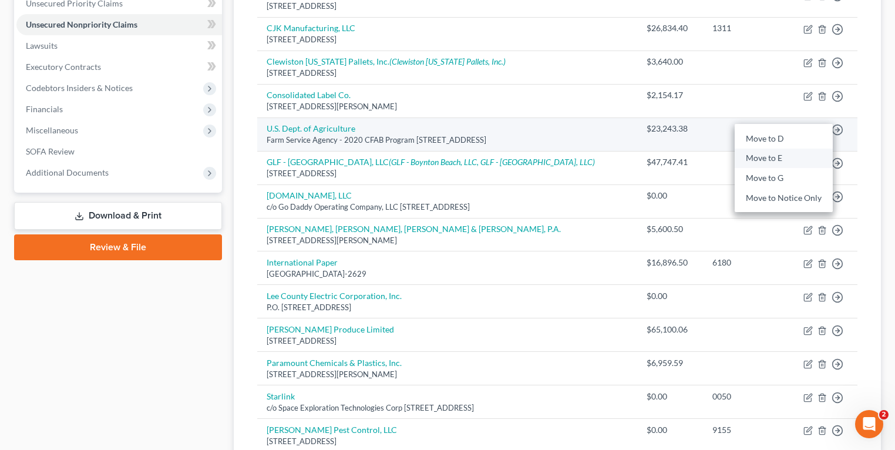
click at [778, 156] on link "Move to E" at bounding box center [784, 159] width 98 height 20
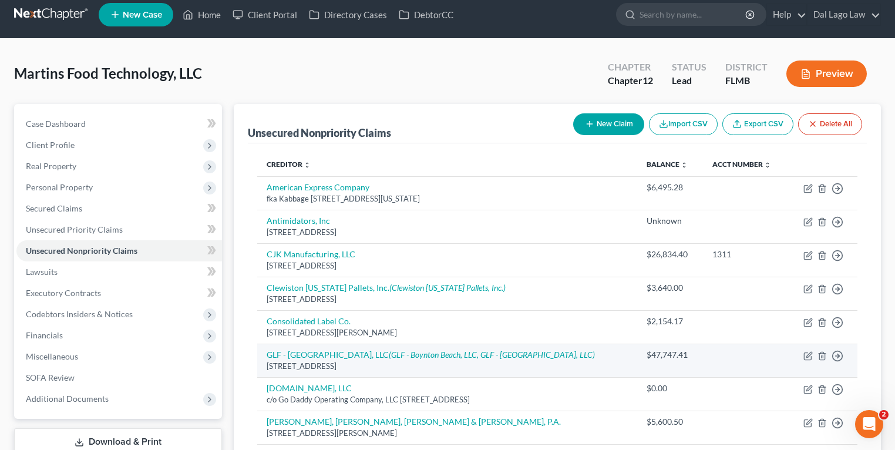
scroll to position [0, 0]
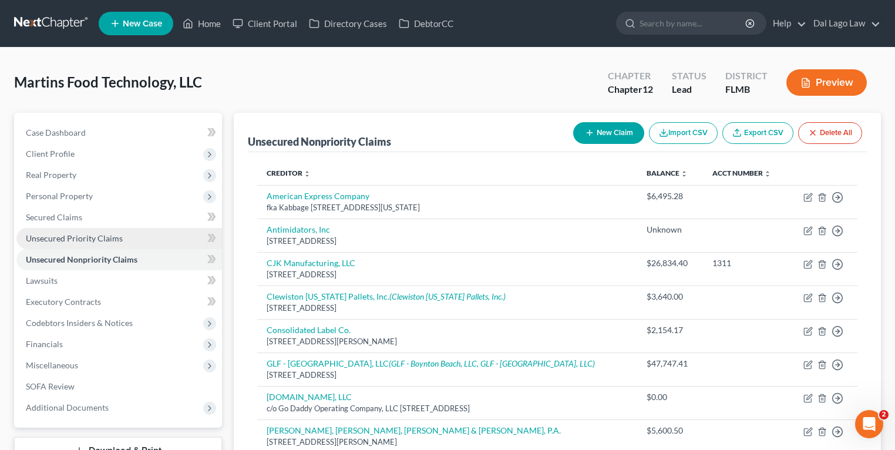
click at [102, 243] on link "Unsecured Priority Claims" at bounding box center [119, 238] width 206 height 21
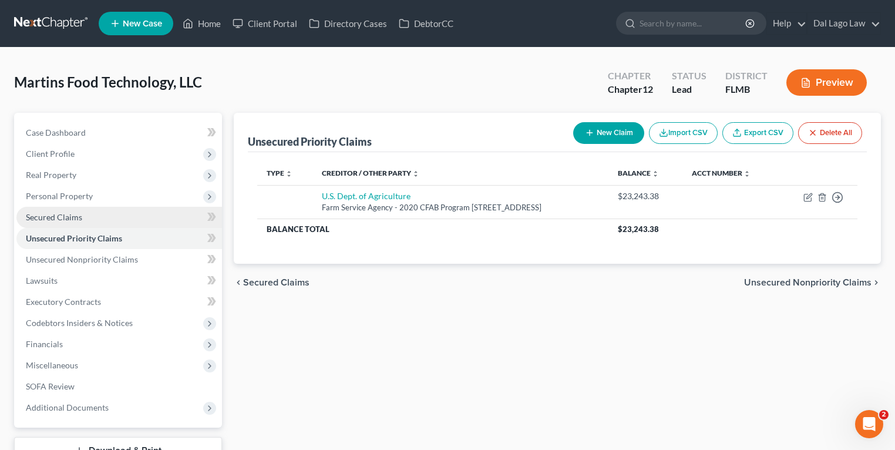
click at [139, 216] on link "Secured Claims" at bounding box center [119, 217] width 206 height 21
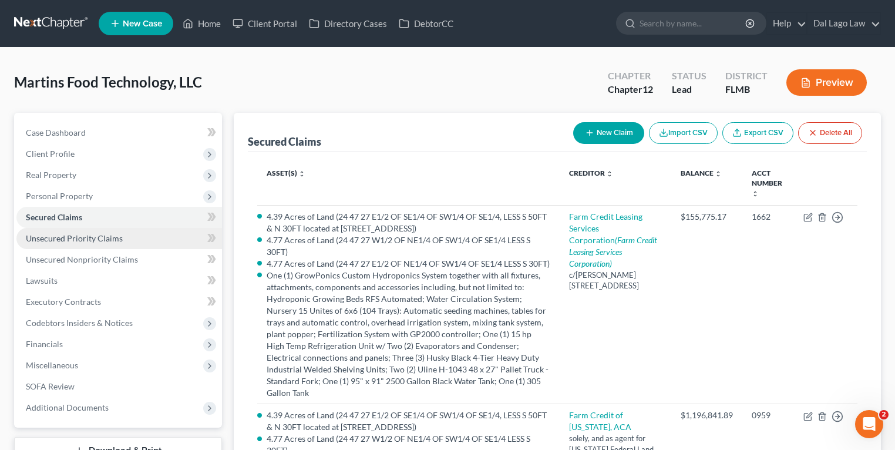
click at [125, 238] on link "Unsecured Priority Claims" at bounding box center [119, 238] width 206 height 21
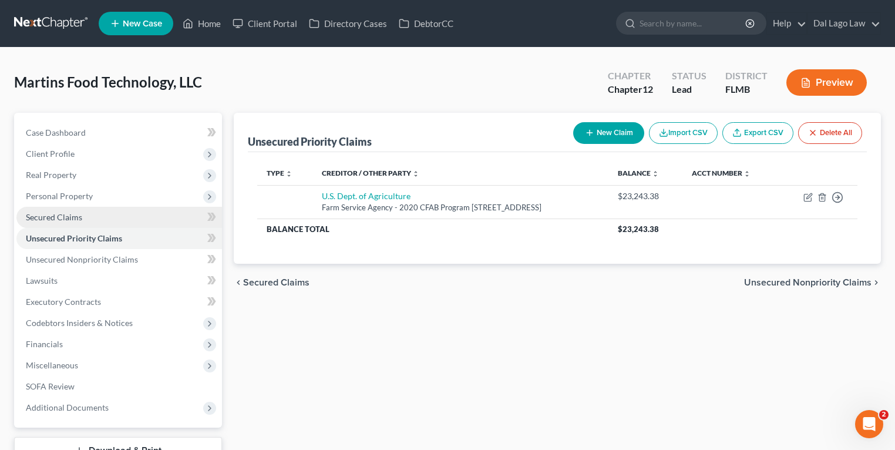
click at [134, 216] on link "Secured Claims" at bounding box center [119, 217] width 206 height 21
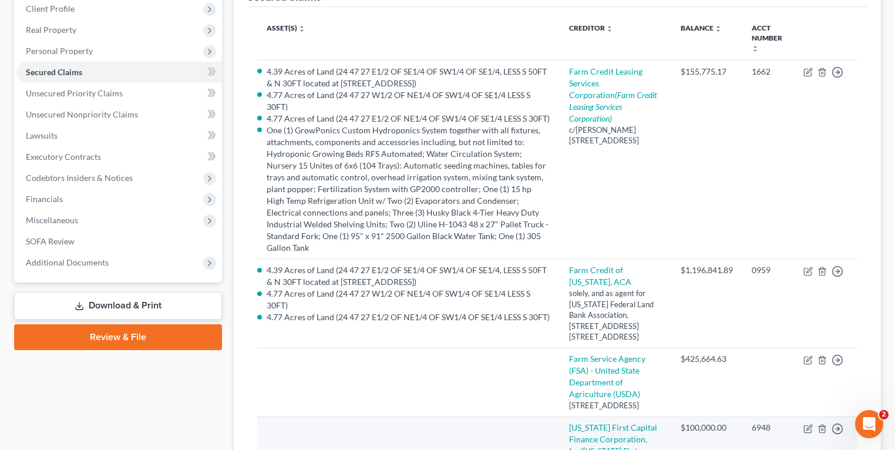
scroll to position [282, 0]
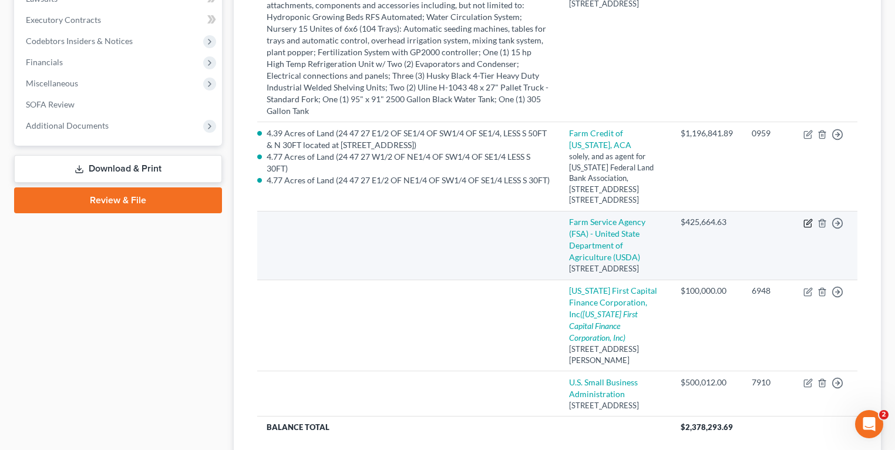
click at [810, 219] on icon "button" at bounding box center [809, 221] width 5 height 5
select select "9"
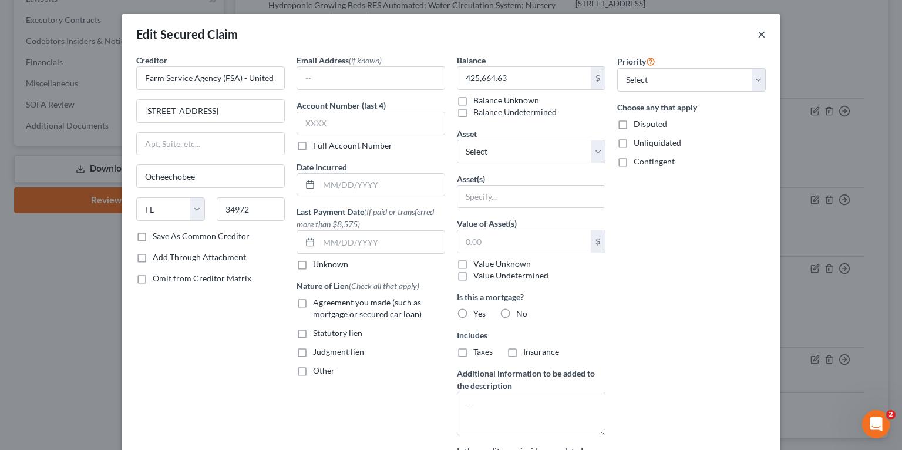
click at [758, 33] on button "×" at bounding box center [762, 34] width 8 height 14
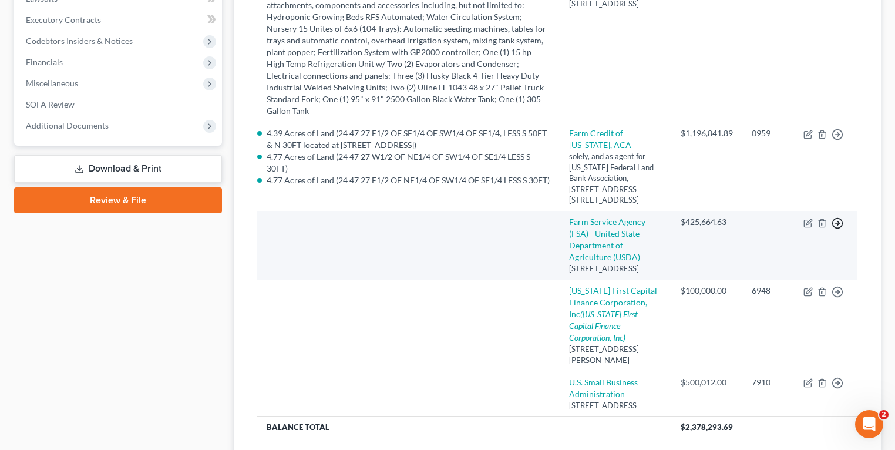
click at [840, 217] on icon "button" at bounding box center [838, 223] width 12 height 12
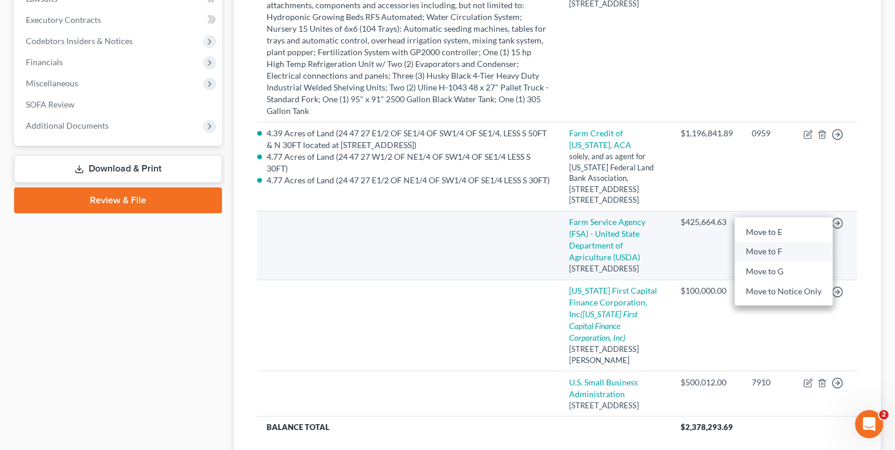
click at [792, 242] on link "Move to F" at bounding box center [784, 252] width 98 height 20
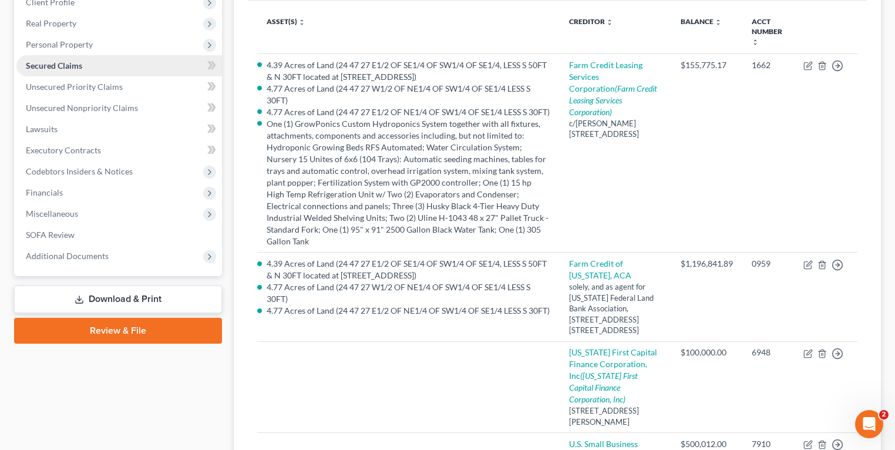
scroll to position [141, 0]
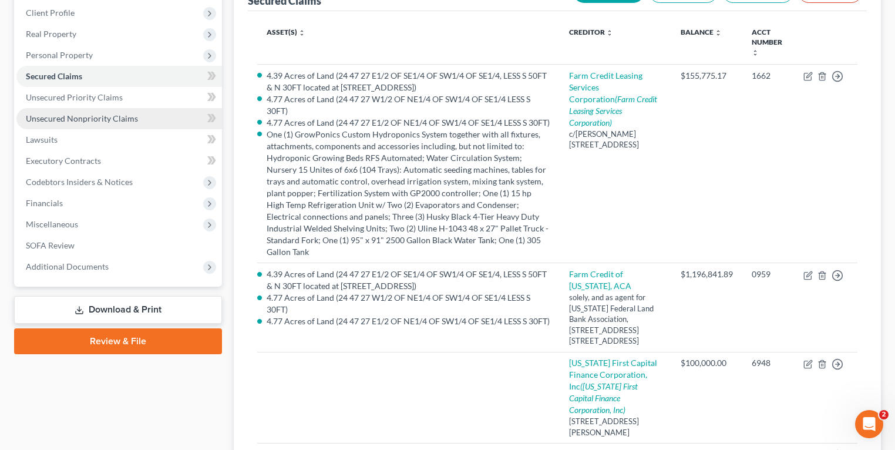
click at [95, 122] on span "Unsecured Nonpriority Claims" at bounding box center [82, 118] width 112 height 10
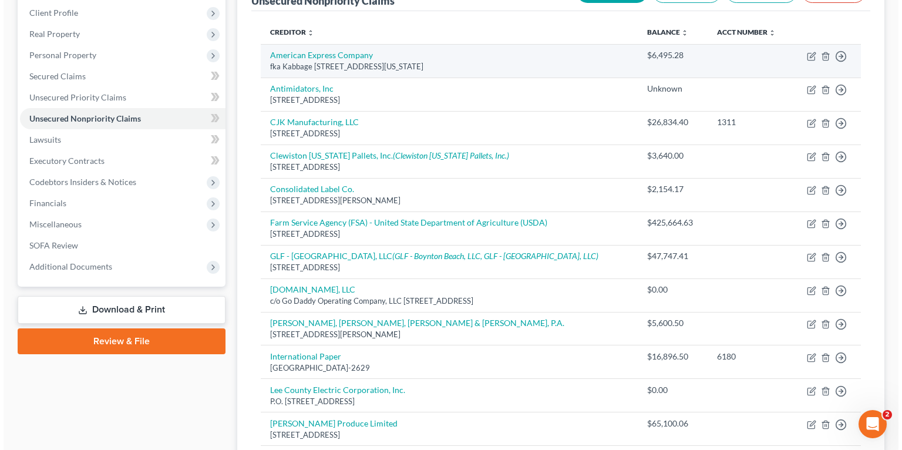
scroll to position [94, 0]
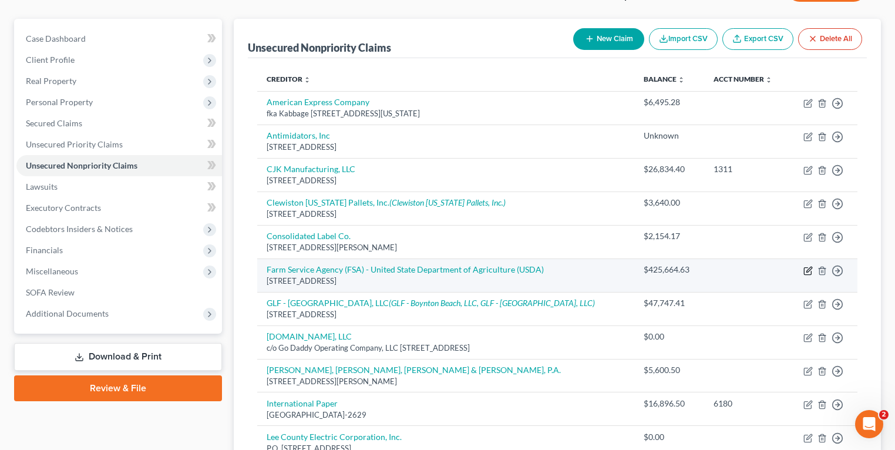
click at [811, 267] on icon "button" at bounding box center [809, 269] width 5 height 5
select select "9"
select select "11"
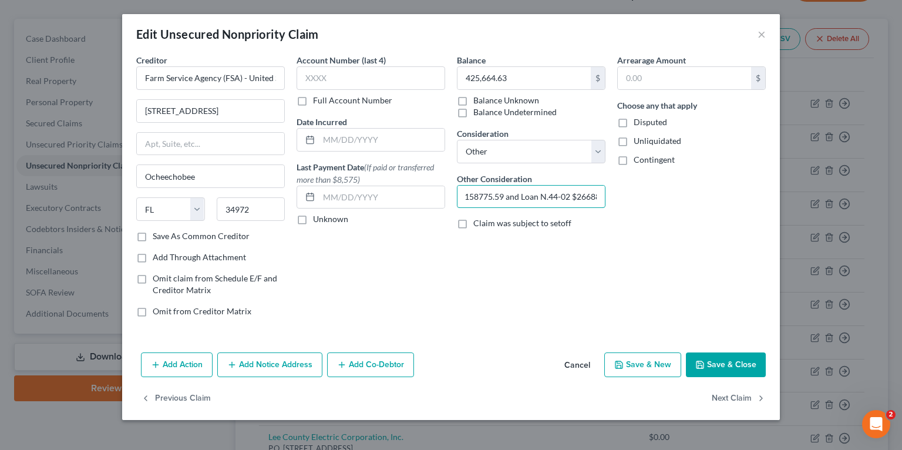
scroll to position [0, 116]
drag, startPoint x: 475, startPoint y: 194, endPoint x: 630, endPoint y: 195, distance: 155.7
click at [639, 194] on div "Creditor * Farm Service Agency (FSA) - United State Department of Agriculture (…" at bounding box center [451, 190] width 642 height 273
click at [556, 197] on input "FArm loan: Loan N.44-01 $158775.59 and Loan N.44-02 $266889.04" at bounding box center [531, 197] width 147 height 22
drag, startPoint x: 550, startPoint y: 193, endPoint x: 642, endPoint y: 192, distance: 91.7
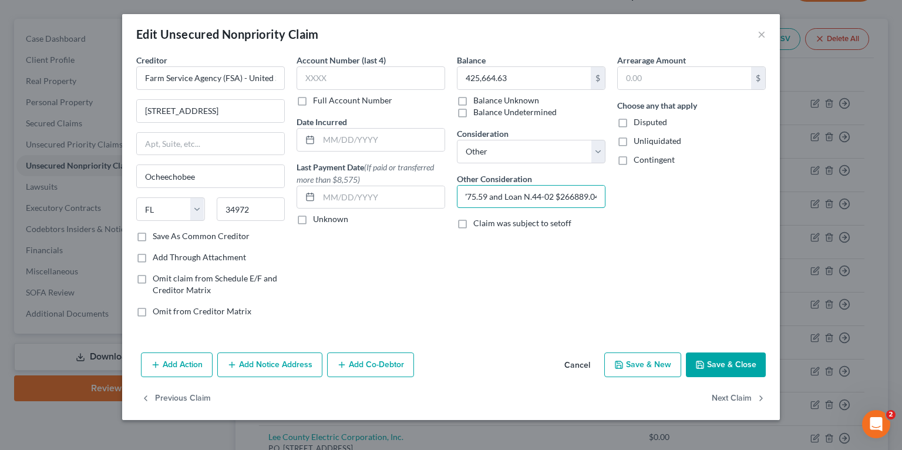
click at [642, 192] on div "Creditor * Farm Service Agency (FSA) - United State Department of Agriculture (…" at bounding box center [451, 190] width 642 height 273
click at [553, 192] on input "FArm loan: Loan N.44-01 $158775.59 and Loan N.44-02 $266889.04" at bounding box center [531, 197] width 147 height 22
drag, startPoint x: 501, startPoint y: 195, endPoint x: 443, endPoint y: 193, distance: 57.6
click at [438, 193] on div "Creditor * Farm Service Agency (FSA) - United State Department of Agriculture (…" at bounding box center [451, 190] width 642 height 273
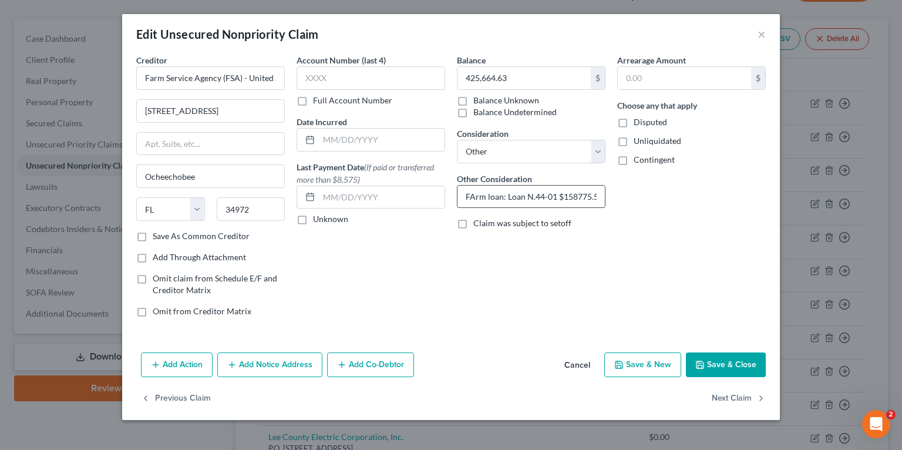
click at [533, 200] on input "FArm loan: Loan N.44-01 $158775.59 and Loan N.44-02 $266889.04" at bounding box center [531, 197] width 147 height 22
drag, startPoint x: 585, startPoint y: 197, endPoint x: 677, endPoint y: 200, distance: 91.7
click at [677, 200] on div "Creditor * Farm Service Agency (FSA) - United State Department of Agriculture (…" at bounding box center [451, 190] width 642 height 273
click at [557, 198] on input "FArm loan: Loan N.44-01 $158775.59 and Loan N.44-02 $266889.04" at bounding box center [531, 197] width 147 height 22
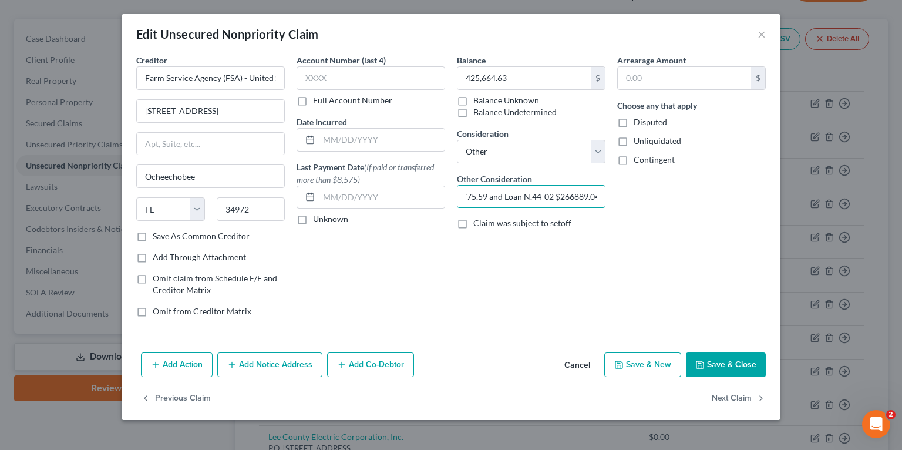
drag, startPoint x: 541, startPoint y: 197, endPoint x: 658, endPoint y: 198, distance: 116.9
click at [658, 198] on div "Creditor * Farm Service Agency (FSA) - United State Department of Agriculture (…" at bounding box center [451, 190] width 642 height 273
click at [657, 199] on div "Arrearage Amount $ Choose any that apply Disputed Unliquidated Contingent" at bounding box center [692, 190] width 160 height 273
click at [197, 85] on input "Farm Service Agency (FSA) - United State Department of Agriculture (USDA)" at bounding box center [210, 77] width 149 height 23
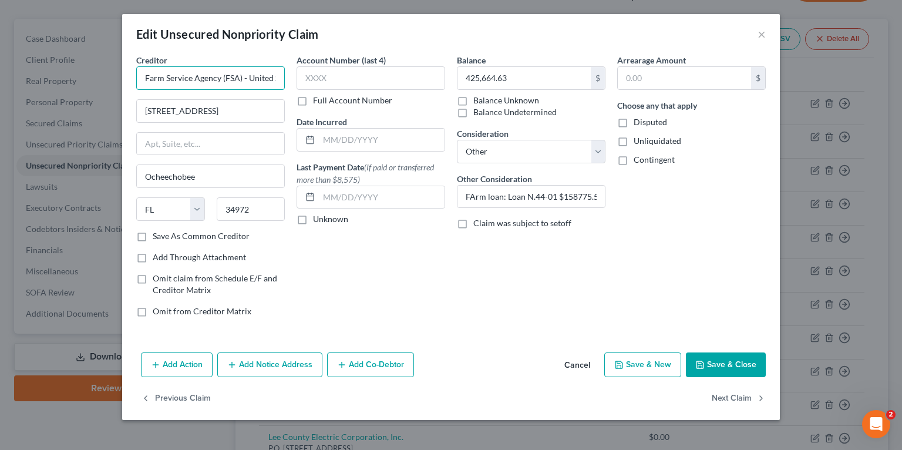
scroll to position [0, 142]
drag, startPoint x: 207, startPoint y: 80, endPoint x: 461, endPoint y: 102, distance: 254.1
click at [461, 100] on div "Creditor * Farm Service Agency (FSA) - United State Department of Agriculture (…" at bounding box center [451, 190] width 642 height 273
click at [196, 67] on input "Farm Service Agency (FSA) - United State Department of Agriculture (USDA)" at bounding box center [210, 77] width 149 height 23
click at [199, 73] on input "Farm Service Agency (FSA) - United State Department of Agriculture (USDA)" at bounding box center [210, 77] width 149 height 23
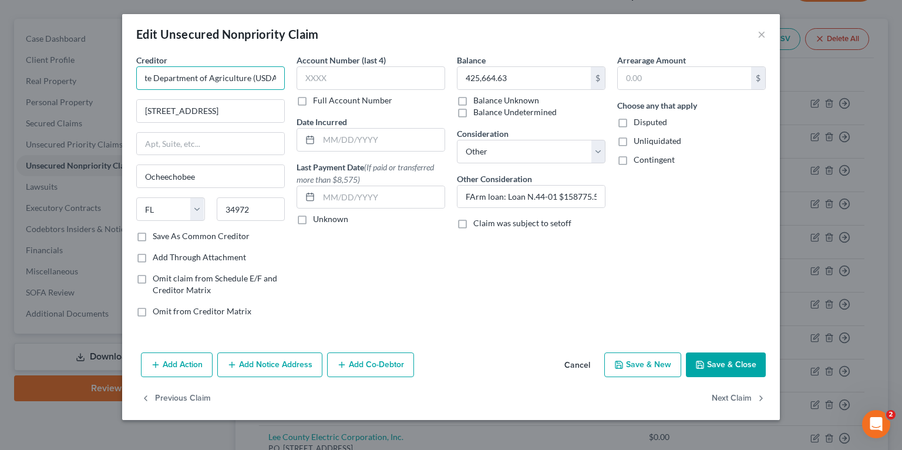
drag, startPoint x: 181, startPoint y: 76, endPoint x: 307, endPoint y: 95, distance: 127.8
click at [307, 95] on div "Creditor * Farm Service Agency (FSA) - United State Department of Agriculture (…" at bounding box center [451, 190] width 642 height 273
paste input "Farm Service Agency (FSA) - United State Department of Agriculture (USDA)"
type input "Farm Service Agency (FSA) - United State Department of Agriculture (USDA)"
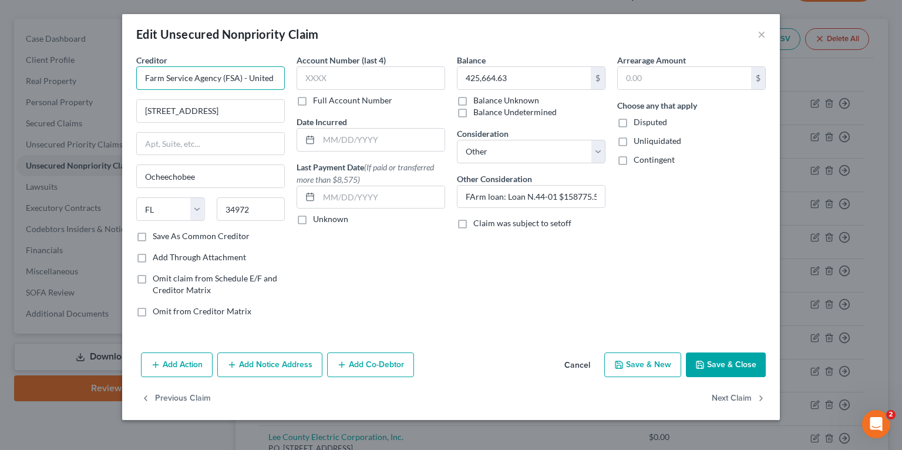
drag, startPoint x: 240, startPoint y: 76, endPoint x: 121, endPoint y: 78, distance: 118.7
click at [121, 78] on div "Edit Unsecured Nonpriority Claim × Creditor * Farm Service Agency (FSA) - Unite…" at bounding box center [451, 225] width 902 height 450
click at [189, 69] on input "Farm Service Agency (FSA) - United State Department of Agriculture (USDA)" at bounding box center [210, 77] width 149 height 23
click at [202, 78] on input "Farm Service Agency (FSA) - United State Department of Agriculture (USDA)" at bounding box center [210, 77] width 149 height 23
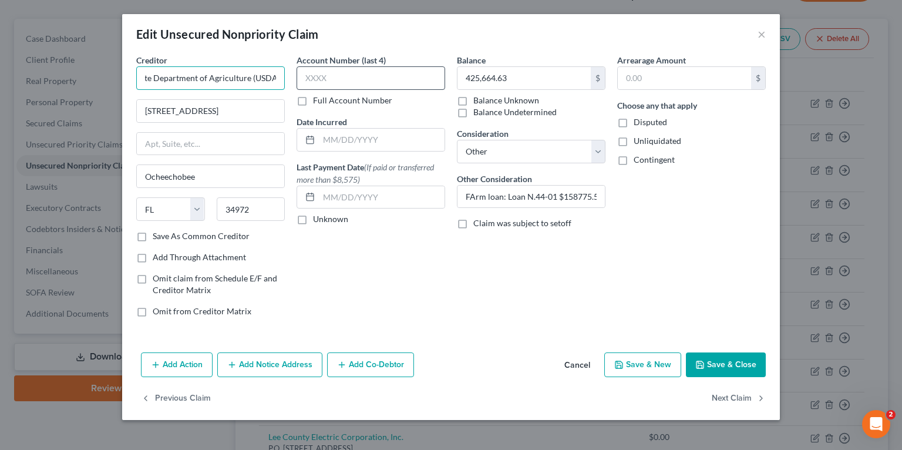
drag, startPoint x: 265, startPoint y: 75, endPoint x: 350, endPoint y: 69, distance: 84.8
click at [350, 69] on div "Creditor * Farm Service Agency (FSA) - United State Department of Agriculture (…" at bounding box center [451, 190] width 642 height 273
click at [761, 34] on button "×" at bounding box center [762, 34] width 8 height 14
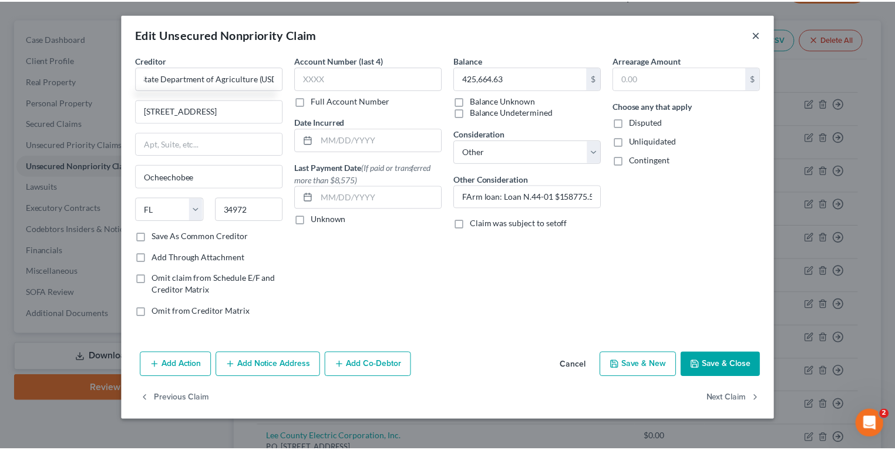
scroll to position [0, 0]
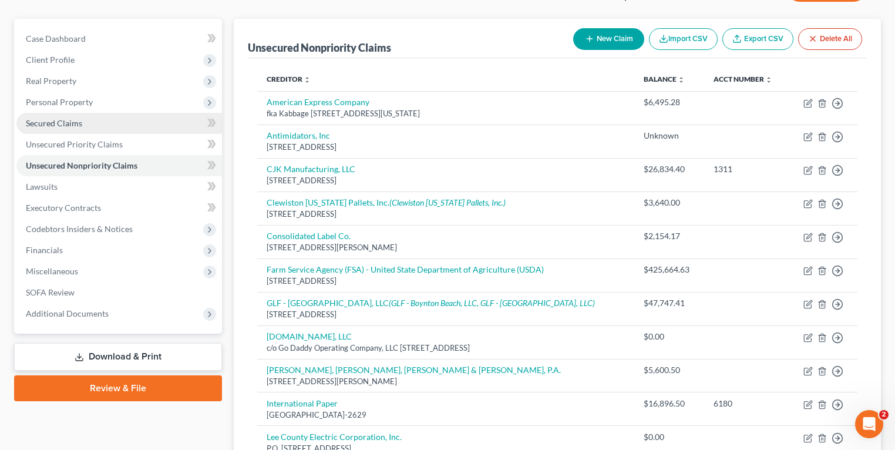
click at [54, 125] on span "Secured Claims" at bounding box center [54, 123] width 56 height 10
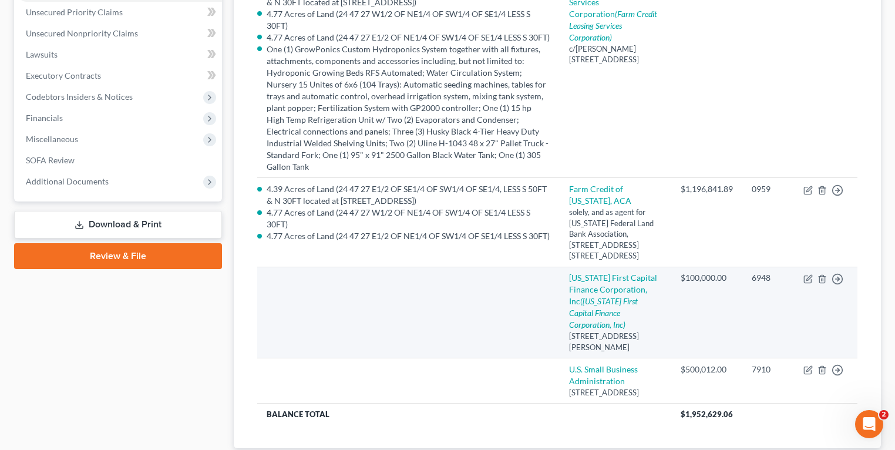
scroll to position [292, 0]
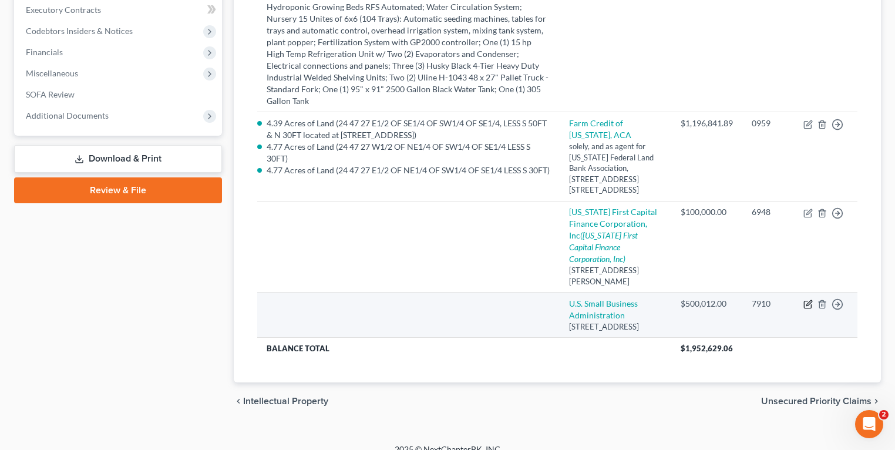
click at [808, 301] on icon "button" at bounding box center [809, 303] width 5 height 5
select select "9"
select select "0"
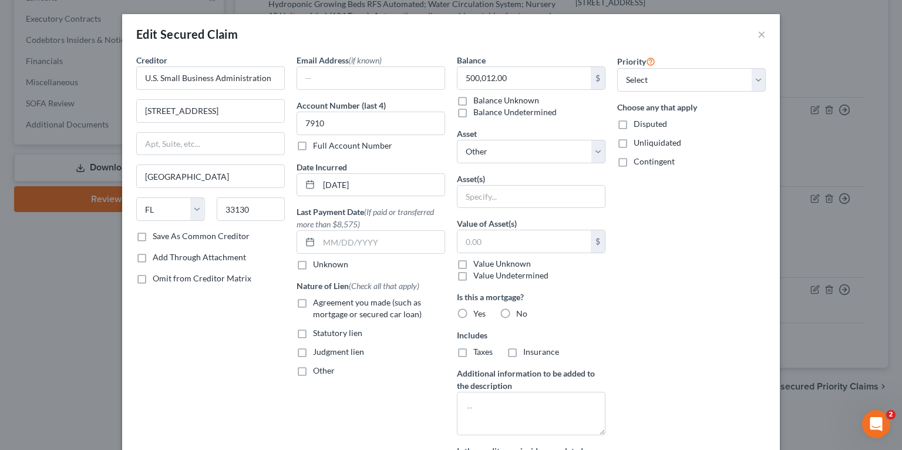
click at [763, 39] on div "Edit Secured Claim ×" at bounding box center [451, 34] width 658 height 40
click at [751, 33] on div "Edit Secured Claim ×" at bounding box center [451, 34] width 658 height 40
click at [758, 34] on button "×" at bounding box center [762, 34] width 8 height 14
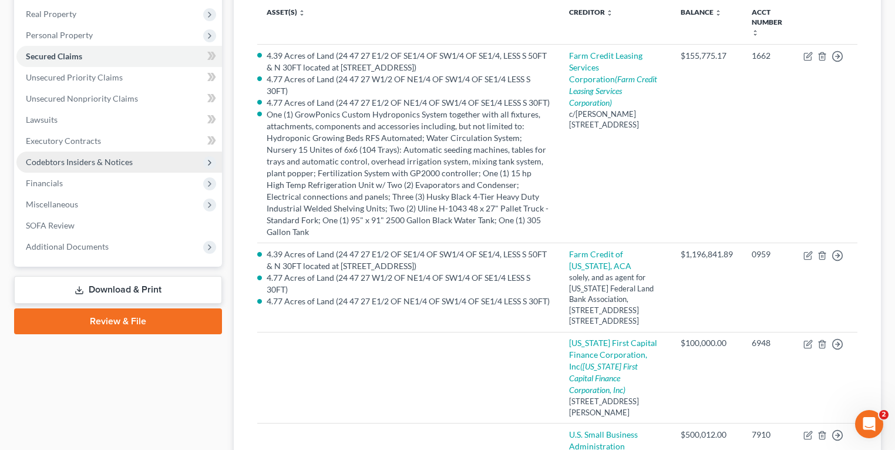
scroll to position [151, 0]
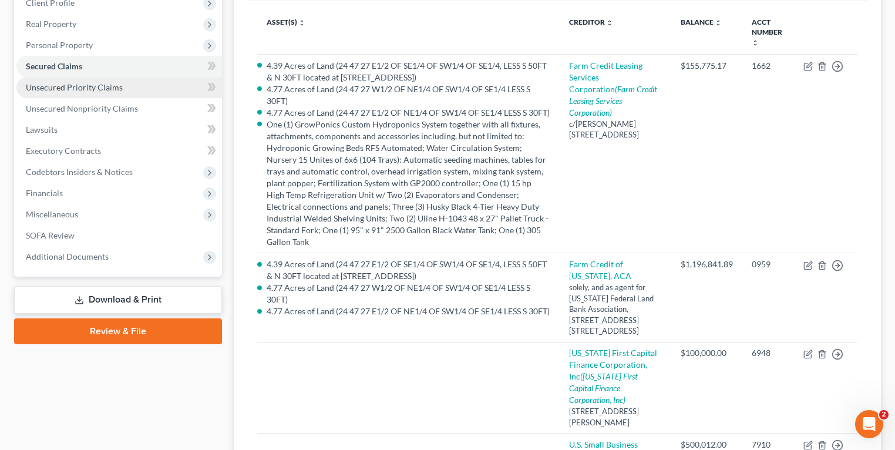
click at [110, 90] on span "Unsecured Priority Claims" at bounding box center [74, 87] width 97 height 10
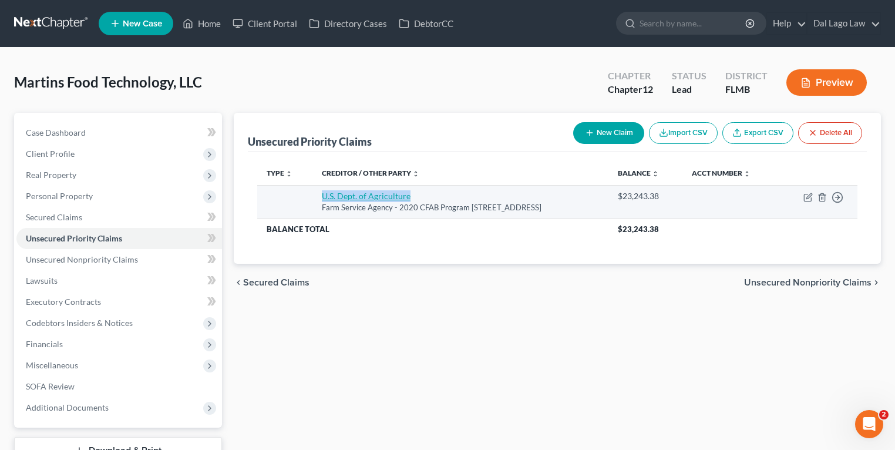
drag, startPoint x: 398, startPoint y: 194, endPoint x: 311, endPoint y: 199, distance: 87.0
click at [313, 199] on td "U.S. Dept. of Agriculture Farm Service Agency - 2020 CFAB Program [STREET_ADDRE…" at bounding box center [461, 201] width 296 height 33
copy link "U.S. Dept. of Agriculture"
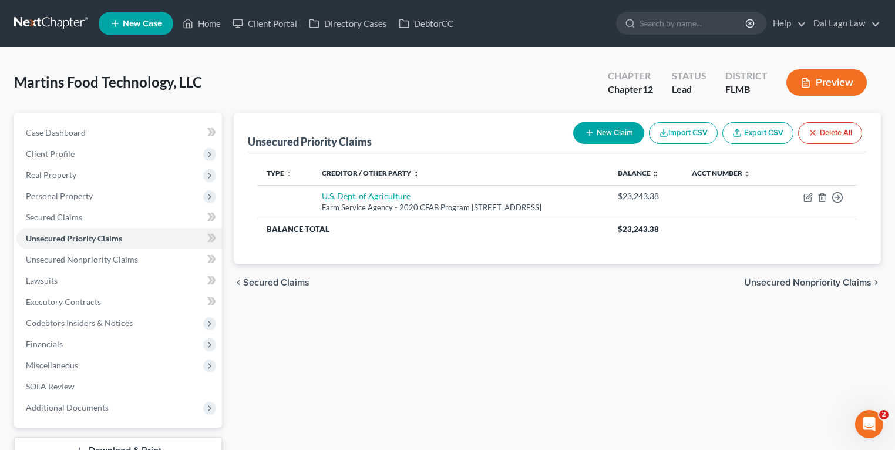
click at [558, 293] on div "chevron_left Secured Claims Unsecured Nonpriority Claims chevron_right" at bounding box center [557, 283] width 647 height 38
click at [61, 215] on span "Secured Claims" at bounding box center [54, 217] width 56 height 10
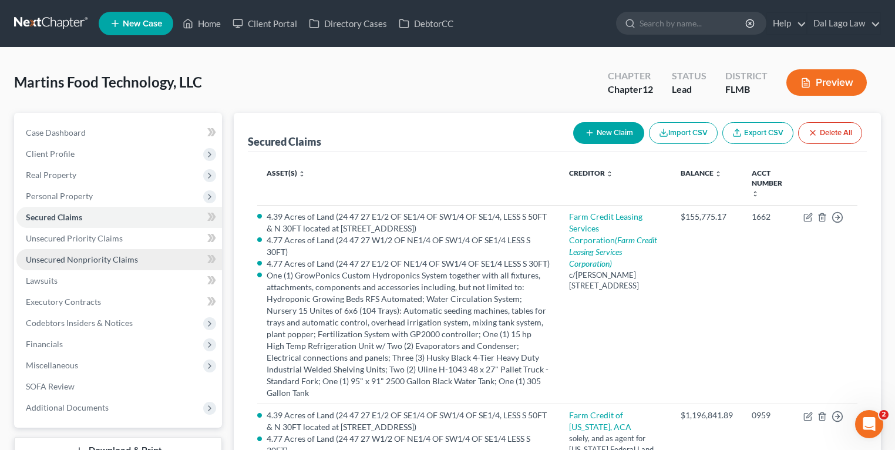
click at [85, 258] on span "Unsecured Nonpriority Claims" at bounding box center [82, 259] width 112 height 10
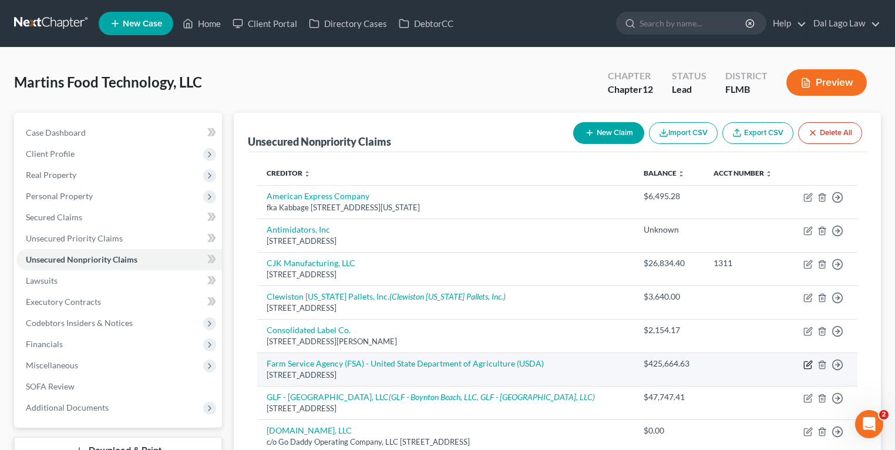
click at [808, 367] on icon "button" at bounding box center [808, 364] width 9 height 9
select select "9"
select select "11"
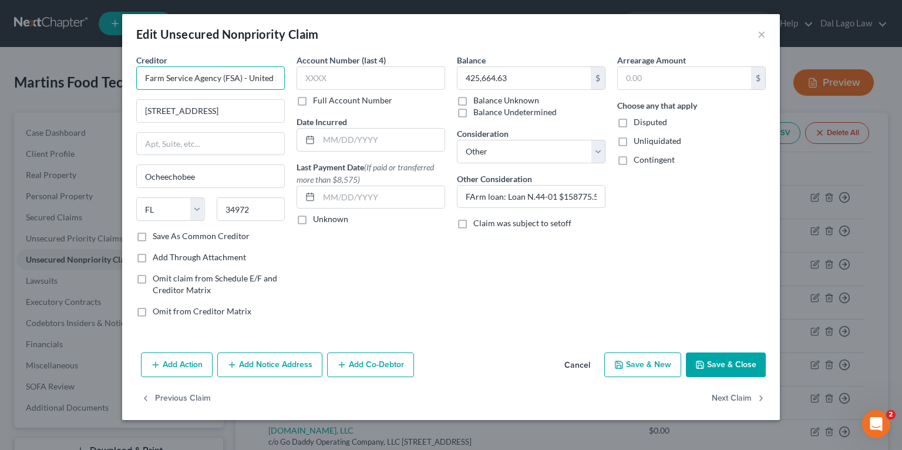
click at [172, 78] on input "Farm Service Agency (FSA) - United State Department of Agriculture (USDA)" at bounding box center [210, 77] width 149 height 23
paste input "U.S. Dept. of Agriculture"
type input "U.S. Dept. of Agriculture"
paste input "Farm Service Agency (FSA) - United State Department of Agriculture (USDA)"
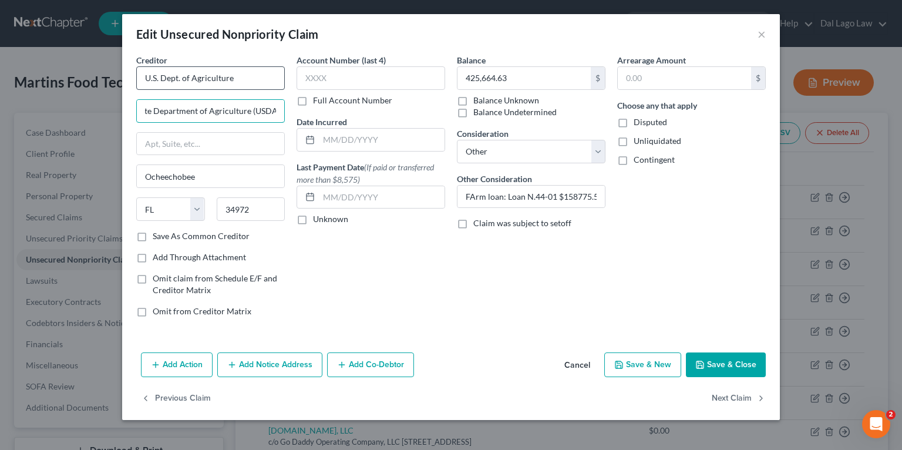
type input "Farm Service Agency (FSA) - United State Department of Agriculture (USDA)"
paste input "[STREET_ADDRESS]"
type input "[STREET_ADDRESS]"
click at [219, 110] on input "Farm Service Agency (FSA) - United State Department of Agriculture (USDA)" at bounding box center [210, 111] width 147 height 22
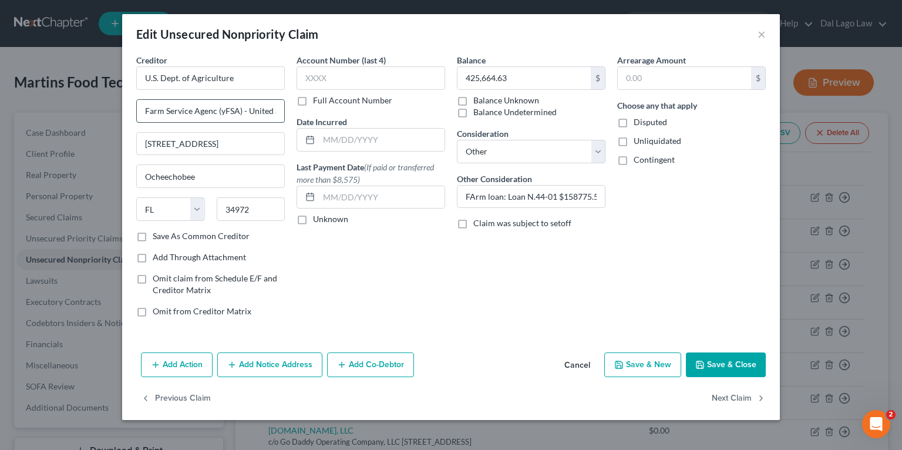
click at [217, 108] on input "Farm Service Agenc (yFSA) - United State Department of Agriculture (USDA)" at bounding box center [210, 111] width 147 height 22
type input "Farm Service Agency"
click at [261, 82] on input "U.S. Dept. of Agriculture" at bounding box center [210, 77] width 149 height 23
click at [254, 119] on input "Farm Service Agency" at bounding box center [210, 111] width 147 height 22
click at [256, 68] on input "U.S. Dept. of Agriculture" at bounding box center [210, 77] width 149 height 23
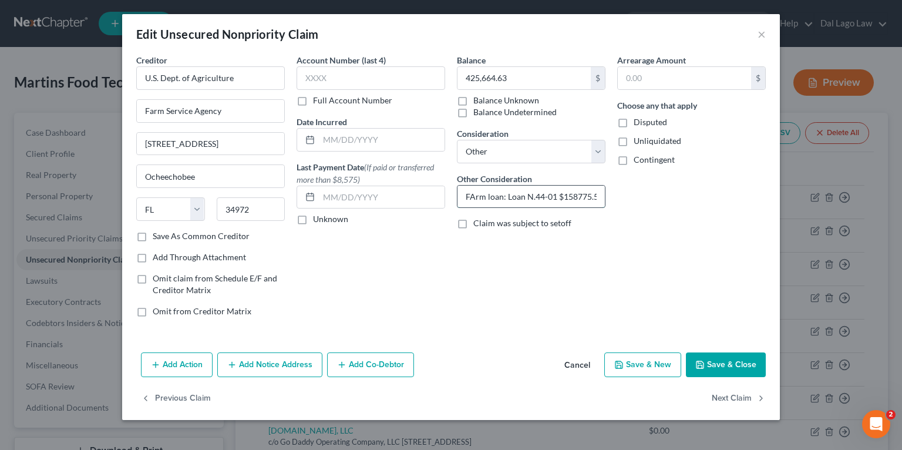
click at [471, 196] on input "FArm loan: Loan N.44-01 $158775.59 and Loan N.44-02 $266889.04" at bounding box center [531, 197] width 147 height 22
type input "Farm loan: Loan N.44-01 $158775.59 and Loan N.44-02 $266889.04"
click at [330, 142] on input "text" at bounding box center [382, 140] width 126 height 22
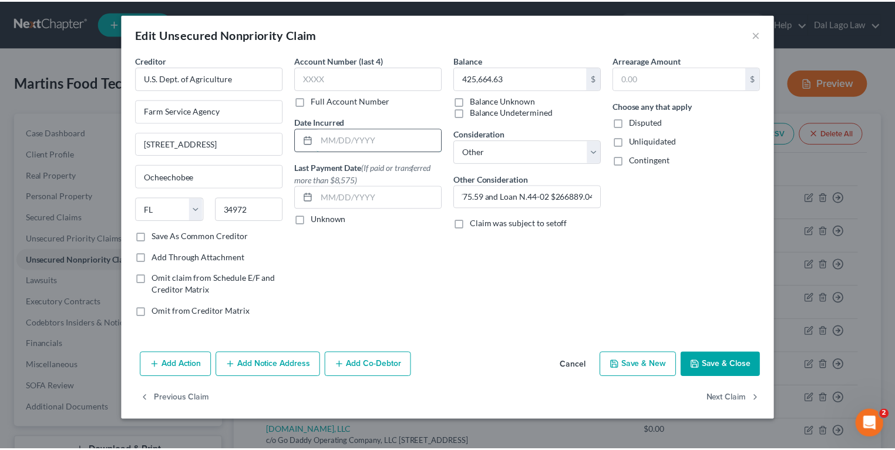
scroll to position [0, 0]
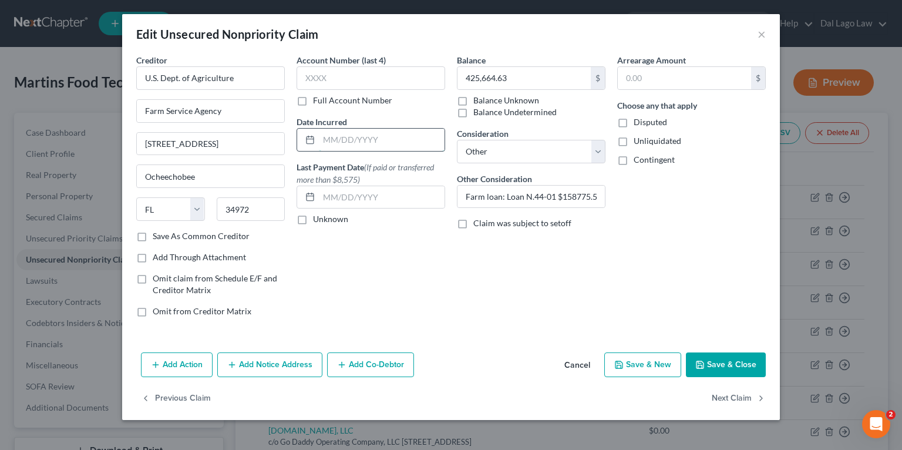
click at [345, 139] on input "text" at bounding box center [382, 140] width 126 height 22
type input "[DATE]"
click at [724, 365] on button "Save & Close" at bounding box center [726, 364] width 80 height 25
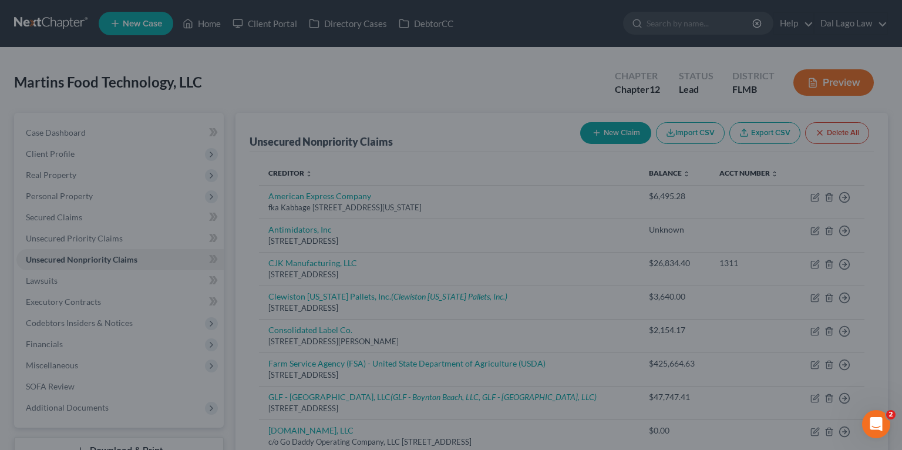
type input "0"
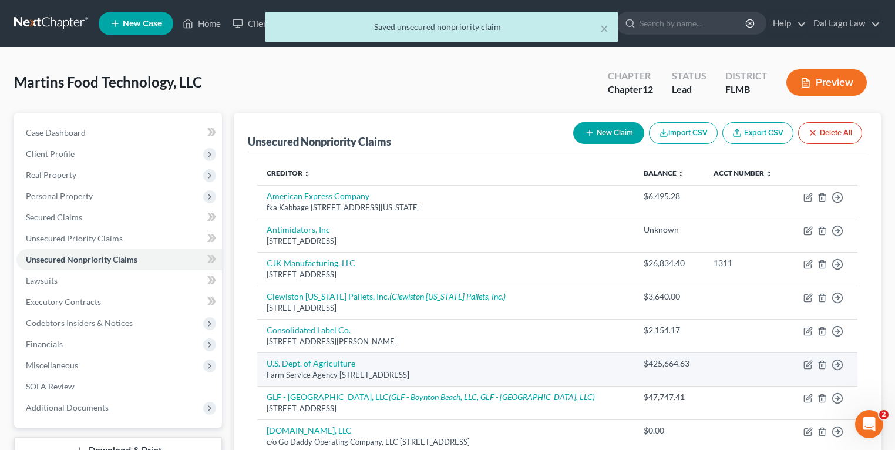
scroll to position [94, 0]
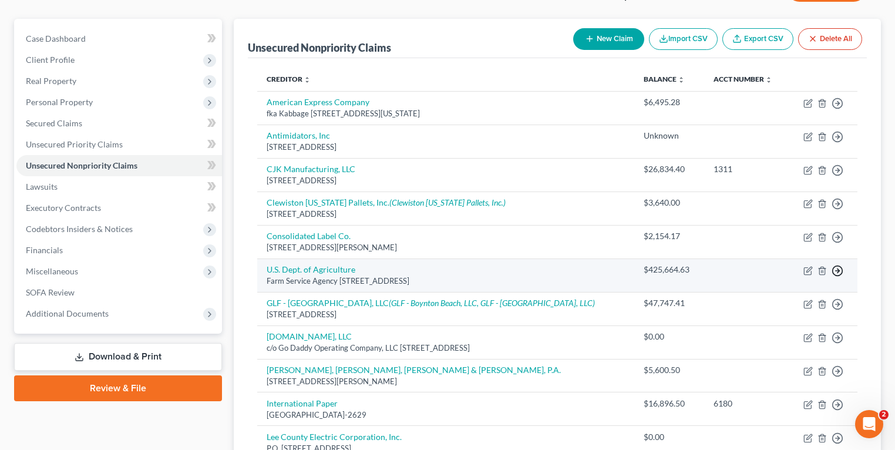
click at [839, 271] on line "button" at bounding box center [838, 271] width 4 height 0
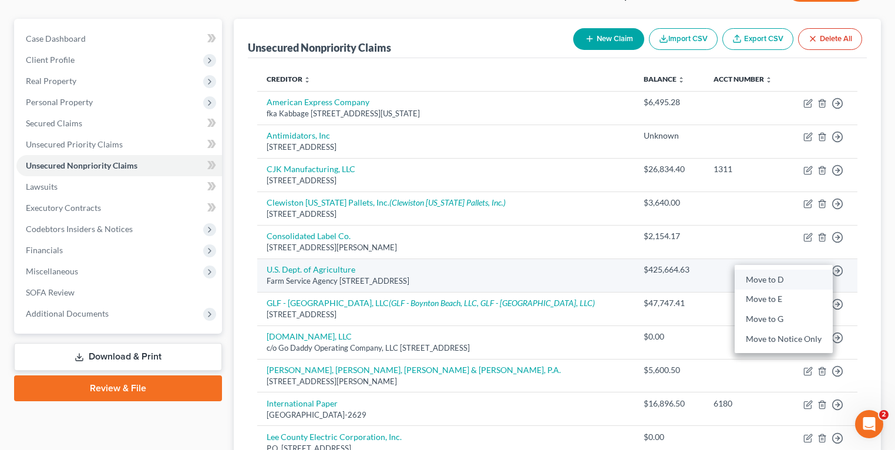
click at [777, 281] on link "Move to D" at bounding box center [784, 280] width 98 height 20
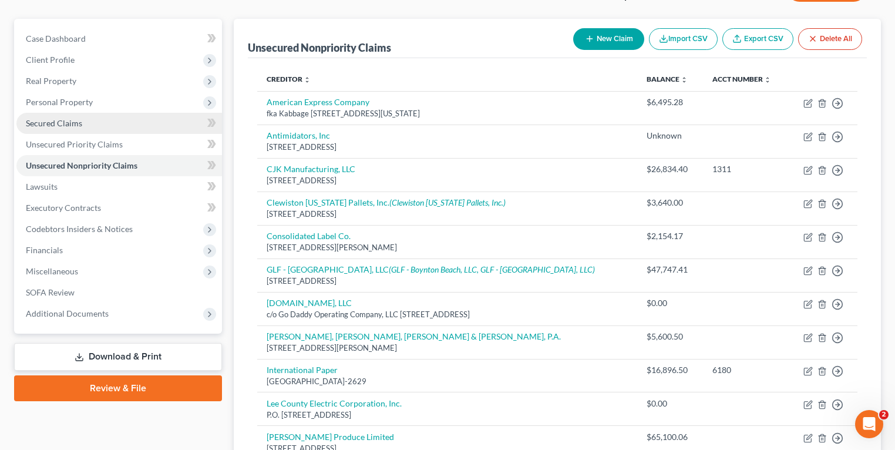
click at [96, 120] on link "Secured Claims" at bounding box center [119, 123] width 206 height 21
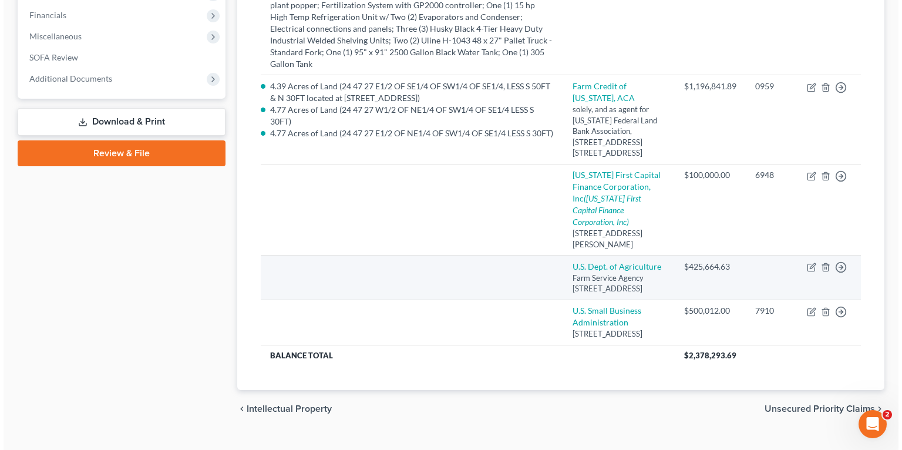
scroll to position [348, 0]
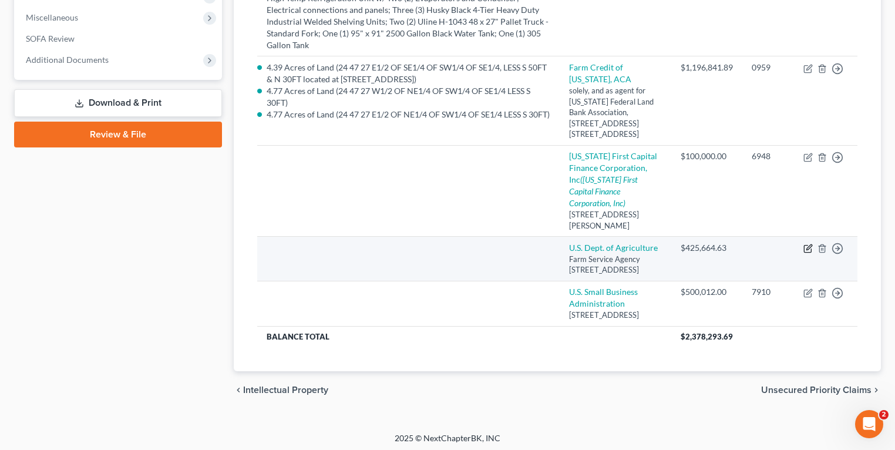
click at [808, 244] on icon "button" at bounding box center [808, 248] width 9 height 9
select select "9"
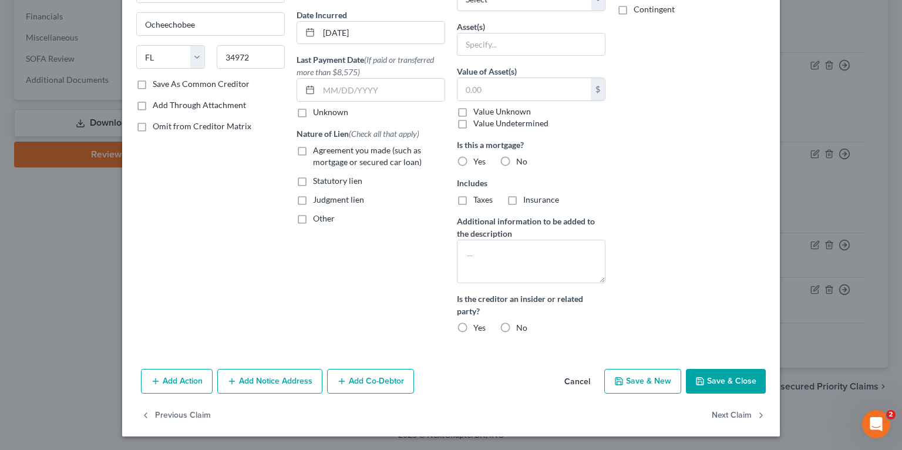
scroll to position [0, 0]
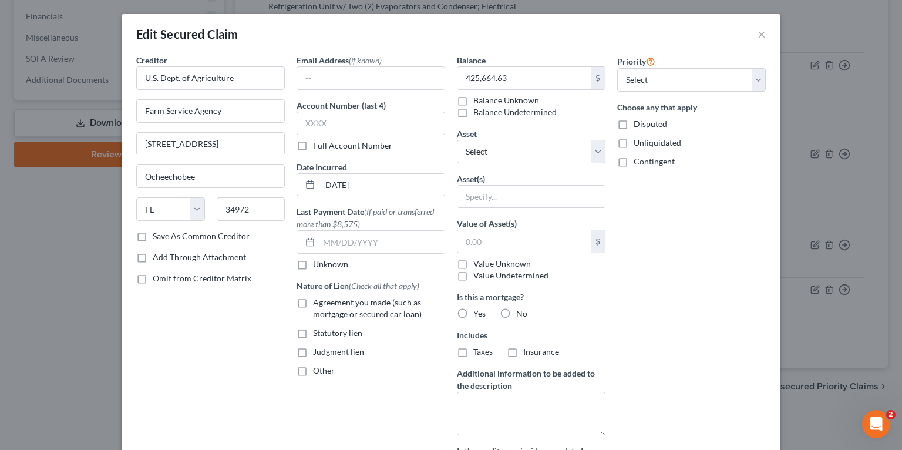
click at [330, 303] on span "Agreement you made (such as mortgage or secured car loan)" at bounding box center [367, 308] width 109 height 22
click at [325, 303] on input "Agreement you made (such as mortgage or secured car loan)" at bounding box center [322, 301] width 8 height 8
checkbox input "true"
click at [489, 150] on select "Select Other Multiple Assets Fogger - $3000.0 Farm Loader - $1500.0 Rotary Till…" at bounding box center [531, 151] width 149 height 23
select select "1"
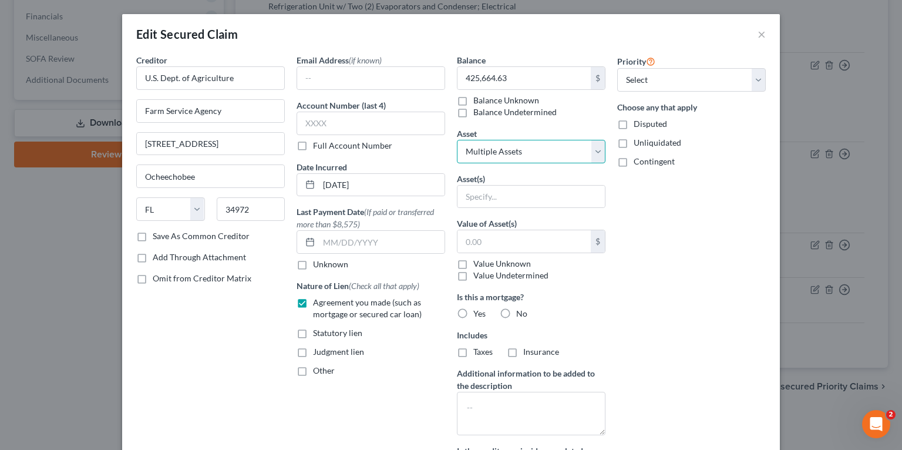
click at [457, 140] on select "Select Other Multiple Assets Fogger - $3000.0 Farm Loader - $1500.0 Rotary Till…" at bounding box center [531, 151] width 149 height 23
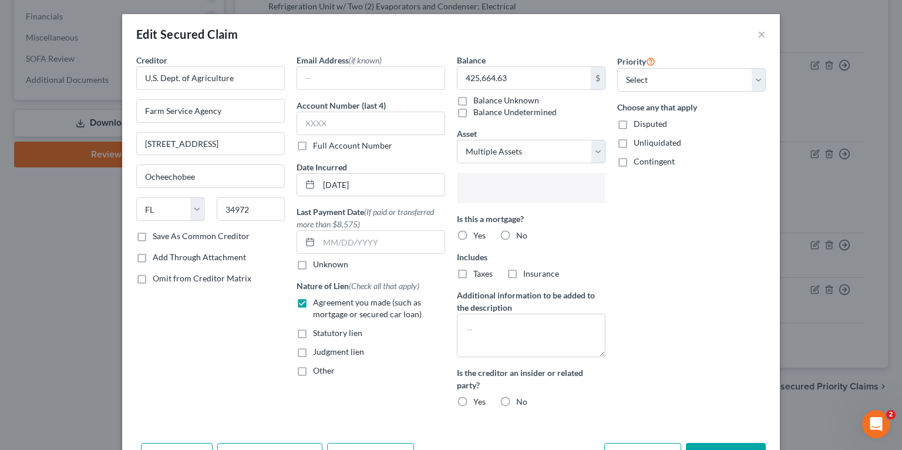
click at [500, 183] on input "text" at bounding box center [530, 189] width 132 height 18
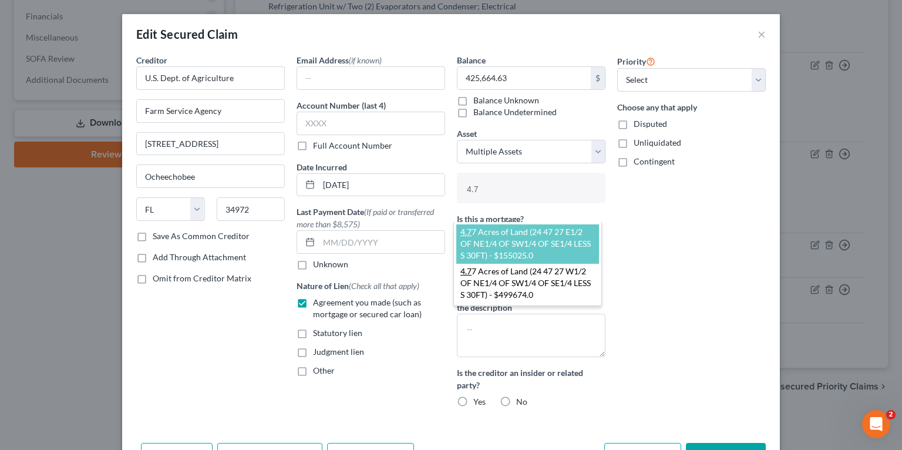
type input "4.77"
select select "2856845"
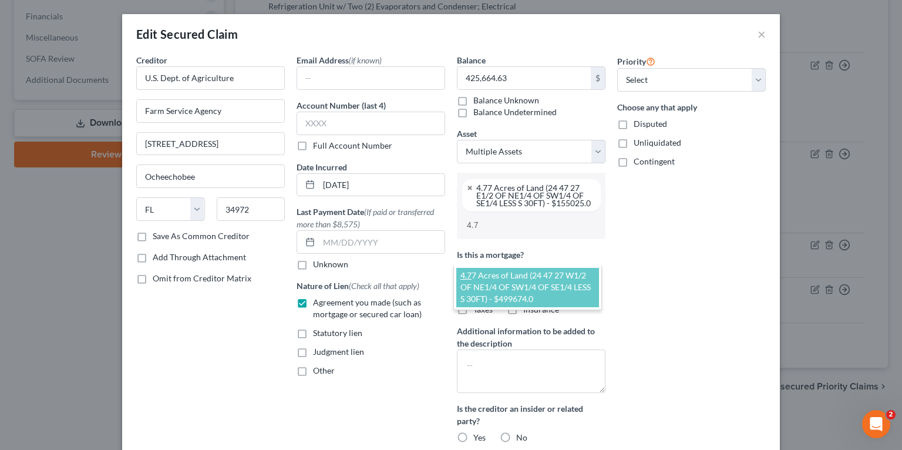
type input "4.77"
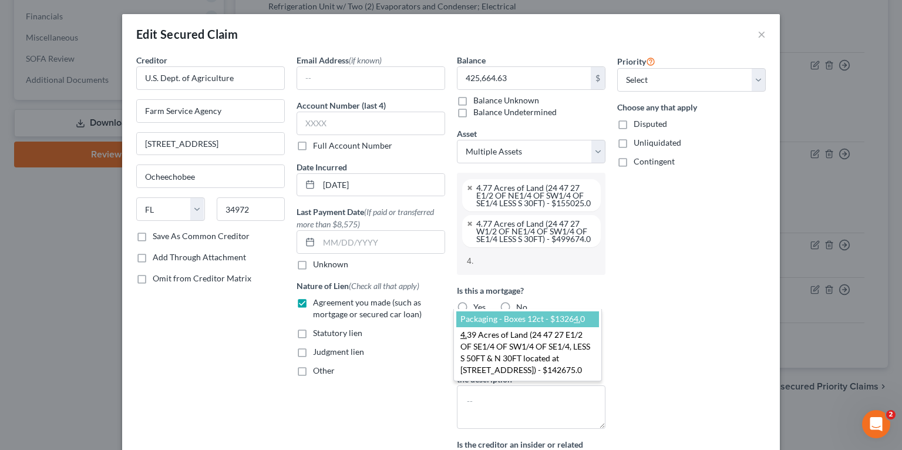
type input "4.3"
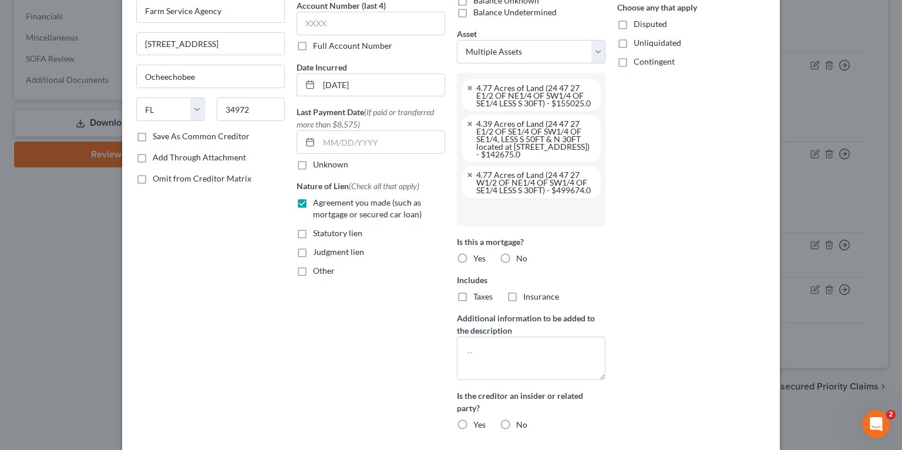
scroll to position [220, 0]
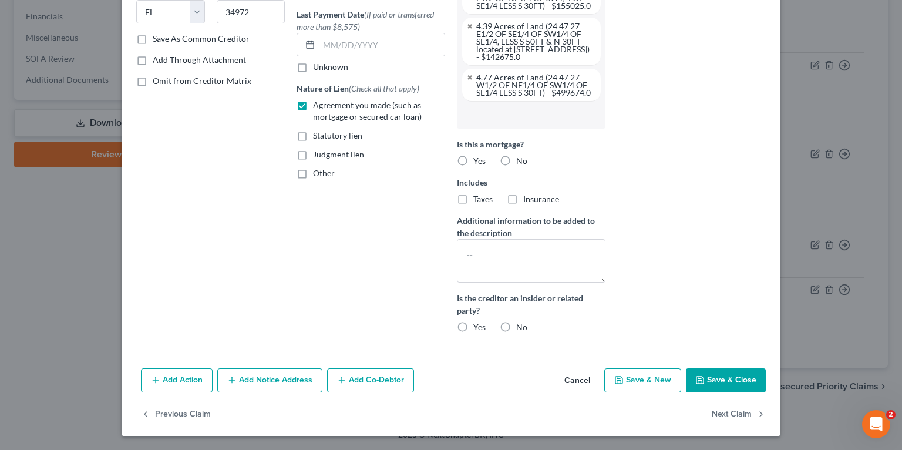
click at [474, 156] on label "Yes" at bounding box center [480, 161] width 12 height 12
click at [478, 156] on input "Yes" at bounding box center [482, 159] width 8 height 8
radio input "true"
click at [704, 378] on button "Save & Close" at bounding box center [726, 380] width 80 height 25
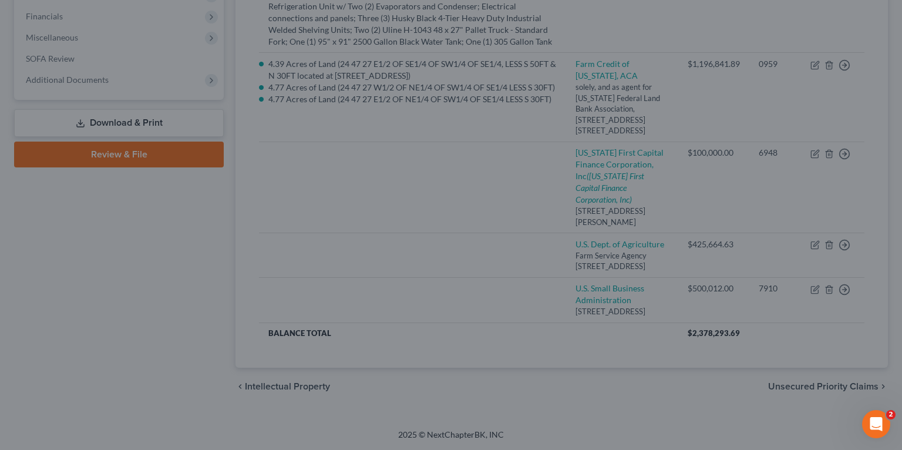
select select "30"
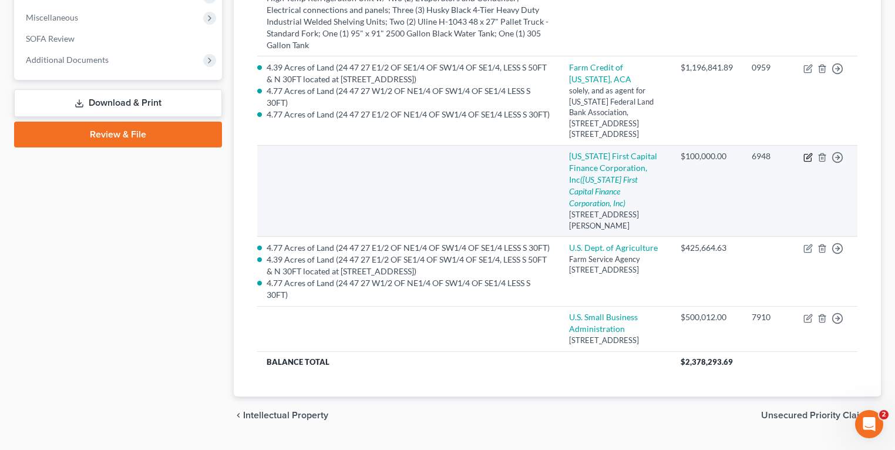
click at [810, 153] on icon "button" at bounding box center [808, 157] width 9 height 9
select select "9"
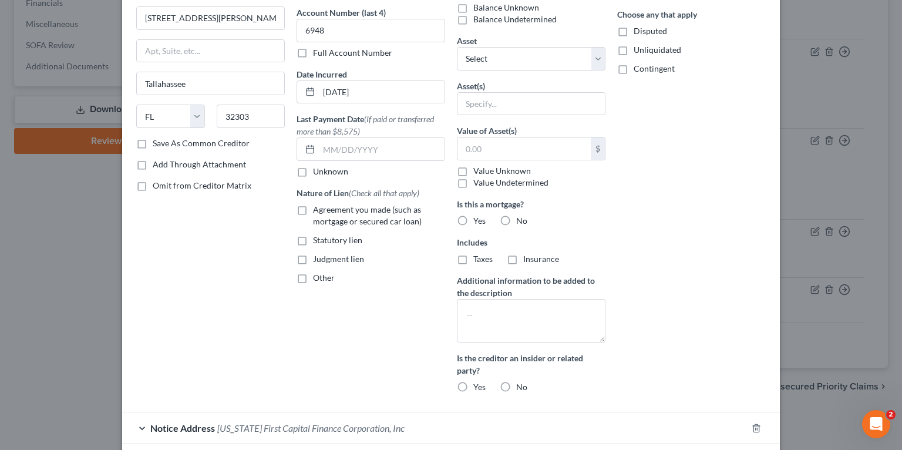
scroll to position [184, 0]
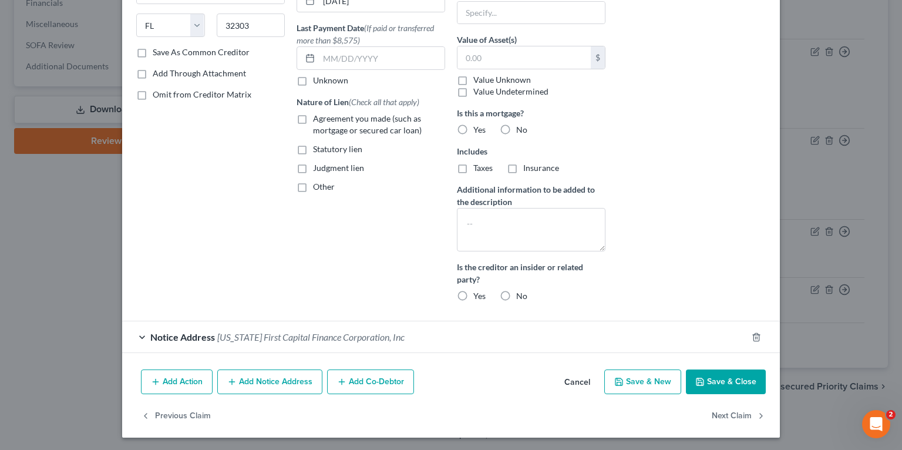
click at [347, 338] on span "[US_STATE] First Capital Finance Corporation, Inc" at bounding box center [310, 336] width 187 height 11
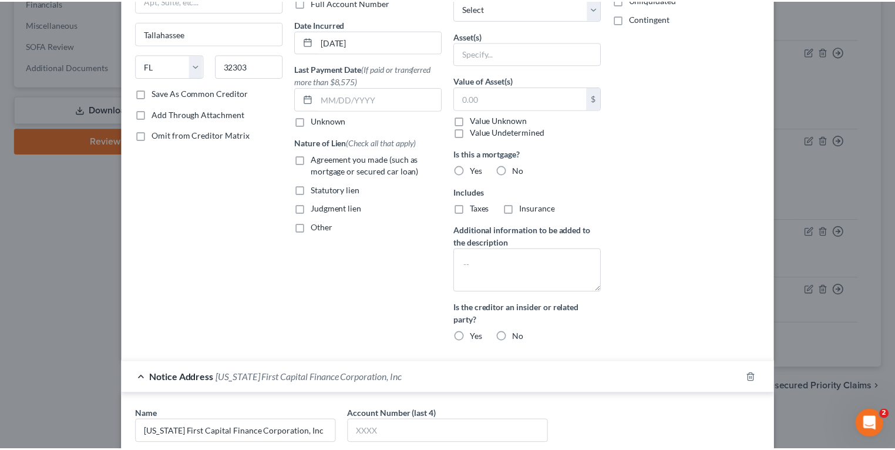
scroll to position [0, 0]
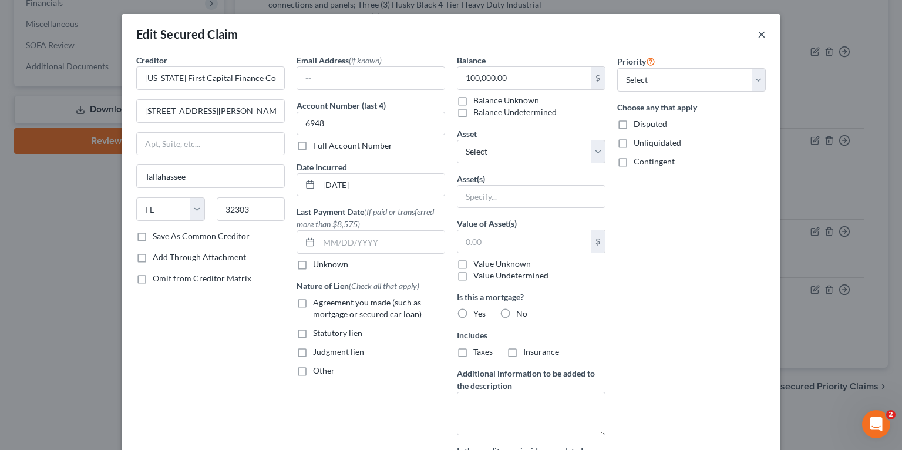
click at [758, 35] on button "×" at bounding box center [762, 34] width 8 height 14
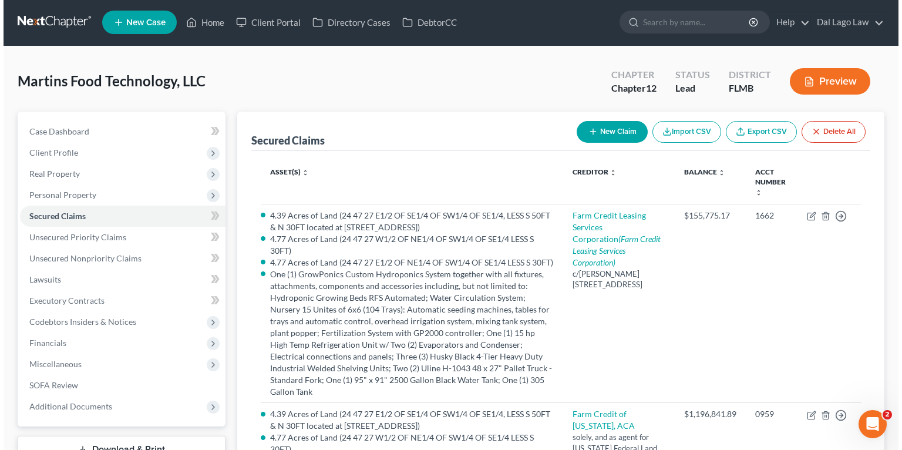
scroll to position [282, 0]
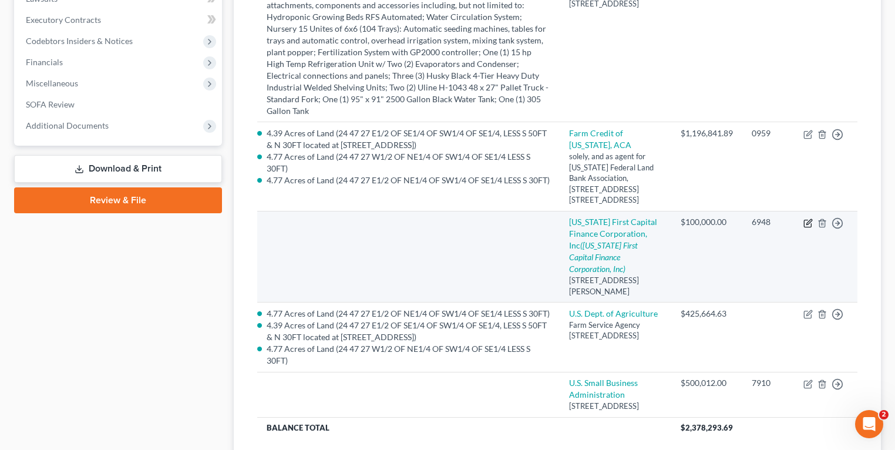
click at [808, 219] on icon "button" at bounding box center [808, 223] width 9 height 9
select select "9"
select select "0"
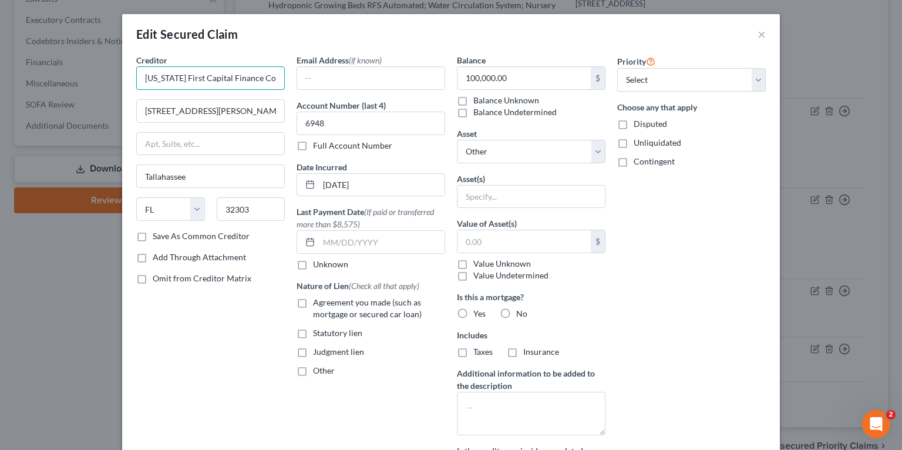
click at [176, 70] on input "[US_STATE] First Capital Finance Corporation, Inc" at bounding box center [210, 77] width 149 height 23
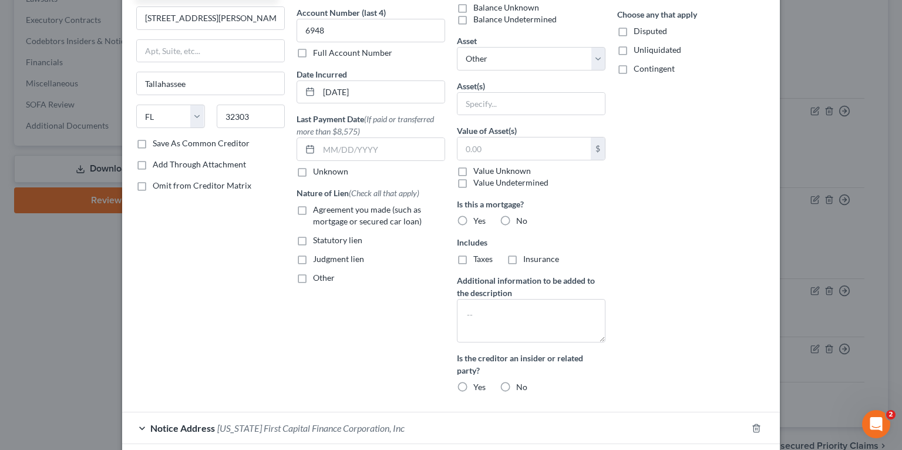
scroll to position [184, 0]
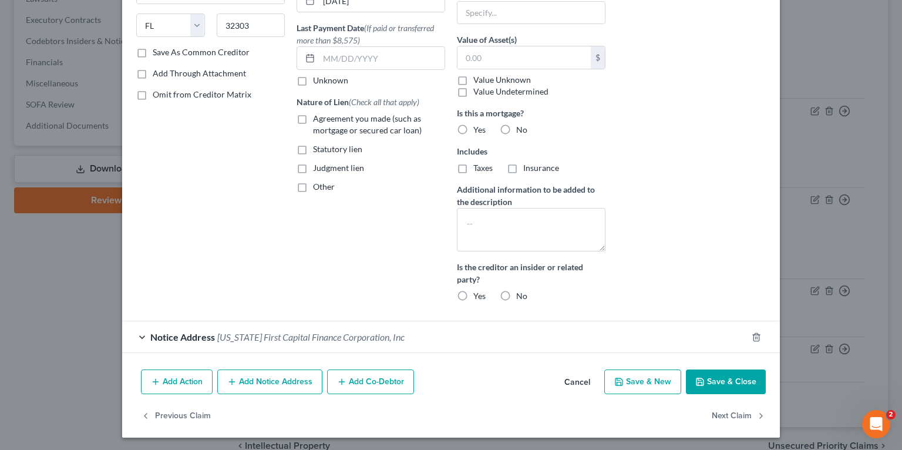
type input "DELETE? THIS IS A LOAN TO SAINT [PERSON_NAME], SEE AGREEMENT [US_STATE] First C…"
click at [734, 384] on button "Save & Close" at bounding box center [726, 382] width 80 height 25
select select
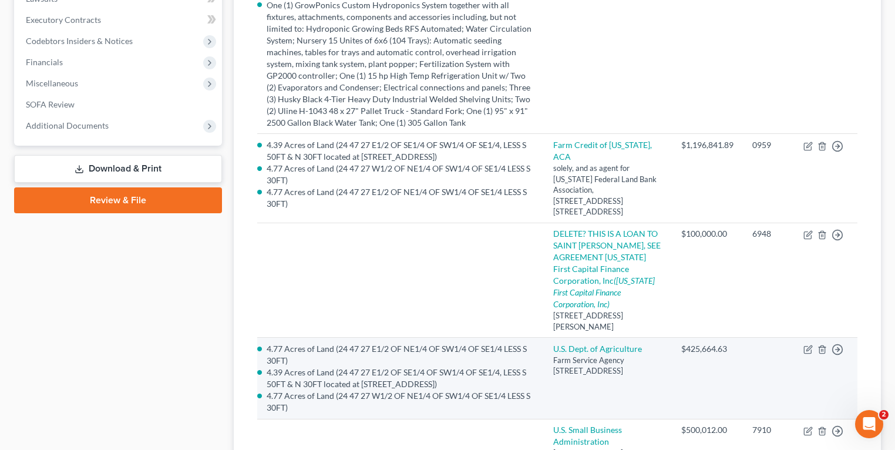
scroll to position [445, 0]
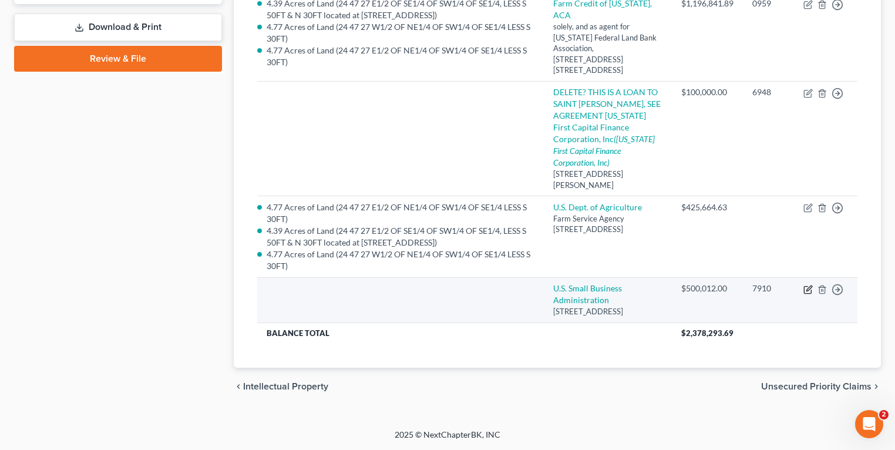
click at [807, 286] on icon "button" at bounding box center [809, 288] width 5 height 5
select select "9"
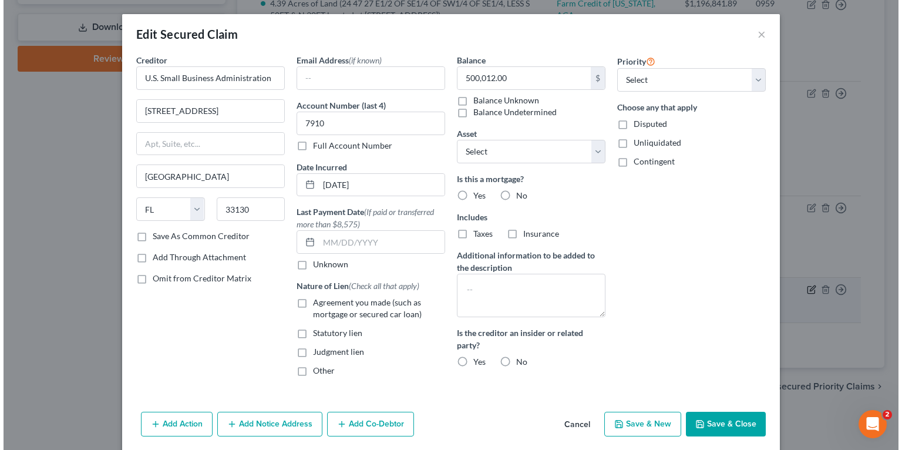
scroll to position [437, 0]
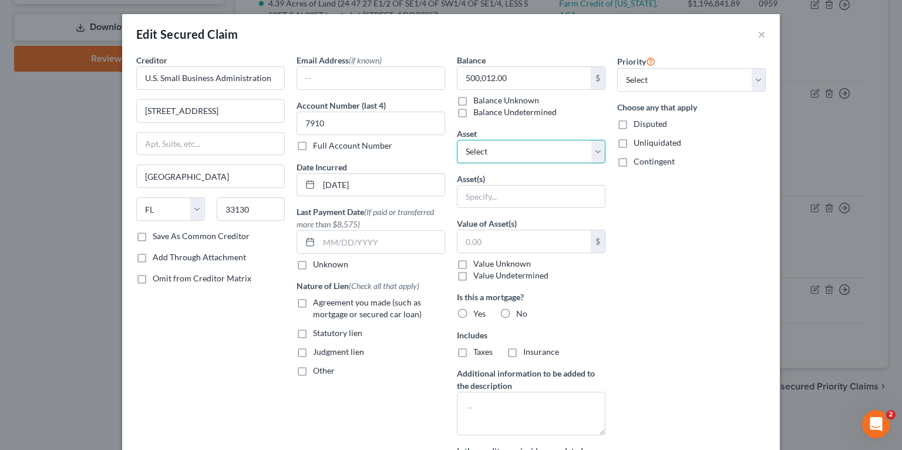
click at [536, 153] on select "Select Other Multiple Assets Fogger - $3000.0 Farm Loader - $1500.0 Rotary Till…" at bounding box center [531, 151] width 149 height 23
select select "1"
click at [457, 140] on select "Select Other Multiple Assets Fogger - $3000.0 Farm Loader - $1500.0 Rotary Till…" at bounding box center [531, 151] width 149 height 23
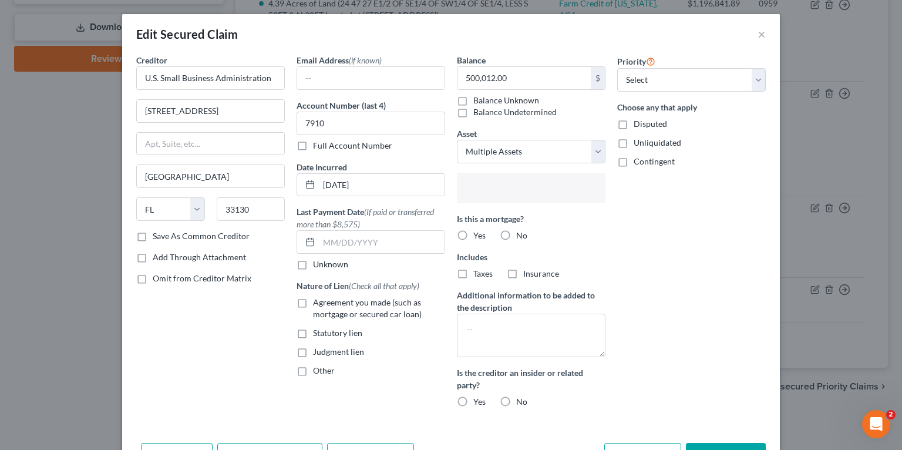
click at [530, 193] on input "text" at bounding box center [530, 189] width 132 height 18
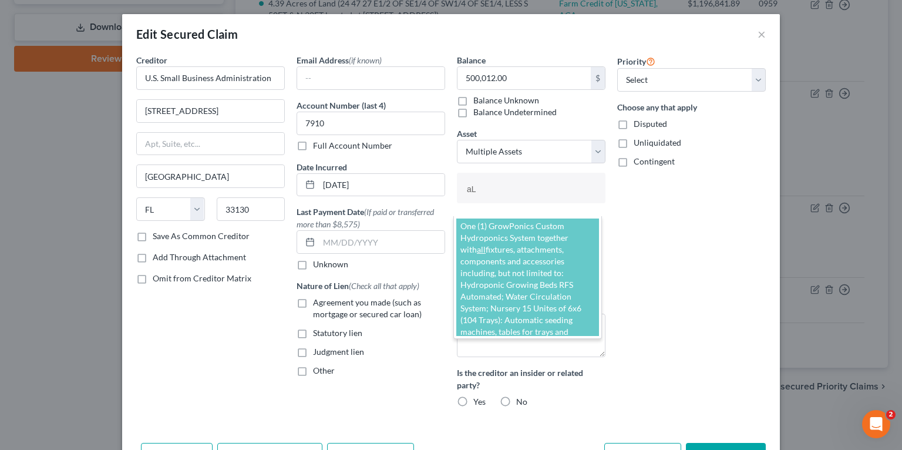
type input "a"
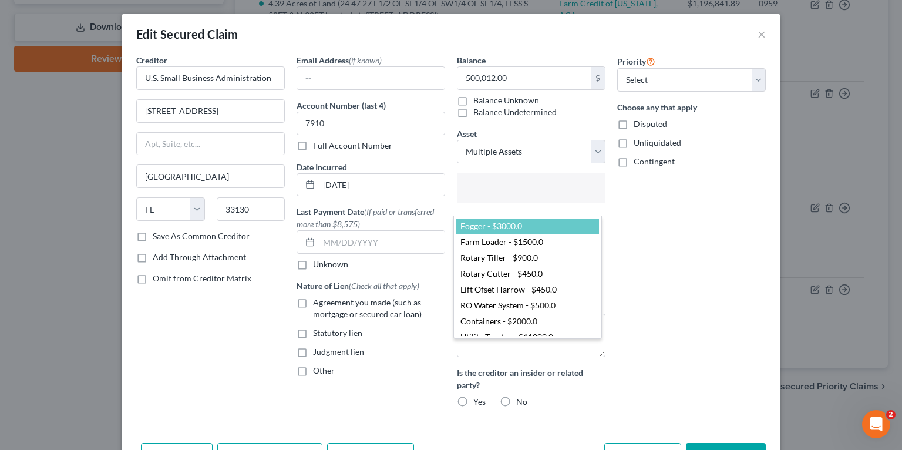
select select "2856452"
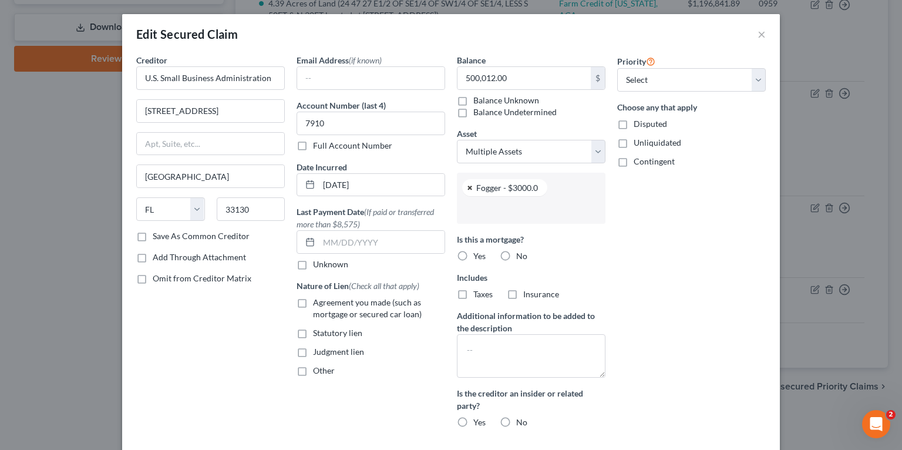
select select
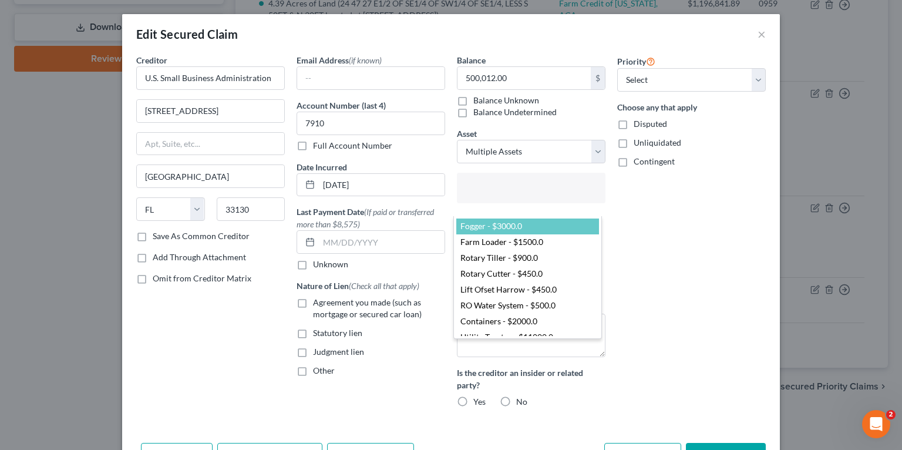
click at [743, 212] on body "Home New Case Client Portal Directory Cases DebtorCC Dal Lago Law [EMAIL_ADDRES…" at bounding box center [451, 13] width 902 height 874
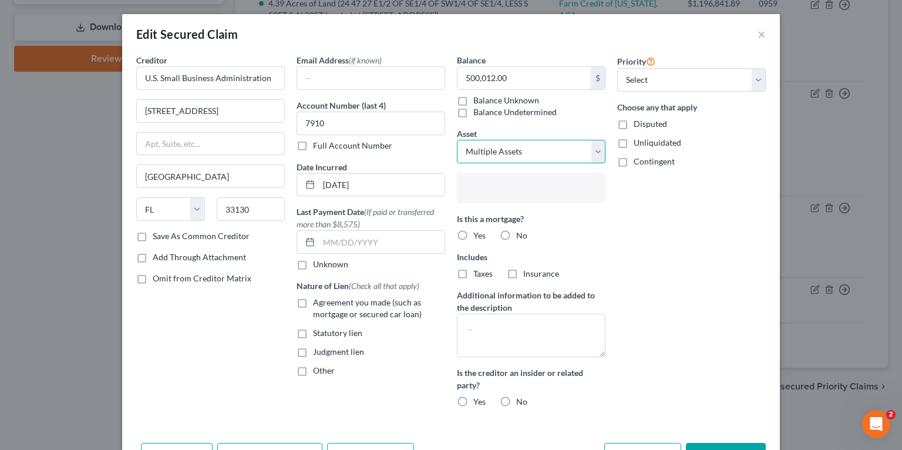
type input "Select assets..."
click at [568, 147] on select "Select Other Multiple Assets Fogger - $3000.0 Farm Loader - $1500.0 Rotary Till…" at bounding box center [531, 151] width 149 height 23
select select "0"
click at [457, 140] on select "Select Other Multiple Assets Fogger - $3000.0 Farm Loader - $1500.0 Rotary Till…" at bounding box center [531, 151] width 149 height 23
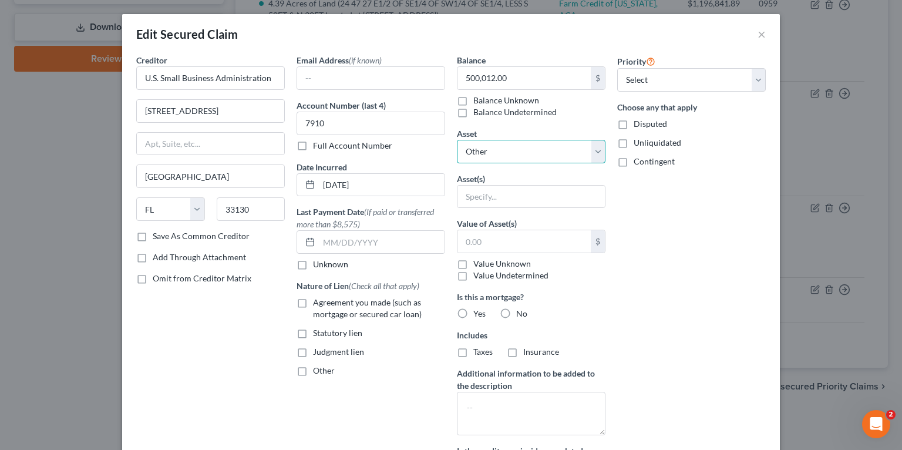
click at [528, 146] on select "Select Other Multiple Assets Fogger - $3000.0 Farm Loader - $1500.0 Rotary Till…" at bounding box center [531, 151] width 149 height 23
click at [523, 144] on select "Select Other Multiple Assets Fogger - $3000.0 Farm Loader - $1500.0 Rotary Till…" at bounding box center [531, 151] width 149 height 23
click at [516, 200] on input "text" at bounding box center [531, 197] width 147 height 22
type input "("
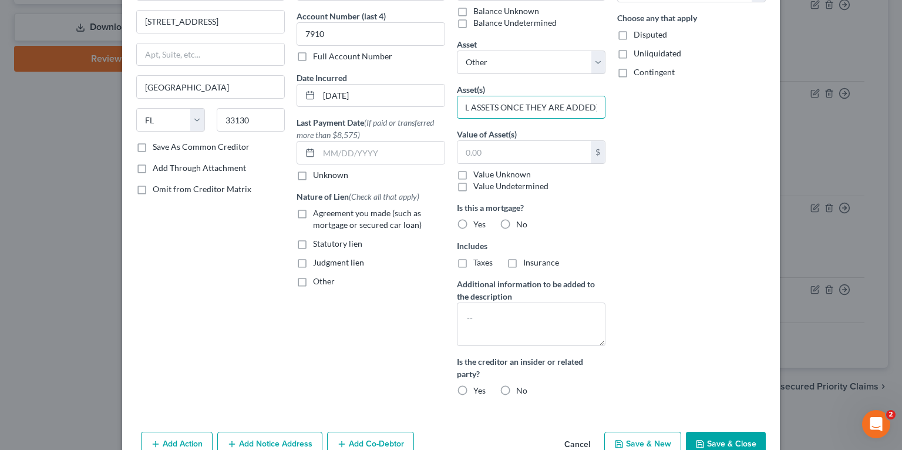
scroll to position [152, 0]
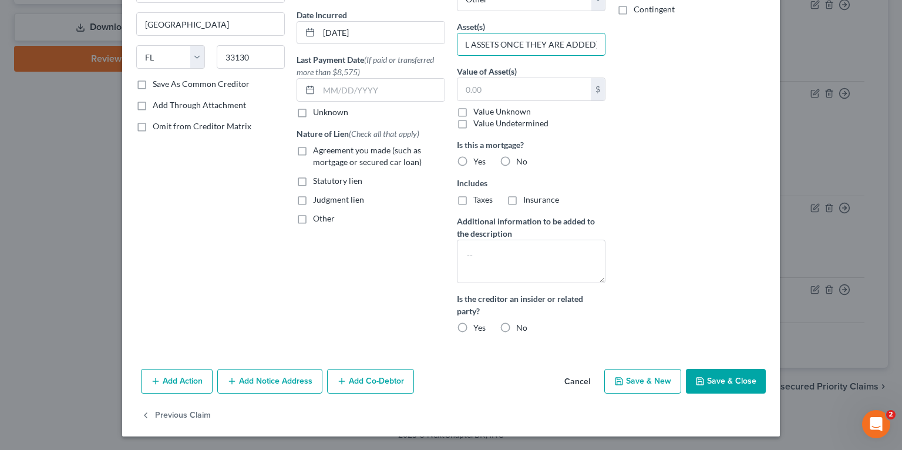
type input "(WILL SELECT ALL ASSETS ONCE THEY ARE ADDED)"
click at [713, 371] on button "Save & Close" at bounding box center [726, 381] width 80 height 25
select select
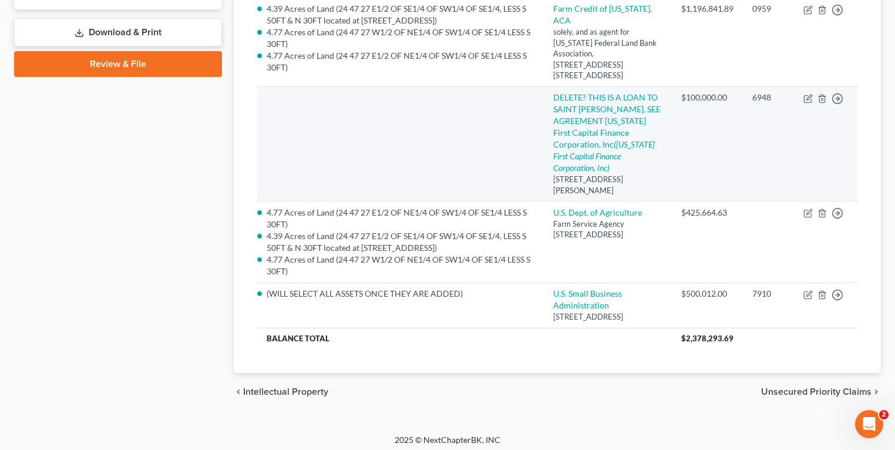
scroll to position [423, 0]
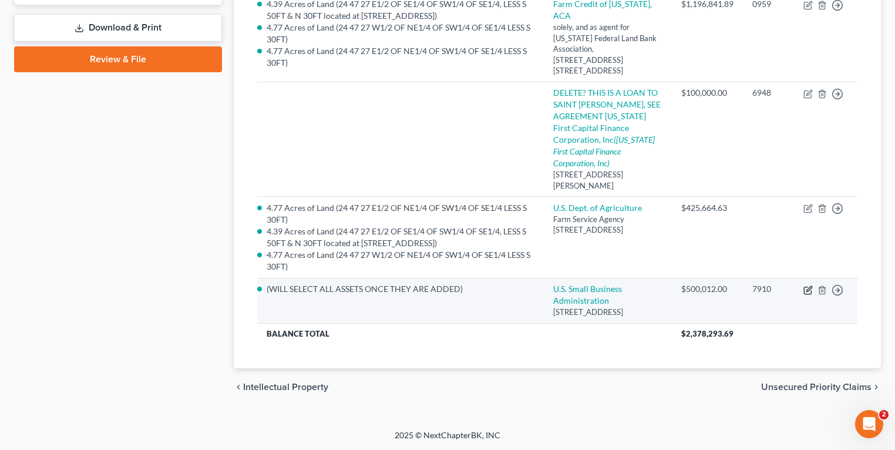
click at [807, 294] on icon "button" at bounding box center [807, 290] width 7 height 7
select select "9"
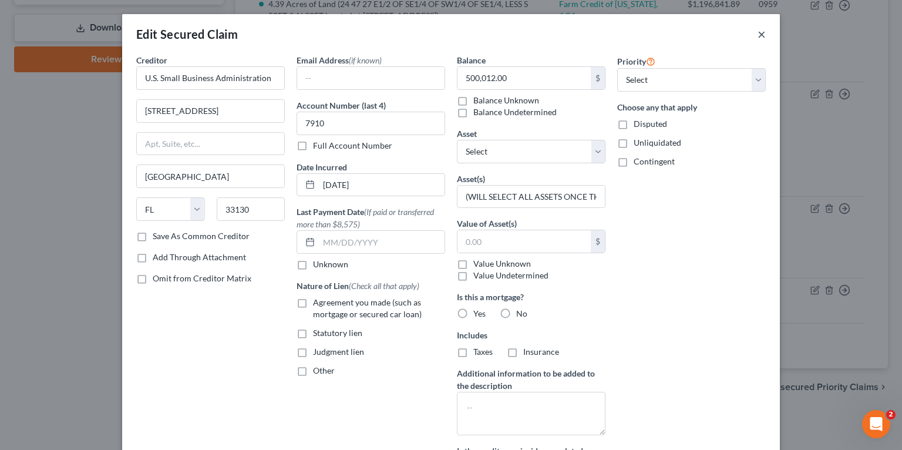
click at [759, 33] on button "×" at bounding box center [762, 34] width 8 height 14
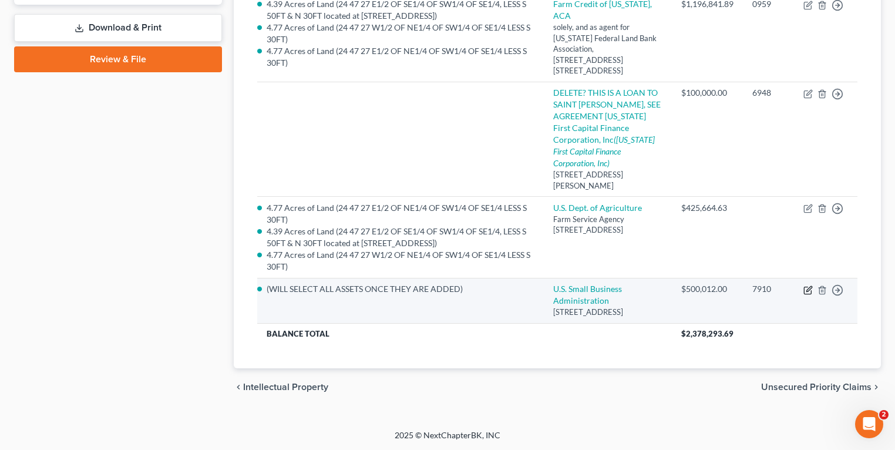
click at [807, 295] on icon "button" at bounding box center [808, 290] width 9 height 9
select select "9"
select select "0"
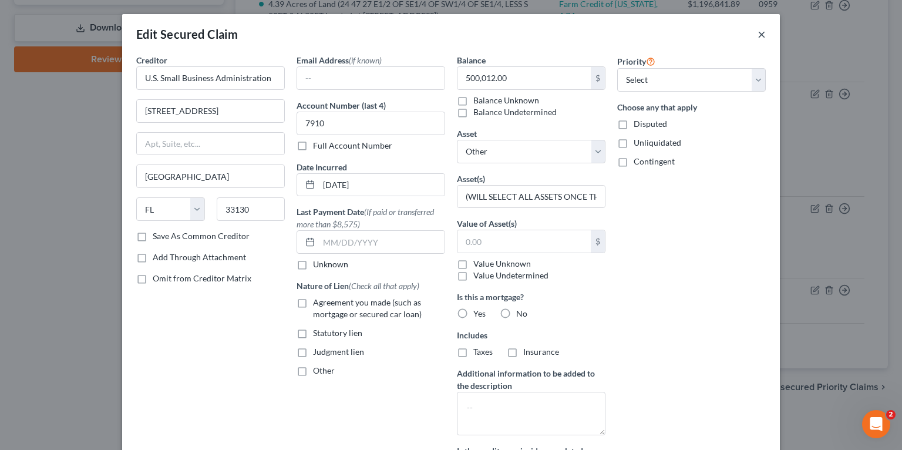
click at [762, 35] on button "×" at bounding box center [762, 34] width 8 height 14
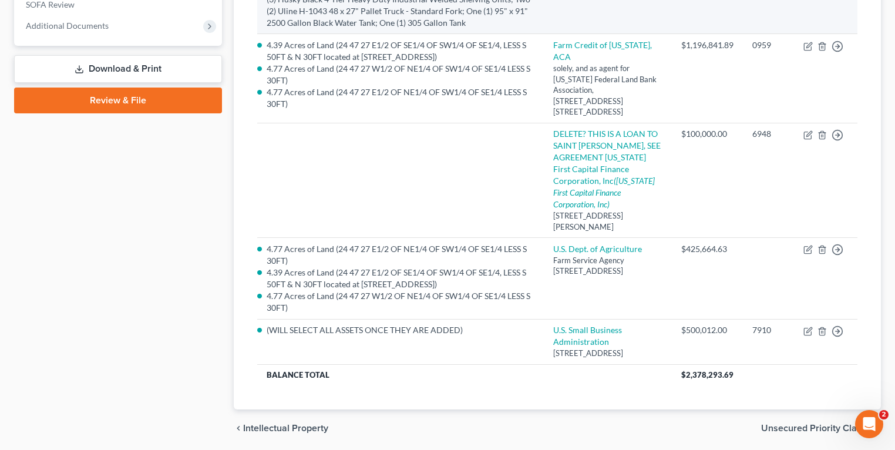
scroll to position [445, 0]
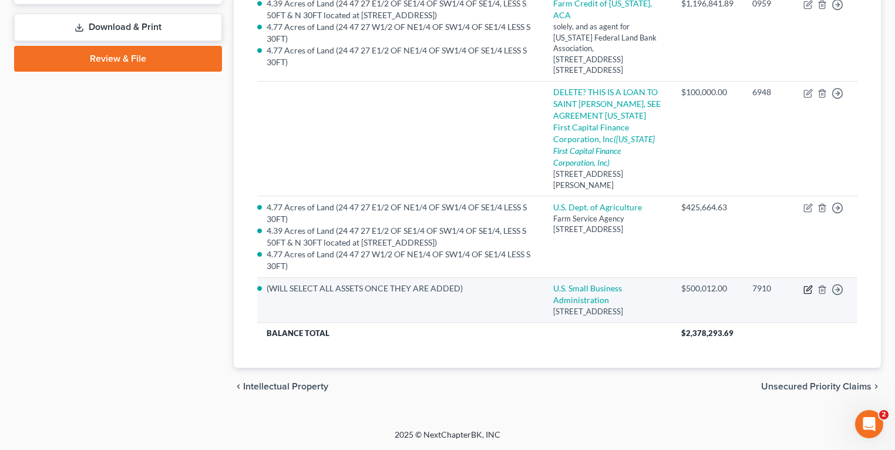
click at [810, 285] on icon "button" at bounding box center [808, 289] width 9 height 9
select select "9"
select select "0"
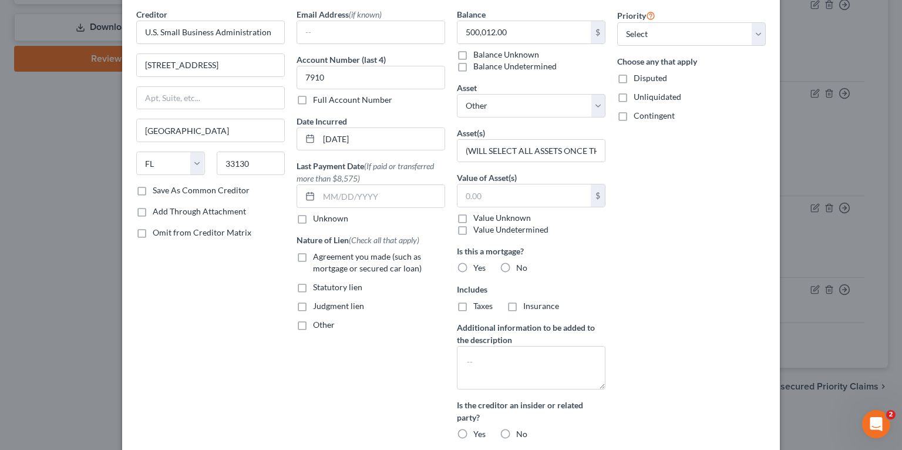
scroll to position [152, 0]
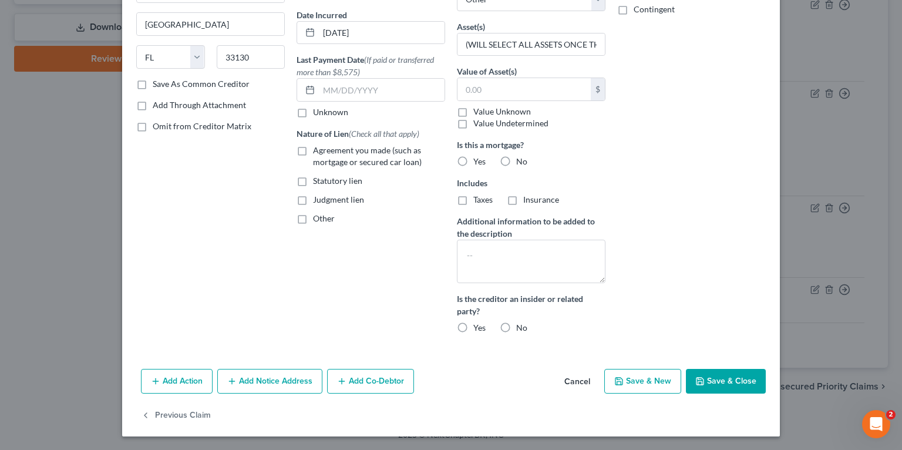
click at [284, 383] on button "Add Notice Address" at bounding box center [269, 381] width 105 height 25
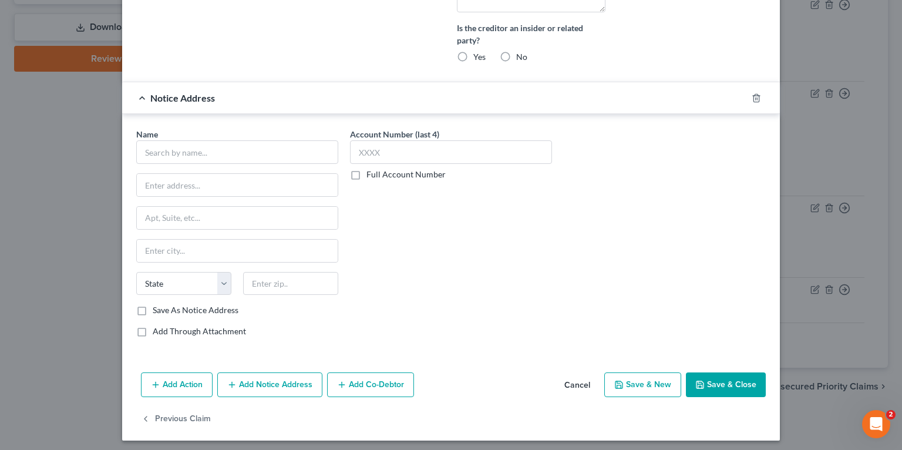
scroll to position [425, 0]
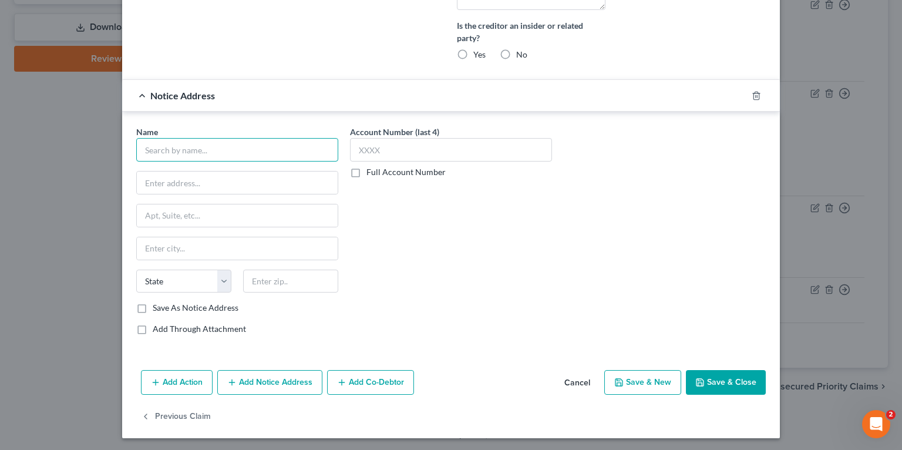
click at [214, 143] on input "text" at bounding box center [237, 149] width 202 height 23
paste input "U.S. SMALL BUSINESS ADMINISTRATION"
type input "U.S. SMALL BUSINESS ADMINISTRATION"
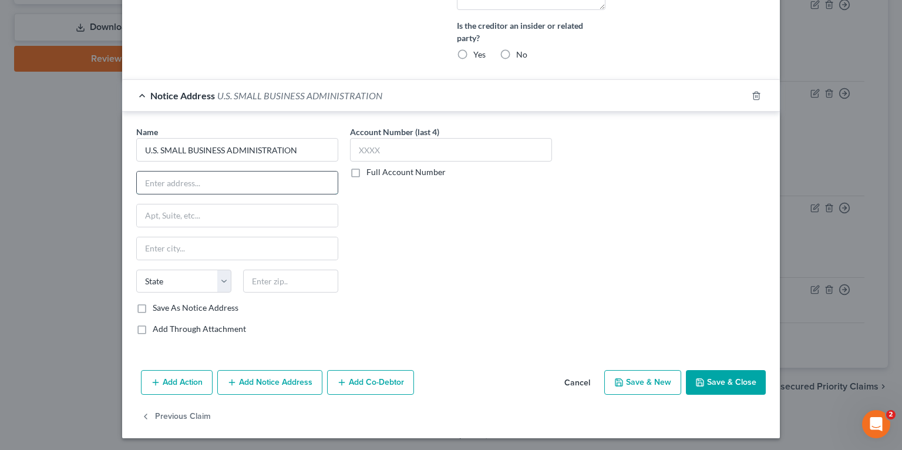
click at [224, 180] on input "text" at bounding box center [237, 183] width 201 height 22
paste input "[STREET_ADDRESS],"
type input "[STREET_ADDRESS]"
click at [270, 274] on input "text" at bounding box center [290, 281] width 95 height 23
paste input "35203"
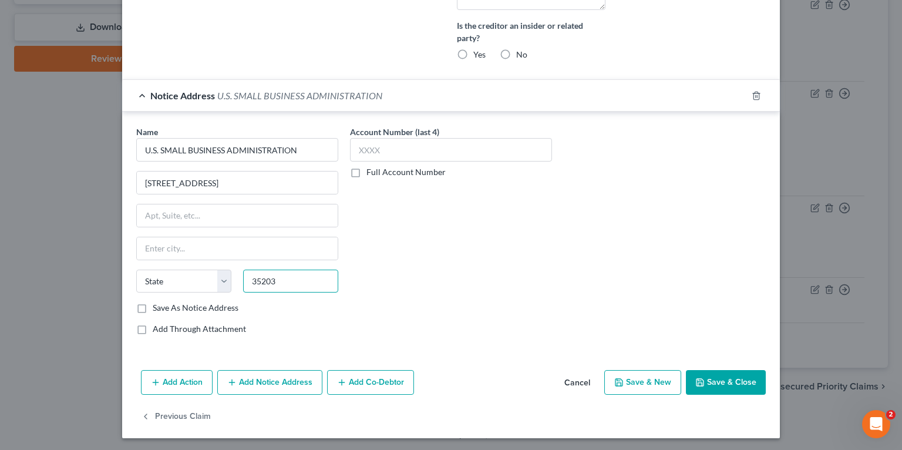
type input "35203"
type input "[GEOGRAPHIC_DATA]"
select select "0"
click at [550, 254] on div "Account Number (last 4) Full Account Number" at bounding box center [451, 235] width 214 height 219
click at [704, 380] on button "Save & Close" at bounding box center [726, 382] width 80 height 25
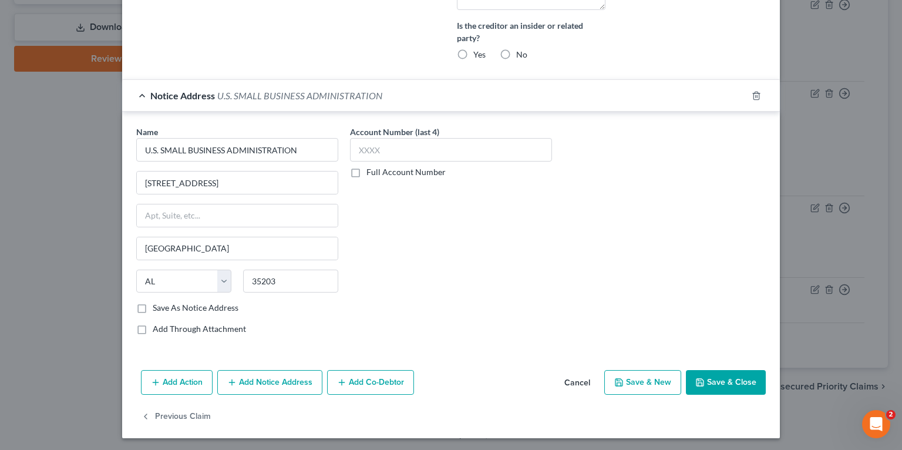
select select
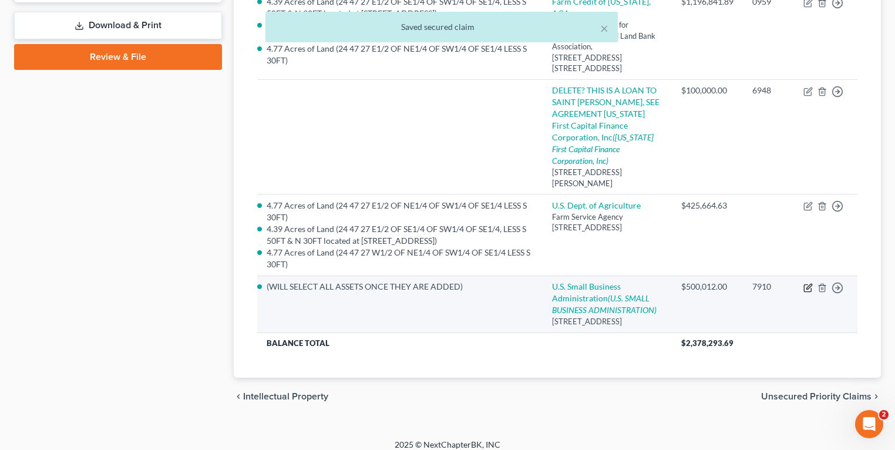
click at [810, 284] on icon "button" at bounding box center [809, 286] width 5 height 5
select select "9"
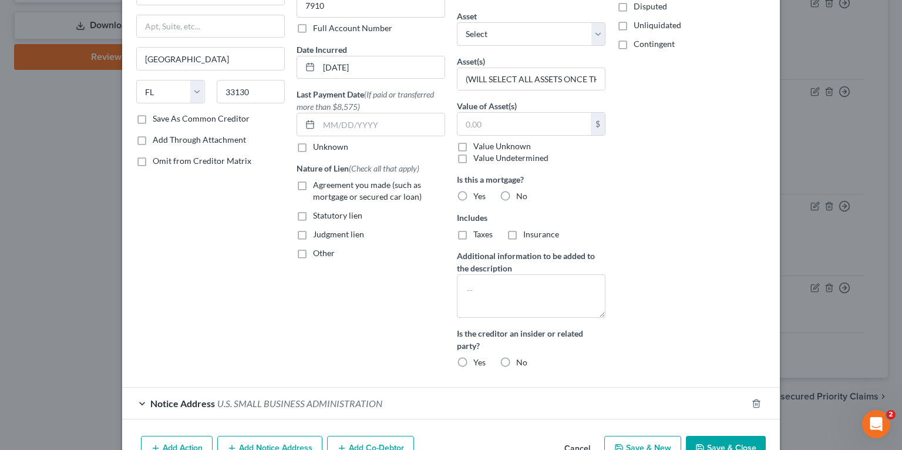
scroll to position [184, 0]
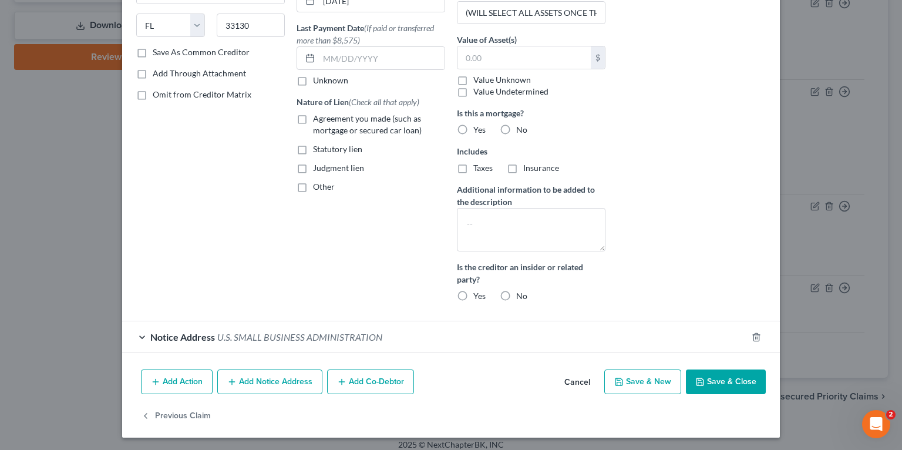
click at [299, 329] on div "Notice Address U.S. SMALL BUSINESS ADMINISTRATION" at bounding box center [434, 336] width 625 height 31
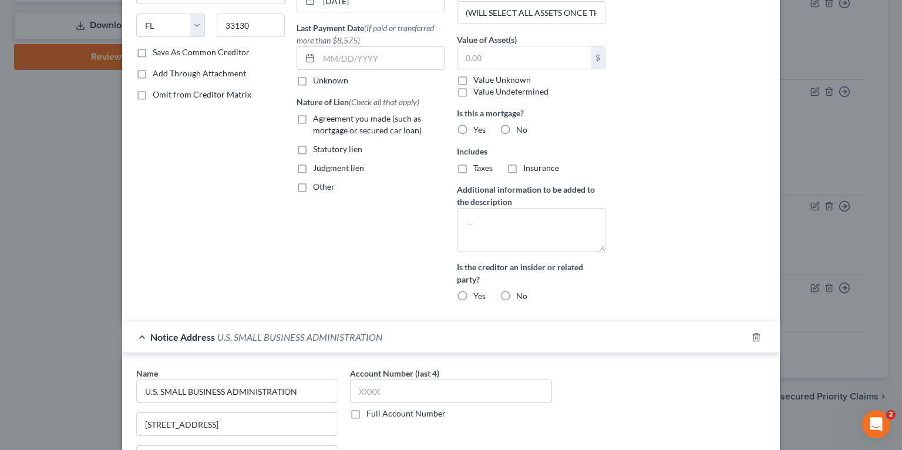
scroll to position [419, 0]
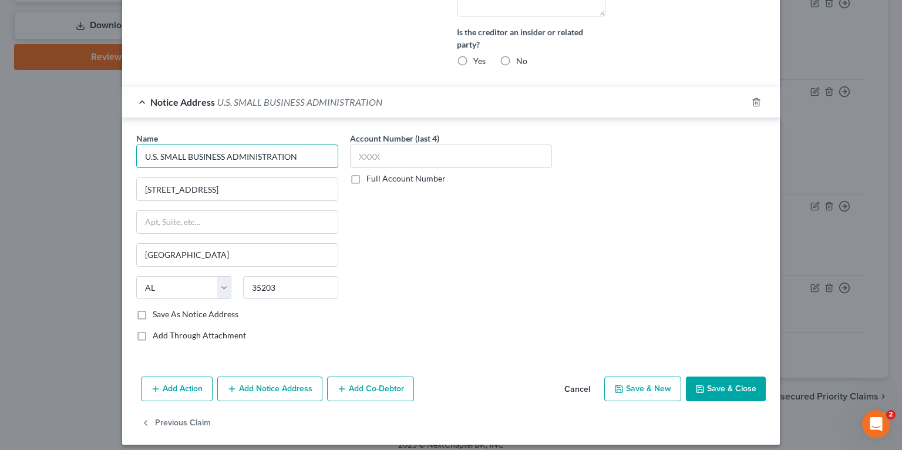
click at [158, 152] on input "U.S. SMALL BUSINESS ADMINISTRATION" at bounding box center [237, 156] width 202 height 23
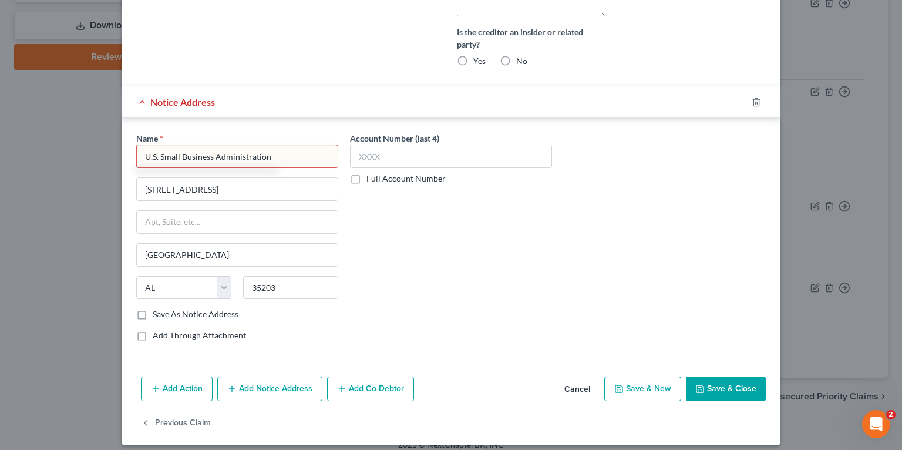
type input "U.S. Small Business Administration"
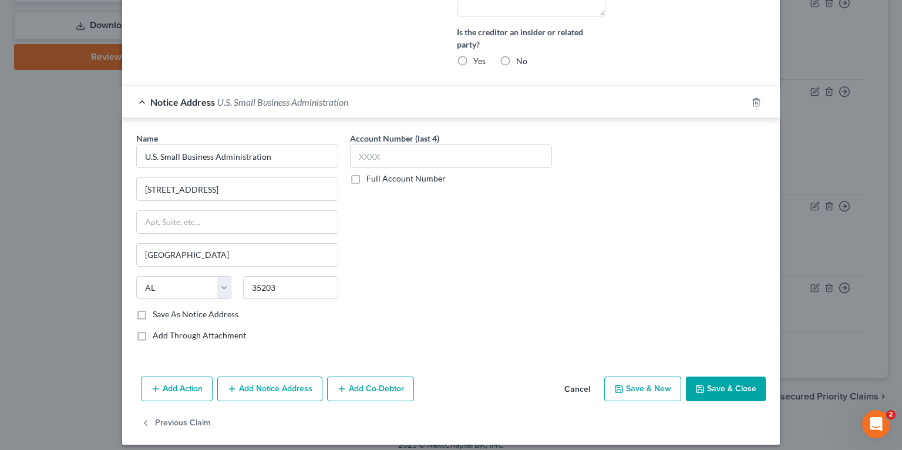
click at [439, 251] on div "Account Number (last 4) Full Account Number" at bounding box center [451, 241] width 214 height 219
click at [726, 385] on button "Save & Close" at bounding box center [726, 389] width 80 height 25
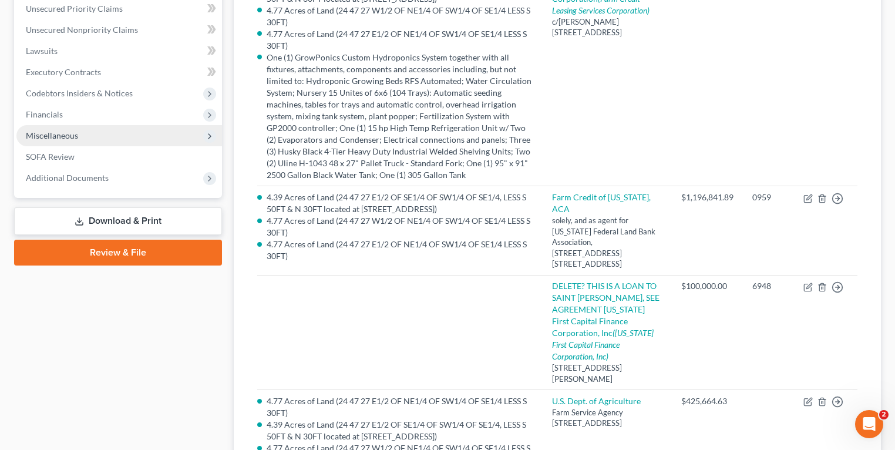
scroll to position [94, 0]
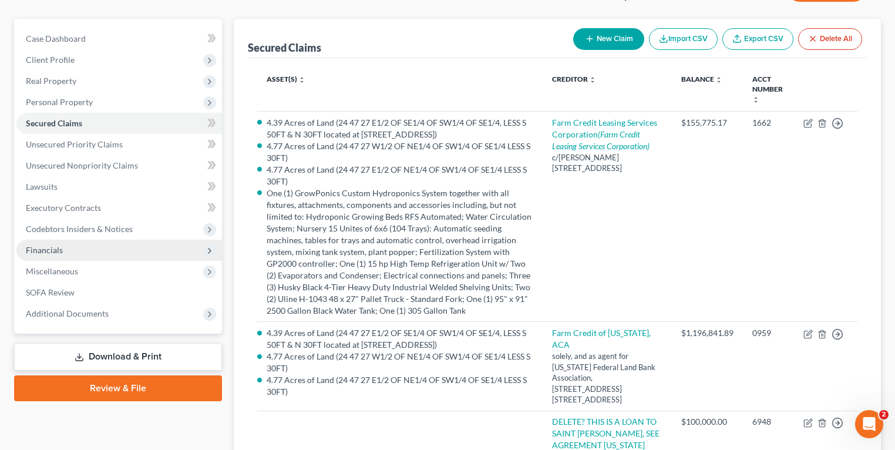
click at [100, 242] on span "Financials" at bounding box center [119, 250] width 206 height 21
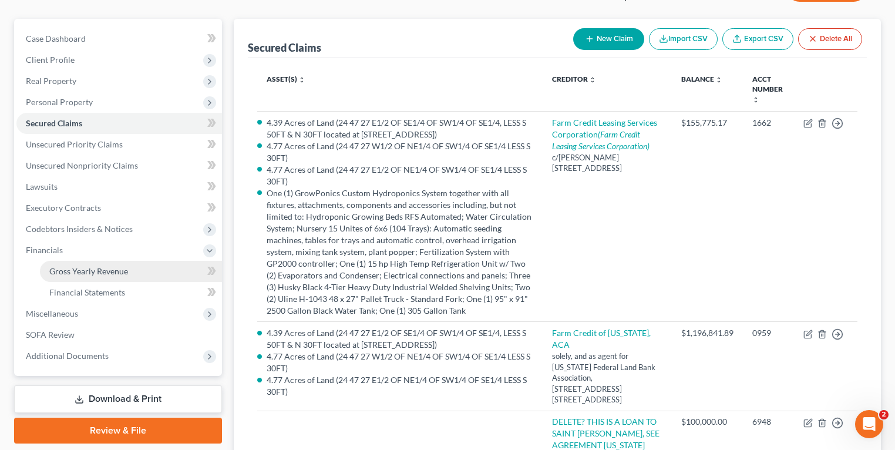
click at [92, 273] on span "Gross Yearly Revenue" at bounding box center [88, 271] width 79 height 10
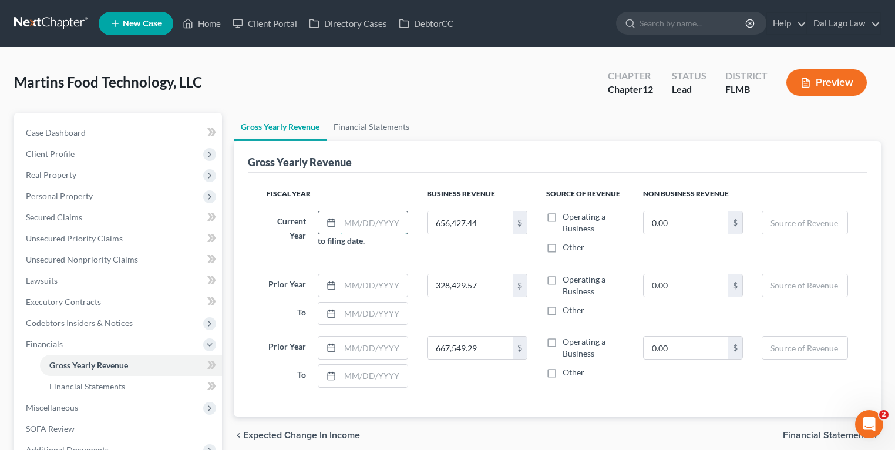
click at [362, 226] on input "text" at bounding box center [374, 222] width 68 height 22
type input "[DATE]"
click at [372, 287] on input "text" at bounding box center [374, 285] width 68 height 22
type input "[DATE]"
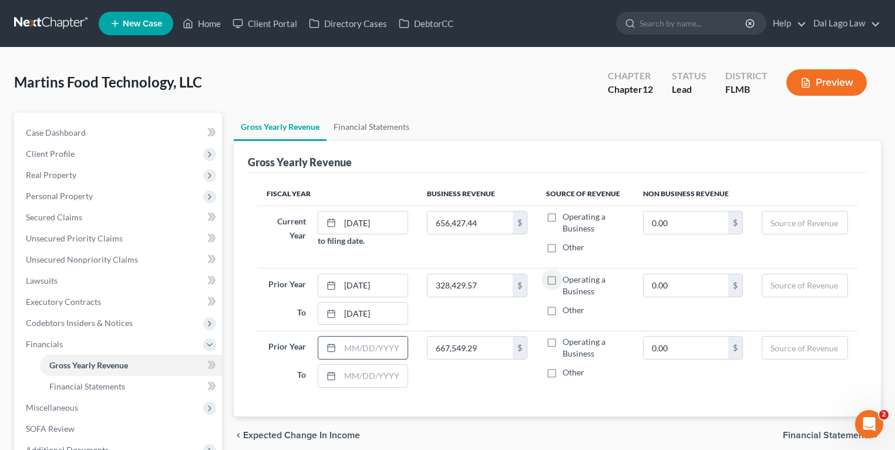
click at [360, 341] on input "text" at bounding box center [374, 348] width 68 height 22
type input "[DATE]"
click at [563, 217] on label "Operating a Business" at bounding box center [594, 222] width 62 height 23
click at [568, 217] on input "Operating a Business" at bounding box center [572, 215] width 8 height 8
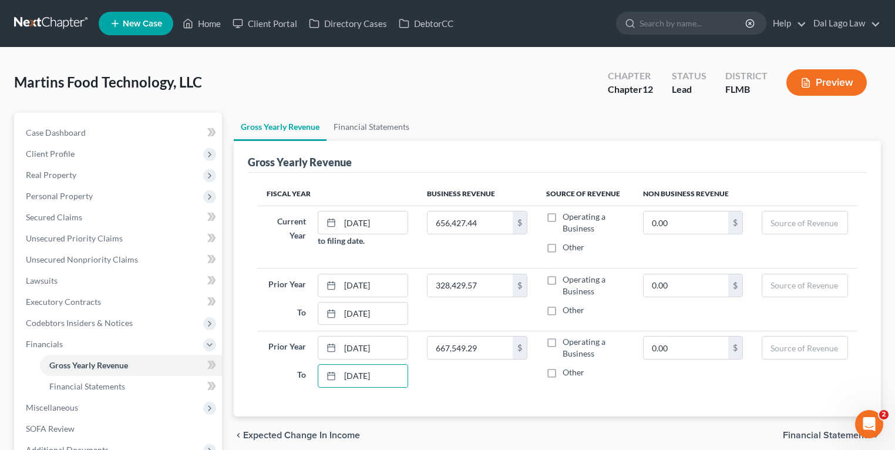
checkbox input "true"
drag, startPoint x: 552, startPoint y: 276, endPoint x: 547, endPoint y: 320, distance: 44.3
click at [563, 276] on label "Operating a Business" at bounding box center [594, 285] width 62 height 23
click at [568, 276] on input "Operating a Business" at bounding box center [572, 278] width 8 height 8
checkbox input "true"
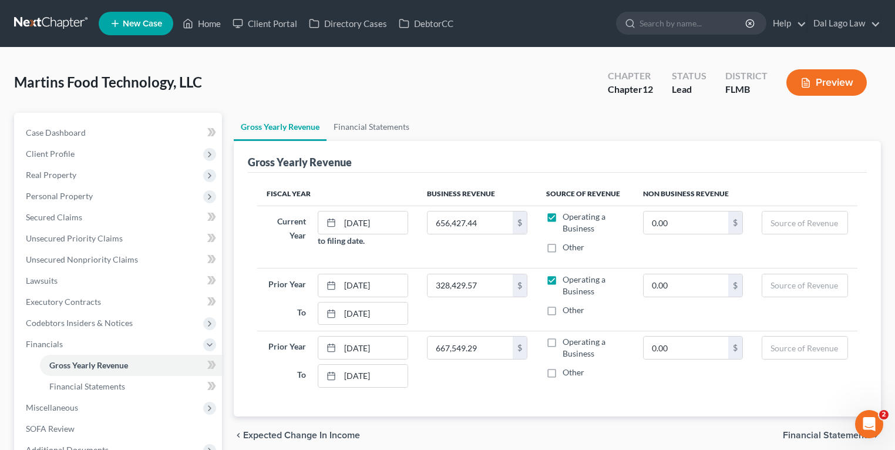
click at [563, 311] on label "Other" at bounding box center [574, 310] width 22 height 12
drag, startPoint x: 555, startPoint y: 322, endPoint x: 607, endPoint y: 364, distance: 66.9
click at [563, 337] on label "Operating a Business" at bounding box center [594, 347] width 62 height 23
click at [568, 337] on input "Operating a Business" at bounding box center [572, 340] width 8 height 8
checkbox input "true"
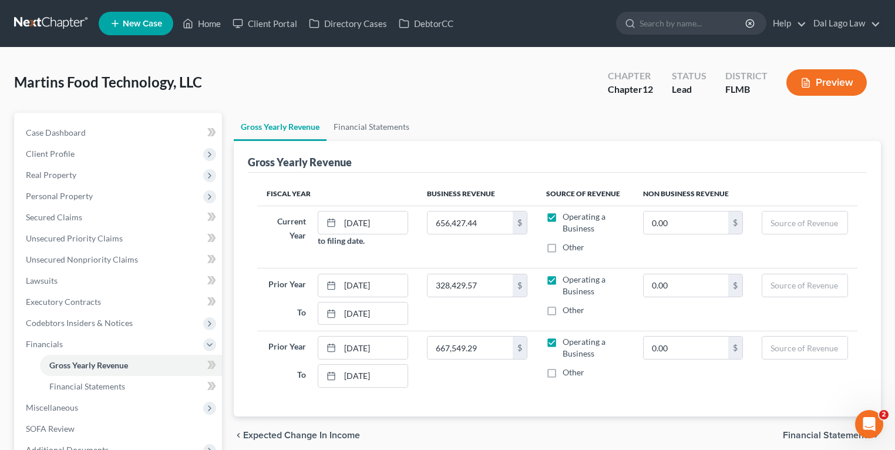
click at [649, 418] on div "chevron_left Expected Change in Income Financial Statements chevron_right" at bounding box center [557, 436] width 647 height 38
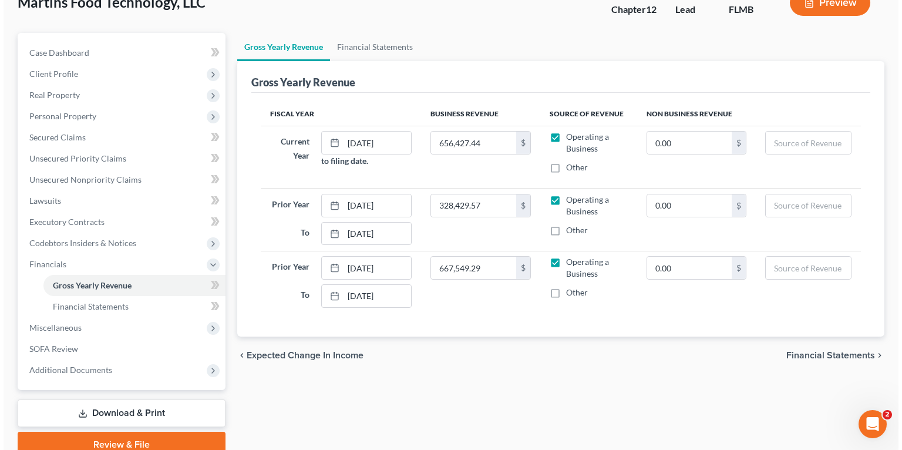
scroll to position [132, 0]
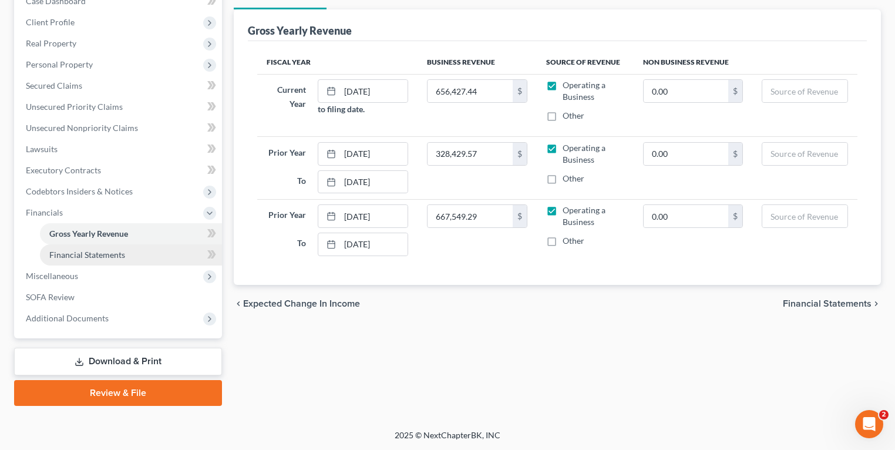
click at [110, 254] on span "Financial Statements" at bounding box center [87, 255] width 76 height 10
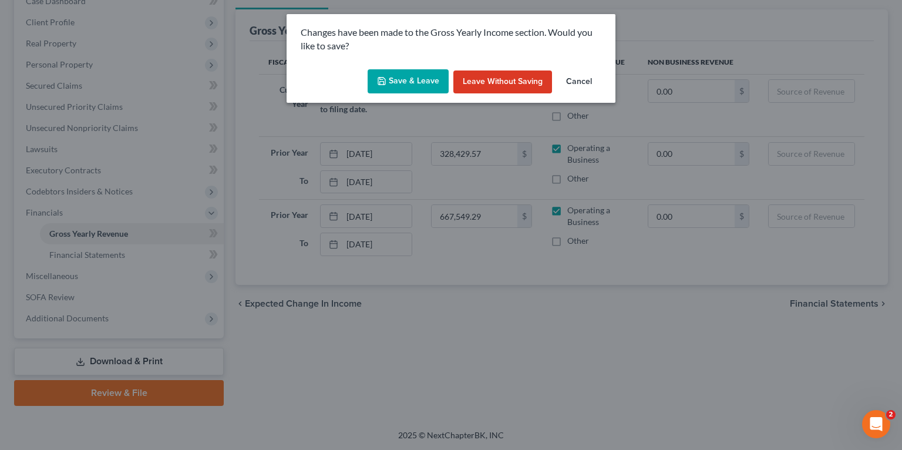
click at [435, 84] on button "Save & Leave" at bounding box center [408, 81] width 81 height 25
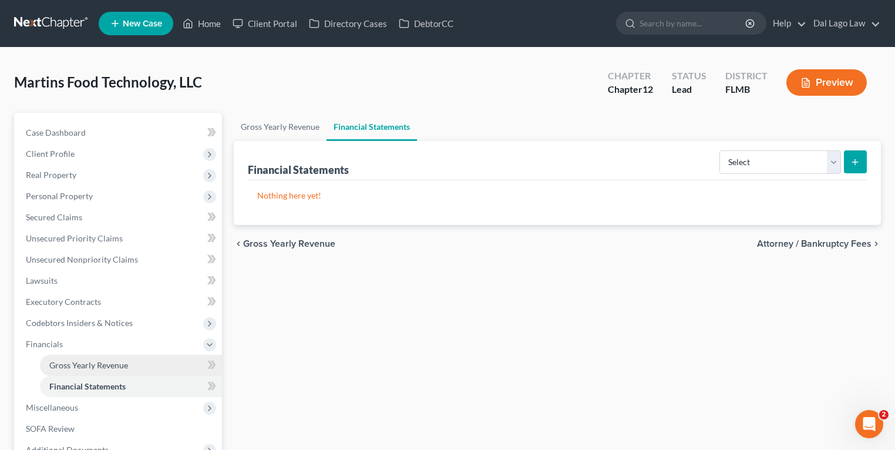
click at [100, 370] on link "Gross Yearly Revenue" at bounding box center [131, 365] width 182 height 21
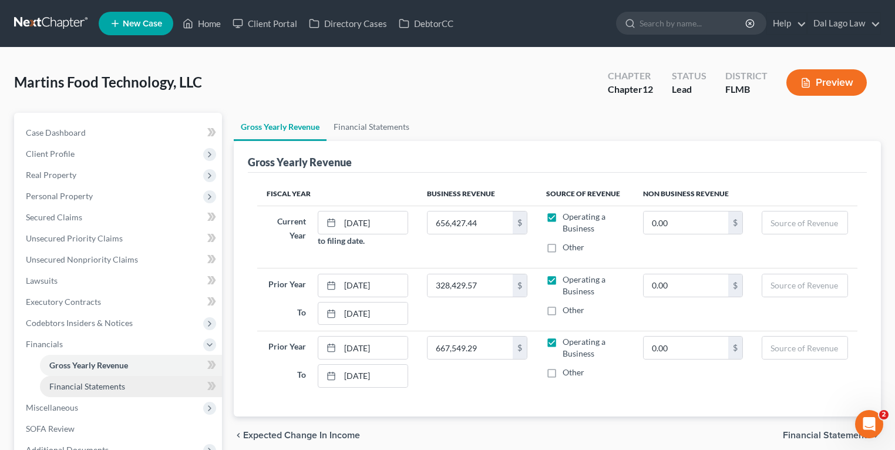
click at [103, 383] on span "Financial Statements" at bounding box center [87, 386] width 76 height 10
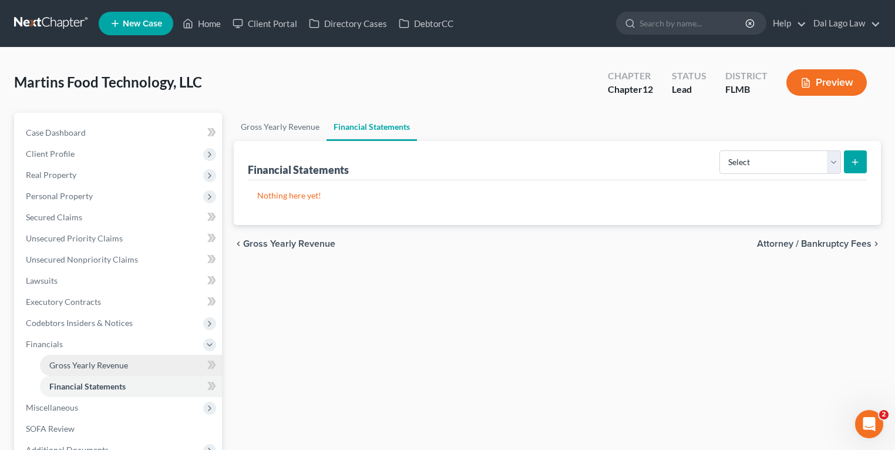
click at [112, 370] on link "Gross Yearly Revenue" at bounding box center [131, 365] width 182 height 21
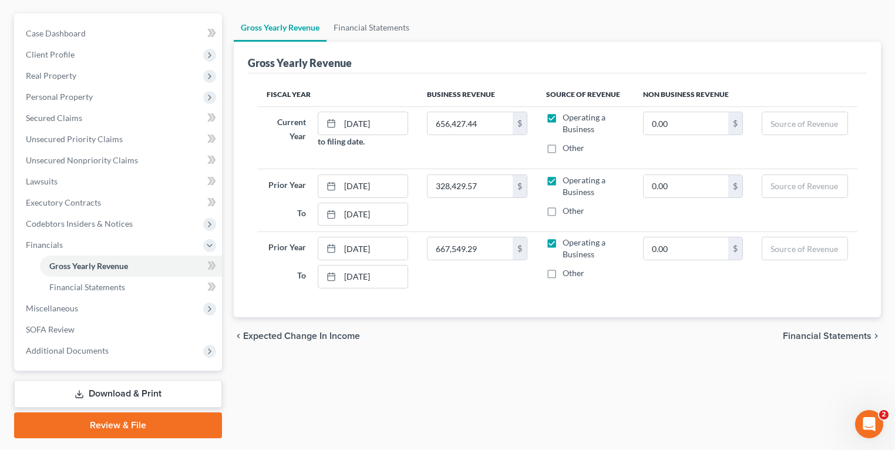
scroll to position [132, 0]
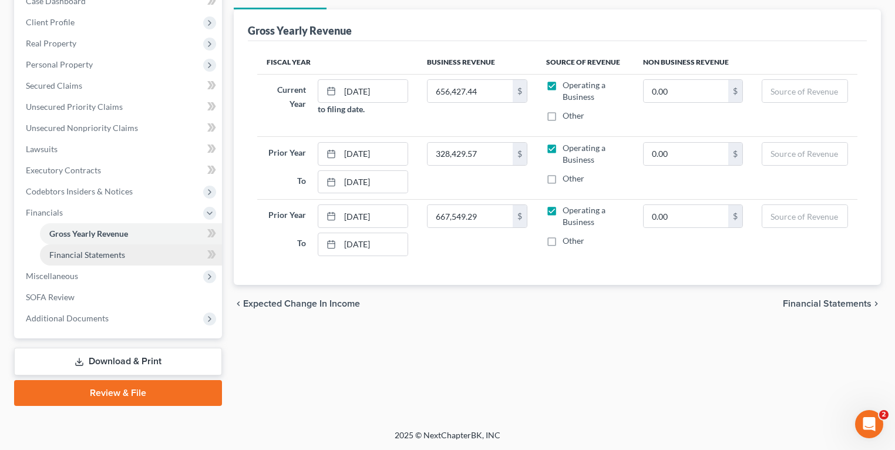
click at [143, 260] on link "Financial Statements" at bounding box center [131, 254] width 182 height 21
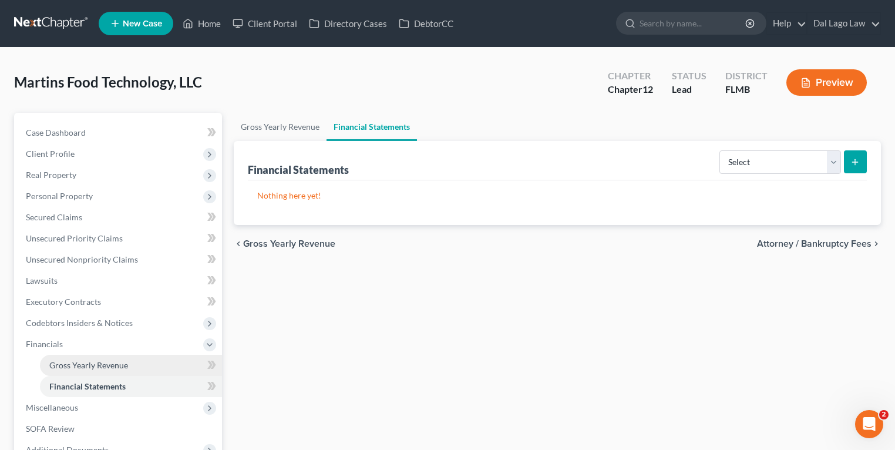
click at [134, 368] on link "Gross Yearly Revenue" at bounding box center [131, 365] width 182 height 21
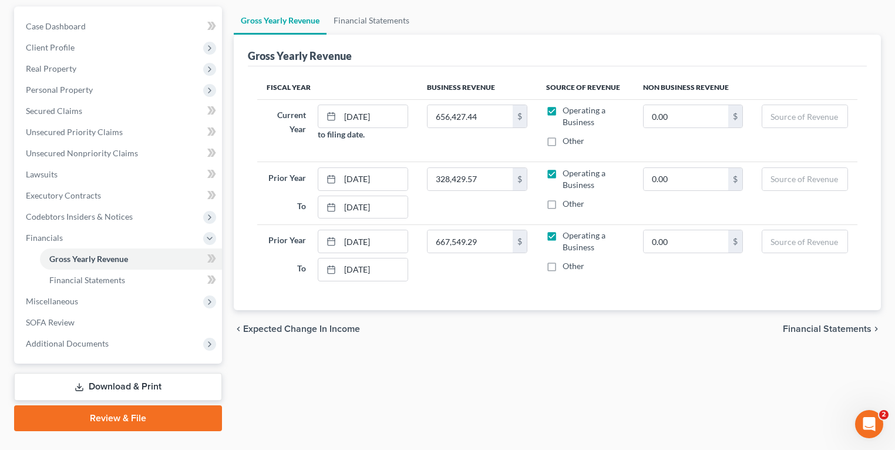
scroll to position [85, 0]
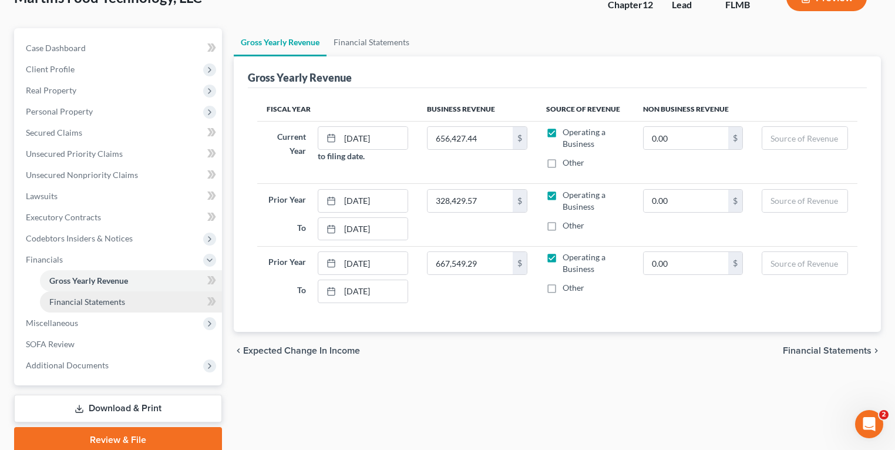
click at [128, 295] on link "Financial Statements" at bounding box center [131, 301] width 182 height 21
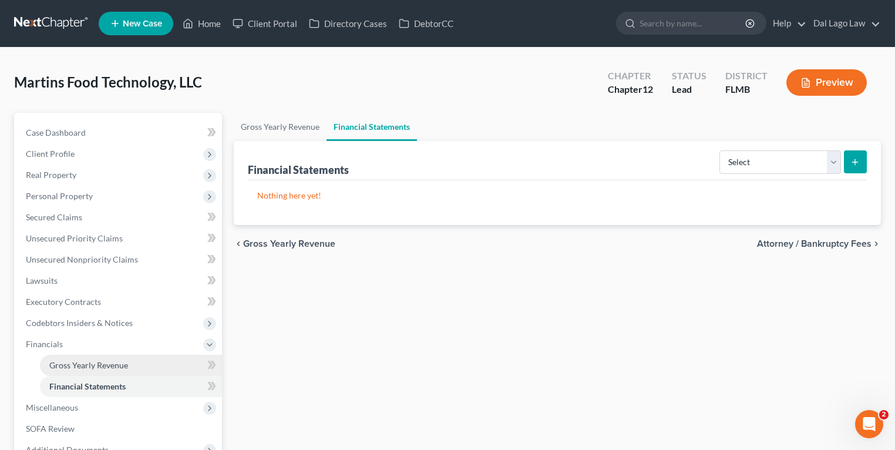
click at [100, 358] on link "Gross Yearly Revenue" at bounding box center [131, 365] width 182 height 21
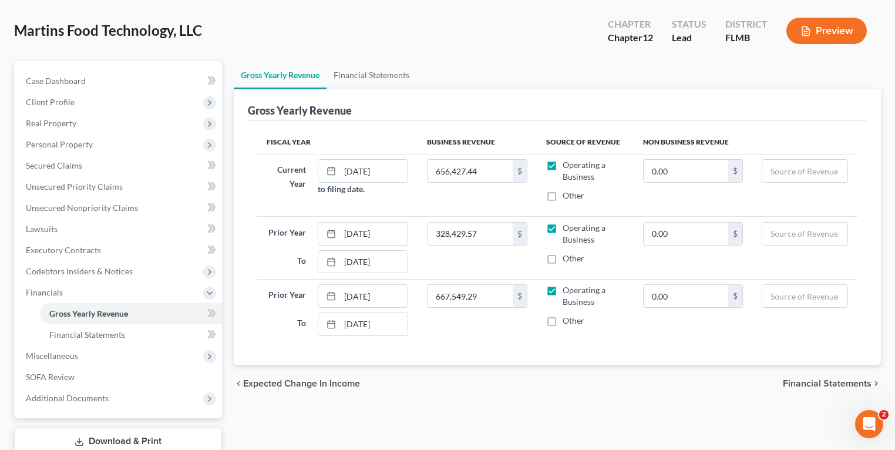
scroll to position [132, 0]
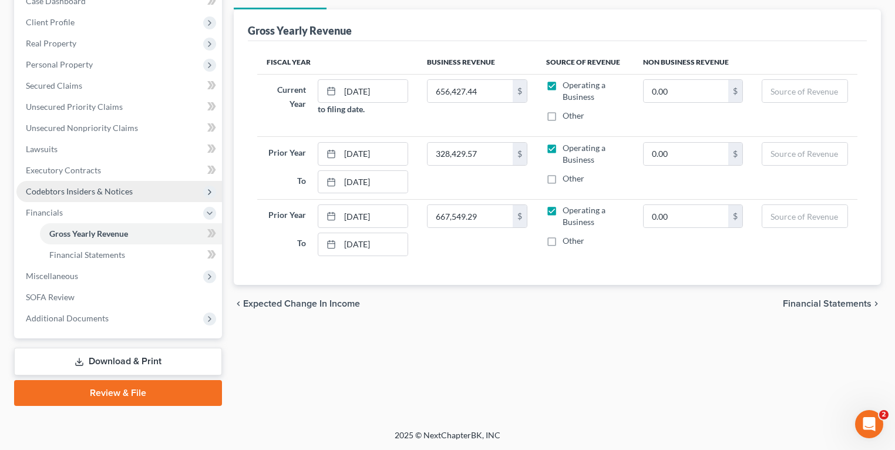
click at [88, 190] on span "Codebtors Insiders & Notices" at bounding box center [79, 191] width 107 height 10
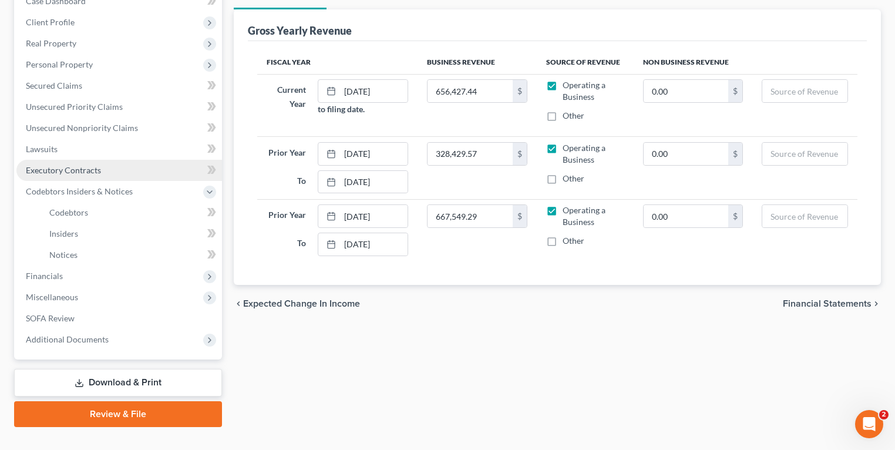
click at [77, 172] on span "Executory Contracts" at bounding box center [63, 170] width 75 height 10
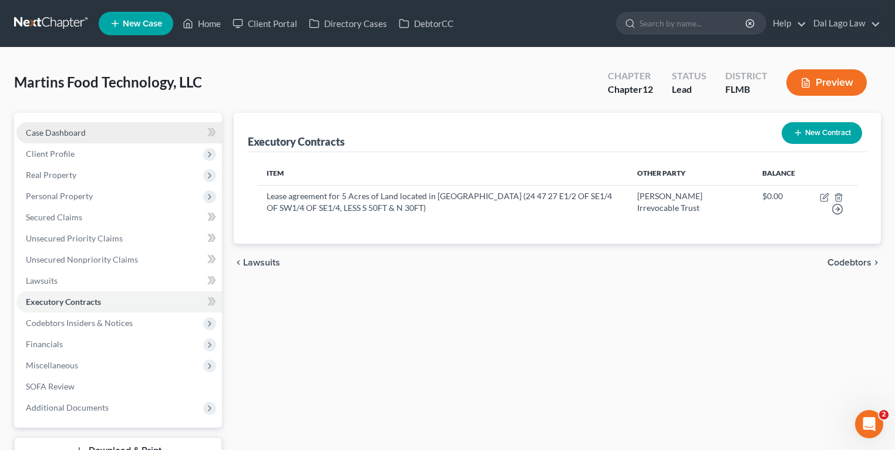
click at [95, 137] on link "Case Dashboard" at bounding box center [119, 132] width 206 height 21
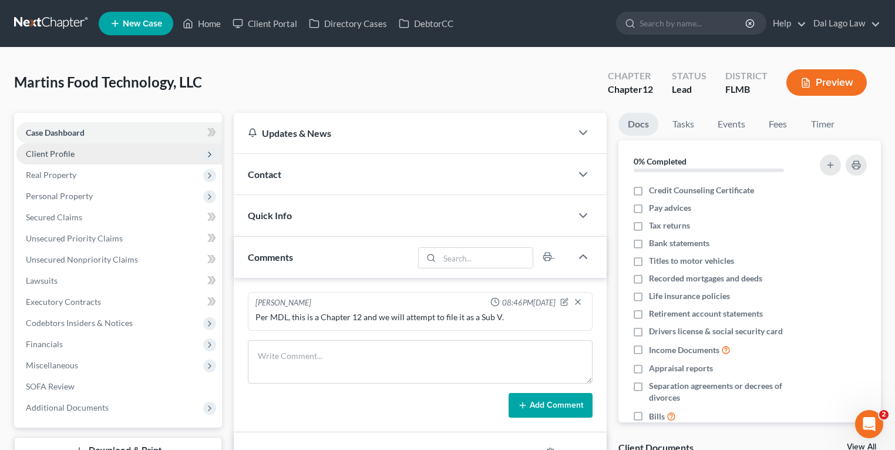
click at [79, 153] on span "Client Profile" at bounding box center [119, 153] width 206 height 21
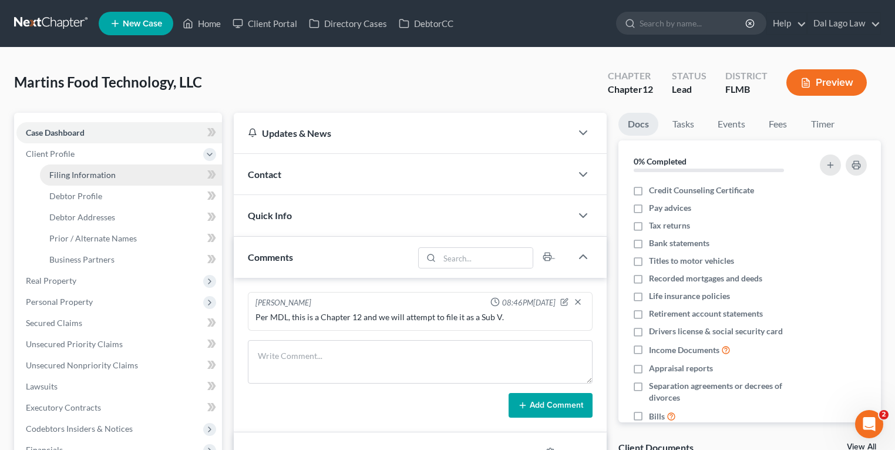
click at [82, 173] on span "Filing Information" at bounding box center [82, 175] width 66 height 10
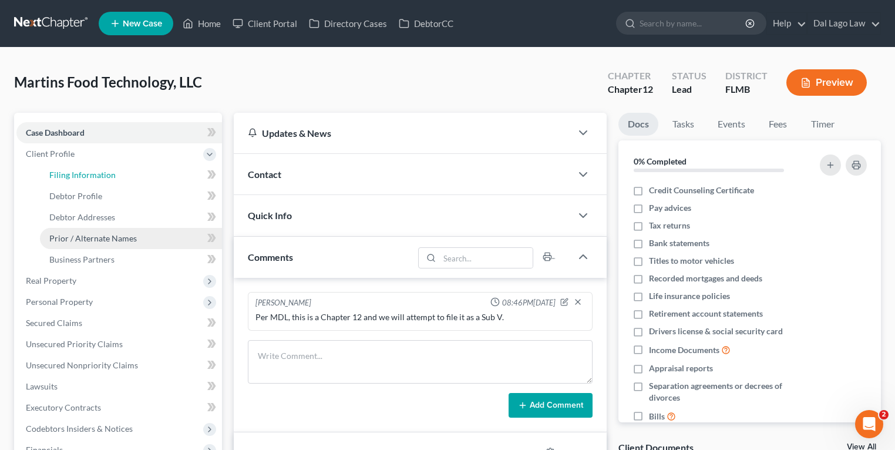
select select "3"
select select "1"
select select "2"
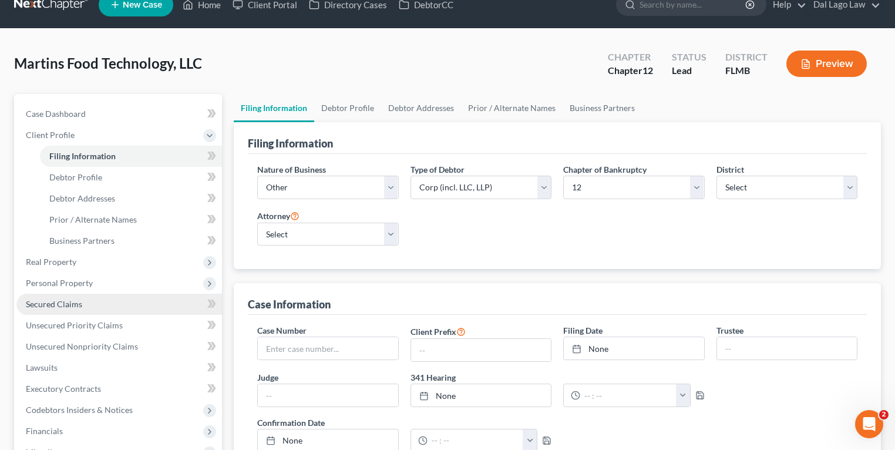
scroll to position [282, 0]
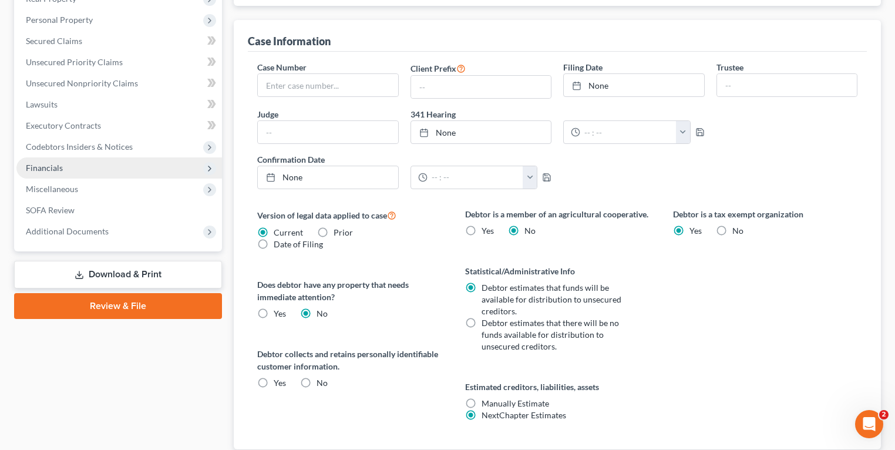
click at [61, 160] on span "Financials" at bounding box center [119, 167] width 206 height 21
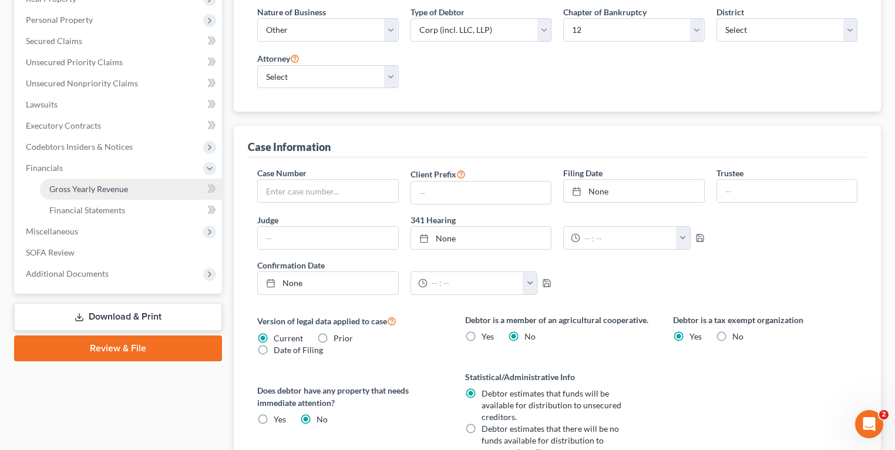
click at [114, 189] on span "Gross Yearly Revenue" at bounding box center [88, 189] width 79 height 10
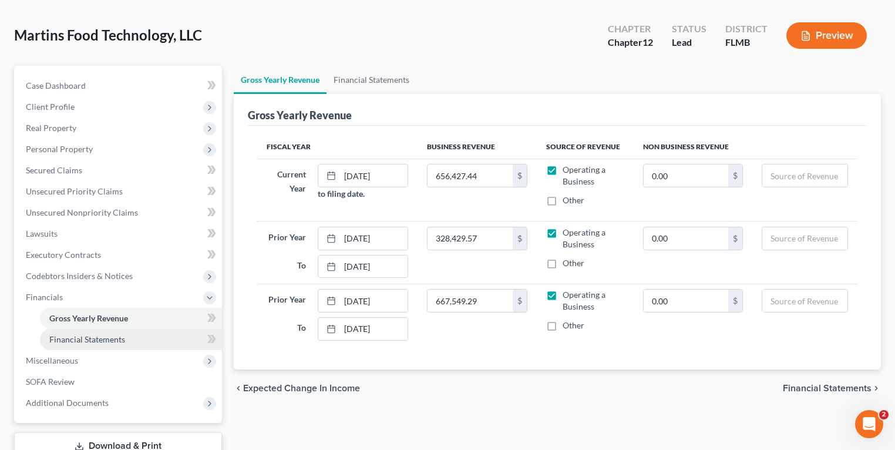
click at [122, 344] on link "Financial Statements" at bounding box center [131, 339] width 182 height 21
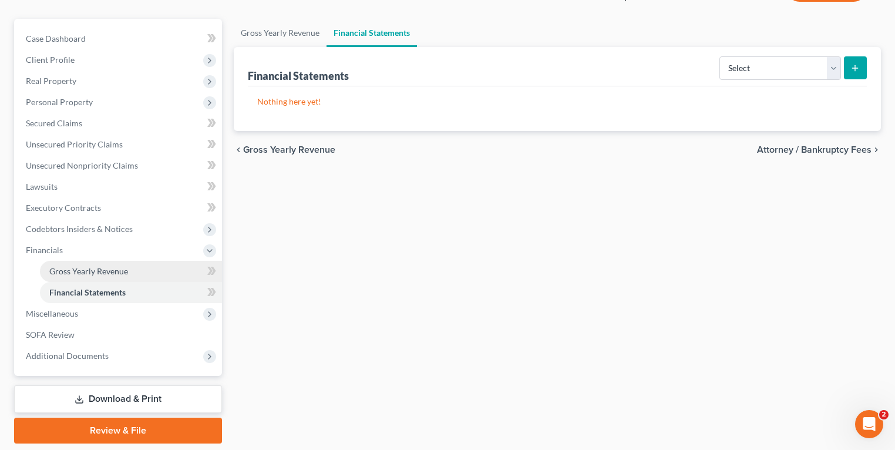
click at [100, 270] on span "Gross Yearly Revenue" at bounding box center [88, 271] width 79 height 10
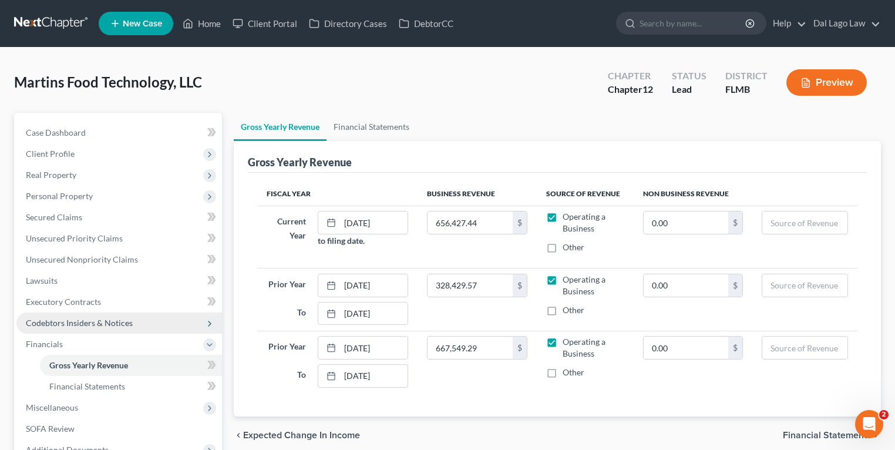
click at [78, 318] on span "Codebtors Insiders & Notices" at bounding box center [79, 323] width 107 height 10
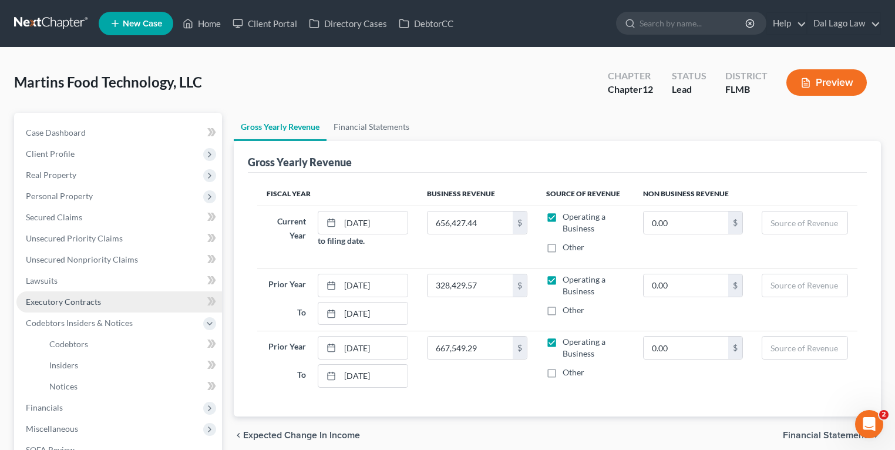
scroll to position [94, 0]
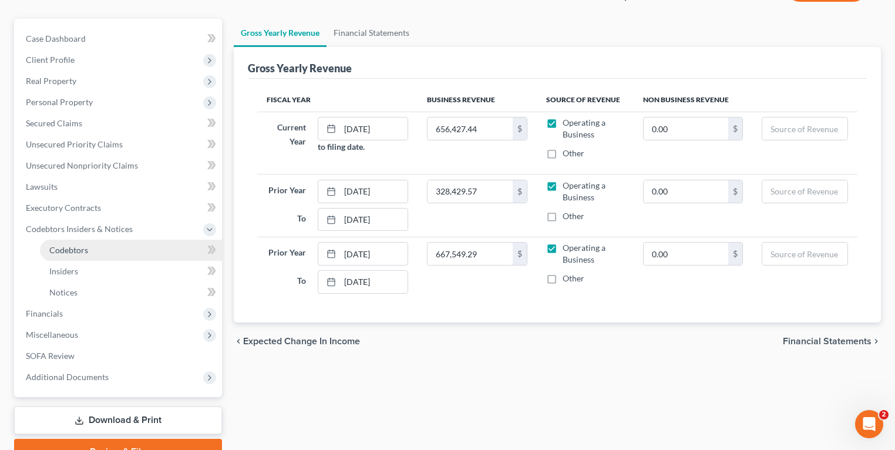
click at [89, 252] on link "Codebtors" at bounding box center [131, 250] width 182 height 21
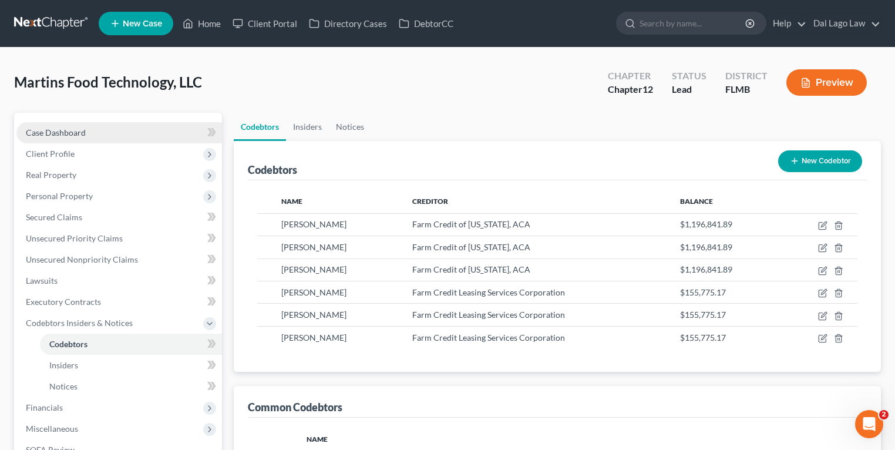
click at [89, 132] on link "Case Dashboard" at bounding box center [119, 132] width 206 height 21
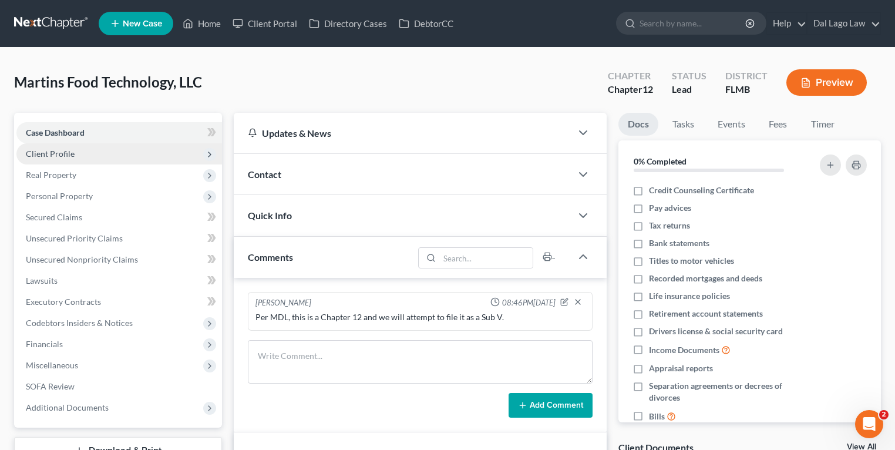
click at [88, 151] on span "Client Profile" at bounding box center [119, 153] width 206 height 21
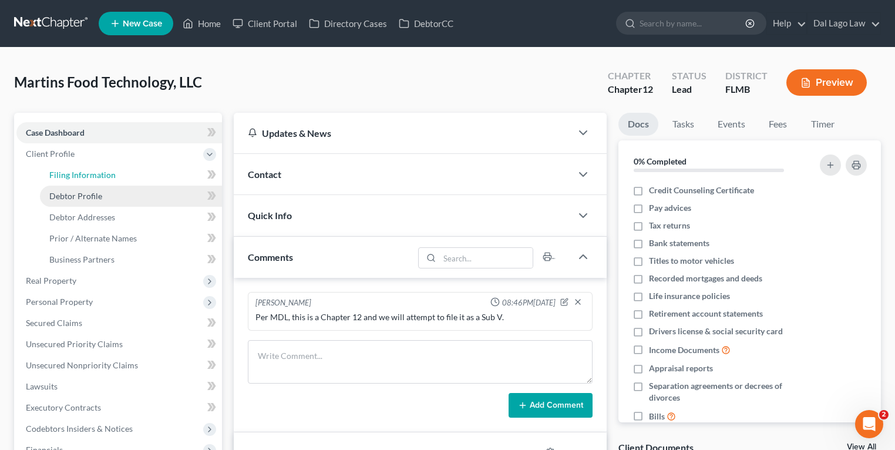
click at [87, 176] on span "Filing Information" at bounding box center [82, 175] width 66 height 10
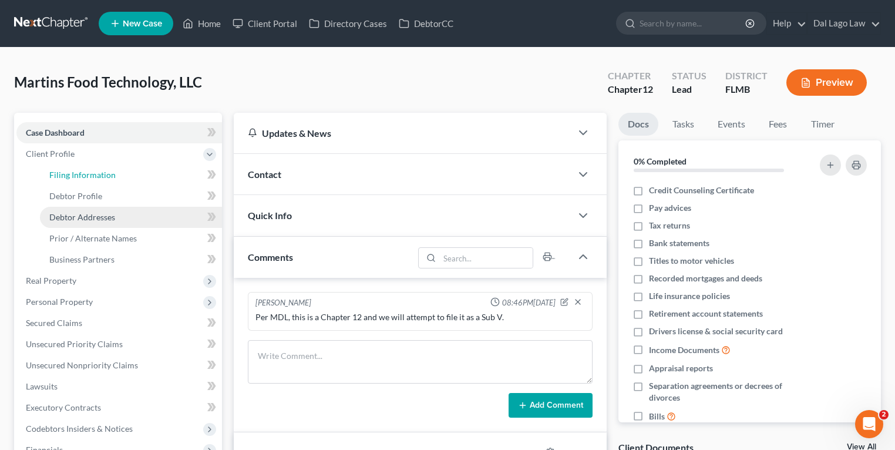
select select "3"
select select "1"
select select "2"
select select "15"
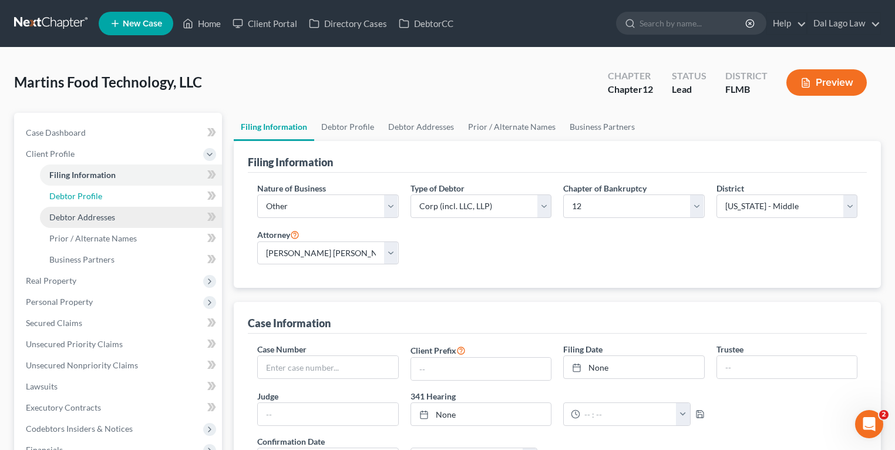
click at [61, 200] on span "Debtor Profile" at bounding box center [75, 196] width 53 height 10
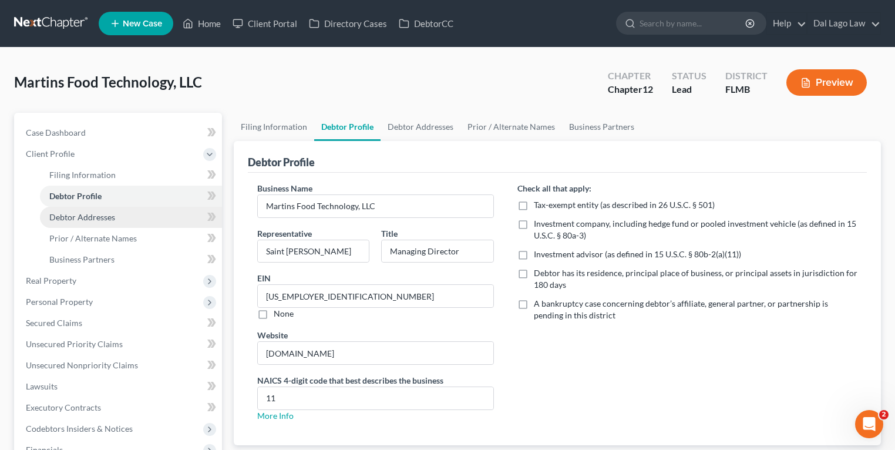
click at [97, 216] on span "Debtor Addresses" at bounding box center [82, 217] width 66 height 10
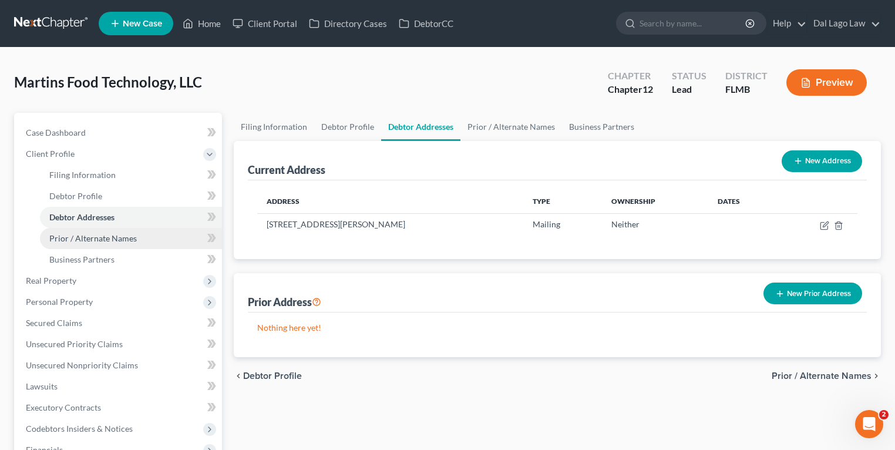
click at [130, 240] on span "Prior / Alternate Names" at bounding box center [93, 238] width 88 height 10
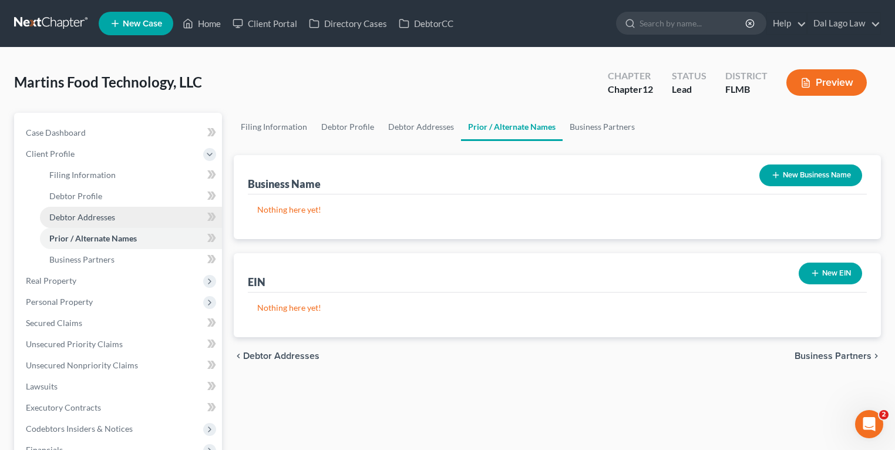
click at [135, 221] on link "Debtor Addresses" at bounding box center [131, 217] width 182 height 21
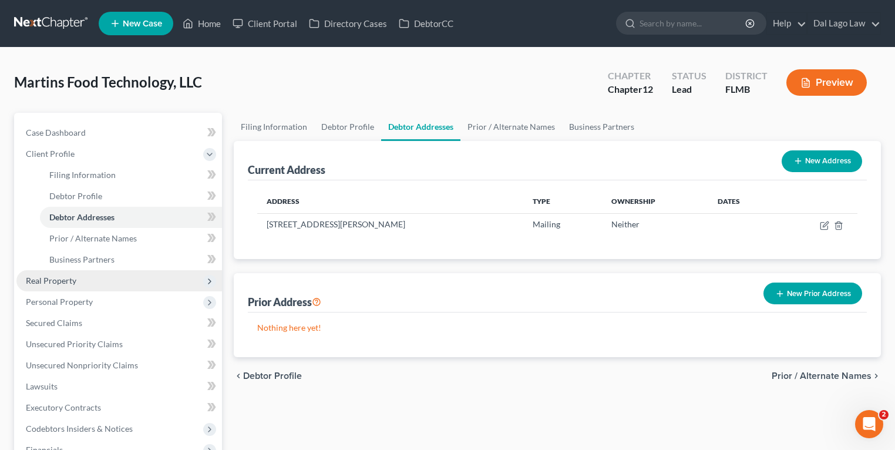
click at [89, 277] on span "Real Property" at bounding box center [119, 280] width 206 height 21
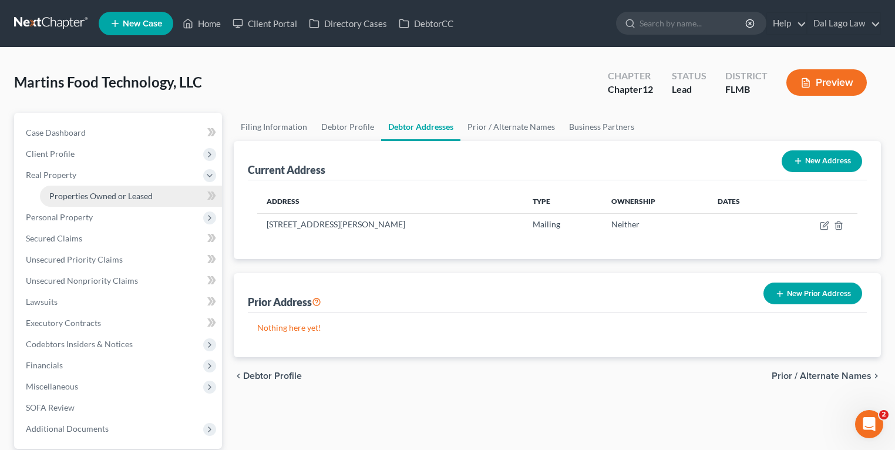
click at [116, 194] on span "Properties Owned or Leased" at bounding box center [100, 196] width 103 height 10
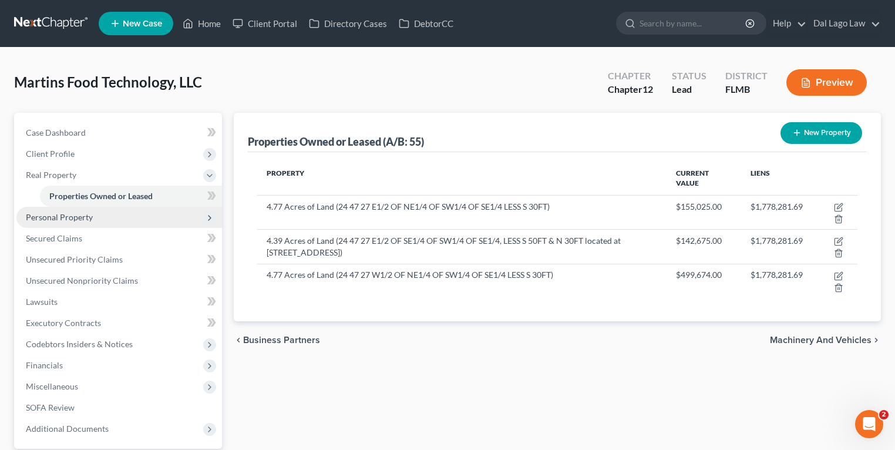
click at [75, 214] on span "Personal Property" at bounding box center [59, 217] width 67 height 10
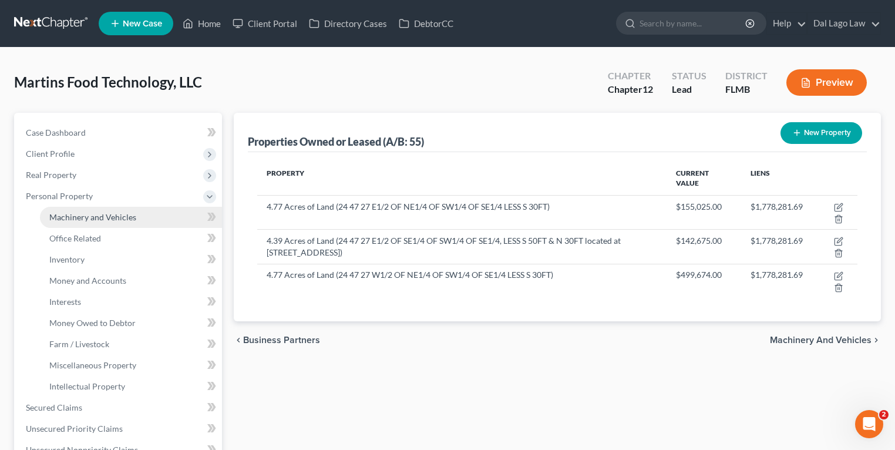
click at [85, 216] on span "Machinery and Vehicles" at bounding box center [92, 217] width 87 height 10
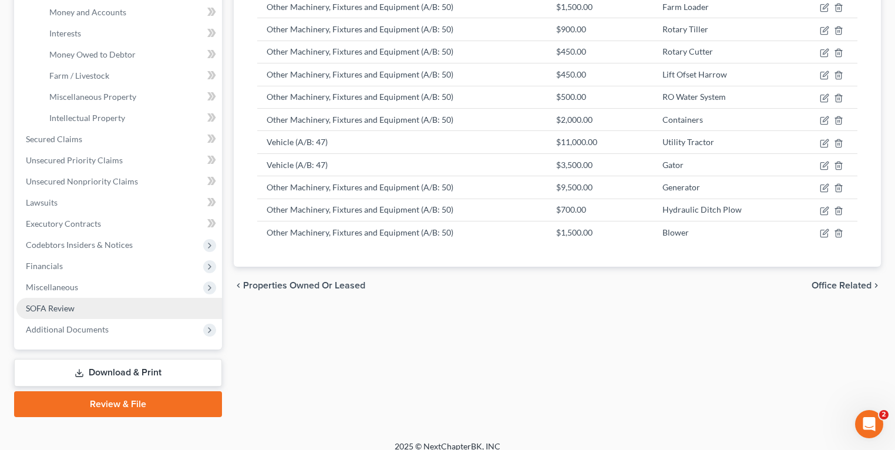
scroll to position [280, 0]
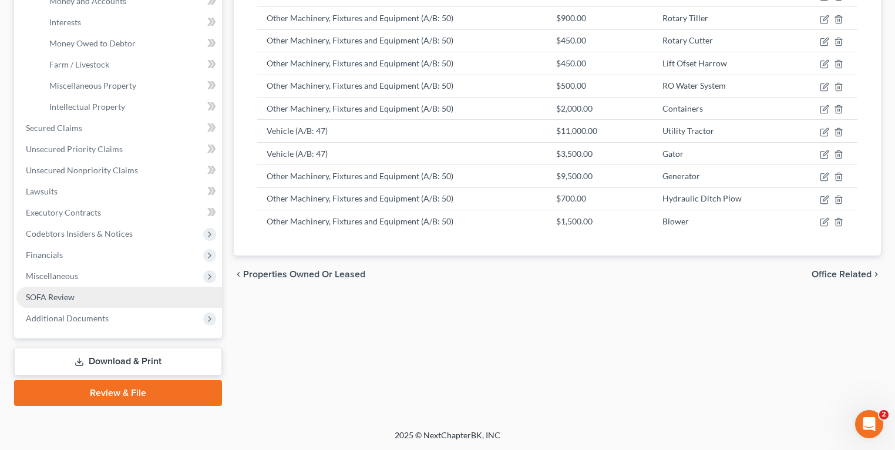
click at [82, 296] on link "SOFA Review" at bounding box center [119, 297] width 206 height 21
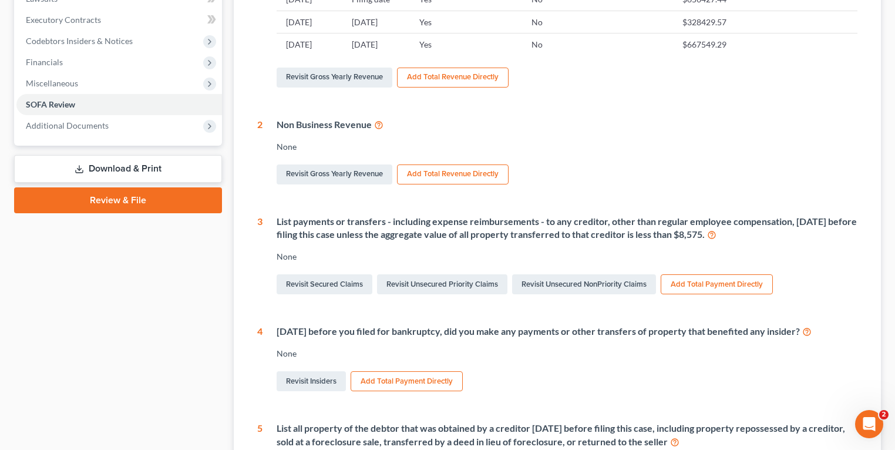
click at [117, 164] on link "Download & Print" at bounding box center [118, 169] width 208 height 28
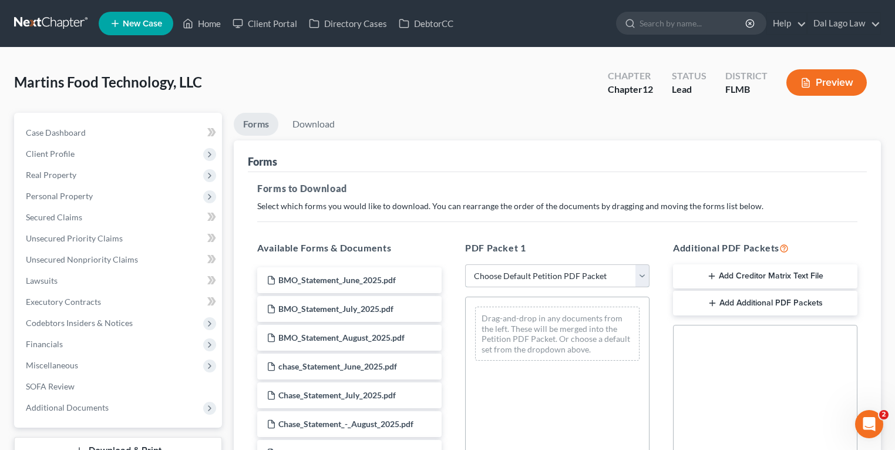
drag, startPoint x: 550, startPoint y: 267, endPoint x: 543, endPoint y: 270, distance: 7.4
click at [550, 267] on select "Choose Default Petition PDF Packet Complete Bankruptcy Petition (all forms and …" at bounding box center [557, 275] width 184 height 23
click at [538, 280] on select "Choose Default Petition PDF Packet Complete Bankruptcy Petition (all forms and …" at bounding box center [557, 275] width 184 height 23
click at [469, 264] on select "Choose Default Petition PDF Packet Complete Bankruptcy Petition (all forms and …" at bounding box center [557, 275] width 184 height 23
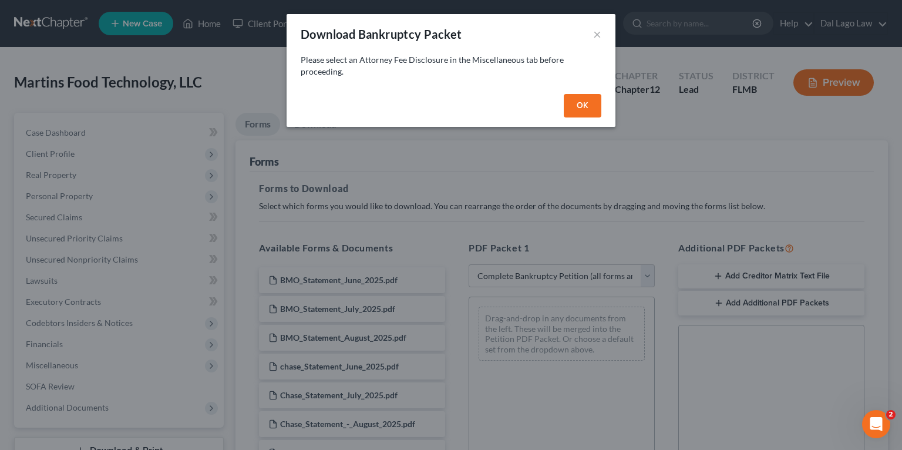
click at [580, 113] on button "OK" at bounding box center [583, 105] width 38 height 23
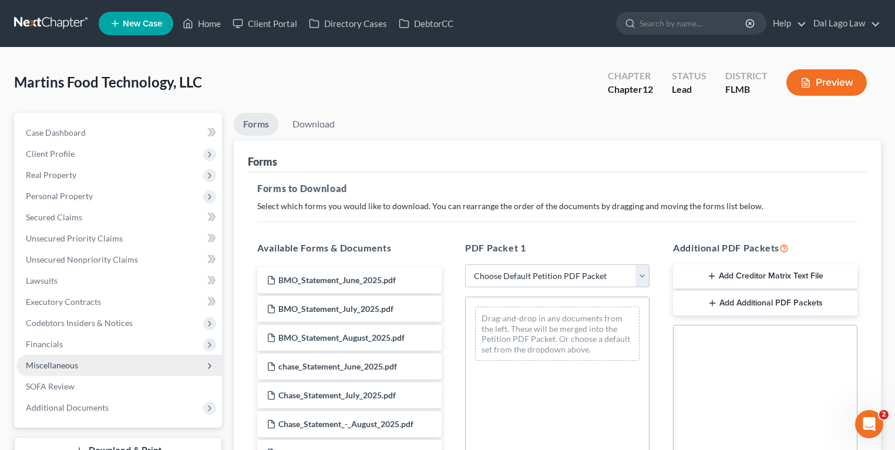
click at [88, 364] on span "Miscellaneous" at bounding box center [119, 365] width 206 height 21
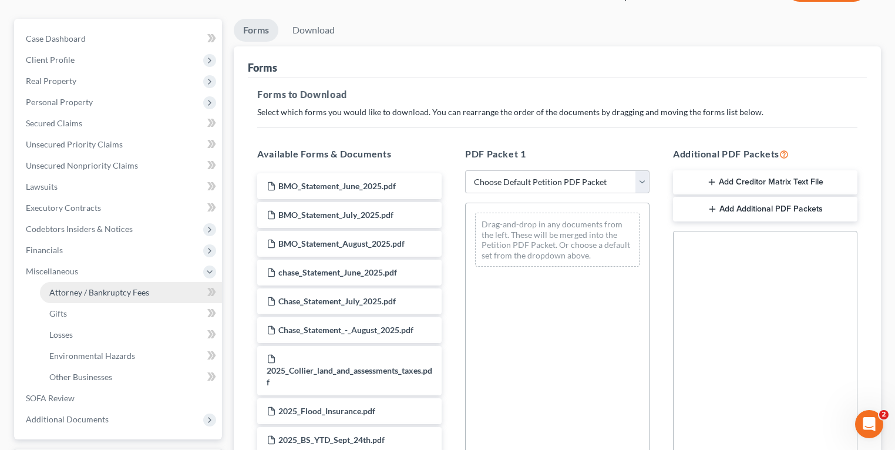
click at [112, 287] on span "Attorney / Bankruptcy Fees" at bounding box center [99, 292] width 100 height 10
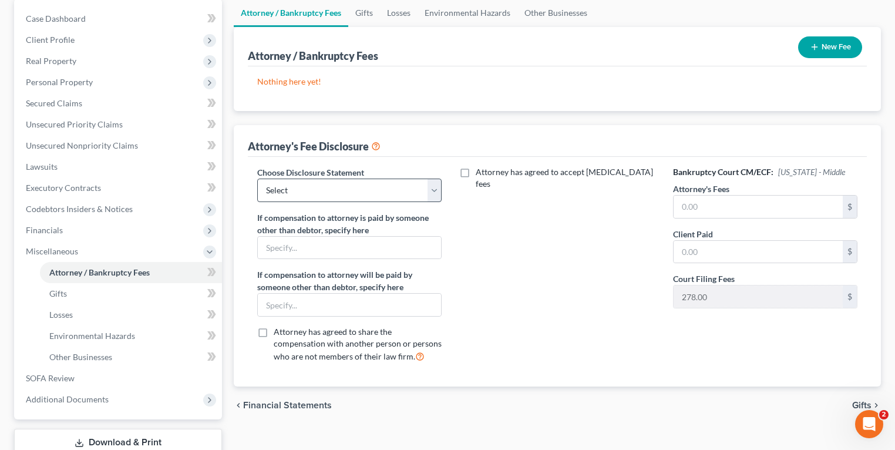
scroll to position [141, 0]
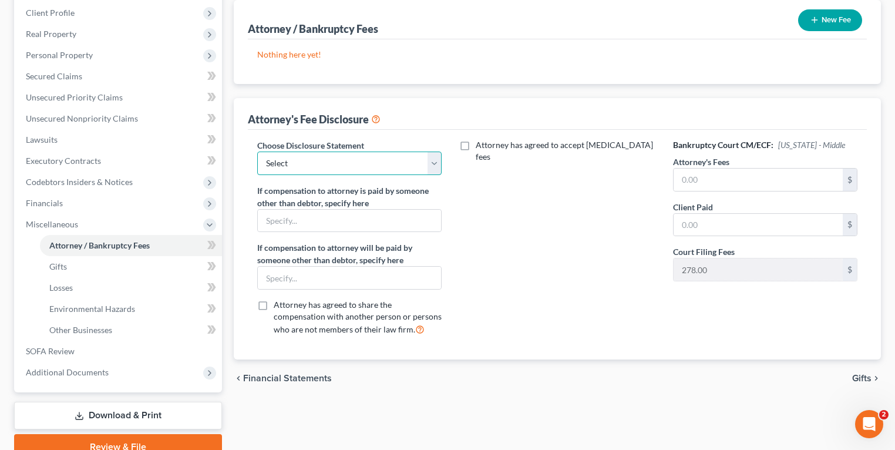
click at [379, 152] on select "Select Disclosure of Compensation of Attorneys for Business Debtor(s) FL Disclo…" at bounding box center [349, 163] width 184 height 23
click at [361, 158] on select "Select Disclosure of Compensation of Attorneys for Business Debtor(s) FL Disclo…" at bounding box center [349, 163] width 184 height 23
click at [257, 152] on select "Select Disclosure of Compensation of Attorneys for Business Debtor(s) FL Disclo…" at bounding box center [349, 163] width 184 height 23
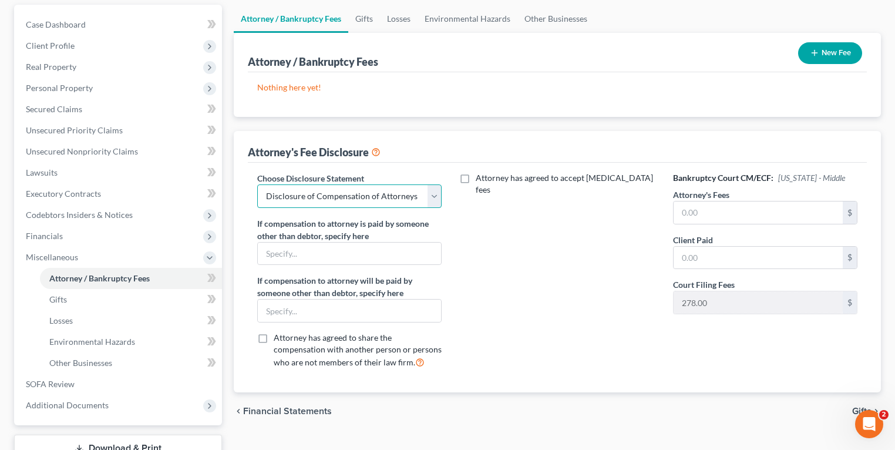
scroll to position [47, 0]
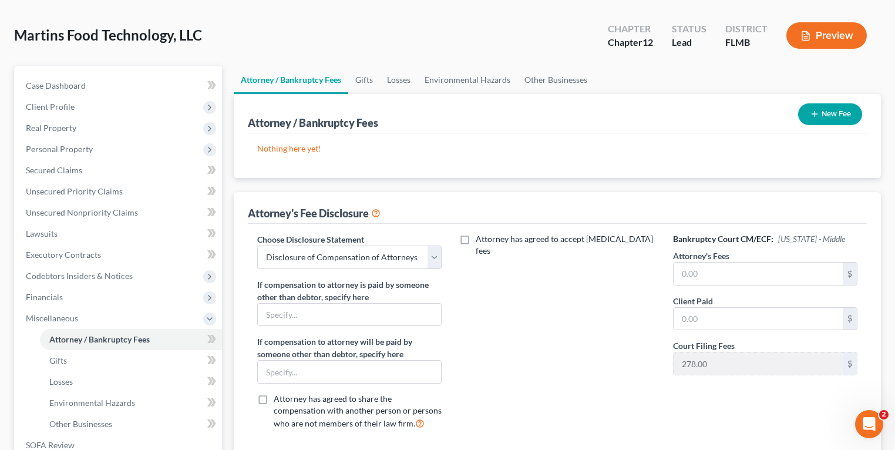
click at [553, 244] on div "Attorney has agreed to accept [MEDICAL_DATA] fees" at bounding box center [558, 336] width 208 height 206
click at [566, 234] on span "Attorney has agreed to accept [MEDICAL_DATA] fees" at bounding box center [564, 245] width 177 height 22
click at [488, 234] on input "Attorney has agreed to accept [MEDICAL_DATA] fees" at bounding box center [485, 237] width 8 height 8
click at [828, 115] on button "New Fee" at bounding box center [830, 114] width 64 height 22
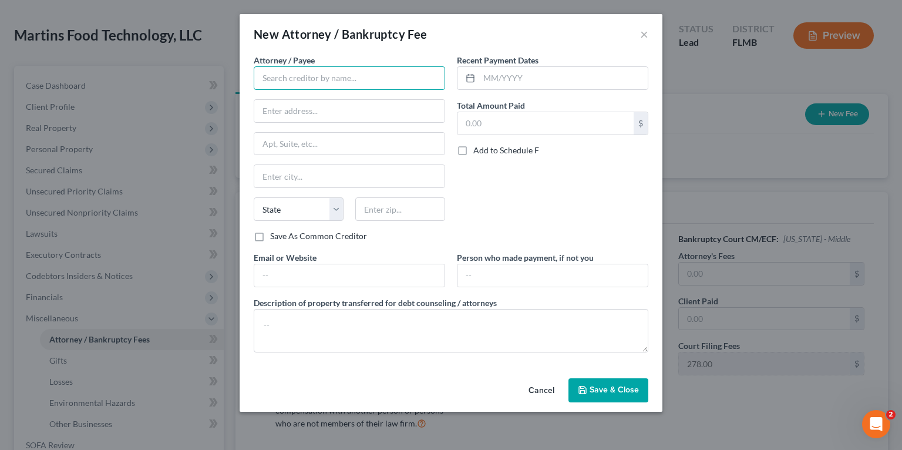
click at [331, 77] on input "text" at bounding box center [350, 77] width 192 height 23
click at [348, 49] on div "New Attorney / Bankruptcy Fee ×" at bounding box center [451, 34] width 423 height 40
drag, startPoint x: 360, startPoint y: 69, endPoint x: 367, endPoint y: 78, distance: 11.2
click at [360, 69] on input "text" at bounding box center [350, 77] width 192 height 23
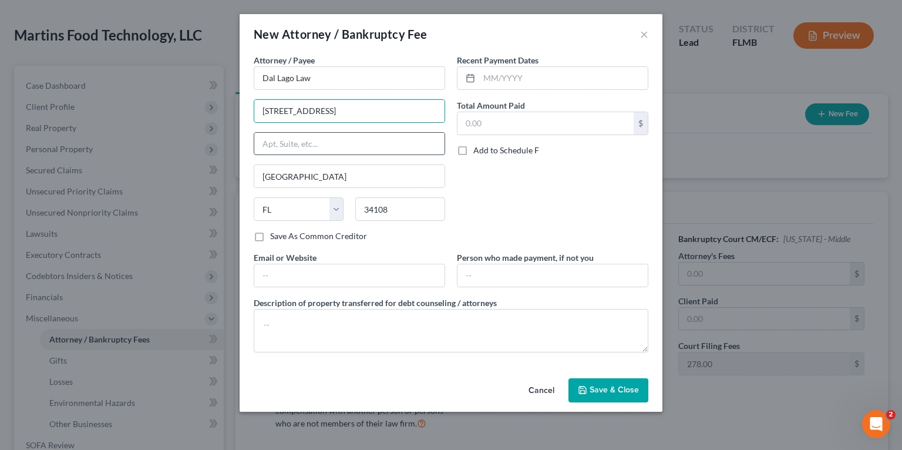
click at [300, 152] on input "text" at bounding box center [349, 144] width 190 height 22
click at [548, 181] on div "Recent Payment Dates Total Amount Paid $ Add to Schedule F" at bounding box center [552, 152] width 203 height 197
click at [600, 382] on button "Save & Close" at bounding box center [609, 390] width 80 height 25
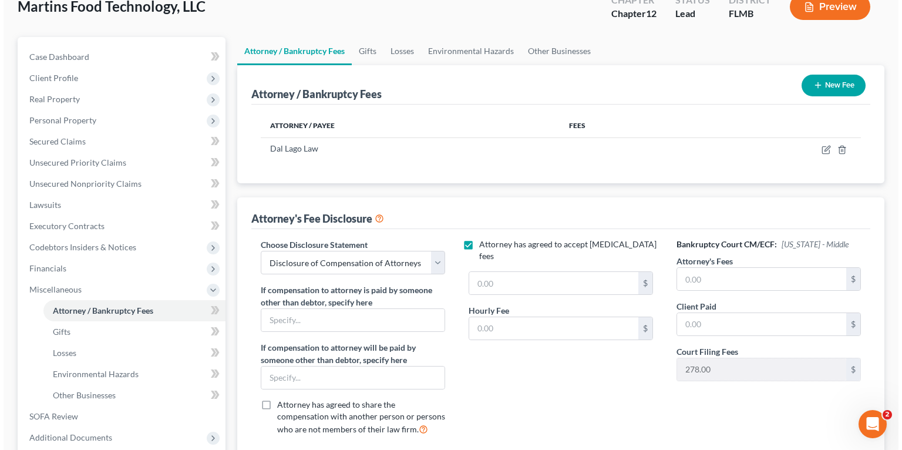
scroll to position [0, 0]
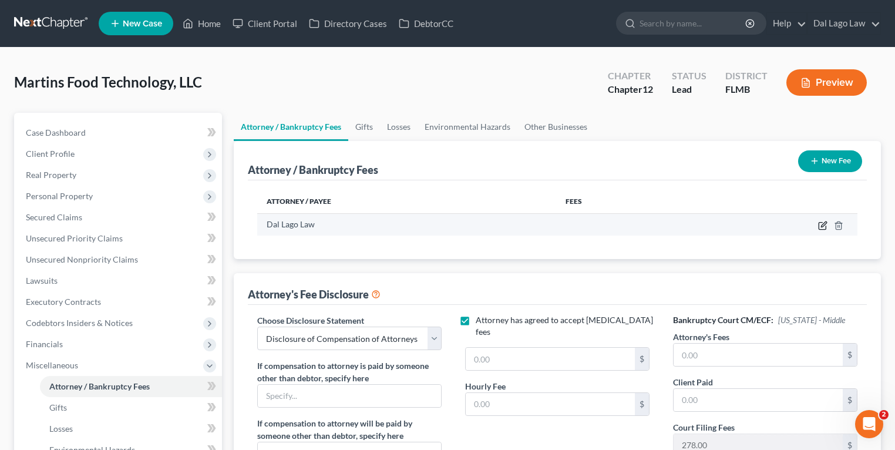
click at [824, 227] on icon "button" at bounding box center [822, 225] width 9 height 9
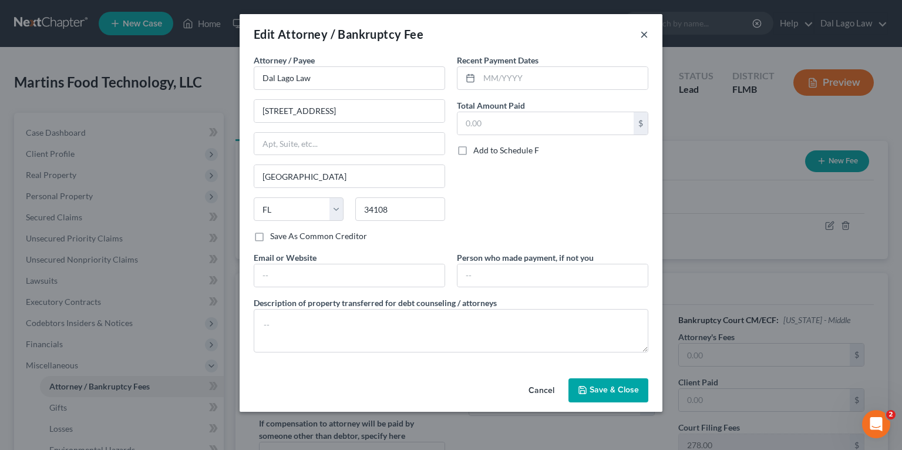
click at [644, 36] on button "×" at bounding box center [644, 34] width 8 height 14
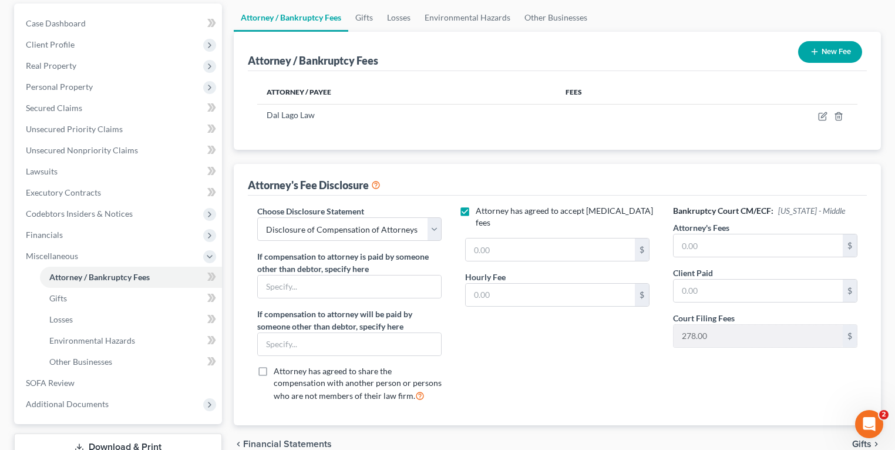
scroll to position [101, 0]
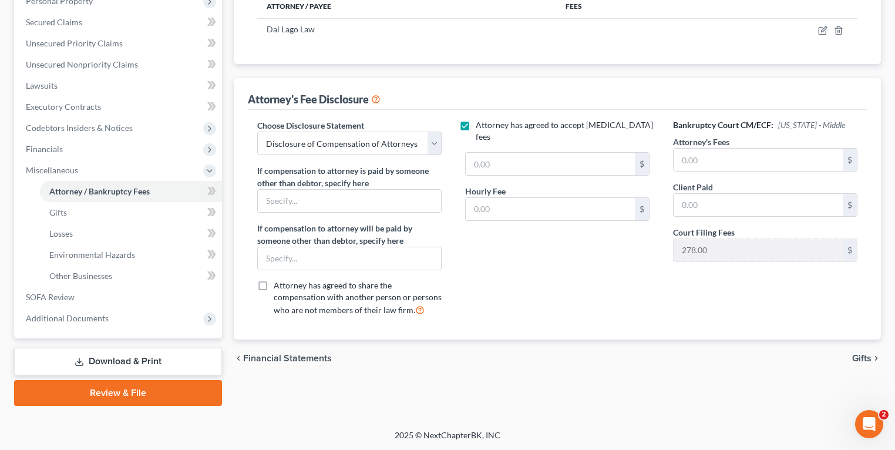
click at [92, 350] on link "Download & Print" at bounding box center [118, 362] width 208 height 28
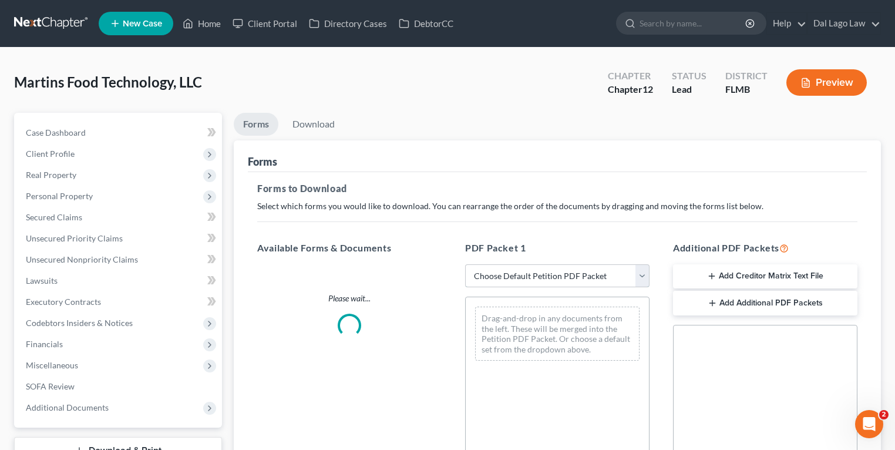
click at [532, 276] on select "Choose Default Petition PDF Packet Complete Bankruptcy Petition (all forms and …" at bounding box center [557, 275] width 184 height 23
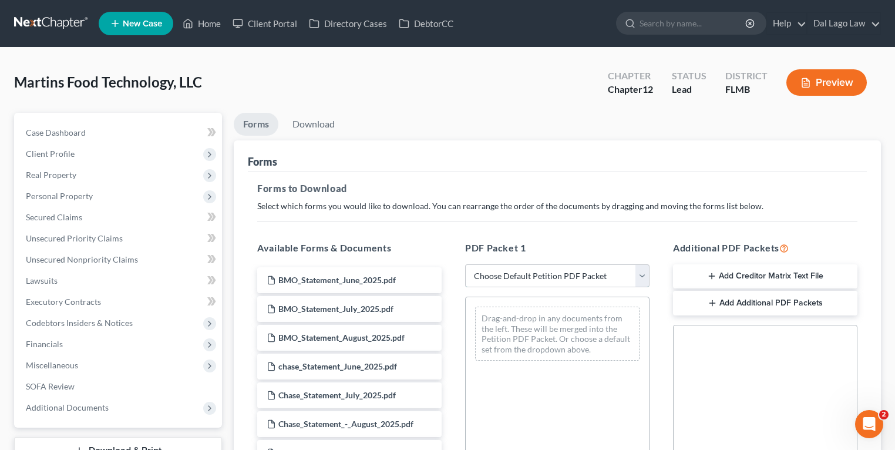
click at [543, 273] on select "Choose Default Petition PDF Packet Complete Bankruptcy Petition (all forms and …" at bounding box center [557, 275] width 184 height 23
click at [465, 264] on select "Choose Default Petition PDF Packet Complete Bankruptcy Petition (all forms and …" at bounding box center [557, 275] width 184 height 23
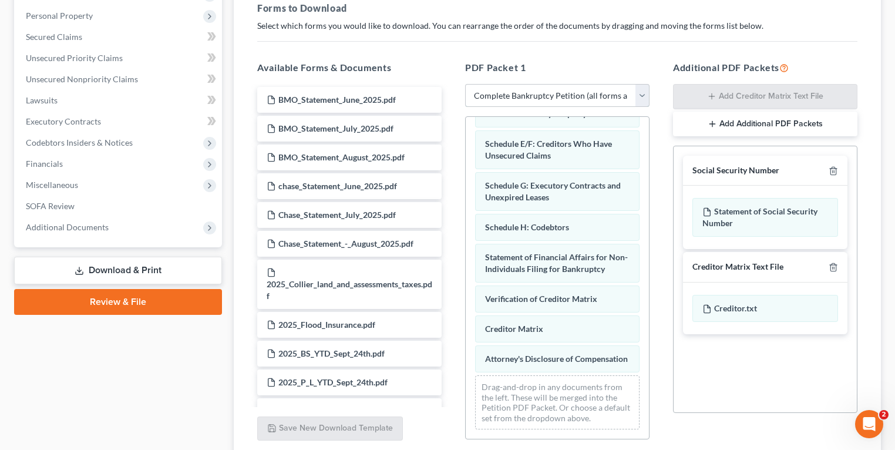
scroll to position [275, 0]
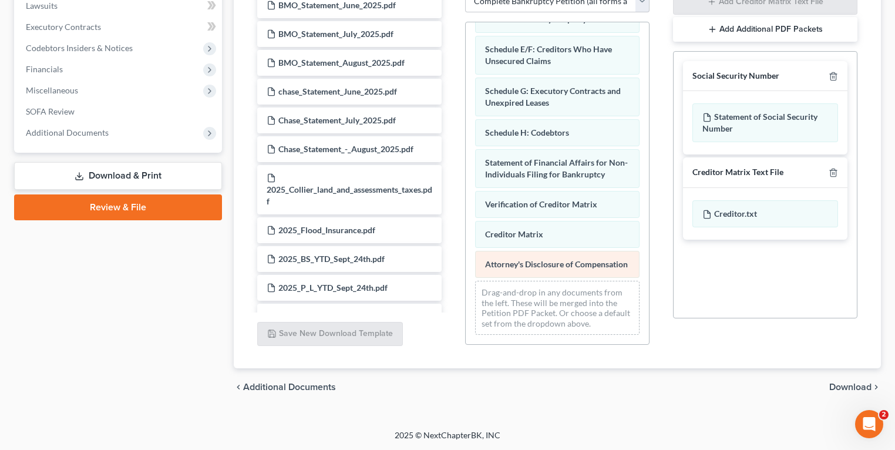
click at [466, 239] on div "Voluntary Petition for Non-Individuals Filing for Bankruptcy Summary of Assets …" at bounding box center [557, 102] width 183 height 485
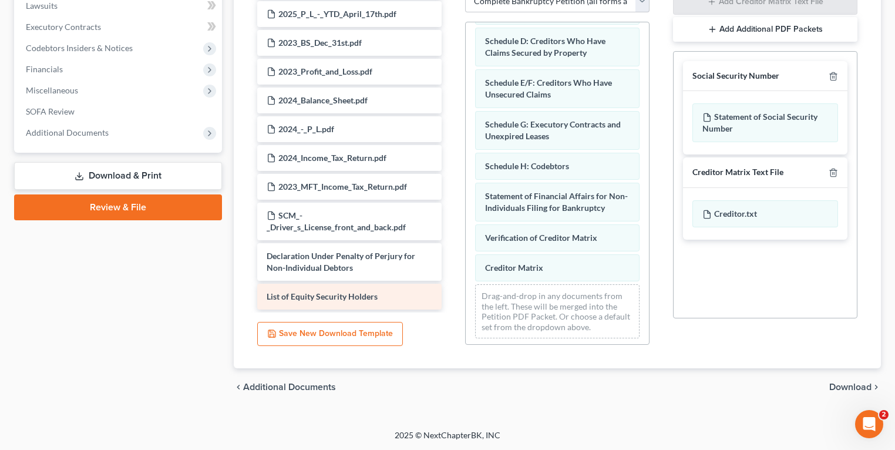
scroll to position [165, 0]
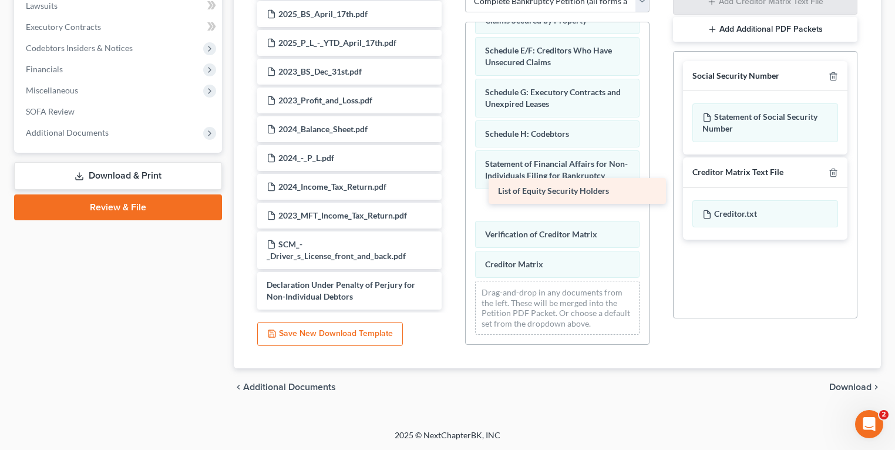
drag, startPoint x: 323, startPoint y: 300, endPoint x: 540, endPoint y: 203, distance: 237.7
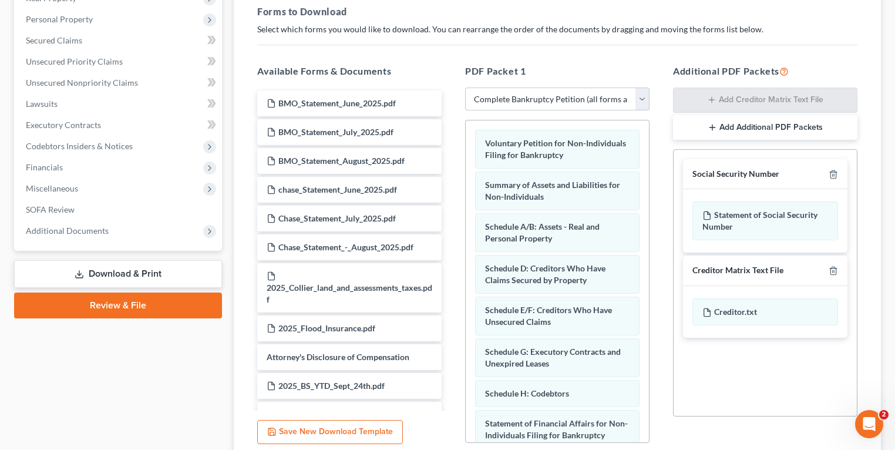
scroll to position [0, 0]
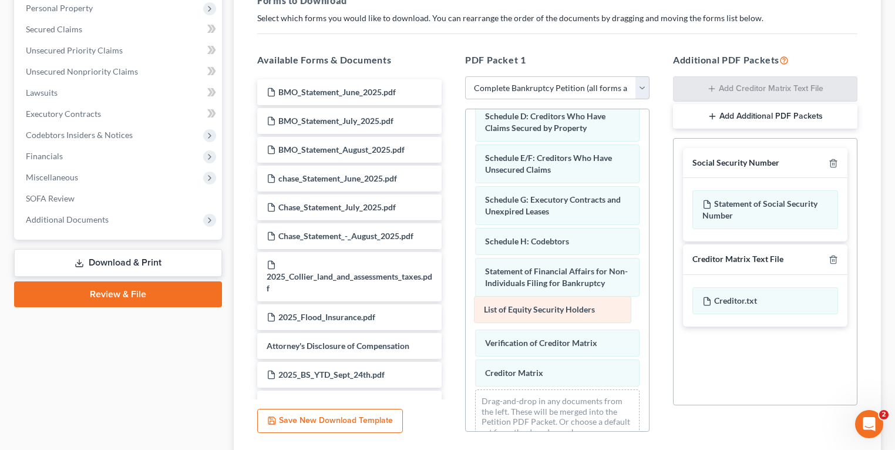
click at [560, 310] on div "List of Equity Security Holders Voluntary Petition for Non-Individuals Filing f…" at bounding box center [557, 210] width 183 height 485
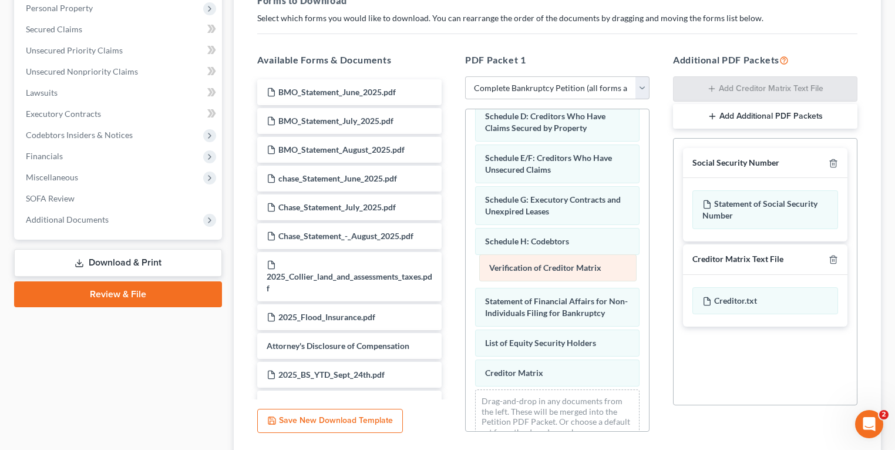
drag, startPoint x: 545, startPoint y: 343, endPoint x: 549, endPoint y: 270, distance: 72.4
click at [549, 270] on div "Verification of Creditor Matrix Voluntary Petition for Non-Individuals Filing f…" at bounding box center [557, 210] width 183 height 485
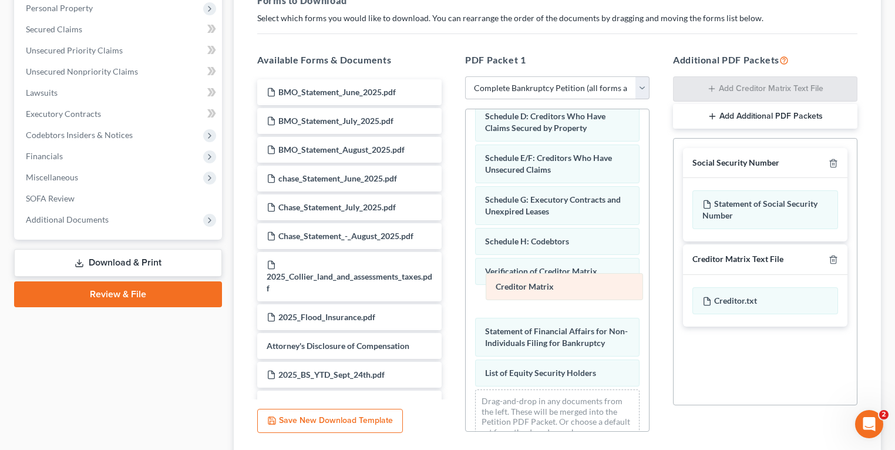
drag, startPoint x: 536, startPoint y: 371, endPoint x: 546, endPoint y: 287, distance: 84.1
click at [546, 287] on div "Creditor Matrix Voluntary Petition for Non-Individuals Filing for Bankruptcy Su…" at bounding box center [557, 210] width 183 height 485
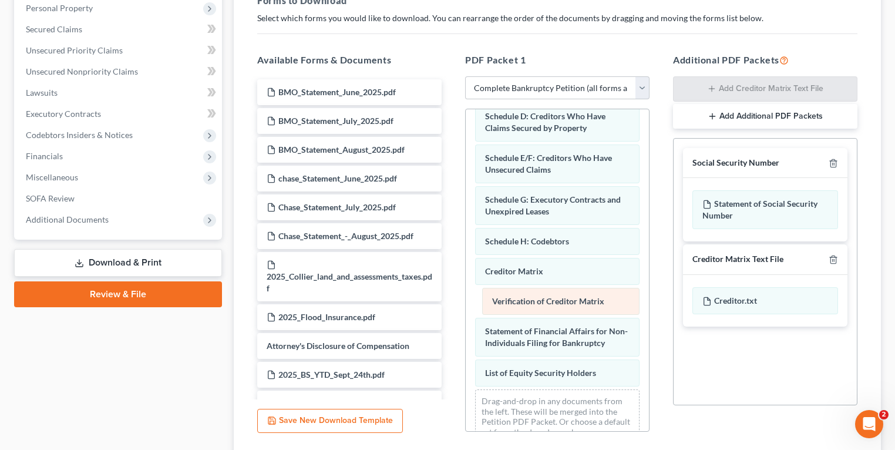
drag, startPoint x: 586, startPoint y: 273, endPoint x: 588, endPoint y: 301, distance: 28.3
click at [592, 305] on div "Verification of Creditor Matrix Voluntary Petition for Non-Individuals Filing f…" at bounding box center [557, 210] width 183 height 485
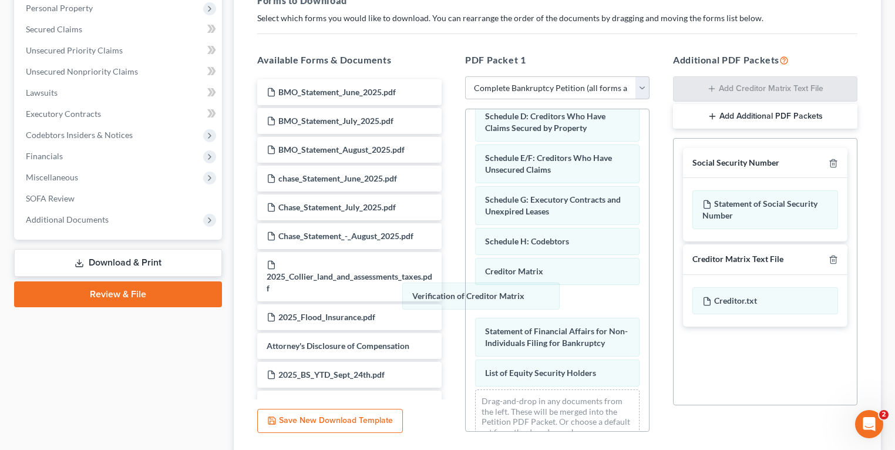
drag, startPoint x: 564, startPoint y: 296, endPoint x: 470, endPoint y: 280, distance: 95.3
click at [466, 293] on div "Verification of Creditor Matrix Voluntary Petition for Non-Individuals Filing f…" at bounding box center [557, 210] width 183 height 485
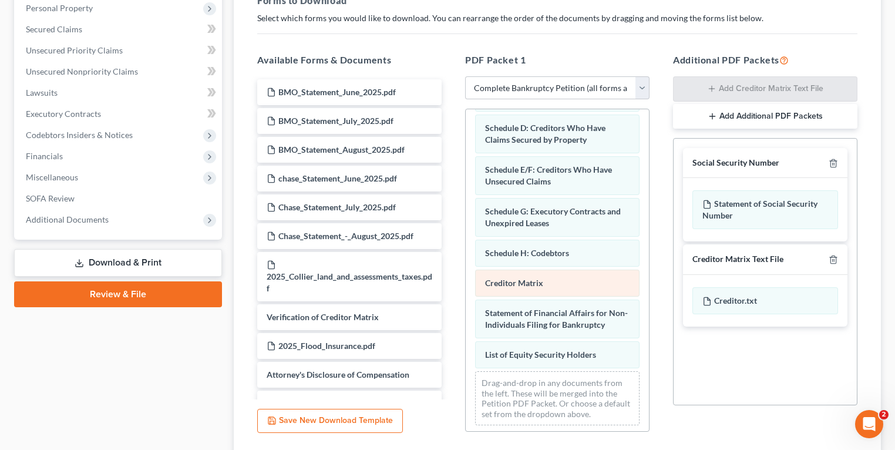
click at [466, 275] on div "Voluntary Petition for Non-Individuals Filing for Bankruptcy Summary of Assets …" at bounding box center [557, 207] width 183 height 455
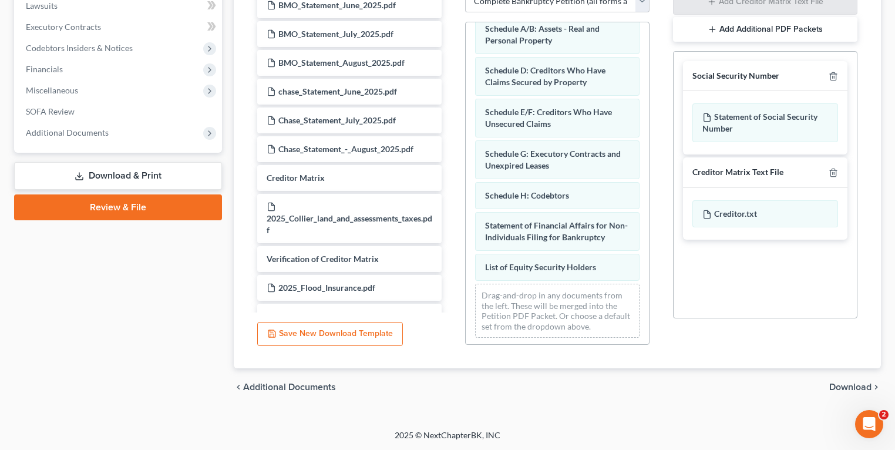
click at [867, 383] on span "Download" at bounding box center [851, 386] width 42 height 9
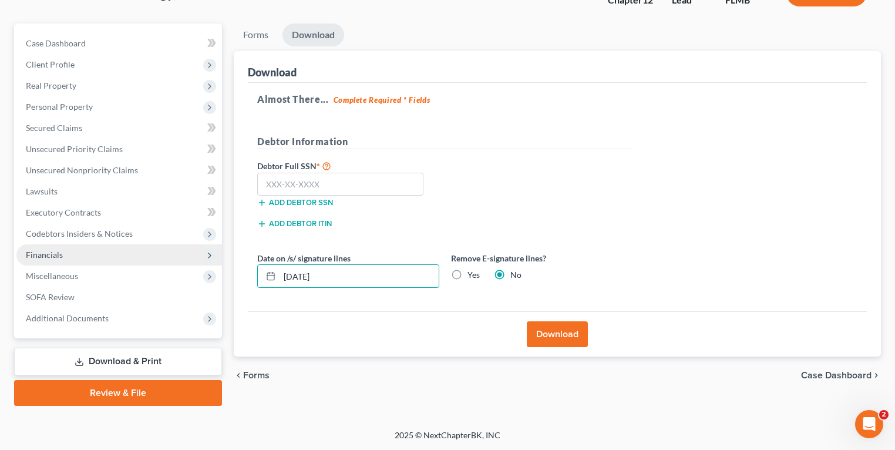
drag, startPoint x: 344, startPoint y: 267, endPoint x: 219, endPoint y: 264, distance: 125.2
click at [296, 267] on input "[DATE]" at bounding box center [359, 276] width 159 height 22
click at [555, 332] on button "Download" at bounding box center [557, 334] width 61 height 26
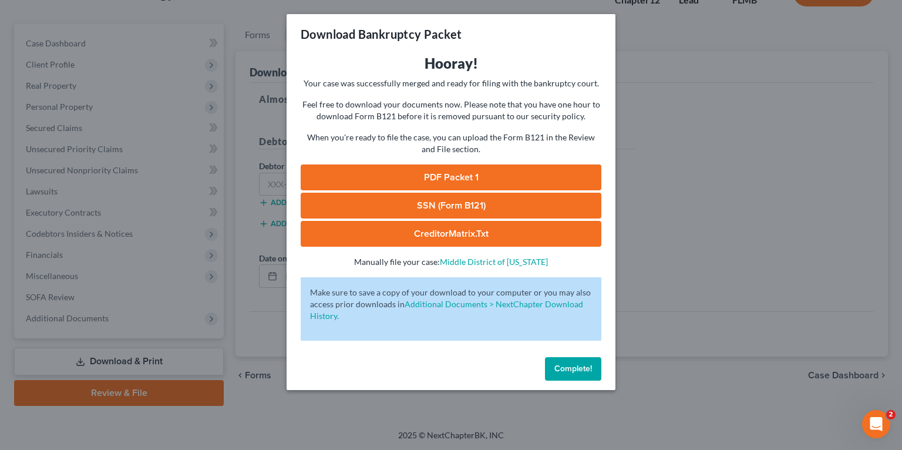
click at [471, 170] on link "PDF Packet 1" at bounding box center [451, 177] width 301 height 26
click at [566, 359] on button "Complete!" at bounding box center [573, 368] width 56 height 23
